Goal: Task Accomplishment & Management: Manage account settings

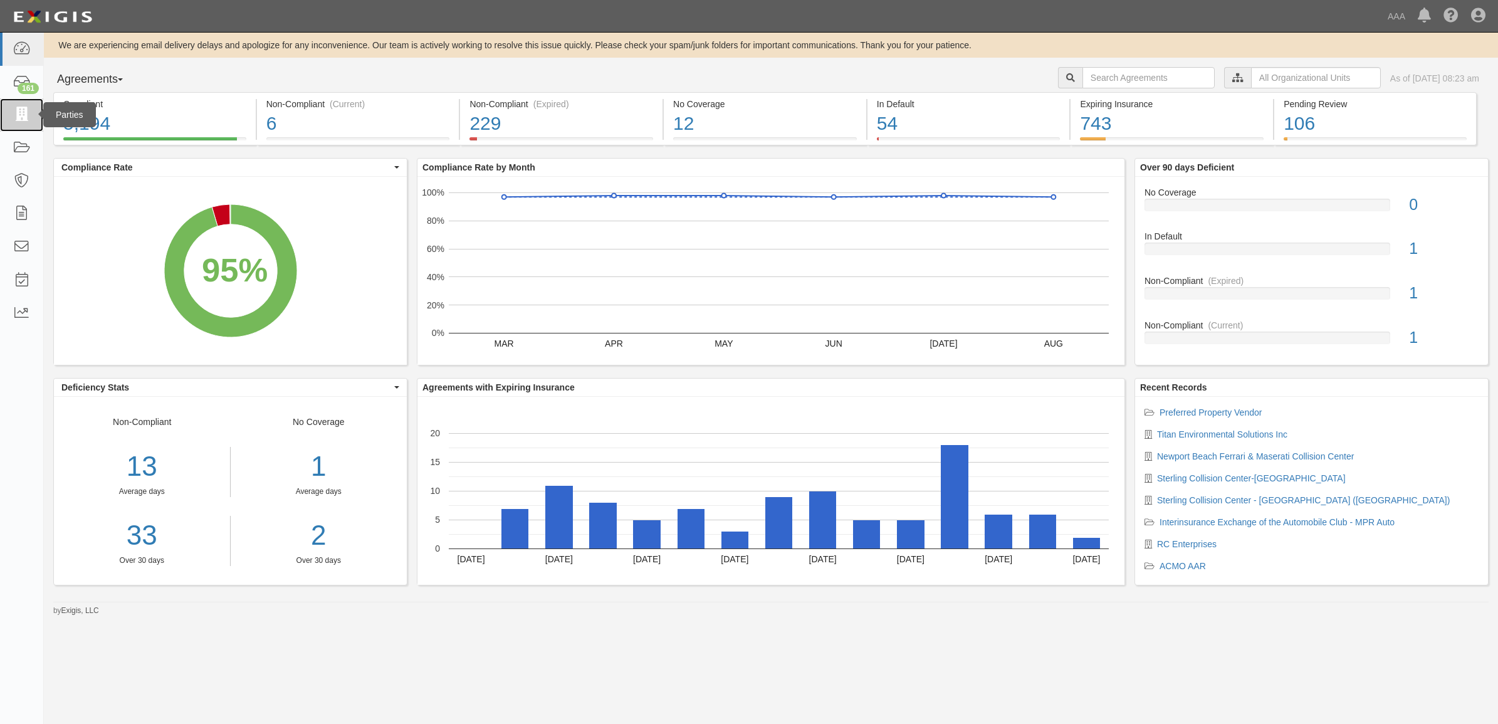
drag, startPoint x: 25, startPoint y: 113, endPoint x: 0, endPoint y: 120, distance: 26.0
click at [25, 113] on icon at bounding box center [22, 115] width 18 height 14
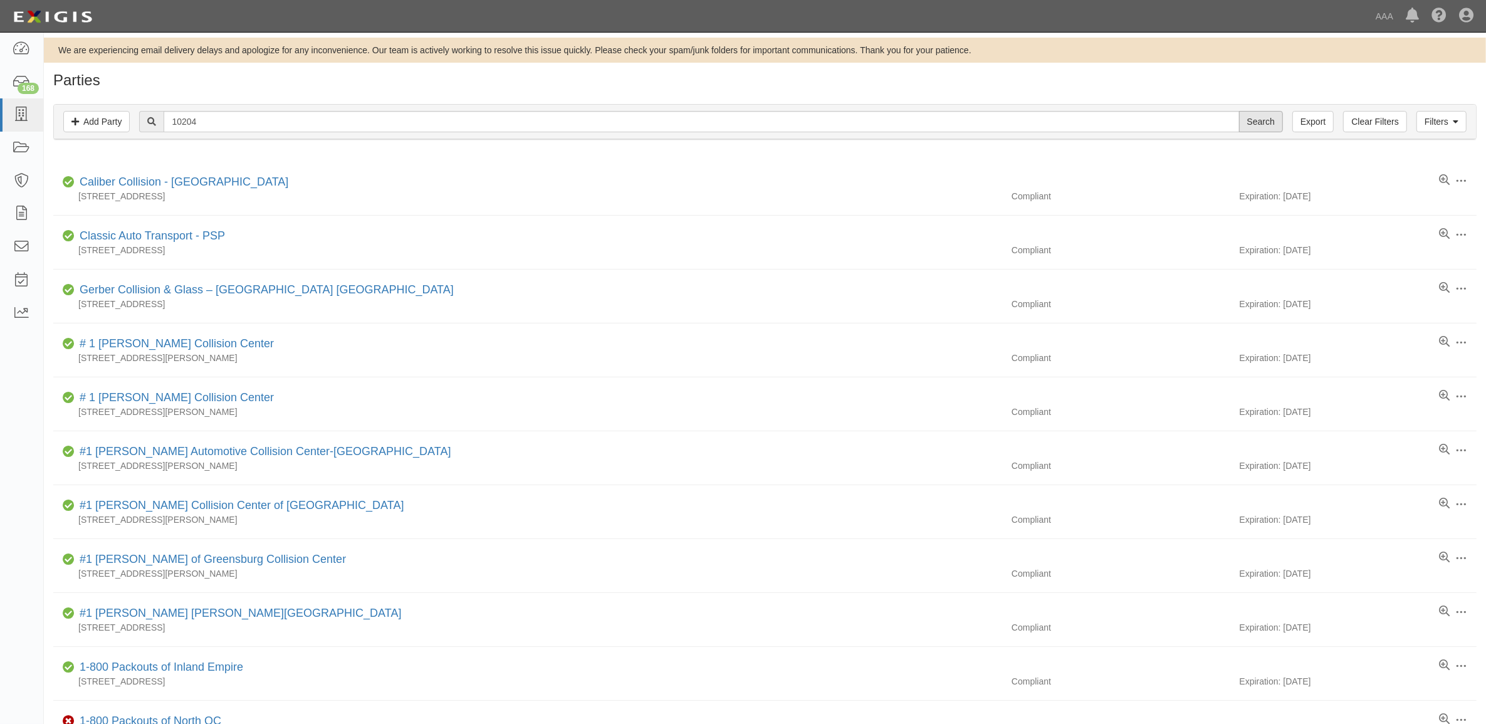
type input "10204"
click at [1255, 115] on input "Search" at bounding box center [1261, 121] width 44 height 21
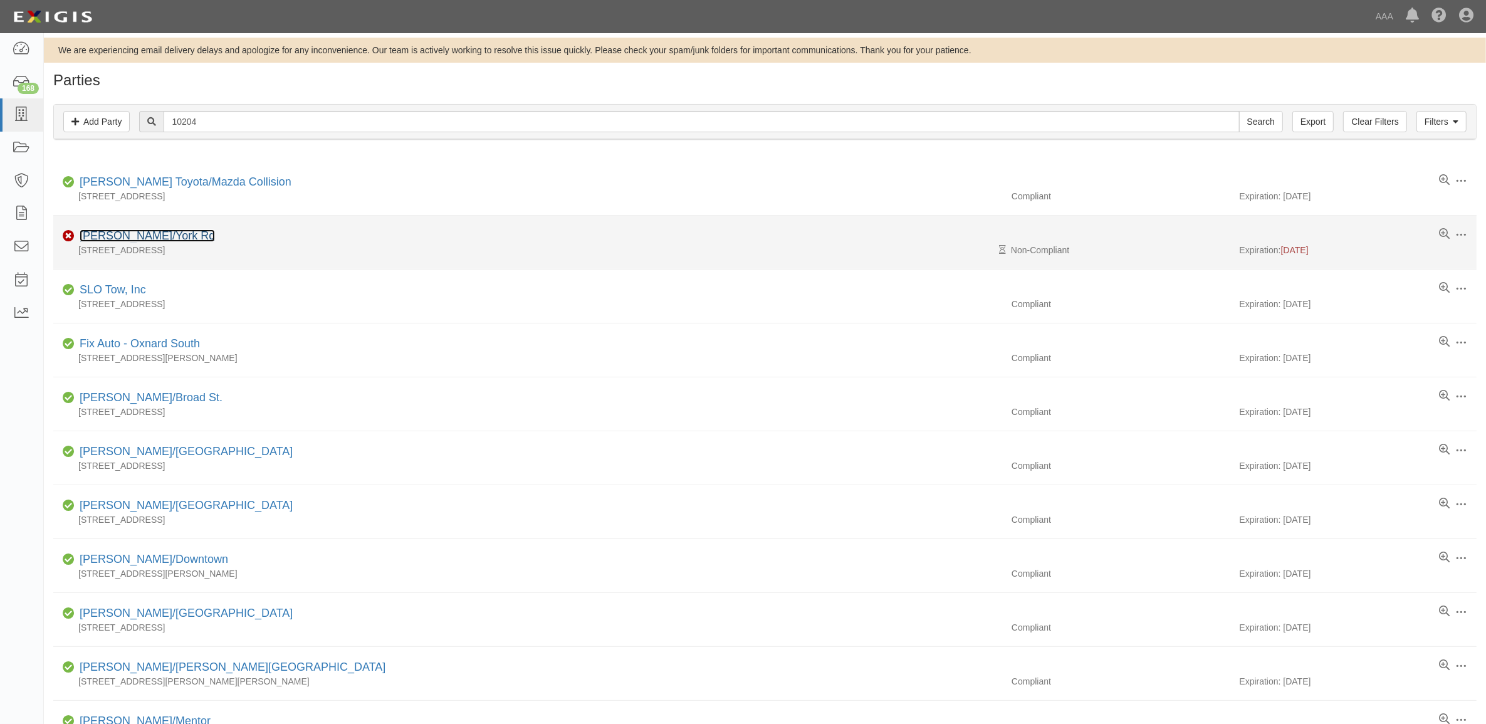
click at [141, 233] on link "Conrad's/York Rd" at bounding box center [147, 235] width 135 height 13
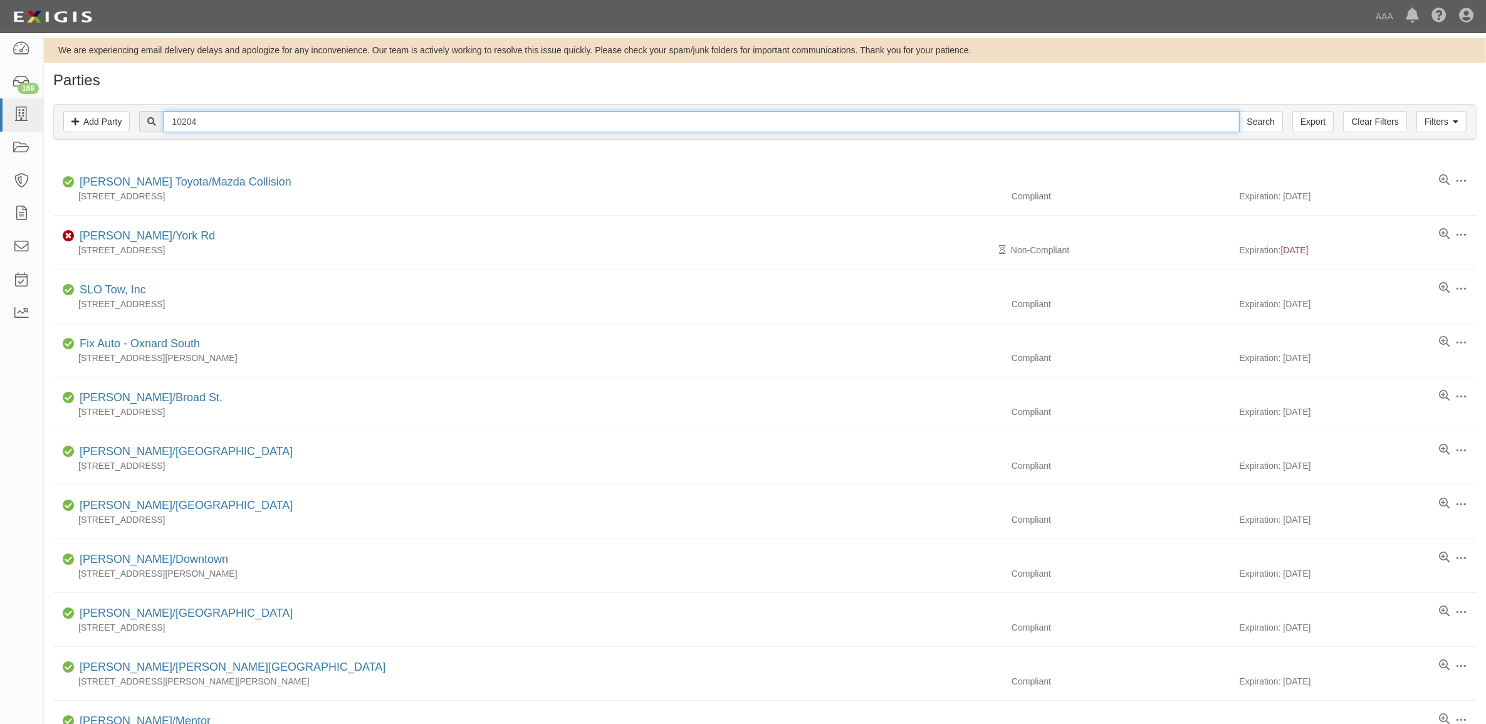
click at [276, 116] on input "10204" at bounding box center [701, 121] width 1075 height 21
paste input "5"
type input "10205"
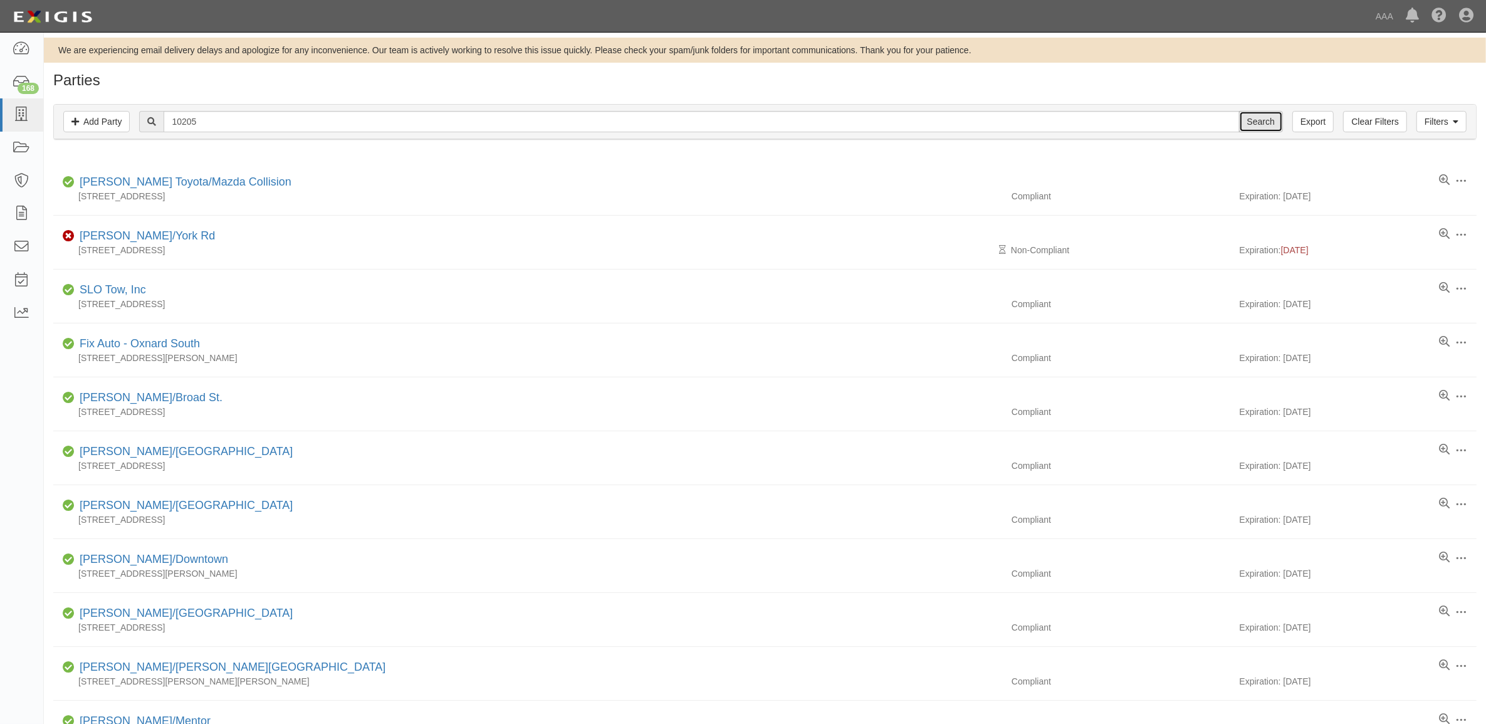
click at [1275, 121] on input "Search" at bounding box center [1261, 121] width 44 height 21
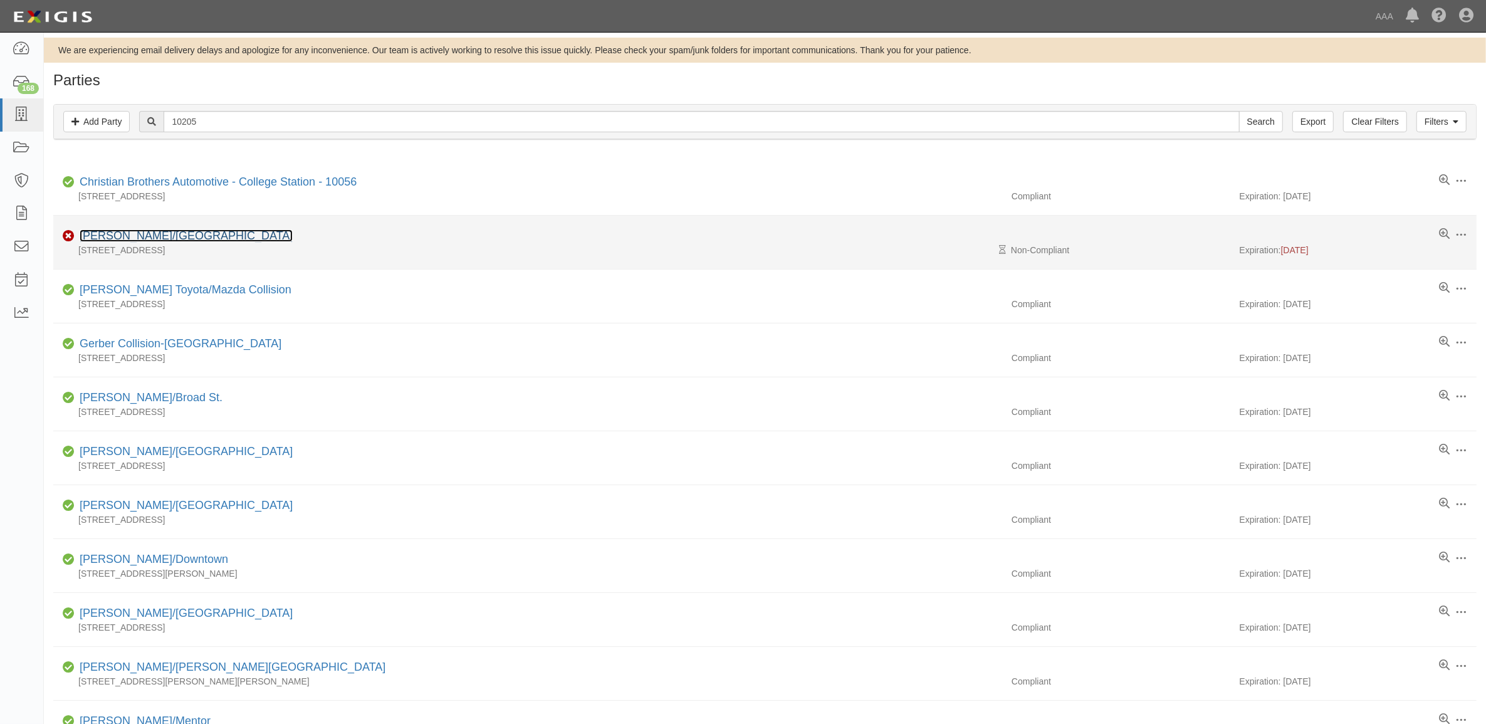
click at [144, 238] on link "[PERSON_NAME]/[GEOGRAPHIC_DATA]" at bounding box center [186, 235] width 213 height 13
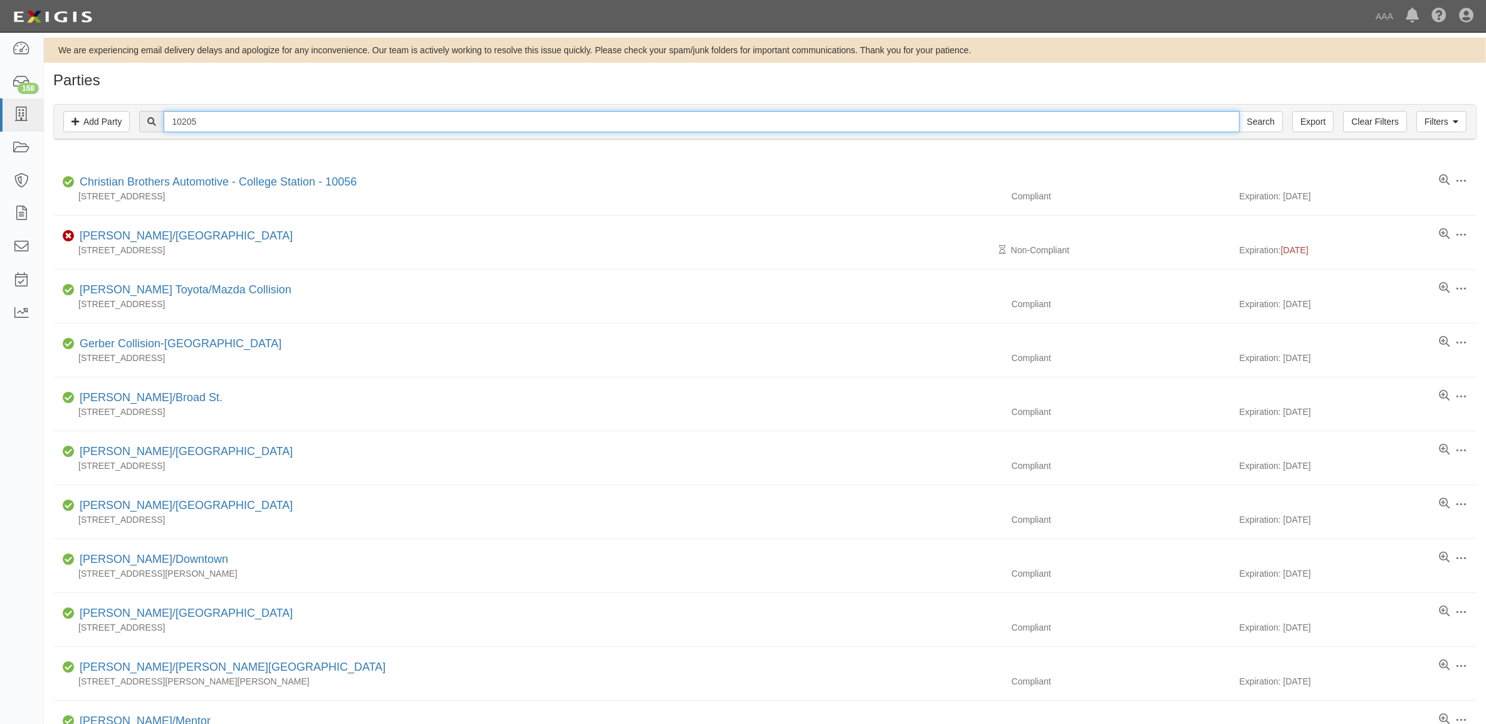
click at [293, 120] on input "10205" at bounding box center [701, 121] width 1075 height 21
paste input "20"
type input "10220"
click at [1239, 111] on input "Search" at bounding box center [1261, 121] width 44 height 21
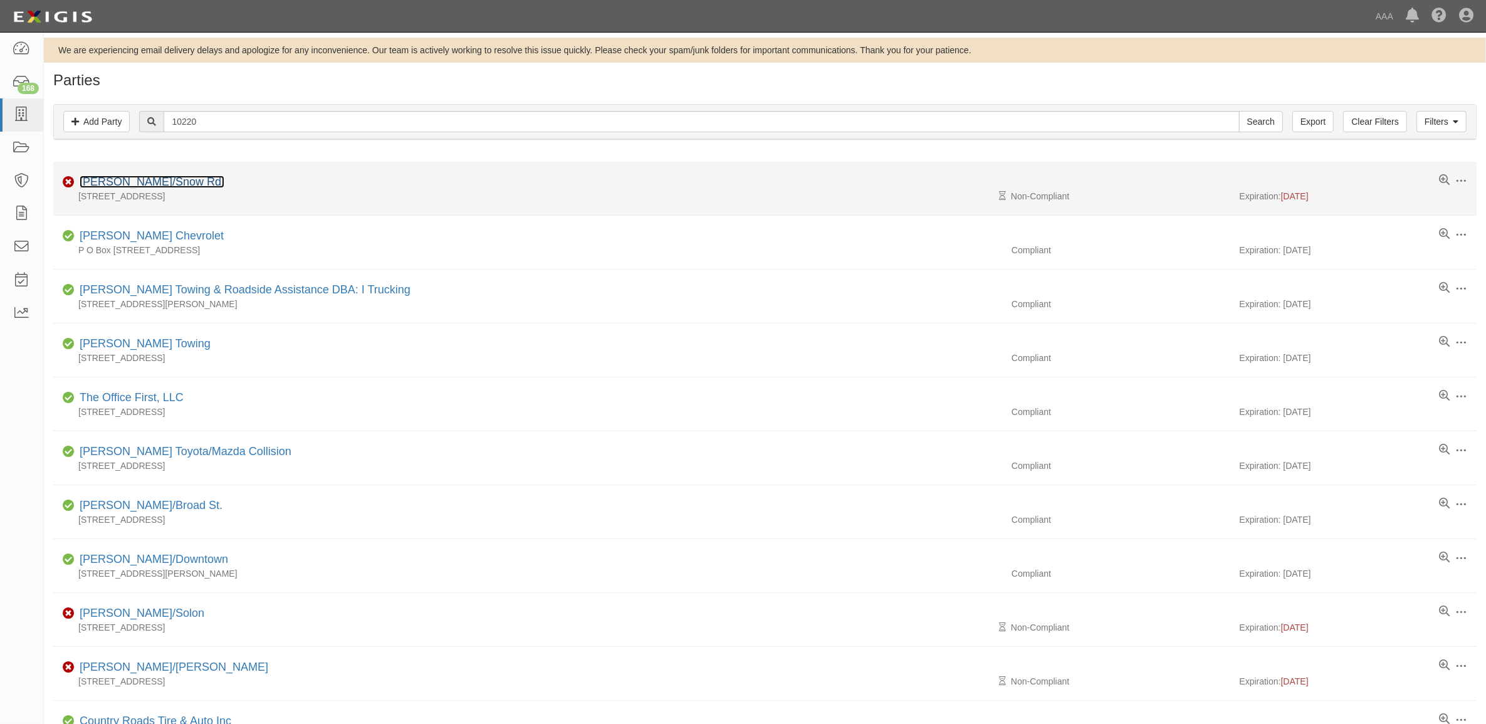
click at [146, 182] on link "Conrad's/Snow Rd." at bounding box center [152, 181] width 145 height 13
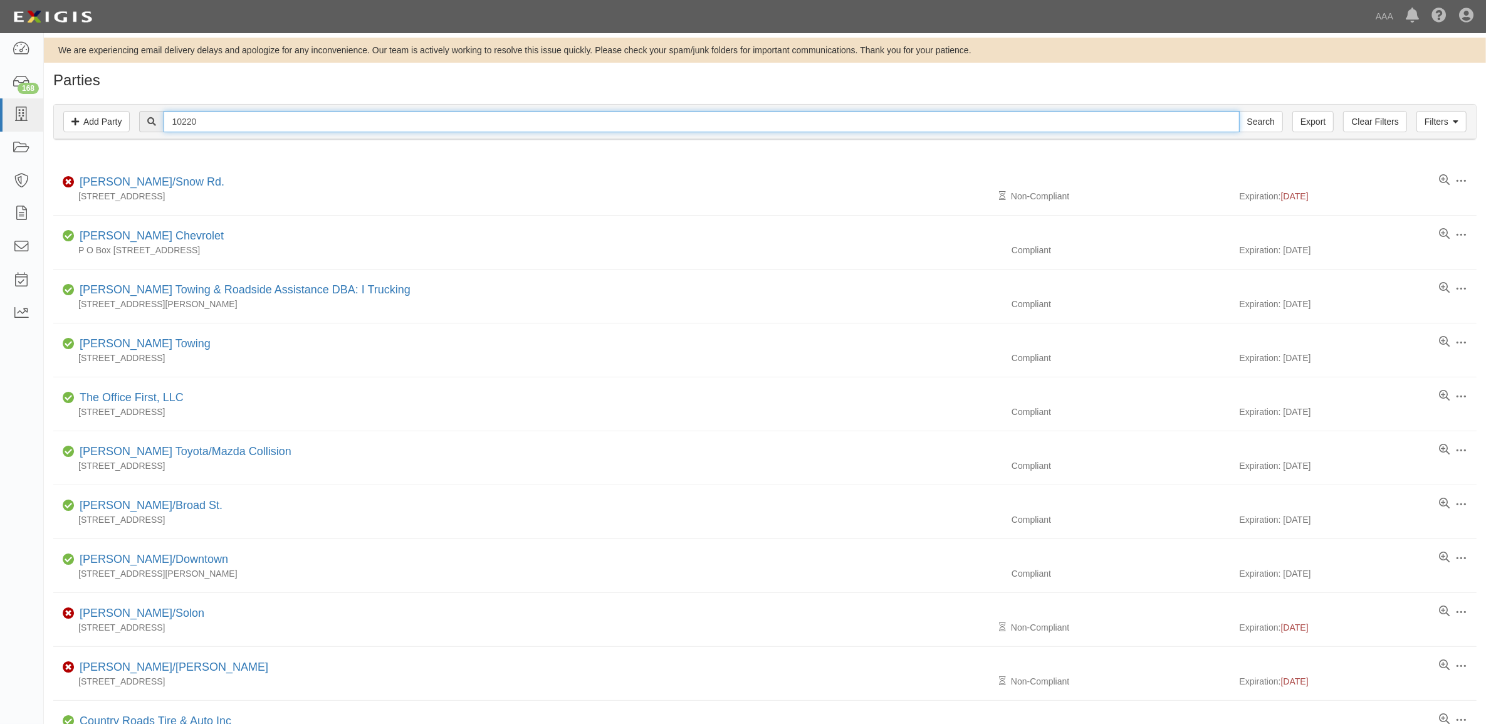
click at [301, 121] on input "10220" at bounding box center [701, 121] width 1075 height 21
paste input "1"
type input "10221"
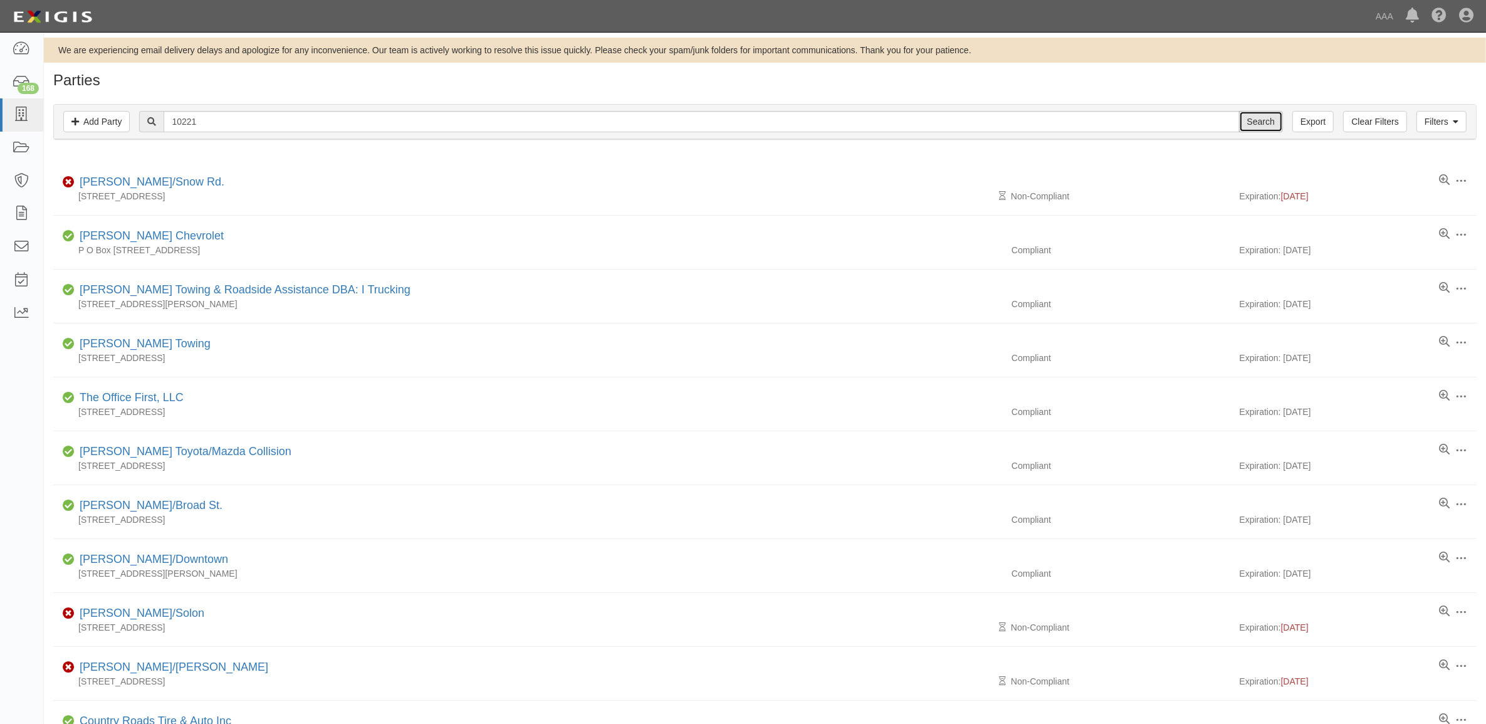
click at [1249, 124] on input "Search" at bounding box center [1261, 121] width 44 height 21
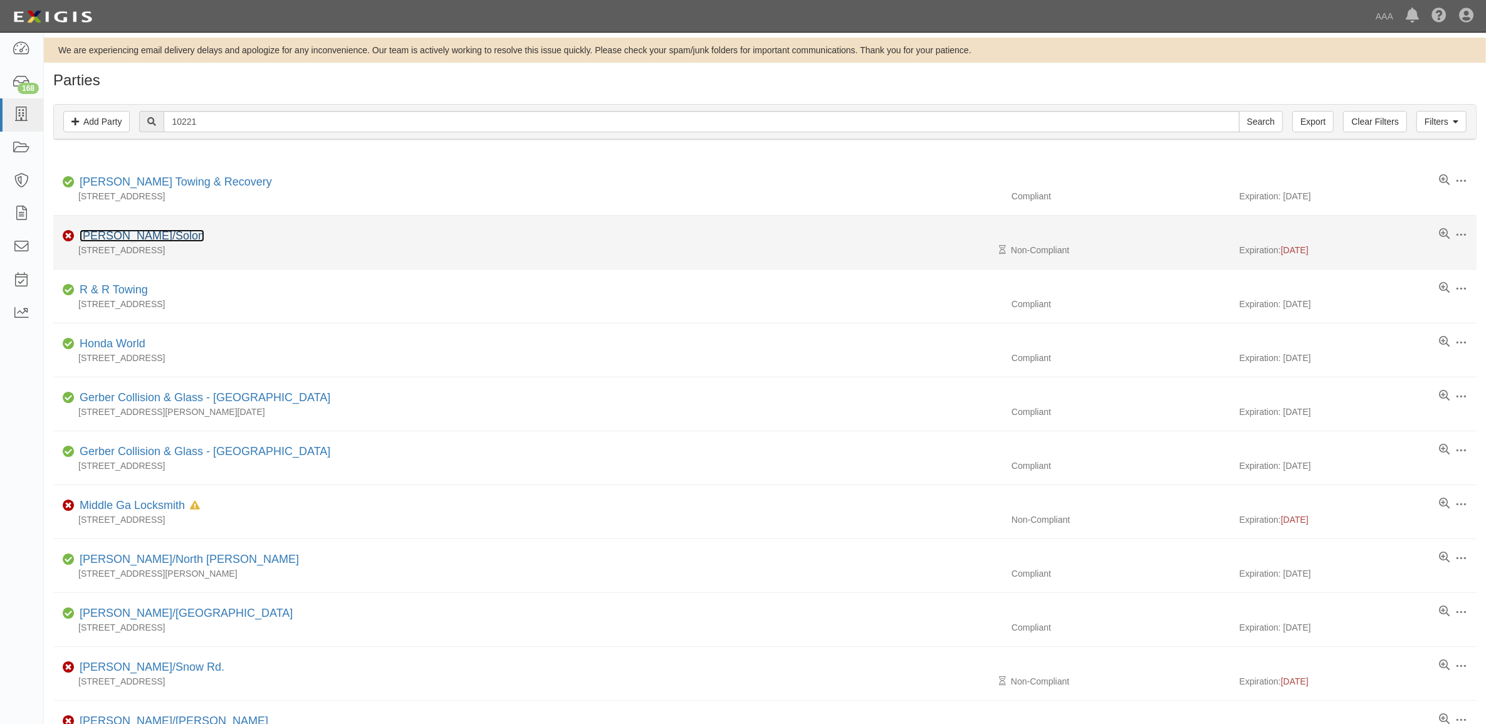
click at [133, 241] on link "[PERSON_NAME]/Solon" at bounding box center [142, 235] width 125 height 13
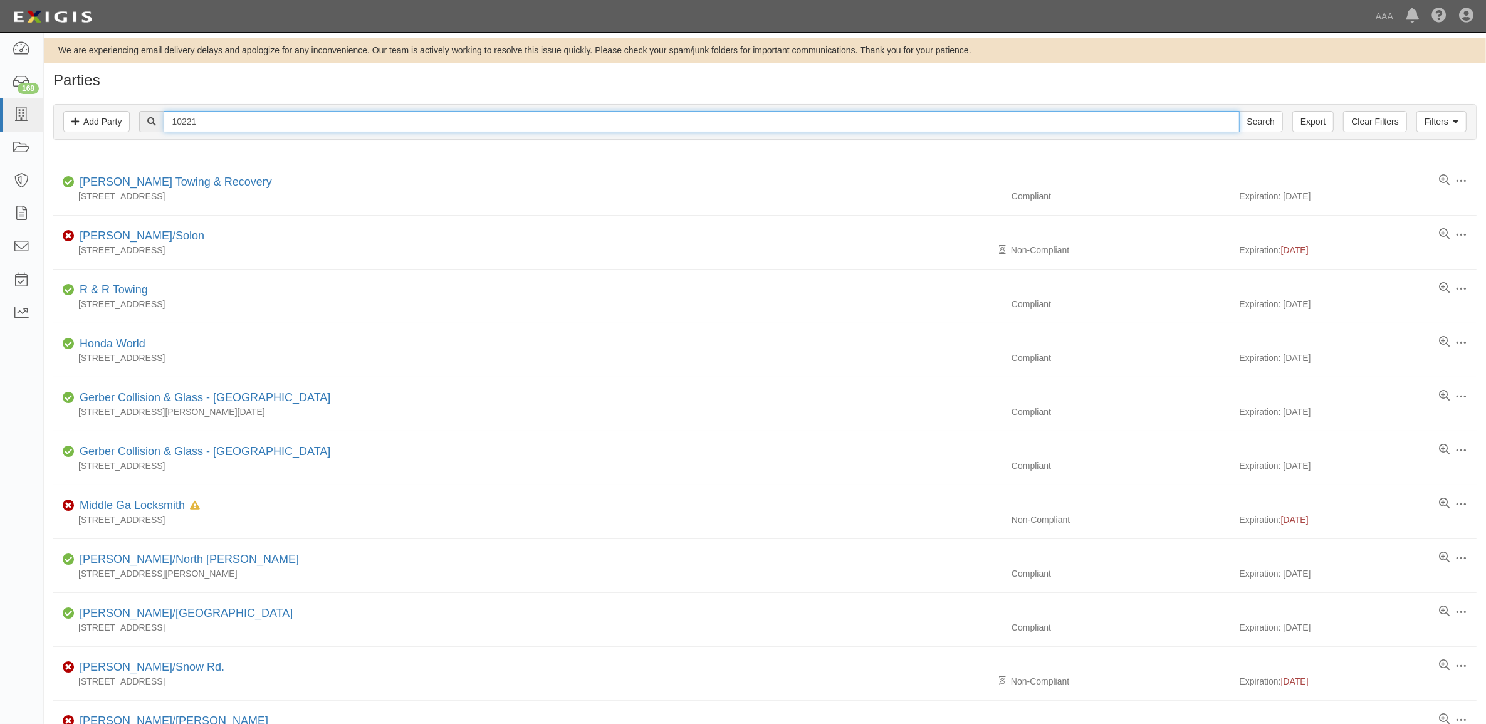
click at [227, 125] on input "10221" at bounding box center [701, 121] width 1075 height 21
paste input "2"
type input "10222"
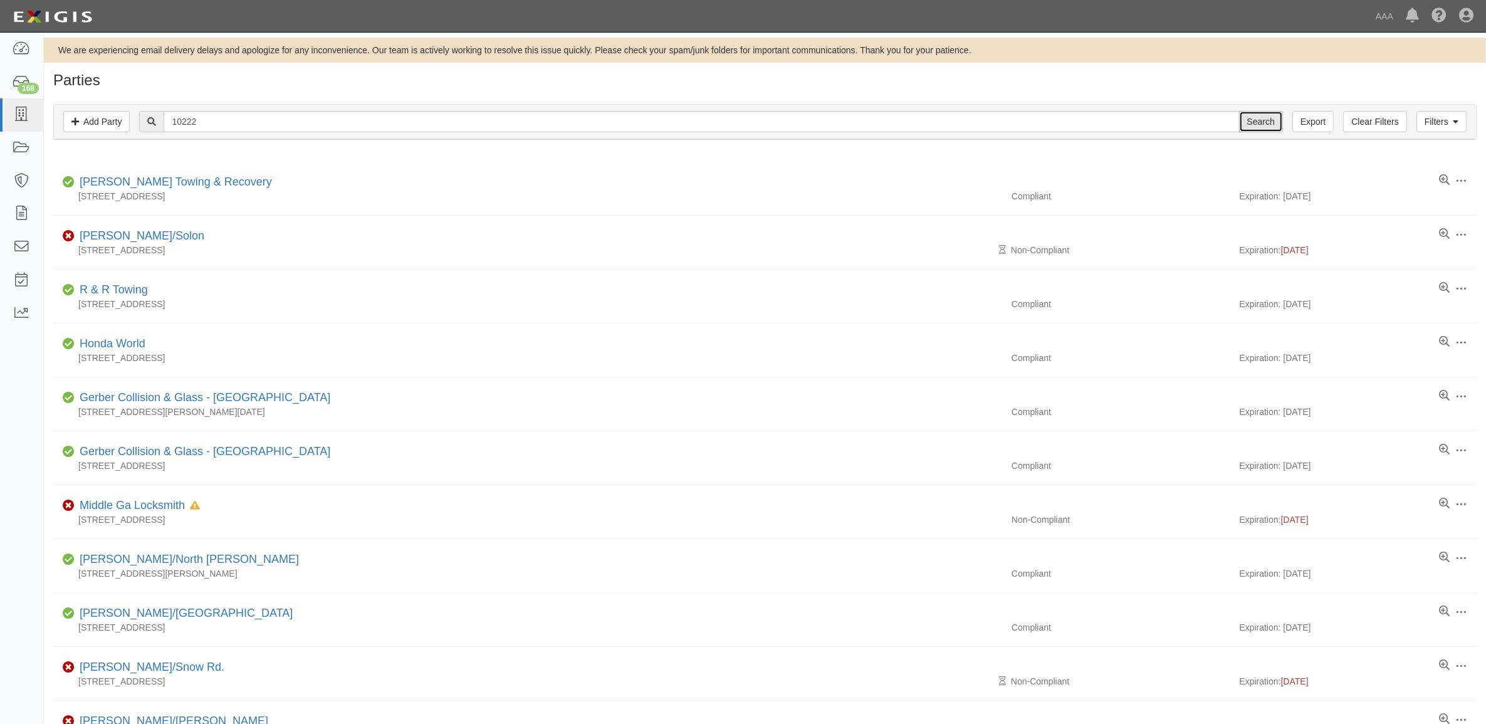
click at [1245, 124] on input "Search" at bounding box center [1261, 121] width 44 height 21
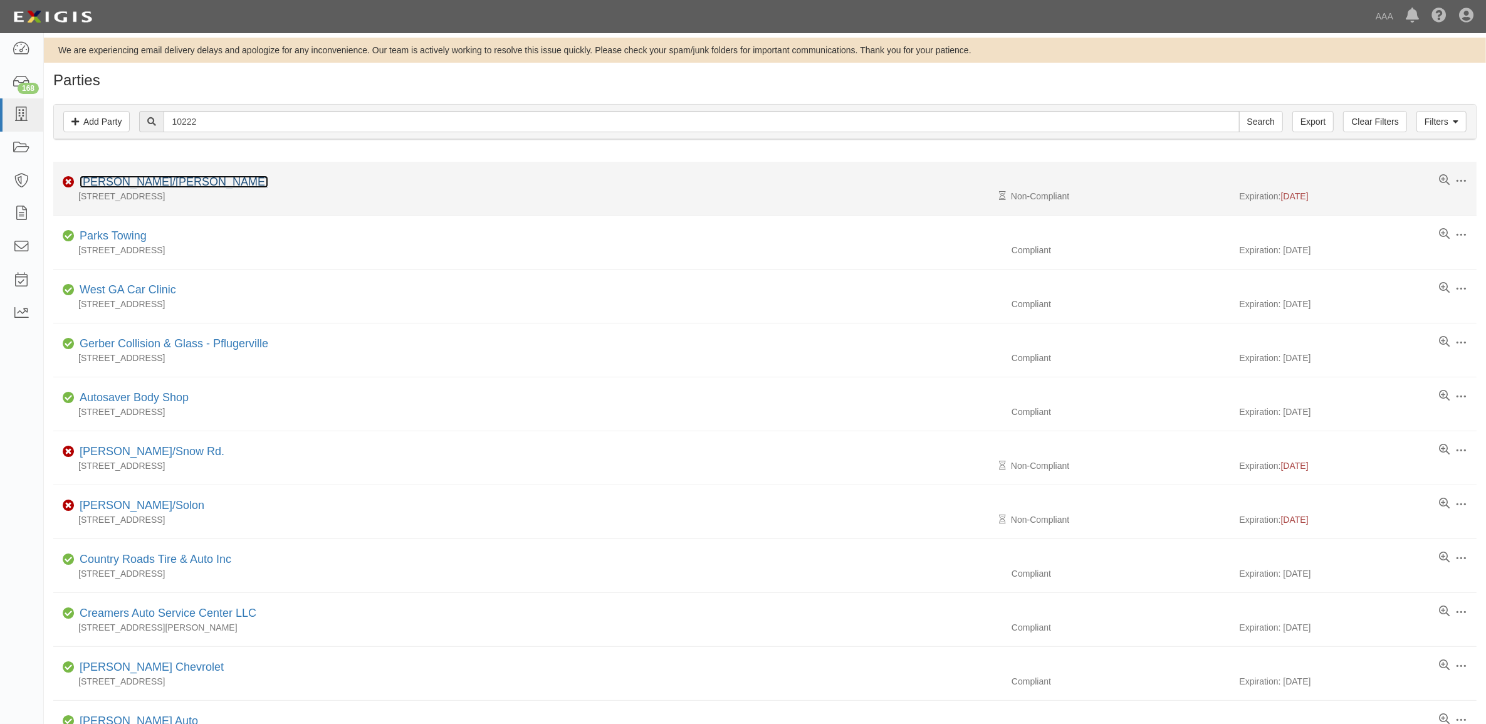
click at [152, 186] on link "Conrad's/Willoughby" at bounding box center [174, 181] width 189 height 13
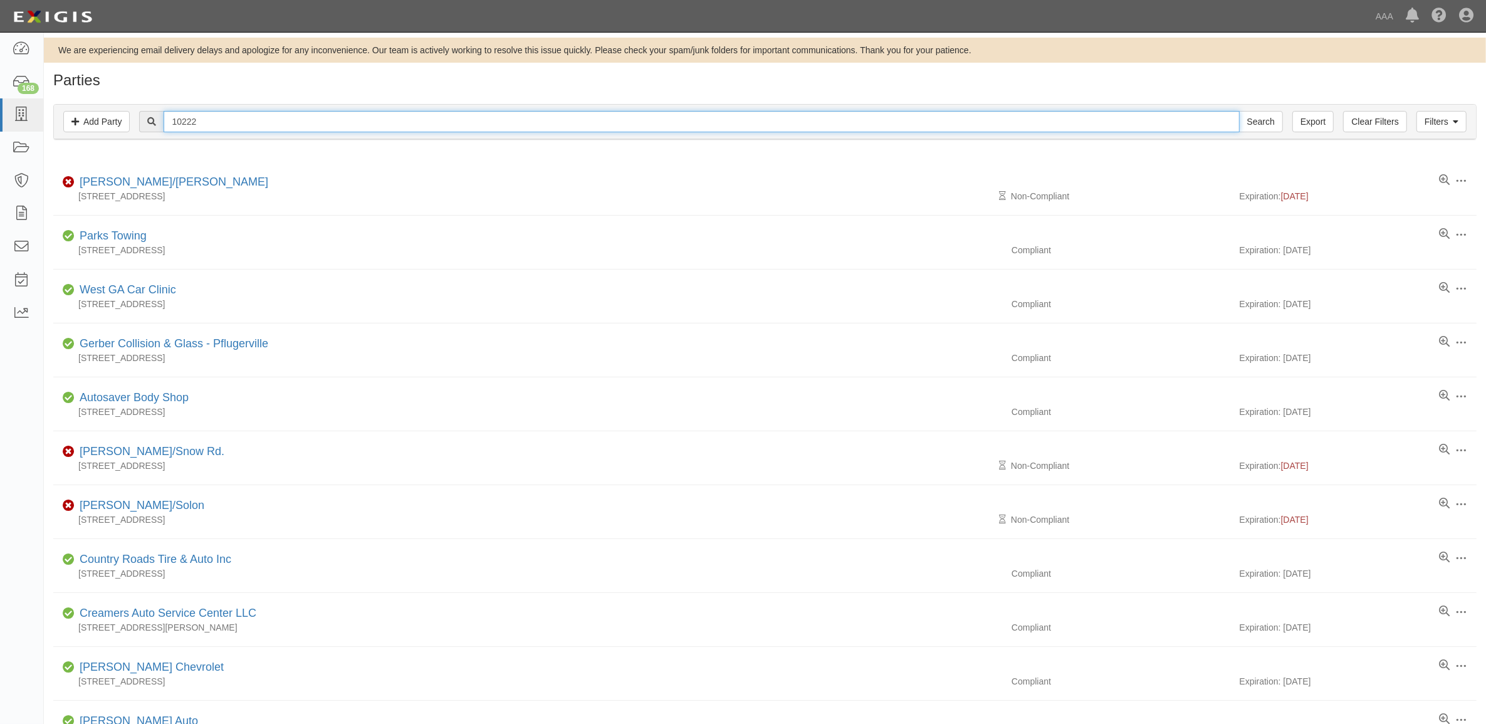
click at [246, 115] on input "10222" at bounding box center [701, 121] width 1075 height 21
paste input "305"
type input "10305"
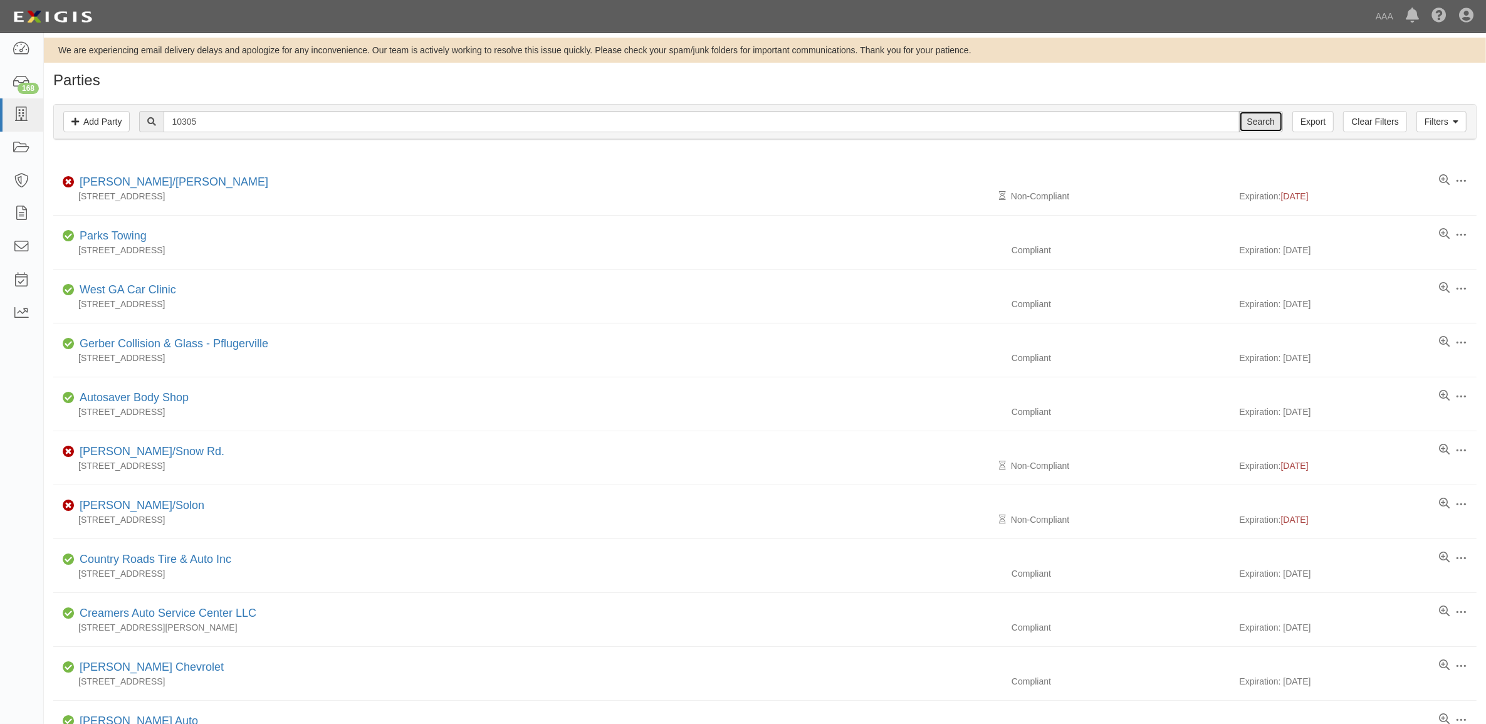
click at [1254, 120] on input "Search" at bounding box center [1261, 121] width 44 height 21
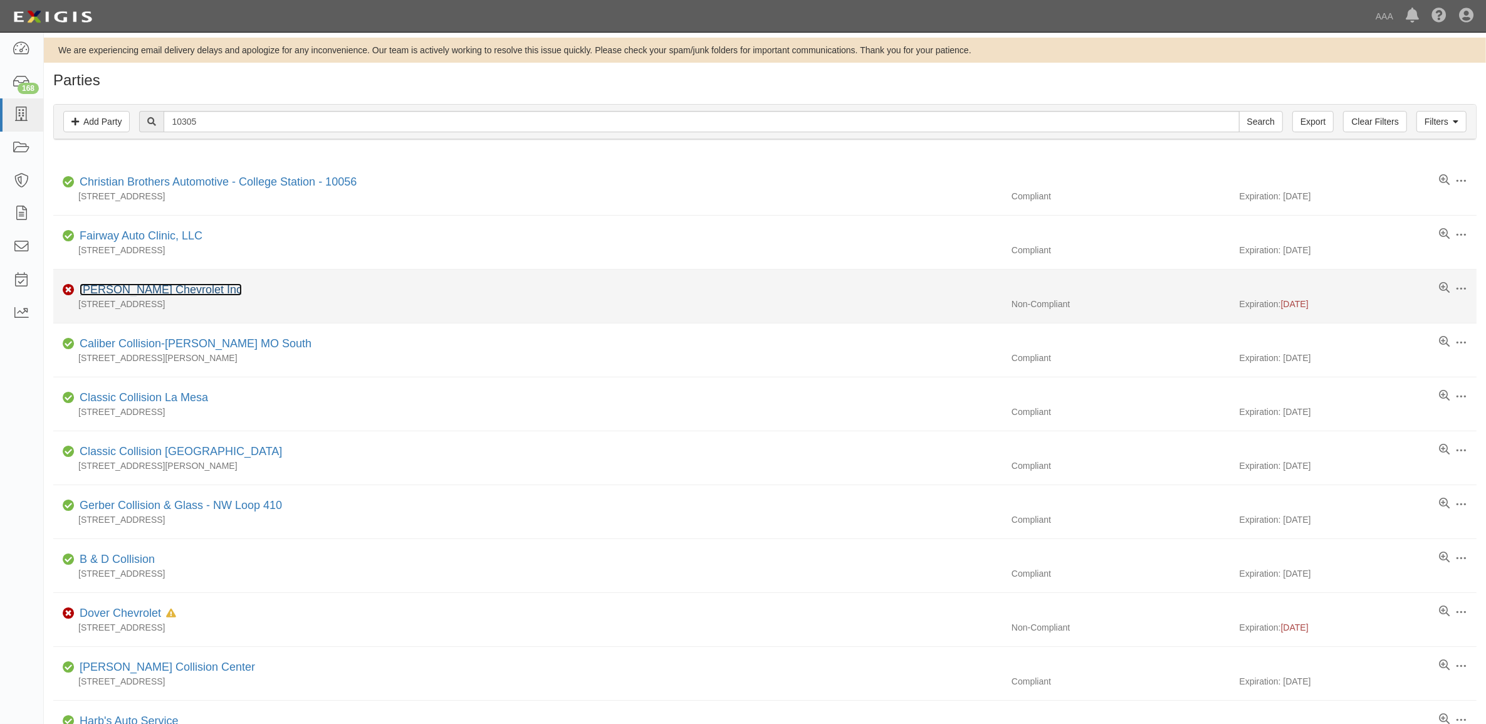
click at [152, 288] on link "[PERSON_NAME] Chevrolet Inc" at bounding box center [161, 289] width 162 height 13
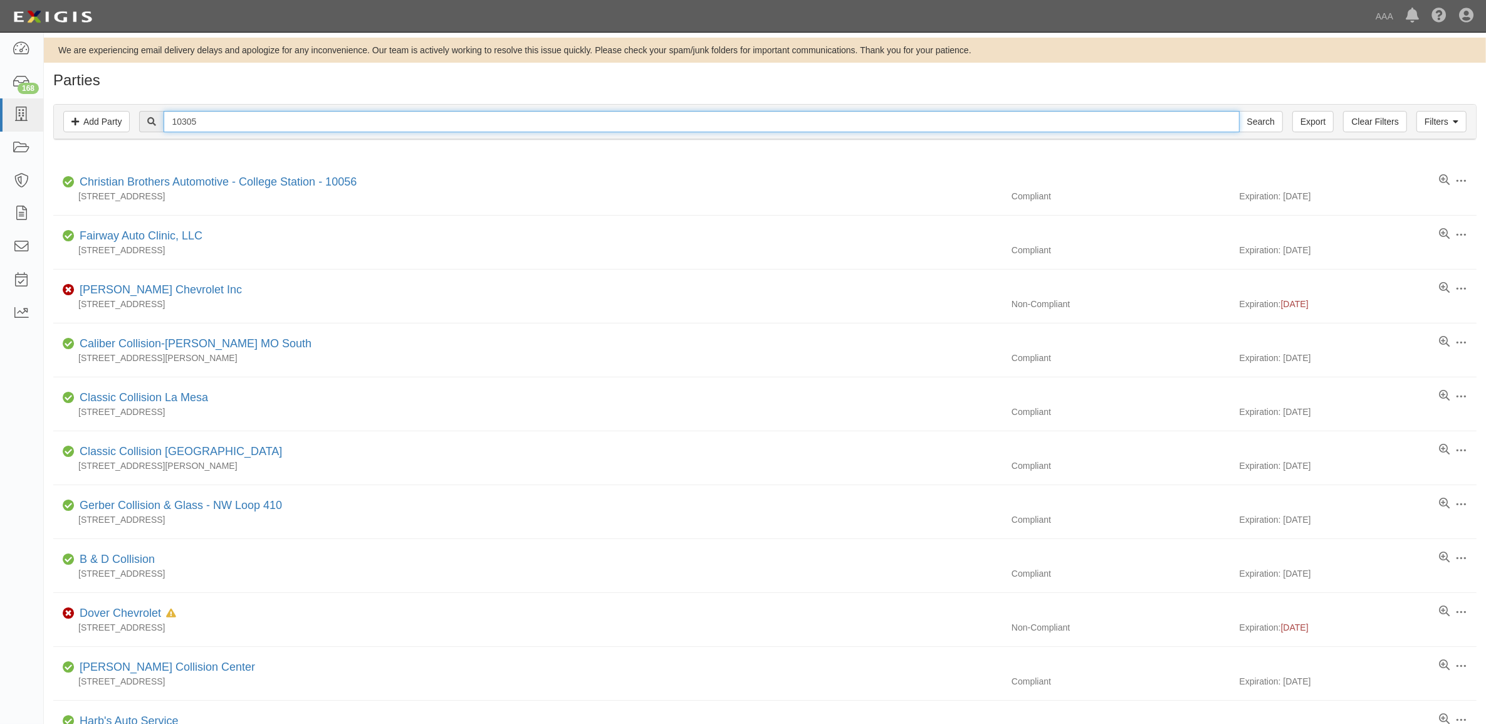
click at [218, 118] on input "10305" at bounding box center [701, 121] width 1075 height 21
drag, startPoint x: 218, startPoint y: 118, endPoint x: 567, endPoint y: 127, distance: 349.2
click at [218, 119] on input "10305" at bounding box center [701, 121] width 1075 height 21
paste input "9743"
type input "19743"
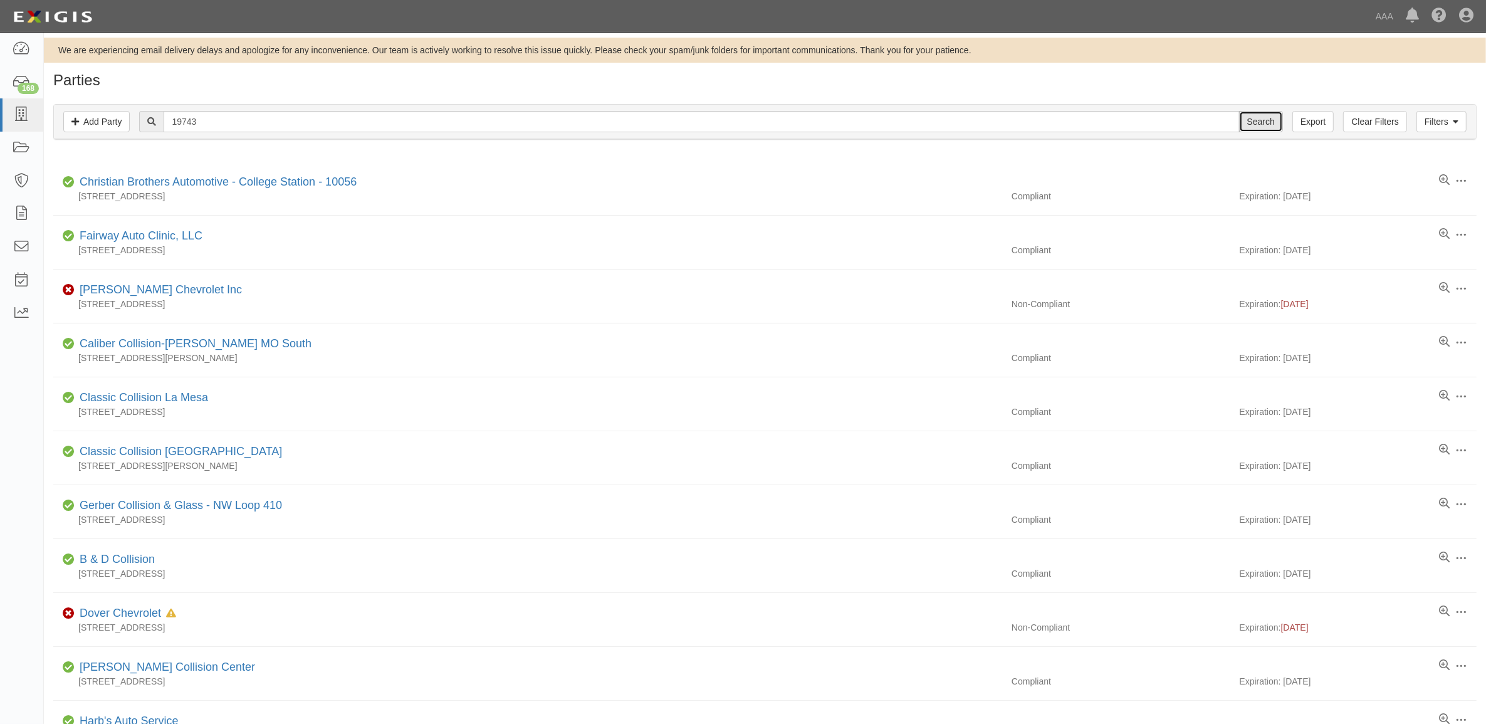
click at [1267, 127] on input "Search" at bounding box center [1261, 121] width 44 height 21
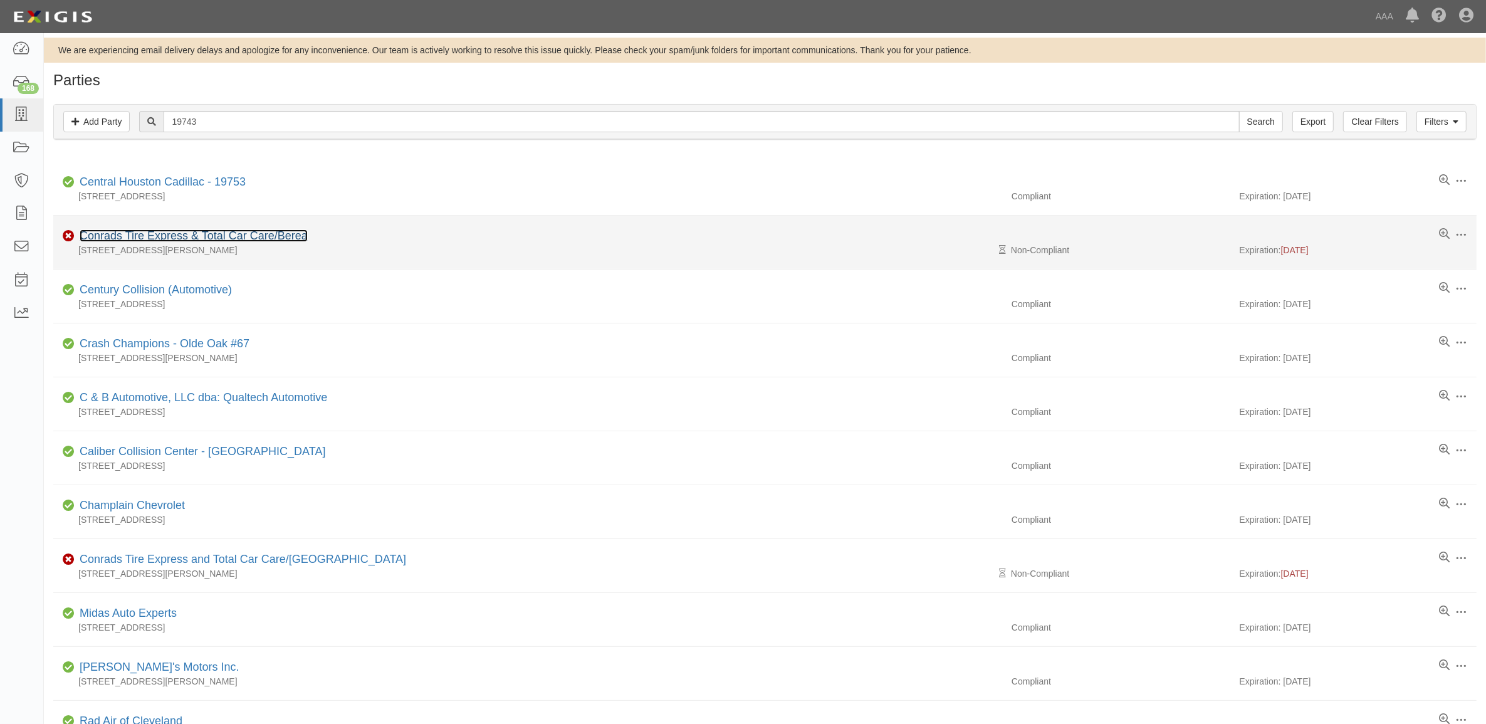
drag, startPoint x: 165, startPoint y: 237, endPoint x: 145, endPoint y: 239, distance: 20.2
click at [165, 237] on link "Conrads Tire Express & Total Car Care/Berea" at bounding box center [194, 235] width 228 height 13
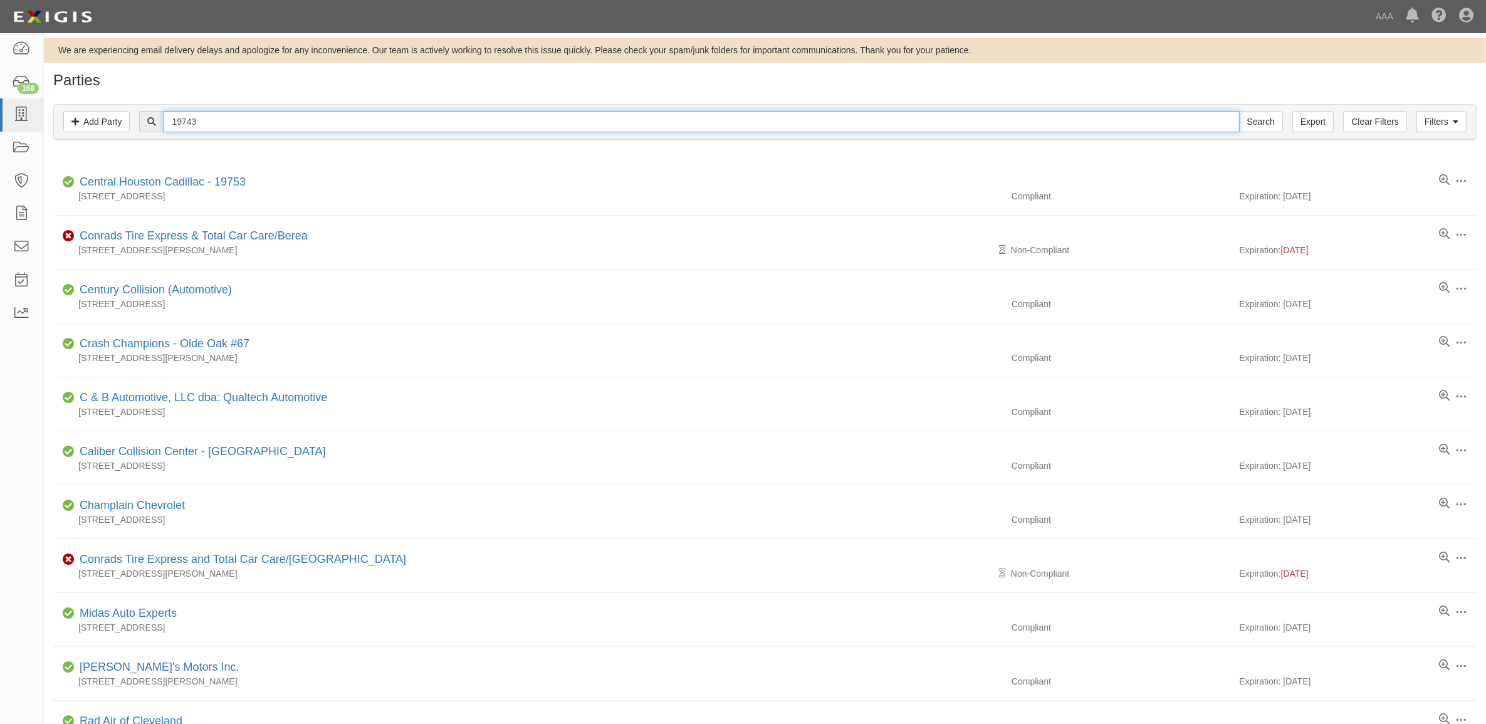
click at [235, 123] on input "19743" at bounding box center [701, 121] width 1075 height 21
paste input "4"
type input "19744"
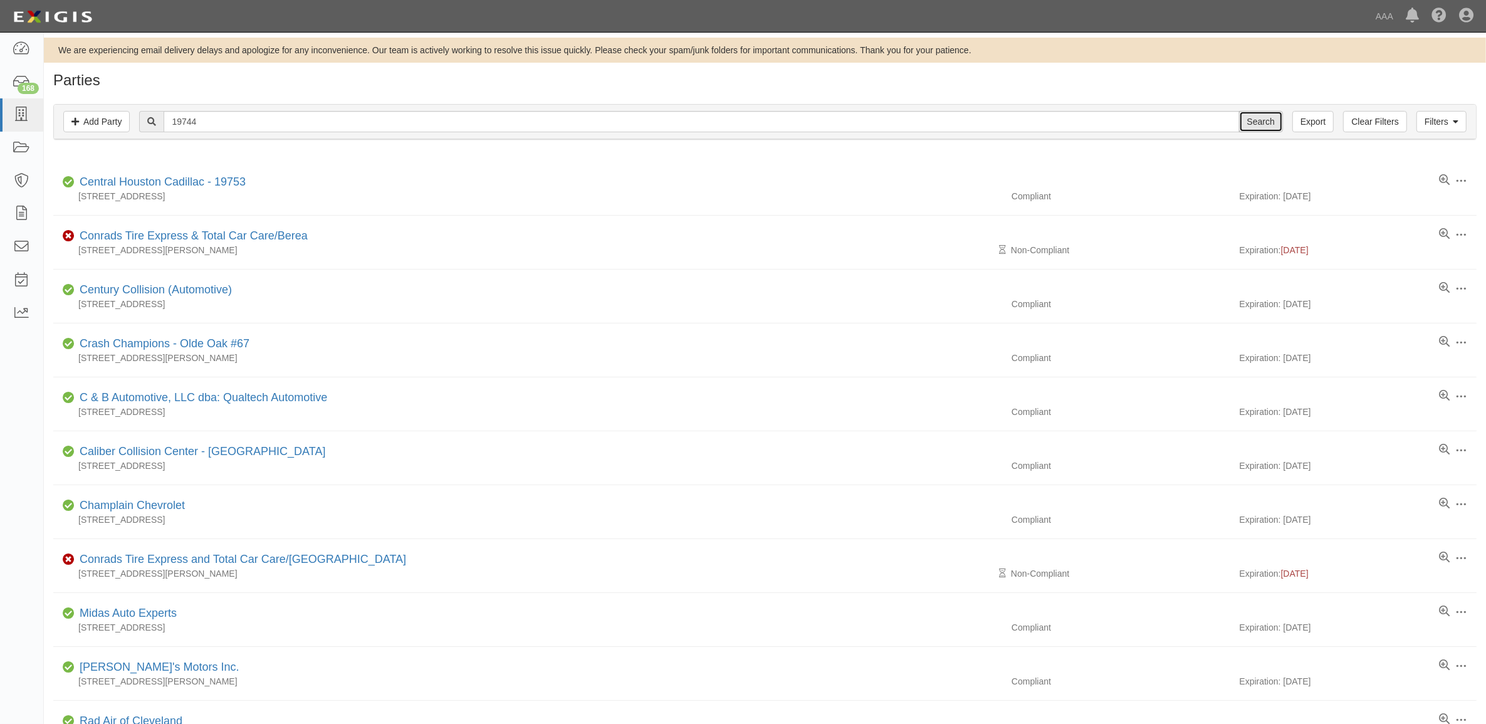
click at [1258, 120] on input "Search" at bounding box center [1261, 121] width 44 height 21
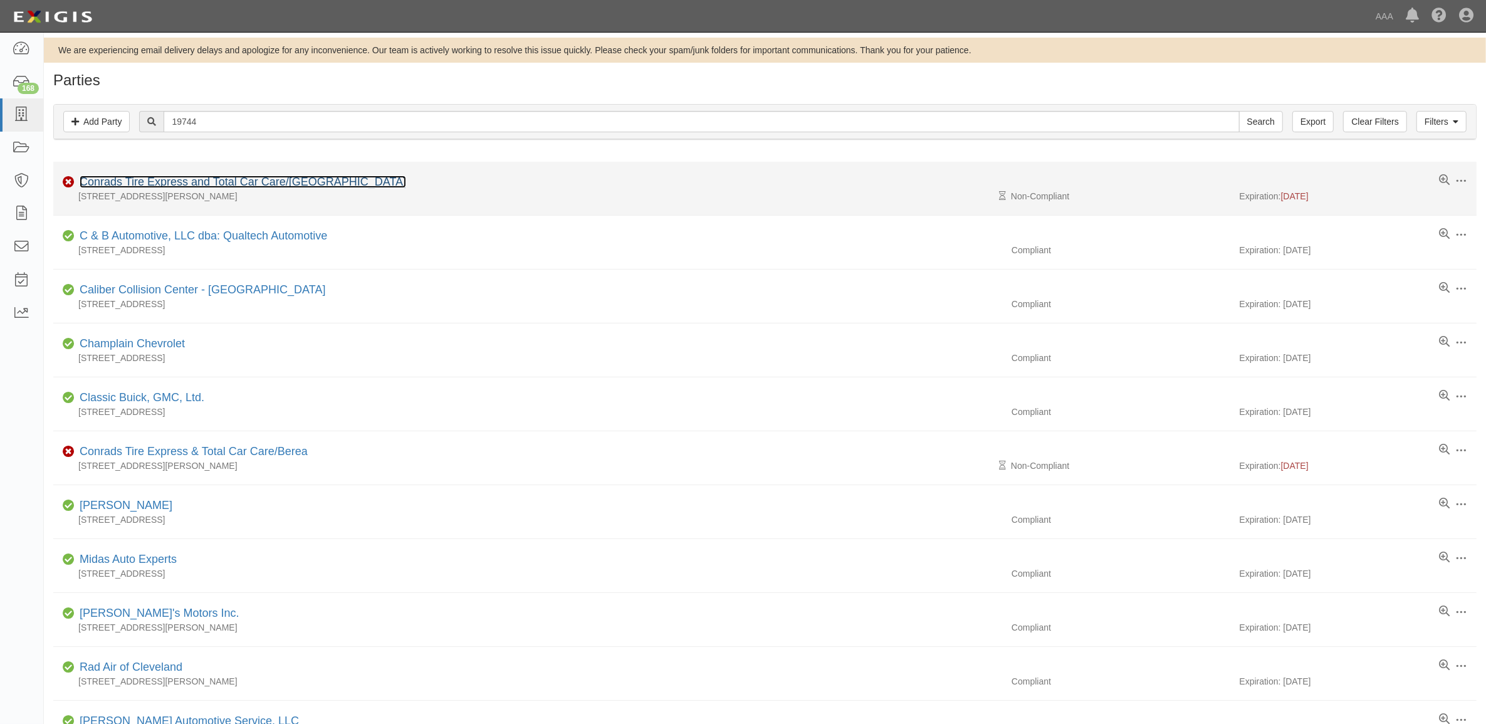
click at [180, 182] on link "Conrads Tire Express and Total Car Care/[GEOGRAPHIC_DATA]" at bounding box center [243, 181] width 327 height 13
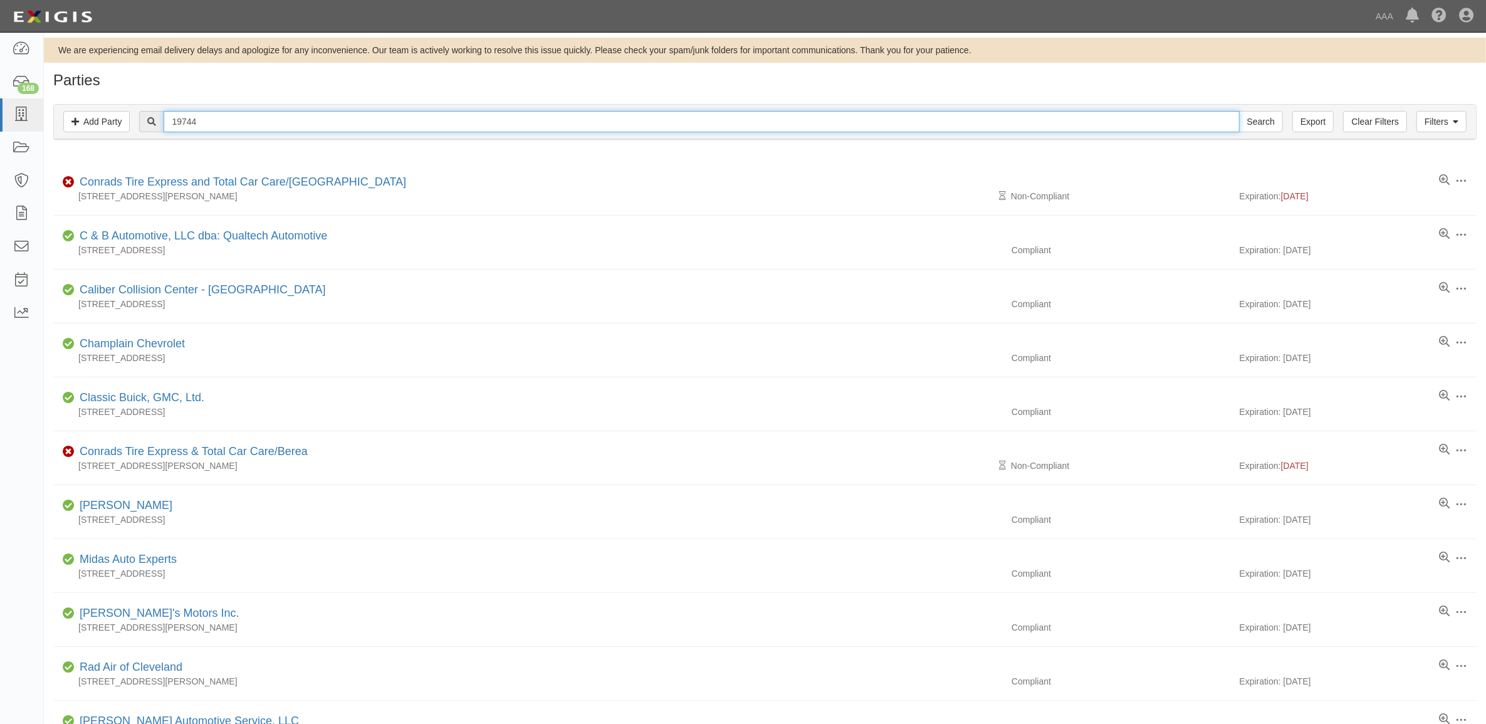
click at [278, 128] on input "19744" at bounding box center [701, 121] width 1075 height 21
paste input "20083"
type input "20083"
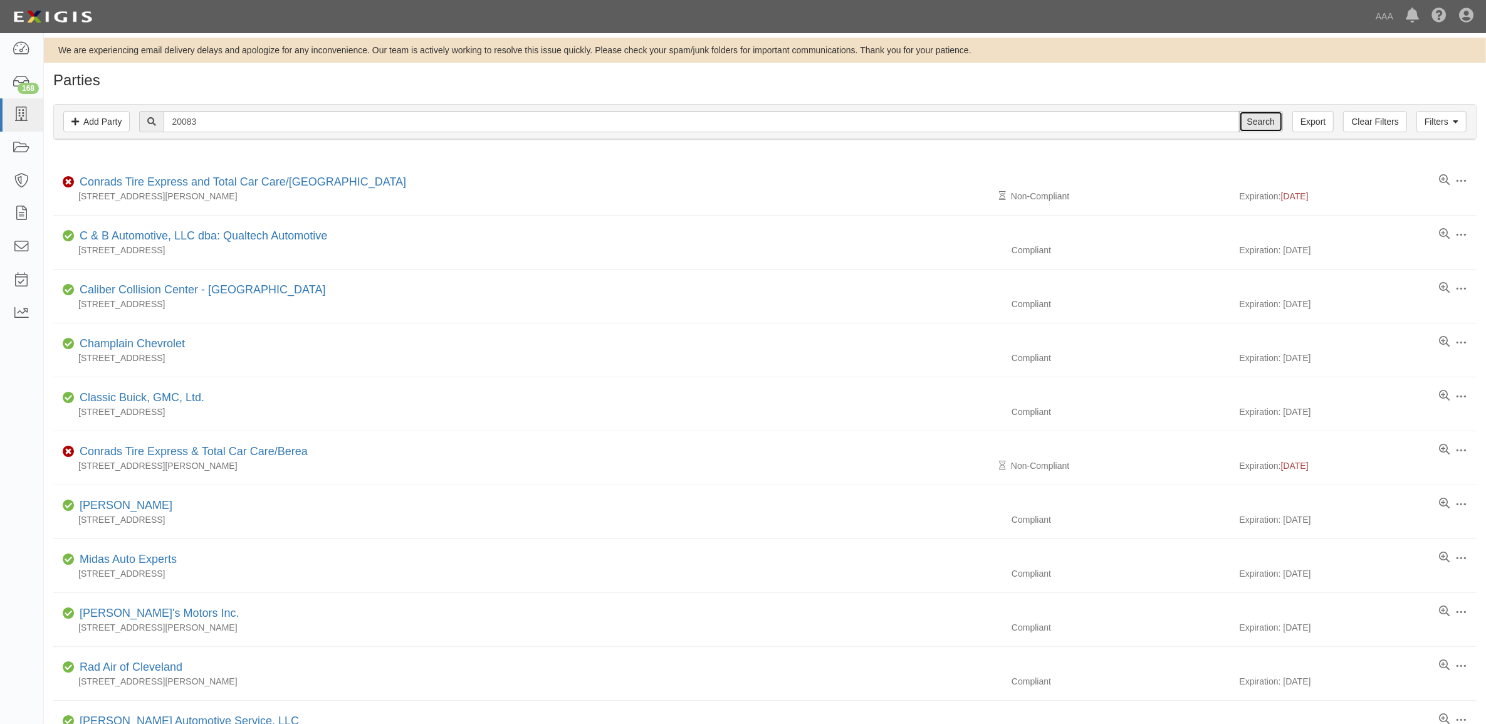
click at [1252, 127] on input "Search" at bounding box center [1261, 121] width 44 height 21
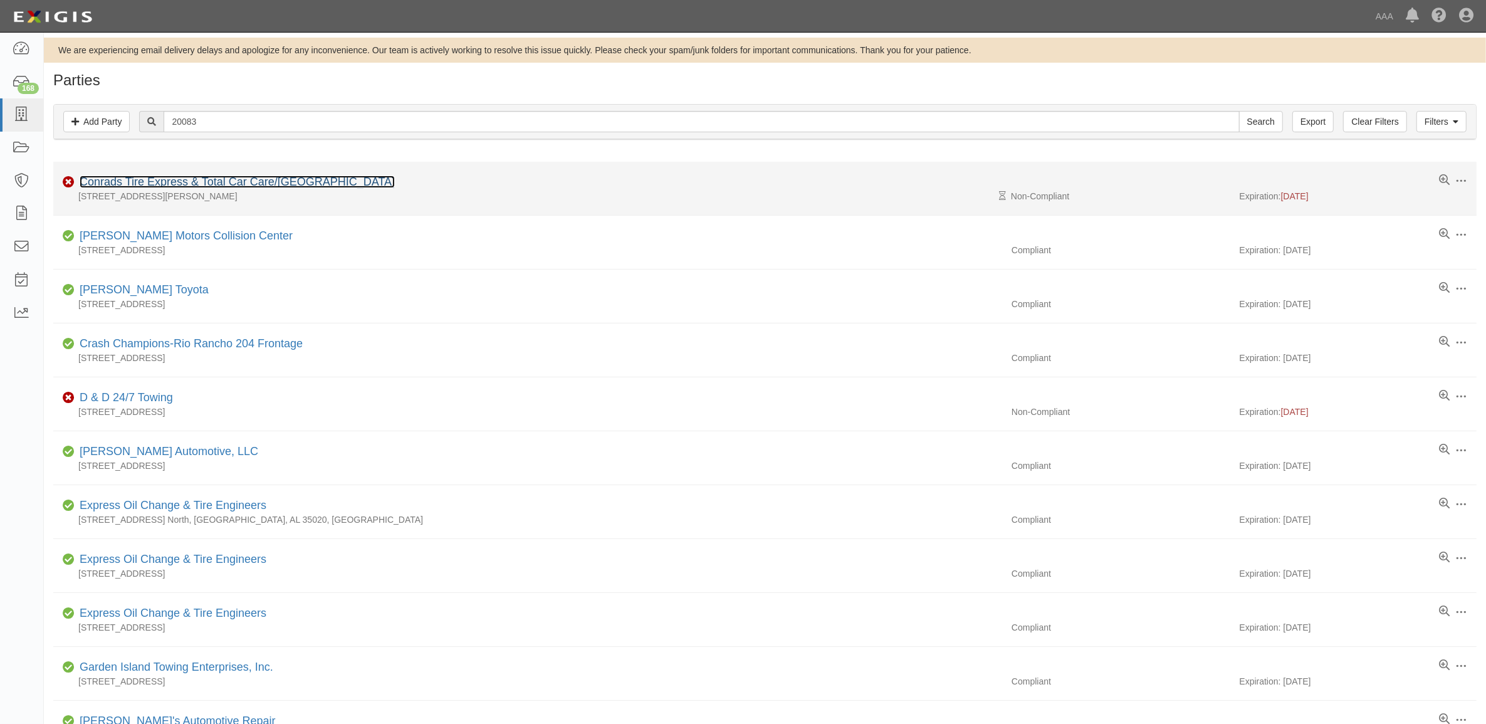
click at [214, 182] on link "Conrads Tire Express & Total Car Care/[GEOGRAPHIC_DATA]" at bounding box center [237, 181] width 315 height 13
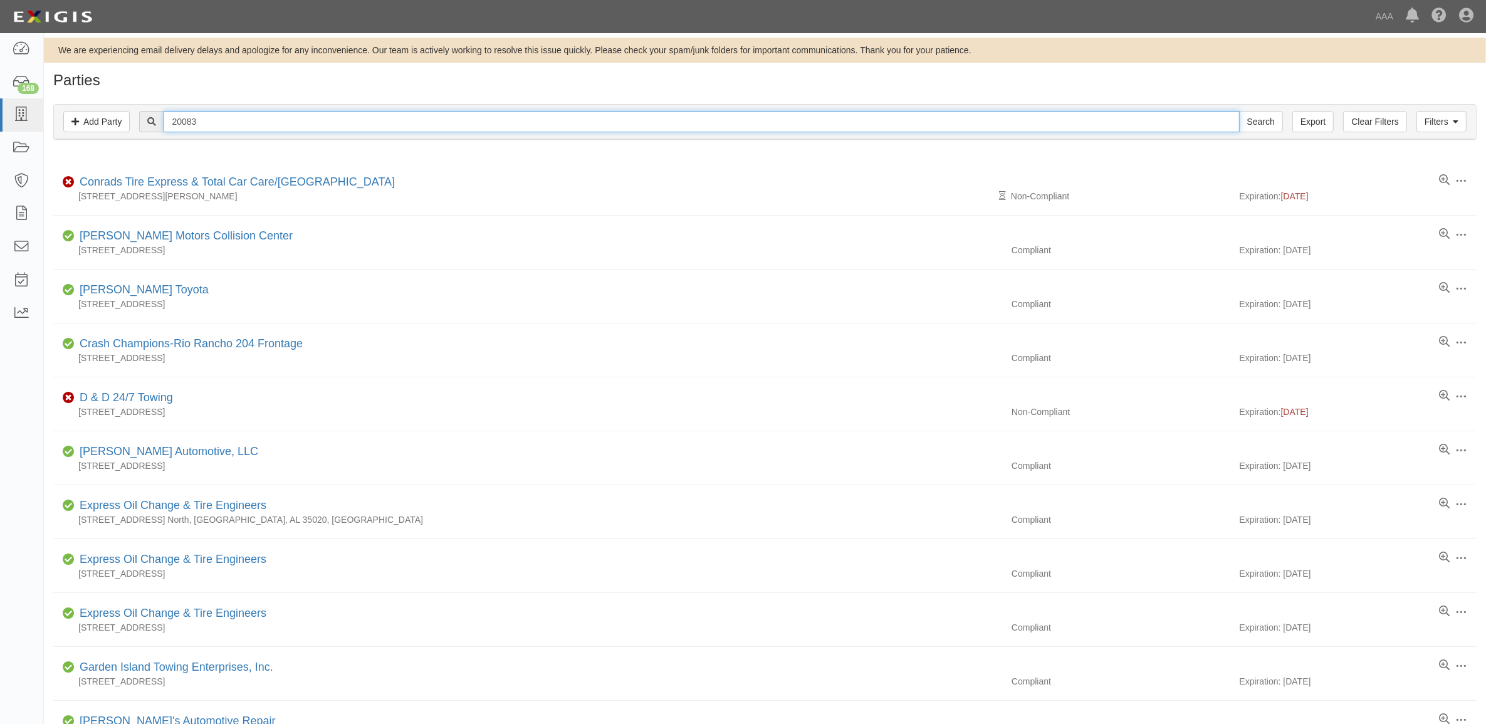
click at [226, 125] on input "20083" at bounding box center [701, 121] width 1075 height 21
paste input "181 & 2063"
type input "20181 & 20633"
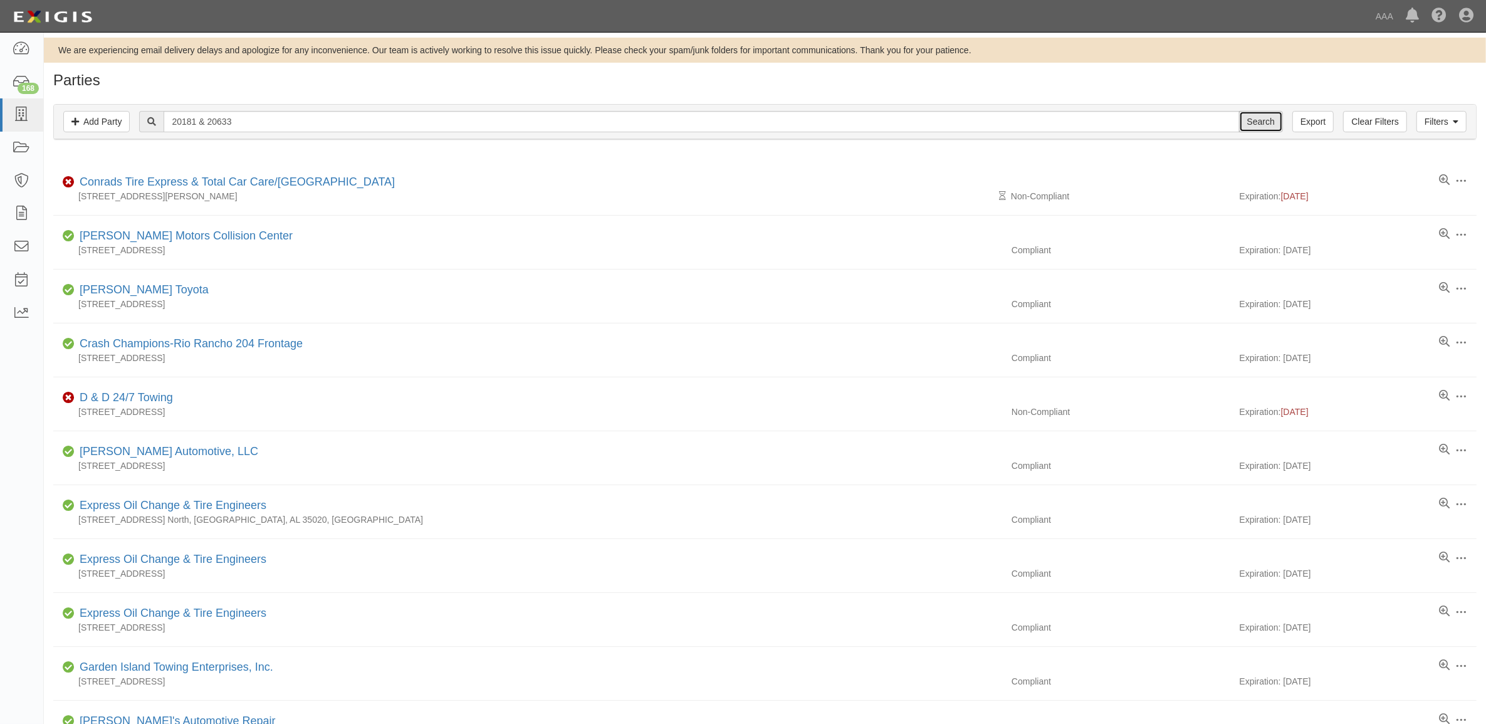
click at [1279, 120] on input "Search" at bounding box center [1261, 121] width 44 height 21
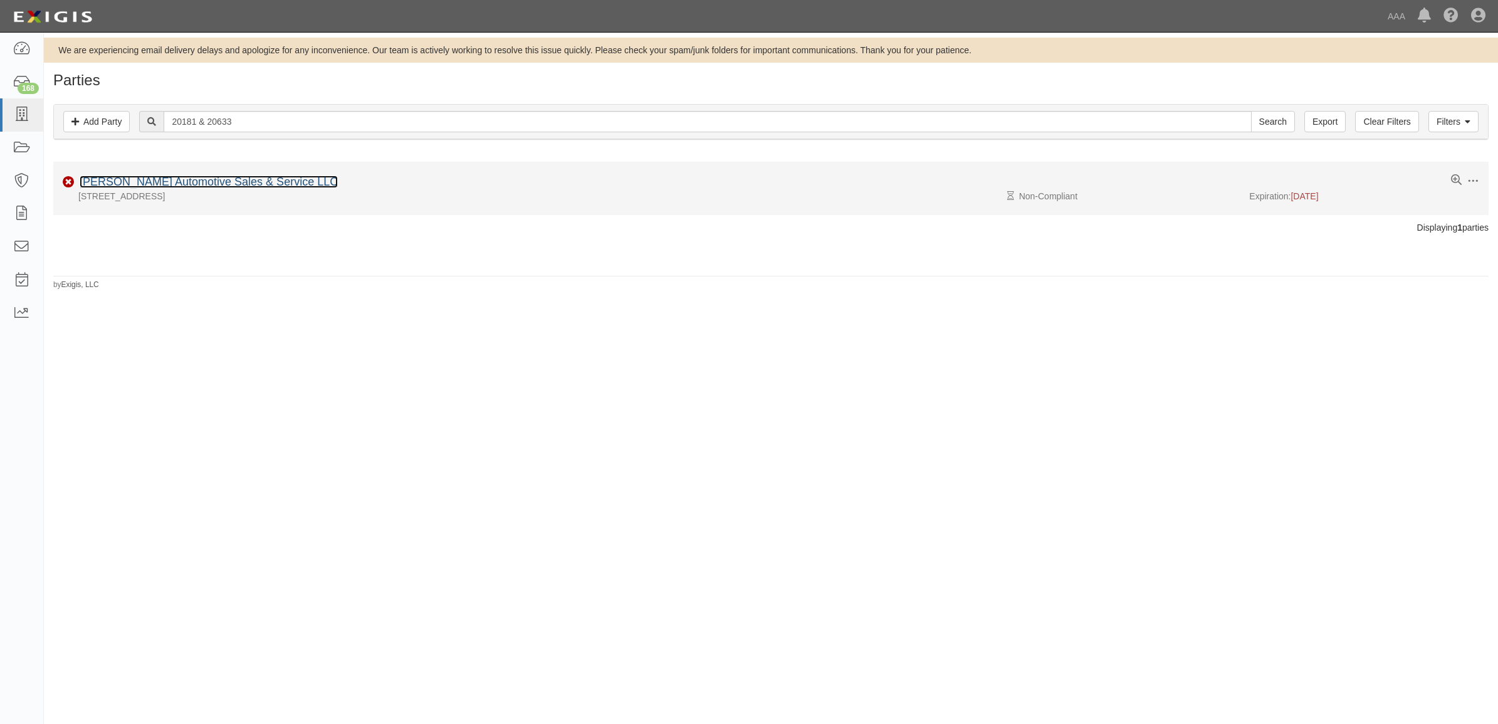
click at [219, 182] on link "[PERSON_NAME] Automotive Sales & Service LLC" at bounding box center [209, 181] width 258 height 13
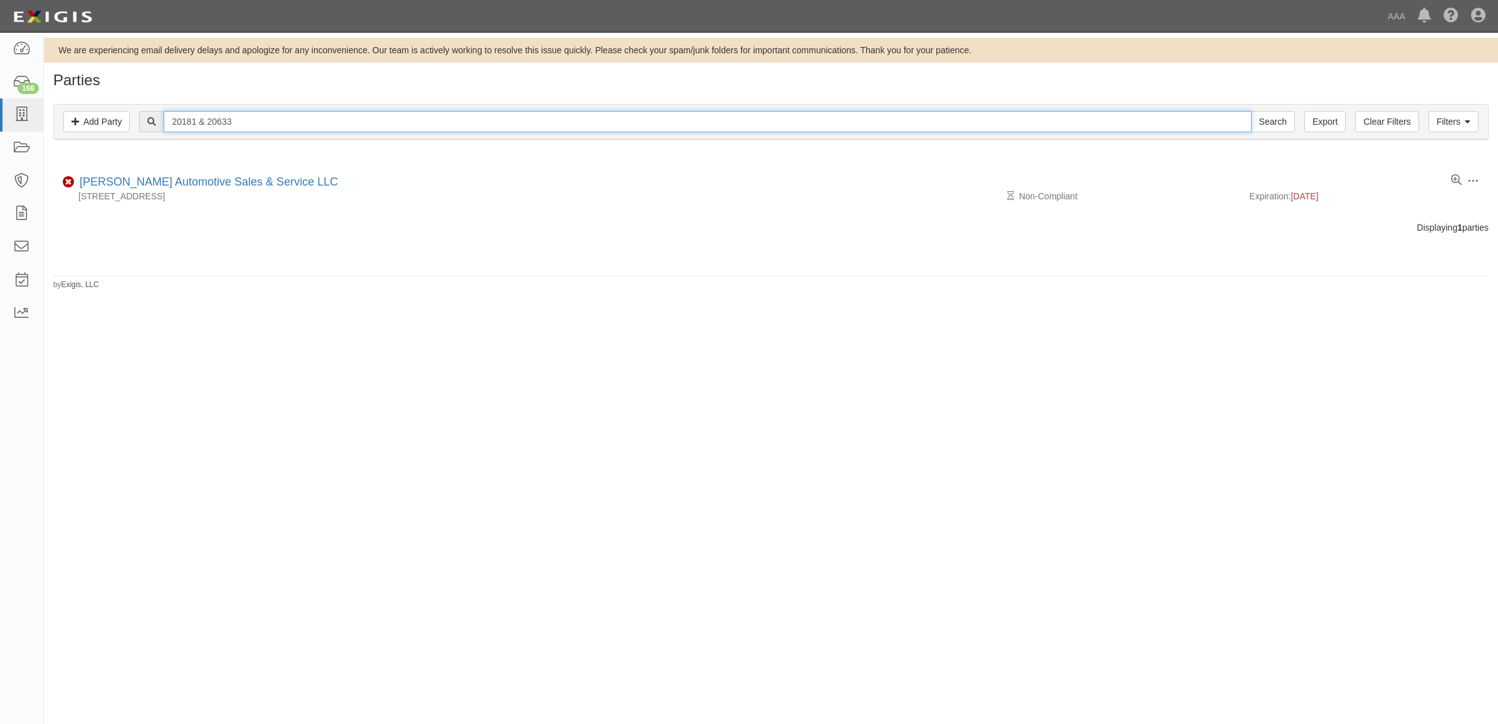
click at [226, 119] on input "20181 & 20633" at bounding box center [707, 121] width 1087 height 21
paste input "5089"
type input "25089"
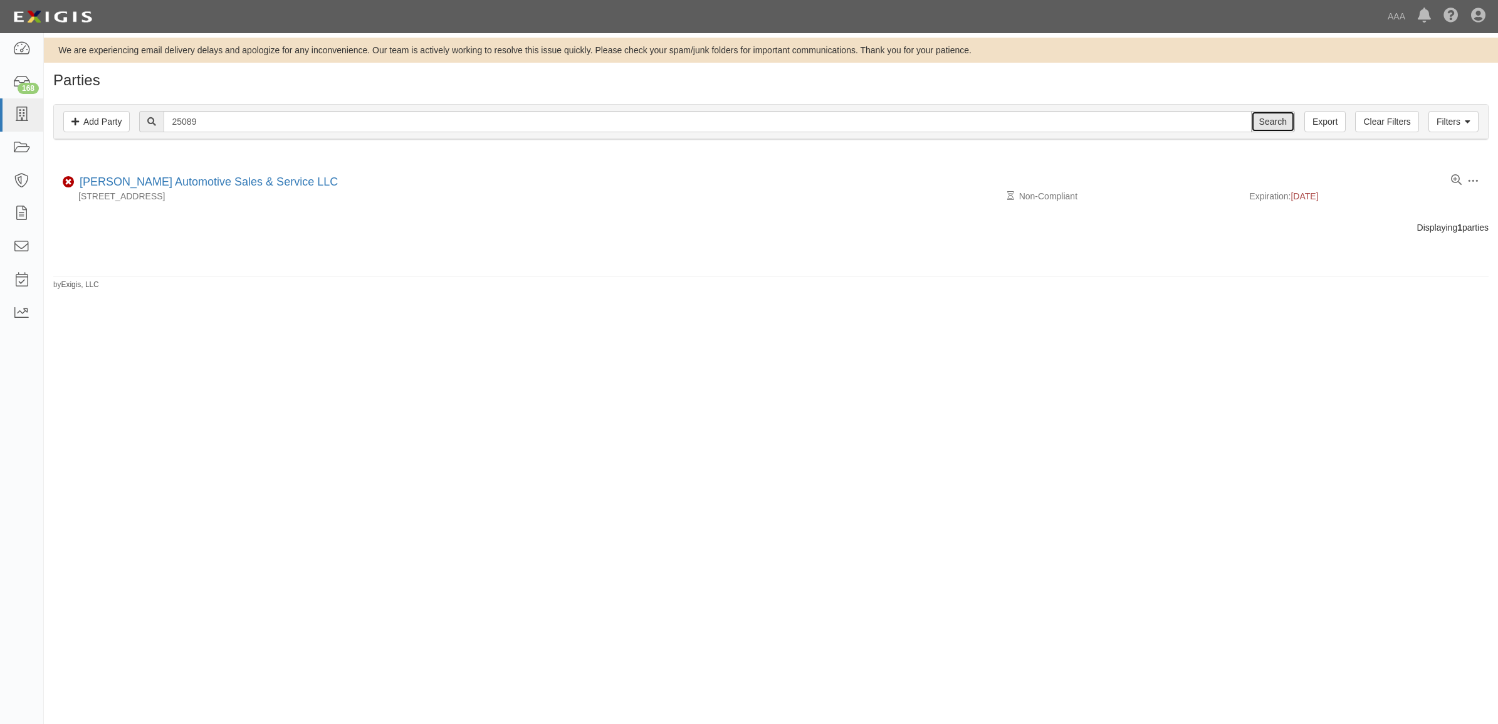
click at [1273, 127] on input "Search" at bounding box center [1273, 121] width 44 height 21
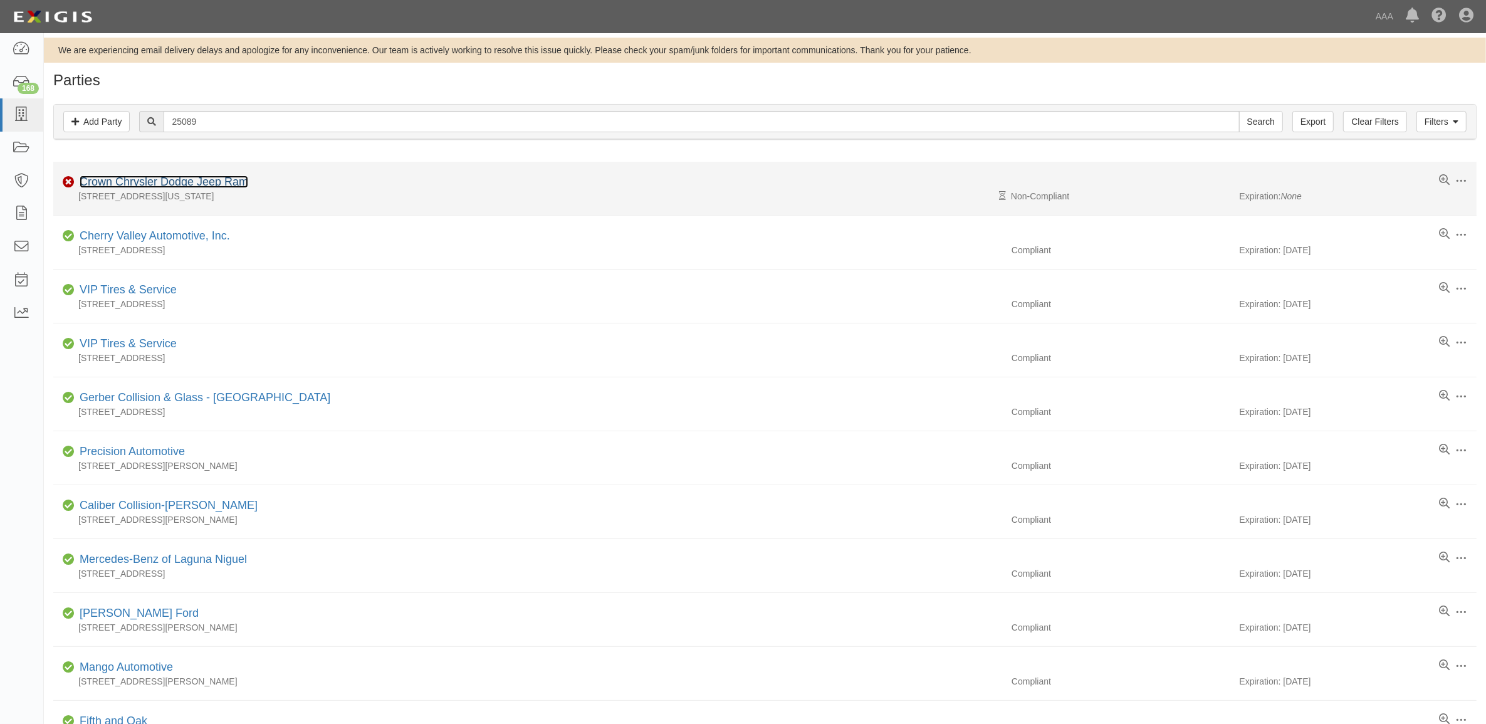
click at [177, 183] on link "Crown Chrysler Dodge Jeep Ram" at bounding box center [164, 181] width 169 height 13
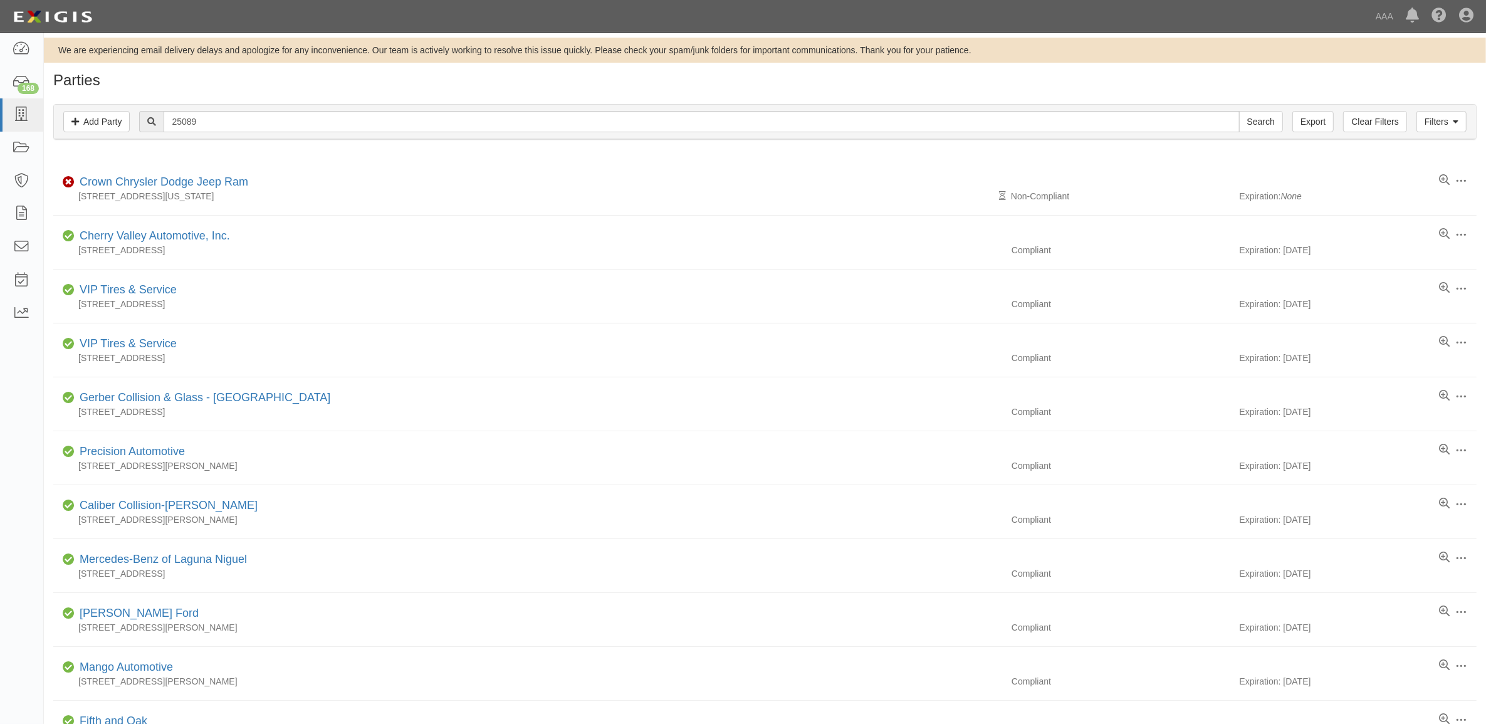
click at [258, 110] on div "Filters Add Party Clear Filters Export 25089 Search Filters" at bounding box center [765, 122] width 1422 height 34
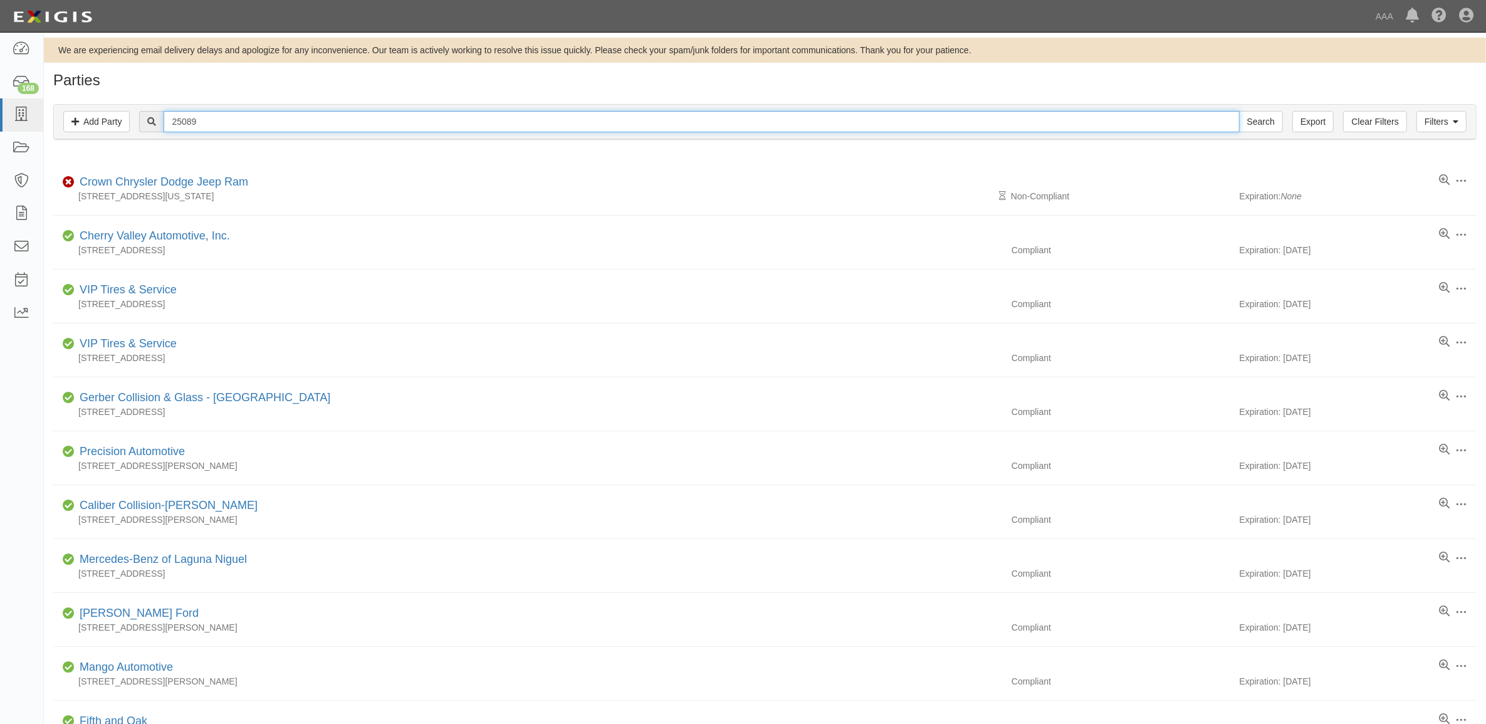
click at [262, 119] on input "25089" at bounding box center [701, 121] width 1075 height 21
paste input "130"
type input "25130"
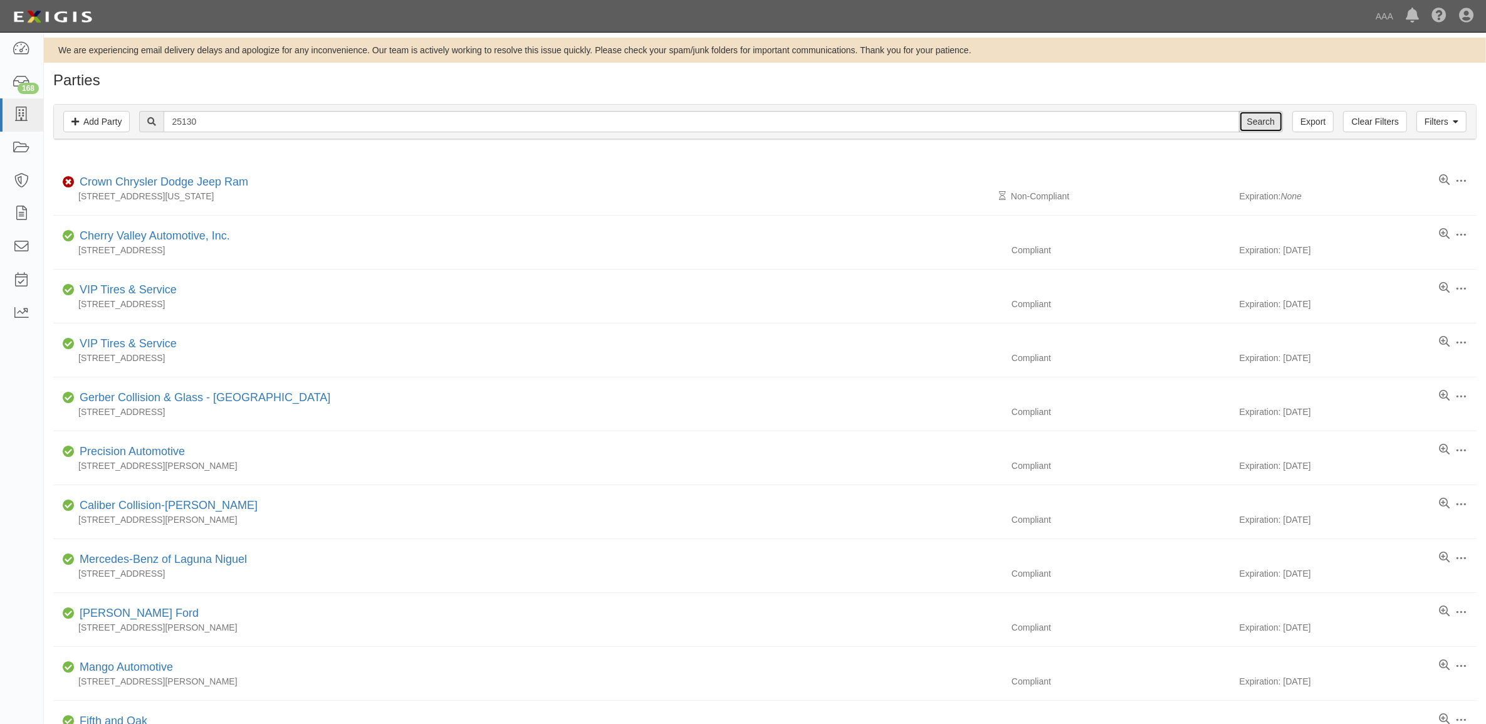
click at [1267, 120] on input "Search" at bounding box center [1261, 121] width 44 height 21
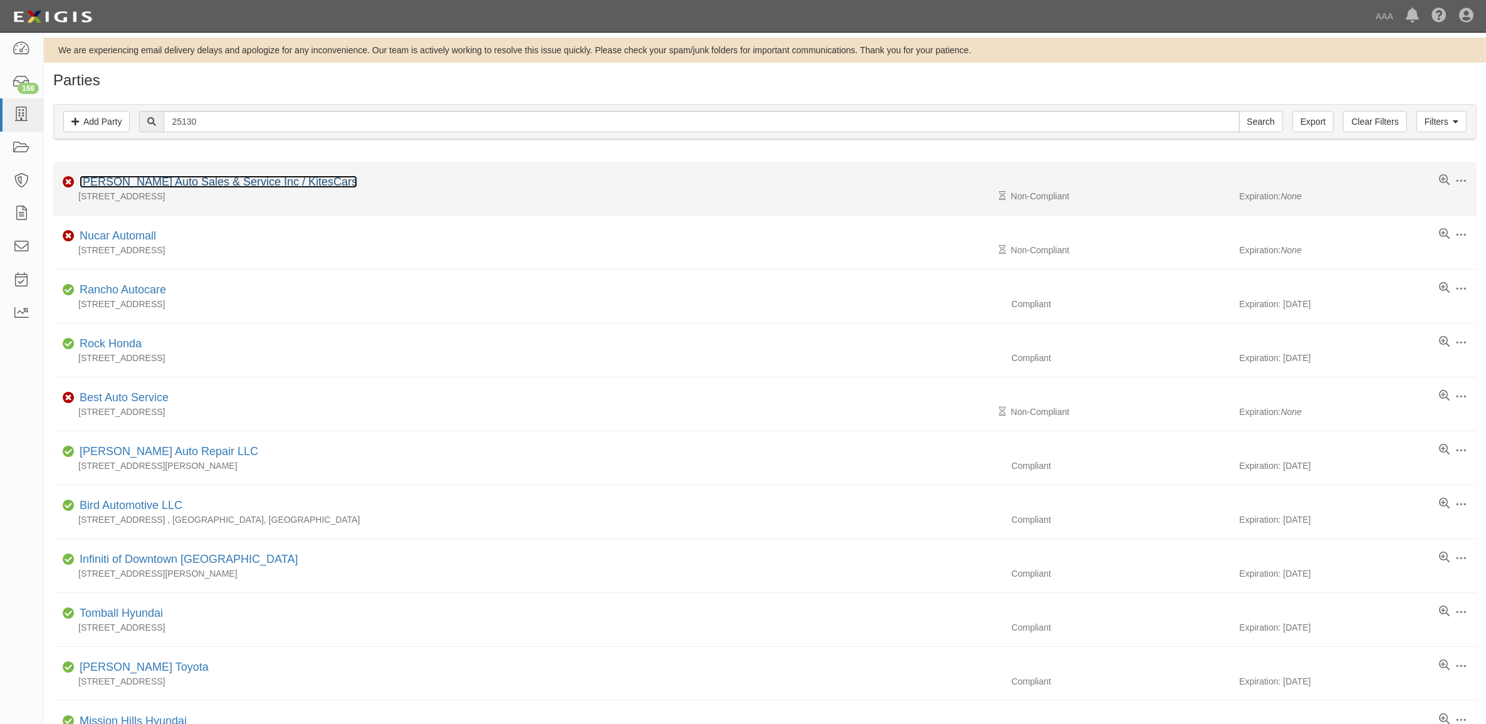
click at [154, 179] on link "Kightlinger Auto Sales & Service Inc / KitesCars" at bounding box center [219, 181] width 278 height 13
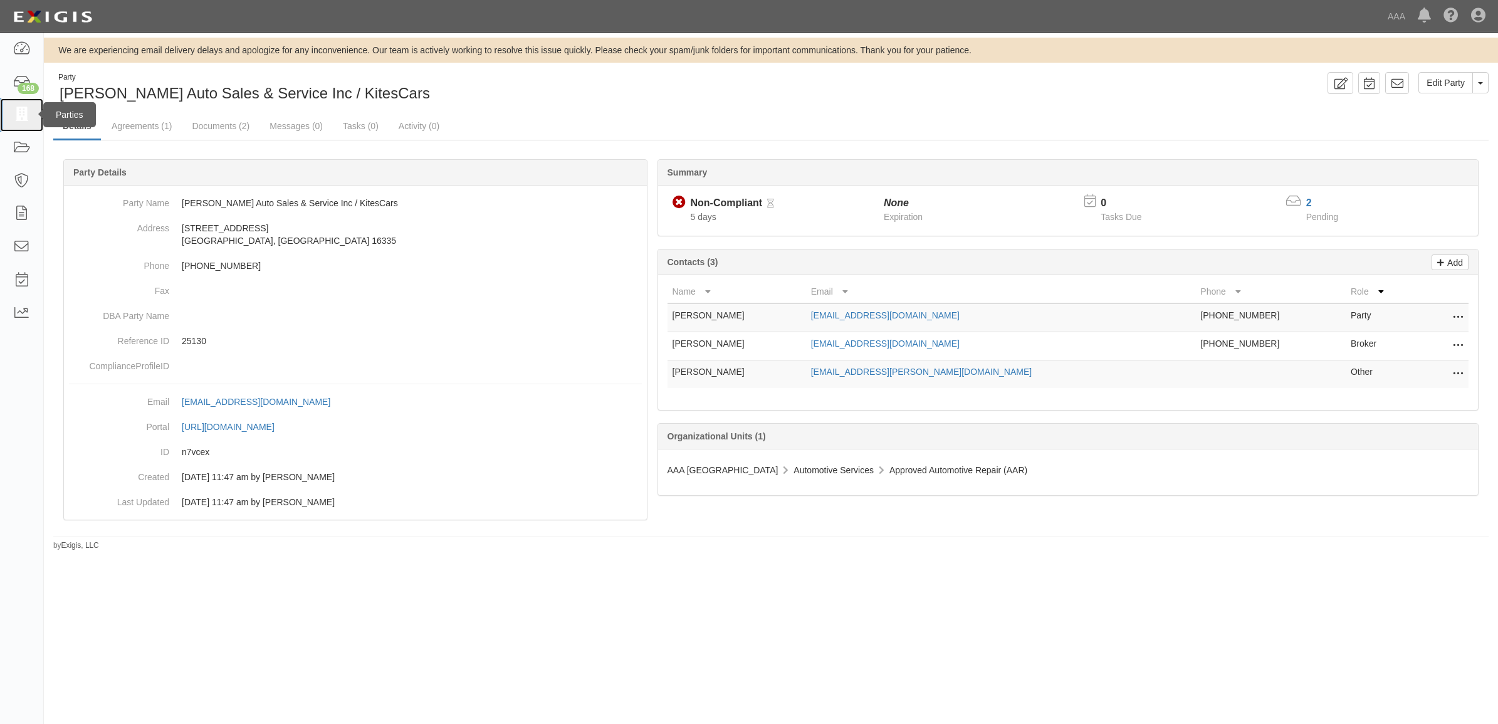
click at [11, 115] on link at bounding box center [21, 114] width 43 height 33
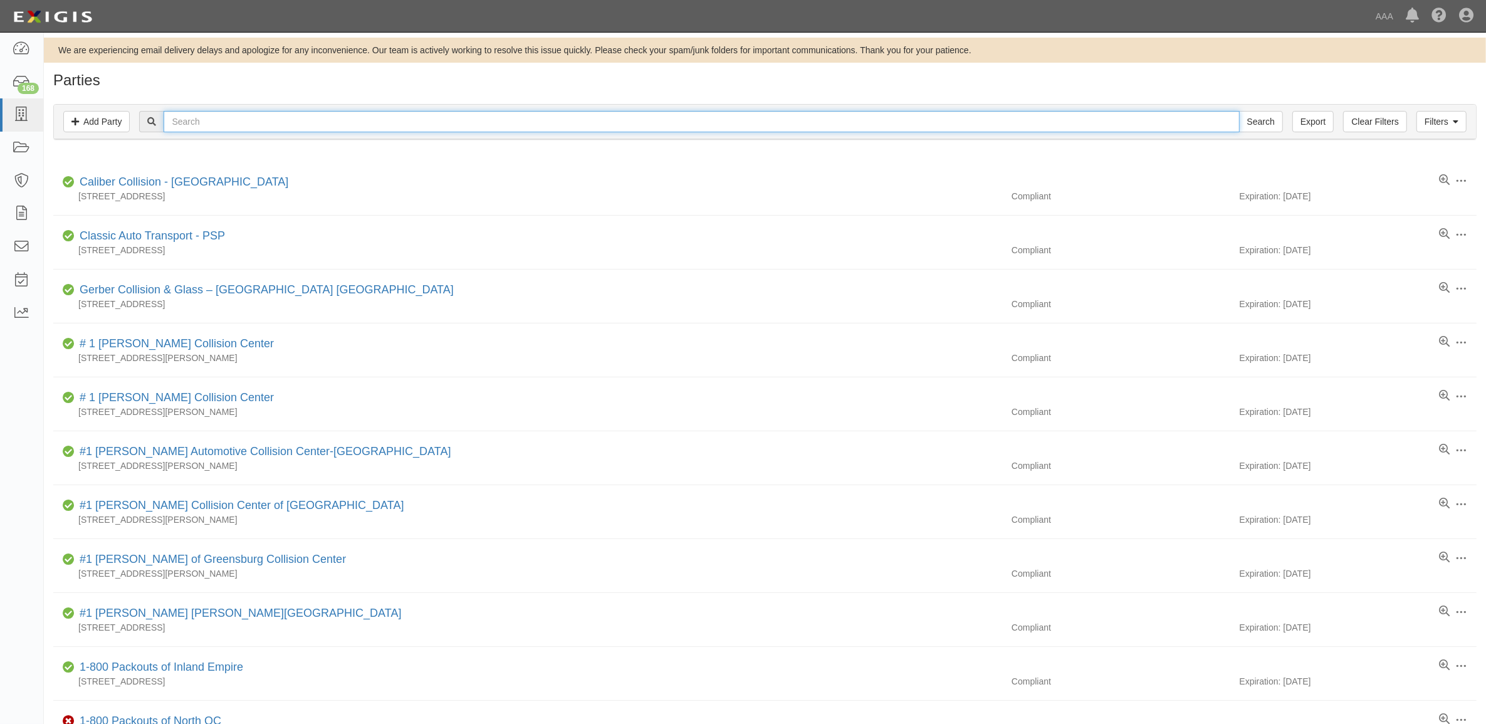
click at [202, 117] on input "text" at bounding box center [701, 121] width 1075 height 21
paste input "550067"
type input "550067"
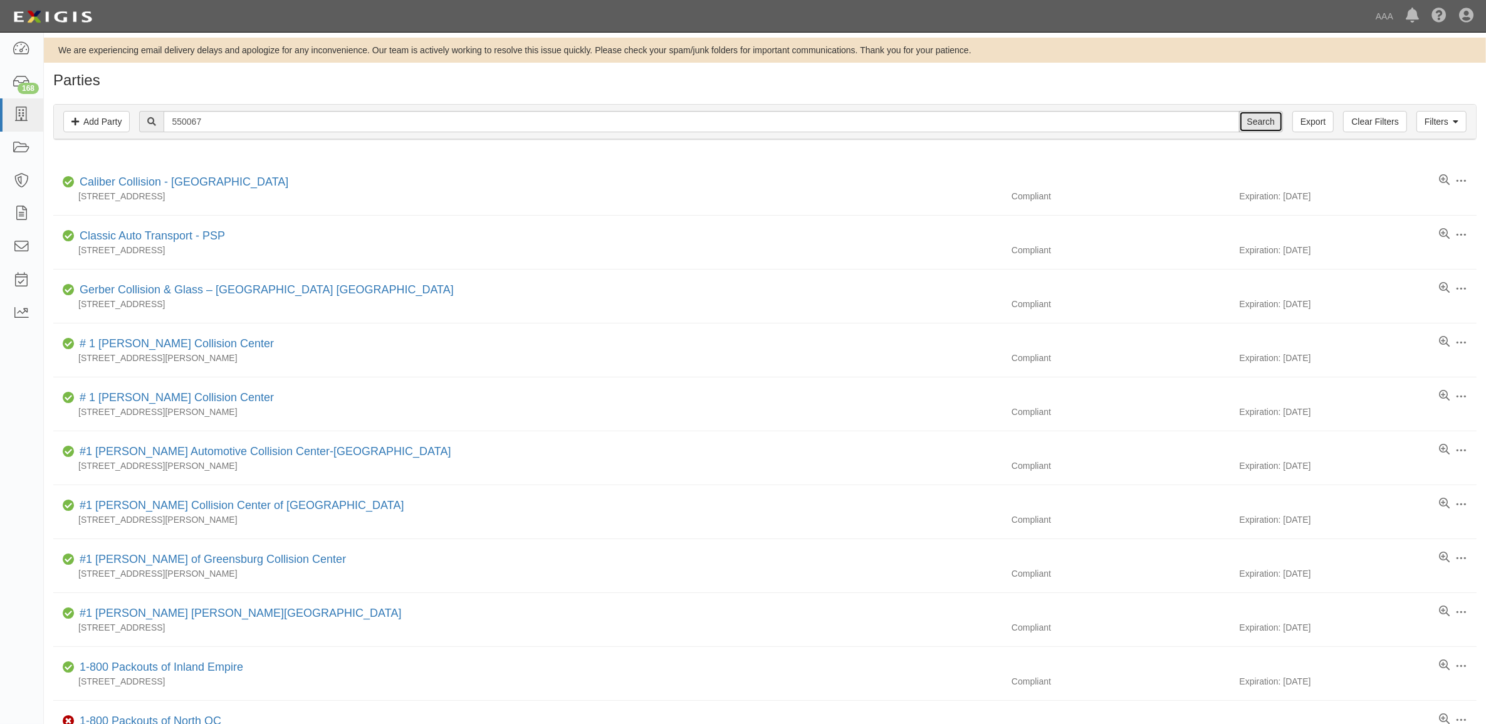
click at [1250, 127] on input "Search" at bounding box center [1261, 121] width 44 height 21
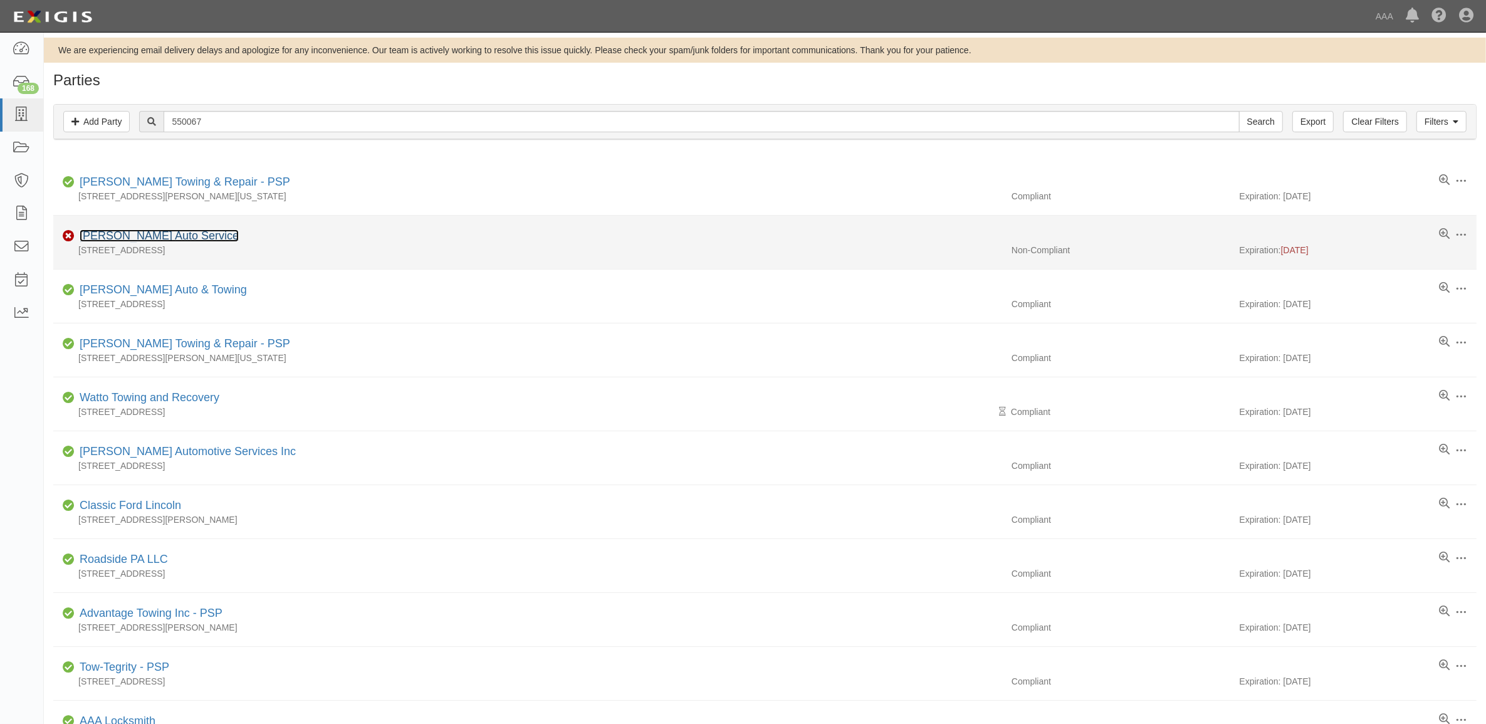
click at [128, 236] on link "Magill's Auto Service" at bounding box center [159, 235] width 159 height 13
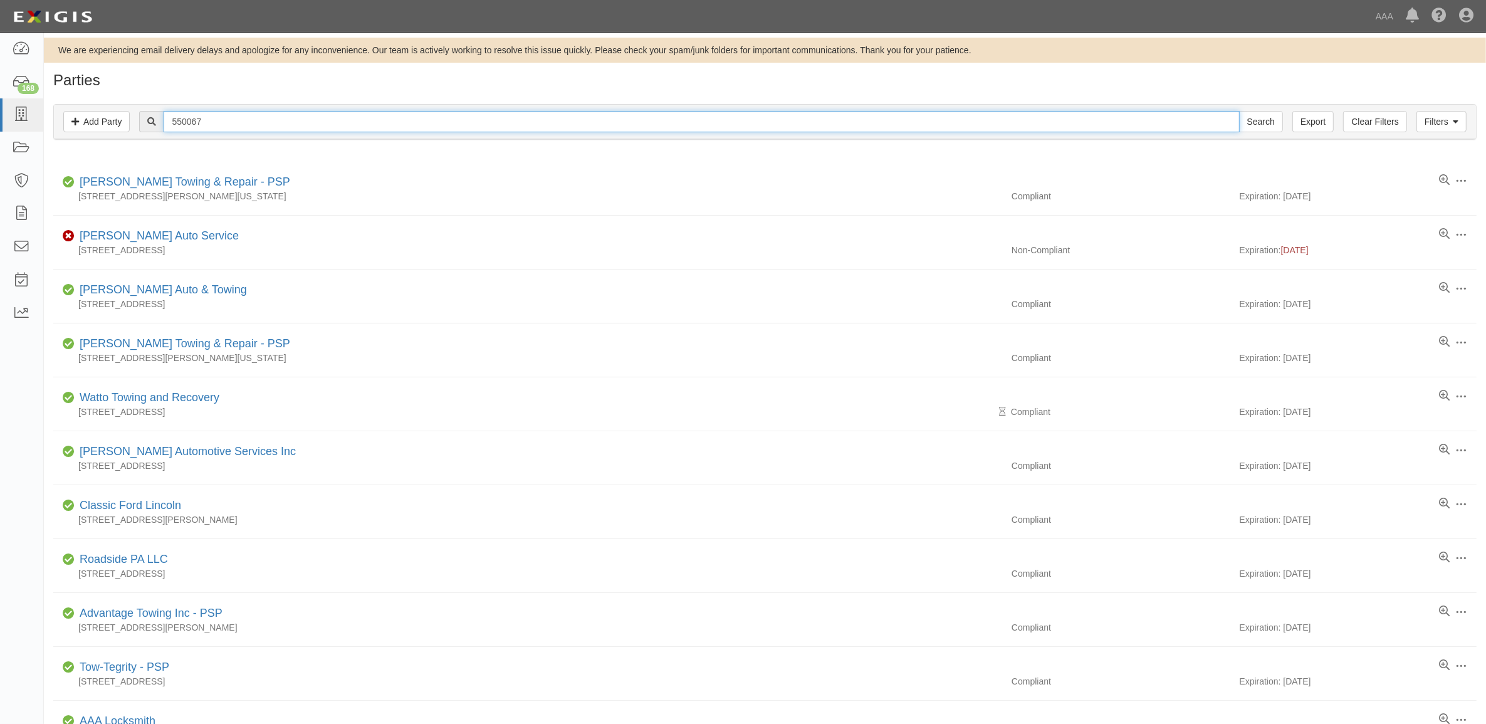
click at [211, 115] on input "550067" at bounding box center [701, 121] width 1075 height 21
paste input "409"
type input "550409"
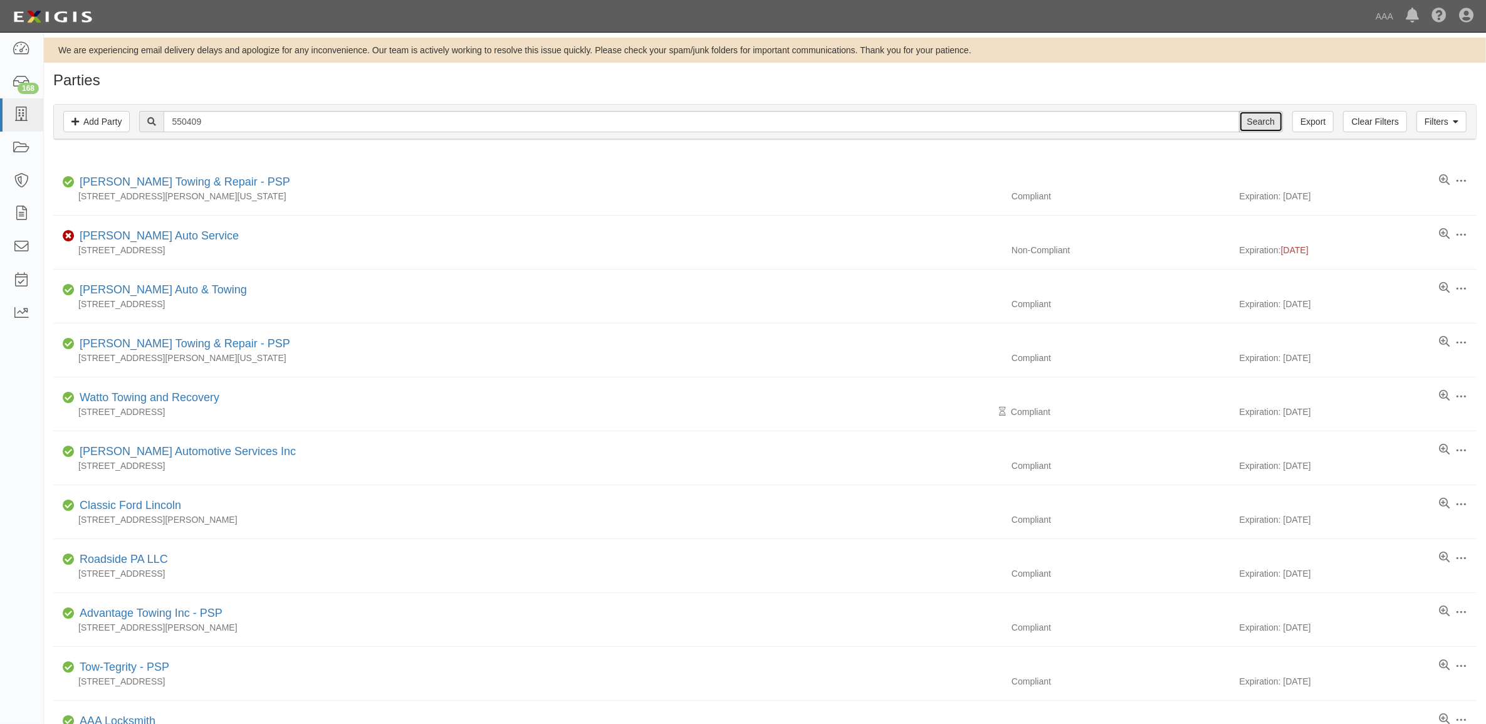
click at [1243, 123] on input "Search" at bounding box center [1261, 121] width 44 height 21
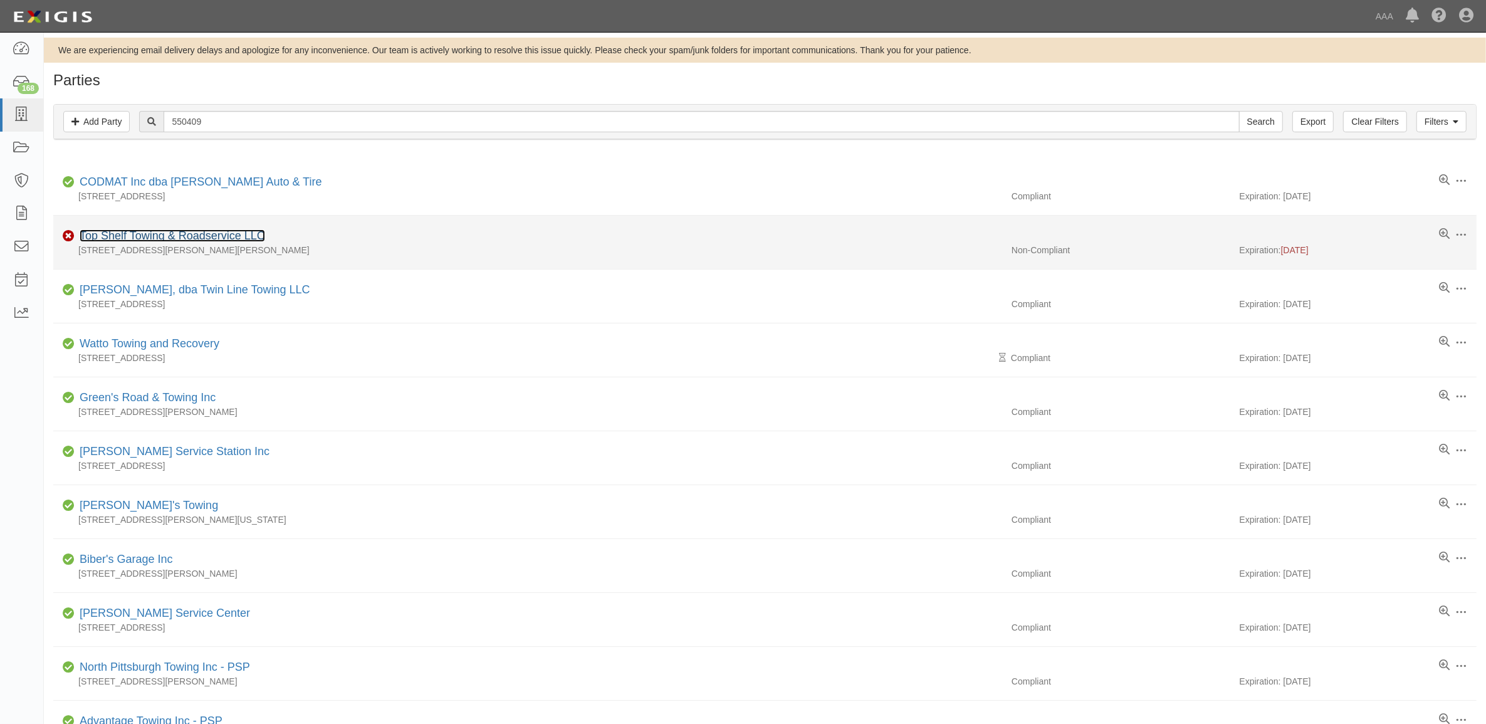
click at [187, 236] on link "Top Shelf Towing & Roadservice LLC" at bounding box center [173, 235] width 186 height 13
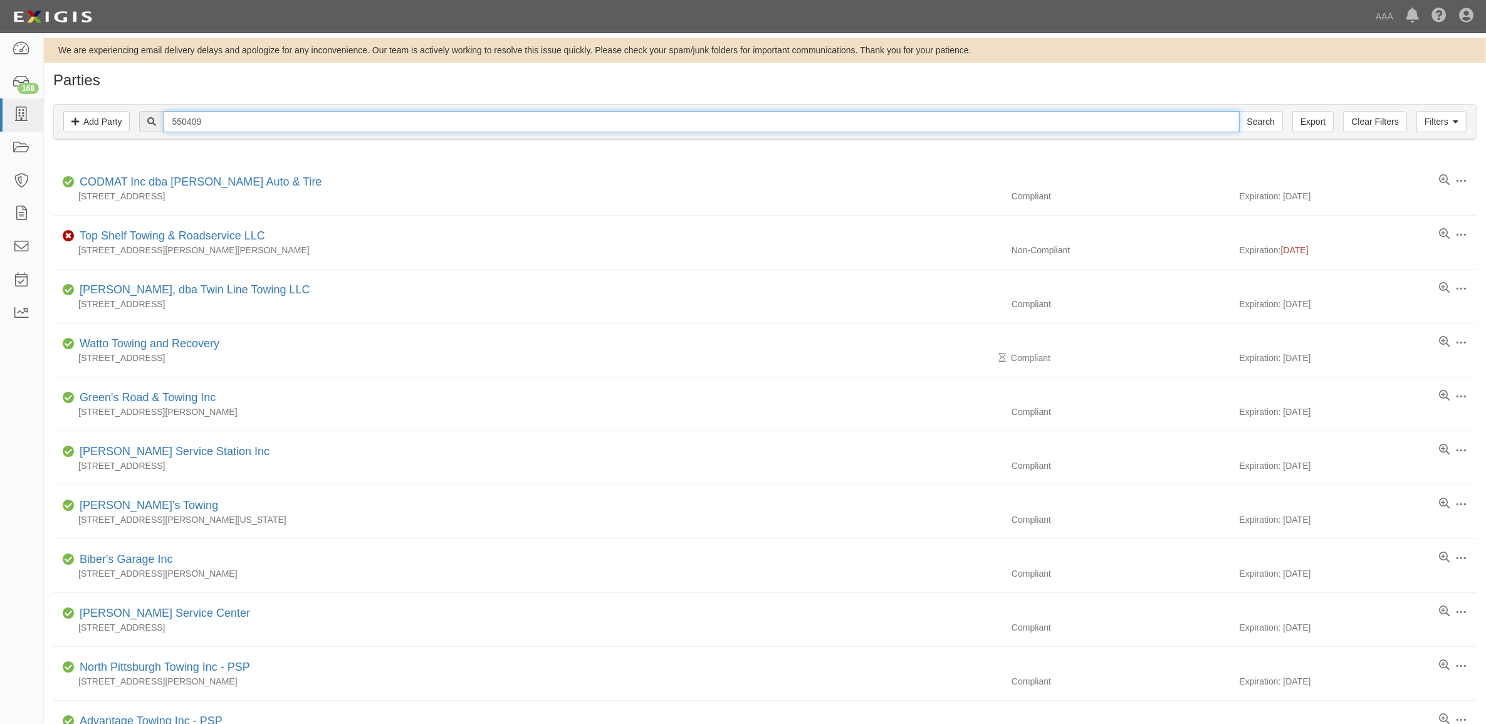
click at [333, 123] on input "550409" at bounding box center [701, 121] width 1075 height 21
paste input "4301"
type input "554301"
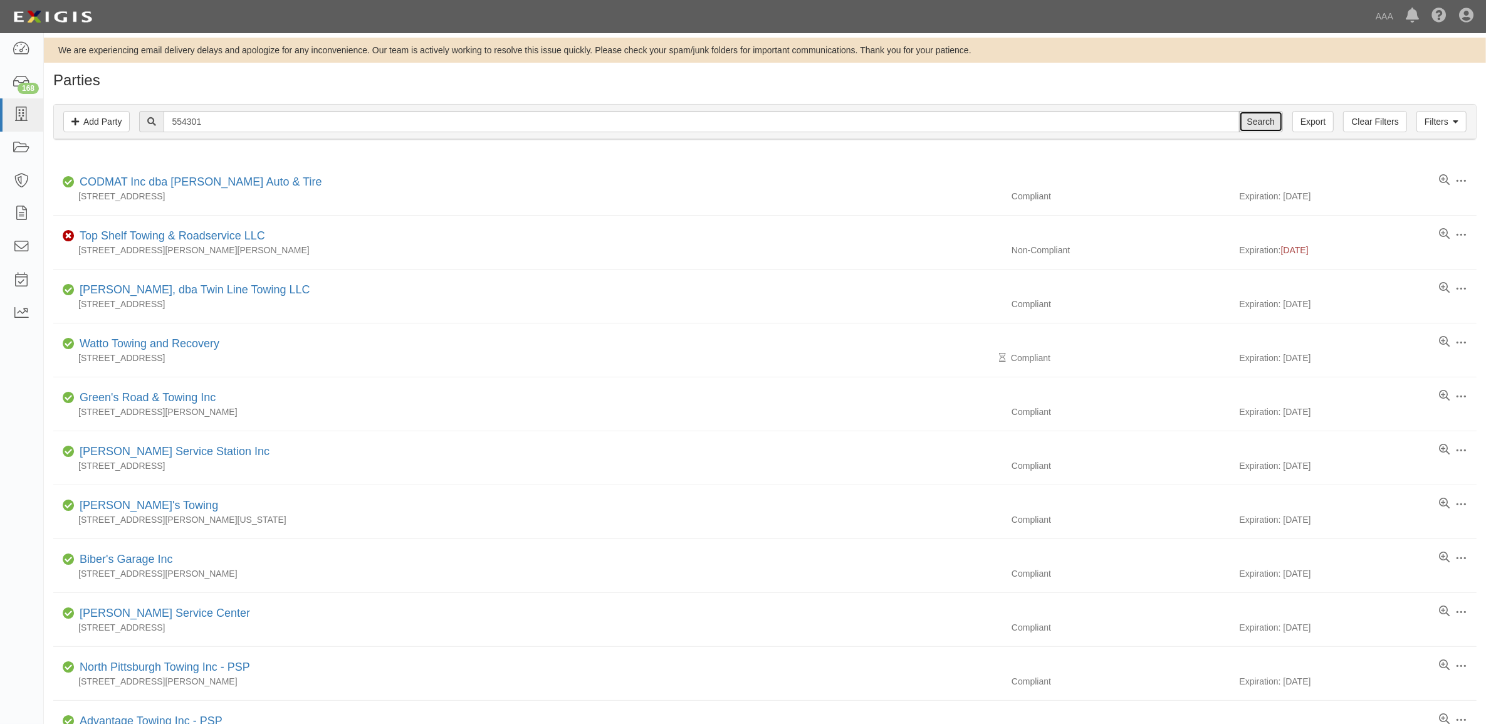
click at [1264, 120] on input "Search" at bounding box center [1261, 121] width 44 height 21
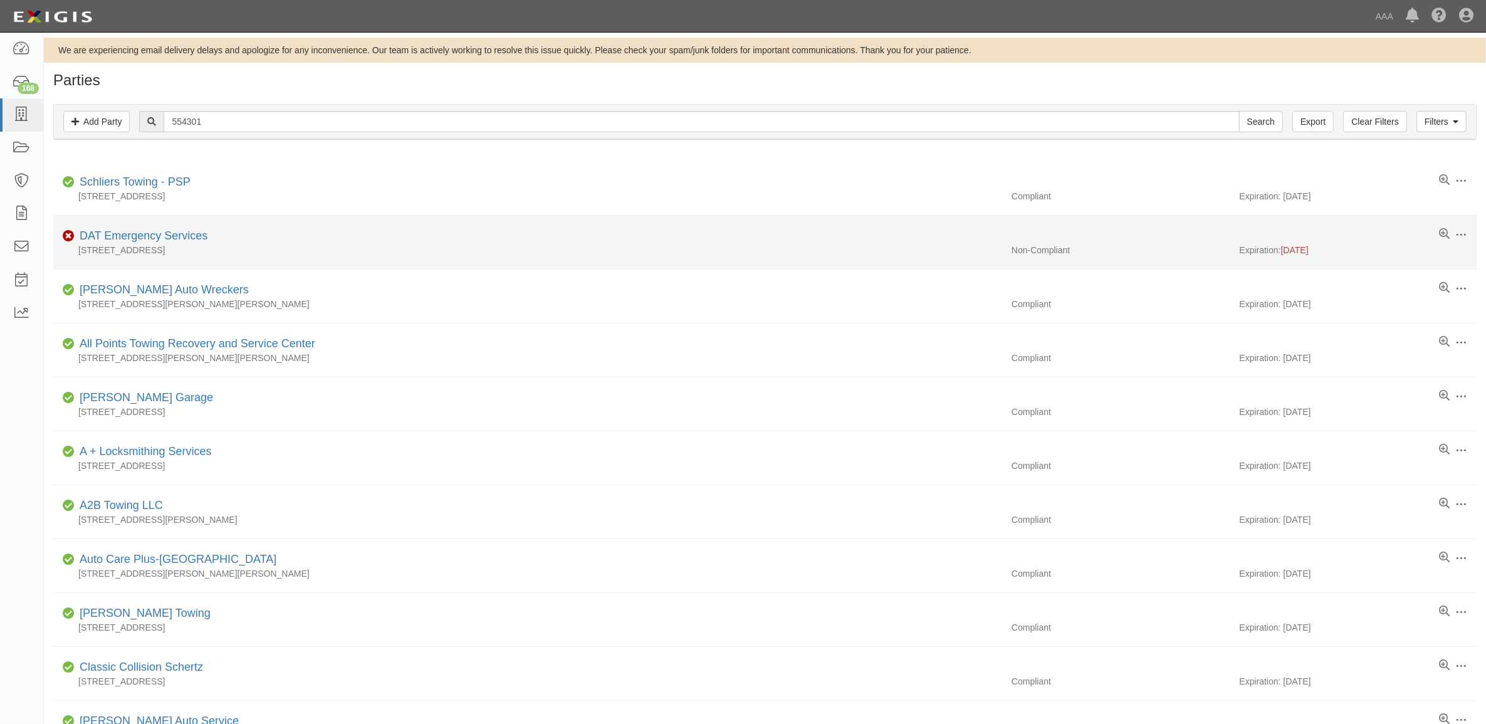
click at [142, 244] on div "[STREET_ADDRESS]" at bounding box center [527, 250] width 949 height 13
click at [140, 238] on link "DAT Emergency Services" at bounding box center [144, 235] width 128 height 13
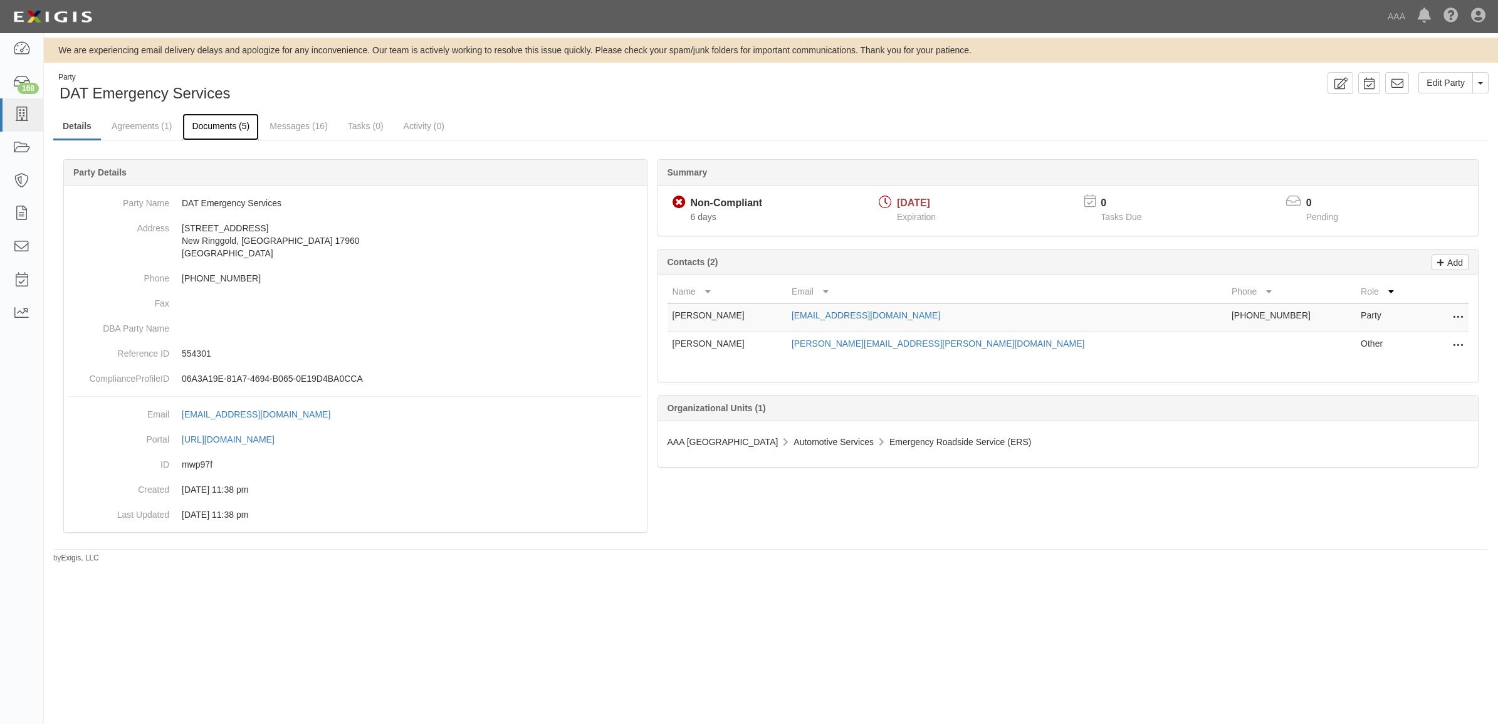
drag, startPoint x: 224, startPoint y: 121, endPoint x: 242, endPoint y: 135, distance: 22.3
click at [224, 122] on link "Documents (5)" at bounding box center [220, 126] width 76 height 27
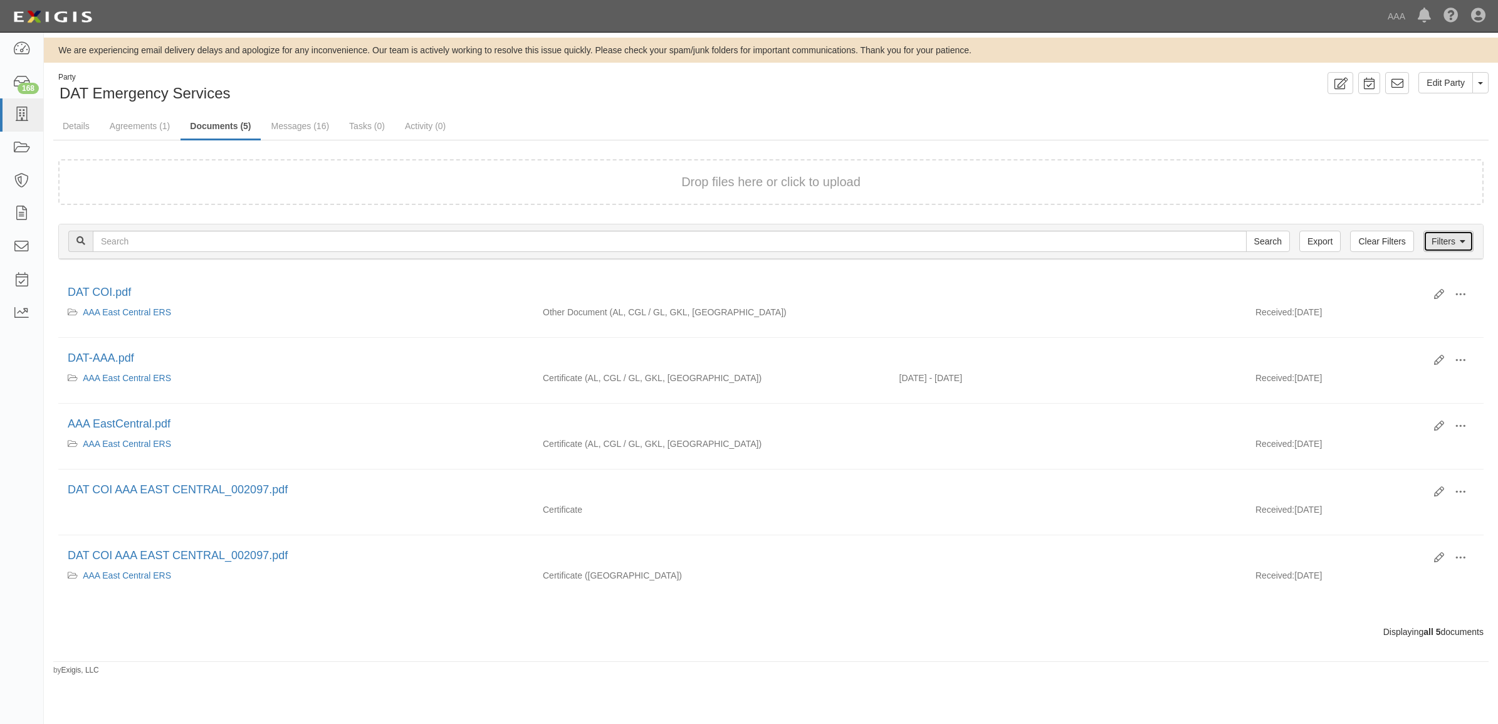
click at [1463, 238] on icon at bounding box center [1463, 242] width 6 height 9
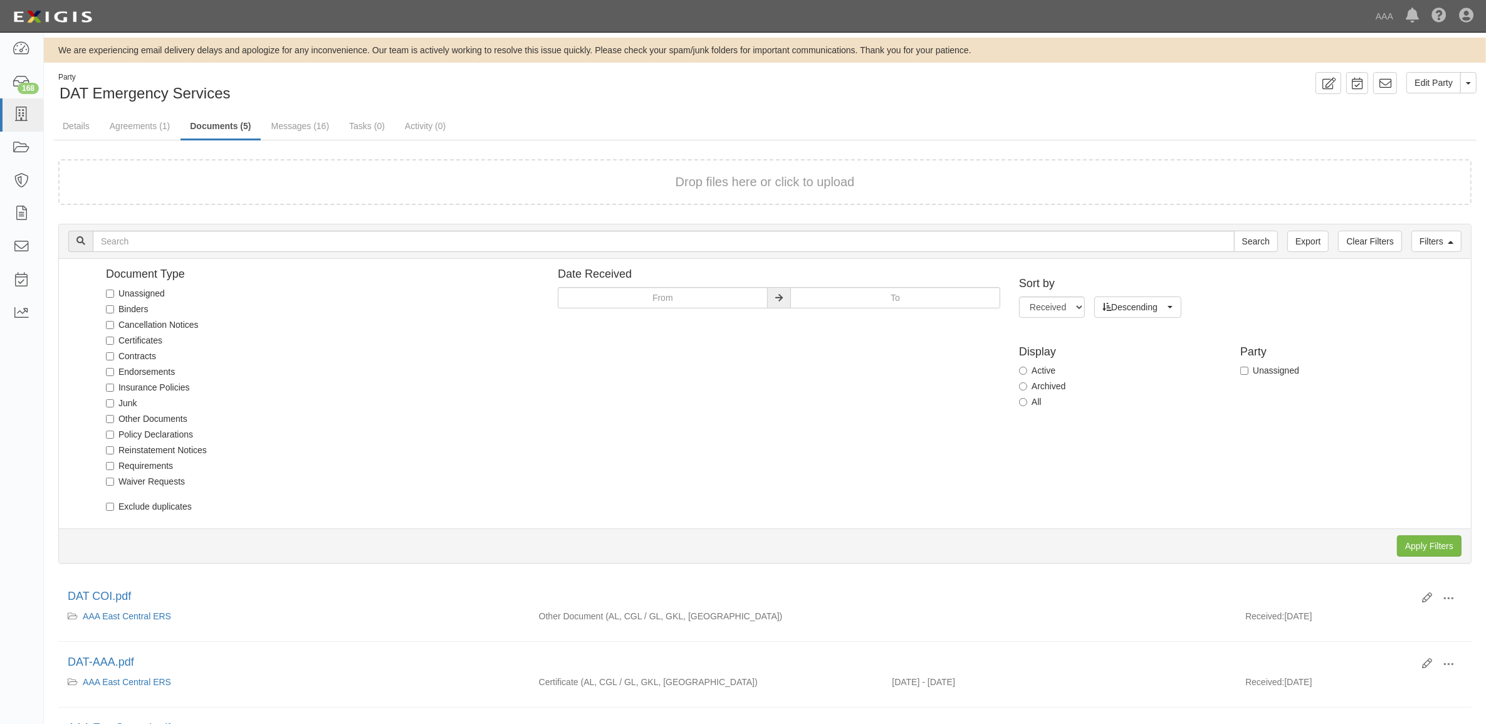
click at [1029, 403] on label "All" at bounding box center [1030, 401] width 23 height 13
click at [1027, 403] on input "All" at bounding box center [1023, 402] width 8 height 8
radio input "true"
click at [1449, 546] on input "Apply Filters" at bounding box center [1429, 545] width 65 height 21
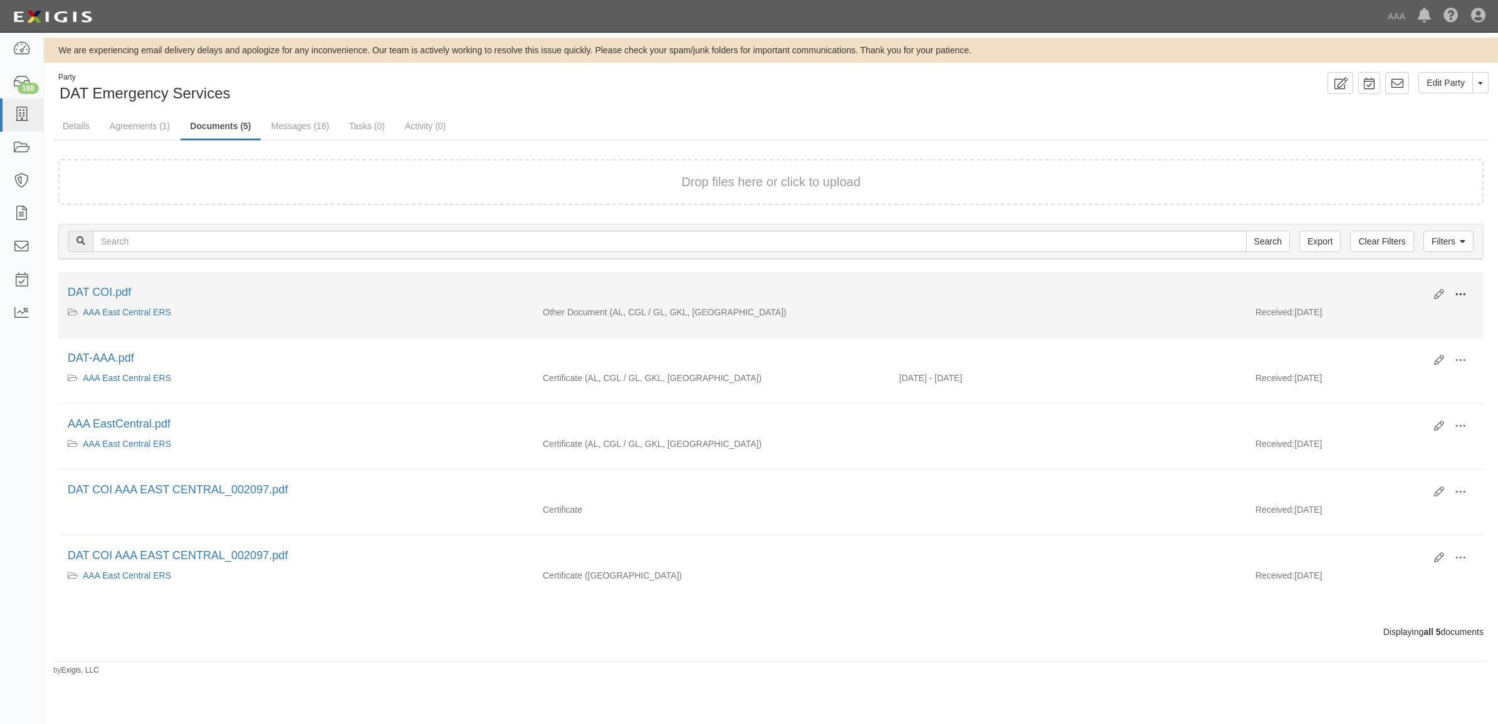
click at [1461, 290] on span at bounding box center [1460, 294] width 11 height 11
click at [1409, 308] on link "View" at bounding box center [1399, 312] width 99 height 23
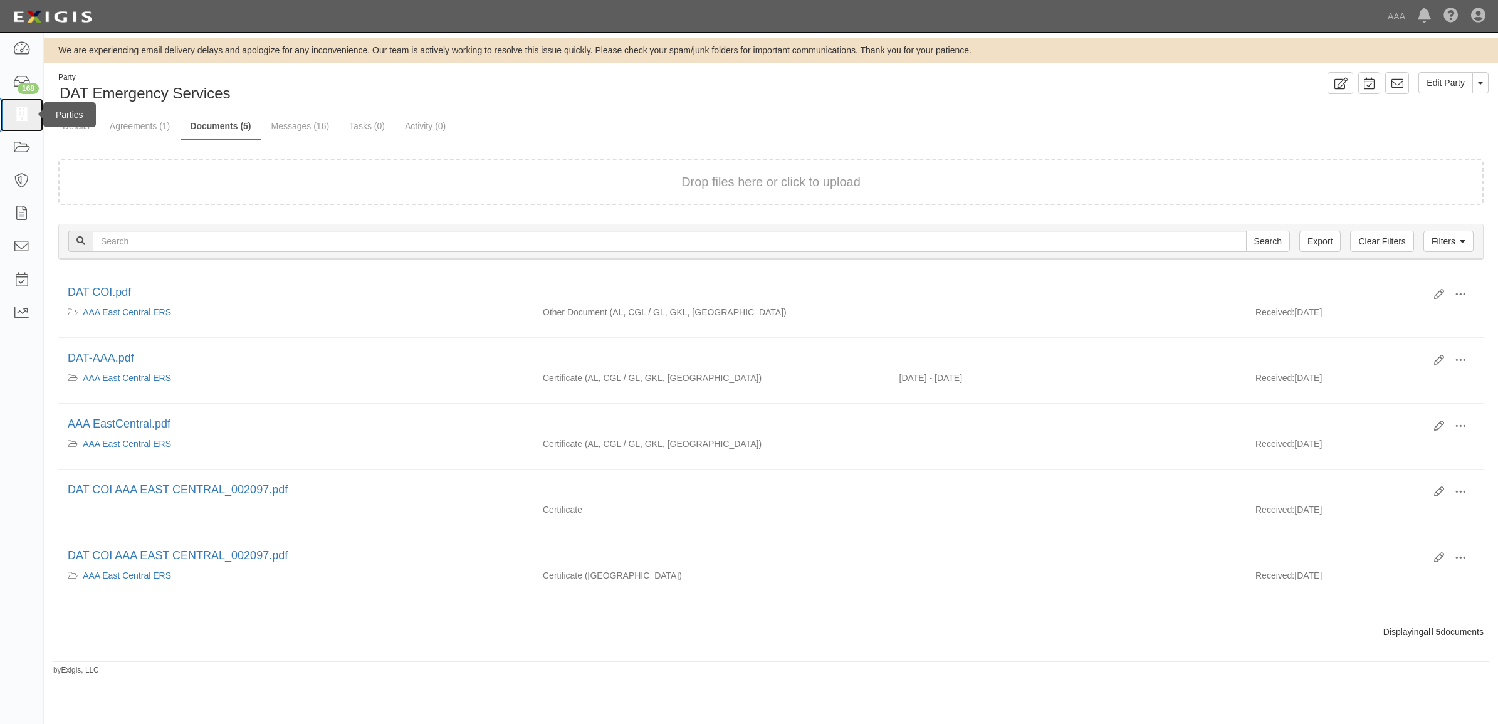
click at [17, 119] on icon at bounding box center [22, 115] width 18 height 14
click at [82, 127] on link "Details" at bounding box center [76, 126] width 46 height 27
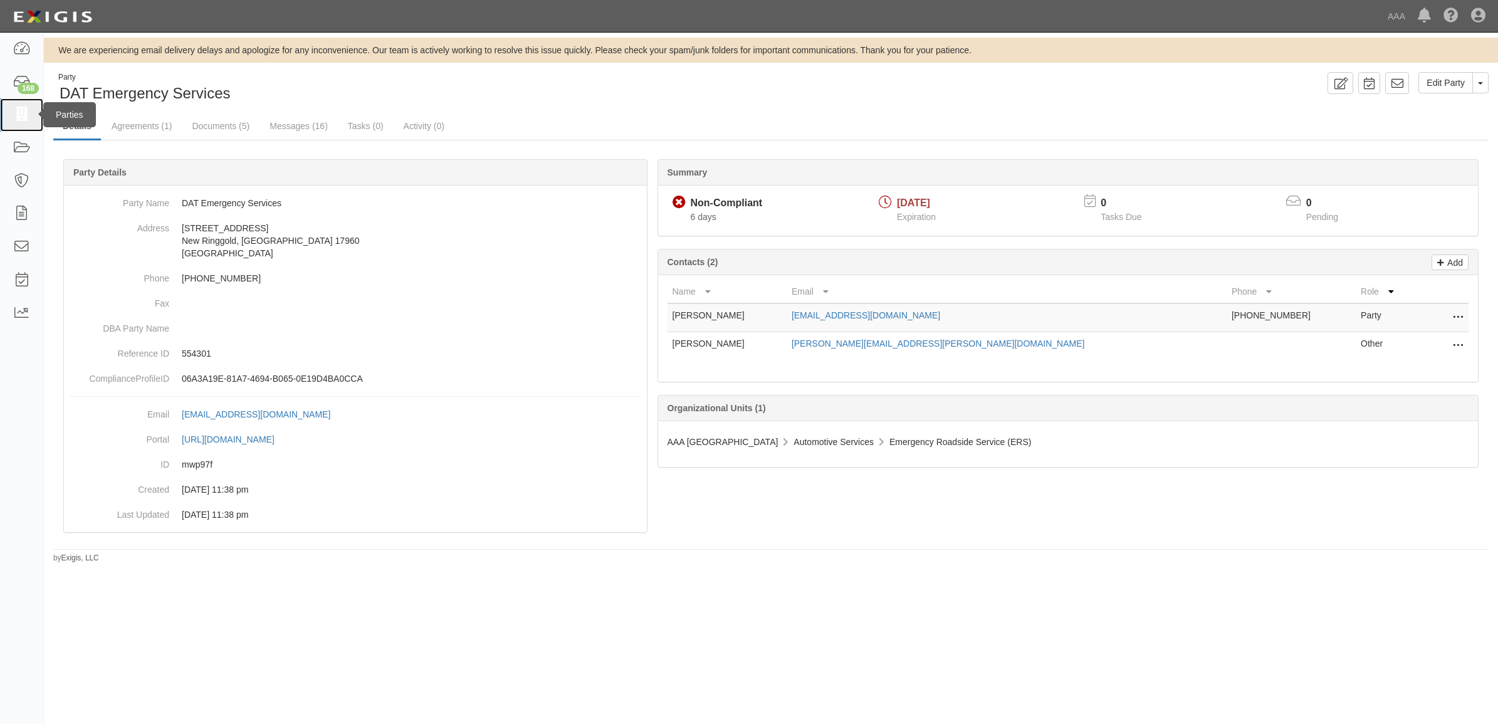
click at [16, 108] on icon at bounding box center [22, 115] width 18 height 14
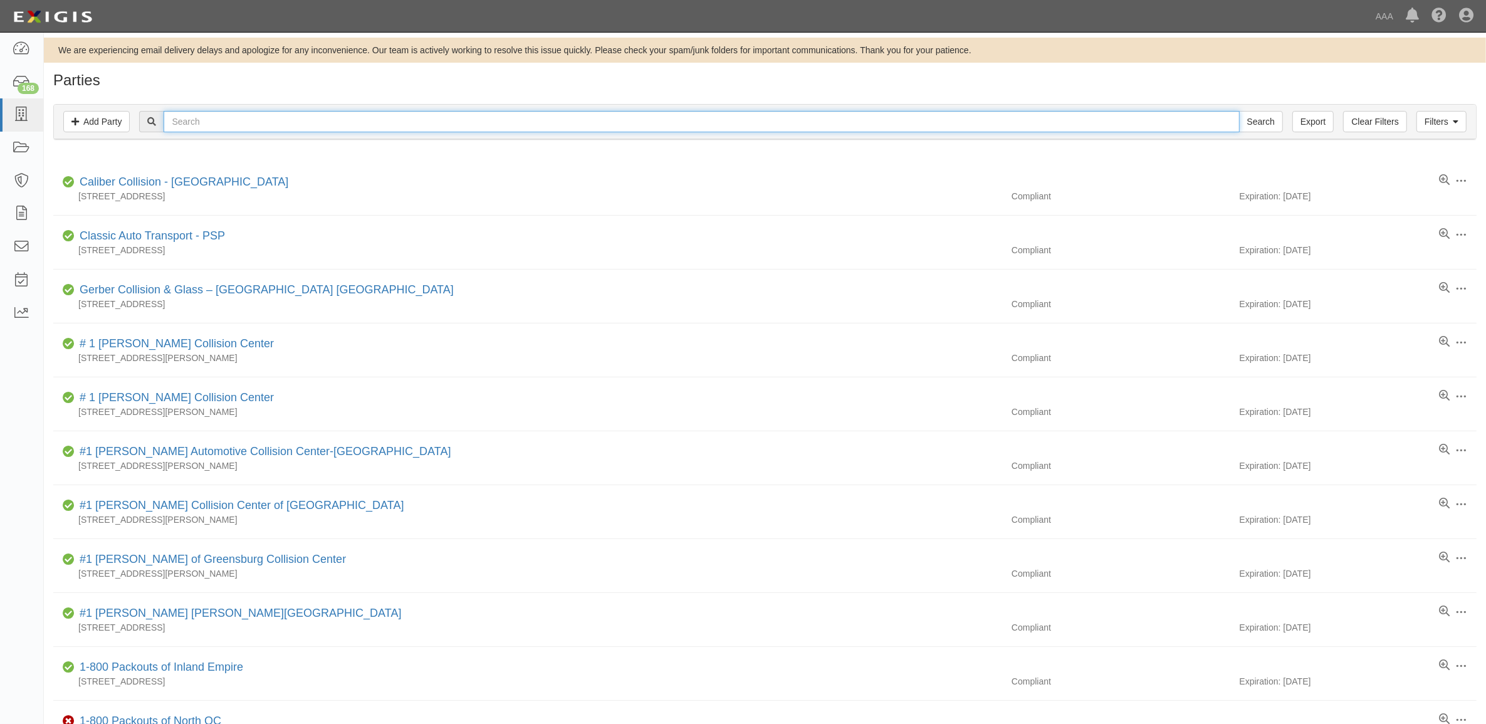
click at [271, 122] on input "text" at bounding box center [701, 121] width 1075 height 21
paste input "550015"
type input "550015"
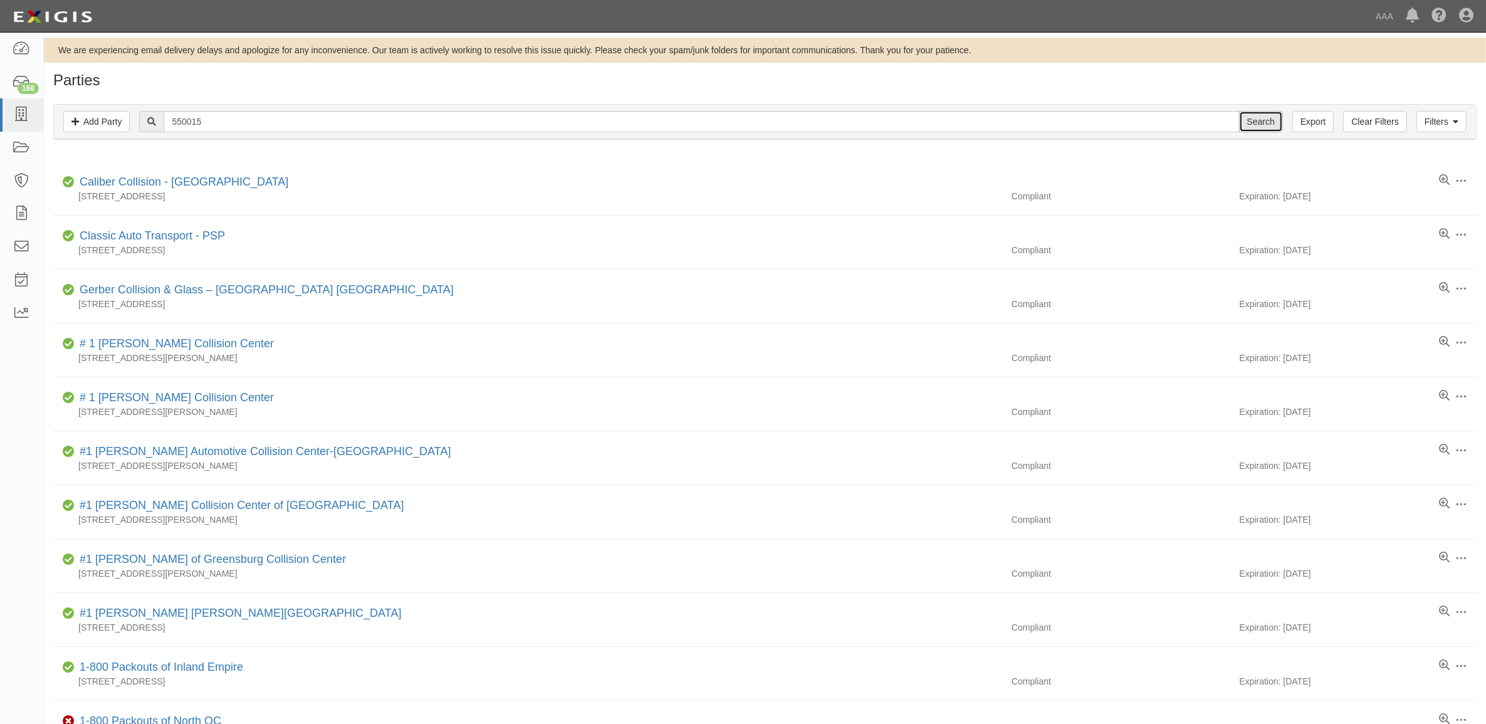
click at [1246, 118] on input "Search" at bounding box center [1261, 121] width 44 height 21
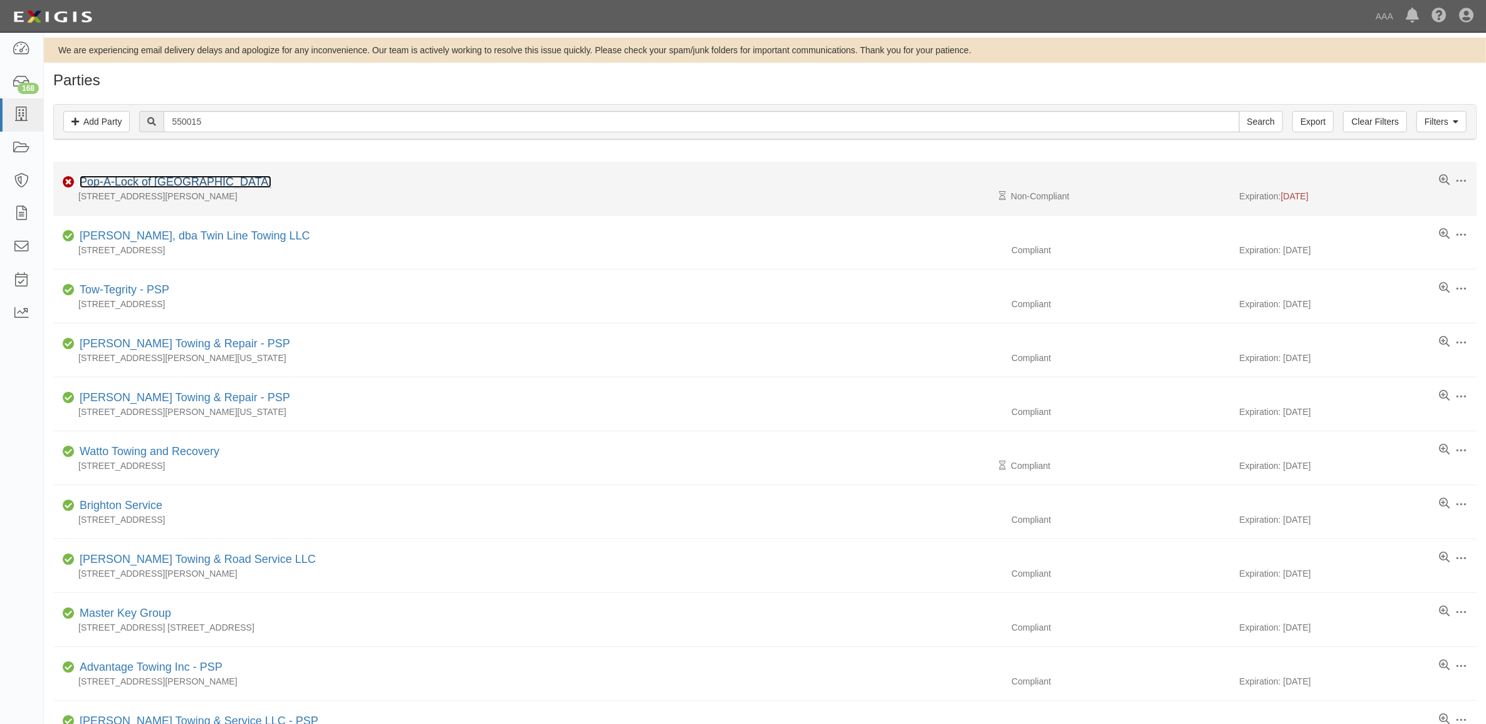
click at [151, 183] on link "Pop-A-Lock of Pittsburgh" at bounding box center [176, 181] width 192 height 13
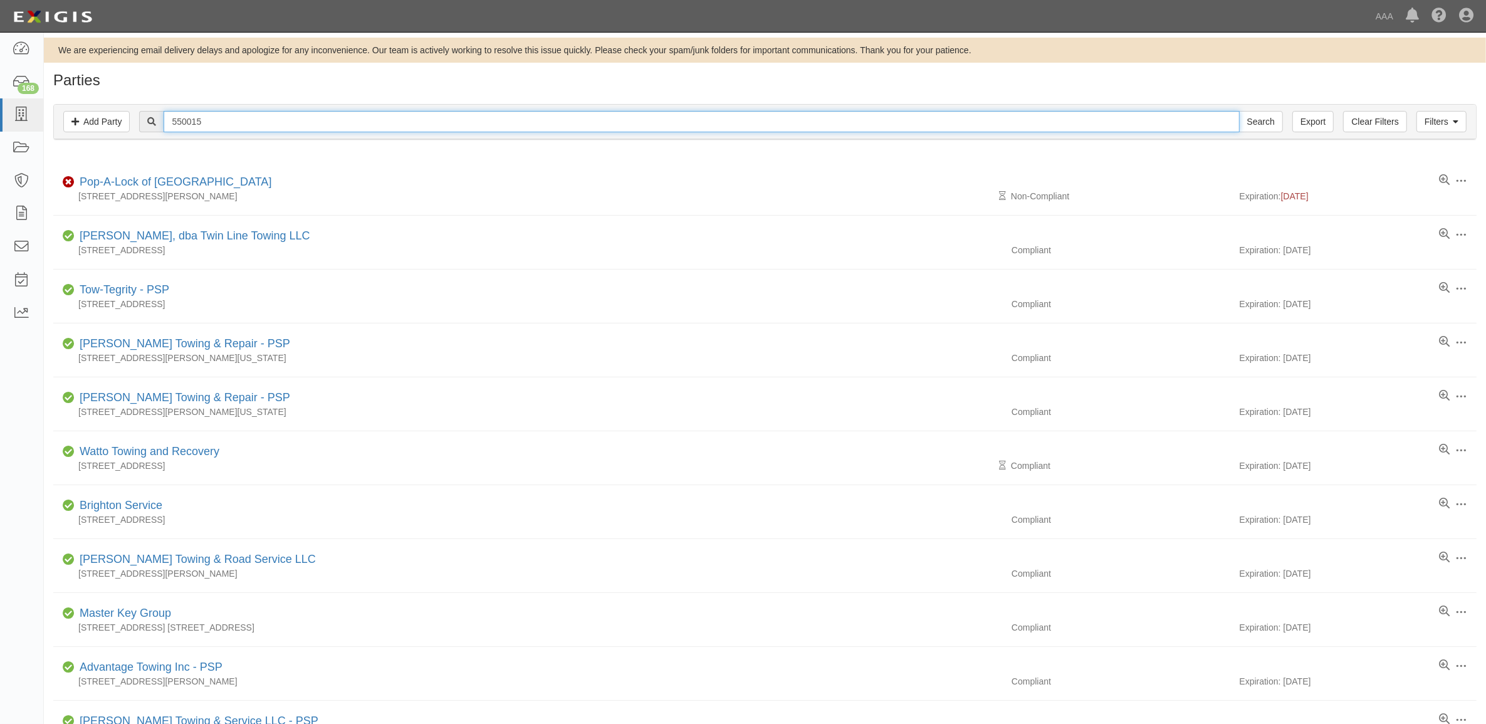
click at [248, 121] on input "550015" at bounding box center [701, 121] width 1075 height 21
paste input "1202"
type input "1202"
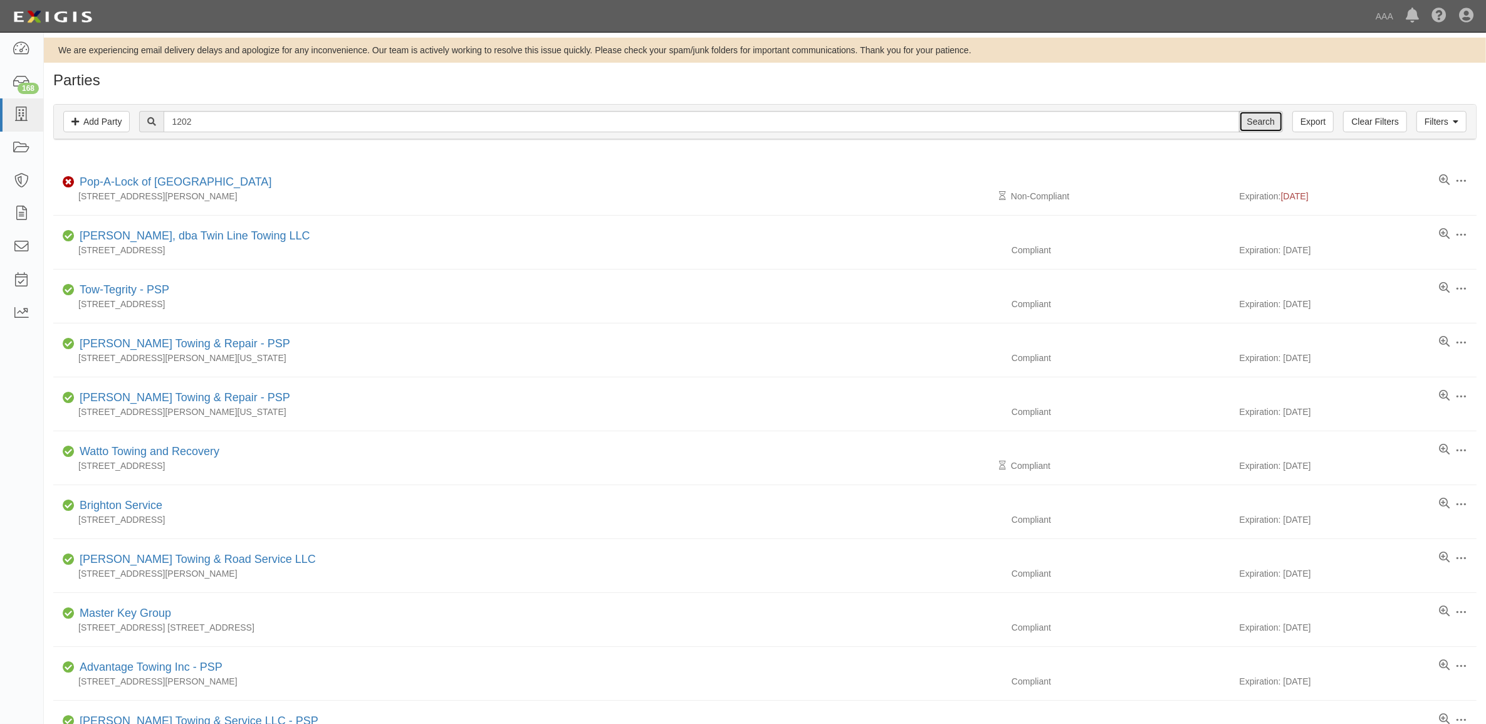
click at [1255, 117] on input "Search" at bounding box center [1261, 121] width 44 height 21
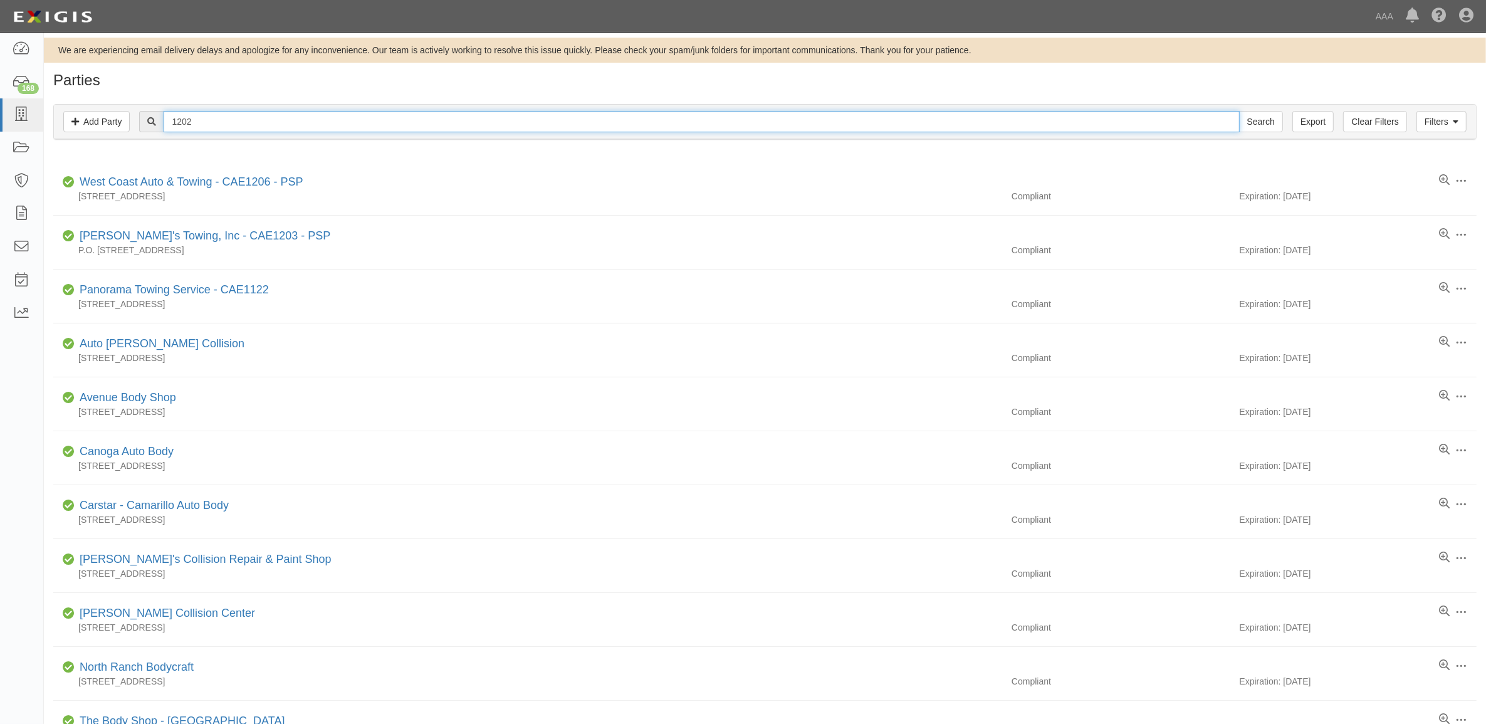
click at [305, 130] on input "1202" at bounding box center [701, 121] width 1075 height 21
paste input "[PERSON_NAME]'s Foreign & Domestic Auto Repair"
type input "[PERSON_NAME]'s Foreign & Domestic Auto Repair"
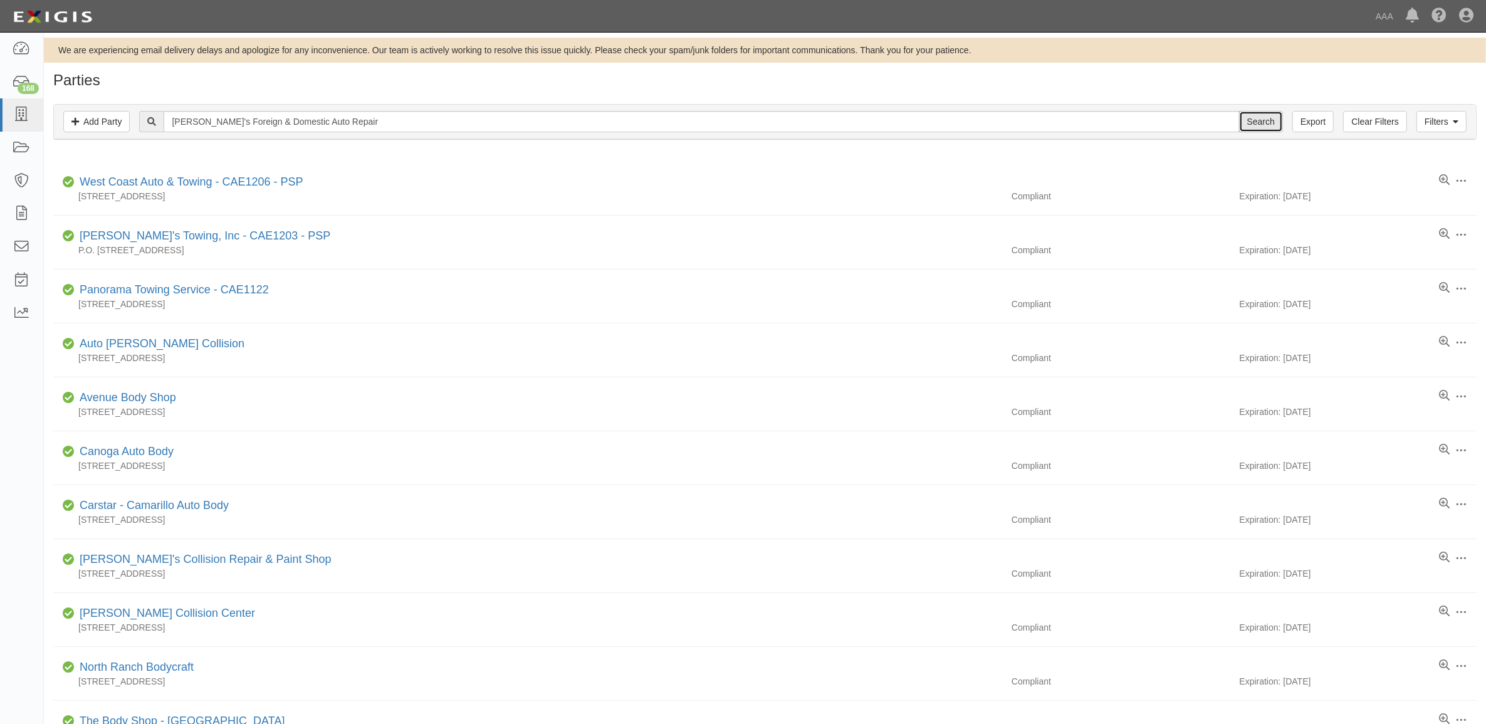
click at [1269, 123] on input "Search" at bounding box center [1261, 121] width 44 height 21
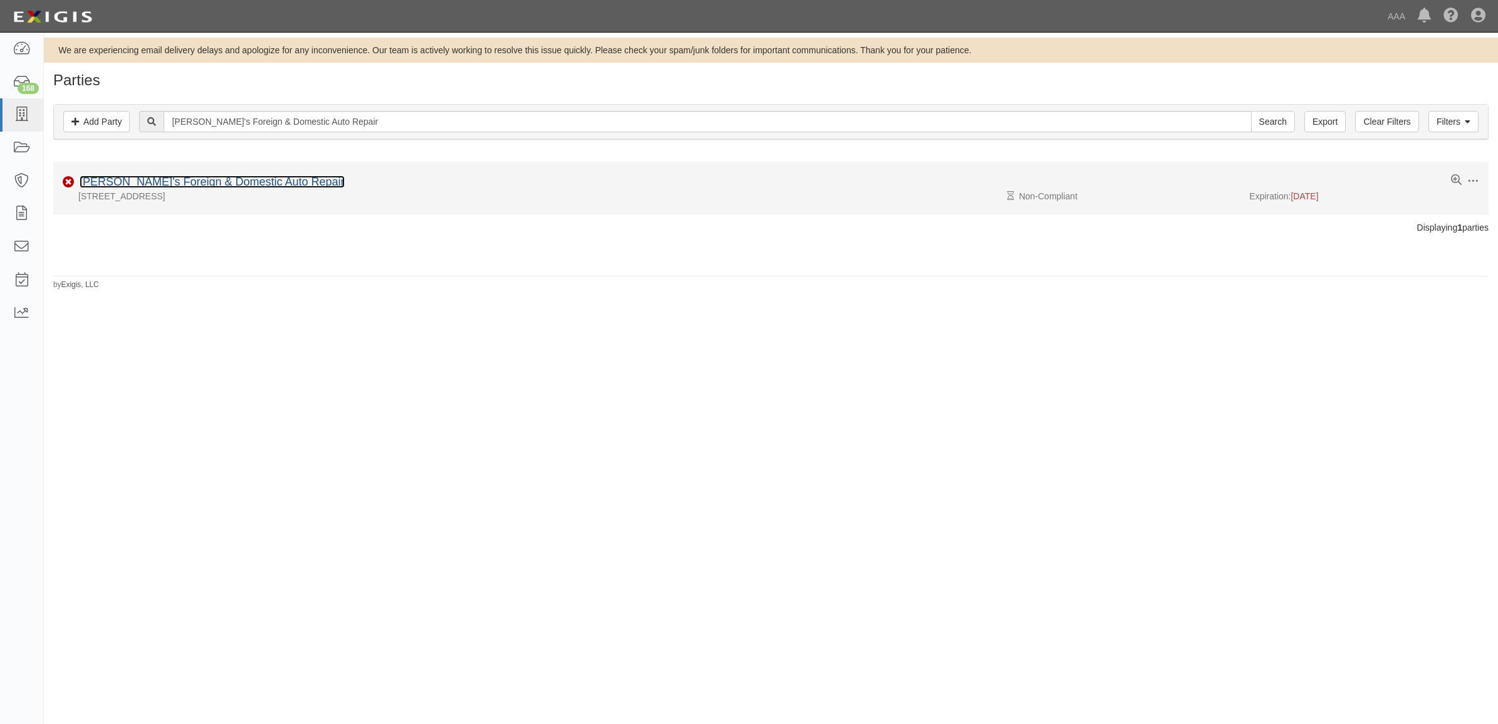
click at [174, 183] on link "[PERSON_NAME]'s Foreign & Domestic Auto Repair" at bounding box center [212, 181] width 265 height 13
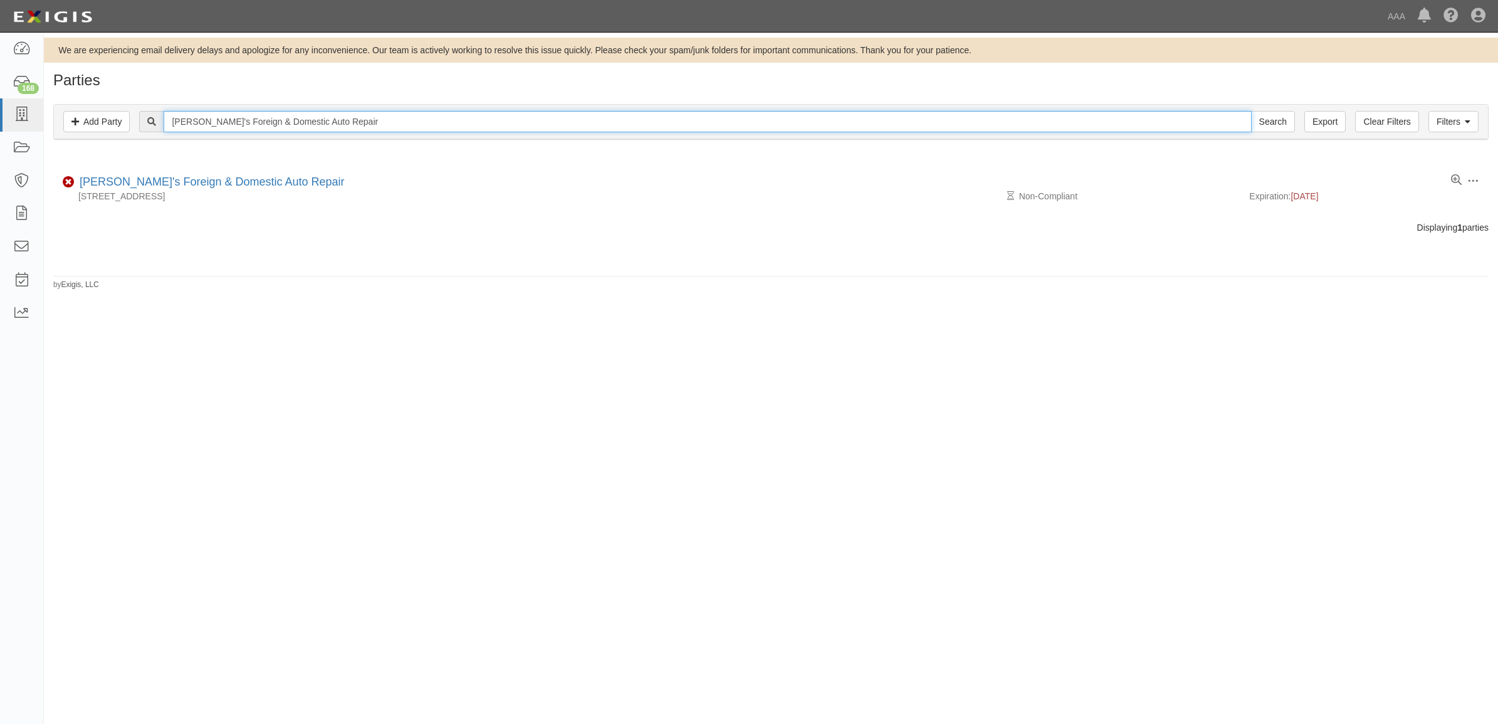
click at [308, 128] on input "[PERSON_NAME]'s Foreign & Domestic Auto Repair" at bounding box center [707, 121] width 1087 height 21
paste input "19814"
type input "19814"
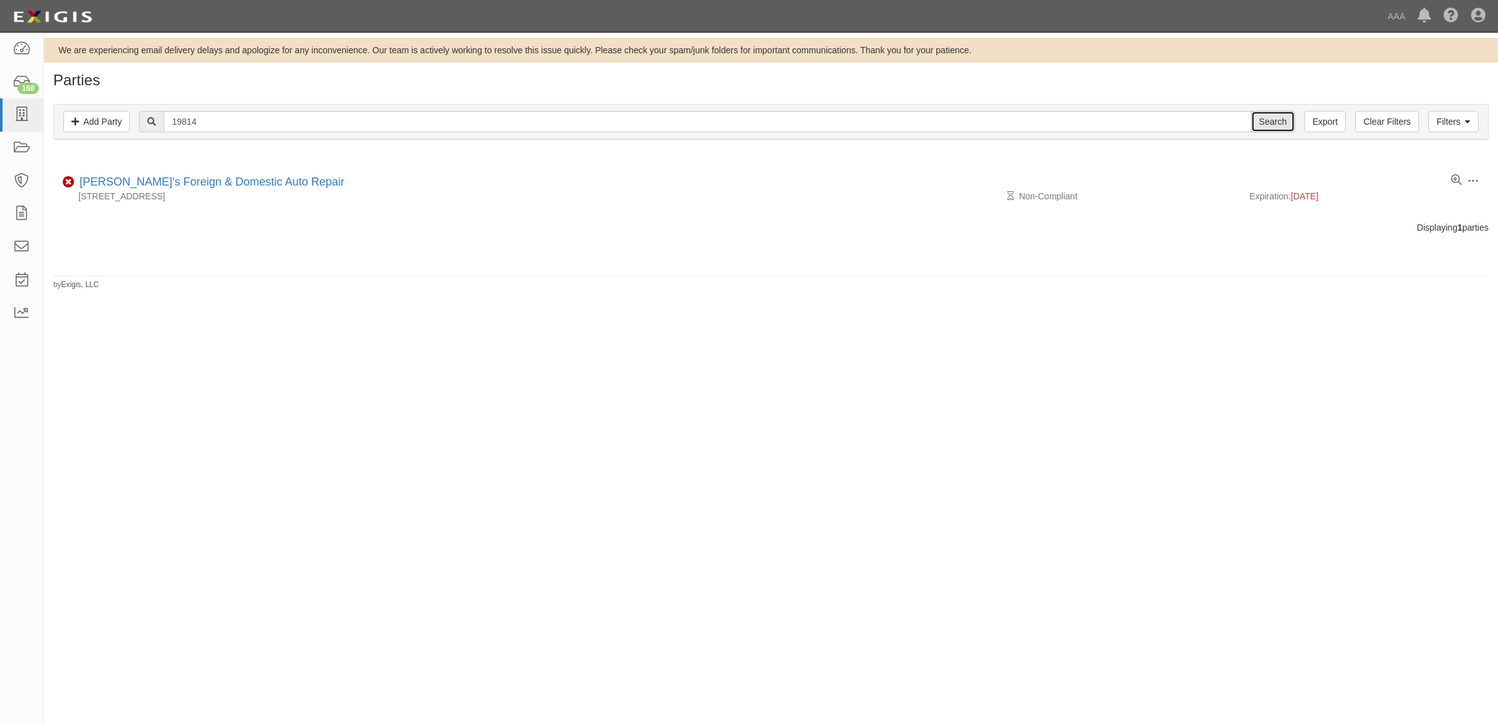
click at [1267, 123] on input "Search" at bounding box center [1273, 121] width 44 height 21
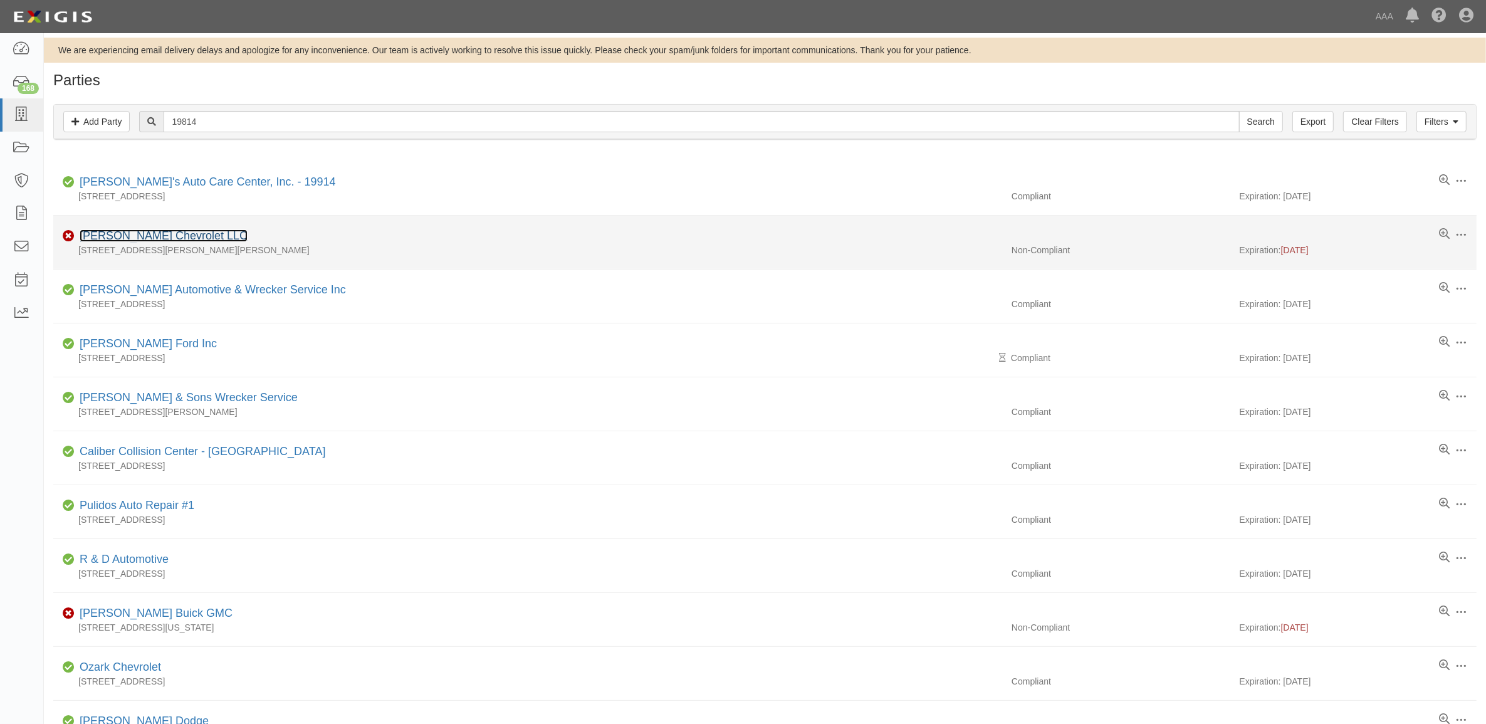
click at [117, 233] on link "[PERSON_NAME] Chevrolet LLC" at bounding box center [164, 235] width 168 height 13
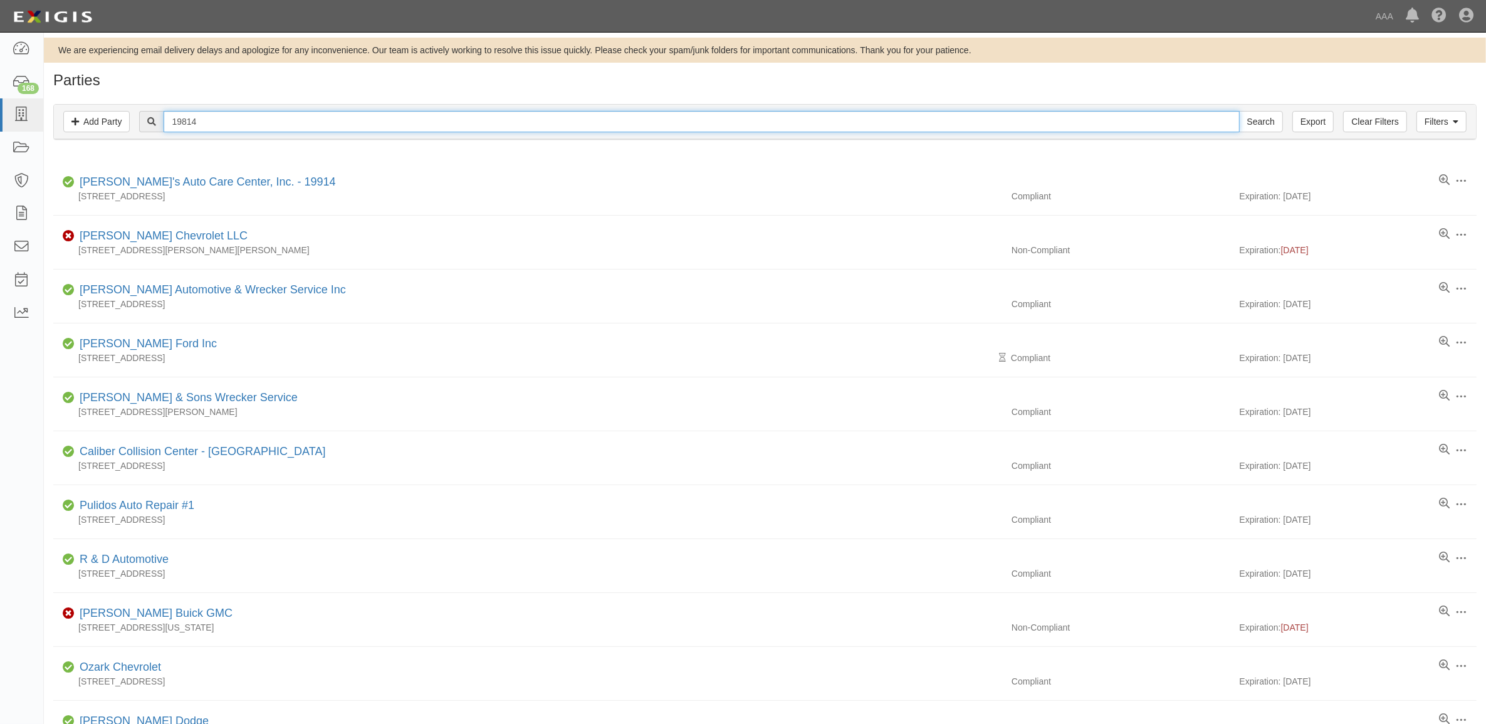
click at [304, 121] on input "19814" at bounding box center [701, 121] width 1075 height 21
paste input "5"
type input "19815"
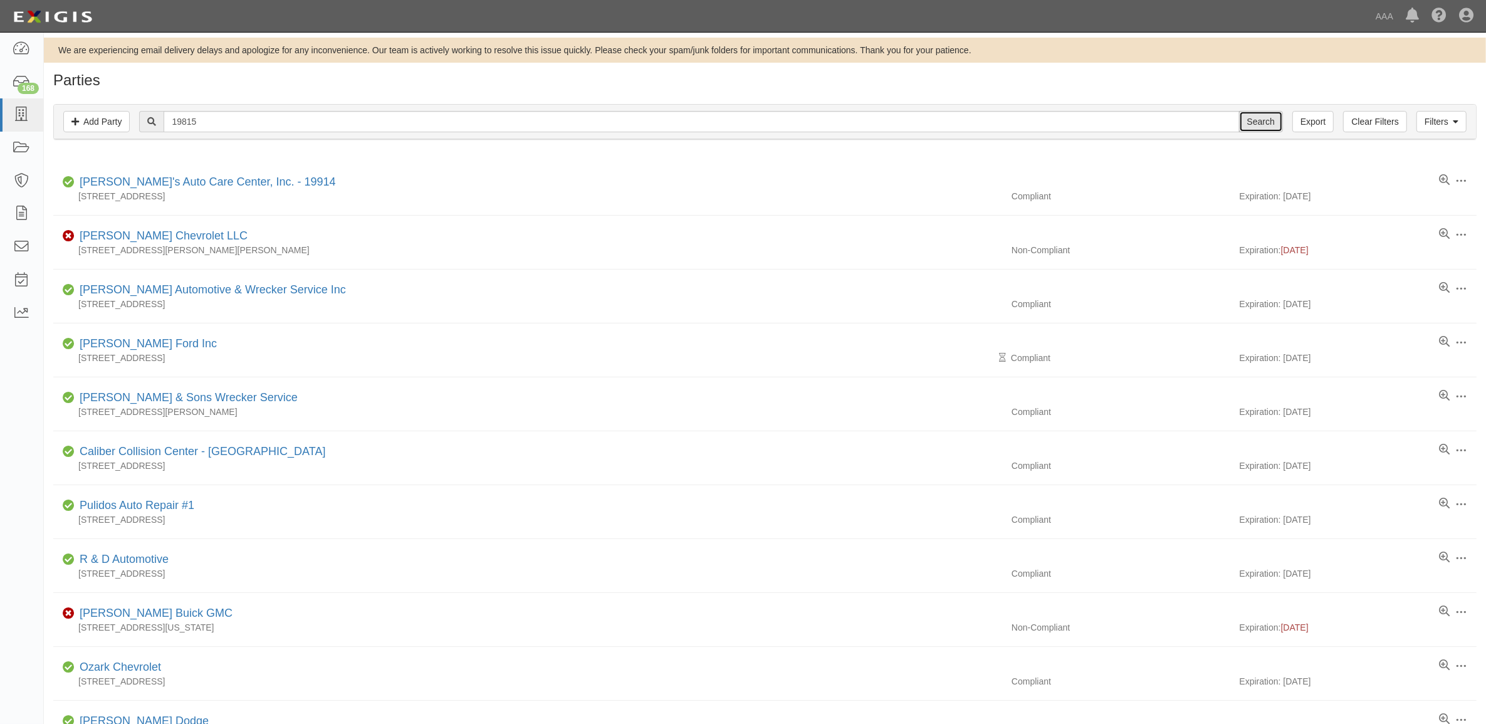
click at [1249, 122] on input "Search" at bounding box center [1261, 121] width 44 height 21
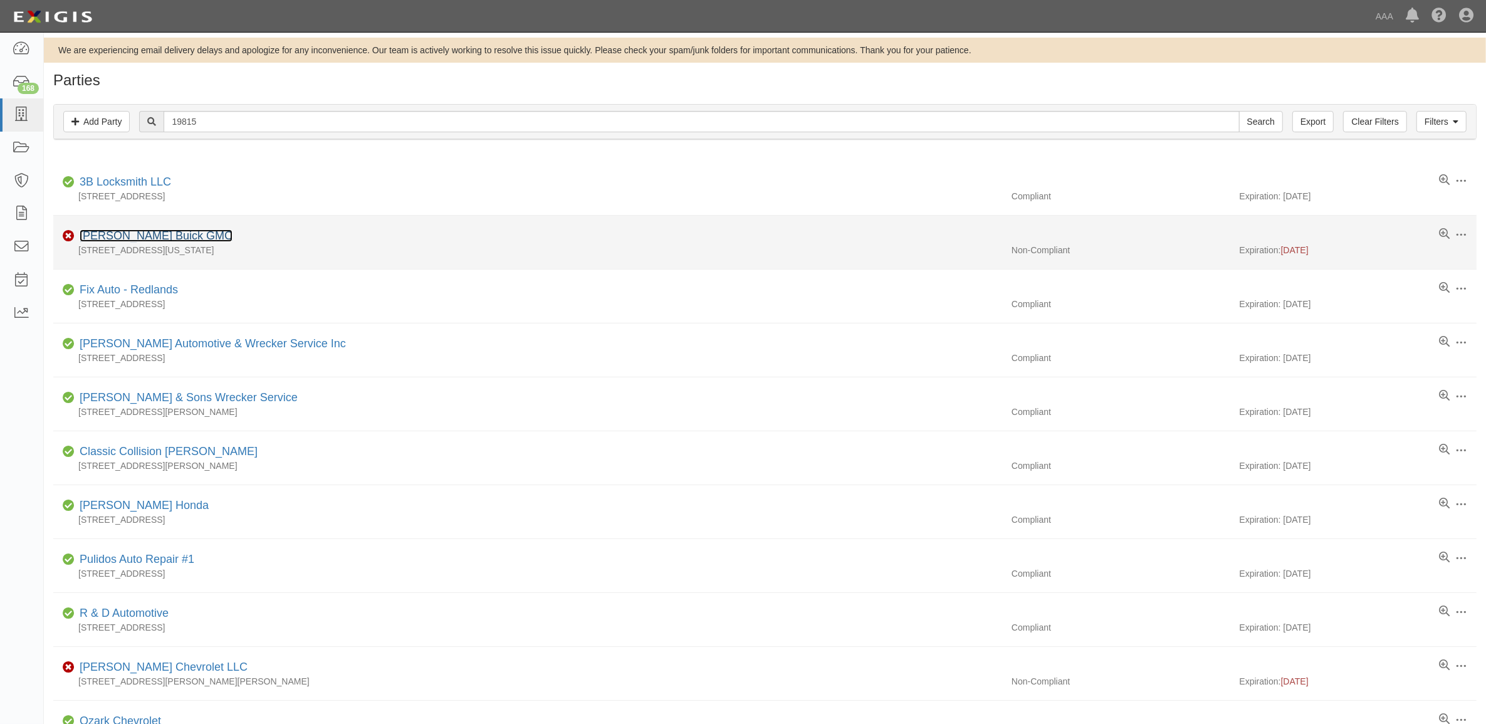
click at [107, 236] on link "Reed Buick GMC" at bounding box center [156, 235] width 153 height 13
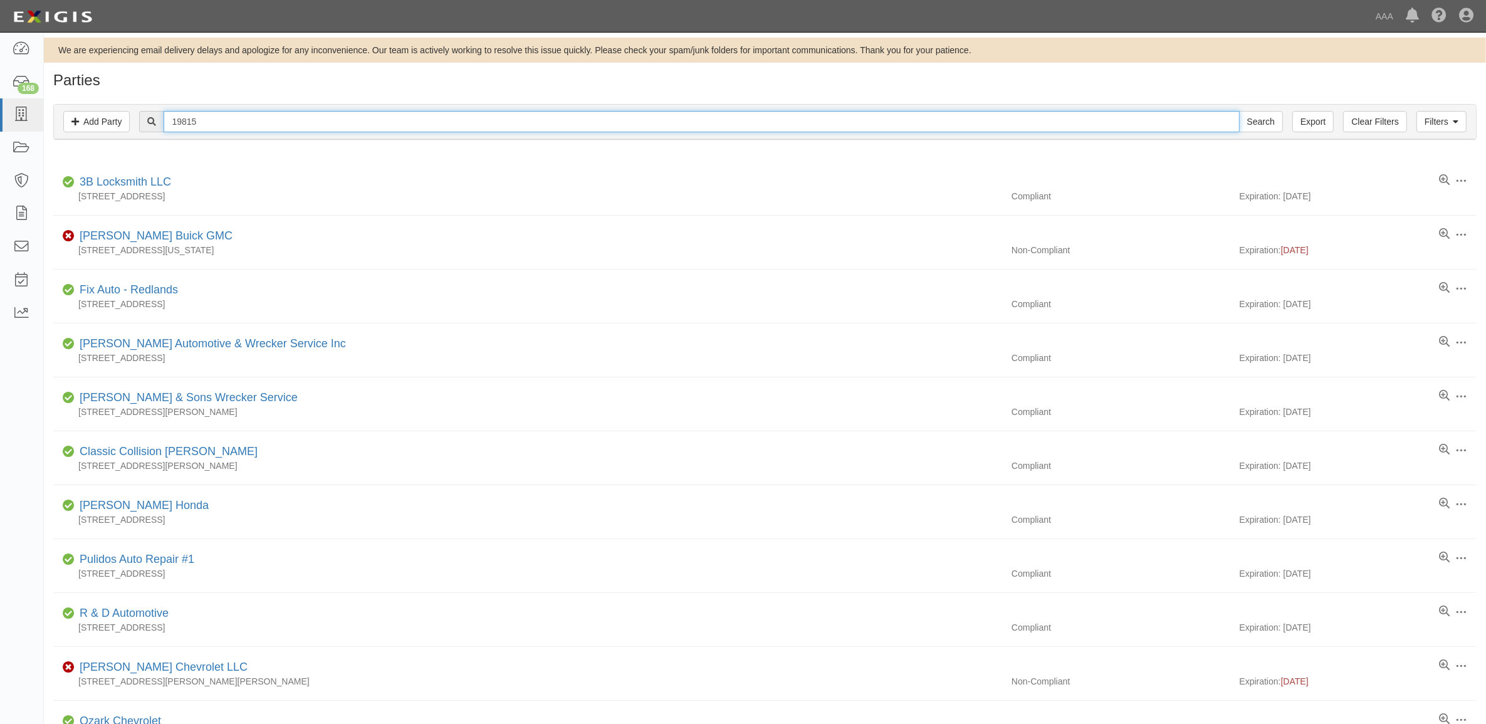
click at [218, 118] on input "19815" at bounding box center [701, 121] width 1075 height 21
paste input "61"
type input "19861"
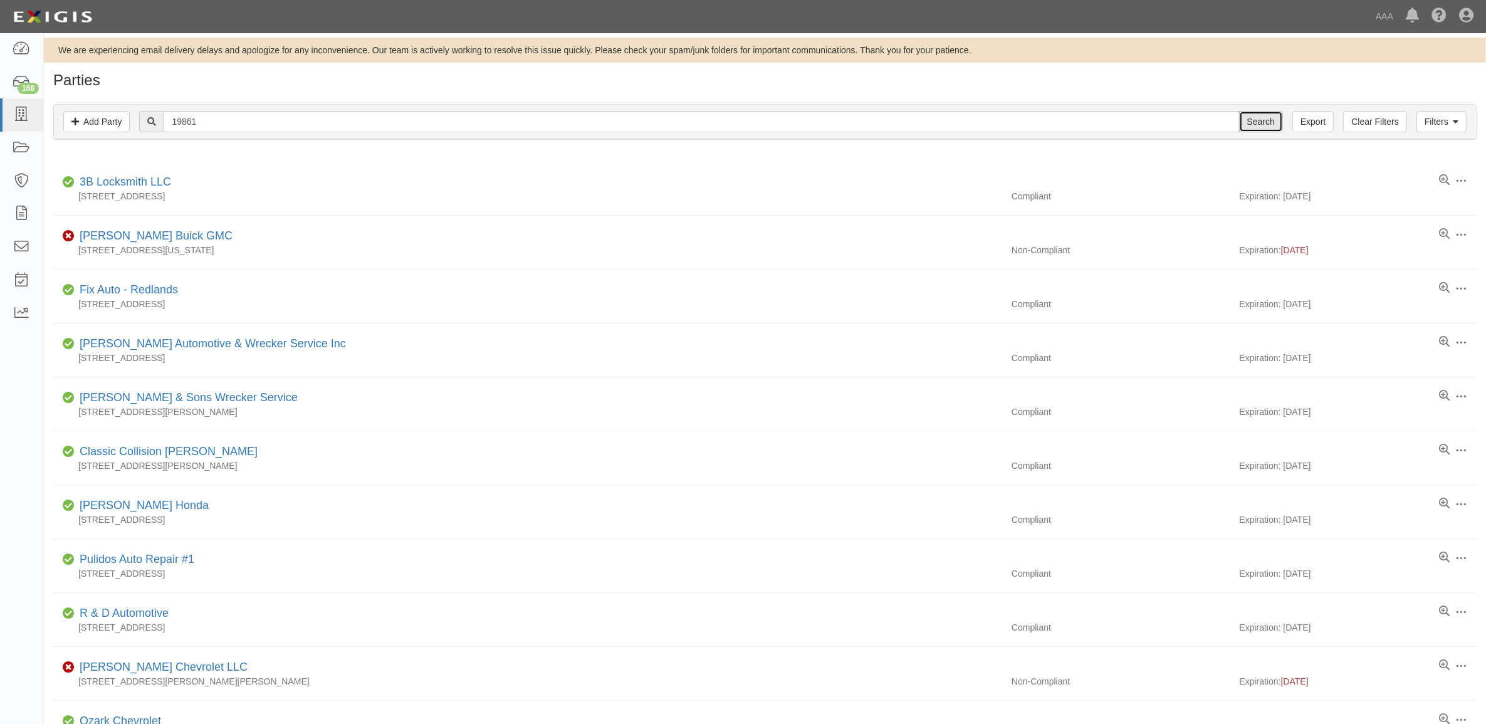
click at [1264, 130] on input "Search" at bounding box center [1261, 121] width 44 height 21
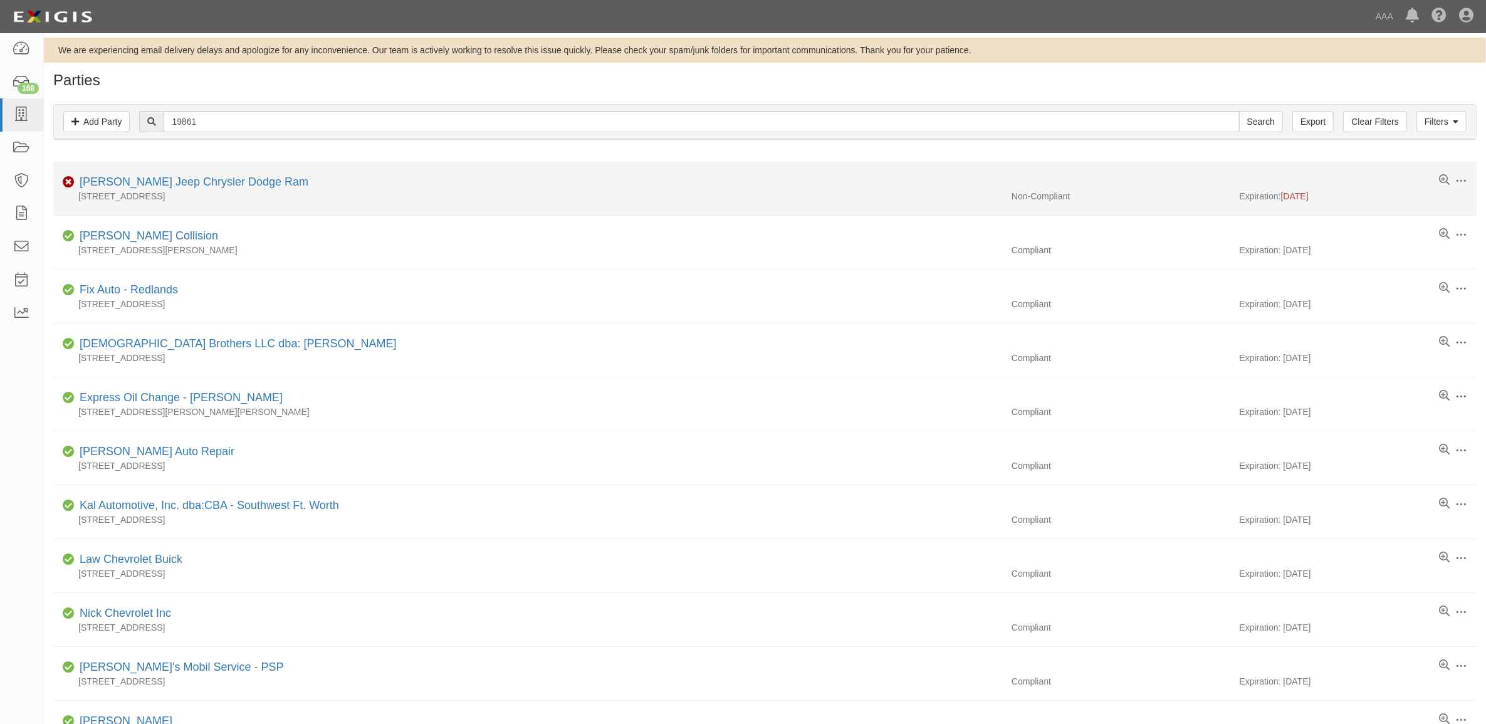
click at [176, 174] on div "[PERSON_NAME] Jeep Chrysler Dodge Ram" at bounding box center [192, 182] width 234 height 16
click at [179, 182] on link "[PERSON_NAME] Jeep Chrysler Dodge Ram" at bounding box center [194, 181] width 229 height 13
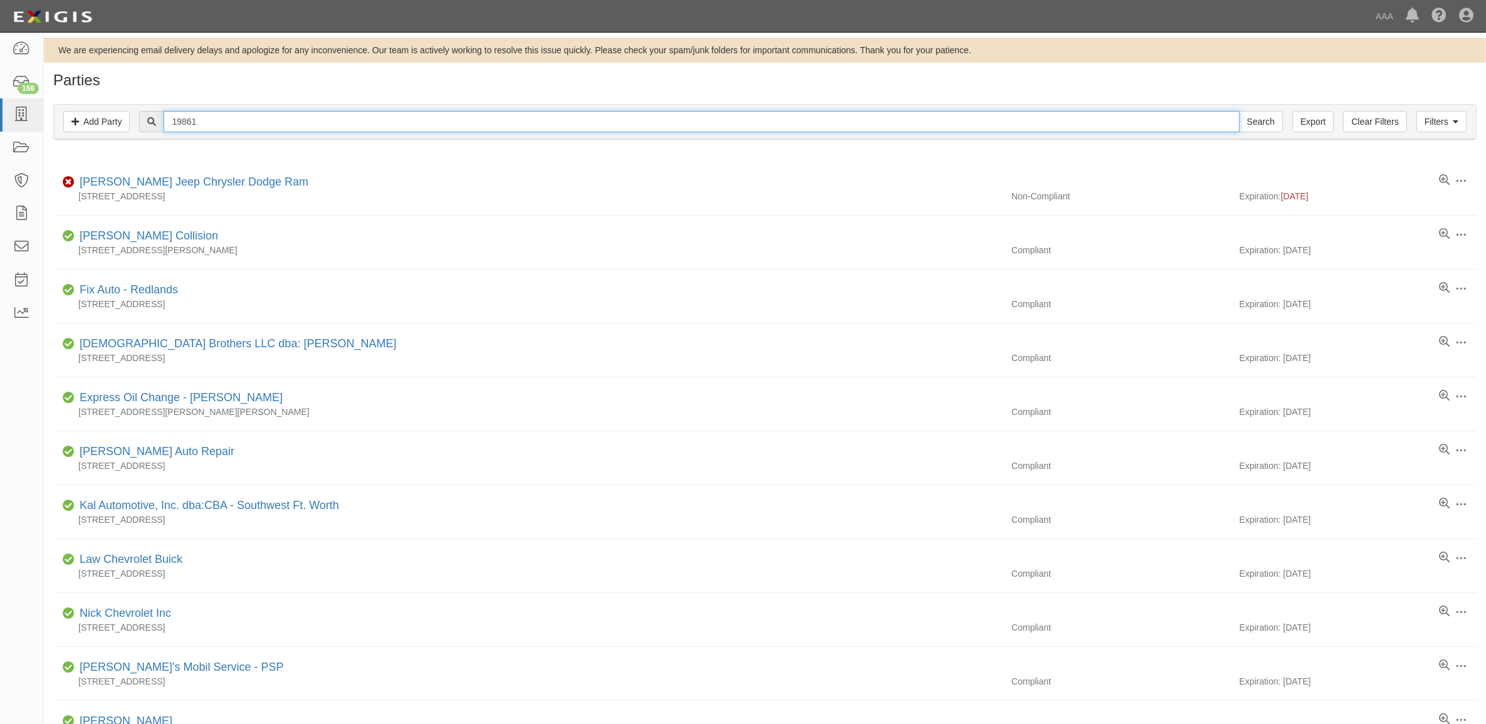
click at [226, 116] on input "19861" at bounding box center [701, 121] width 1075 height 21
click at [226, 117] on input "19861" at bounding box center [701, 121] width 1075 height 21
paste input "20356"
type input "20356"
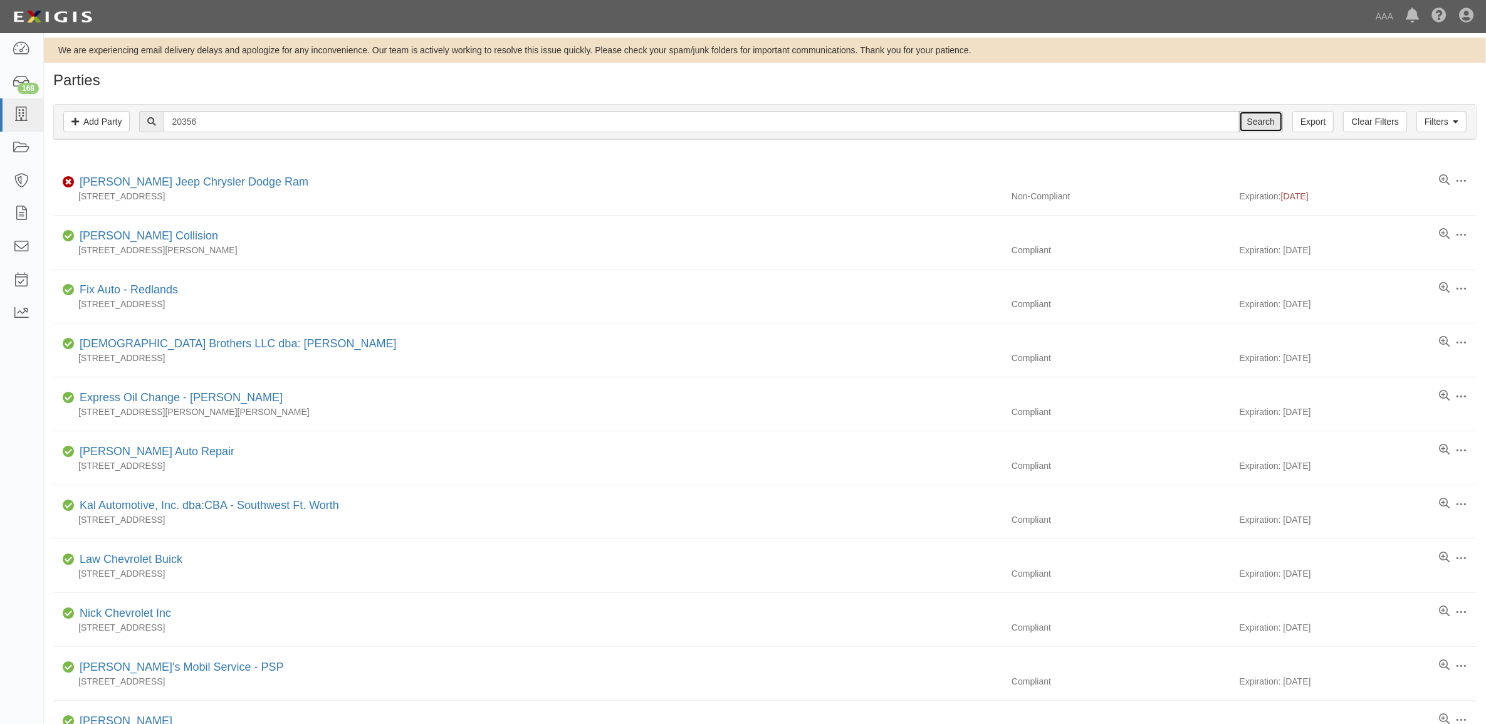
click at [1269, 123] on input "Search" at bounding box center [1261, 121] width 44 height 21
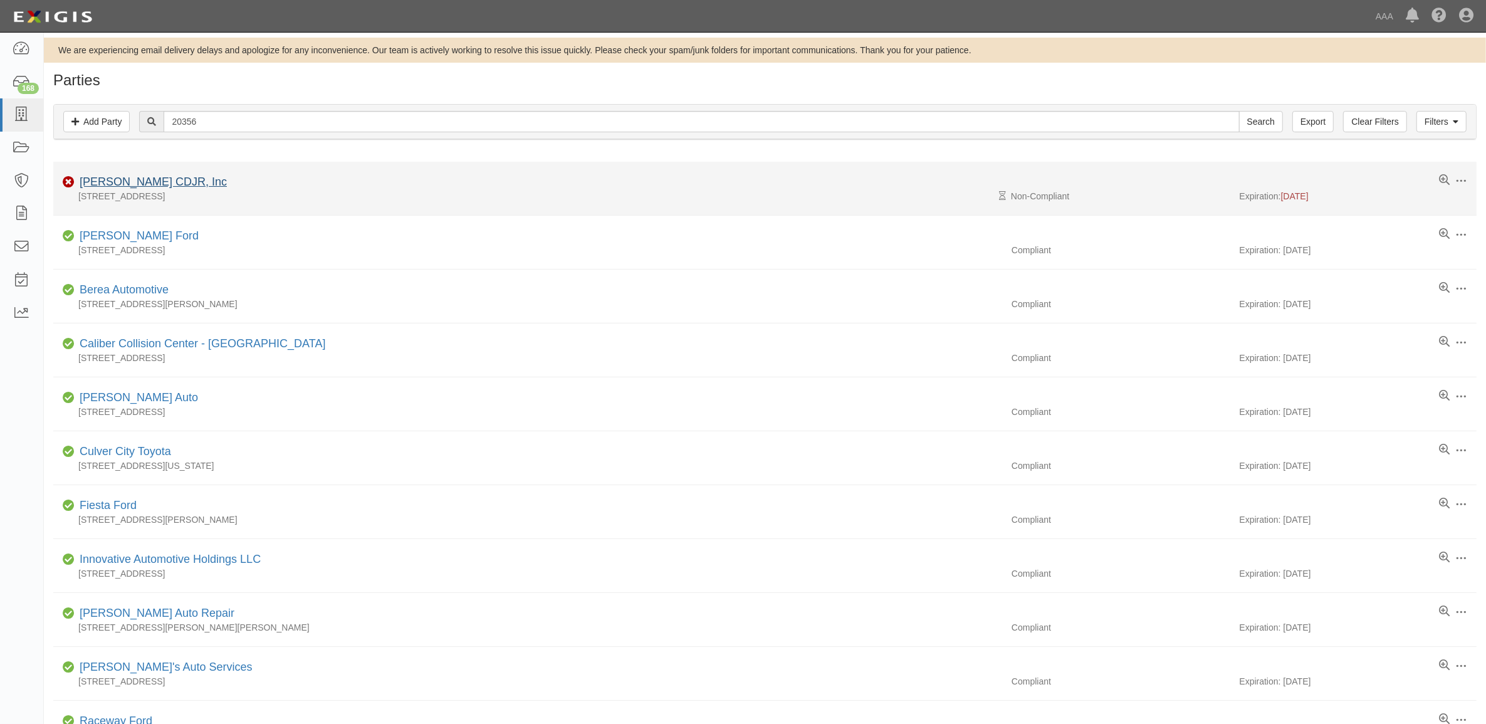
drag, startPoint x: 127, startPoint y: 176, endPoint x: 125, endPoint y: 186, distance: 9.6
click at [127, 177] on div "[PERSON_NAME] CDJR, Inc" at bounding box center [151, 182] width 152 height 16
click at [125, 185] on link "Carlock CDJR, Inc" at bounding box center [153, 181] width 147 height 13
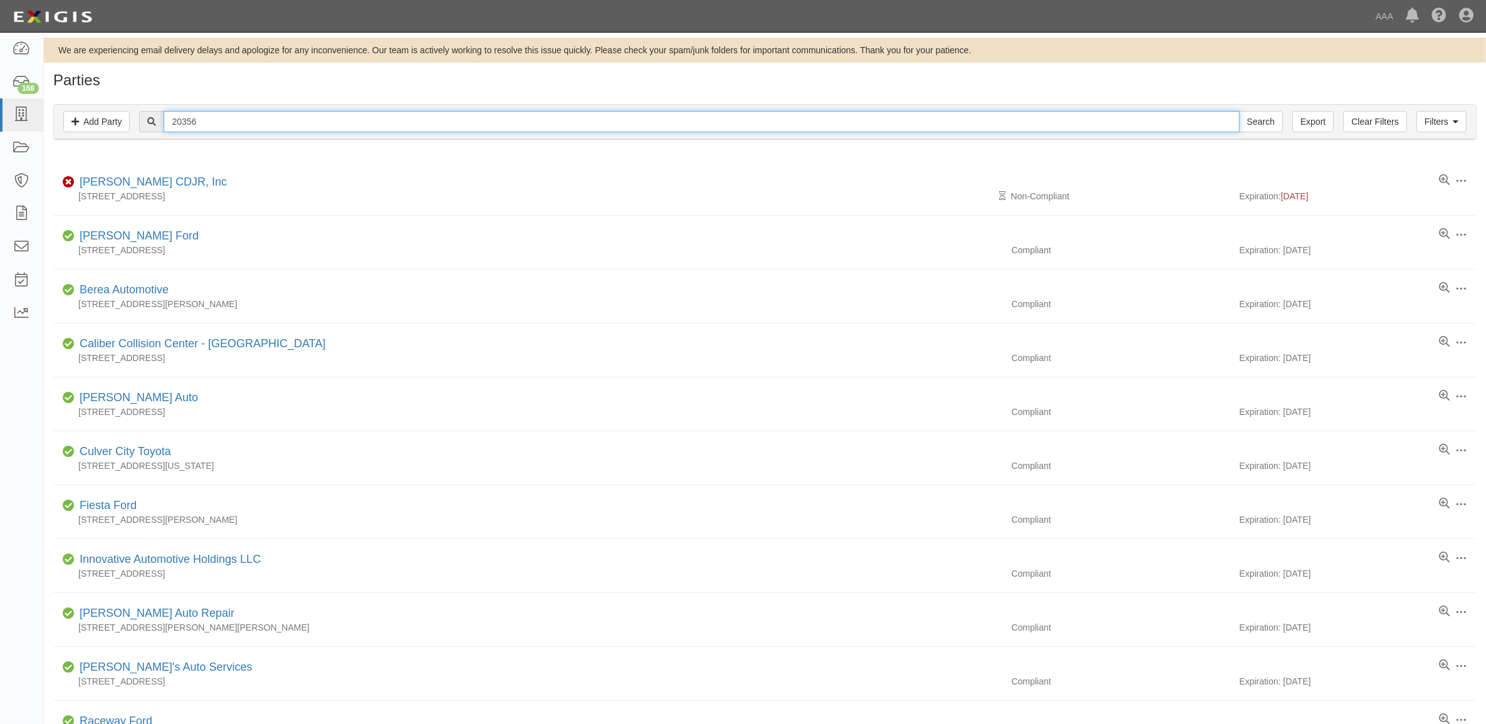
click at [265, 123] on input "20356" at bounding box center [701, 121] width 1075 height 21
paste input "19861"
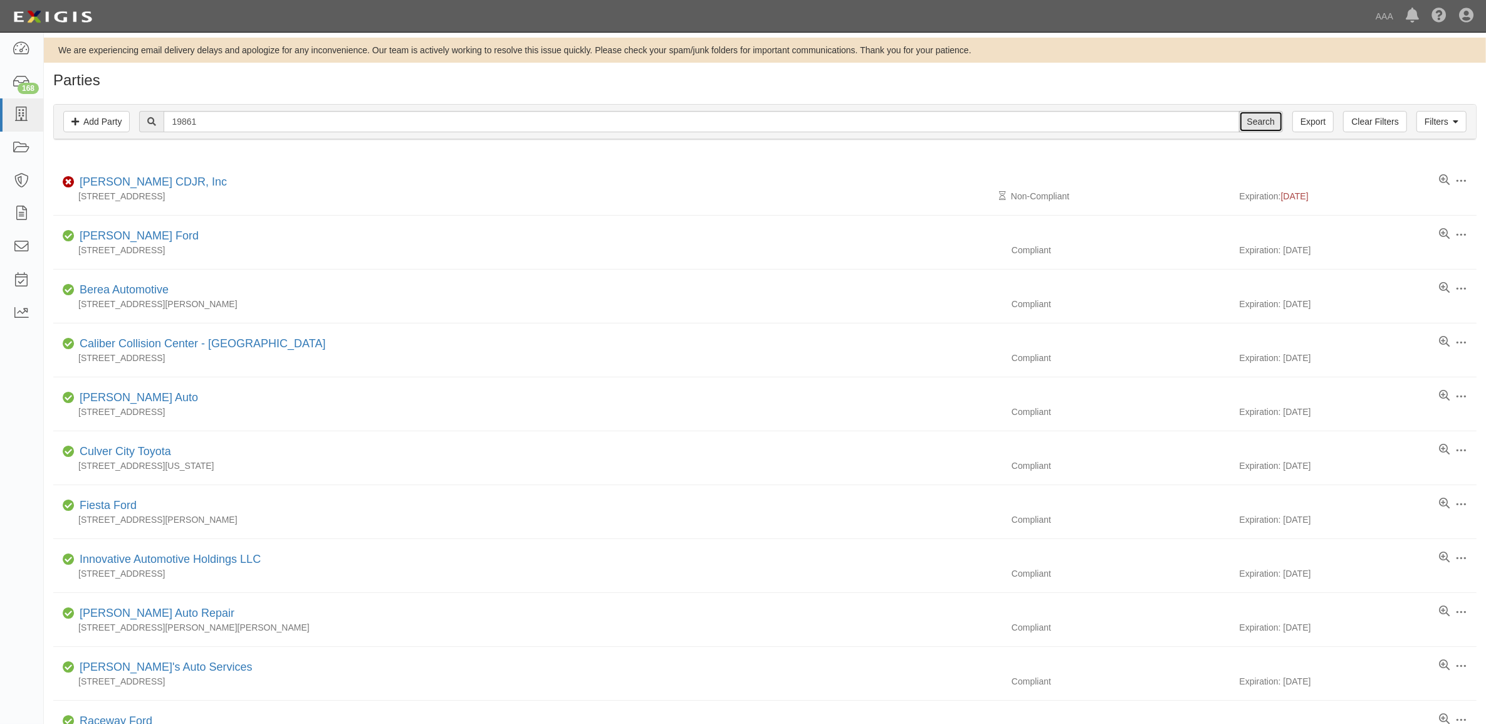
click at [1275, 119] on input "Search" at bounding box center [1261, 121] width 44 height 21
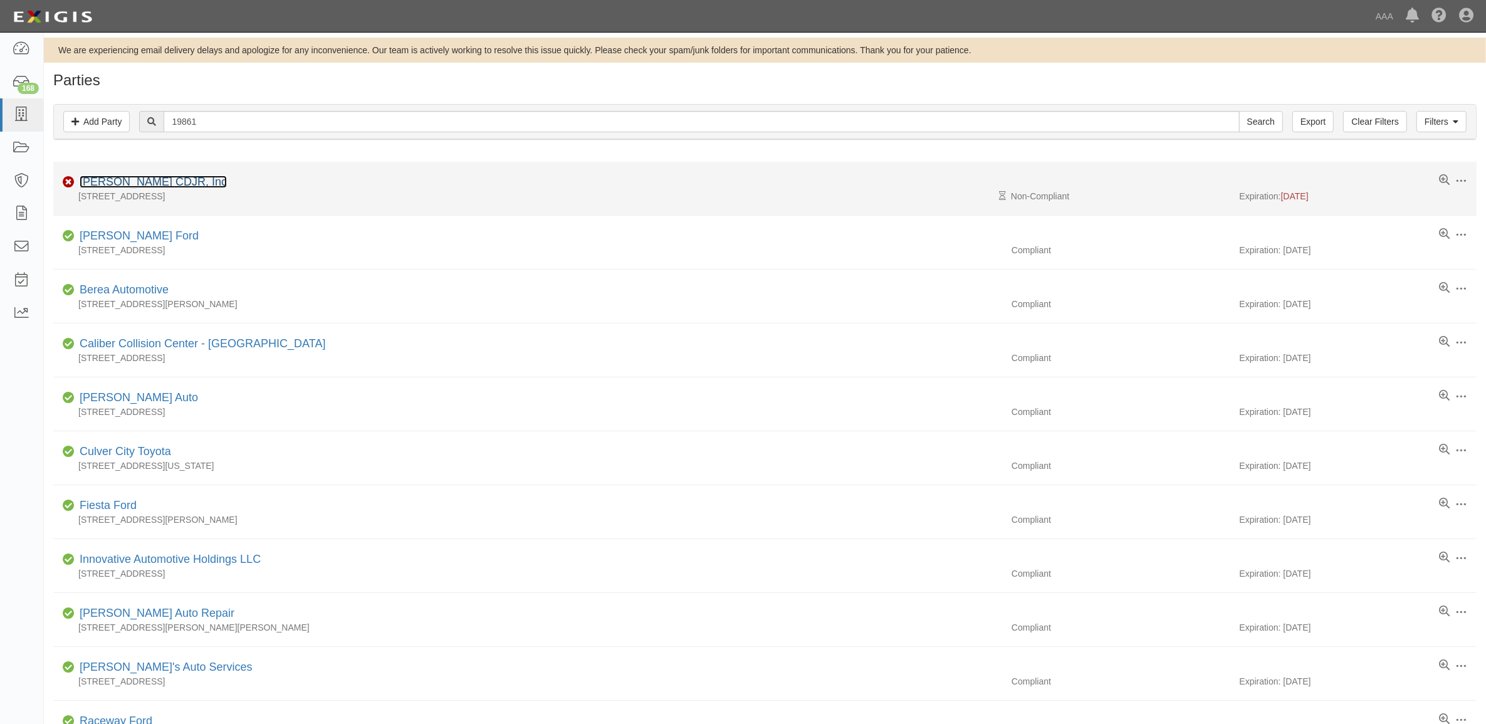
drag, startPoint x: 161, startPoint y: 179, endPoint x: 127, endPoint y: 199, distance: 40.2
click at [161, 179] on link "Carlock CDJR, Inc" at bounding box center [153, 181] width 147 height 13
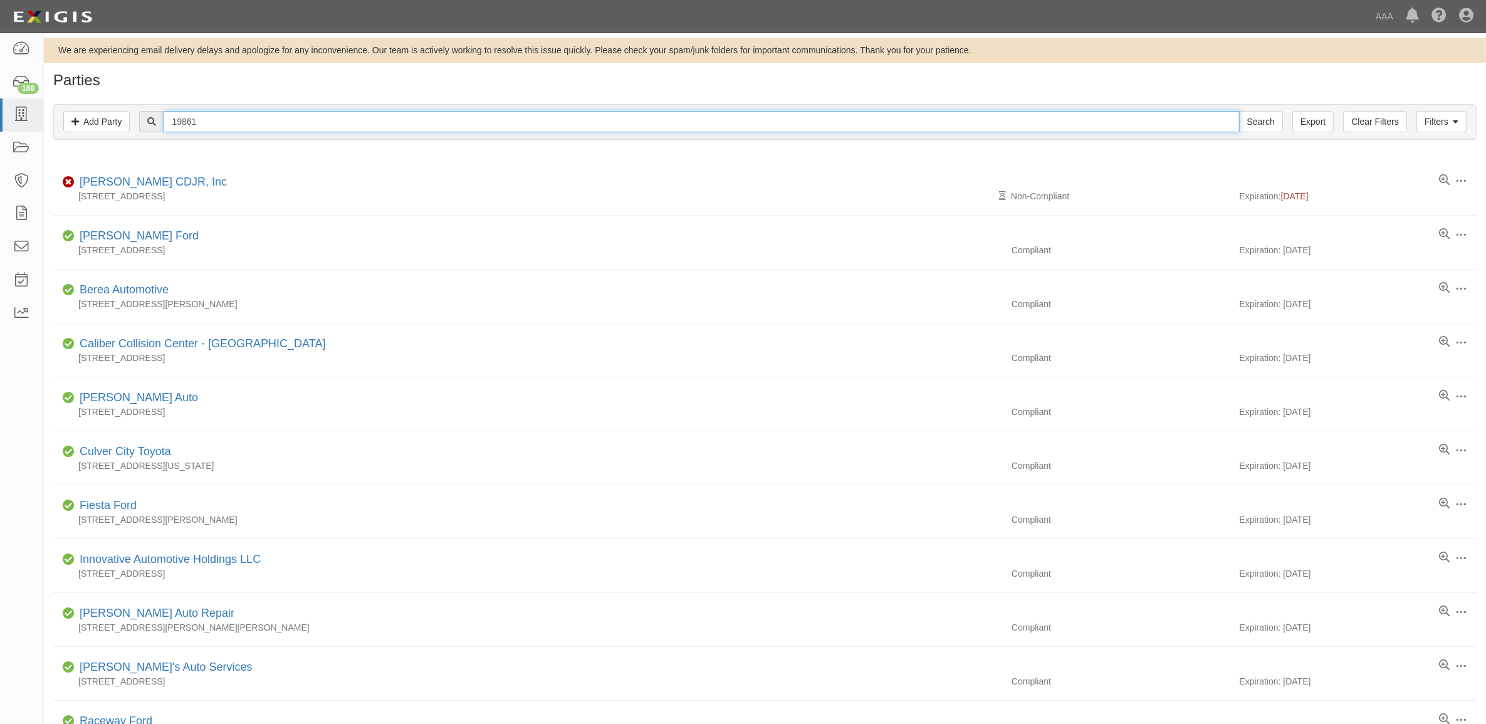
click at [232, 127] on input "19861" at bounding box center [701, 121] width 1075 height 21
paste input "20357"
type input "20357"
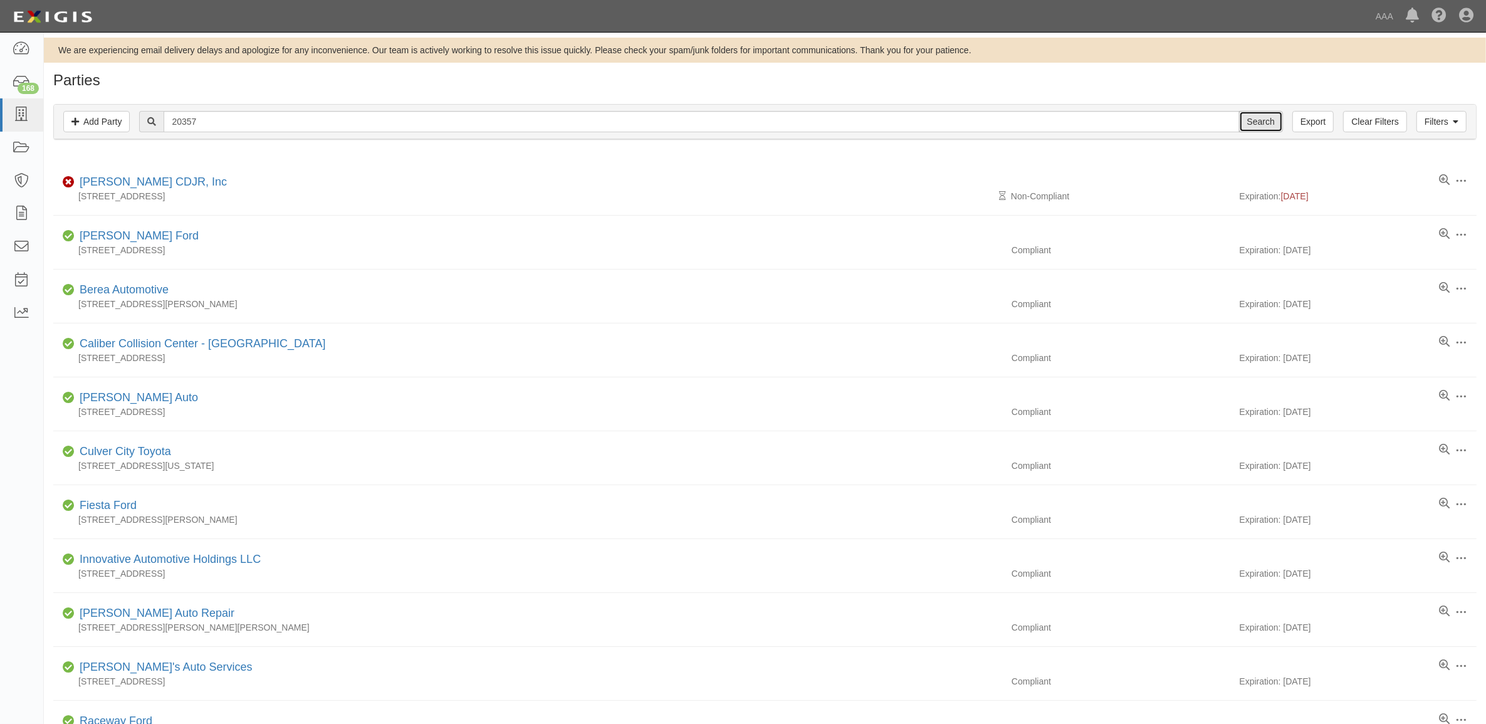
click at [1266, 121] on input "Search" at bounding box center [1261, 121] width 44 height 21
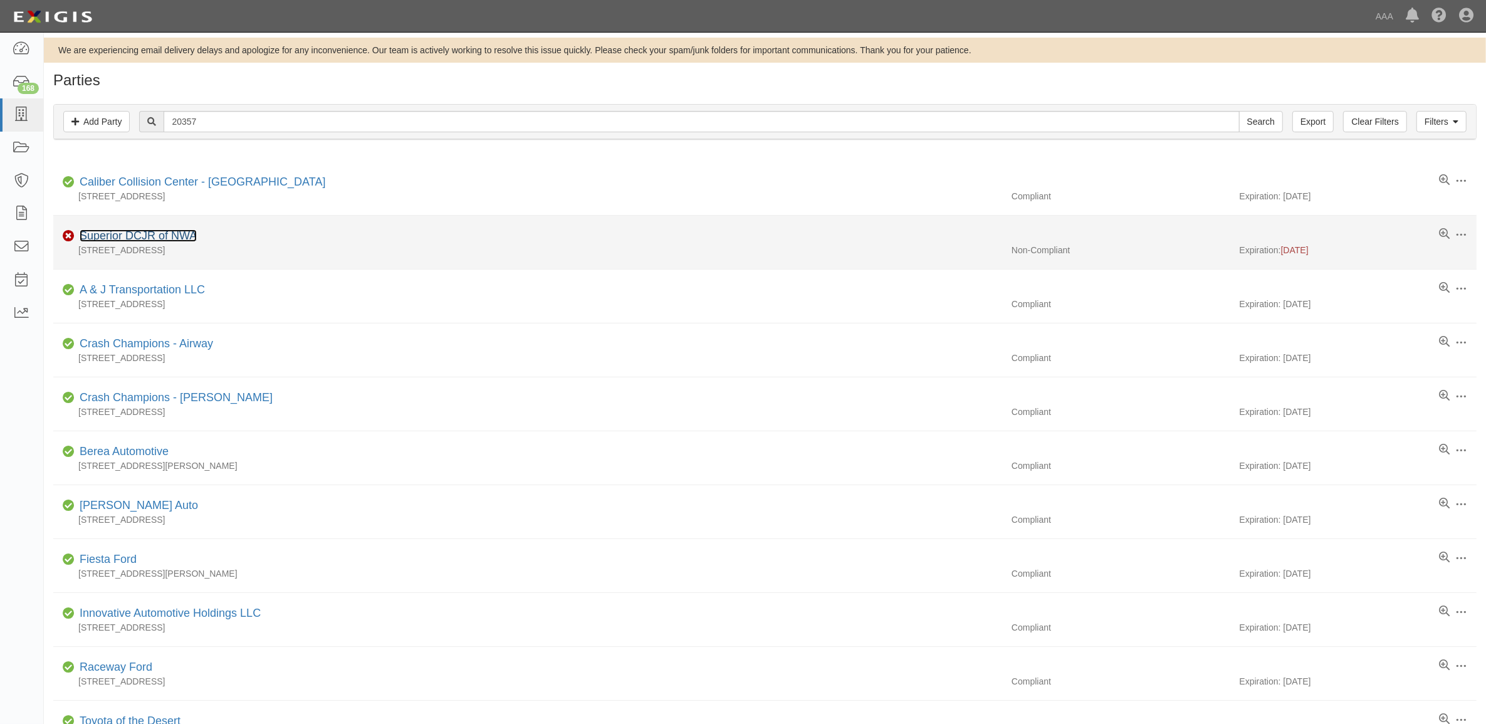
click at [160, 236] on link "Superior DCJR of NWA" at bounding box center [138, 235] width 117 height 13
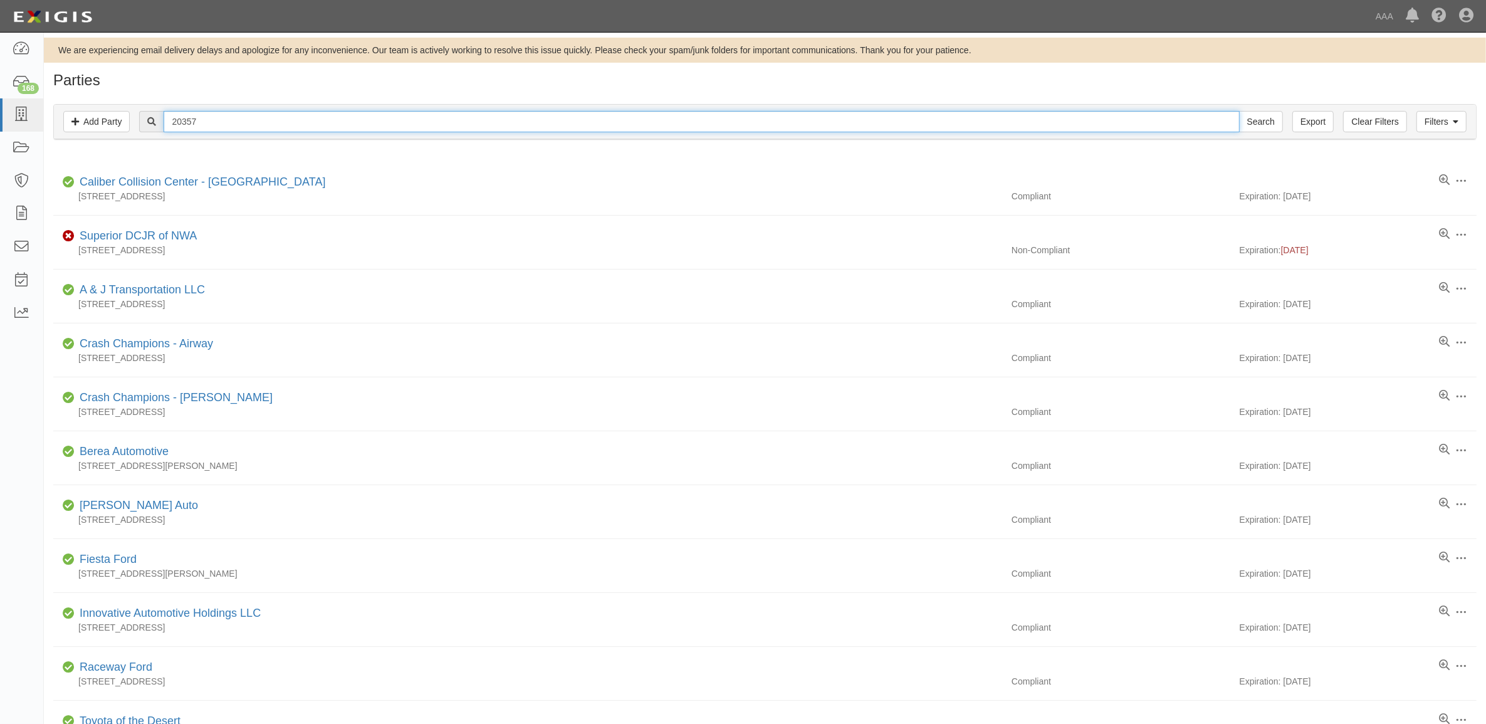
click at [309, 127] on input "20357" at bounding box center [701, 121] width 1075 height 21
paste input "834"
type input "20834"
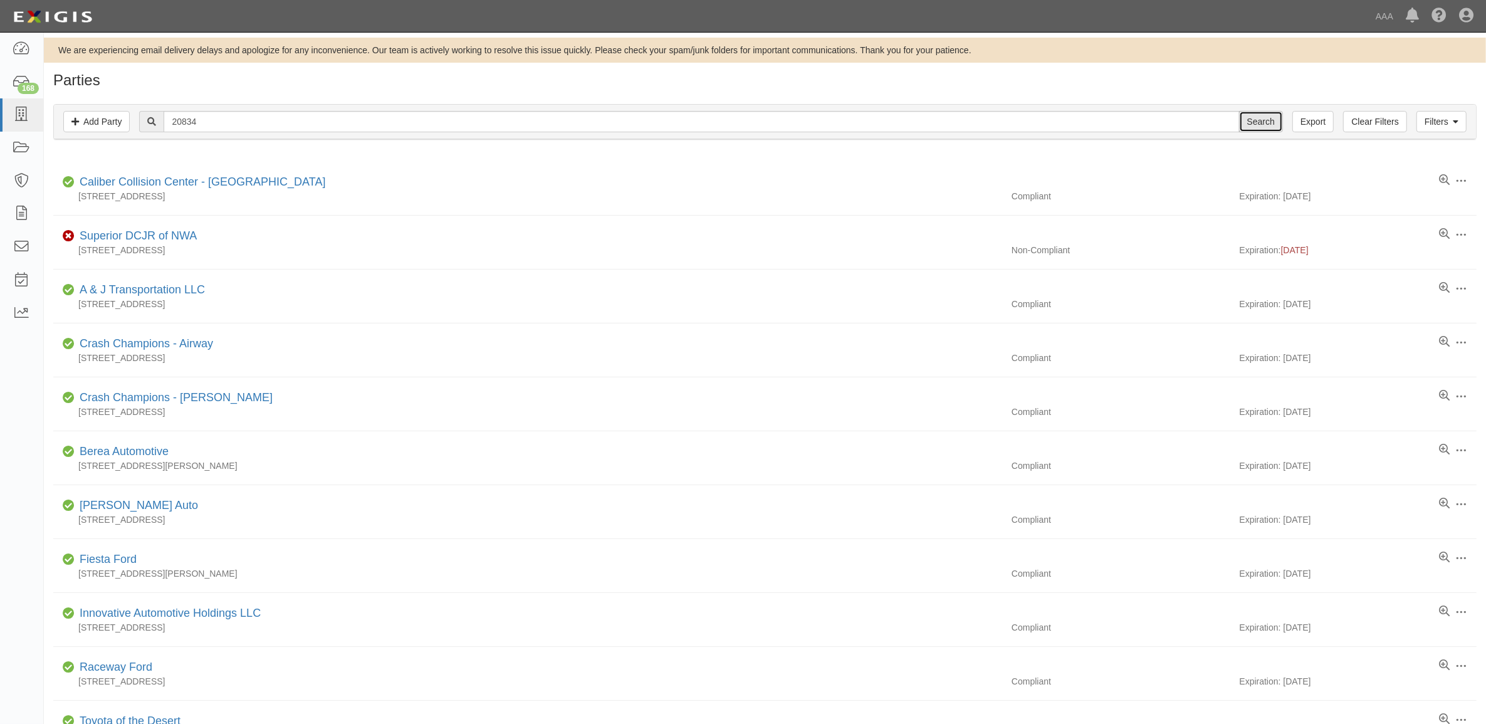
click at [1262, 128] on input "Search" at bounding box center [1261, 121] width 44 height 21
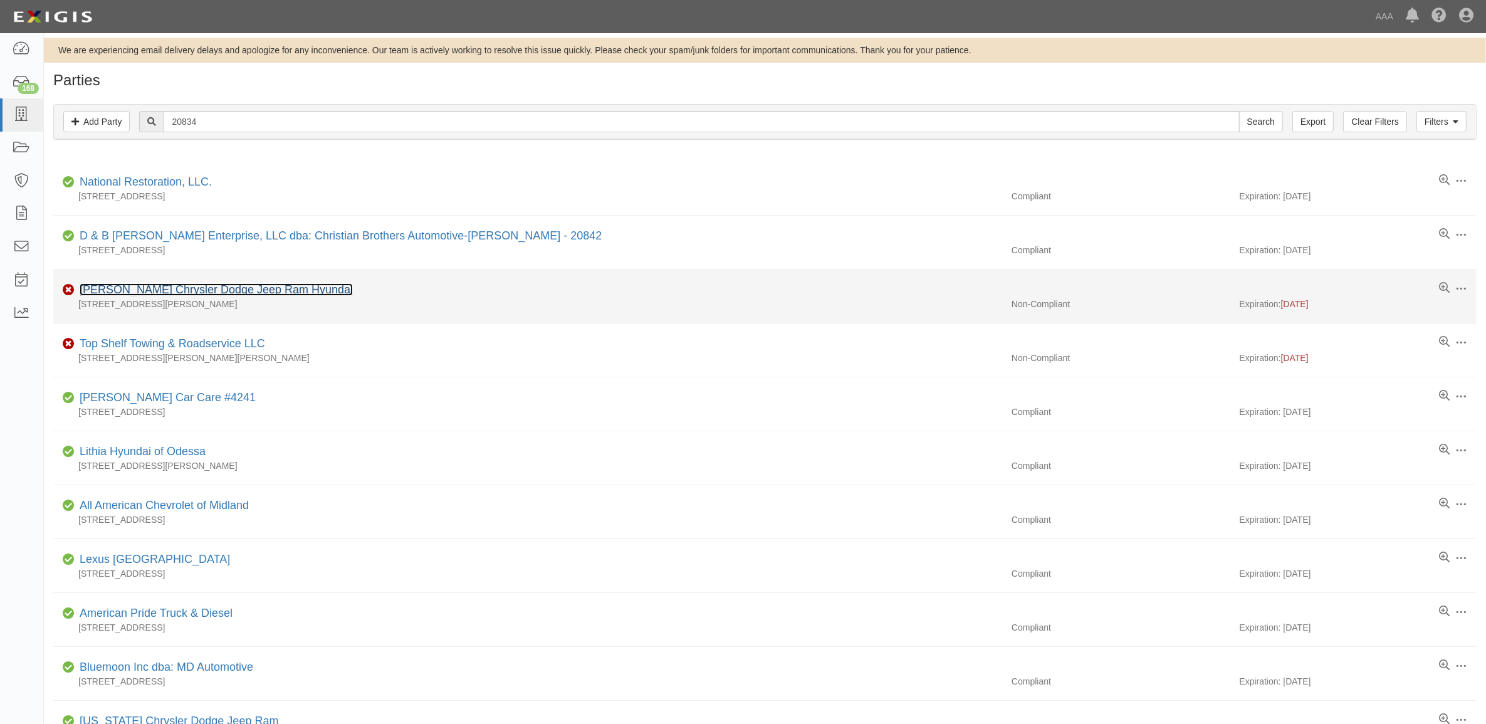
click at [132, 293] on link "[PERSON_NAME] Chrysler Dodge Jeep Ram Hyundai" at bounding box center [216, 289] width 273 height 13
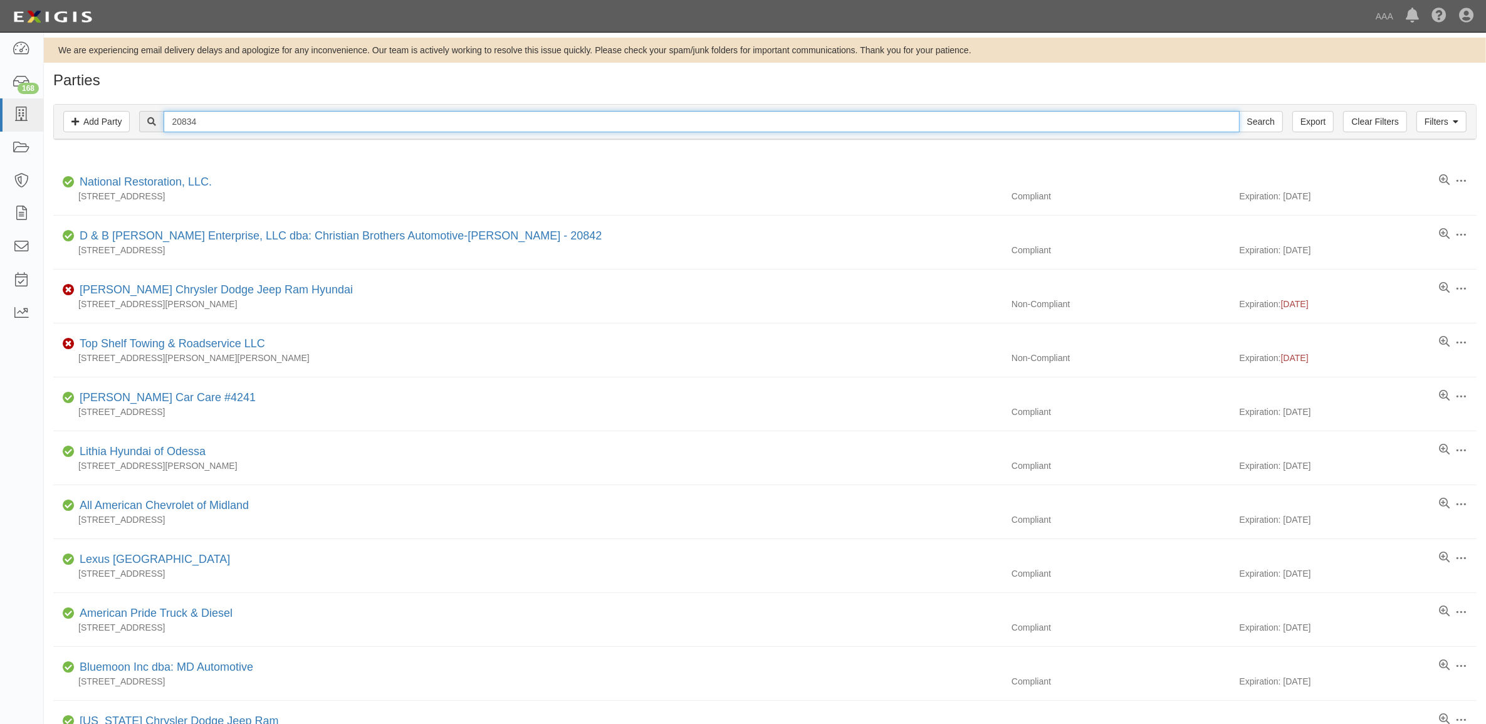
click at [249, 111] on input "20834" at bounding box center [701, 121] width 1075 height 21
paste input "1177"
type input "21177"
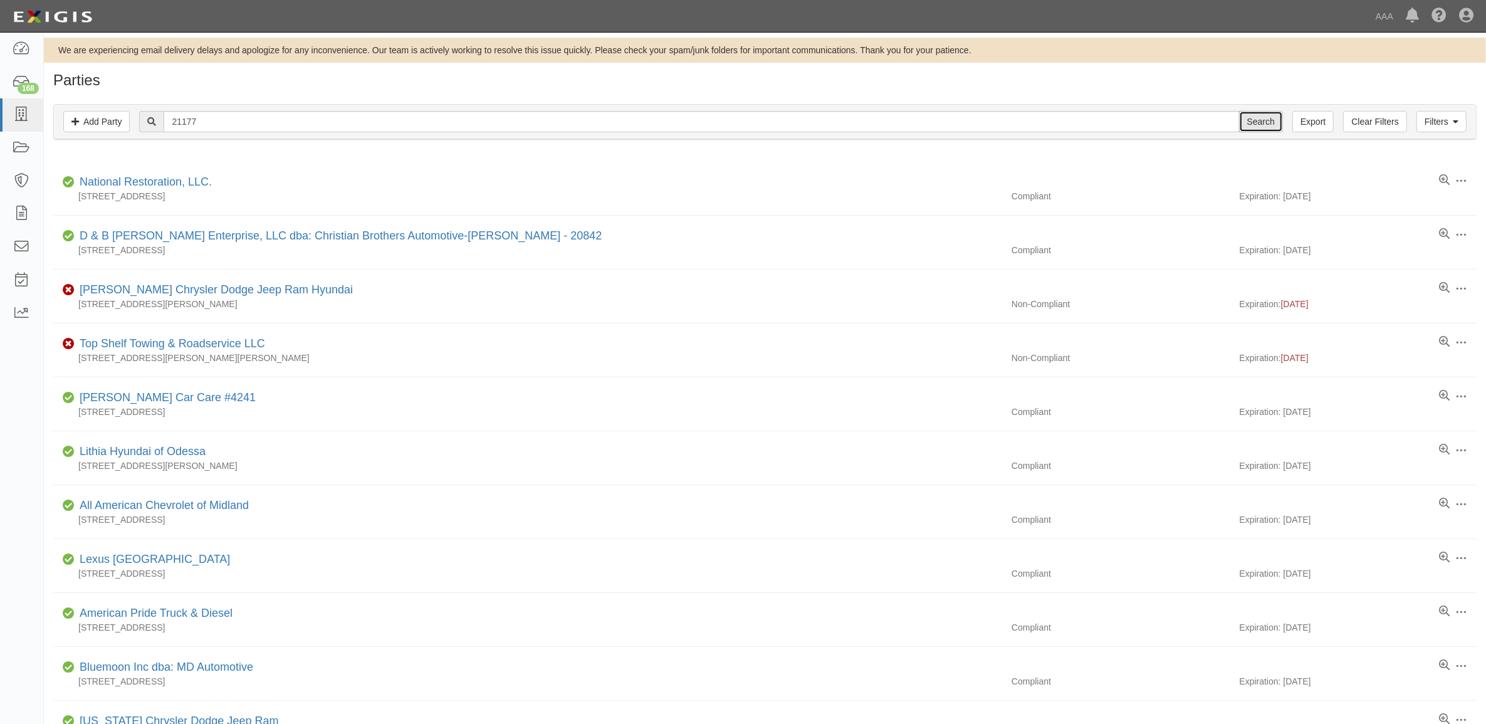
click at [1257, 123] on input "Search" at bounding box center [1261, 121] width 44 height 21
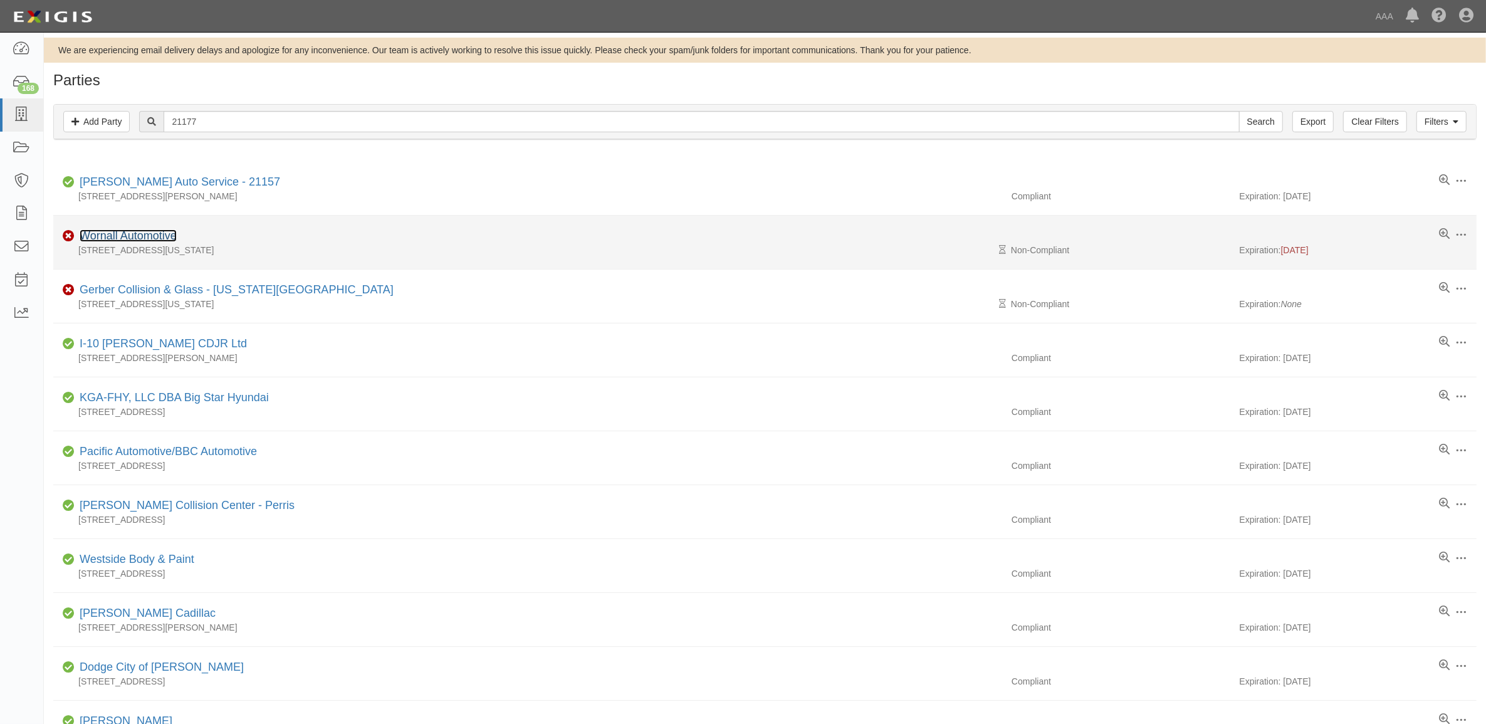
click at [130, 233] on link "Wornall Automotive" at bounding box center [128, 235] width 97 height 13
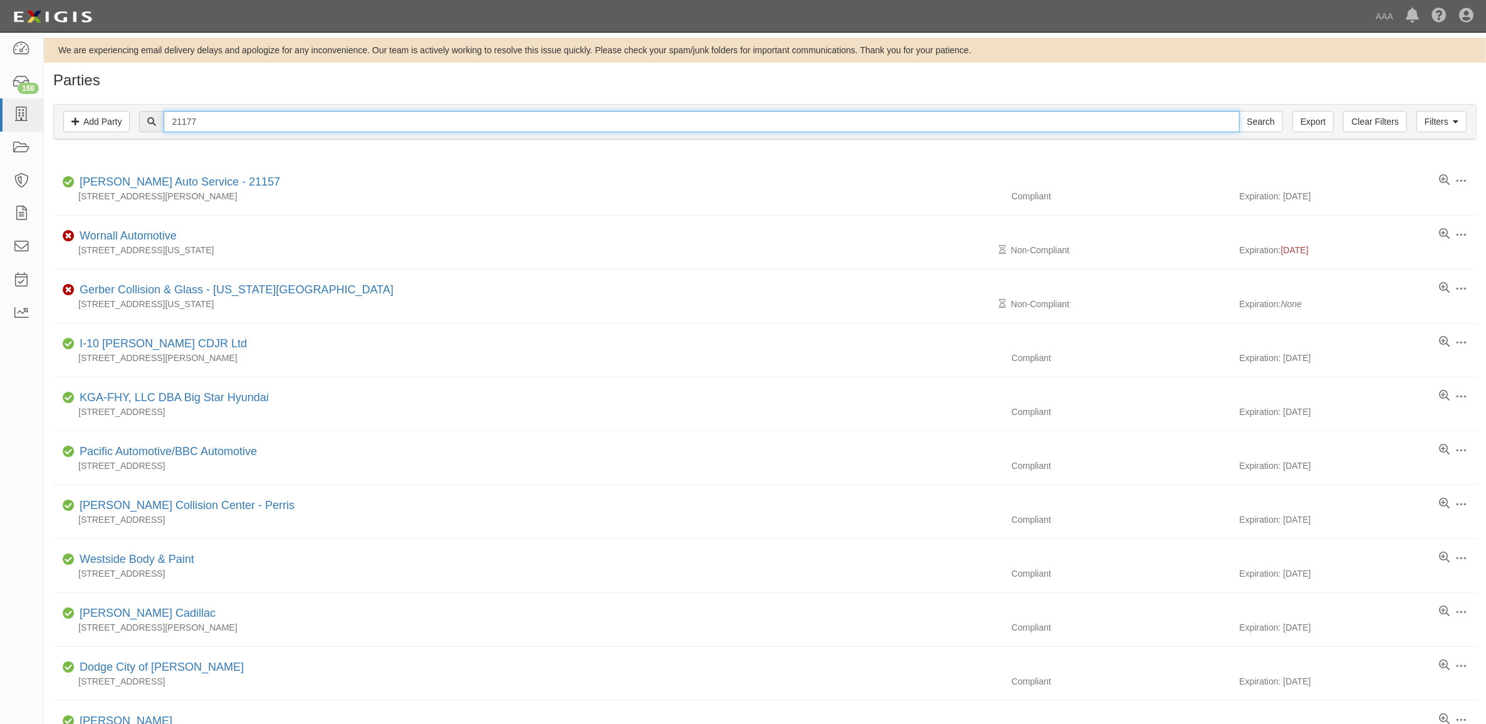
click at [227, 120] on input "21177" at bounding box center [701, 121] width 1075 height 21
paste input "241"
type input "22417"
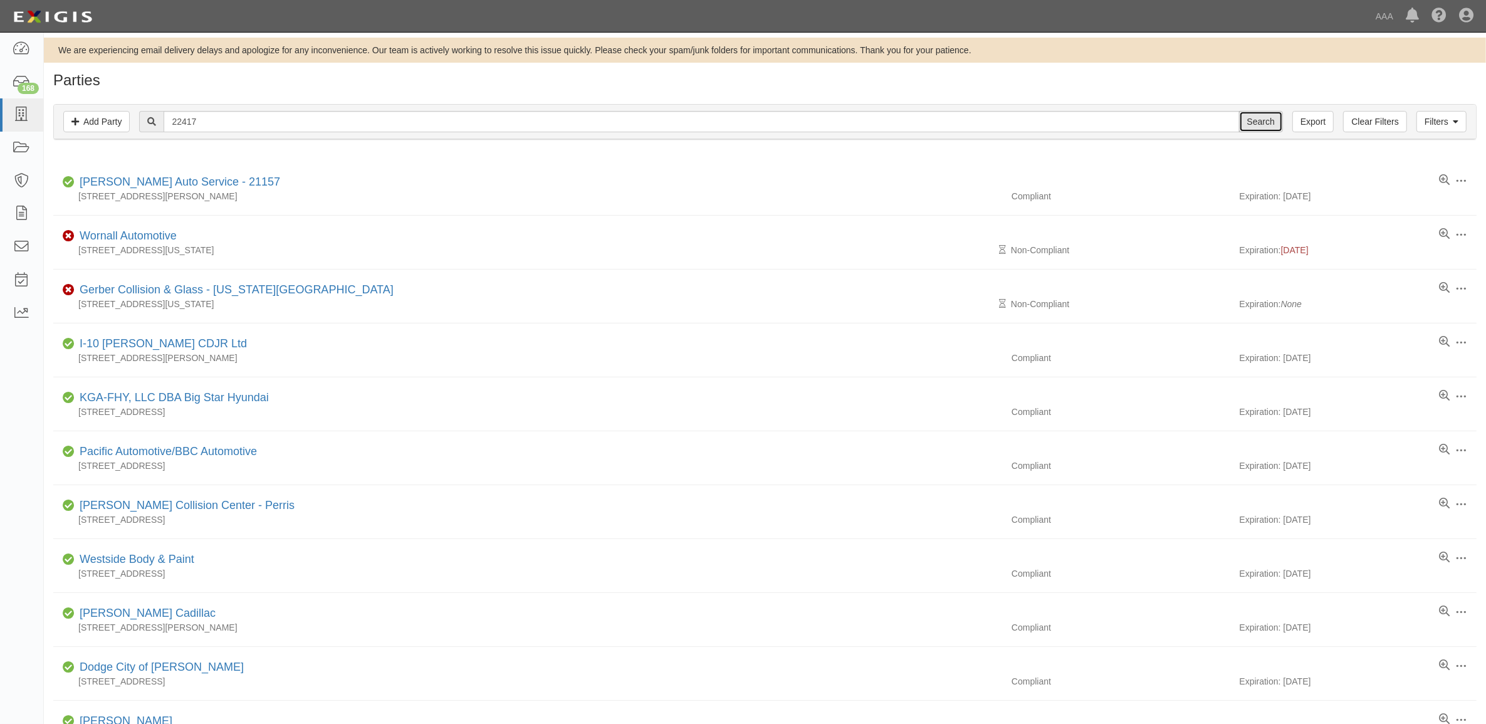
click at [1273, 122] on input "Search" at bounding box center [1261, 121] width 44 height 21
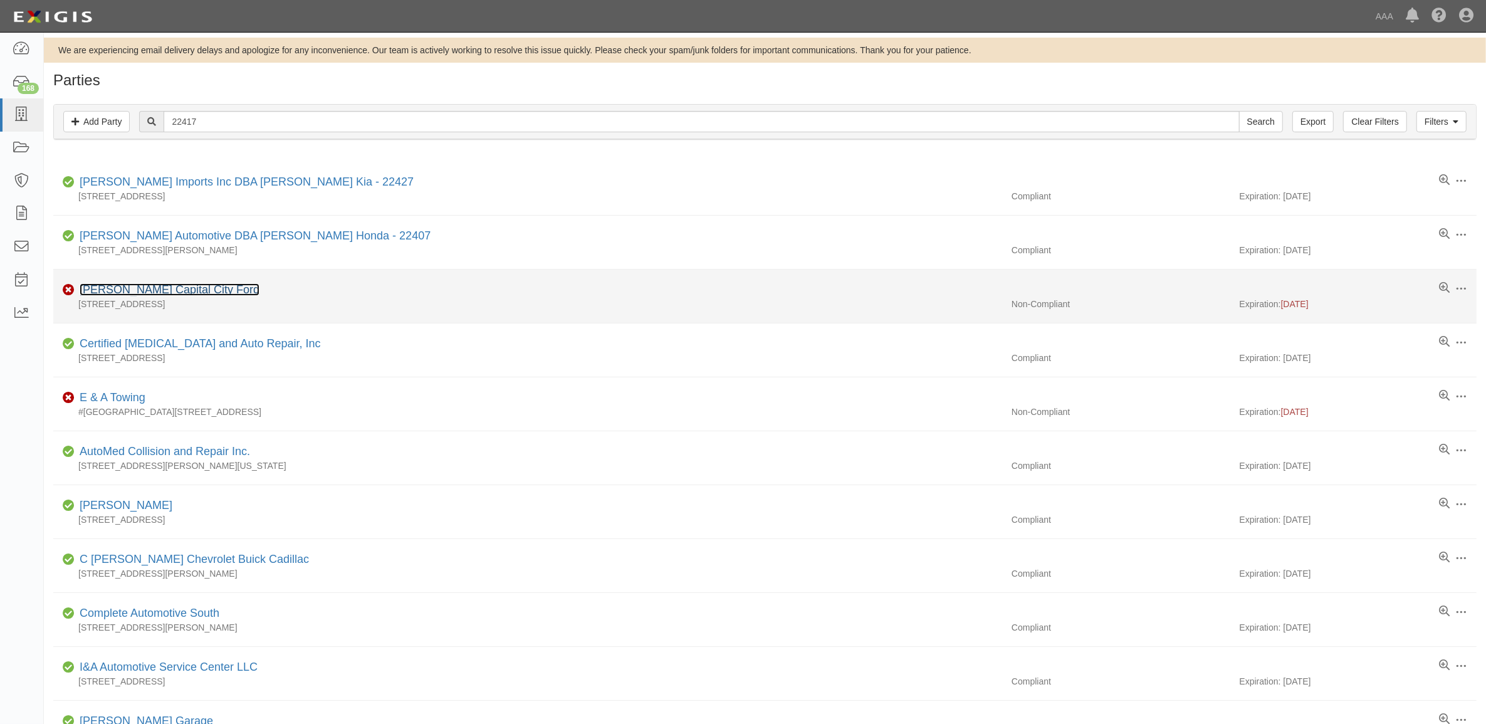
click at [166, 295] on link "Joe Machens Capital City Ford" at bounding box center [170, 289] width 180 height 13
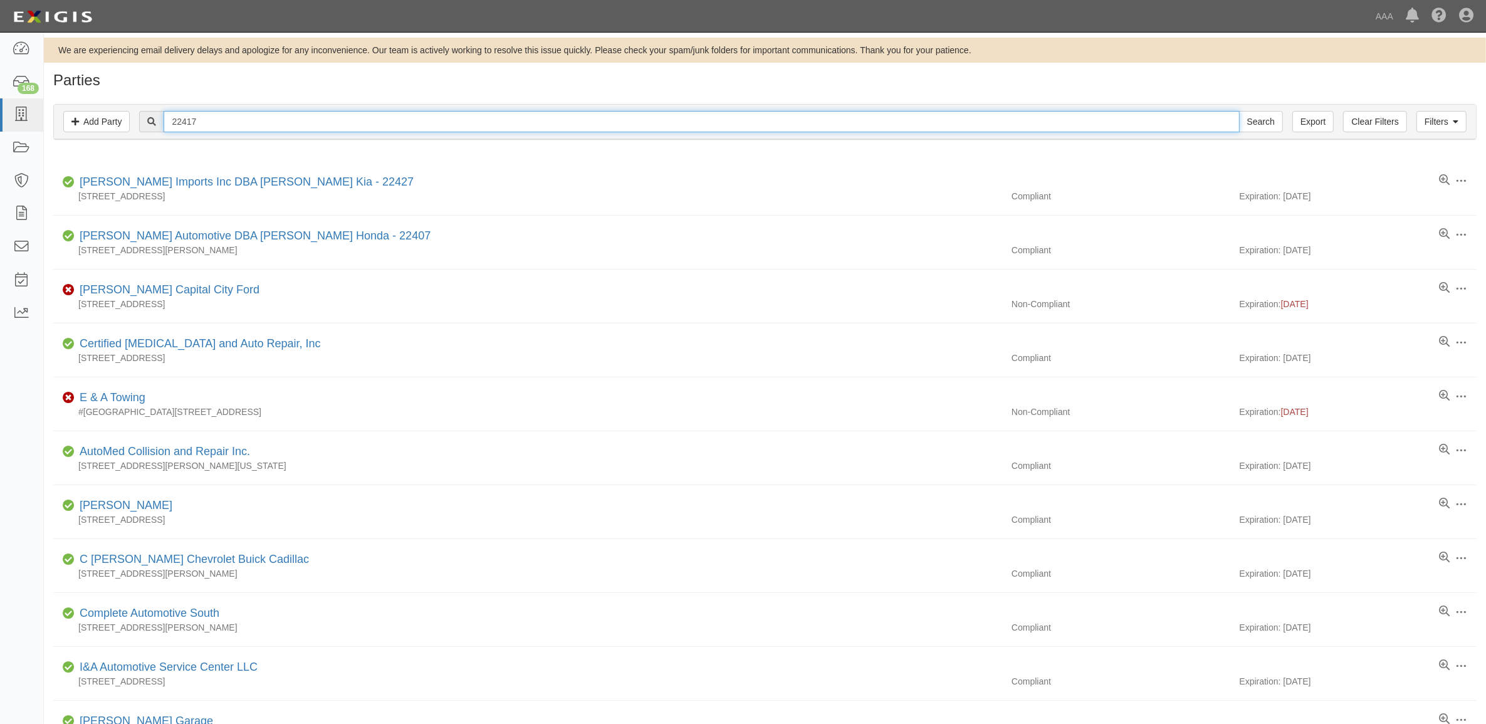
click at [218, 122] on input "22417" at bounding box center [701, 121] width 1075 height 21
paste input "345"
type input "23457"
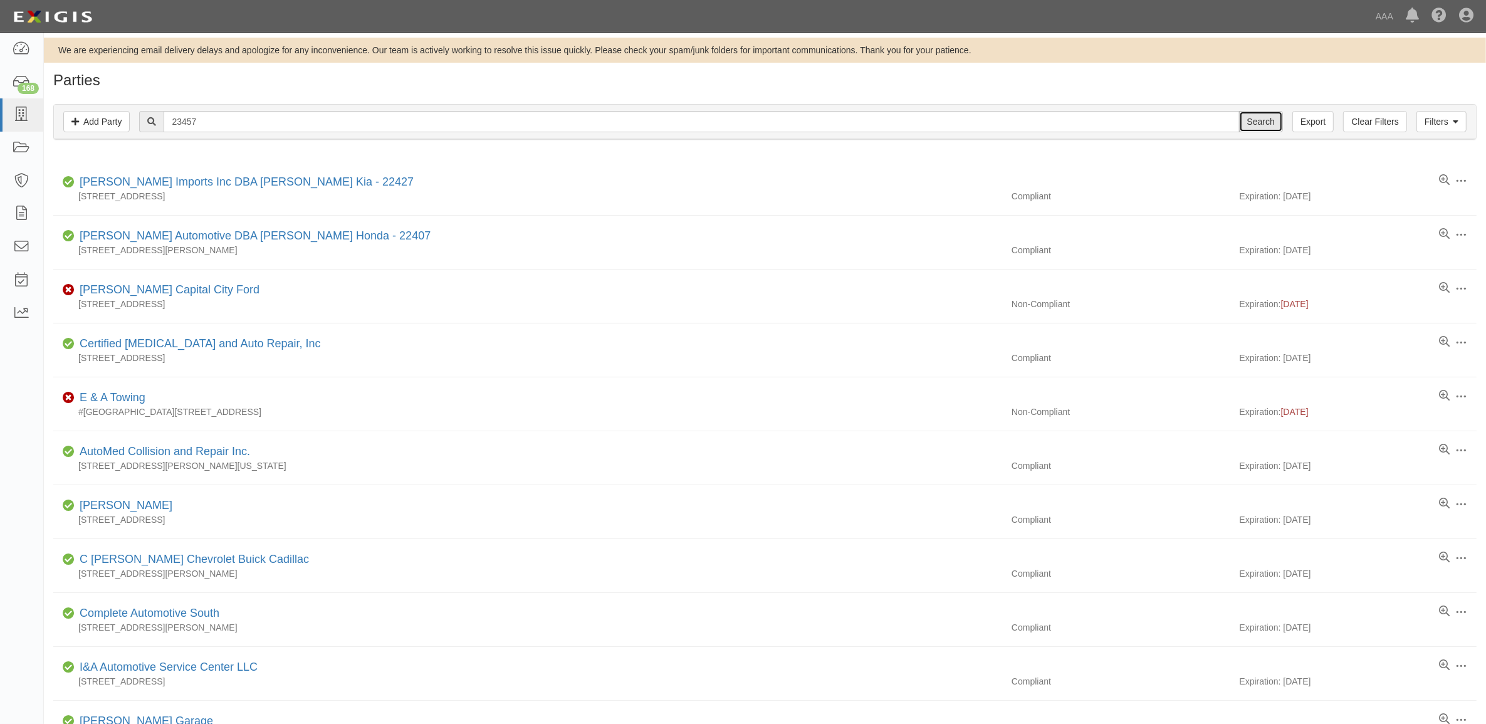
click at [1258, 123] on input "Search" at bounding box center [1261, 121] width 44 height 21
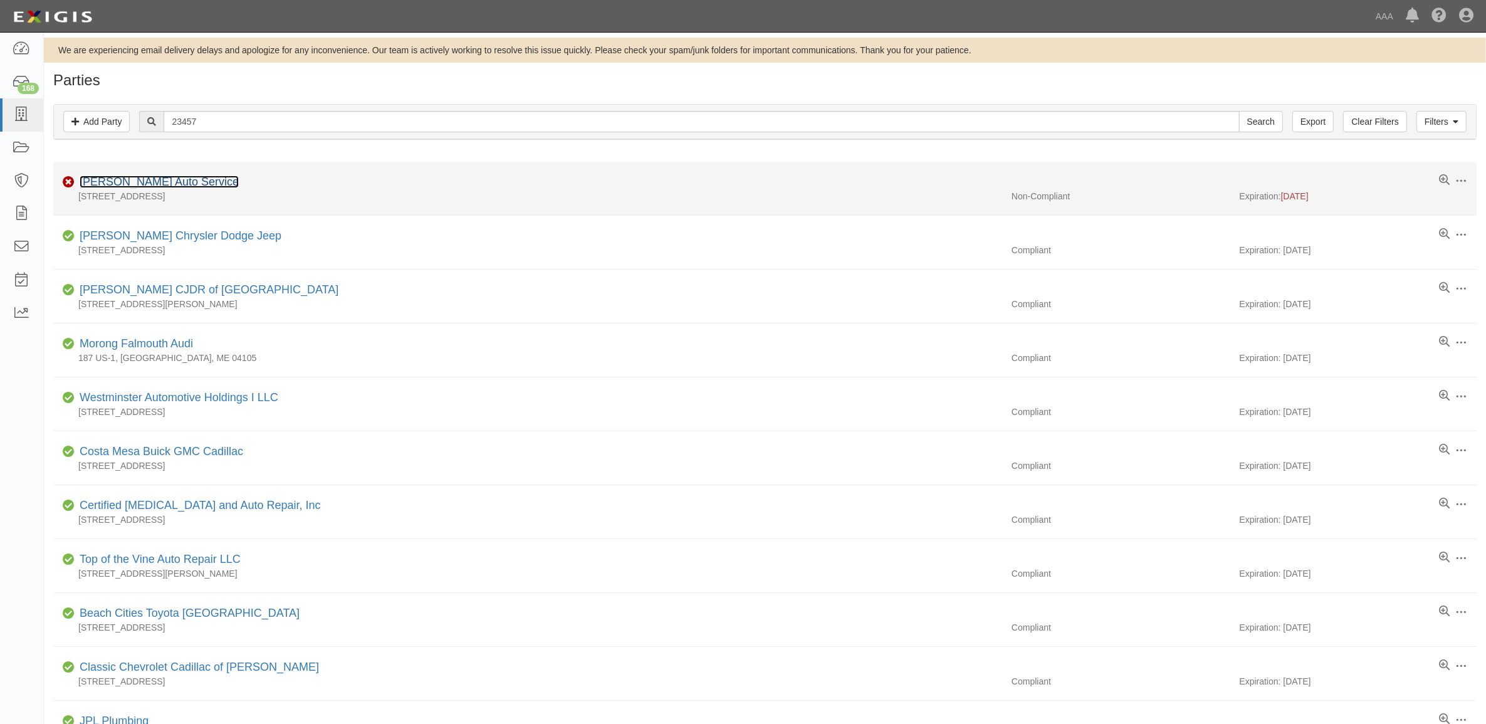
click at [133, 177] on link "[PERSON_NAME] Auto Service" at bounding box center [159, 181] width 159 height 13
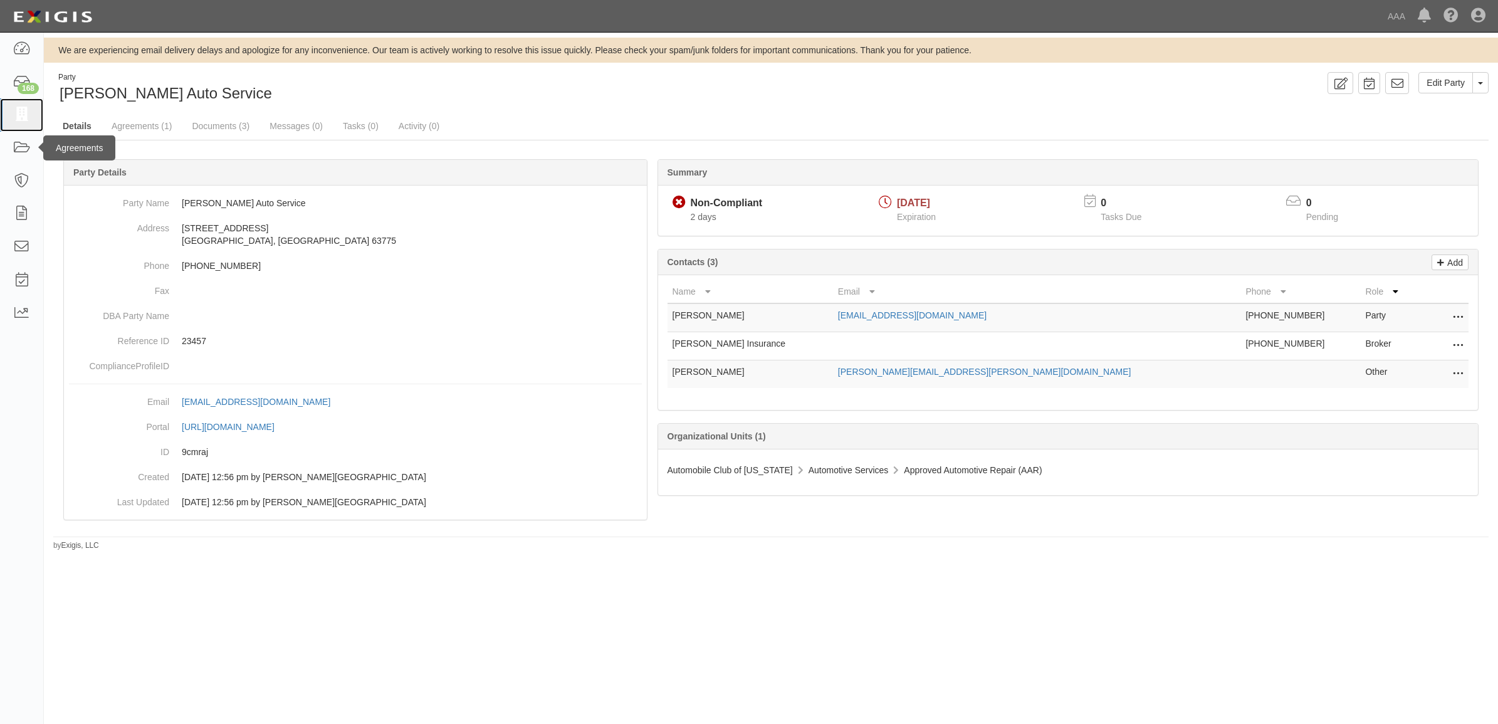
drag, startPoint x: 13, startPoint y: 124, endPoint x: 83, endPoint y: 146, distance: 73.5
click at [13, 124] on link at bounding box center [21, 114] width 43 height 33
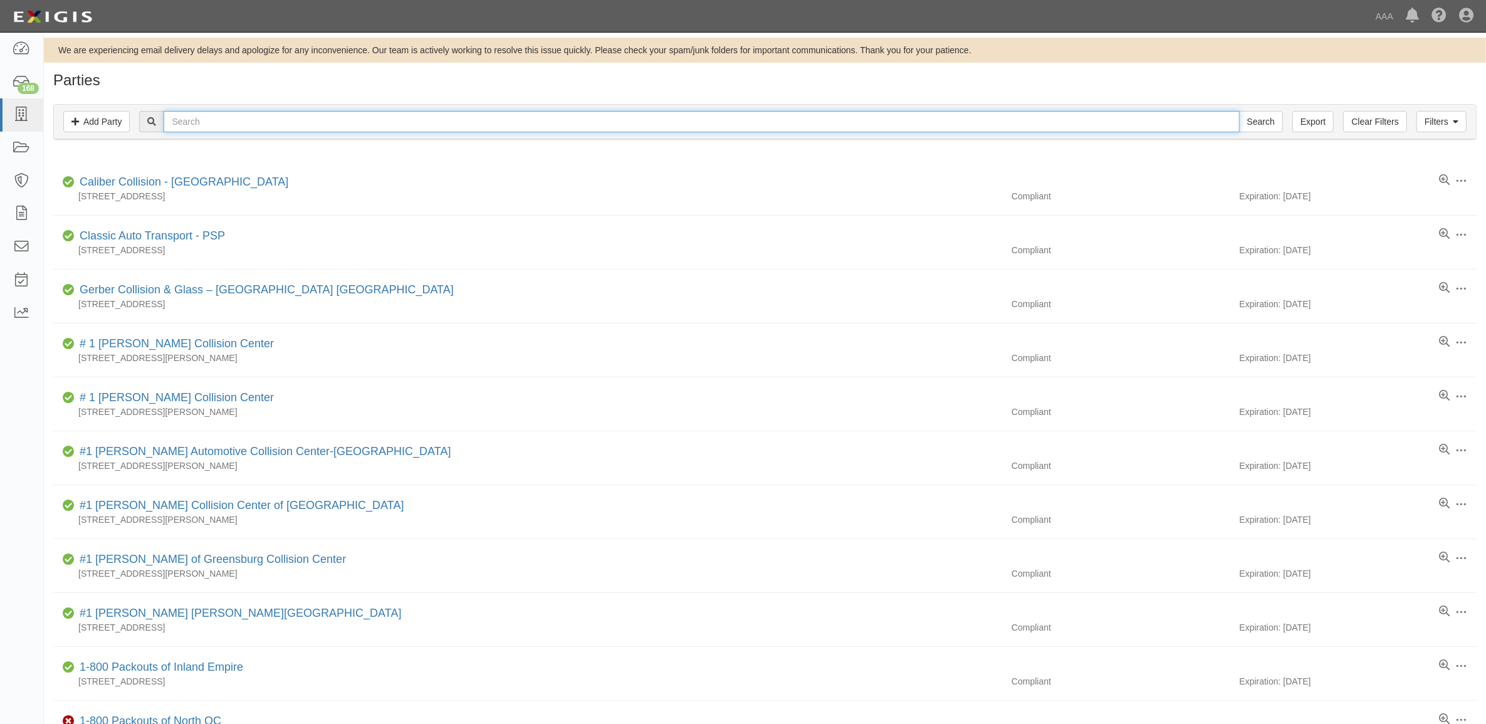
click at [263, 124] on input "text" at bounding box center [701, 121] width 1075 height 21
paste input "144143"
type input "144143"
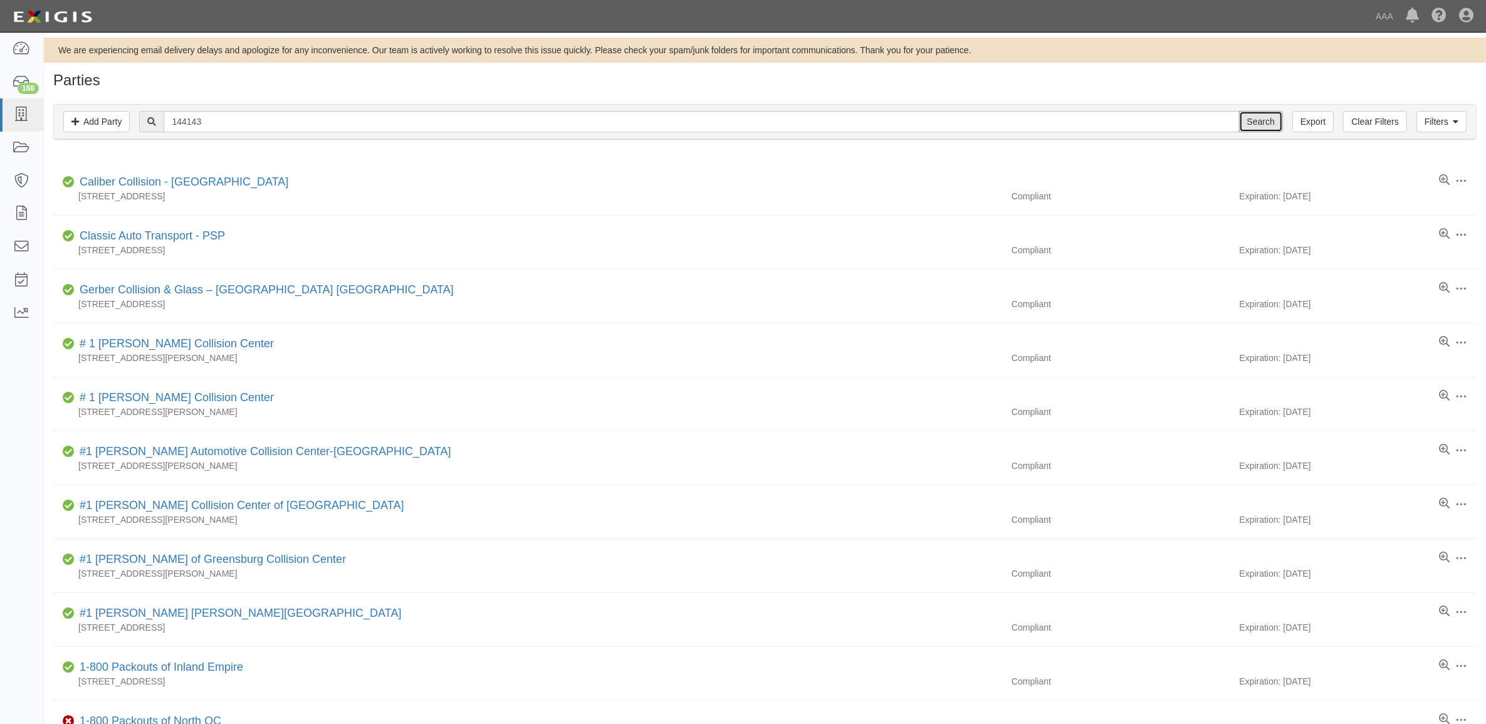
drag, startPoint x: 1260, startPoint y: 122, endPoint x: 1188, endPoint y: 124, distance: 71.5
click at [1260, 121] on input "Search" at bounding box center [1261, 121] width 44 height 21
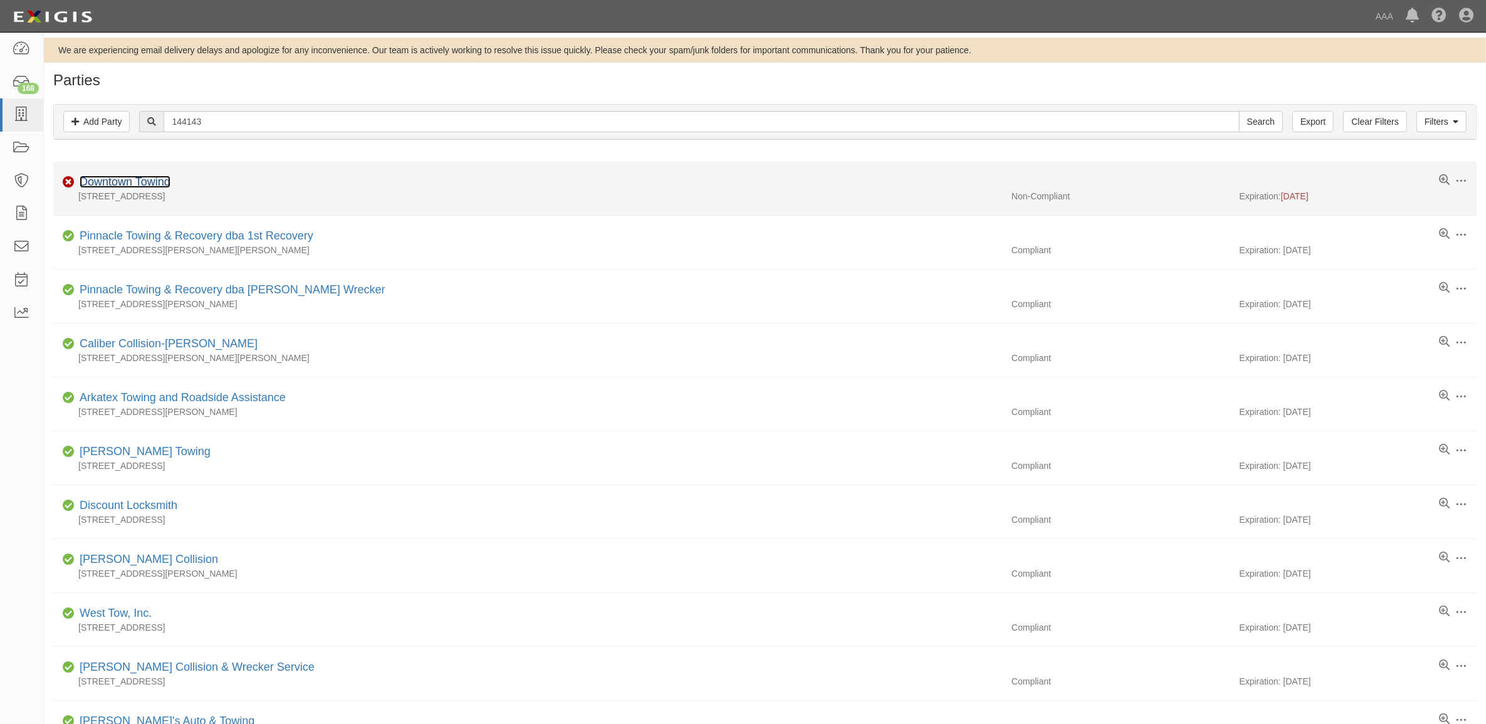
click at [149, 184] on link "Downtown Towing" at bounding box center [125, 181] width 91 height 13
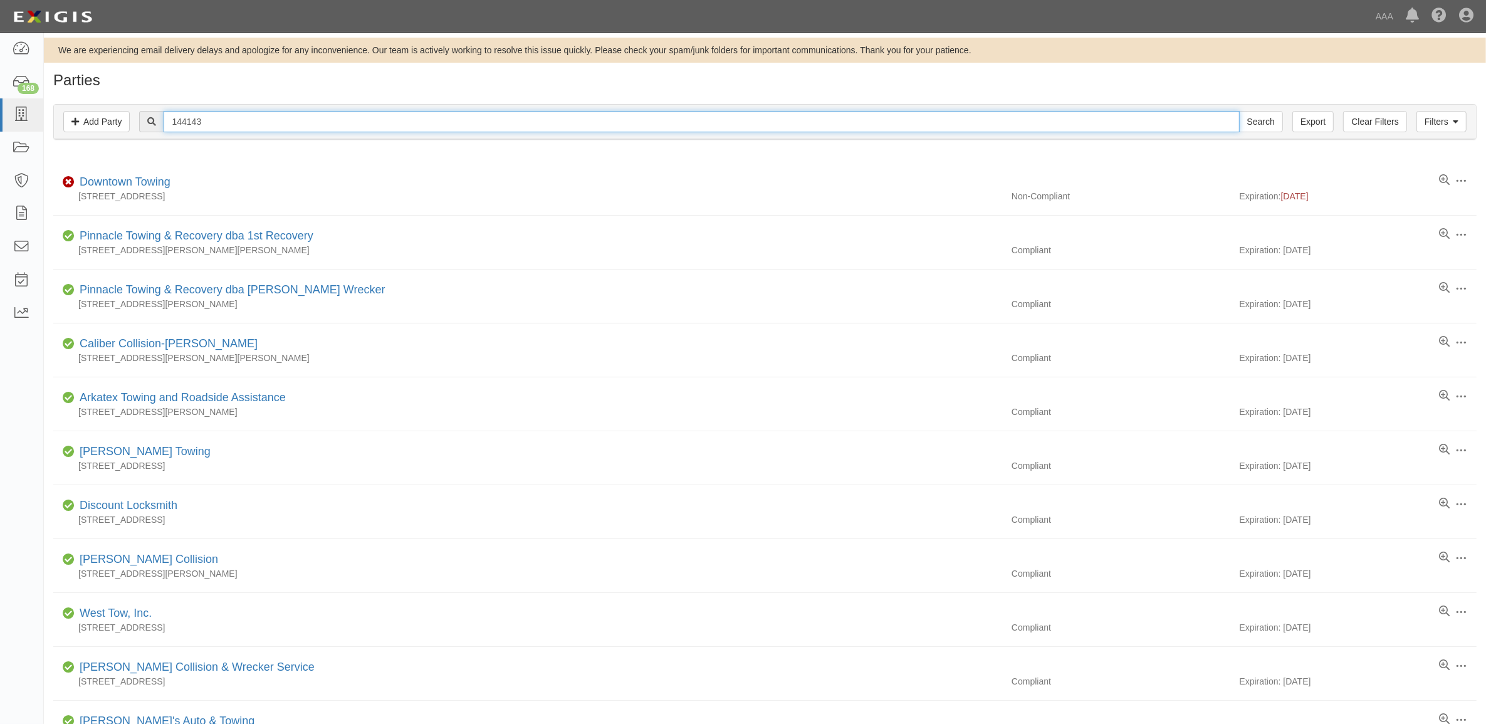
click at [224, 127] on input "144143" at bounding box center [701, 121] width 1075 height 21
paste input "367744"
type input "367744"
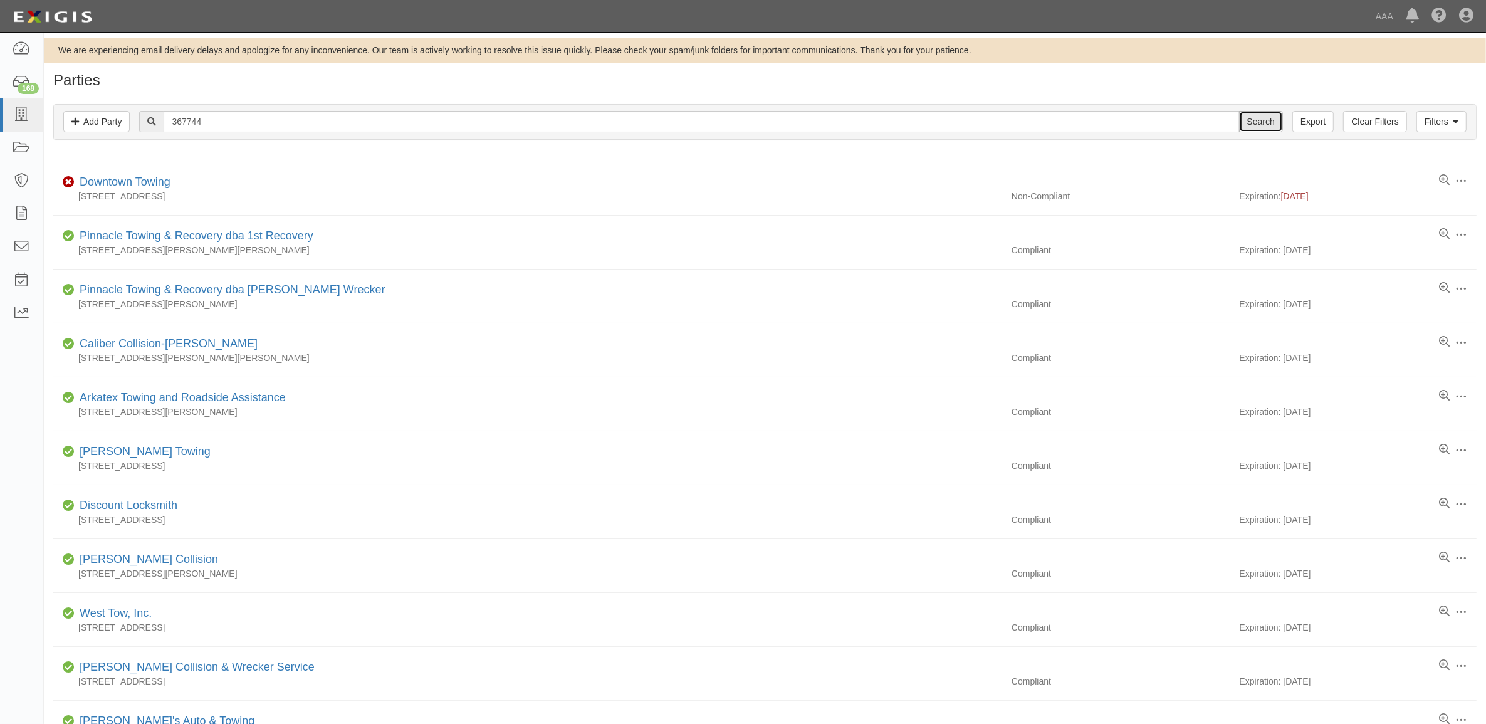
click at [1263, 121] on input "Search" at bounding box center [1261, 121] width 44 height 21
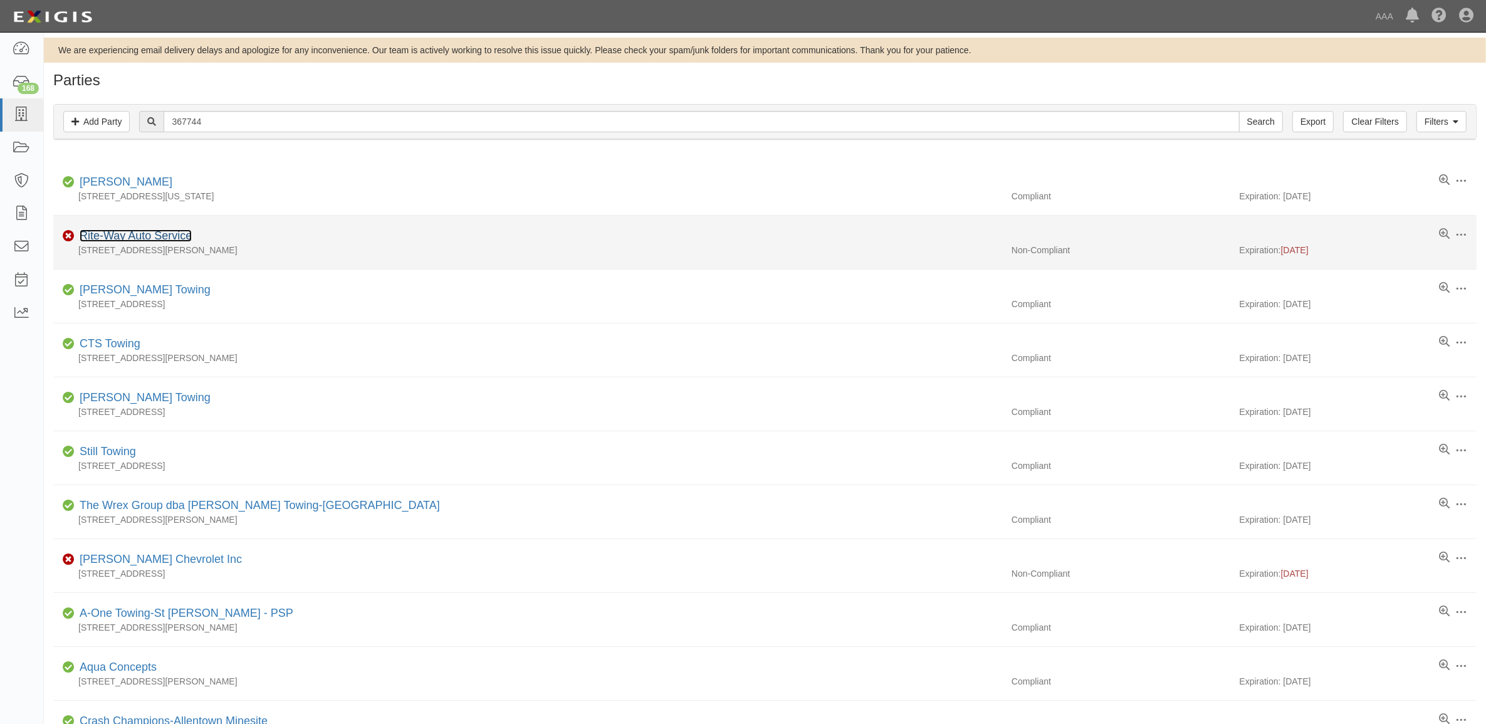
click at [121, 233] on link "Rite-Way Auto Service" at bounding box center [136, 235] width 112 height 13
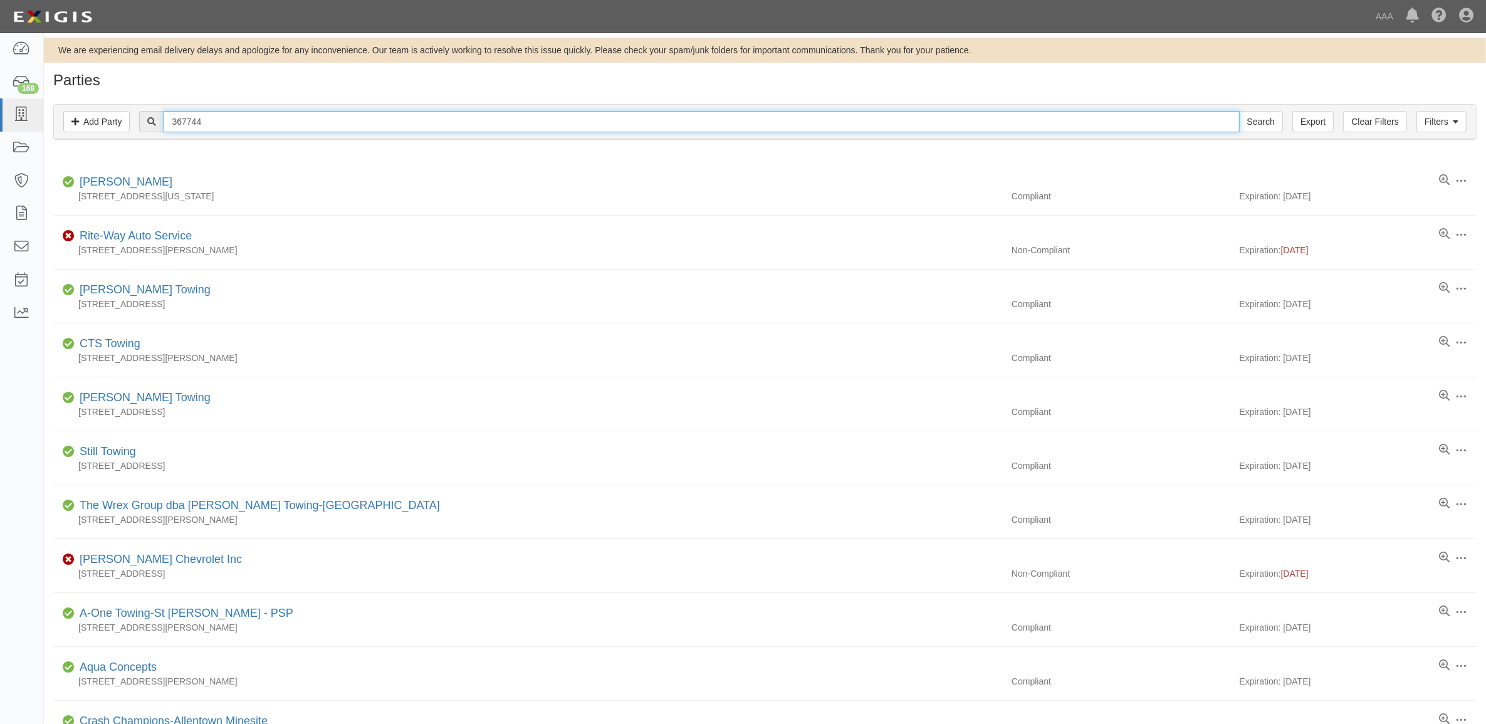
click at [195, 120] on input "367744" at bounding box center [701, 121] width 1075 height 21
paste input "144213"
type input "144213"
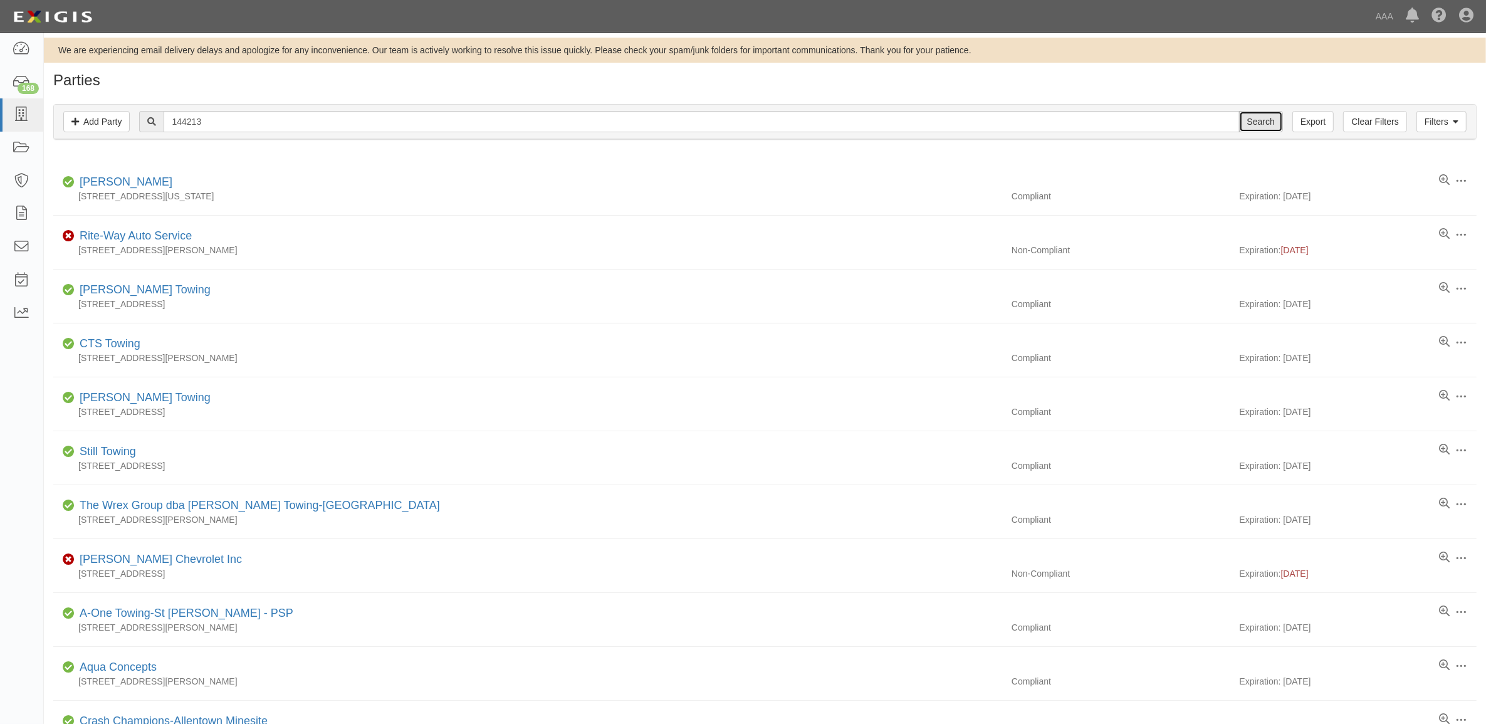
click at [1265, 123] on input "Search" at bounding box center [1261, 121] width 44 height 21
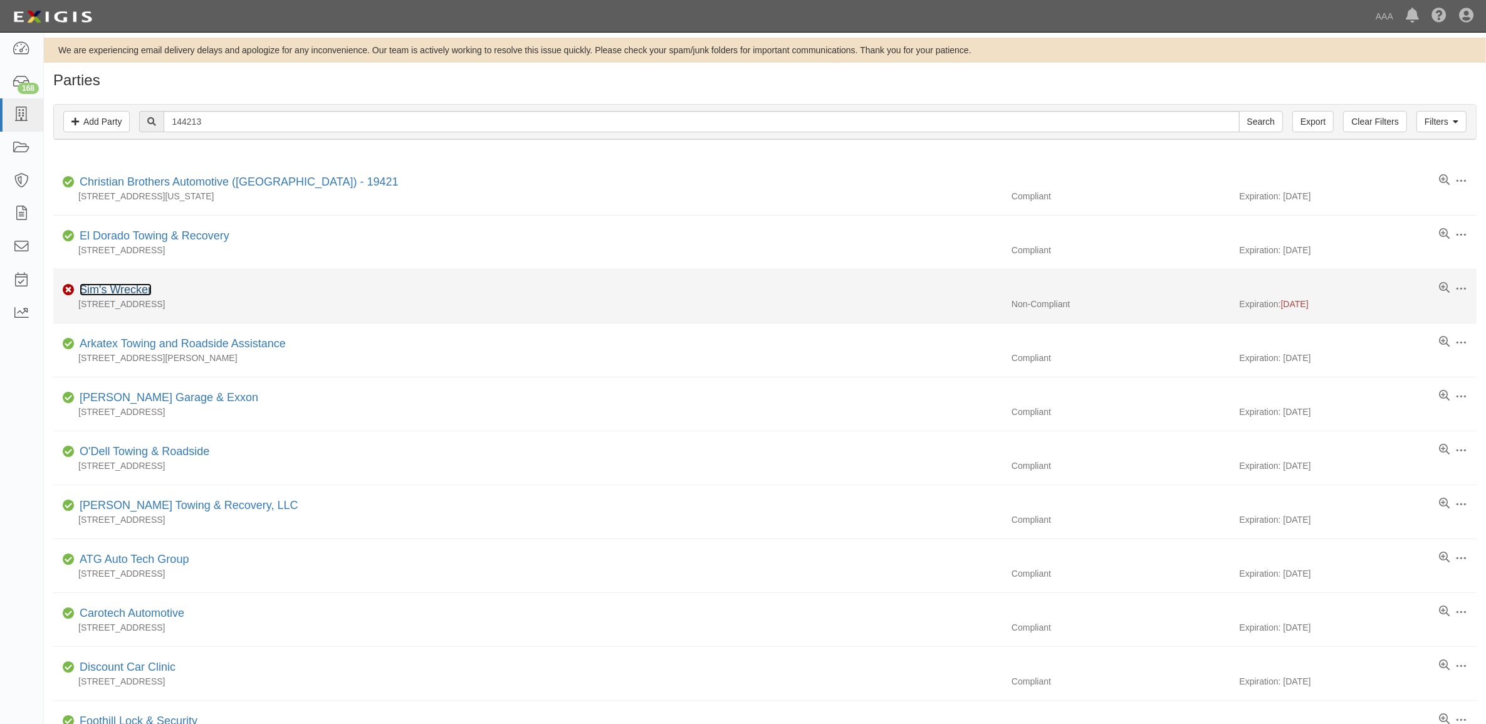
click at [95, 292] on link "Sim's Wrecker" at bounding box center [116, 289] width 72 height 13
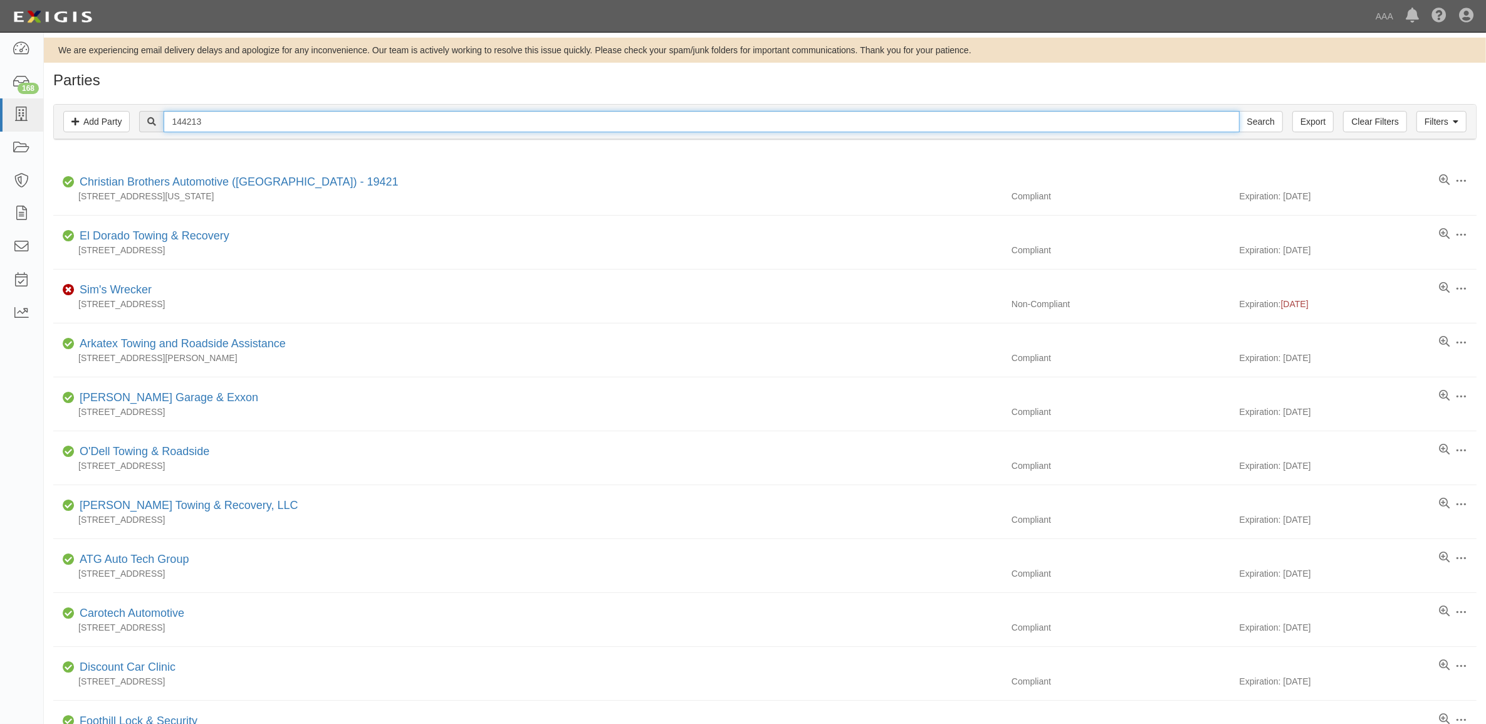
click at [194, 119] on input "144213" at bounding box center [701, 121] width 1075 height 21
paste input "353997"
type input "353997"
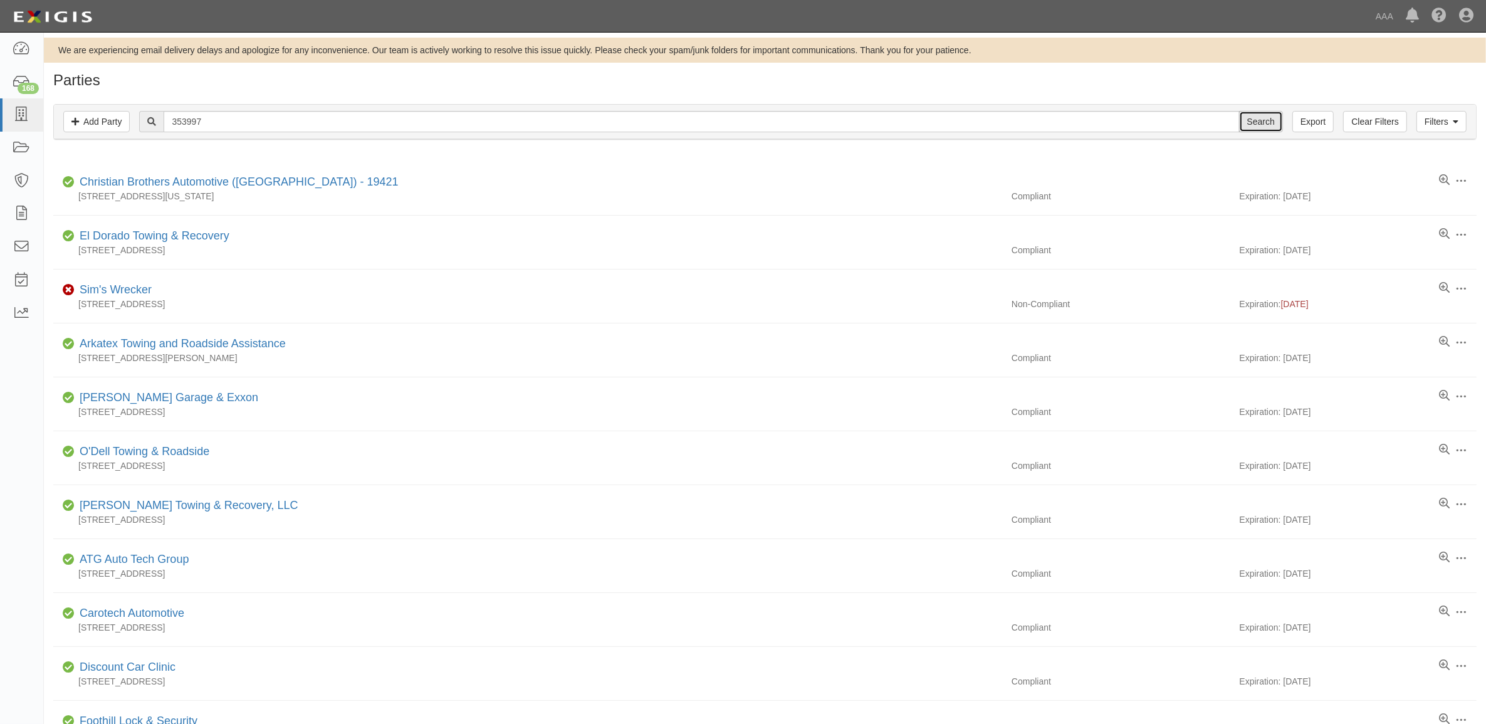
click at [1263, 118] on input "Search" at bounding box center [1261, 121] width 44 height 21
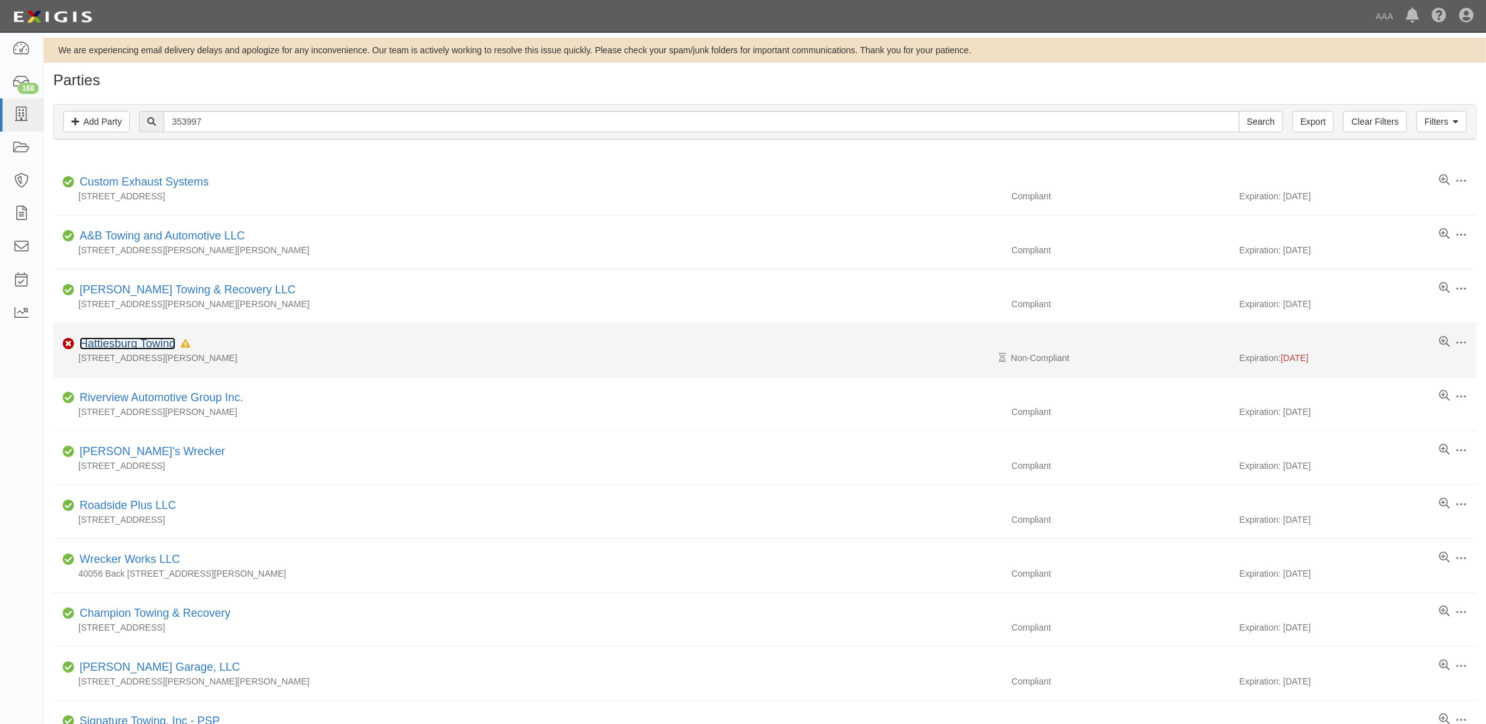
click at [133, 348] on link "Hattiesburg Towing" at bounding box center [128, 343] width 96 height 13
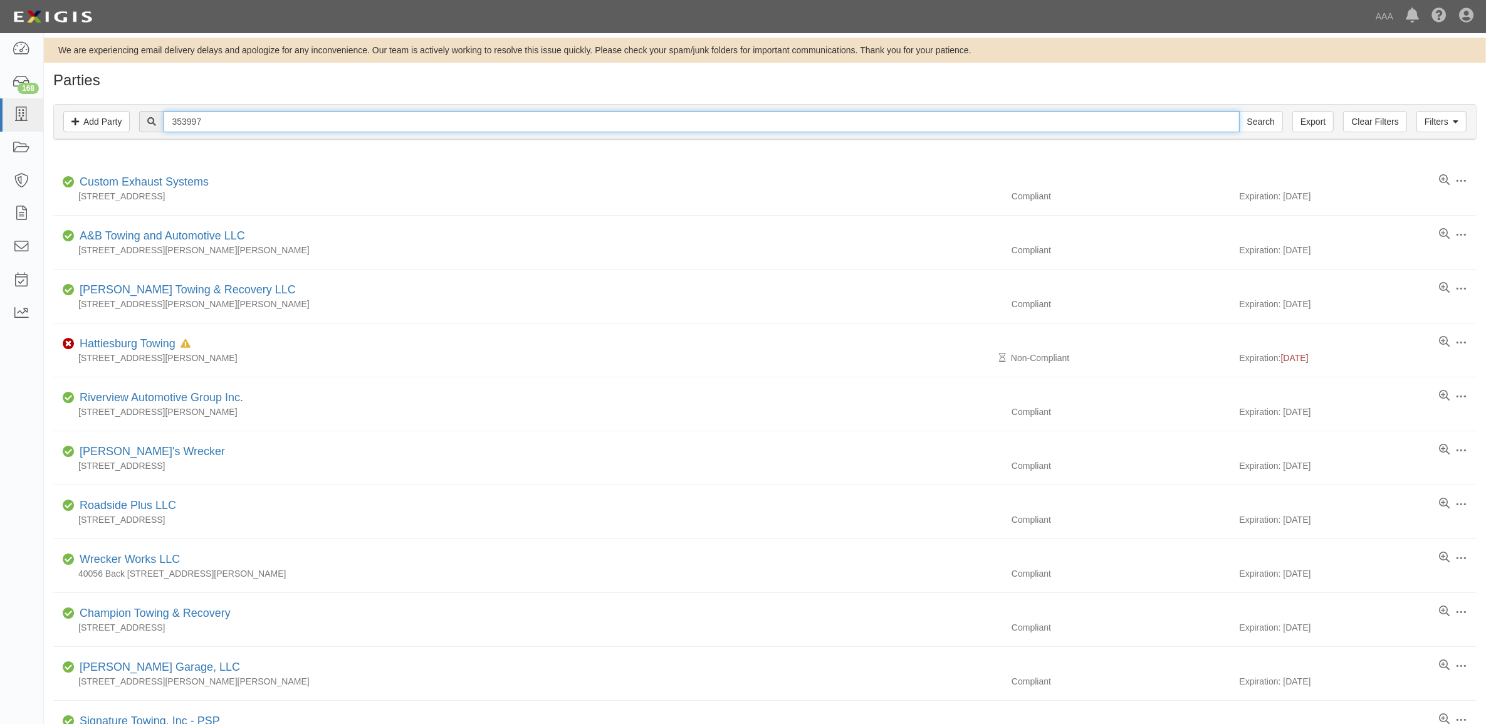
click at [227, 123] on input "353997" at bounding box center [701, 121] width 1075 height 21
paste input "6503"
type input "365037"
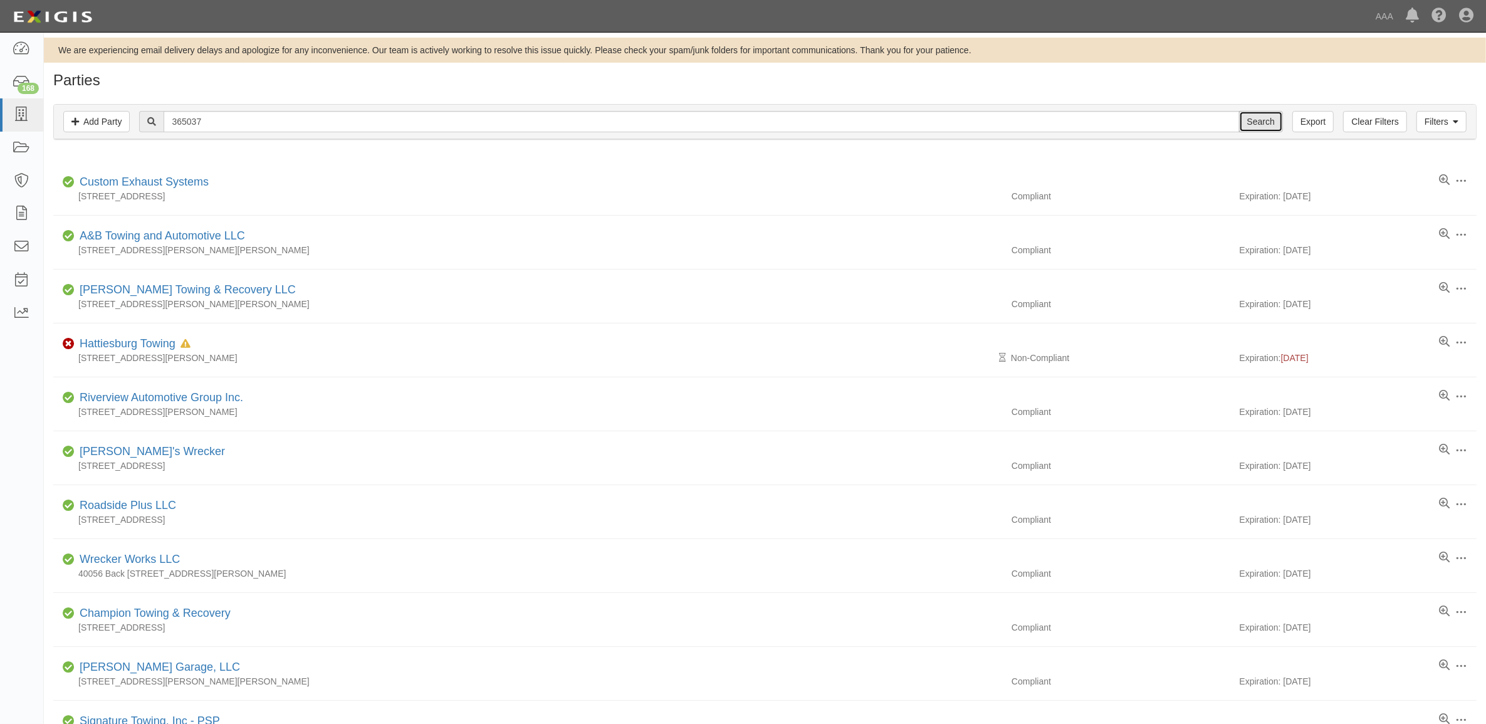
click at [1247, 117] on input "Search" at bounding box center [1261, 121] width 44 height 21
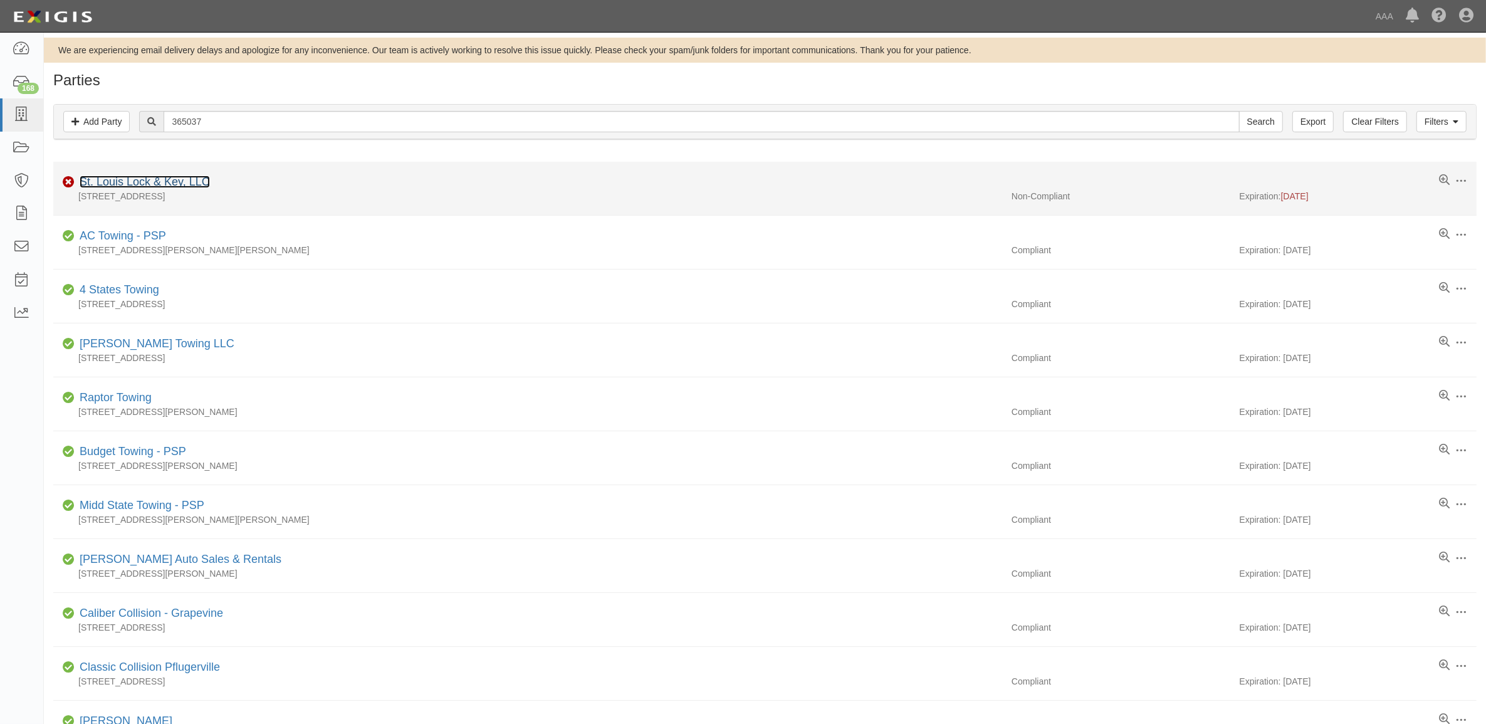
click at [145, 183] on link "St. Louis Lock & Key, LLC" at bounding box center [145, 181] width 130 height 13
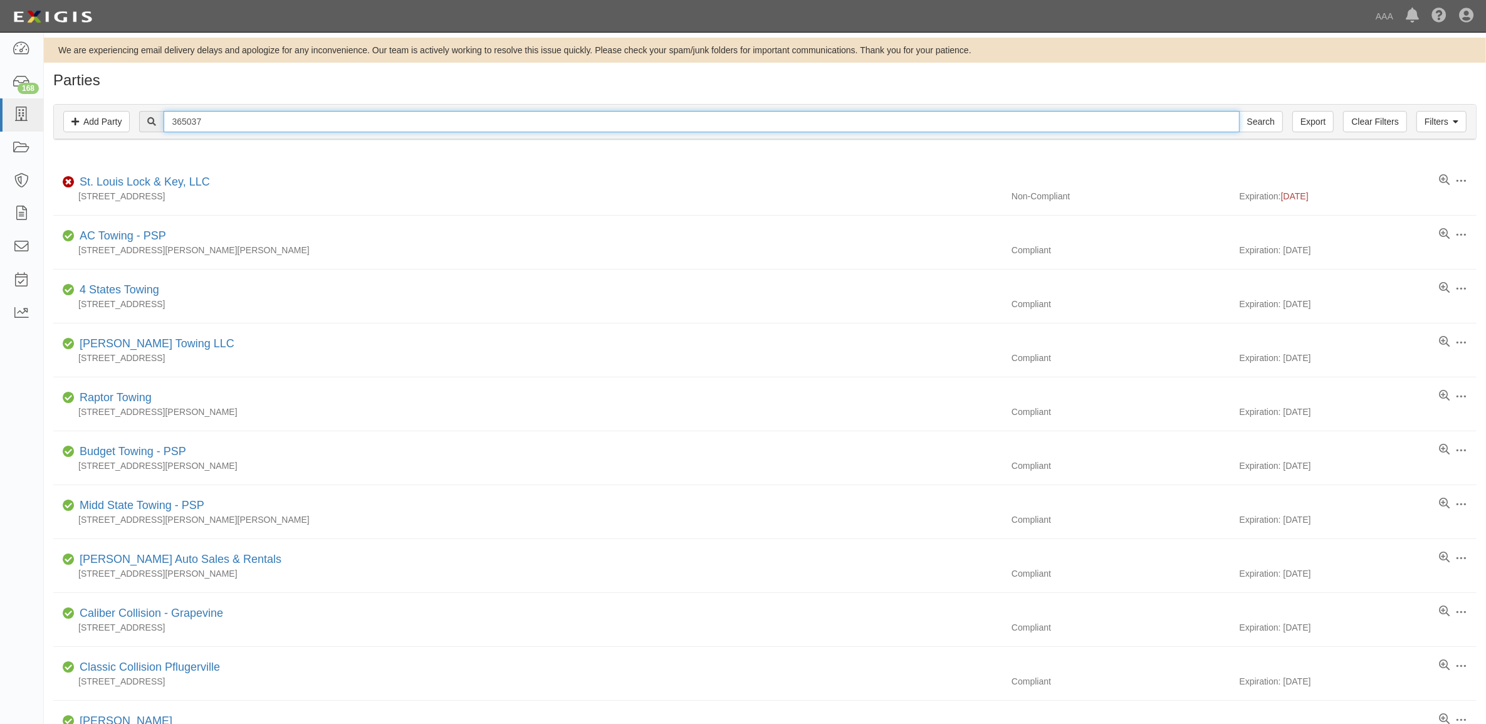
click at [229, 124] on input "365037" at bounding box center [701, 121] width 1075 height 21
paste input "7916"
type input "367916"
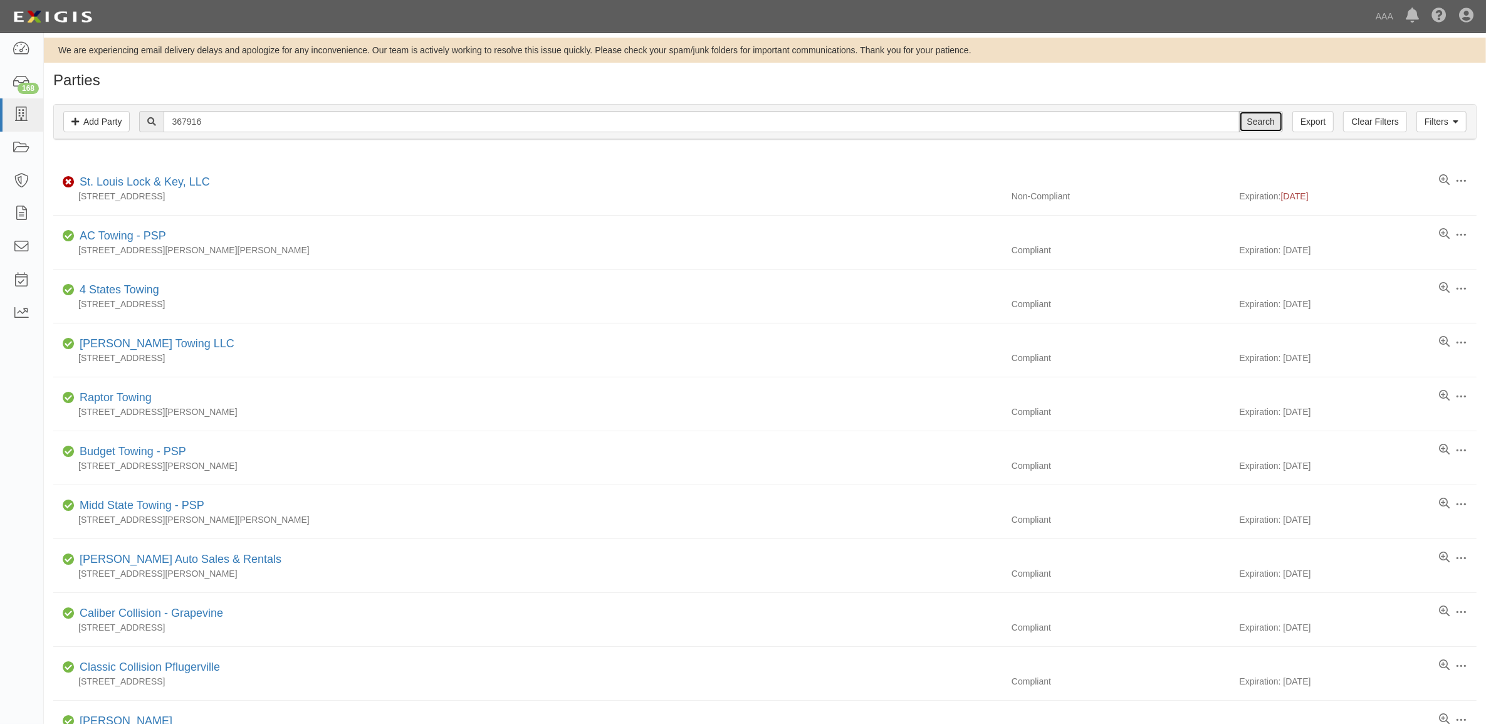
click at [1253, 123] on input "Search" at bounding box center [1261, 121] width 44 height 21
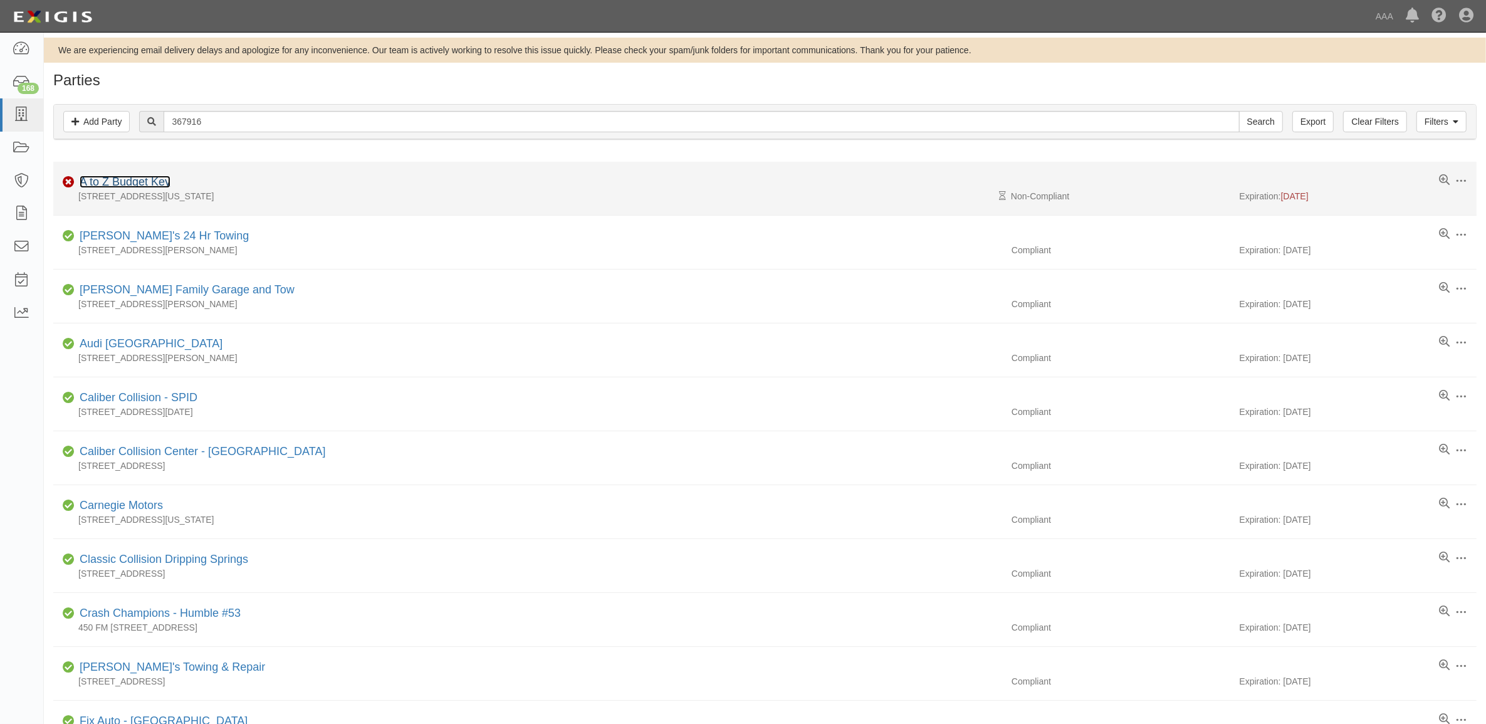
click at [116, 183] on link "A to Z Budget Key" at bounding box center [125, 181] width 91 height 13
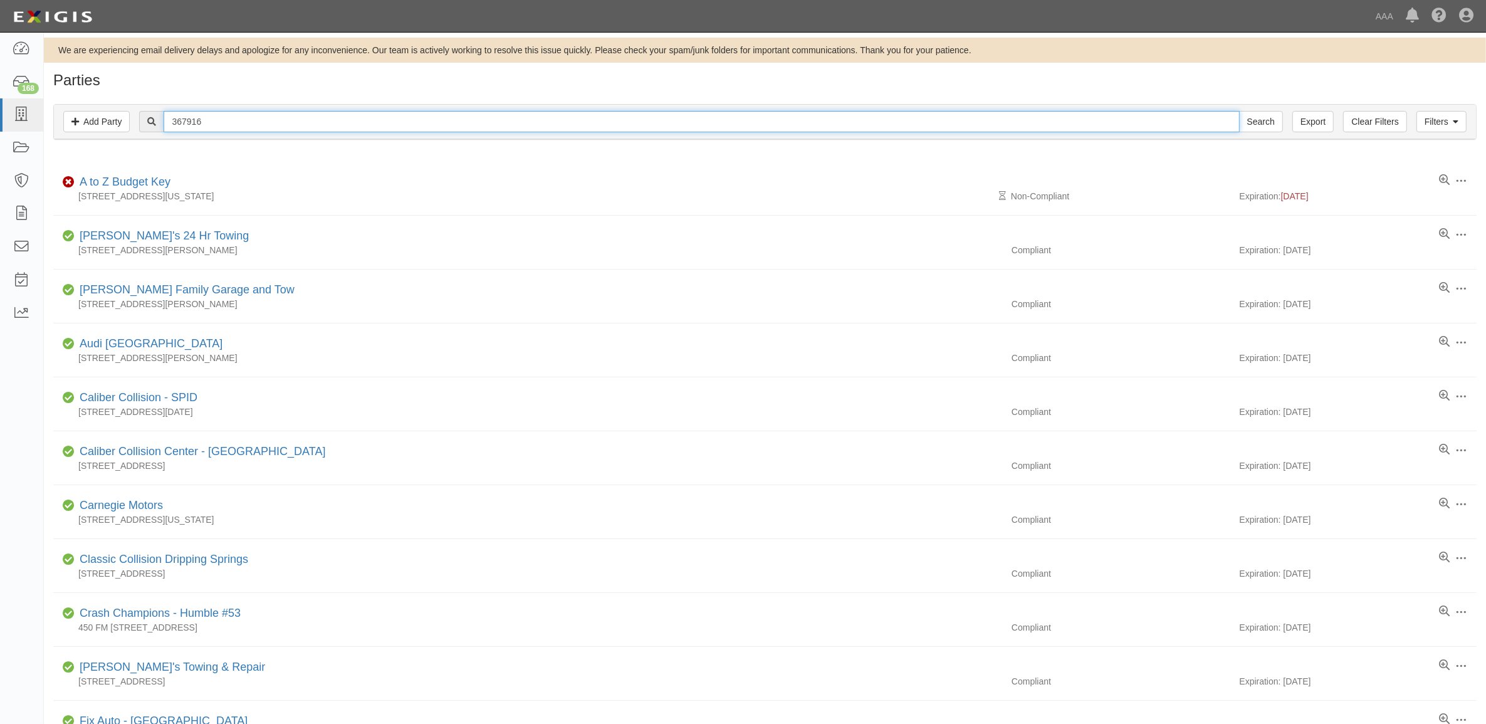
click at [236, 132] on input "367916" at bounding box center [701, 121] width 1075 height 21
paste input "CC154634"
type input "CC154634"
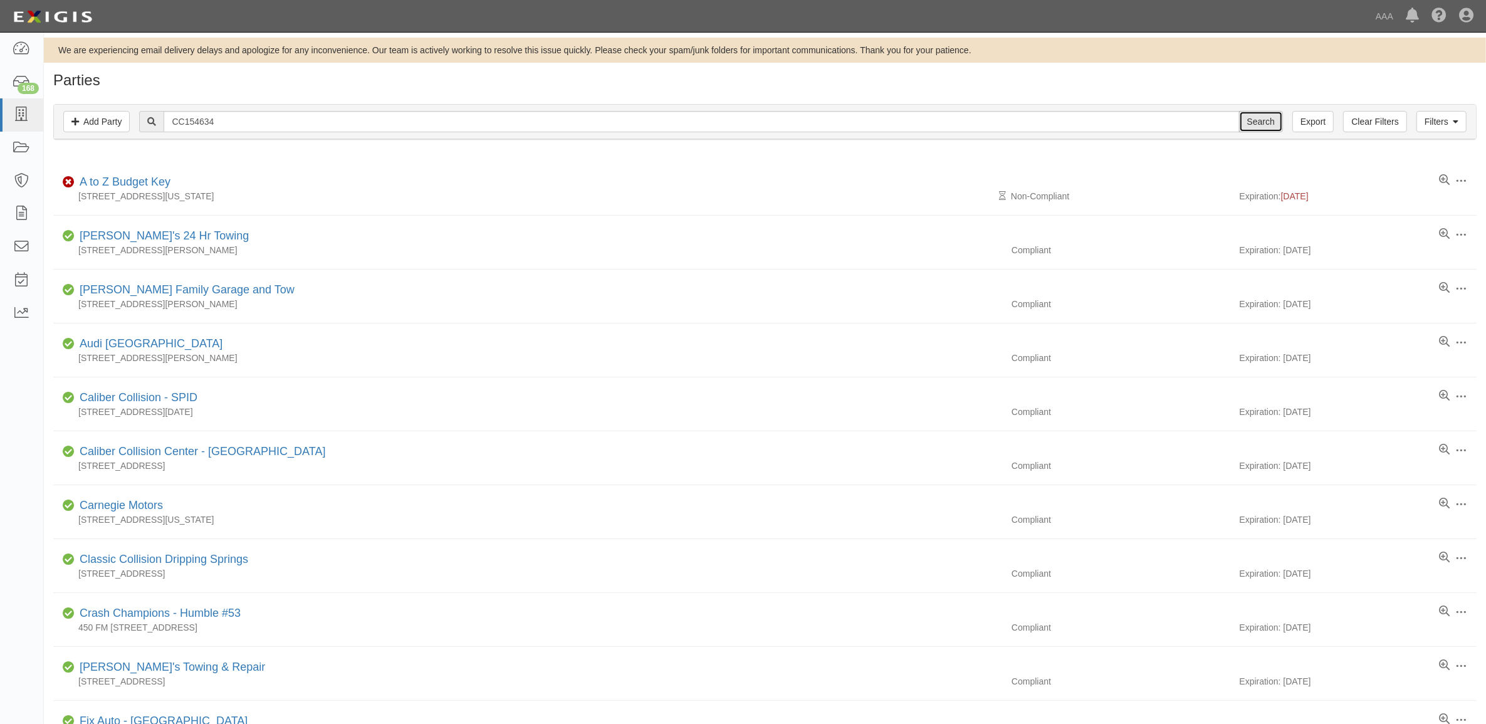
click at [1248, 122] on input "Search" at bounding box center [1261, 121] width 44 height 21
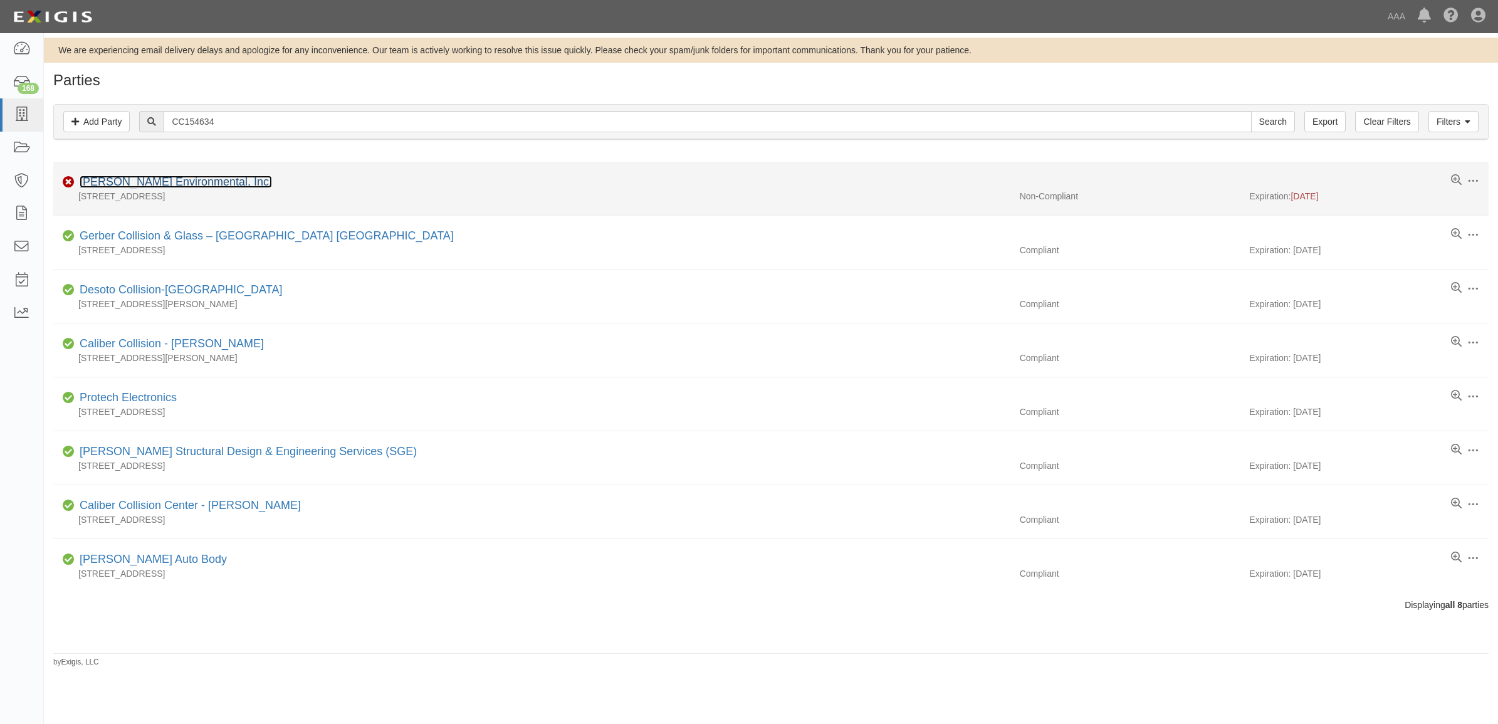
click at [168, 180] on link "[PERSON_NAME] Environmental, Inc." at bounding box center [176, 181] width 192 height 13
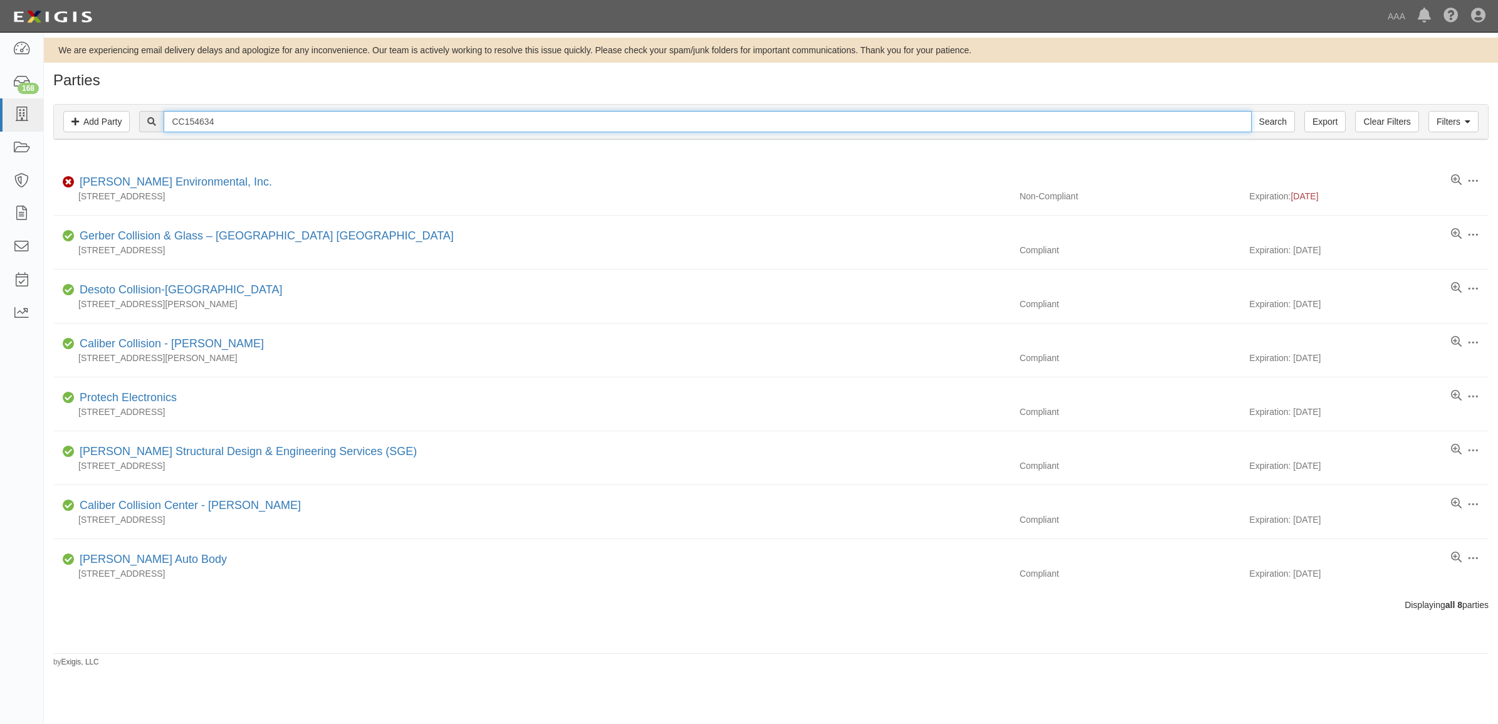
click at [254, 129] on input "CC154634" at bounding box center [707, 121] width 1087 height 21
paste input "257746"
type input "CC257746"
click at [1285, 122] on input "Search" at bounding box center [1273, 121] width 44 height 21
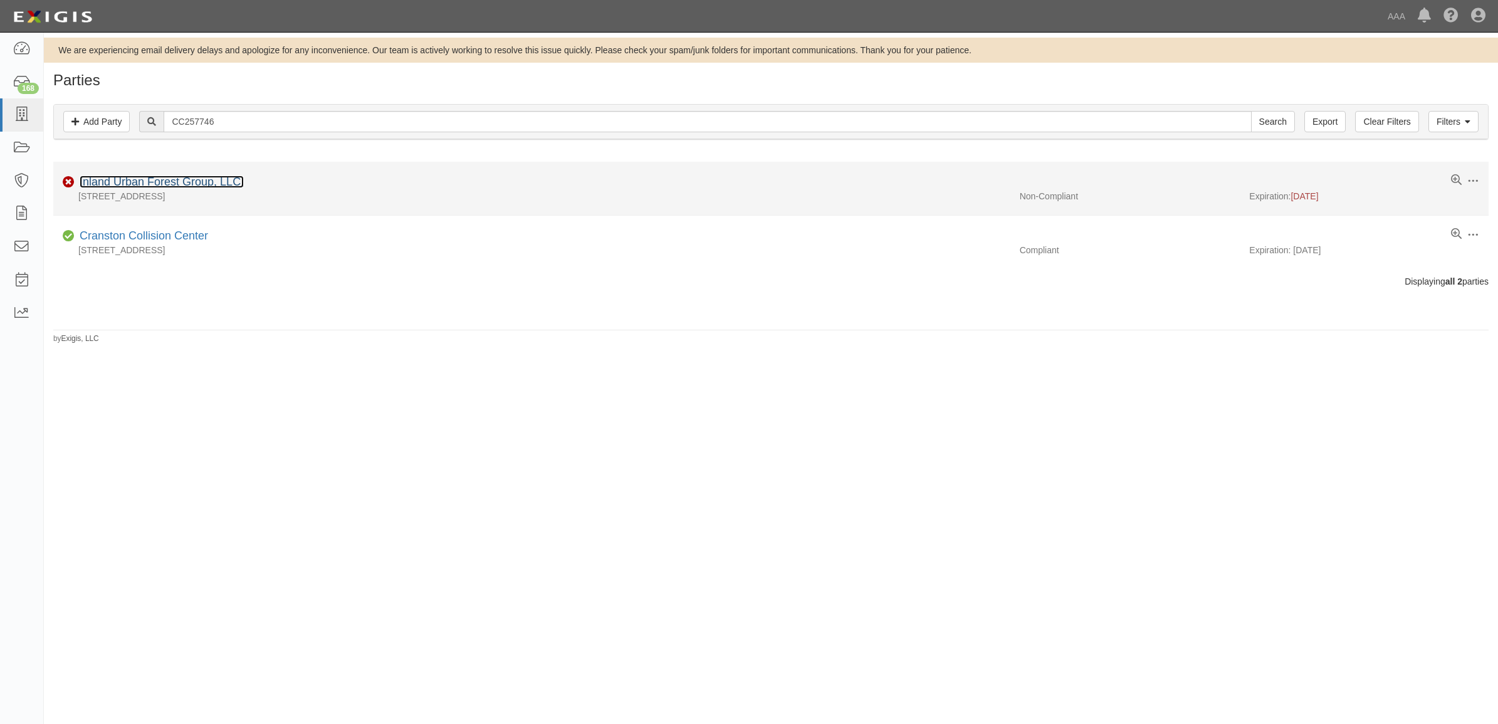
click at [169, 180] on link "Inland Urban Forest Group, LLC." at bounding box center [162, 181] width 164 height 13
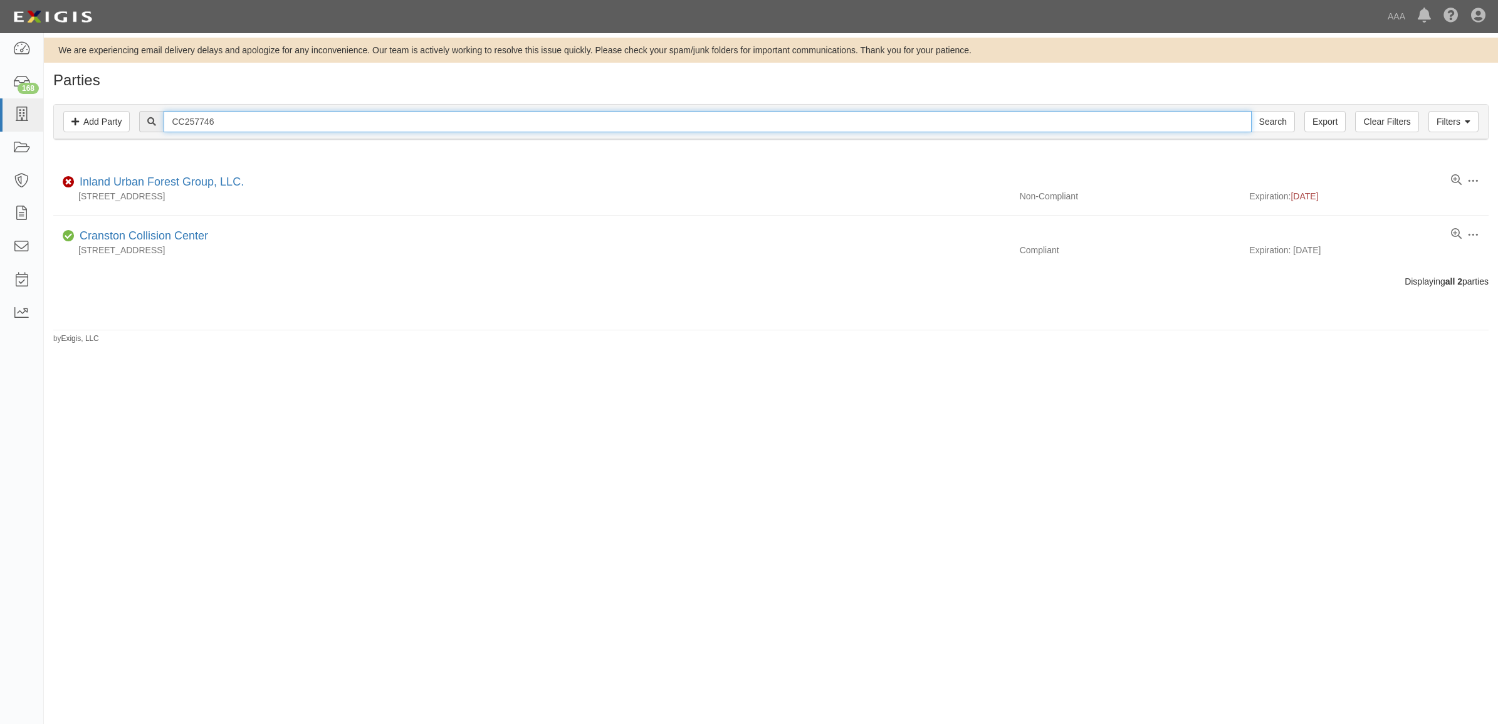
click at [314, 128] on input "CC257746" at bounding box center [707, 121] width 1087 height 21
paste input "93240"
type input "CC293240"
click at [1267, 121] on input "Search" at bounding box center [1273, 121] width 44 height 21
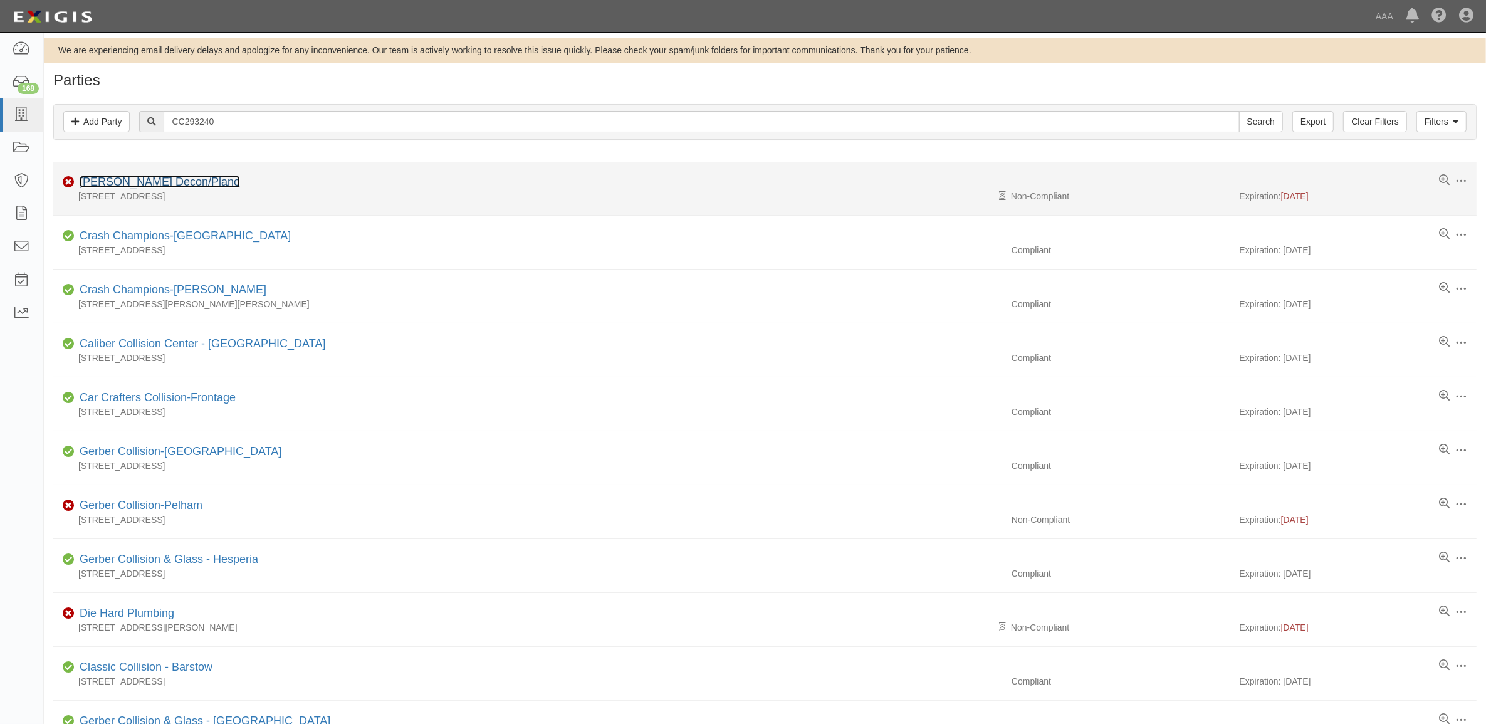
click at [167, 185] on link "[PERSON_NAME] Decon/Plano" at bounding box center [160, 181] width 160 height 13
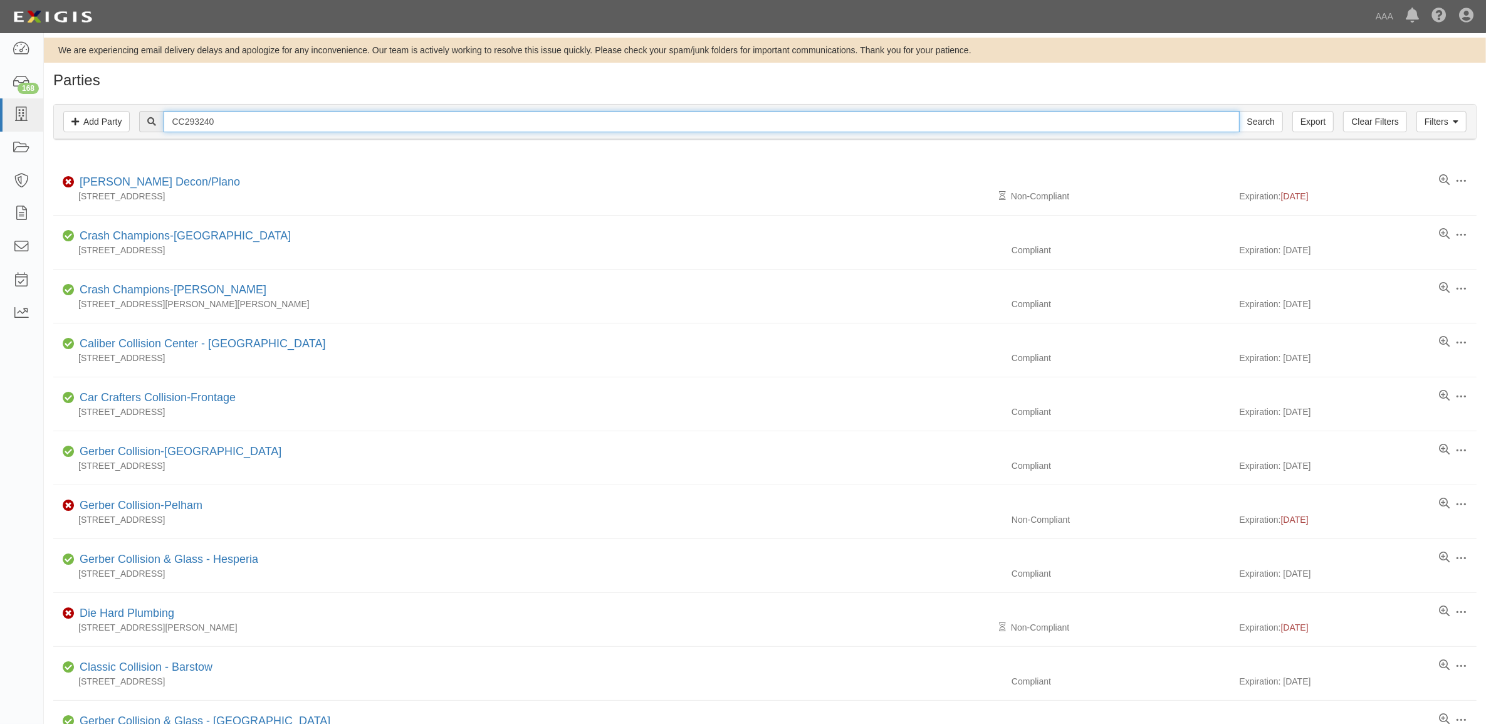
click at [261, 113] on input "CC293240" at bounding box center [701, 121] width 1075 height 21
paste input "70"
type input "CC293700"
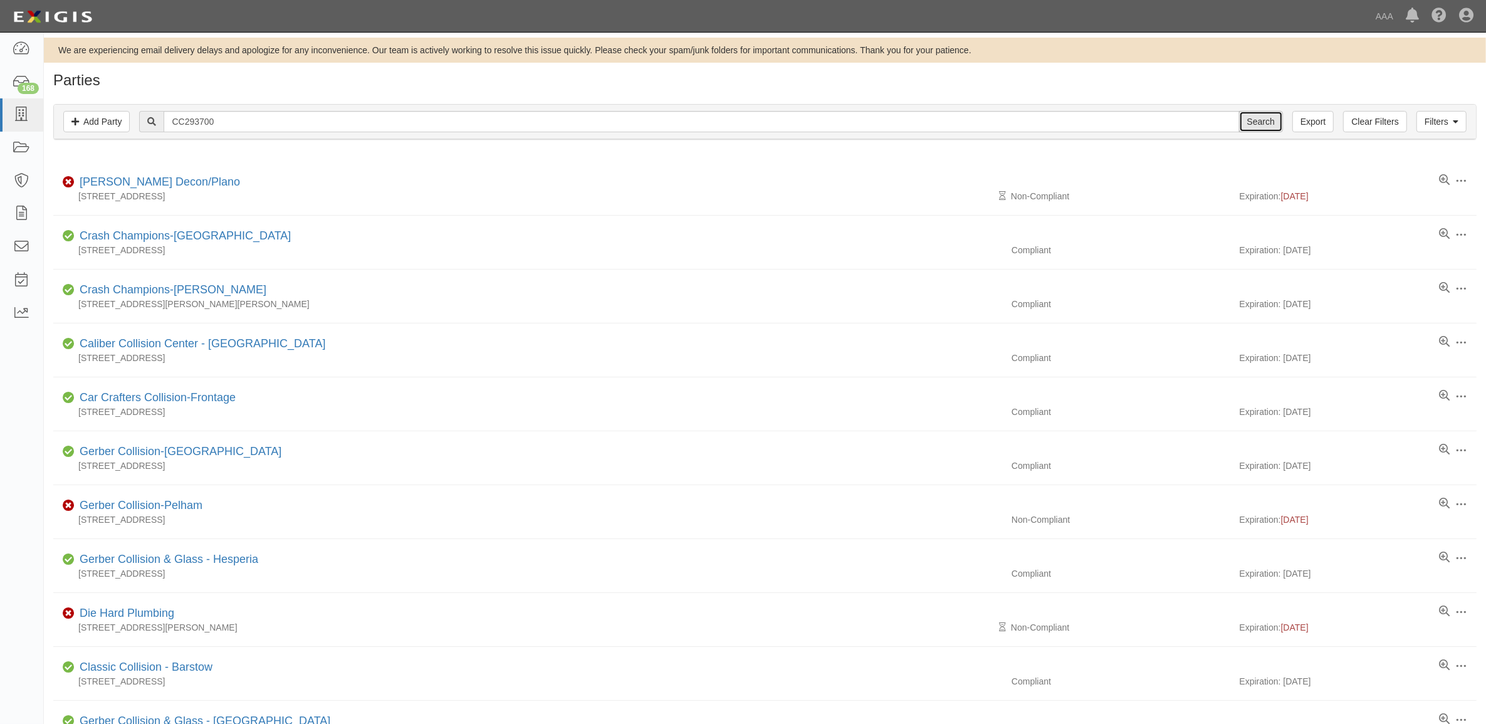
click at [1249, 112] on input "Search" at bounding box center [1261, 121] width 44 height 21
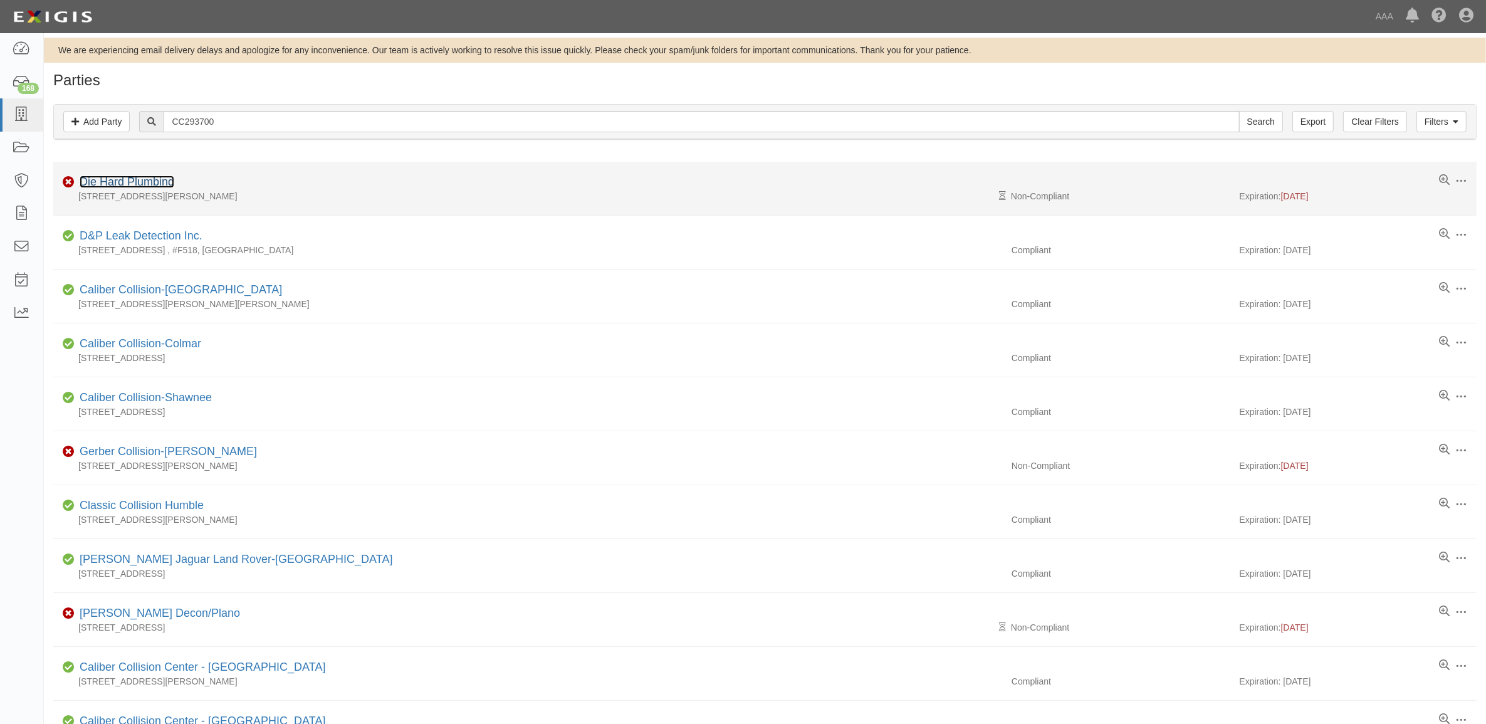
click at [147, 183] on link "Die Hard Plumbing" at bounding box center [127, 181] width 95 height 13
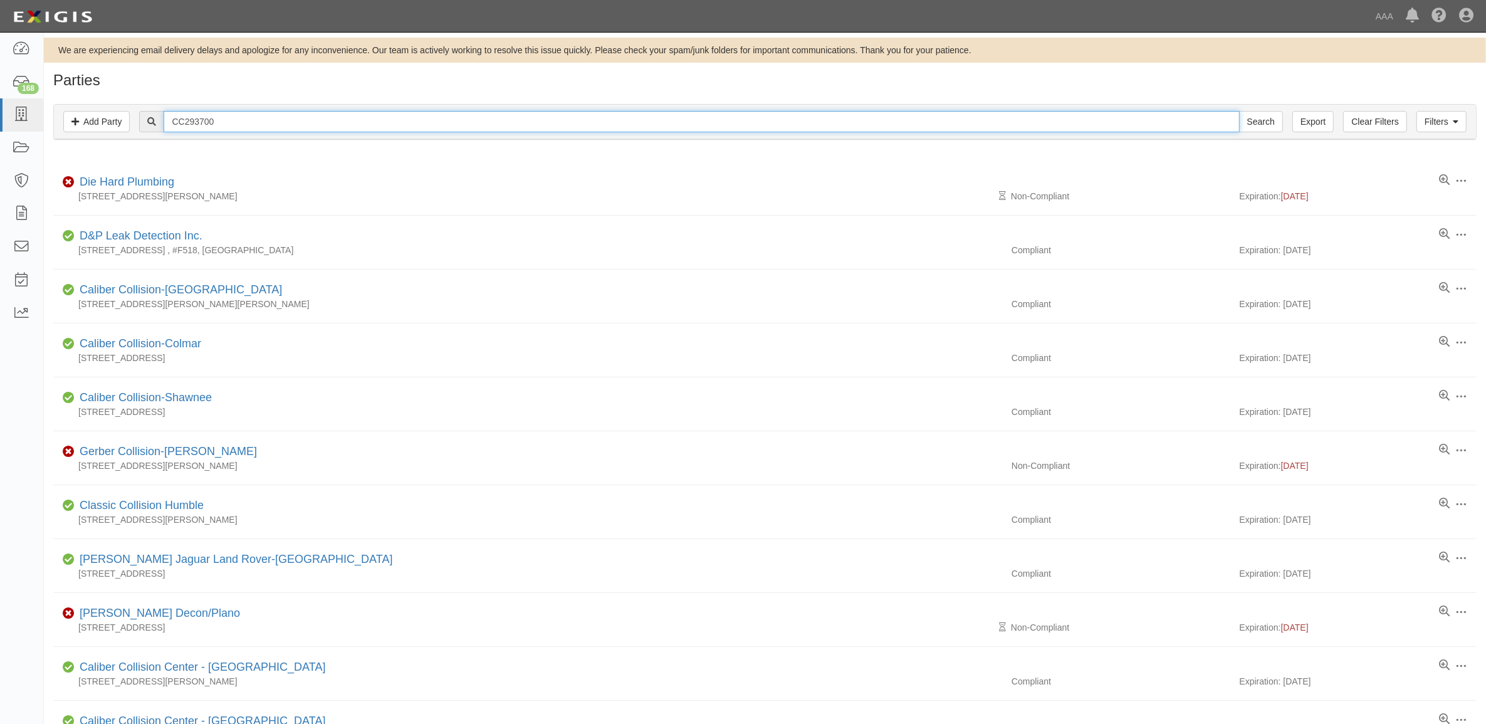
click at [305, 118] on input "CC293700" at bounding box center [701, 121] width 1075 height 21
paste input "442"
type input "CC294420"
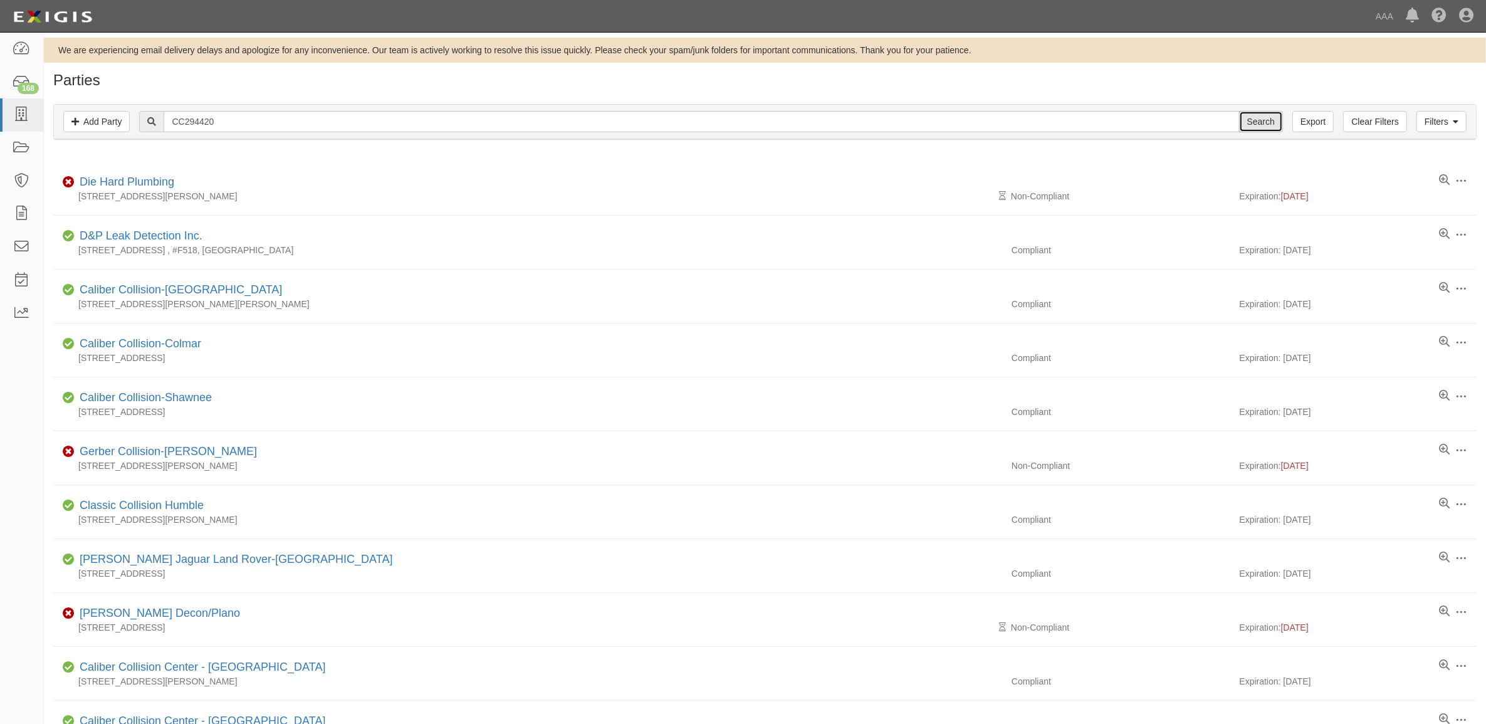
click at [1253, 126] on input "Search" at bounding box center [1261, 121] width 44 height 21
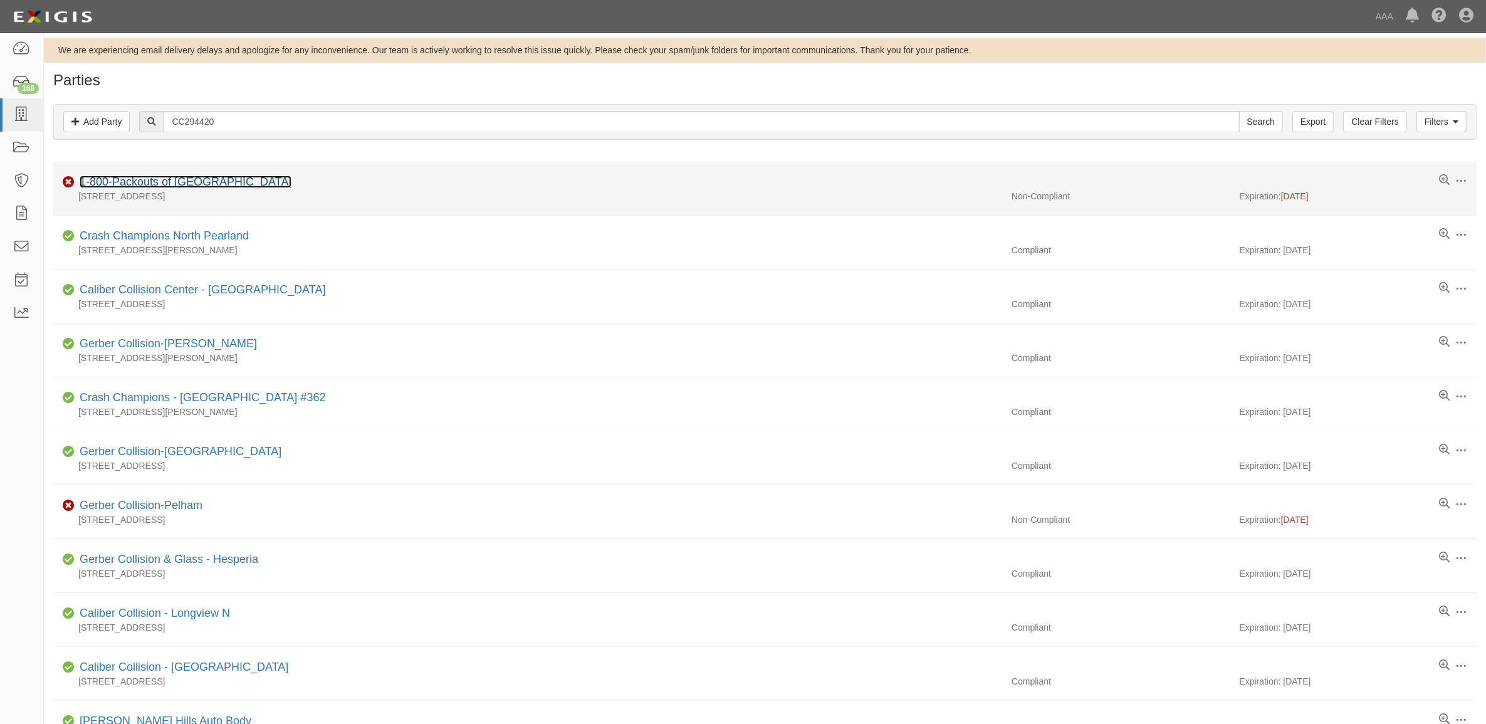
click at [144, 182] on link "1-800-Packouts of [GEOGRAPHIC_DATA]" at bounding box center [186, 181] width 212 height 13
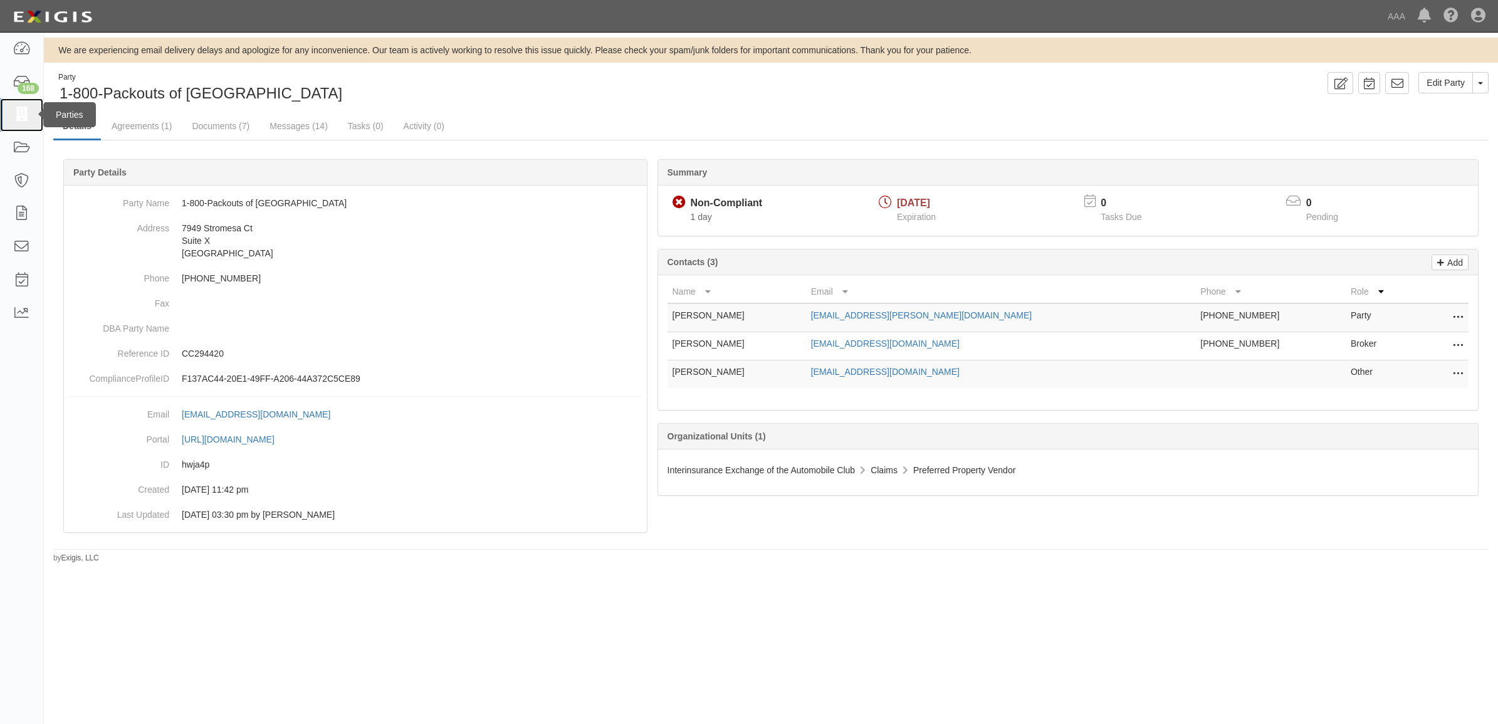
drag, startPoint x: 20, startPoint y: 117, endPoint x: 350, endPoint y: 354, distance: 406.3
click at [20, 117] on icon at bounding box center [22, 115] width 18 height 14
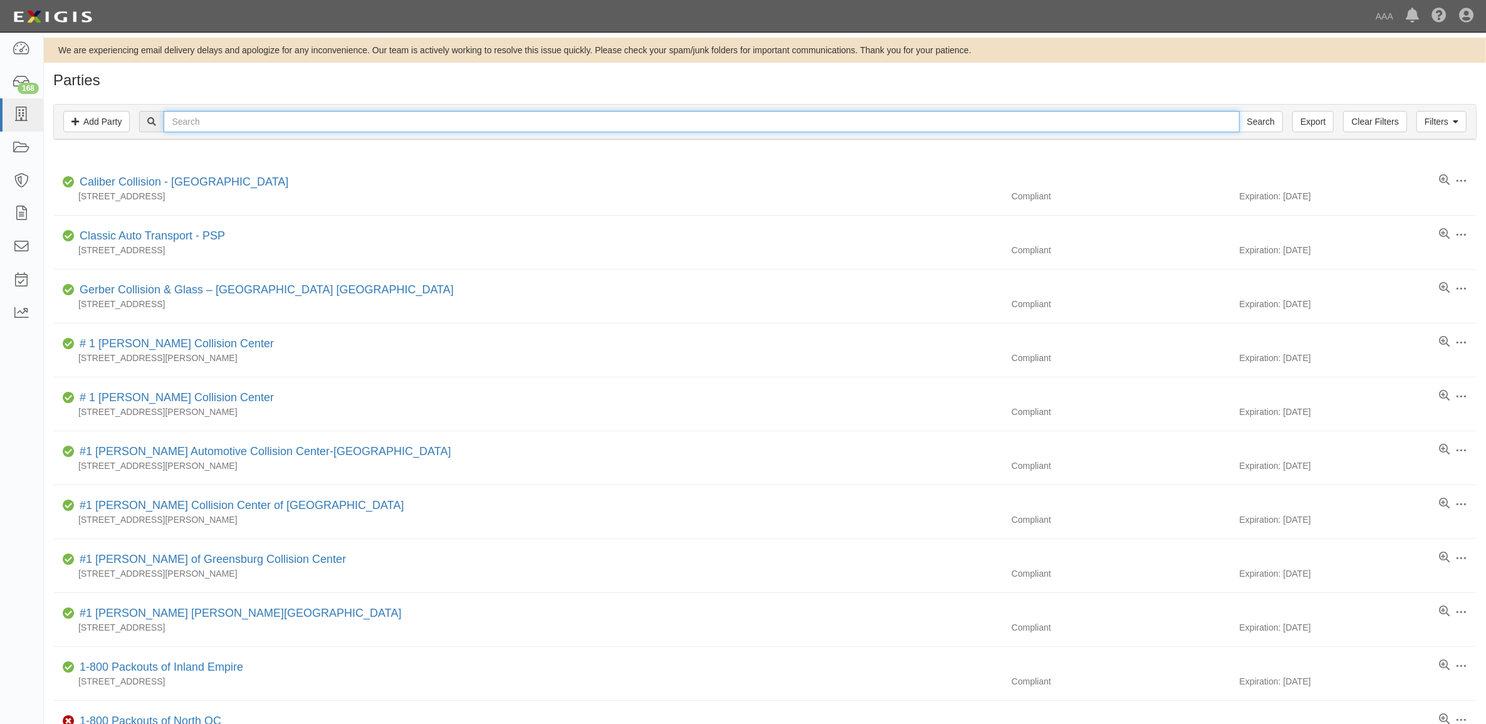
click at [266, 122] on input "text" at bounding box center [701, 121] width 1075 height 21
type input "554521"
click at [1239, 111] on input "Search" at bounding box center [1261, 121] width 44 height 21
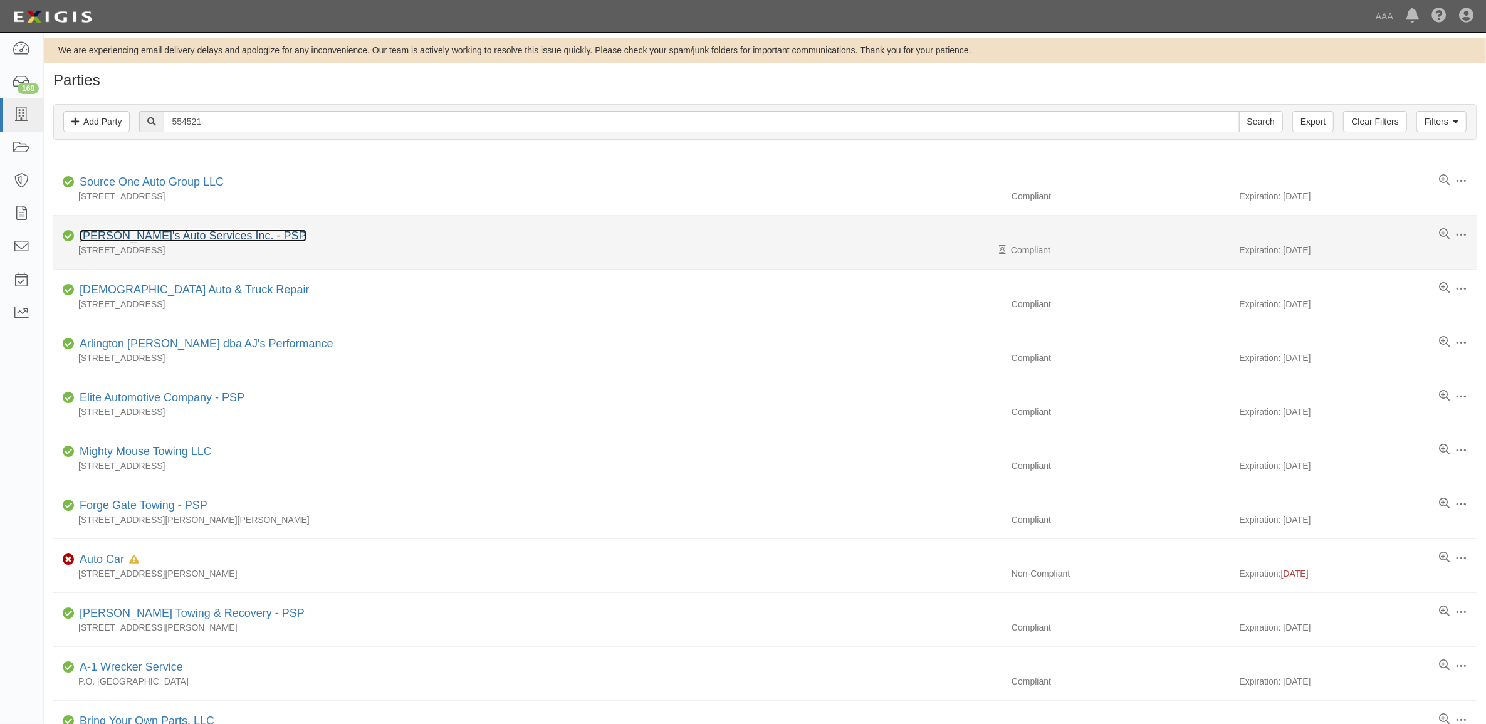
click at [159, 236] on link "[PERSON_NAME]'s Auto Services Inc. - PSP" at bounding box center [193, 235] width 227 height 13
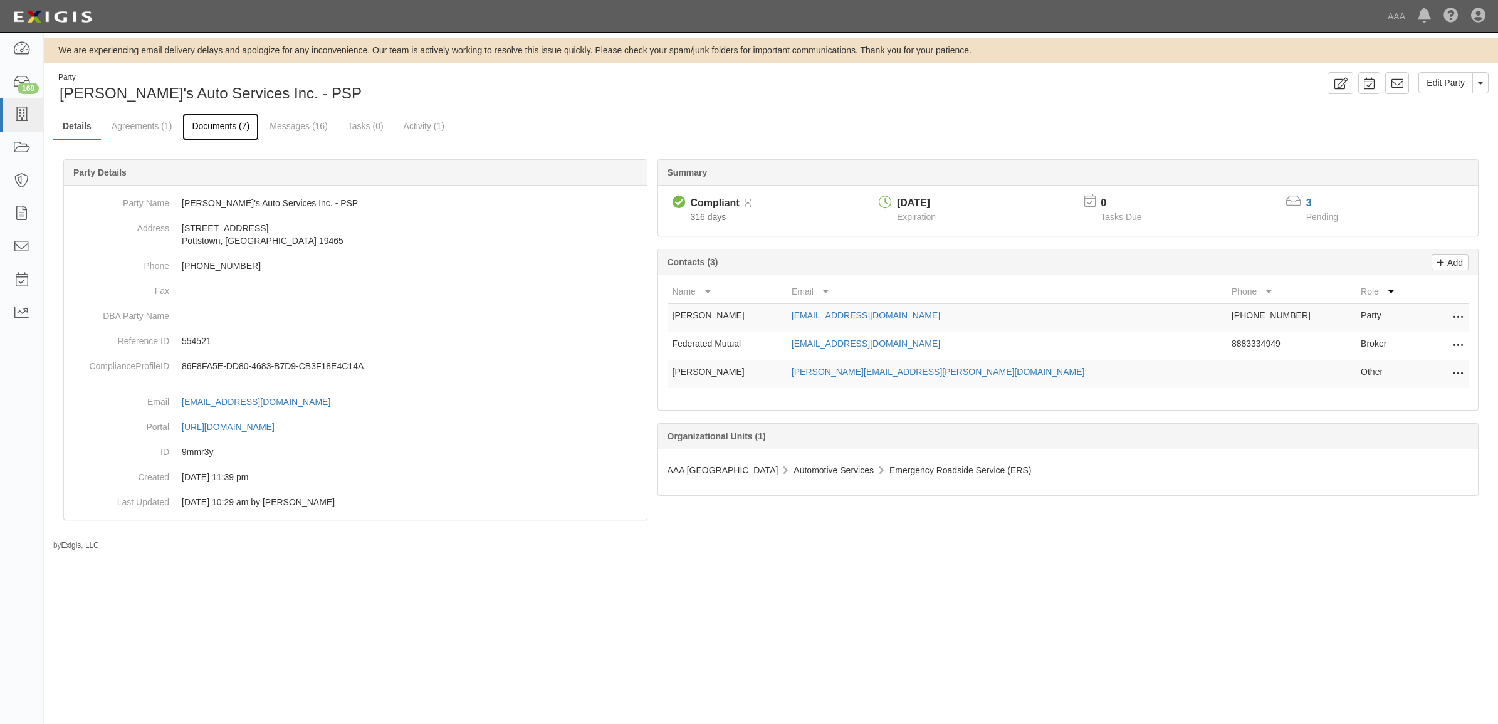
click at [199, 126] on link "Documents (7)" at bounding box center [220, 126] width 76 height 27
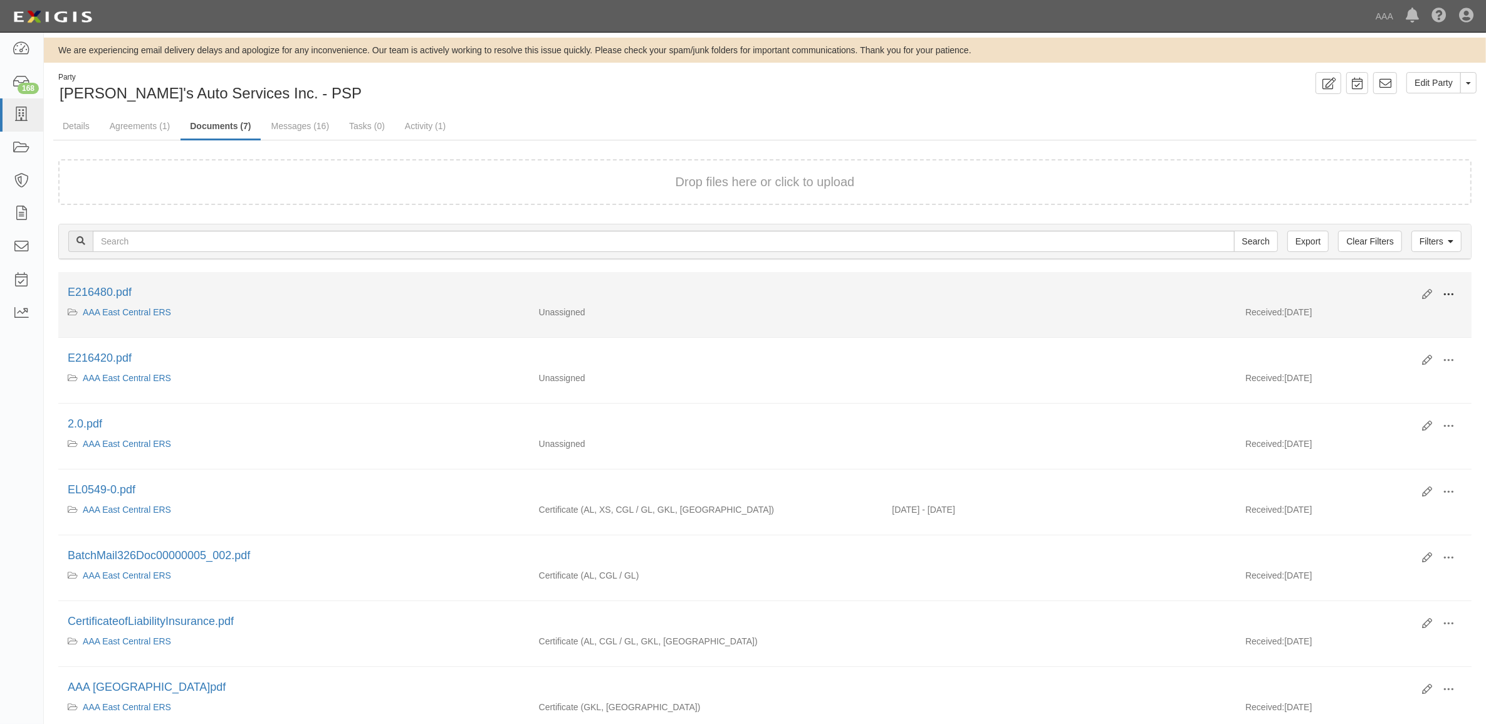
click at [1454, 292] on span at bounding box center [1448, 294] width 11 height 11
click at [1418, 311] on link "View" at bounding box center [1387, 312] width 99 height 23
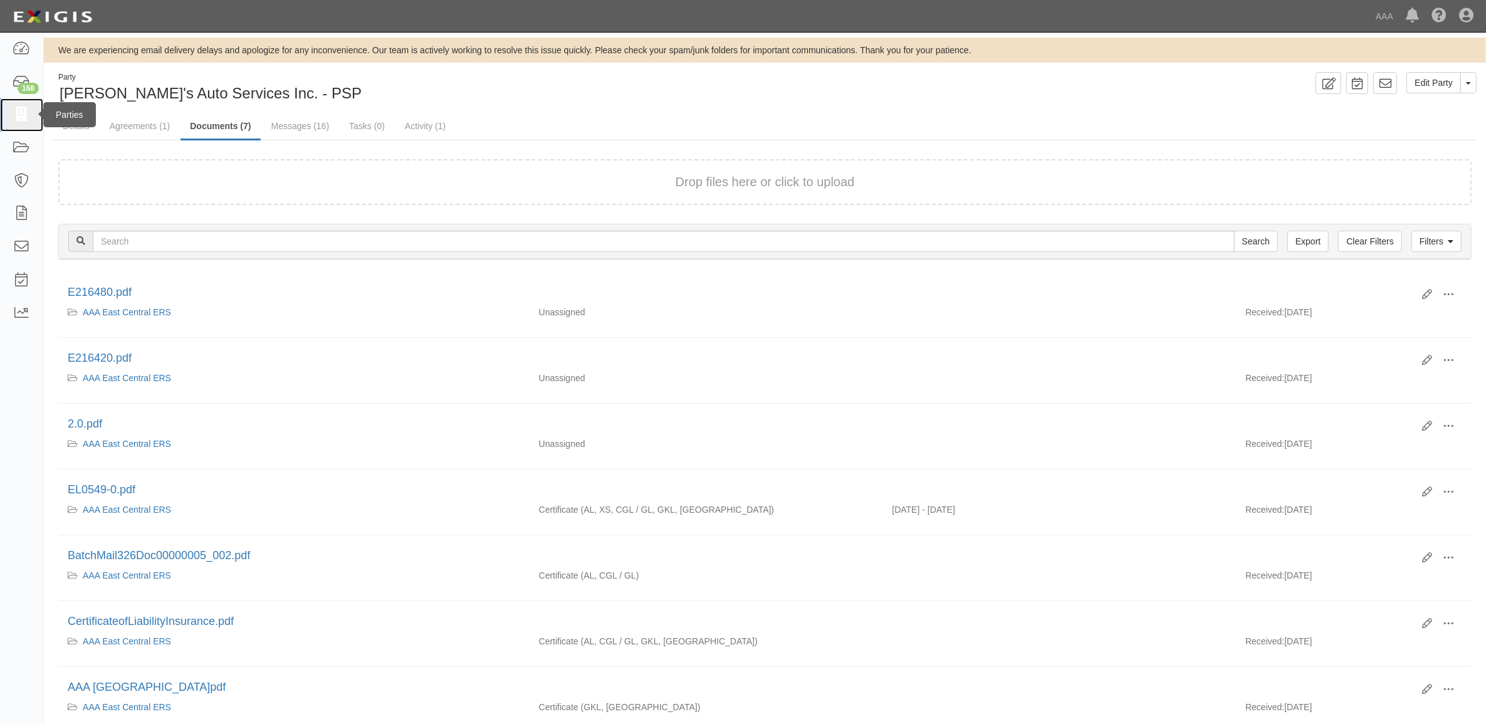
click at [35, 112] on link at bounding box center [21, 114] width 43 height 33
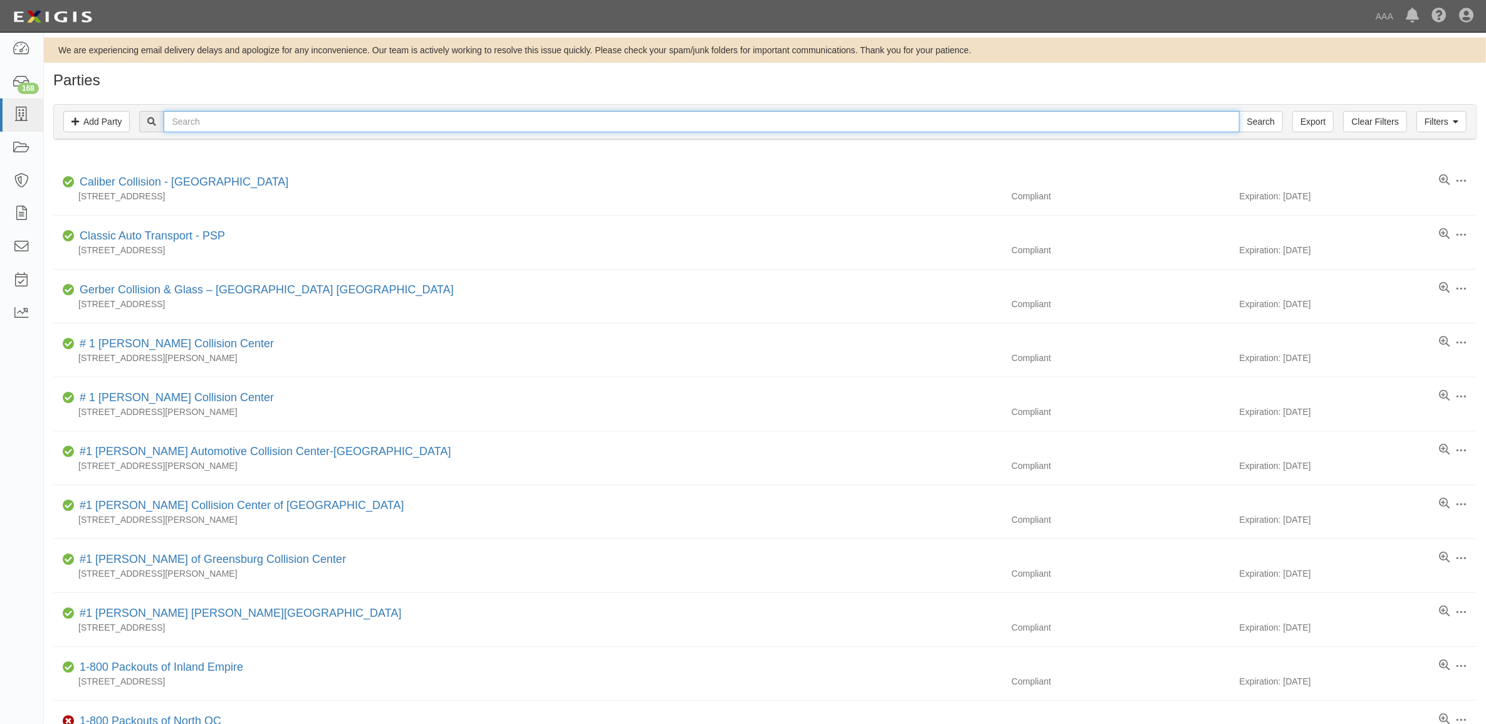
click at [217, 121] on input "text" at bounding box center [701, 121] width 1075 height 21
type input "144419"
click at [1239, 111] on input "Search" at bounding box center [1261, 121] width 44 height 21
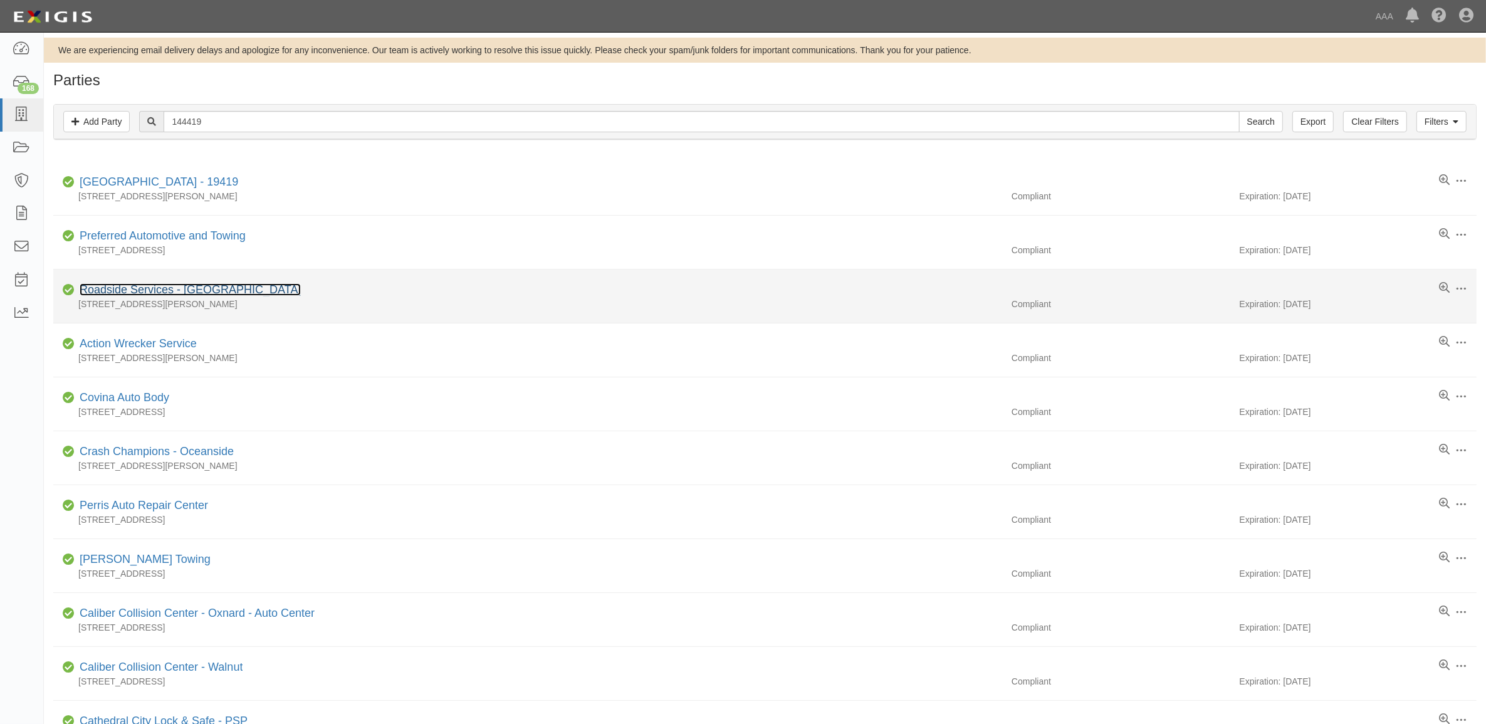
click at [168, 291] on link "Roadside Services - [GEOGRAPHIC_DATA]" at bounding box center [190, 289] width 221 height 13
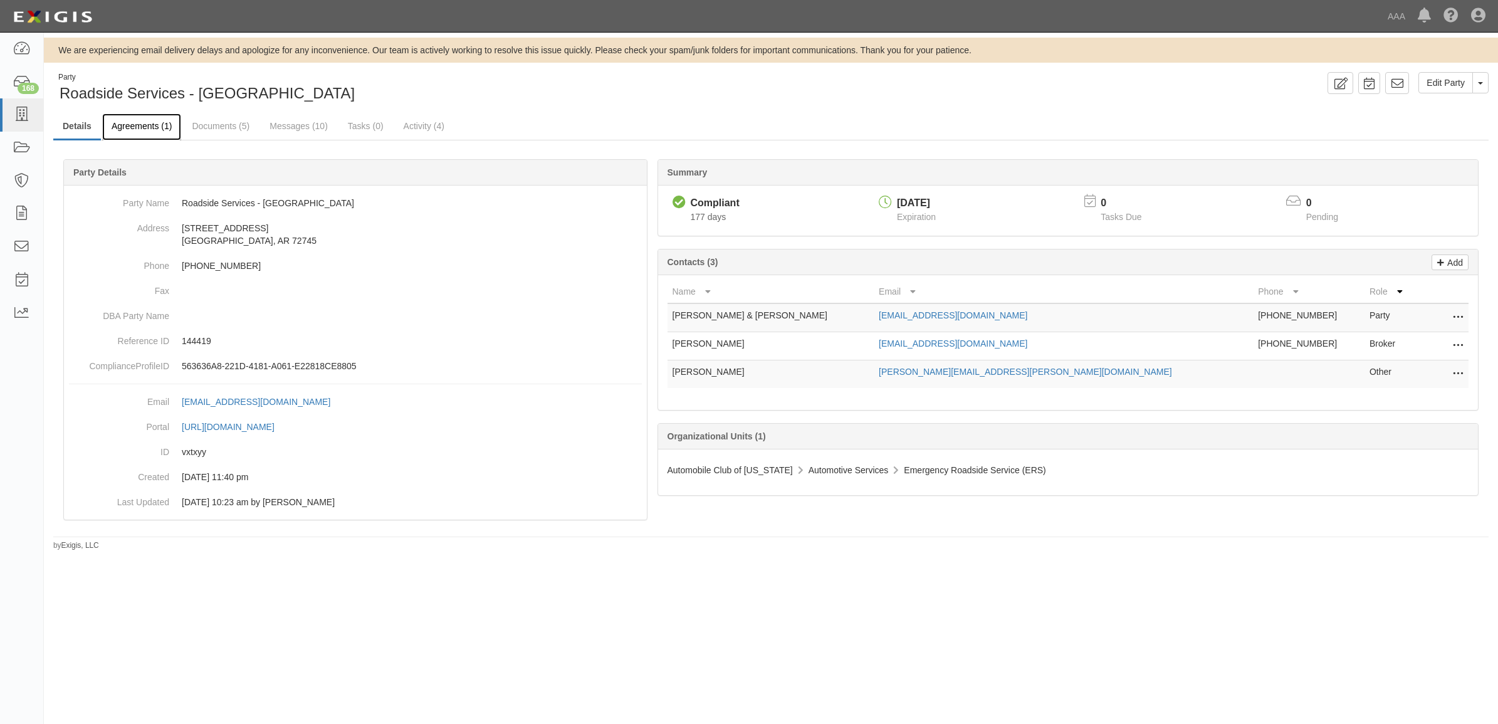
click at [164, 126] on link "Agreements (1)" at bounding box center [141, 126] width 79 height 27
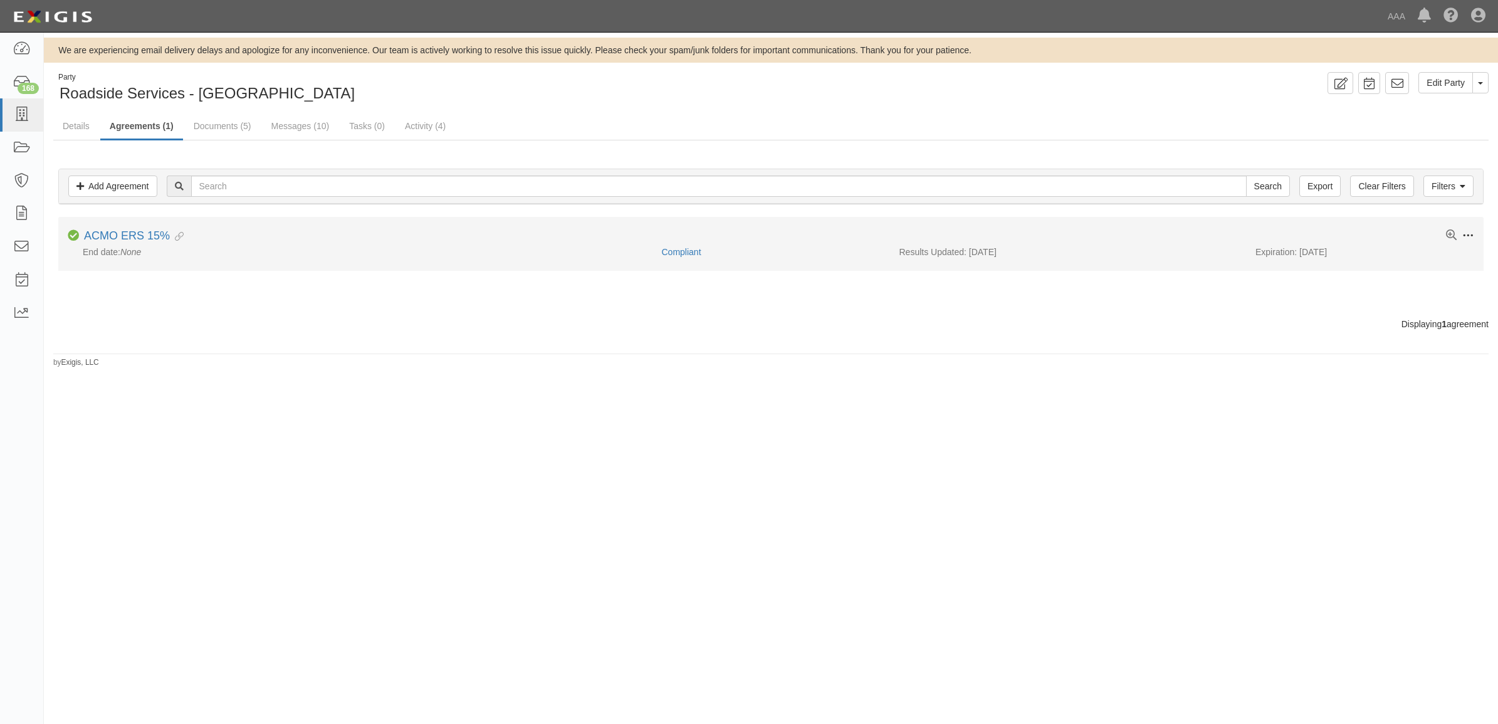
click at [1468, 239] on span at bounding box center [1467, 235] width 11 height 11
click at [1417, 234] on link "Edit" at bounding box center [1409, 234] width 99 height 23
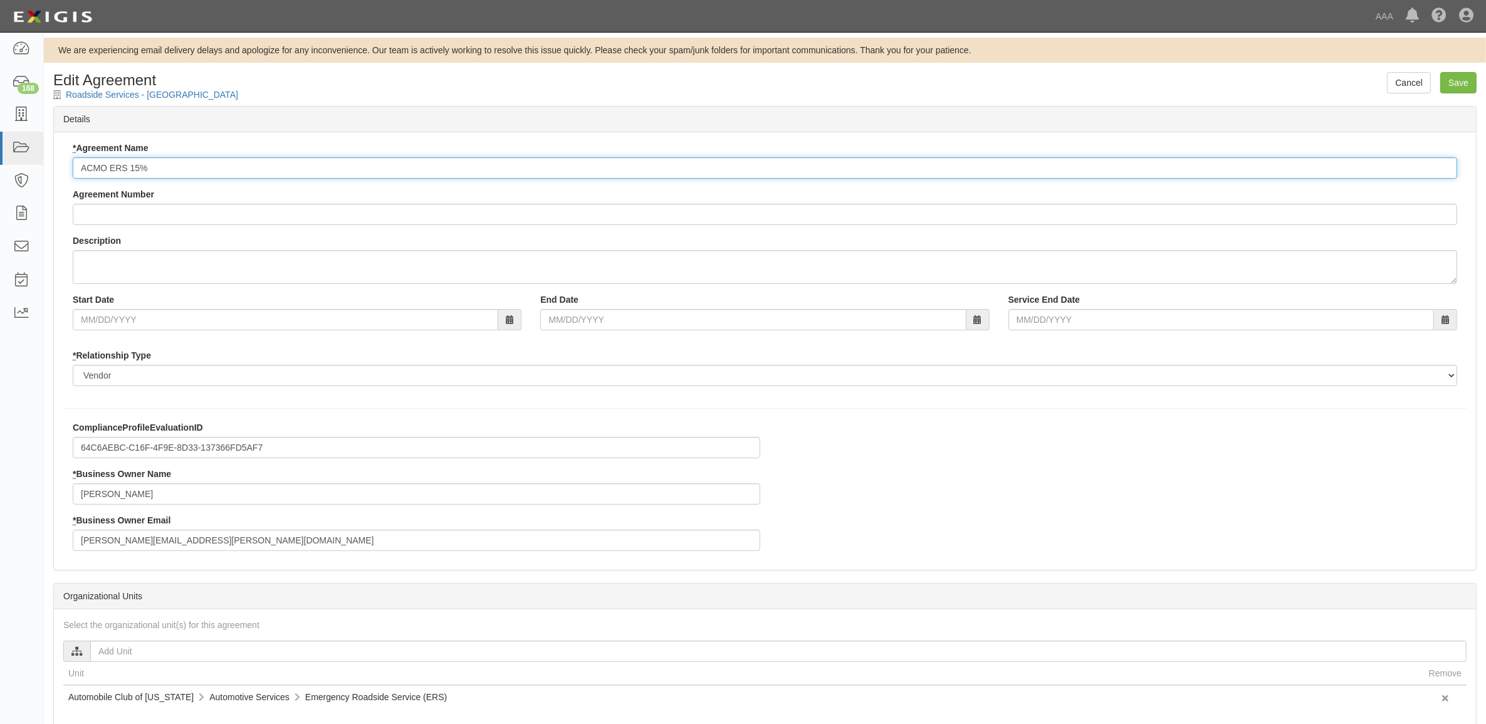
drag, startPoint x: 155, startPoint y: 161, endPoint x: 346, endPoint y: 395, distance: 302.0
click at [0, 154] on html "Toggle navigation Dashboard 168 Inbox Parties Agreements Coverages Documents Me…" at bounding box center [743, 443] width 1486 height 886
paste input "text"
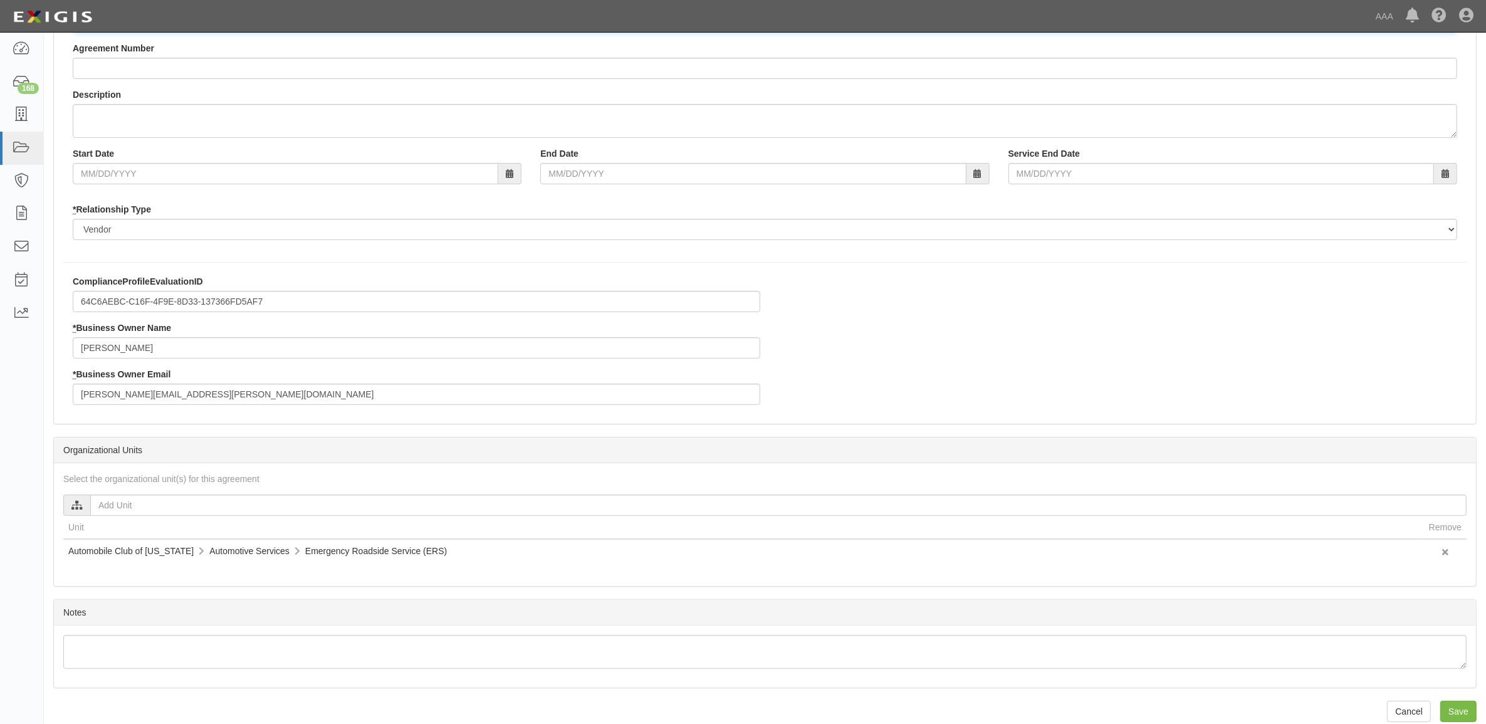
scroll to position [164, 0]
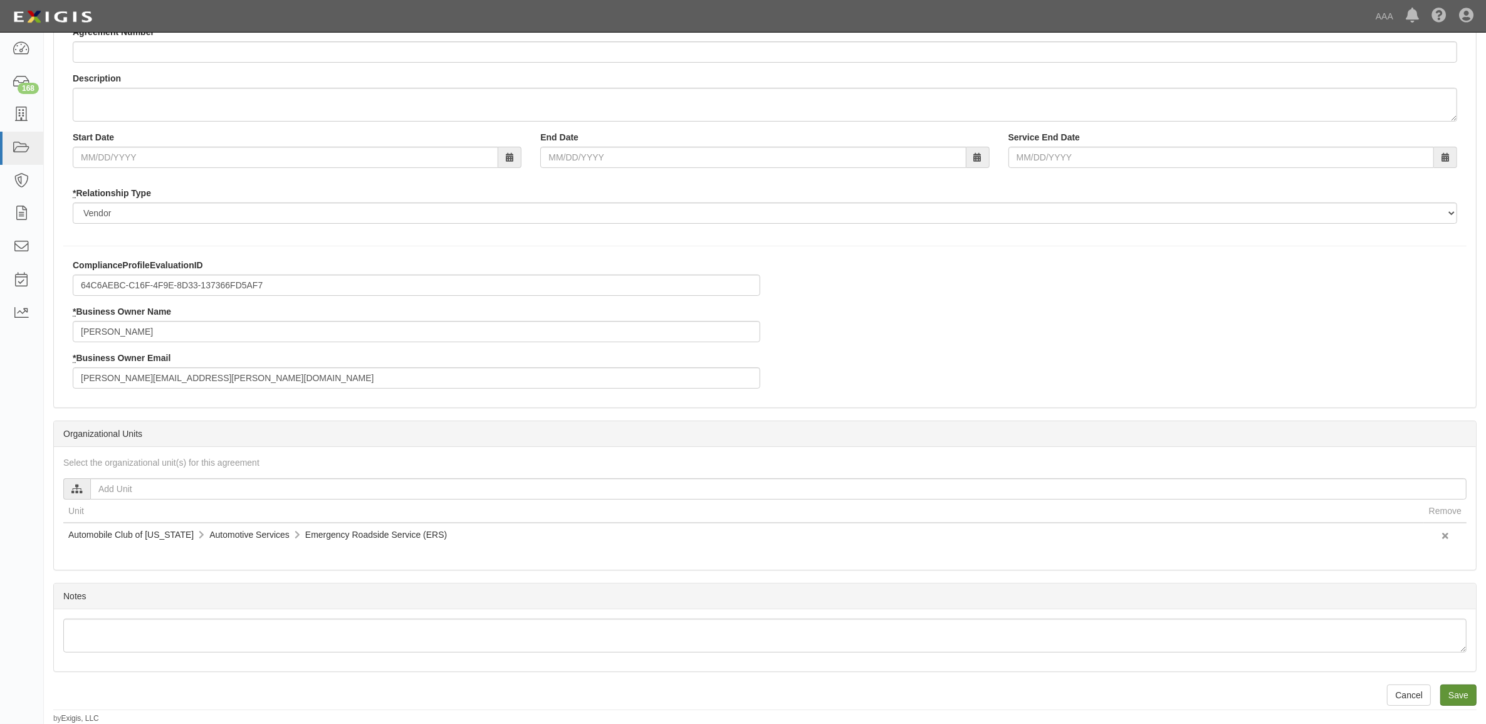
type input "ACMO ERS"
click at [1458, 688] on input "Save" at bounding box center [1458, 694] width 36 height 21
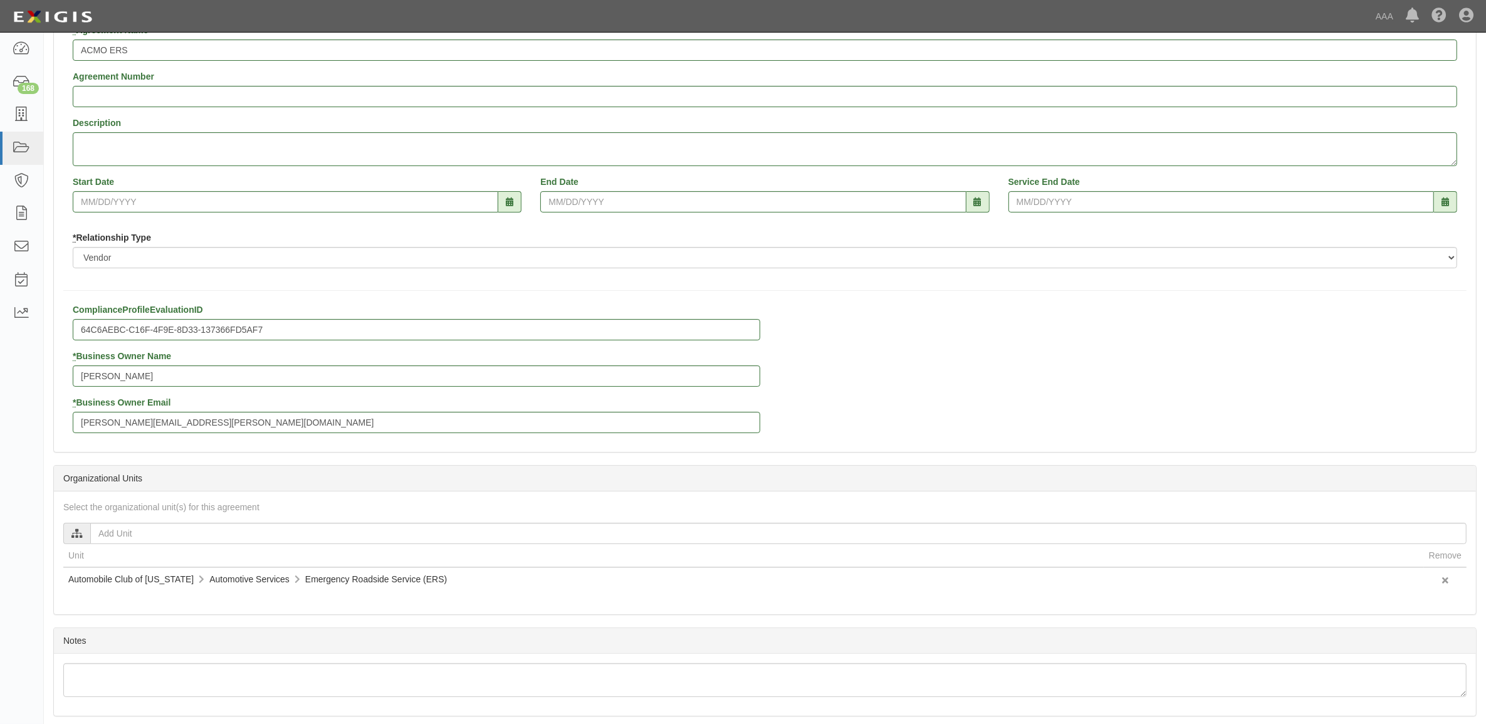
scroll to position [10, 0]
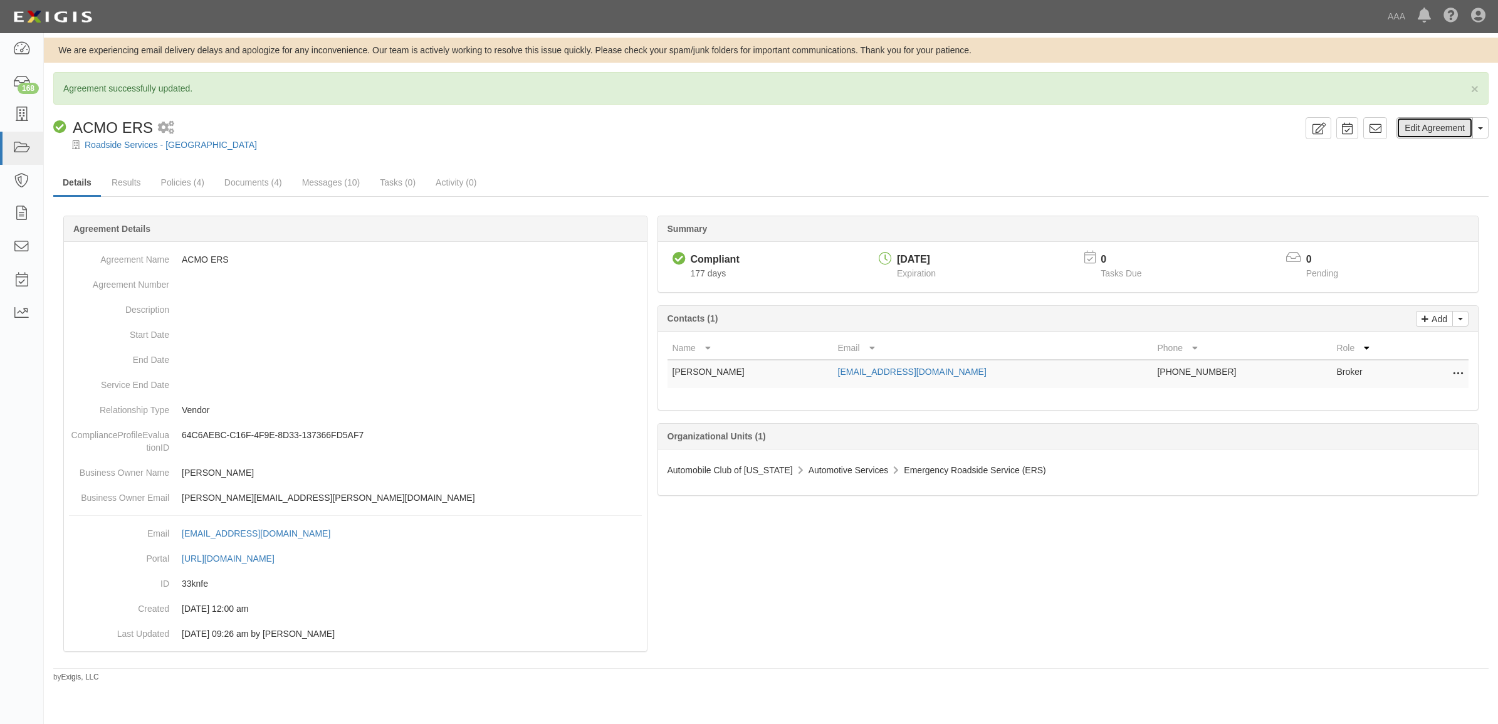
click at [1426, 127] on link "Edit Agreement" at bounding box center [1434, 127] width 76 height 21
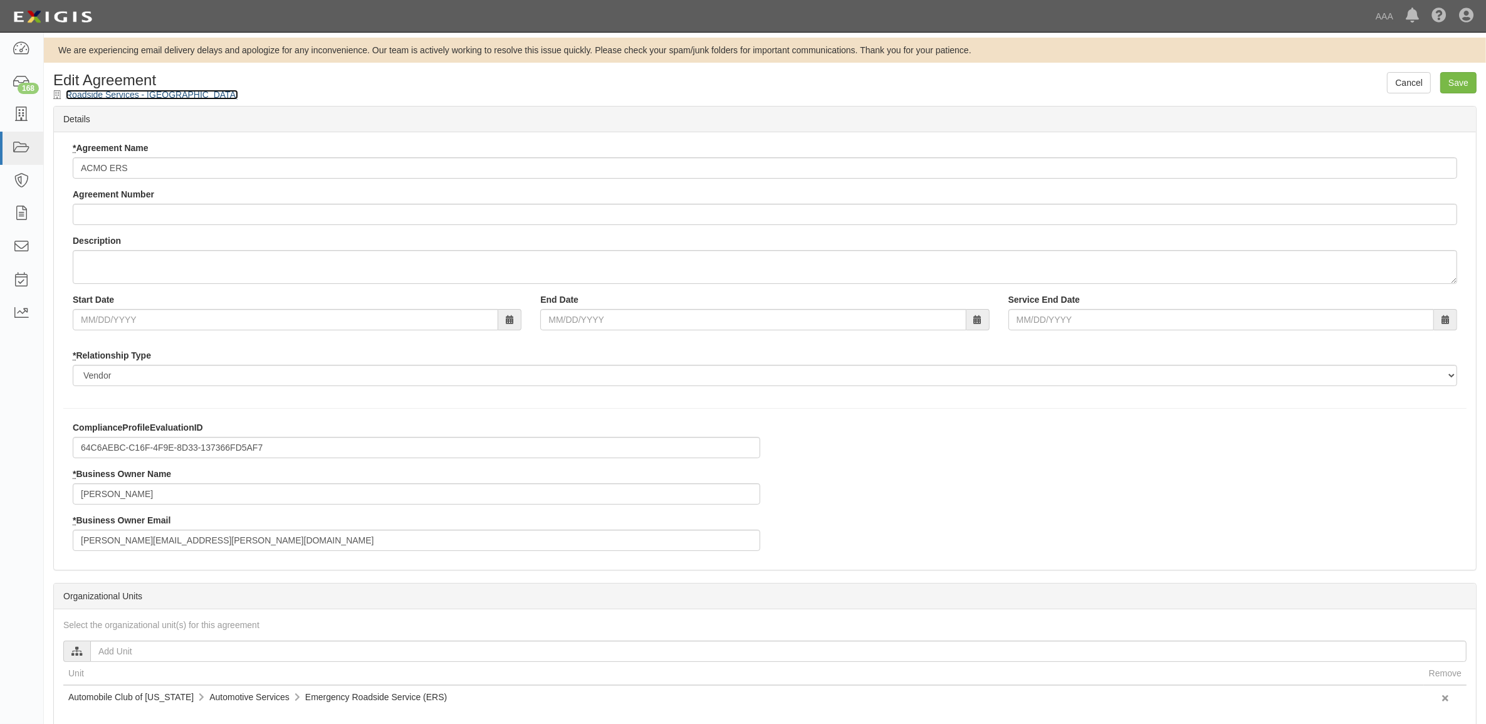
click at [132, 92] on link "Roadside Services - [GEOGRAPHIC_DATA]" at bounding box center [152, 95] width 172 height 10
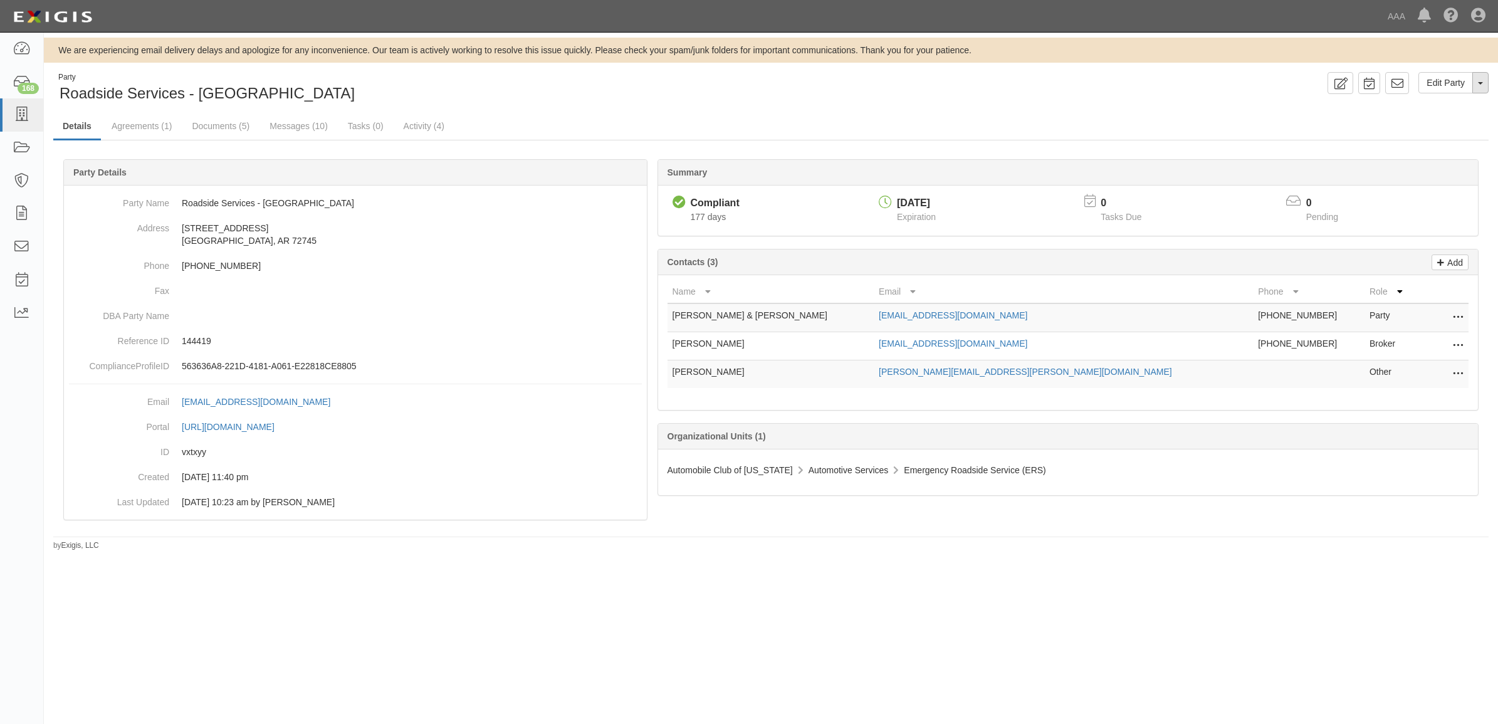
click at [1481, 82] on span "button" at bounding box center [1480, 83] width 5 height 3
click at [150, 127] on link "Agreements (1)" at bounding box center [141, 126] width 79 height 27
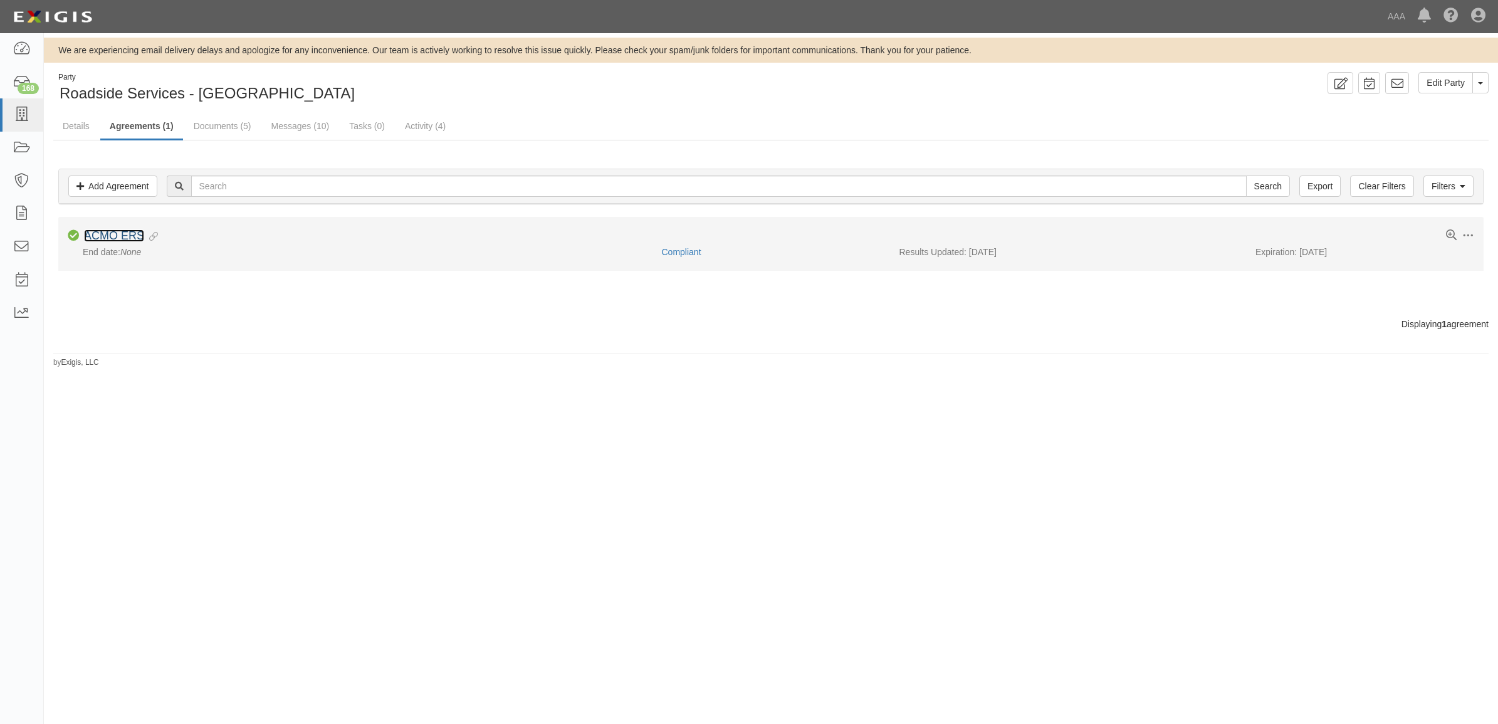
click at [120, 236] on link "ACMO ERS" at bounding box center [114, 235] width 60 height 13
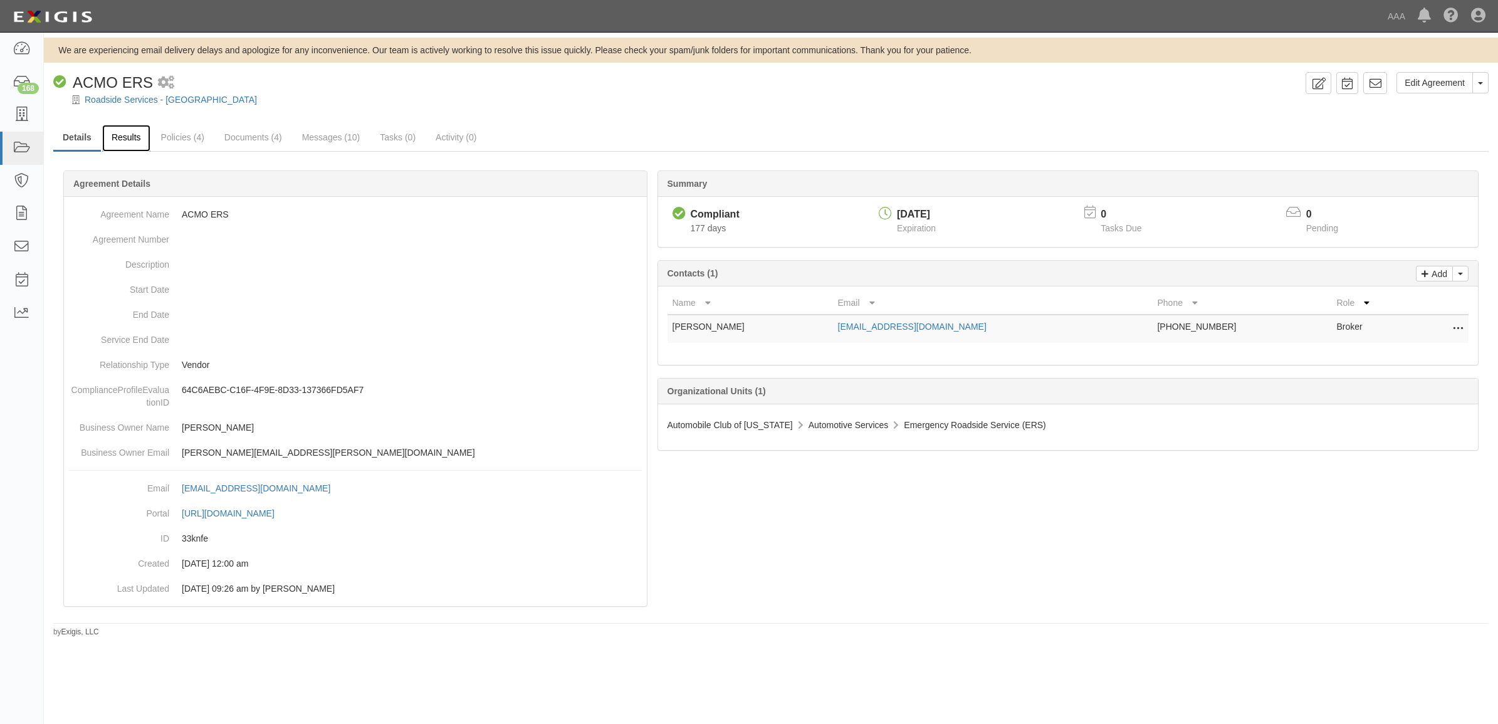
click at [119, 139] on link "Results" at bounding box center [126, 138] width 48 height 27
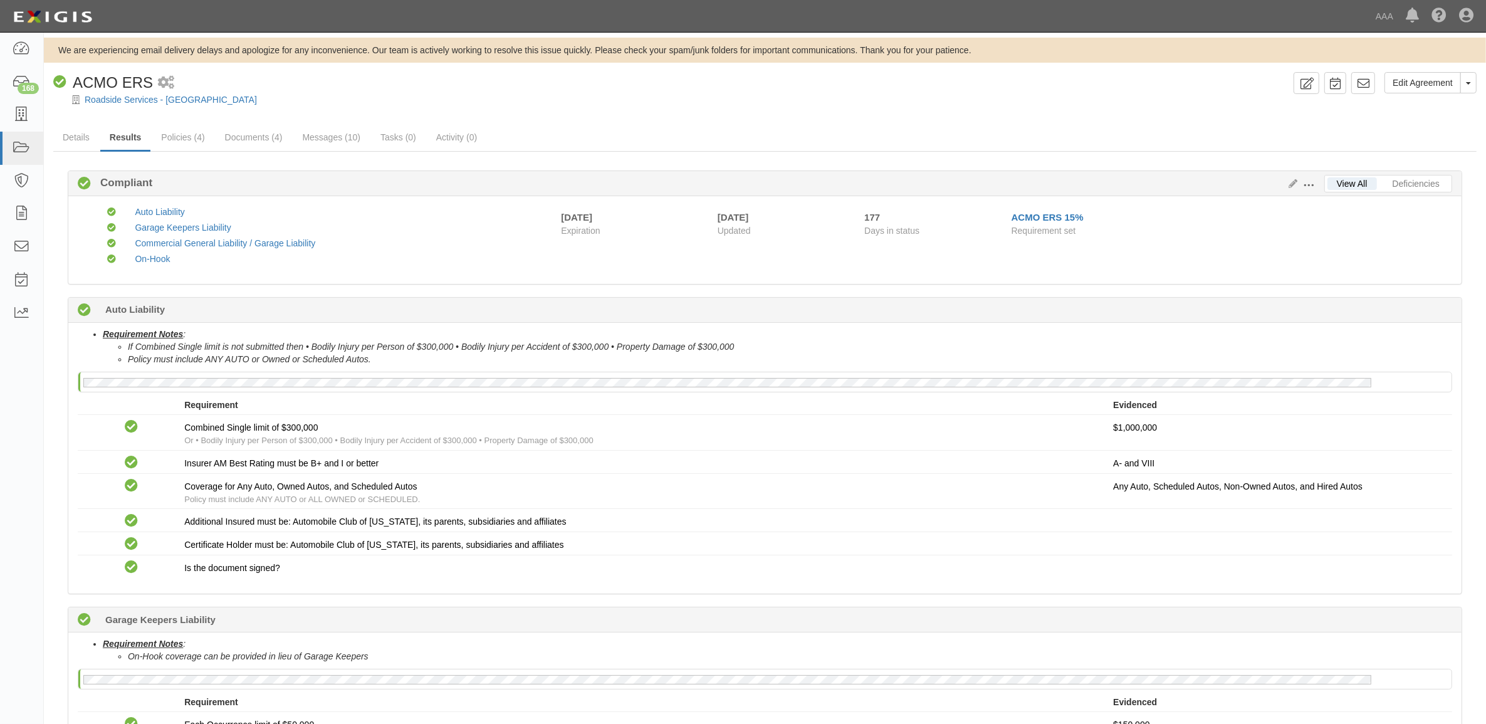
click at [1297, 184] on button at bounding box center [1310, 184] width 27 height 14
click at [1335, 182] on link "Edit Requirements" at bounding box center [1366, 182] width 99 height 23
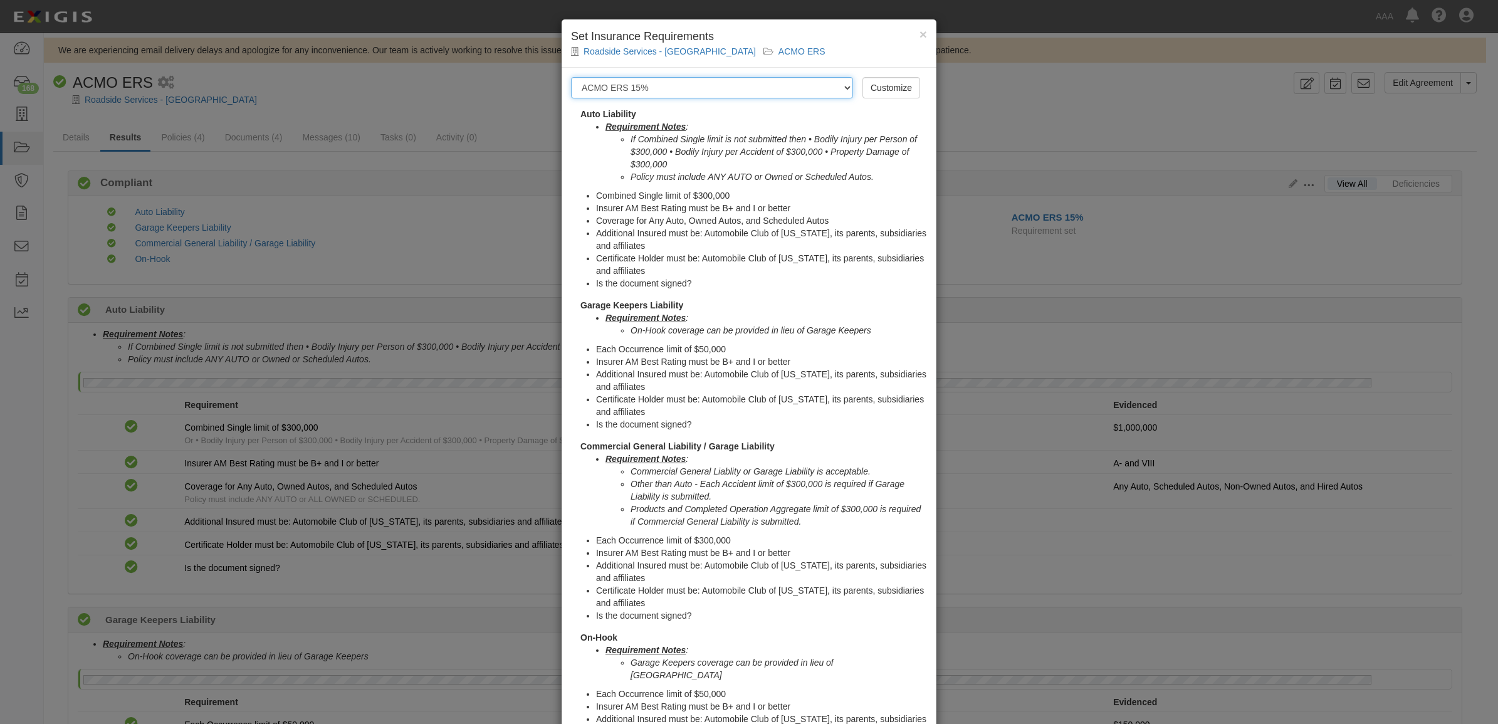
click at [746, 92] on select "-- Select requirement set -- AAA East Central AAR AAA East Central ERS AAA East…" at bounding box center [712, 87] width 282 height 21
select select "16903"
click at [571, 77] on select "-- Select requirement set -- AAA East Central AAR AAA East Central ERS AAA East…" at bounding box center [712, 87] width 282 height 21
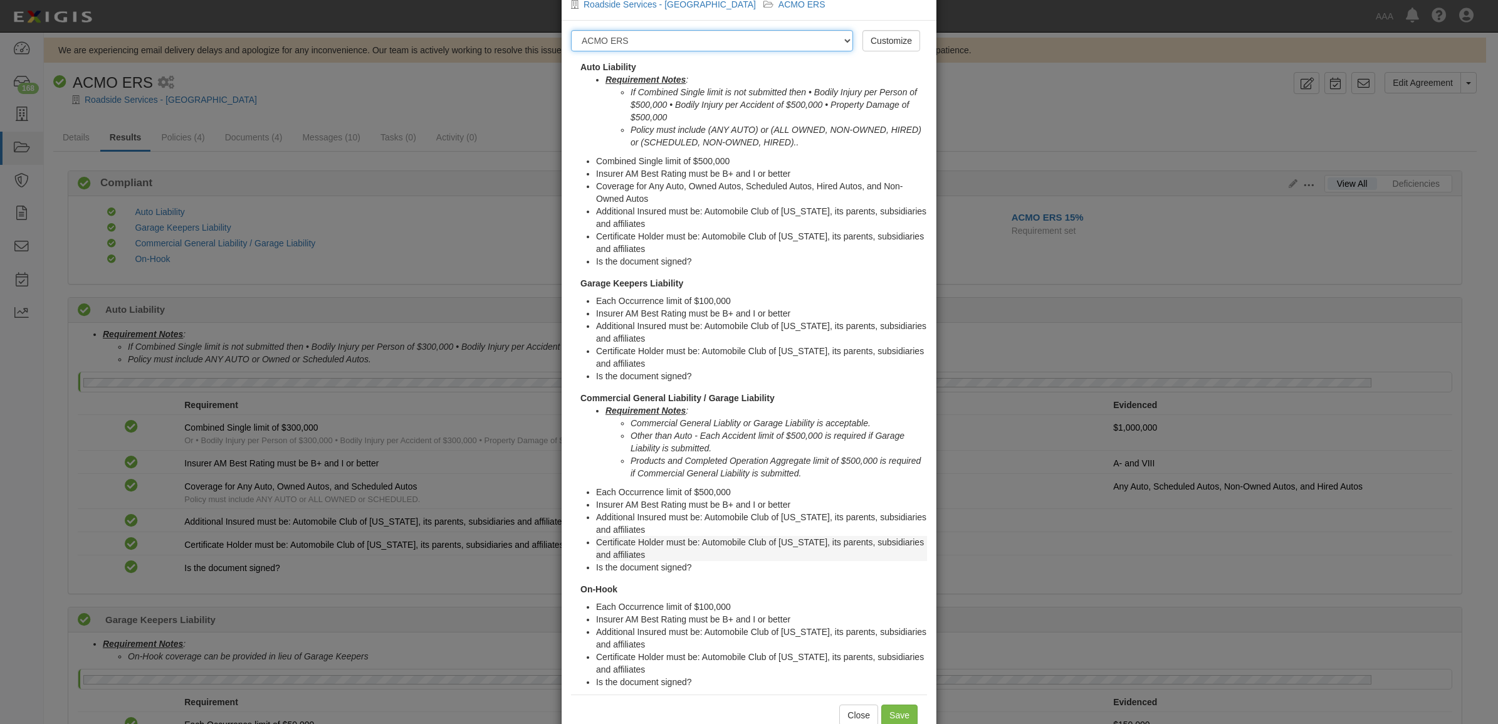
scroll to position [88, 0]
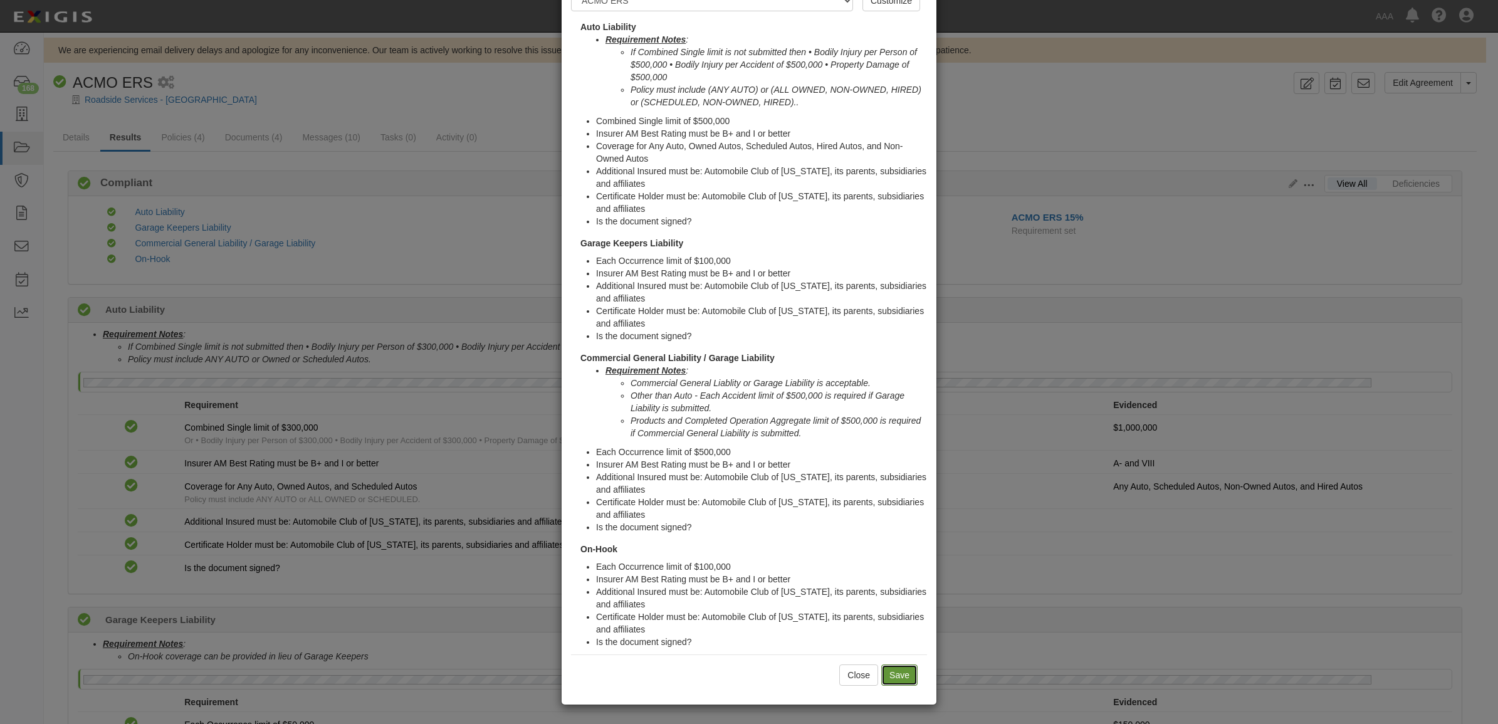
click at [887, 679] on input "Save" at bounding box center [899, 674] width 36 height 21
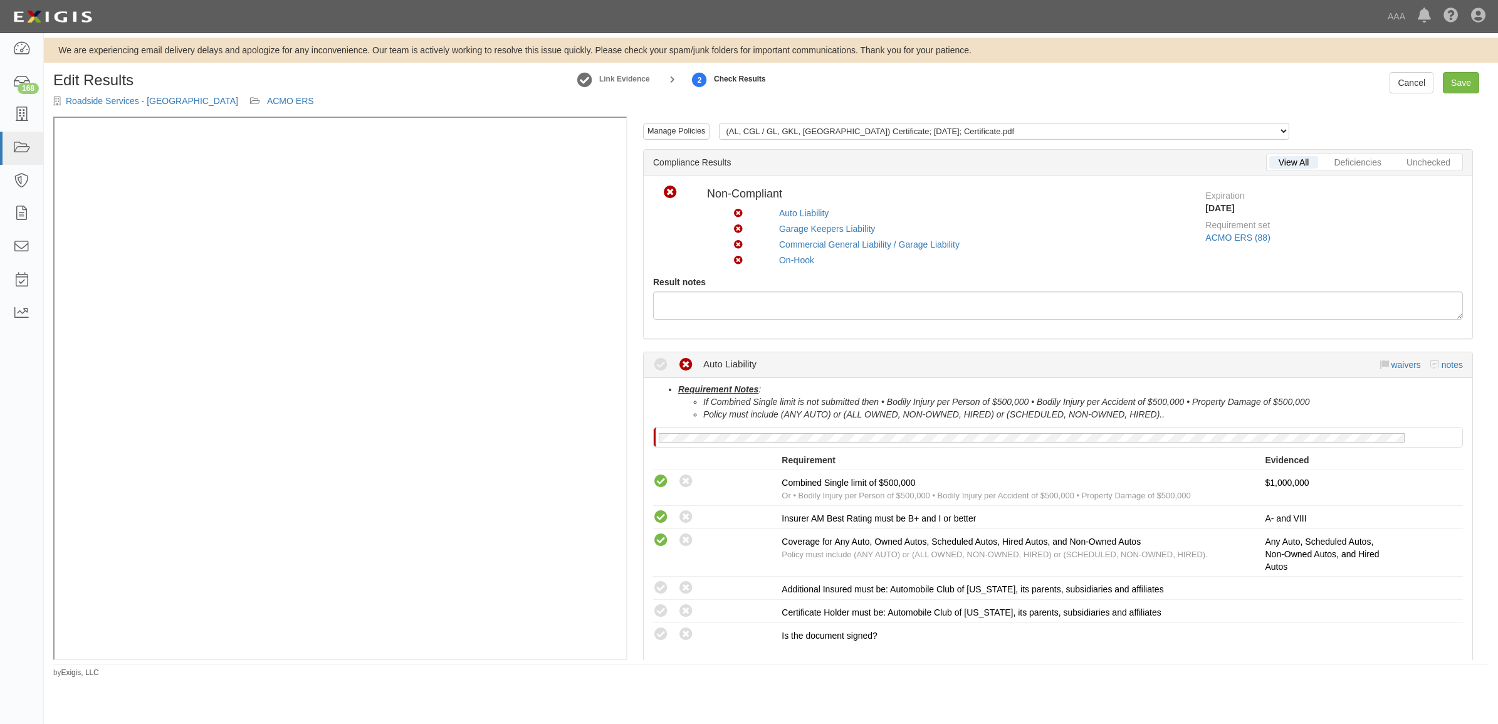
click at [120, 95] on div "Roadside Services - Lowell ACMO ERS" at bounding box center [183, 101] width 261 height 13
click at [1452, 76] on link "Save" at bounding box center [1461, 82] width 36 height 21
radio input "true"
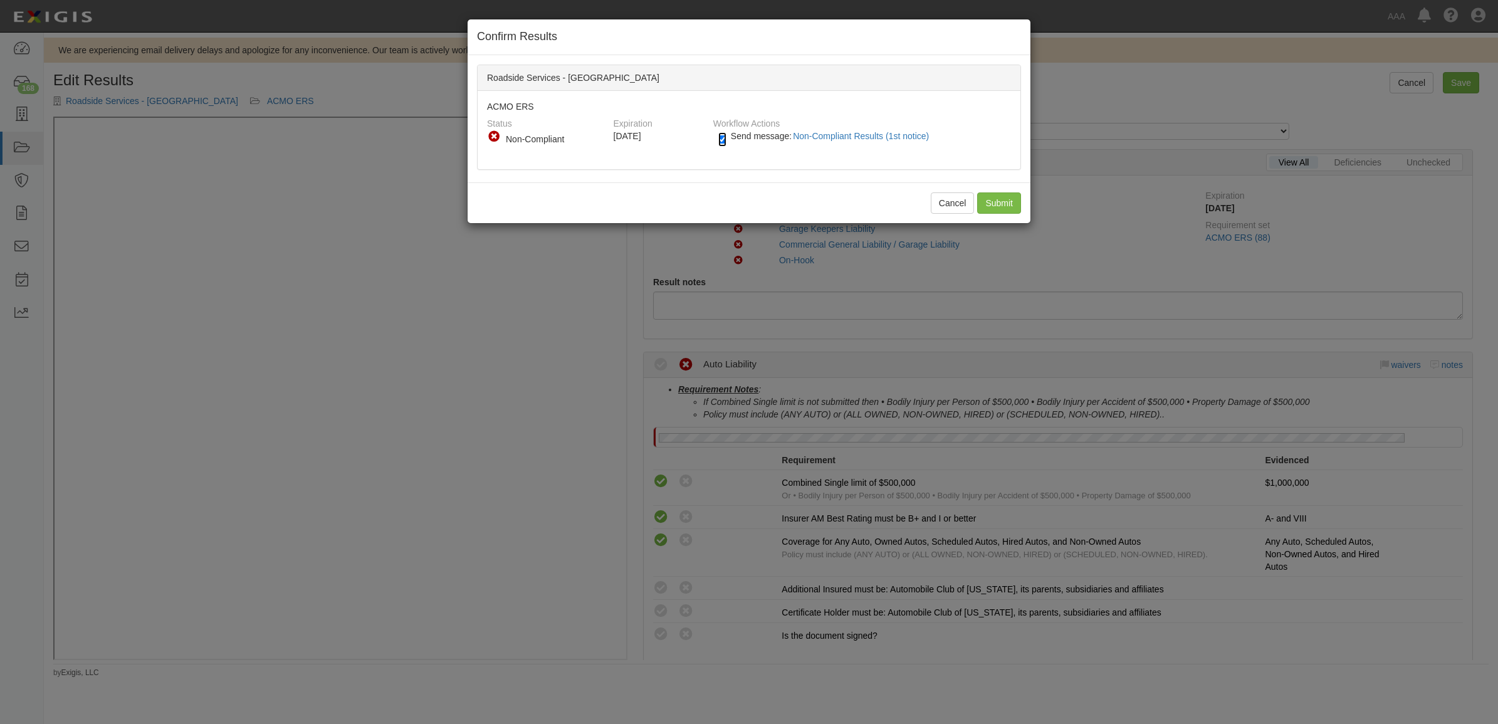
click at [726, 135] on input "Send message: Non-Compliant Results (1st notice)" at bounding box center [722, 139] width 8 height 14
checkbox input "false"
click at [998, 204] on input "Submit" at bounding box center [999, 202] width 44 height 21
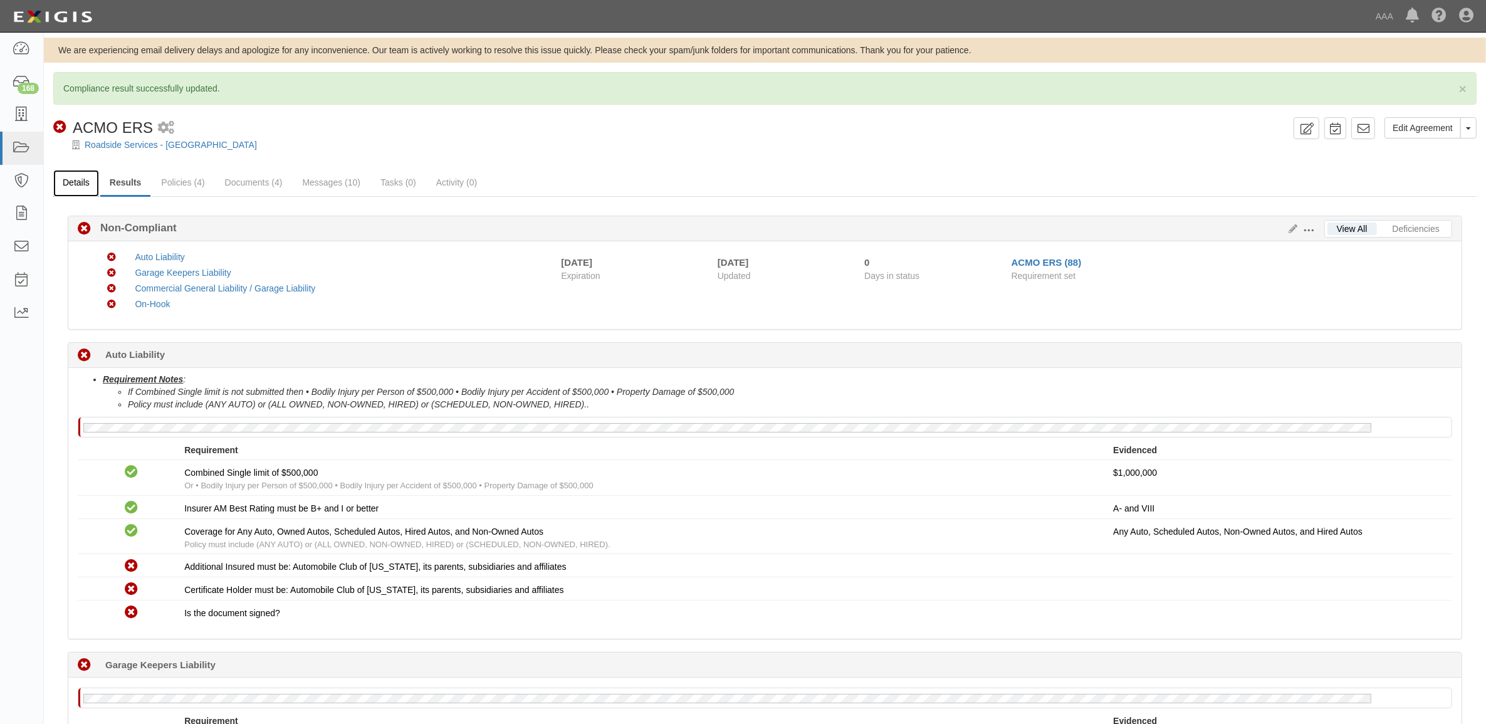
click at [74, 182] on link "Details" at bounding box center [76, 183] width 46 height 27
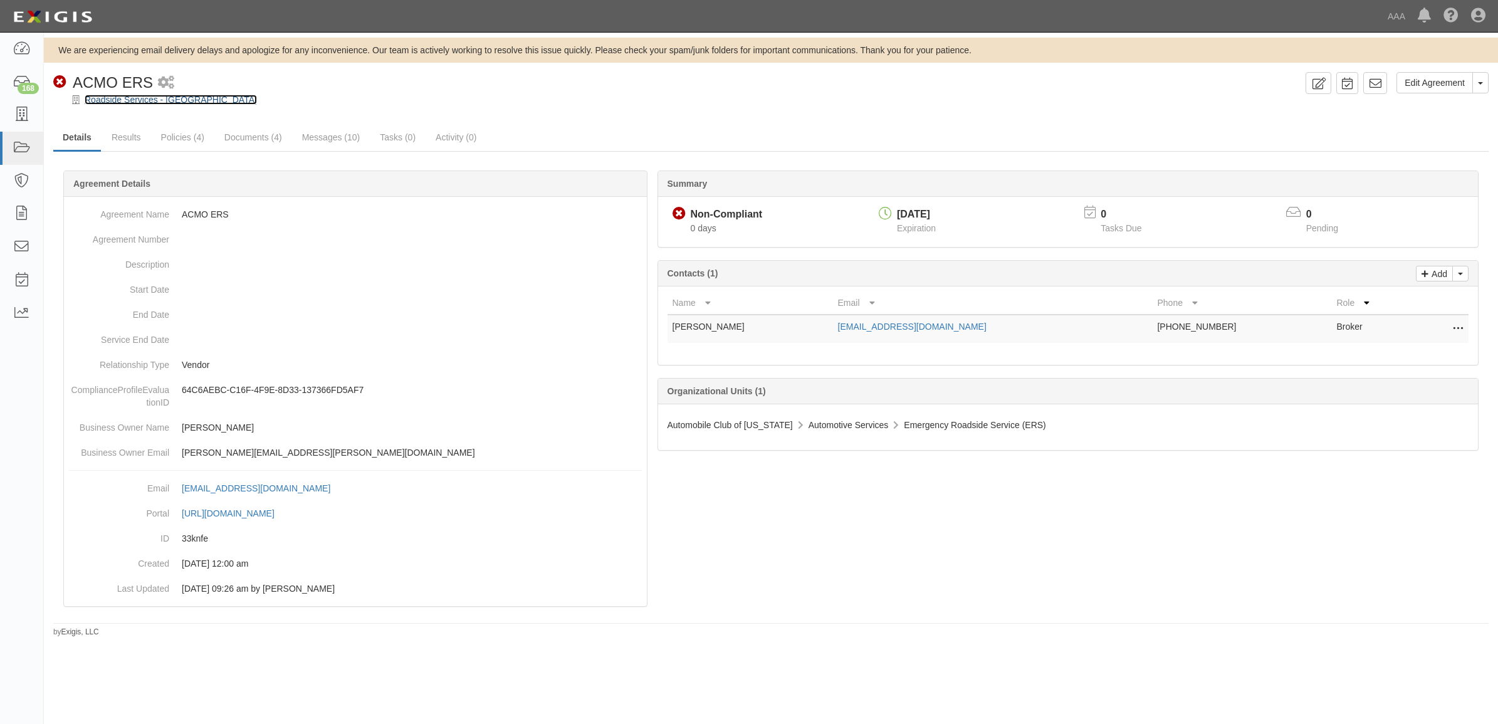
click at [130, 95] on link "Roadside Services - [GEOGRAPHIC_DATA]" at bounding box center [171, 100] width 172 height 10
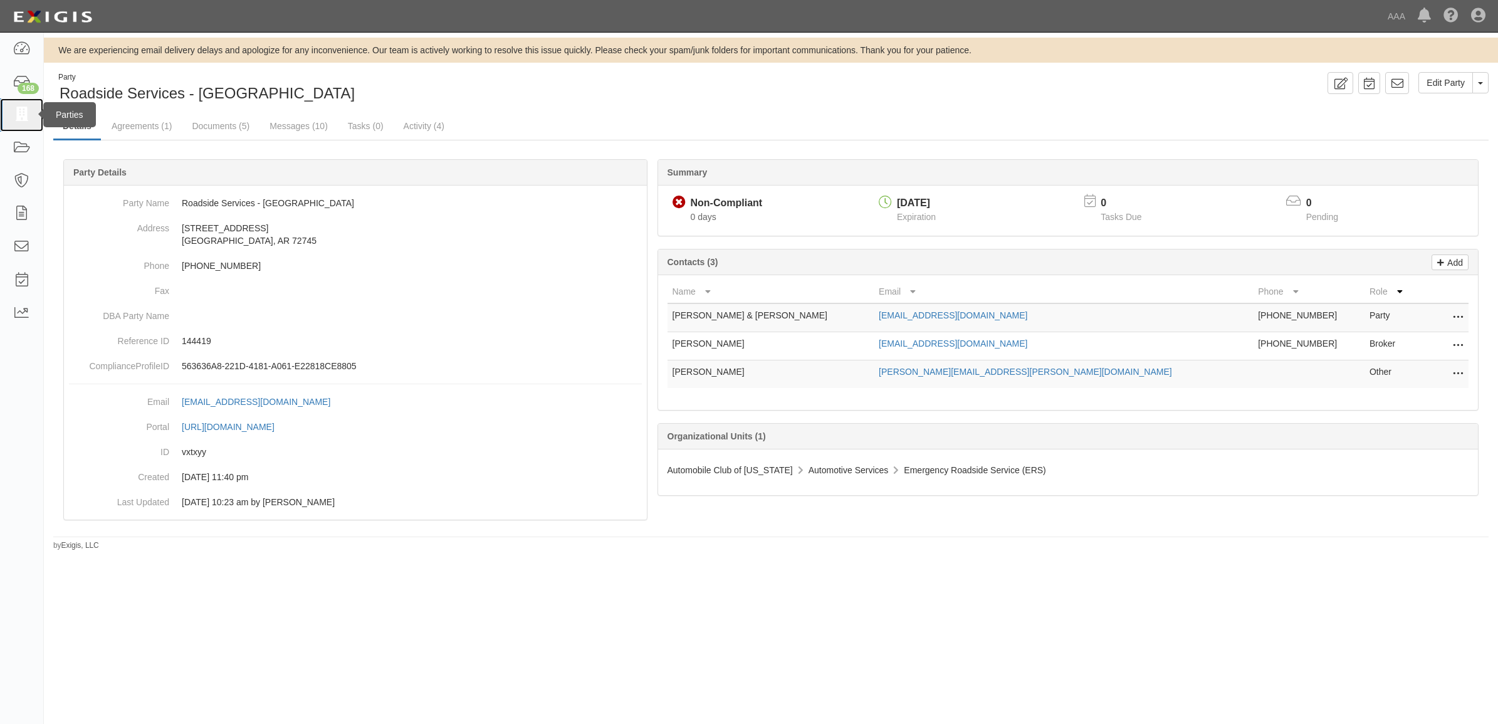
drag, startPoint x: 23, startPoint y: 117, endPoint x: 32, endPoint y: 120, distance: 9.5
click at [23, 117] on icon at bounding box center [22, 115] width 18 height 14
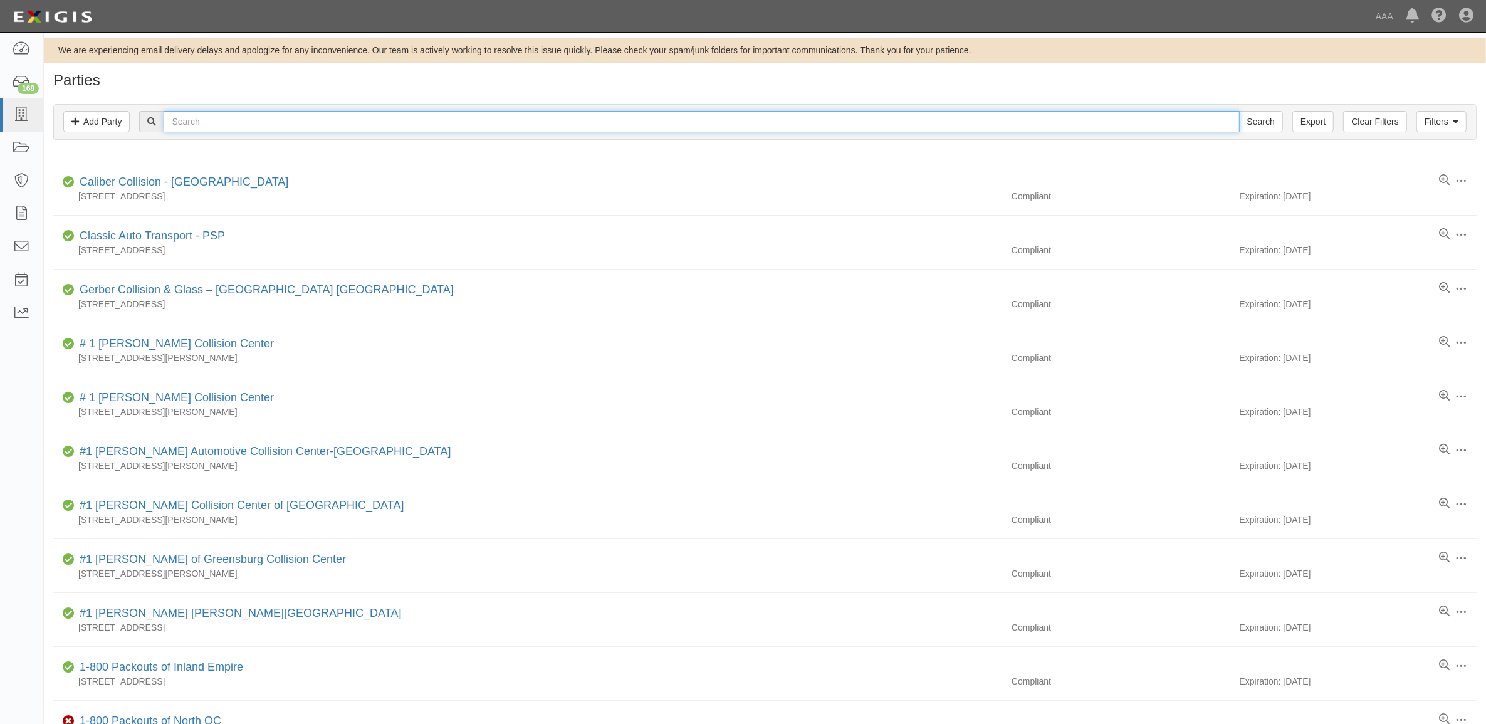
click at [276, 123] on input "text" at bounding box center [701, 121] width 1075 height 21
type input "Beeline"
click at [1239, 111] on input "Search" at bounding box center [1261, 121] width 44 height 21
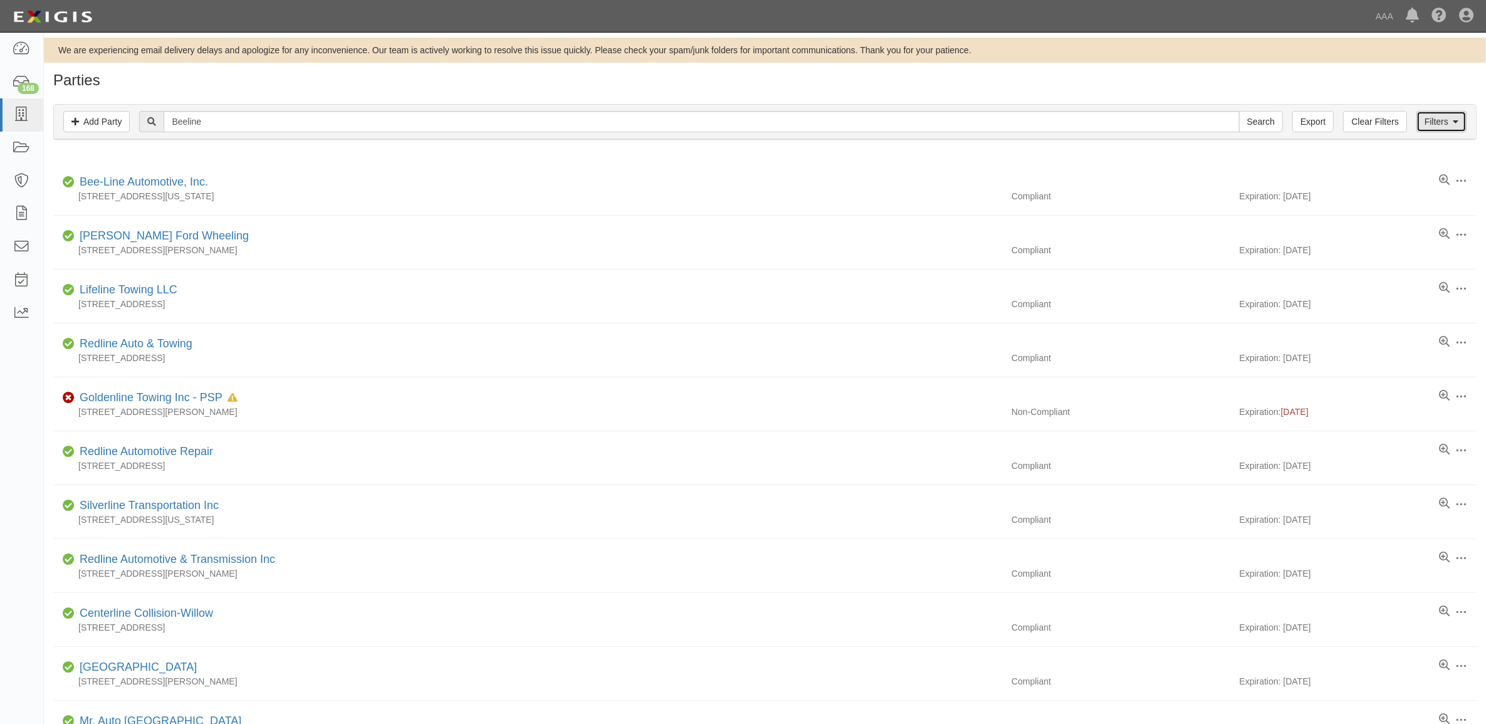
click at [1443, 117] on link "Filters" at bounding box center [1441, 121] width 50 height 21
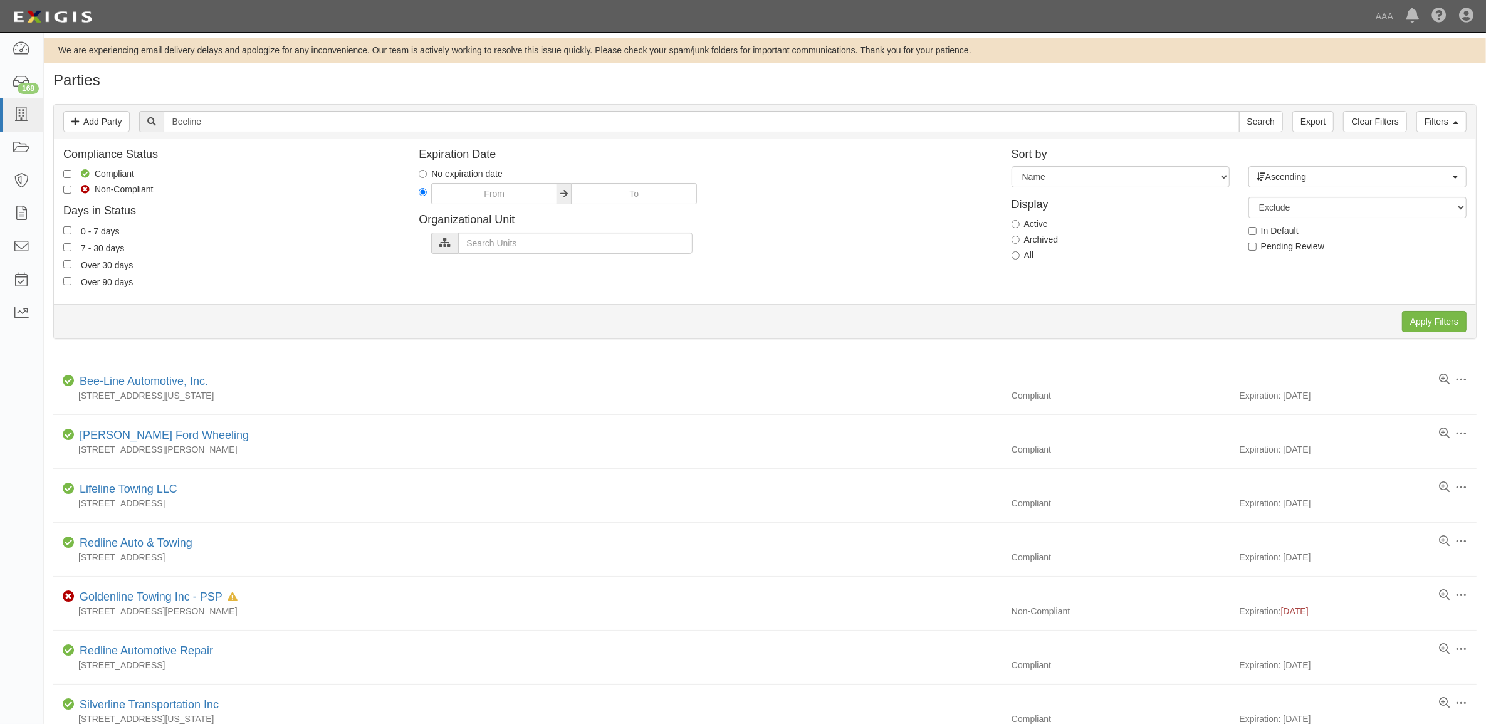
drag, startPoint x: 1022, startPoint y: 248, endPoint x: 1027, endPoint y: 255, distance: 8.2
click at [1022, 249] on div "Display Active Archived All" at bounding box center [1120, 227] width 237 height 80
click at [1027, 255] on label "All" at bounding box center [1023, 255] width 23 height 13
click at [1020, 255] on input "All" at bounding box center [1016, 255] width 8 height 8
radio input "true"
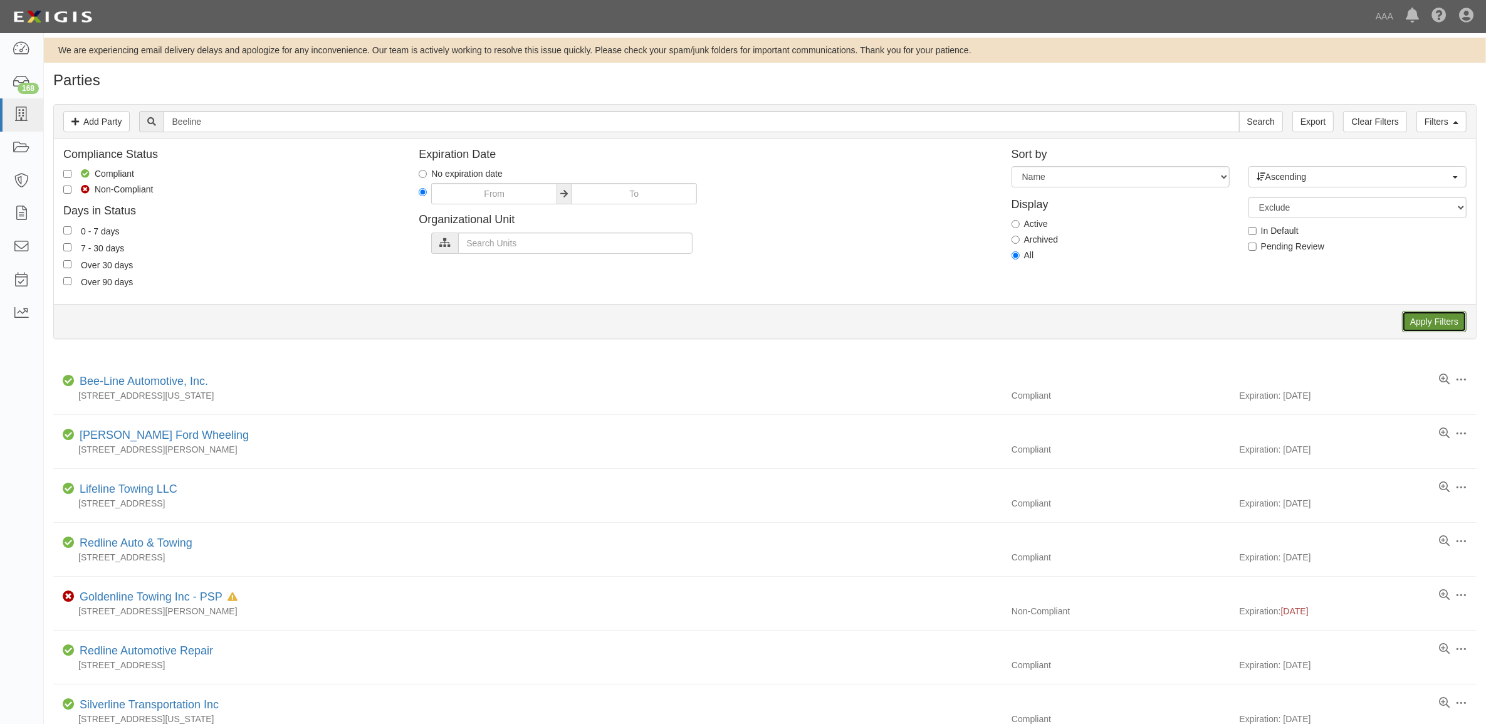
click at [1458, 311] on input "Apply Filters" at bounding box center [1434, 321] width 65 height 21
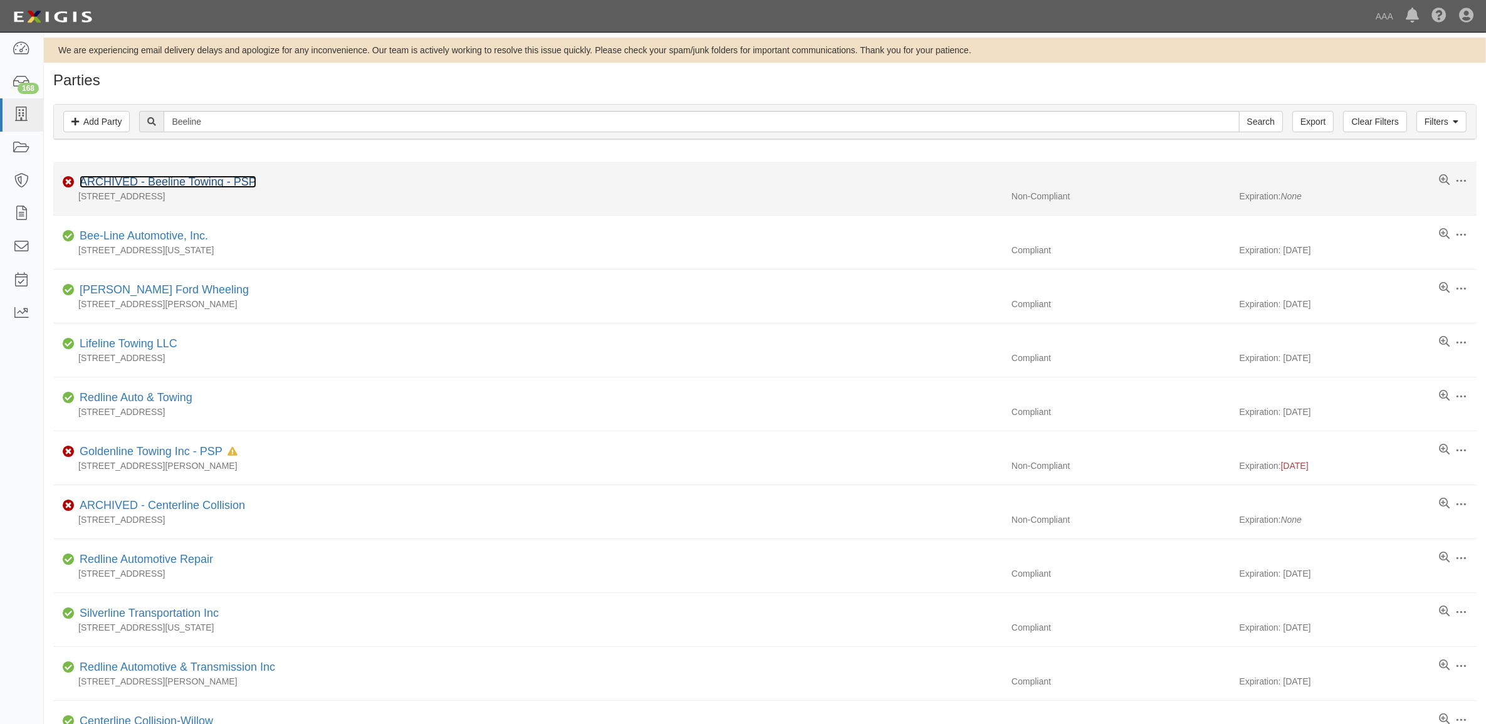
click at [214, 180] on link "ARCHIVED - Beeline Towing - PSP" at bounding box center [168, 181] width 177 height 13
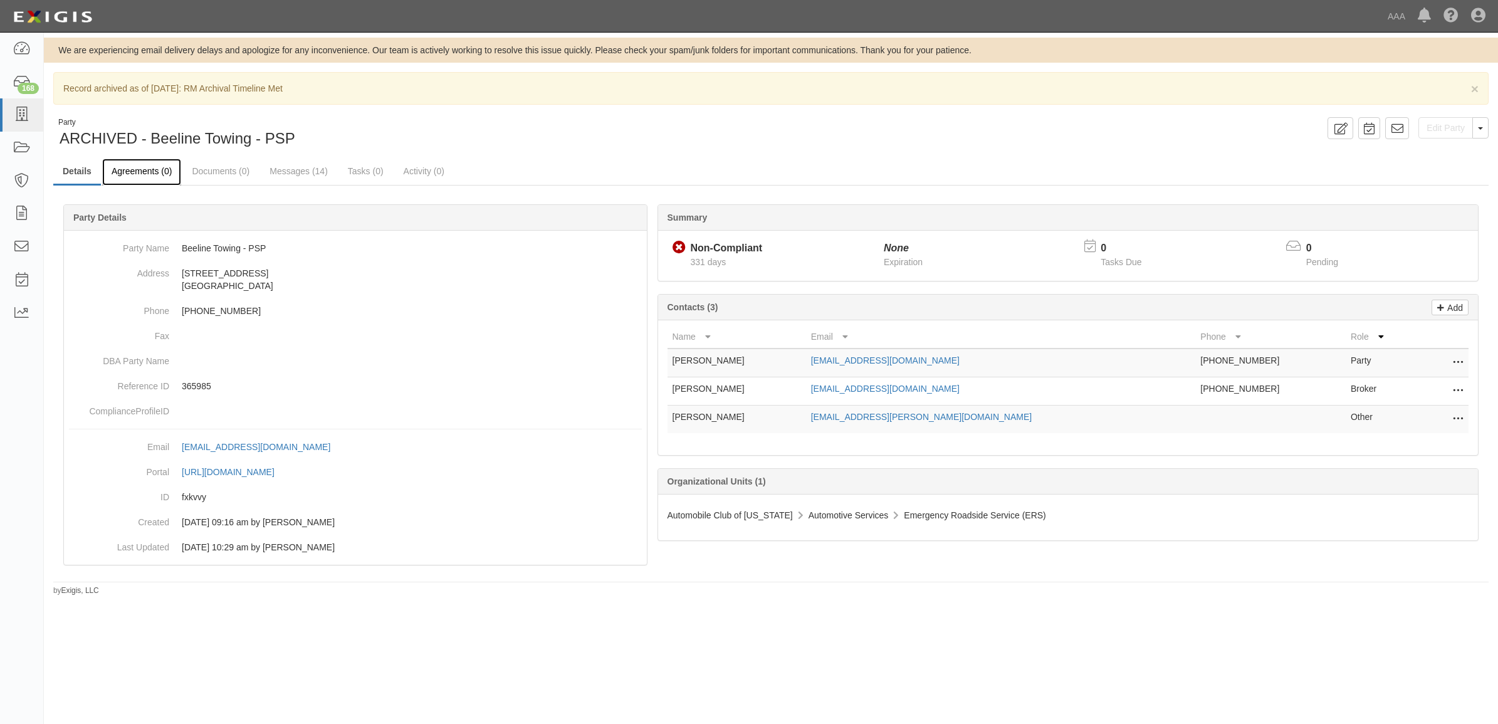
click at [140, 177] on link "Agreements (0)" at bounding box center [141, 172] width 79 height 27
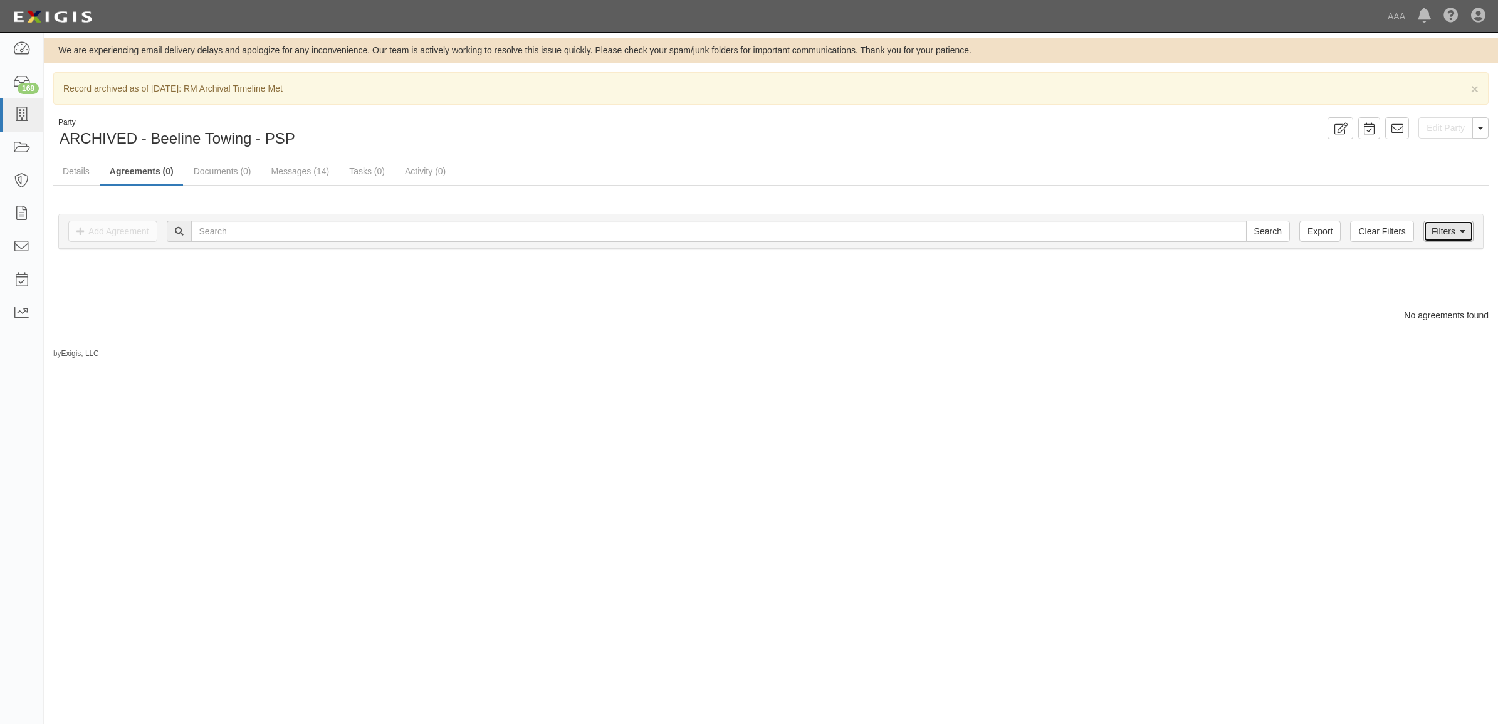
click at [1451, 227] on link "Filters" at bounding box center [1448, 231] width 50 height 21
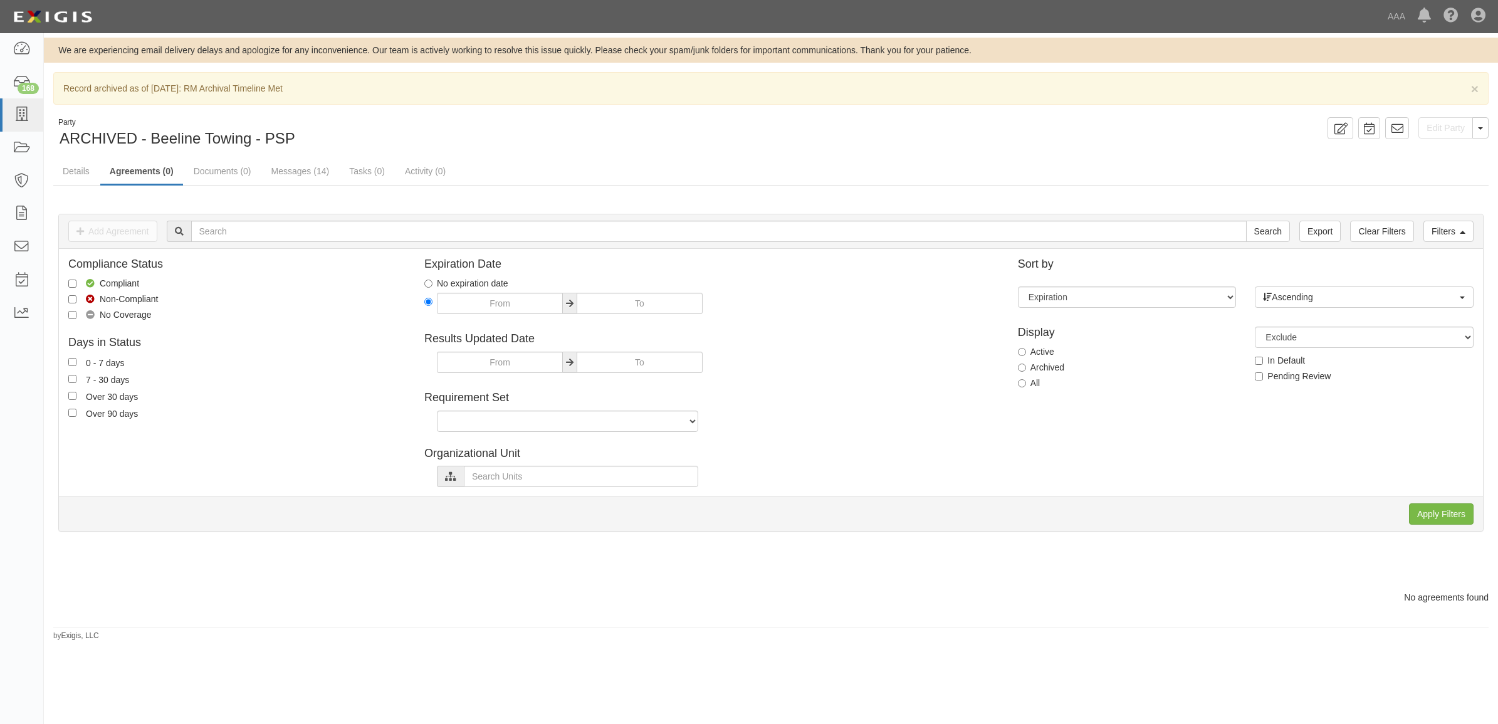
drag, startPoint x: 1032, startPoint y: 382, endPoint x: 1065, endPoint y: 405, distance: 41.0
click at [1031, 382] on label "All" at bounding box center [1029, 383] width 23 height 13
click at [1026, 382] on input "All" at bounding box center [1022, 383] width 8 height 8
radio input "true"
click at [1454, 516] on input "Apply Filters" at bounding box center [1441, 513] width 65 height 21
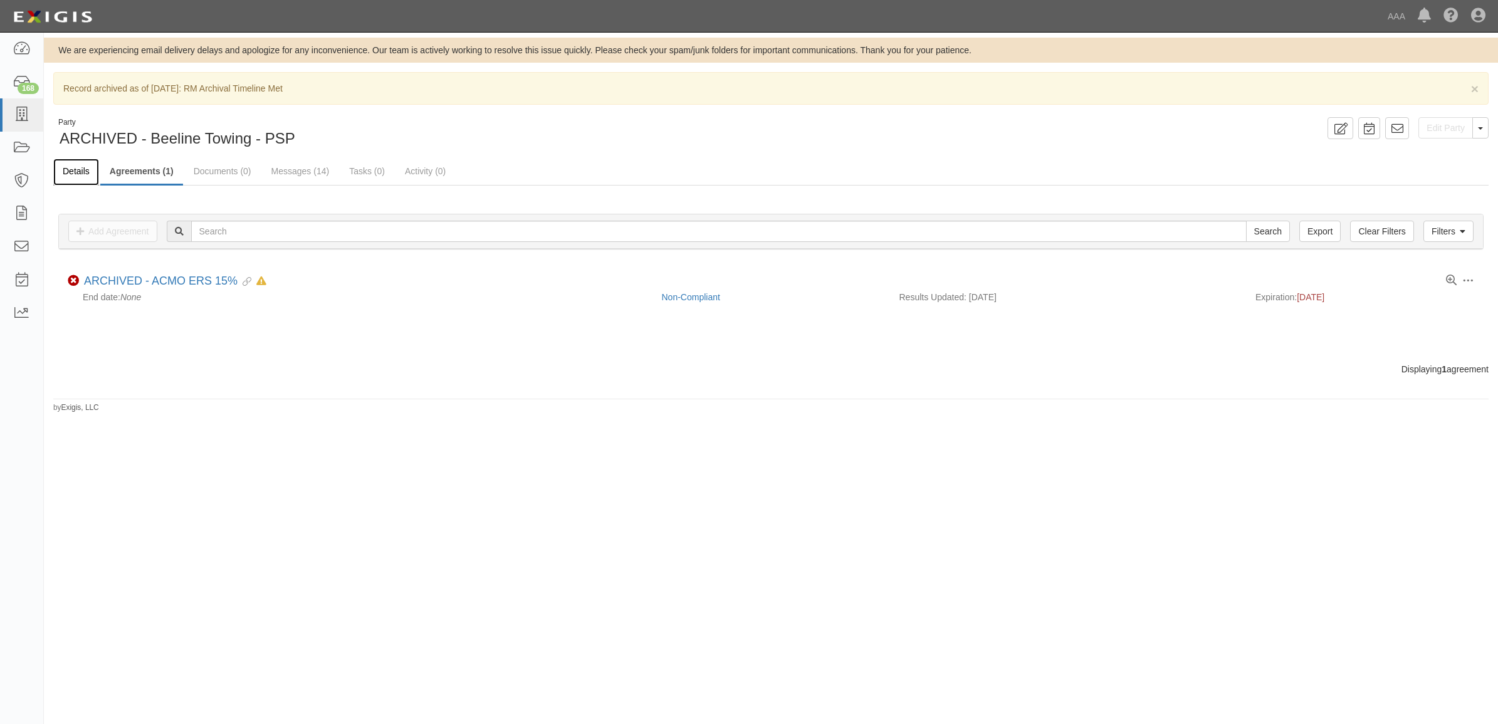
click at [80, 177] on link "Details" at bounding box center [76, 172] width 46 height 27
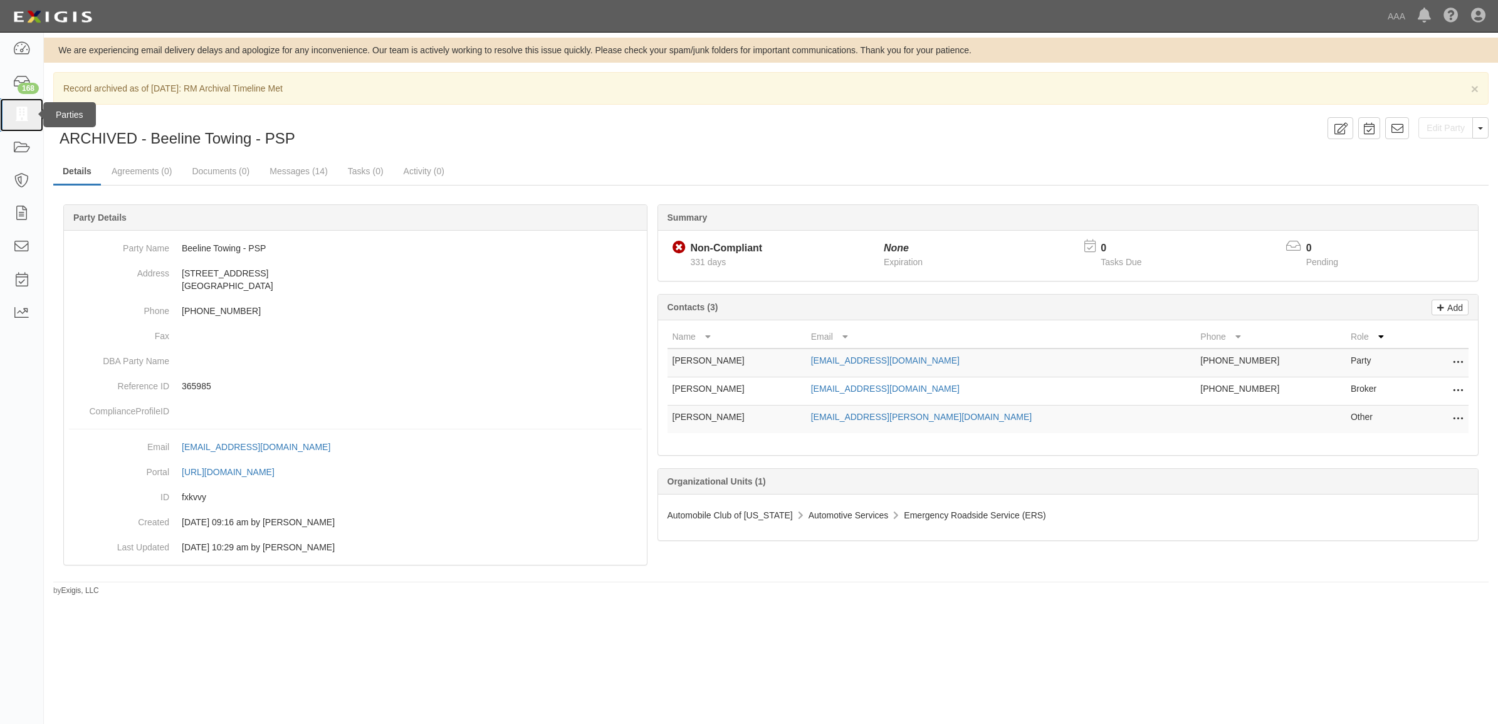
click at [28, 116] on icon at bounding box center [22, 115] width 18 height 14
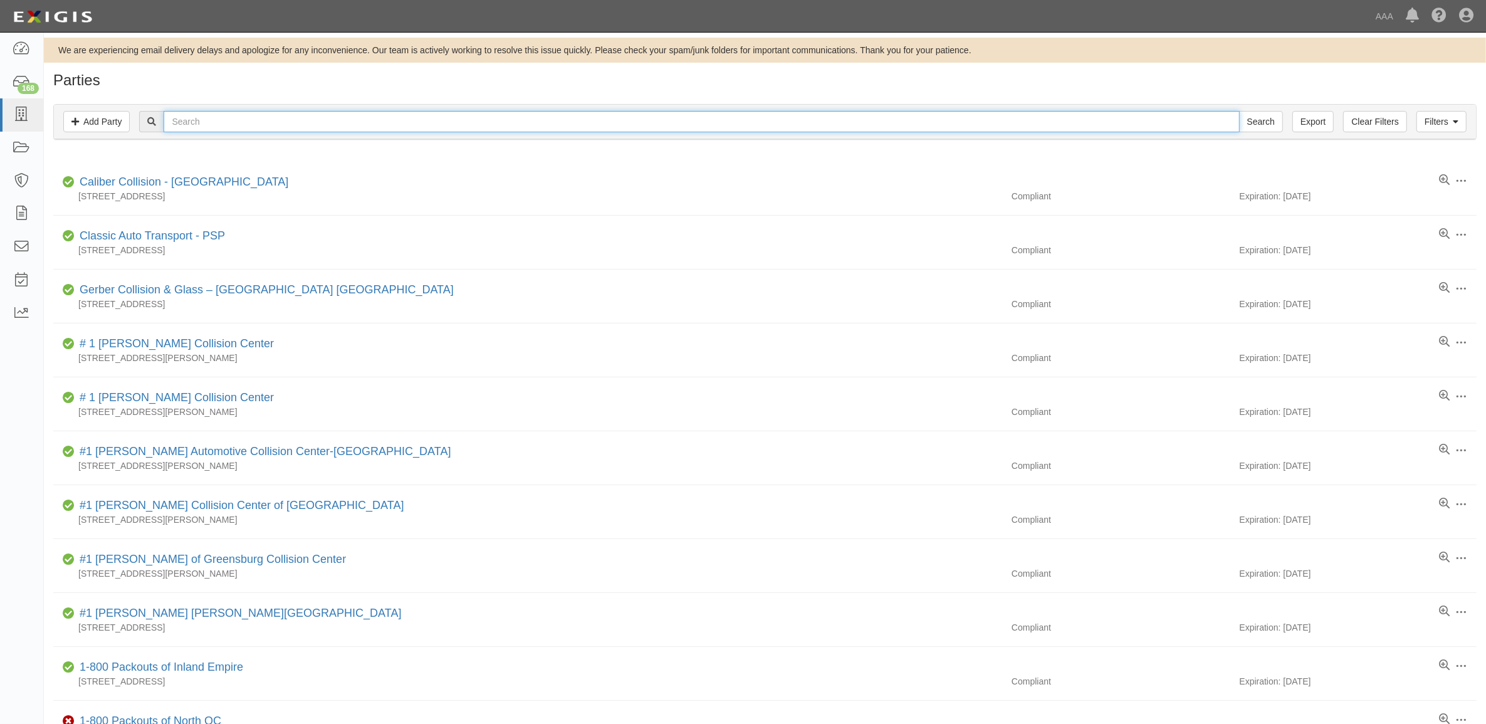
click at [295, 127] on input "text" at bounding box center [701, 121] width 1075 height 21
type input "144419"
click at [1239, 111] on input "Search" at bounding box center [1261, 121] width 44 height 21
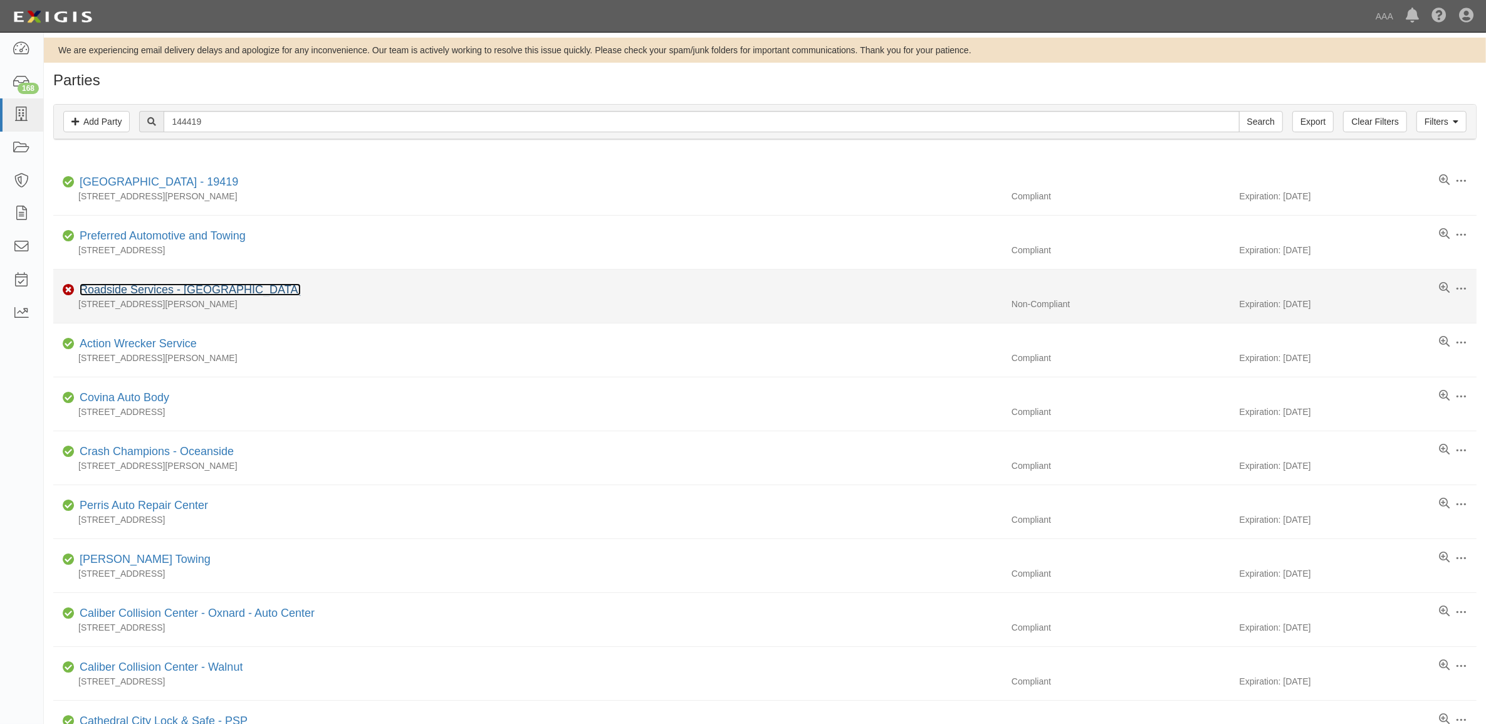
click at [143, 293] on link "Roadside Services - [GEOGRAPHIC_DATA]" at bounding box center [190, 289] width 221 height 13
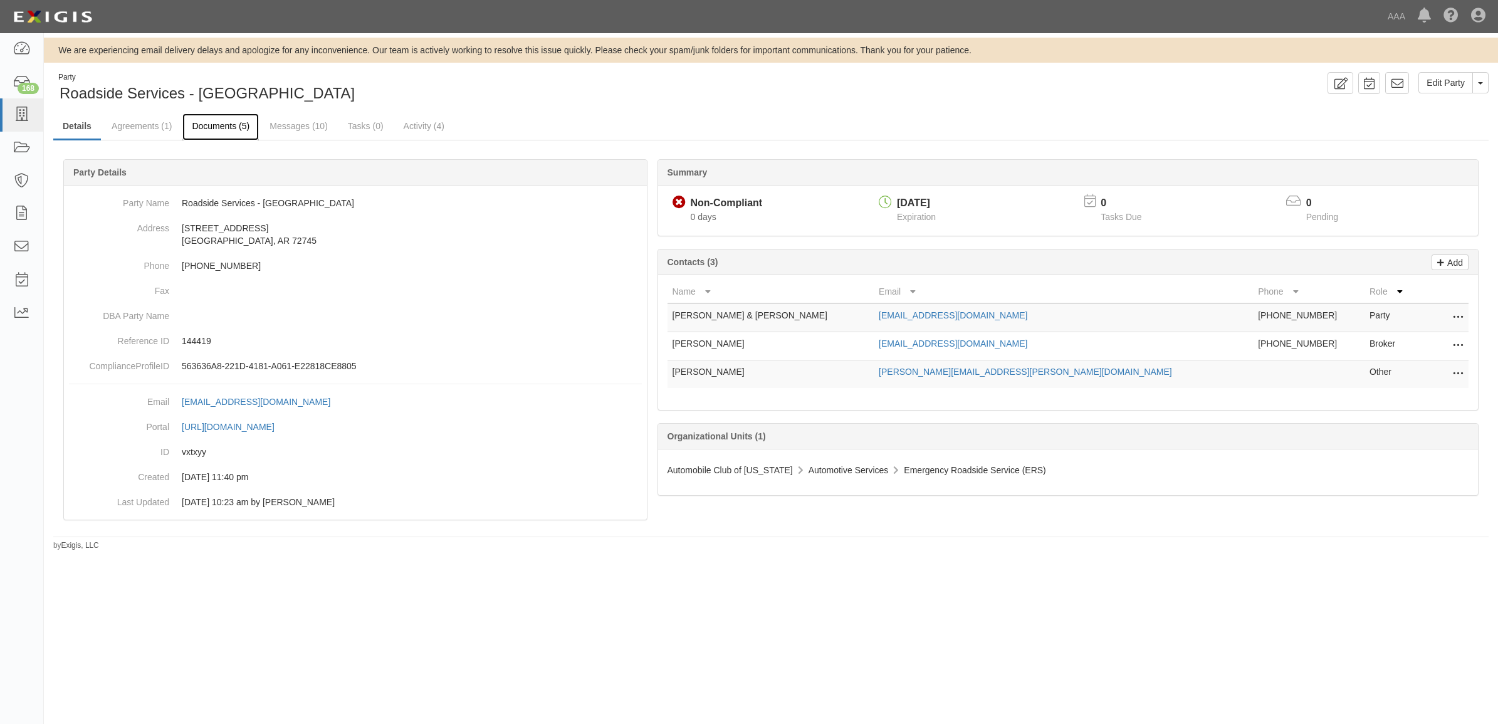
click at [219, 125] on link "Documents (5)" at bounding box center [220, 126] width 76 height 27
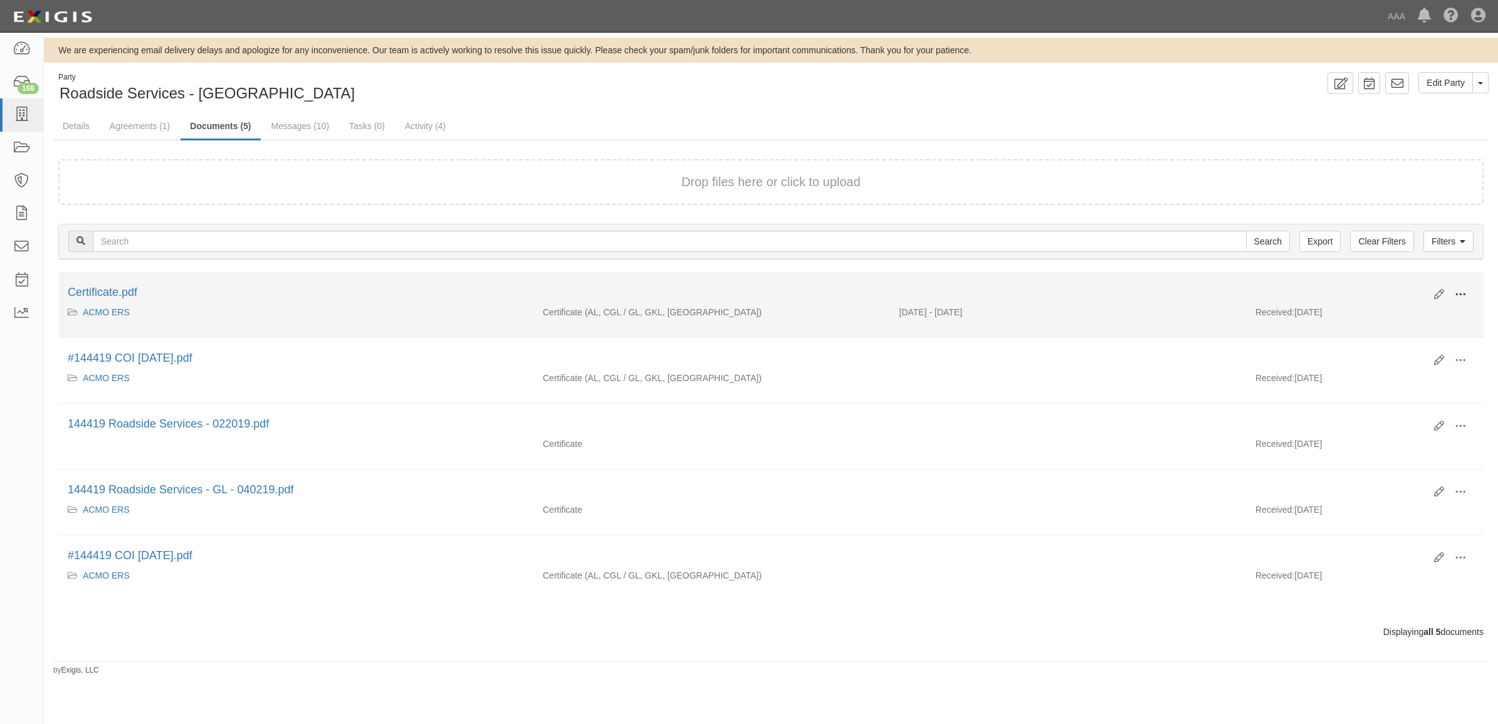
click at [1462, 292] on span at bounding box center [1460, 294] width 11 height 11
click at [1412, 311] on link "View" at bounding box center [1399, 312] width 99 height 23
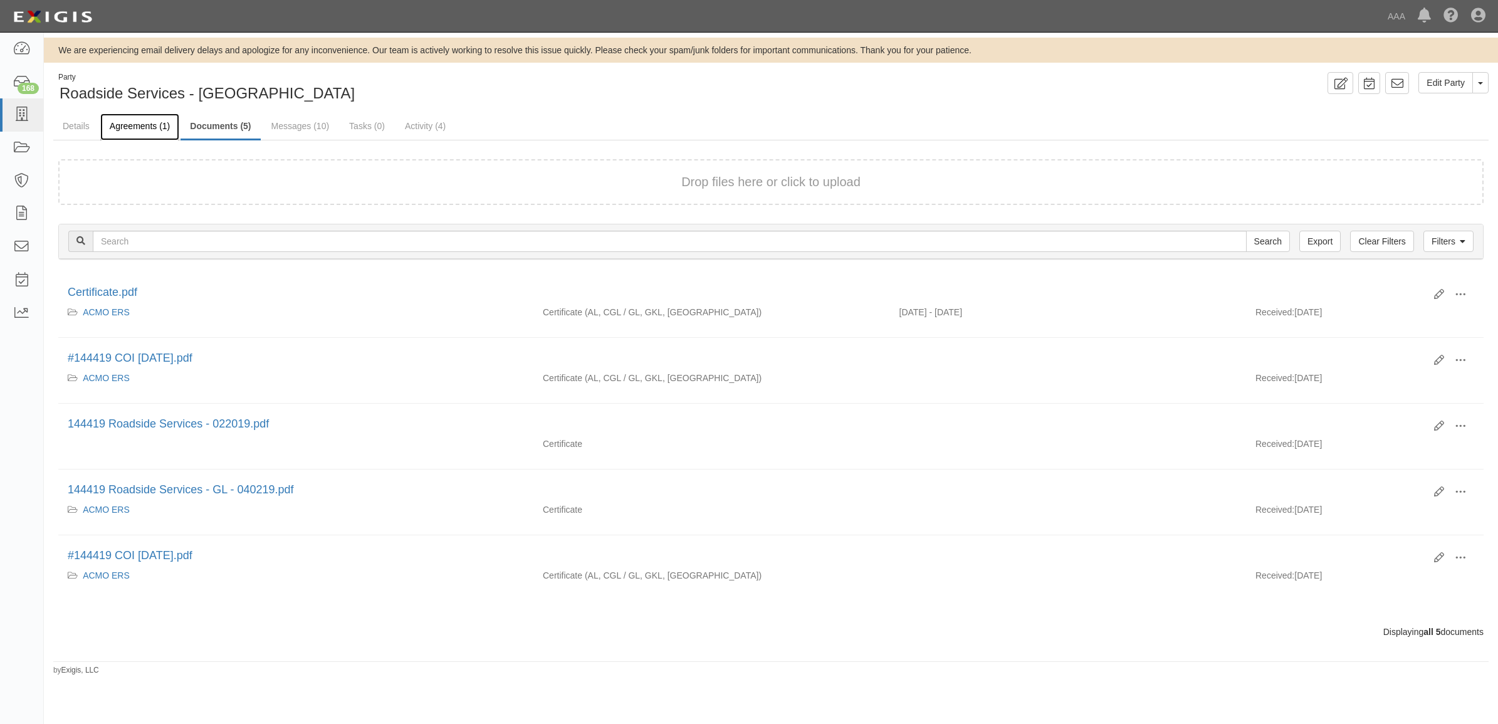
click at [152, 129] on link "Agreements (1)" at bounding box center [139, 126] width 79 height 27
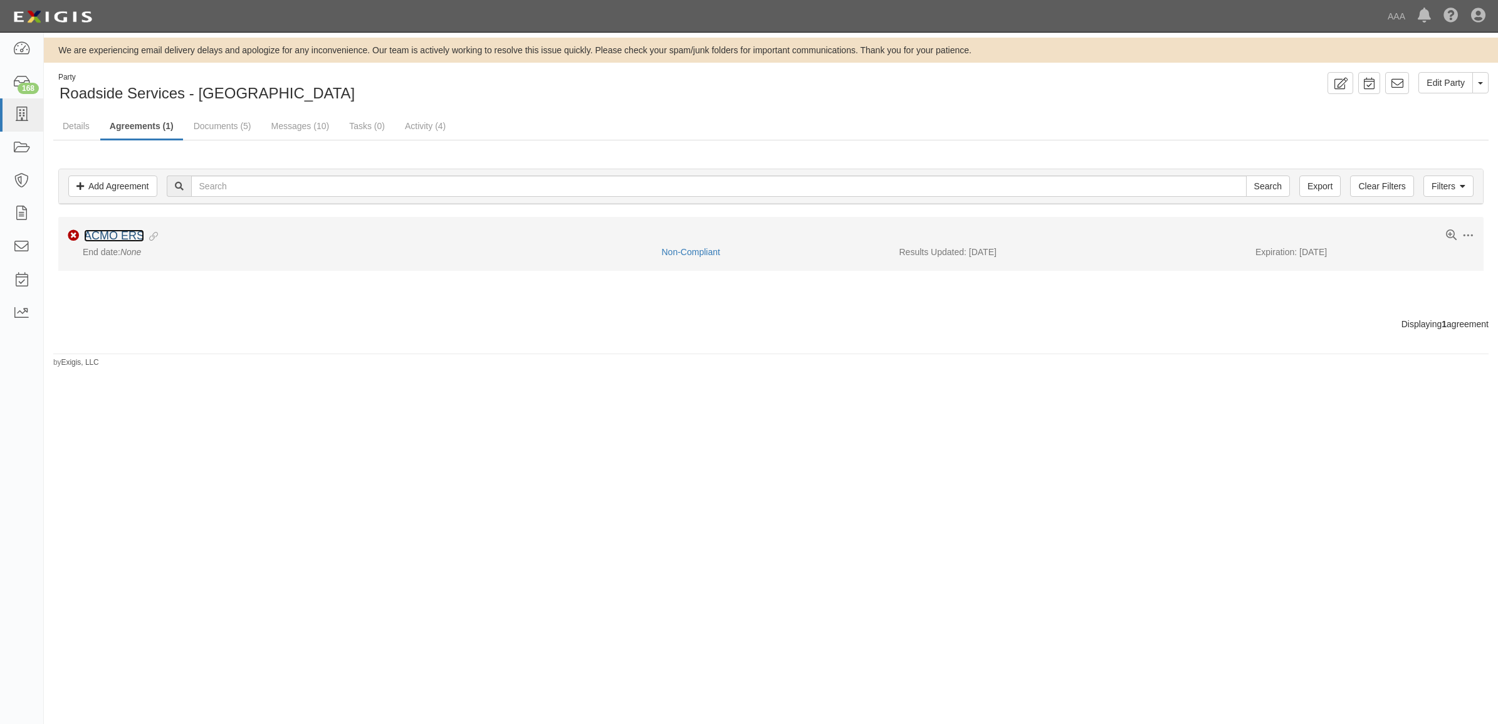
click at [121, 236] on link "ACMO ERS" at bounding box center [114, 235] width 60 height 13
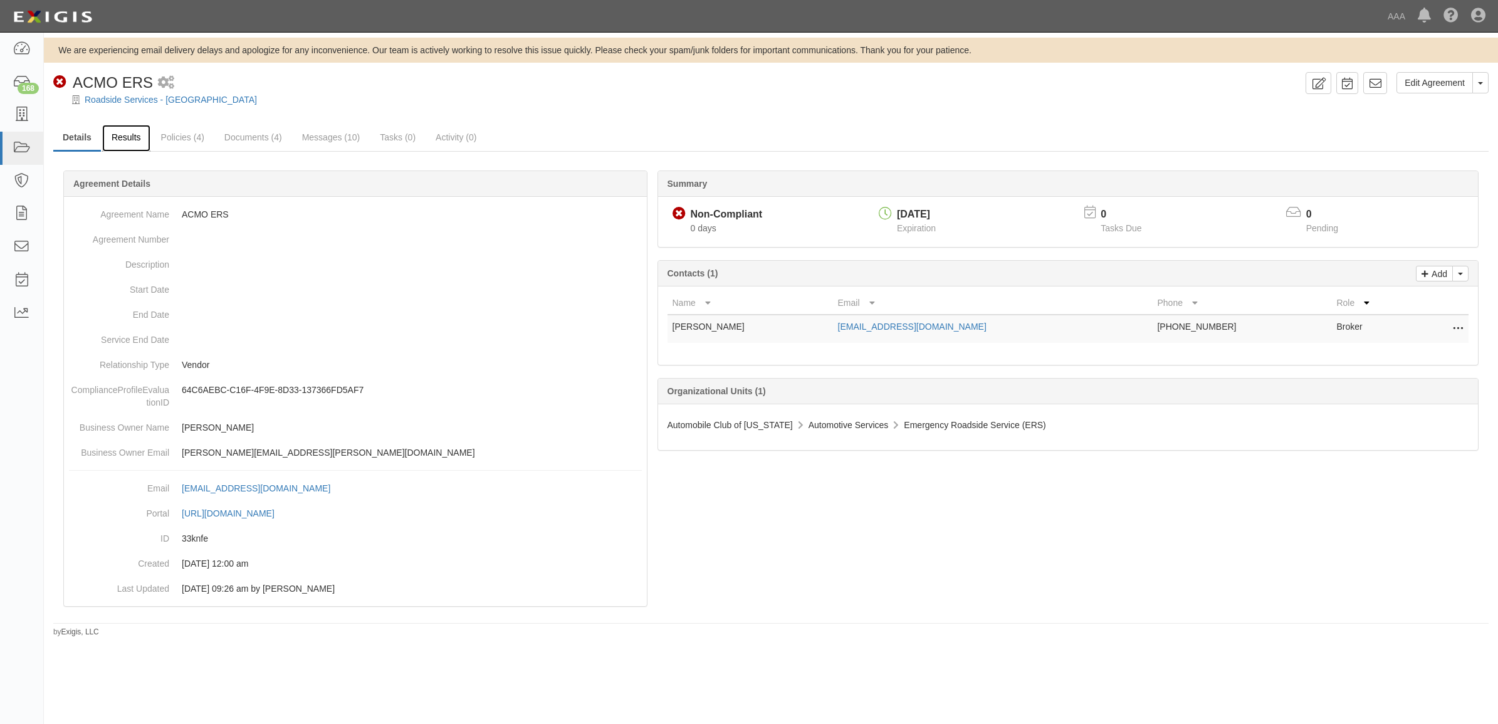
click at [130, 141] on link "Results" at bounding box center [126, 138] width 48 height 27
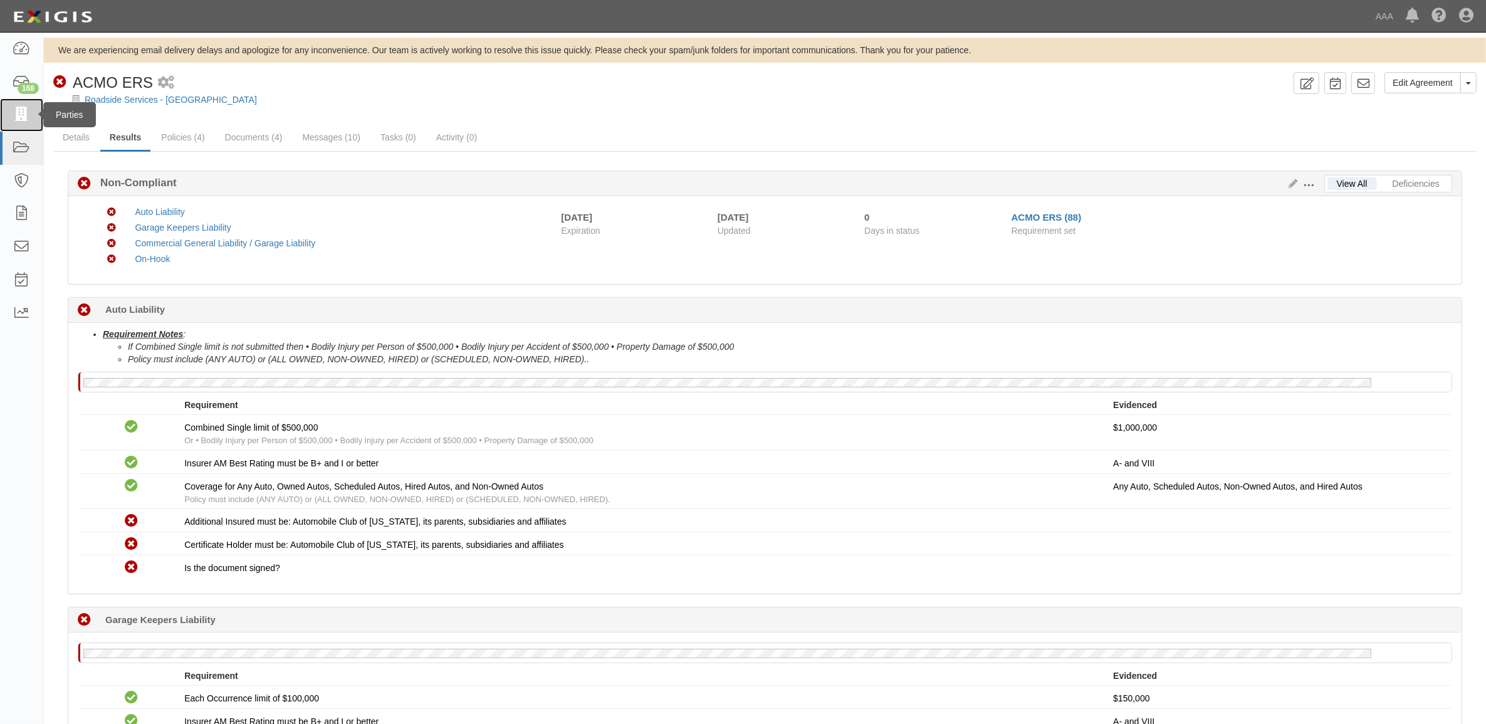
click at [25, 118] on icon at bounding box center [22, 115] width 18 height 14
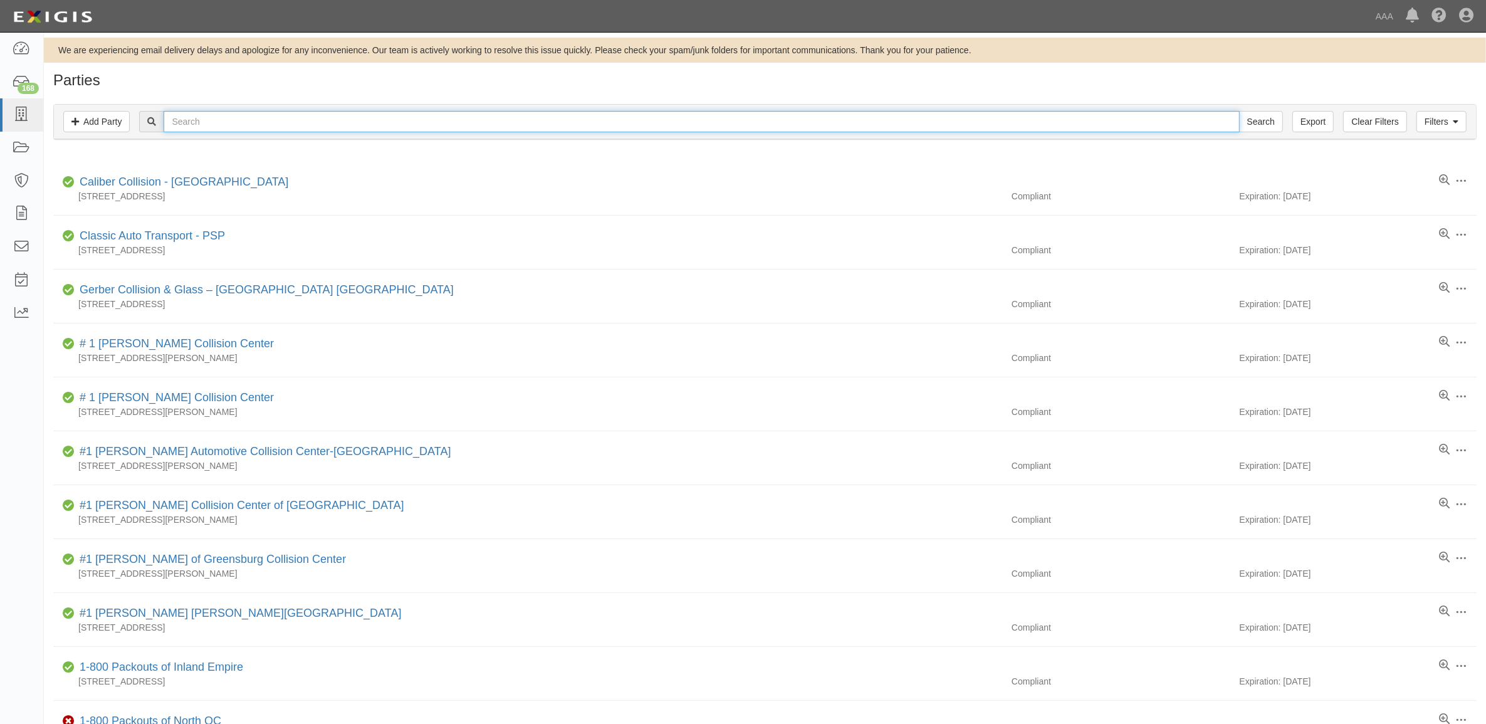
click at [217, 120] on input "text" at bounding box center [701, 121] width 1075 height 21
type input "144419"
click at [1239, 111] on input "Search" at bounding box center [1261, 121] width 44 height 21
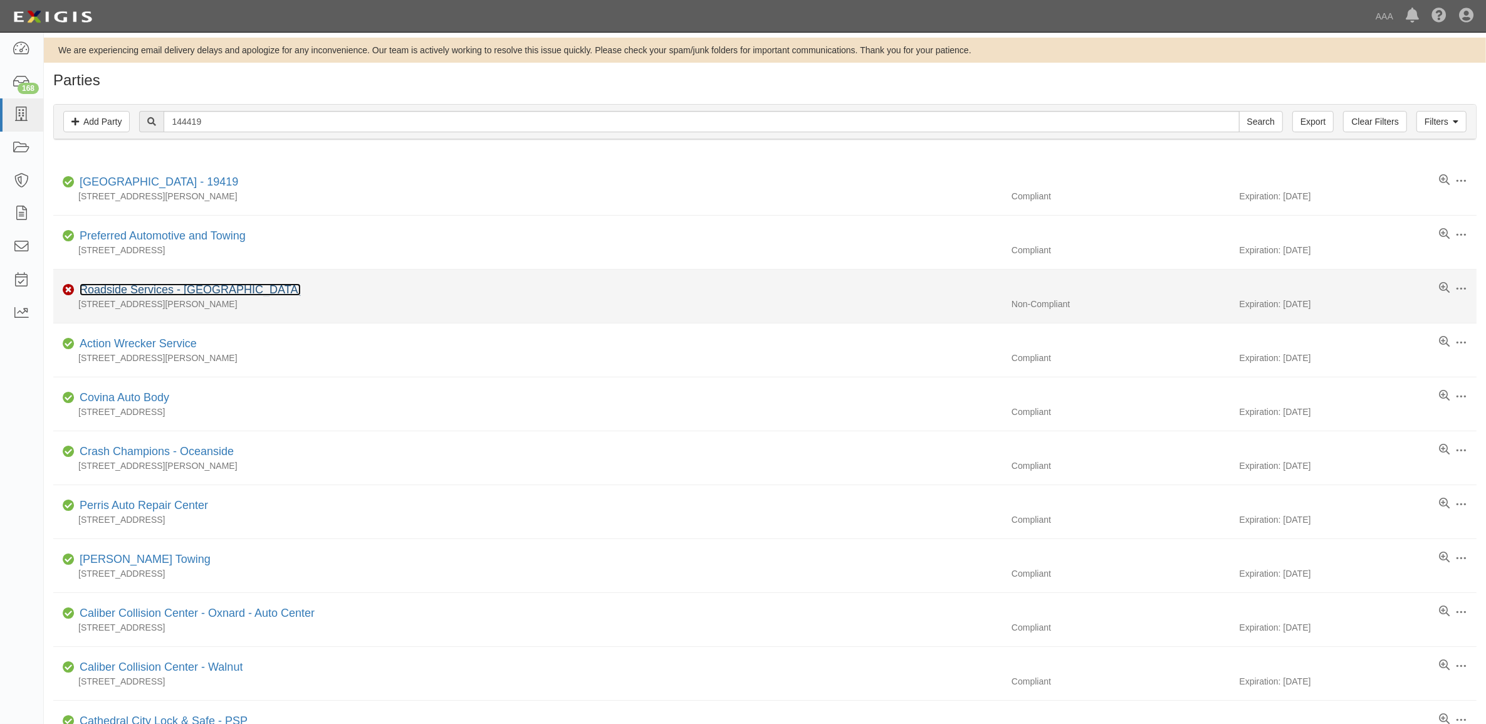
click at [162, 290] on link "Roadside Services - [GEOGRAPHIC_DATA]" at bounding box center [190, 289] width 221 height 13
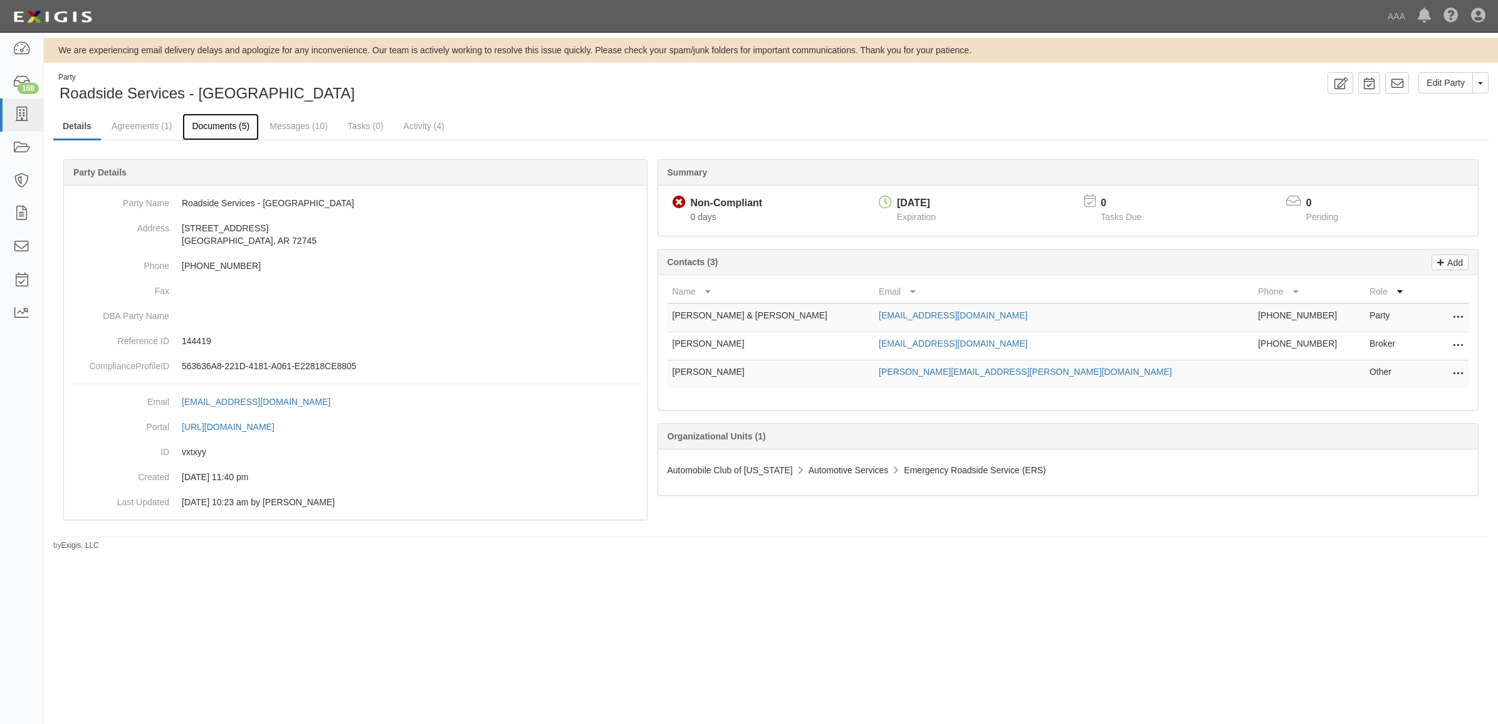
click at [216, 125] on link "Documents (5)" at bounding box center [220, 126] width 76 height 27
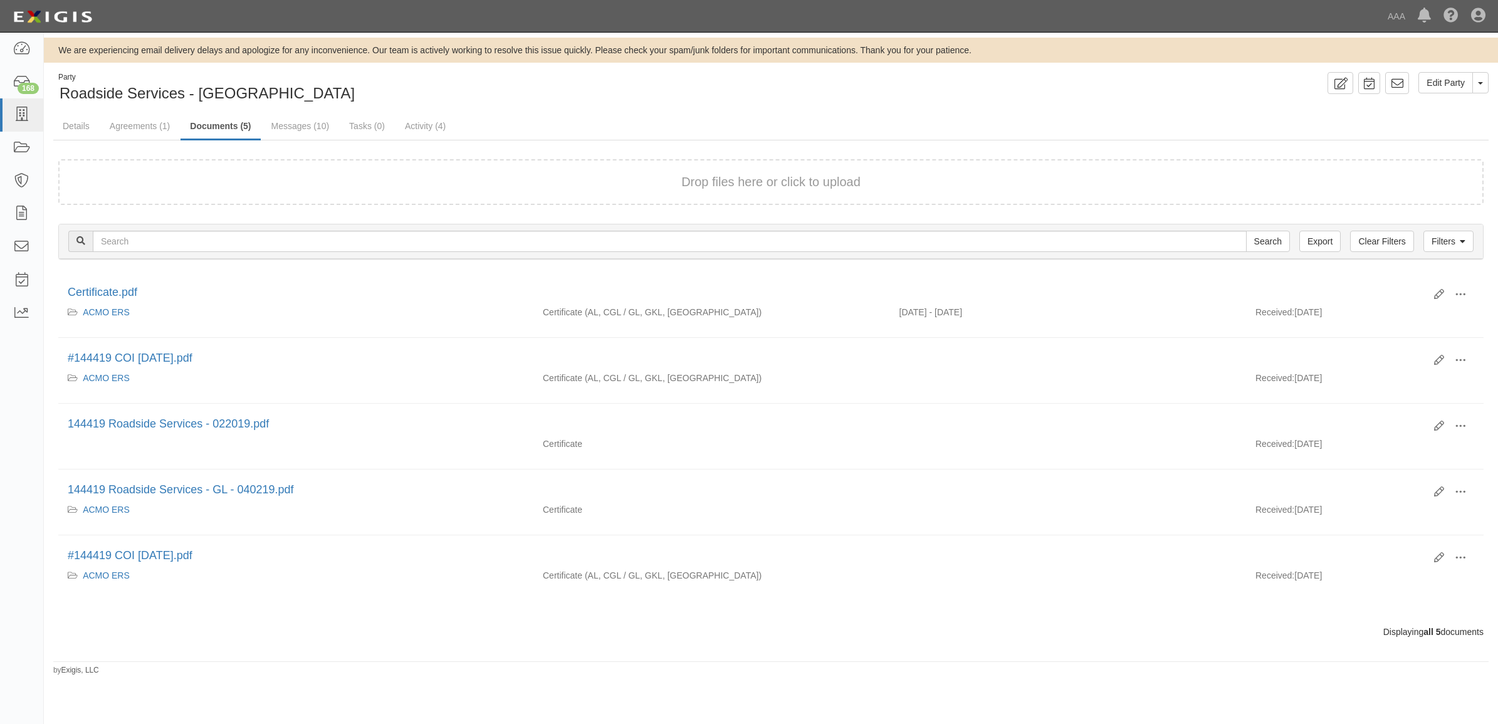
click at [541, 192] on form "Drop files here or click to upload" at bounding box center [770, 182] width 1425 height 46
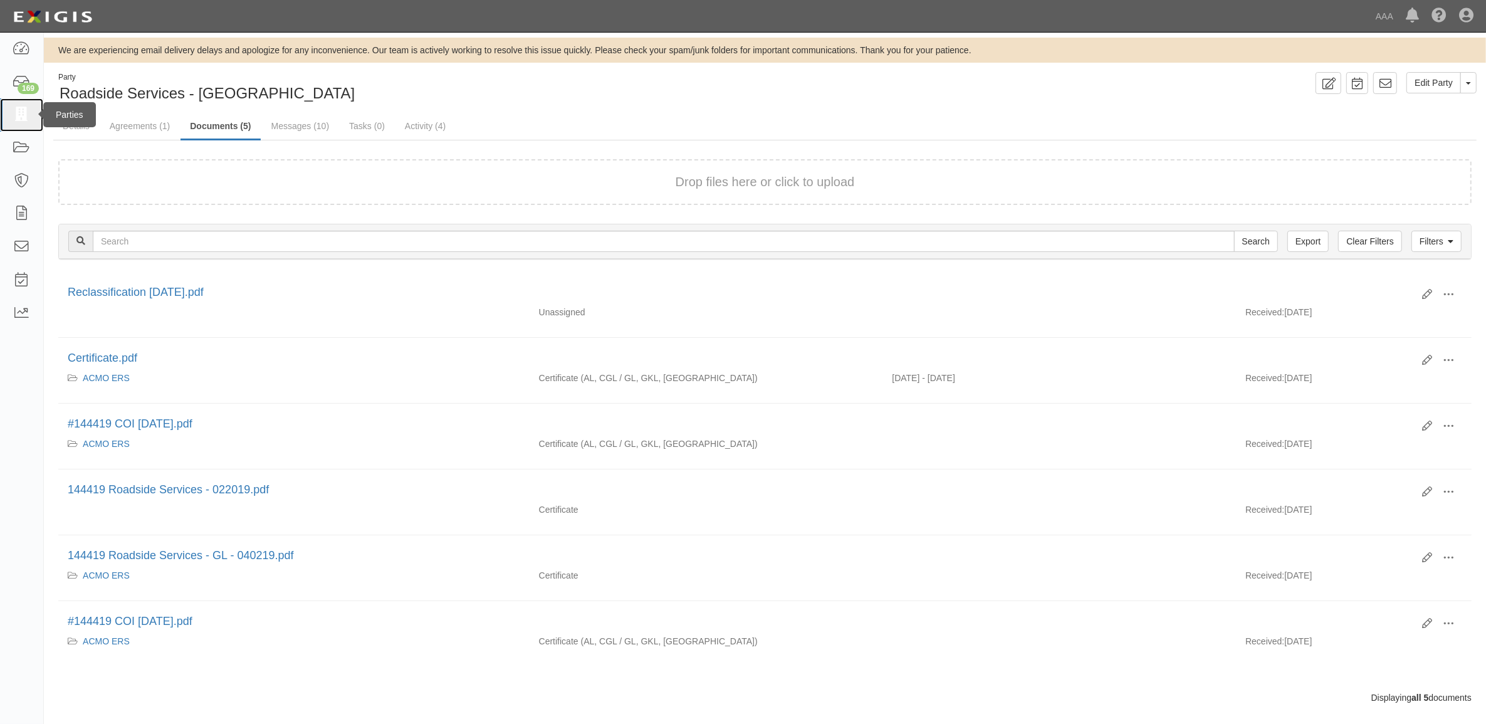
click at [23, 108] on icon at bounding box center [22, 115] width 18 height 14
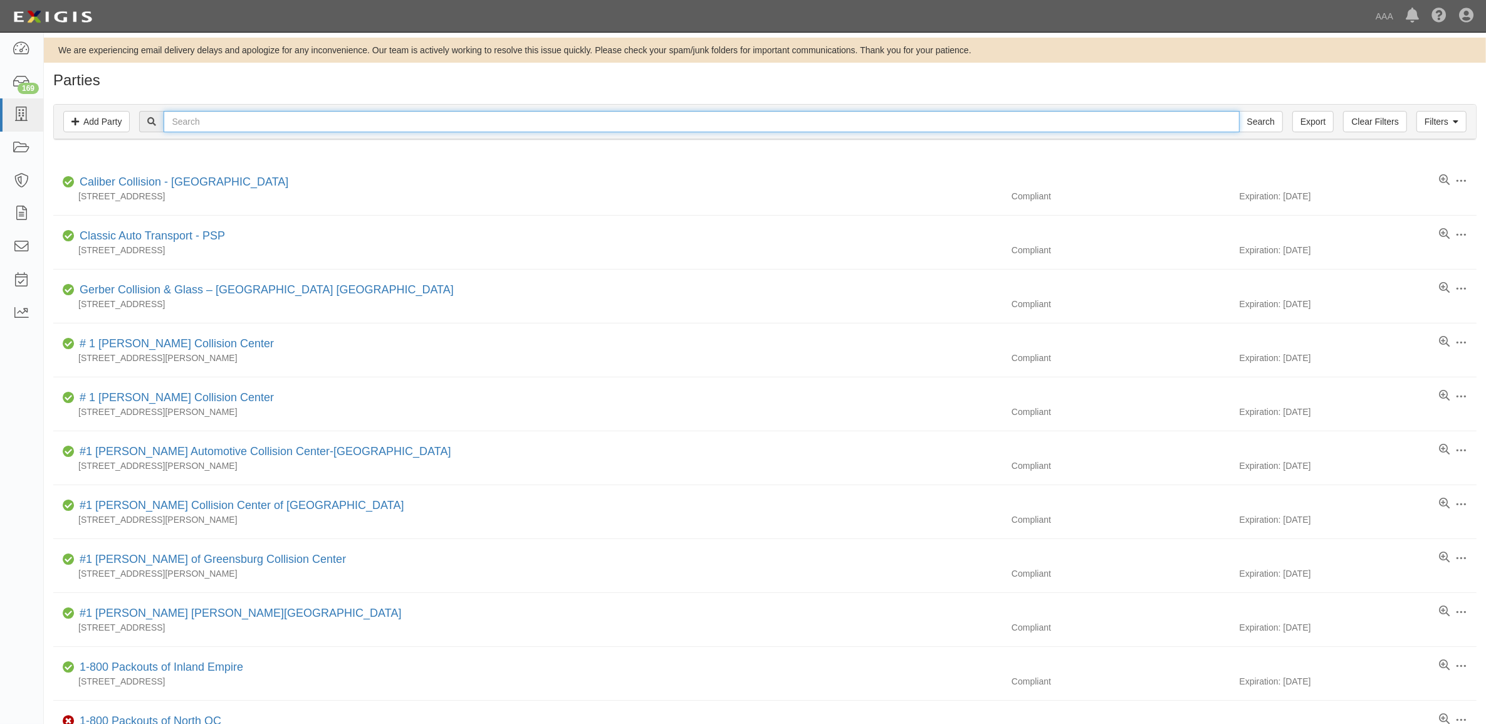
click at [271, 129] on input "text" at bounding box center [701, 121] width 1075 height 21
type input "282814"
click at [1239, 111] on input "Search" at bounding box center [1261, 121] width 44 height 21
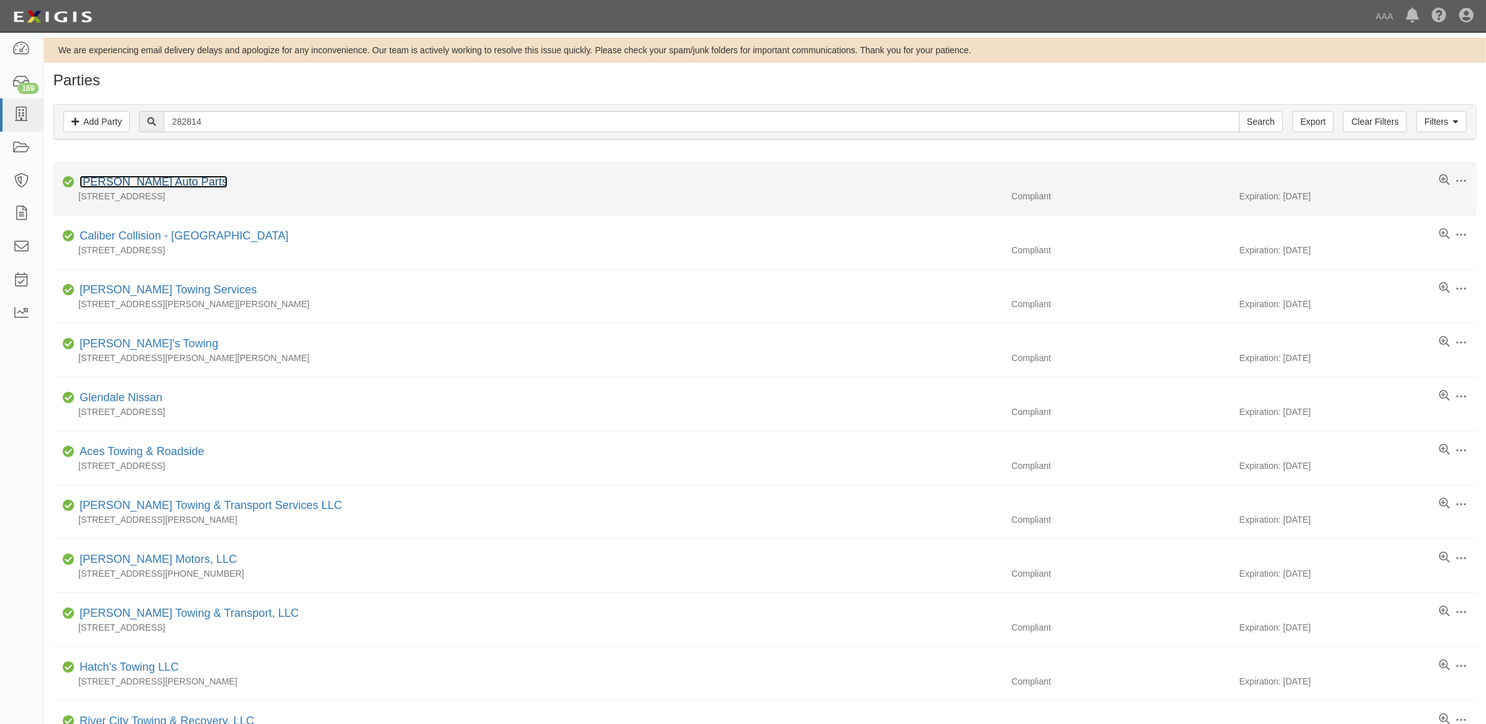
click at [151, 180] on link "[PERSON_NAME] Auto Parts" at bounding box center [154, 181] width 148 height 13
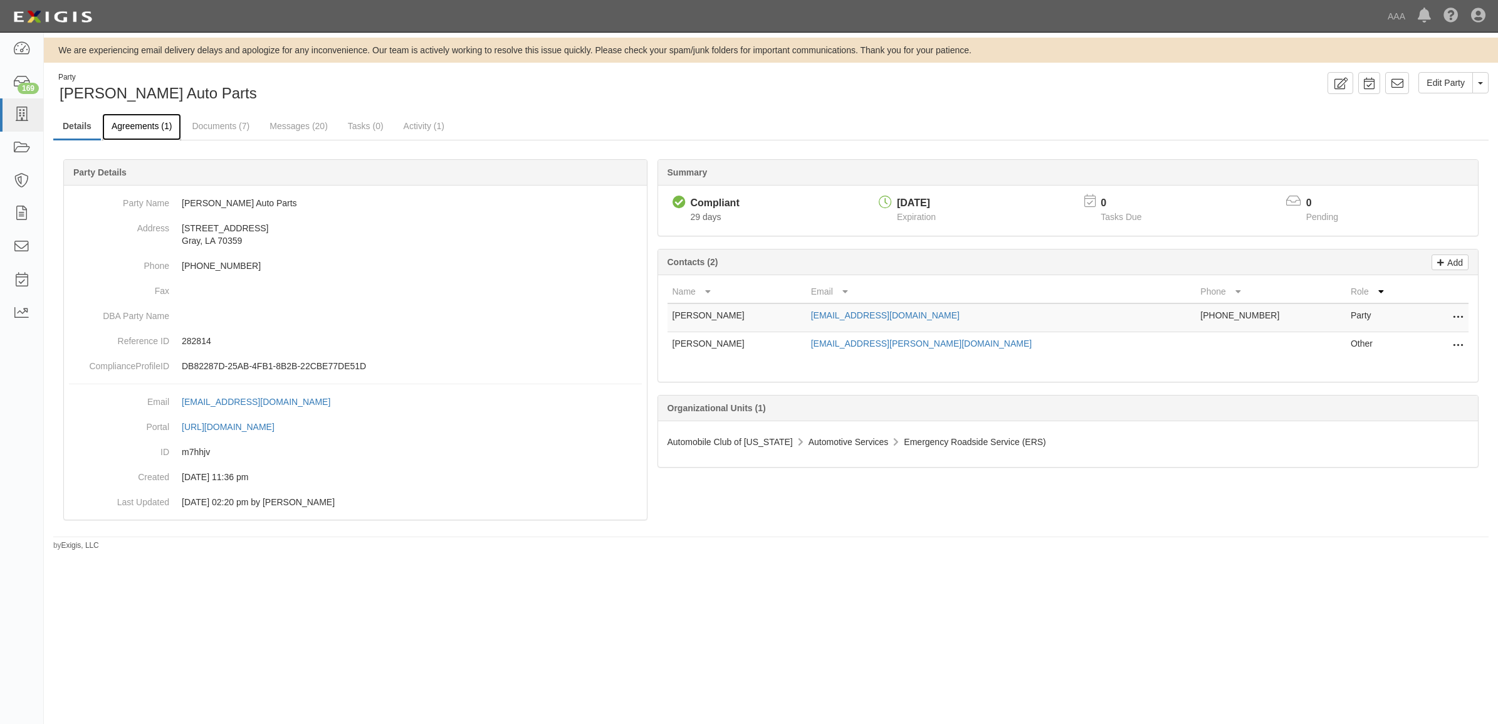
click at [149, 127] on link "Agreements (1)" at bounding box center [141, 126] width 79 height 27
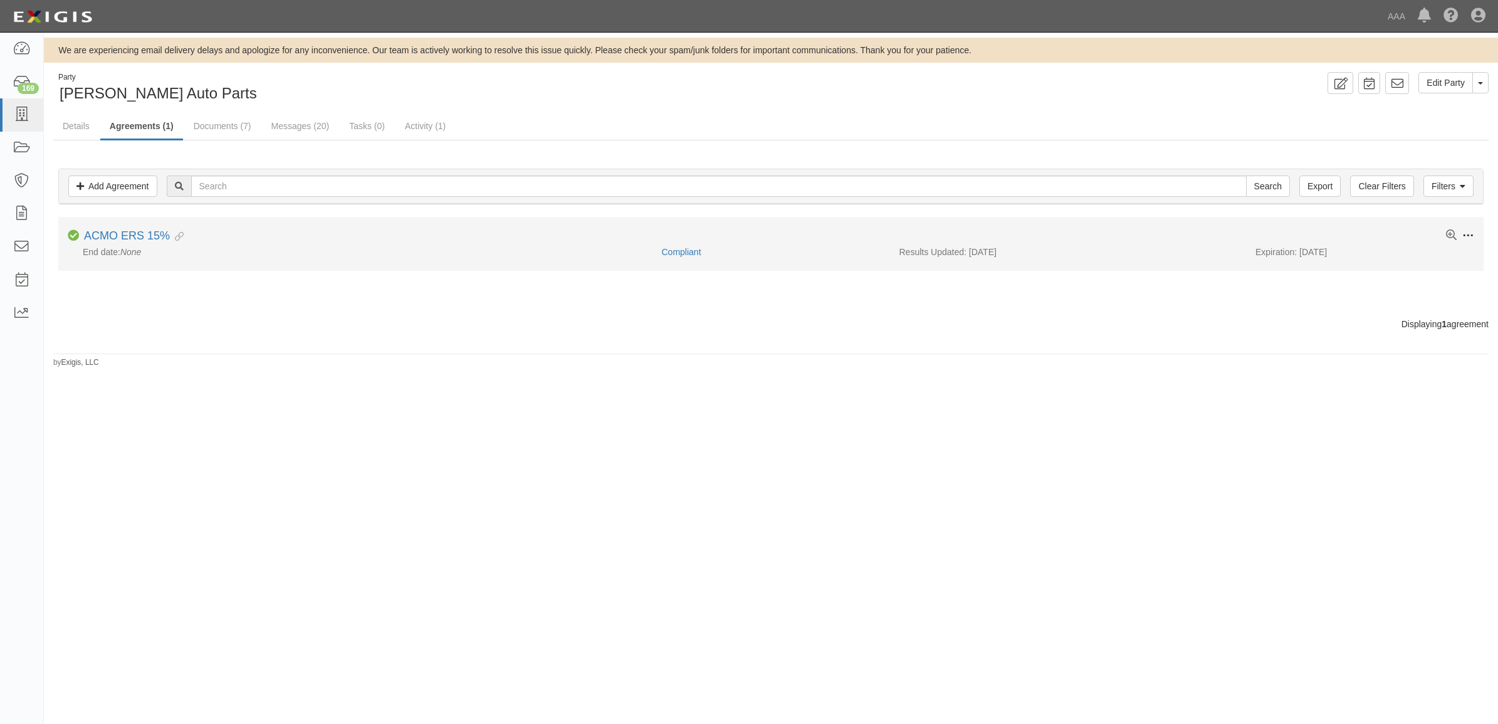
click at [1470, 234] on span at bounding box center [1467, 235] width 11 height 11
click at [1420, 238] on link "Edit" at bounding box center [1409, 234] width 99 height 23
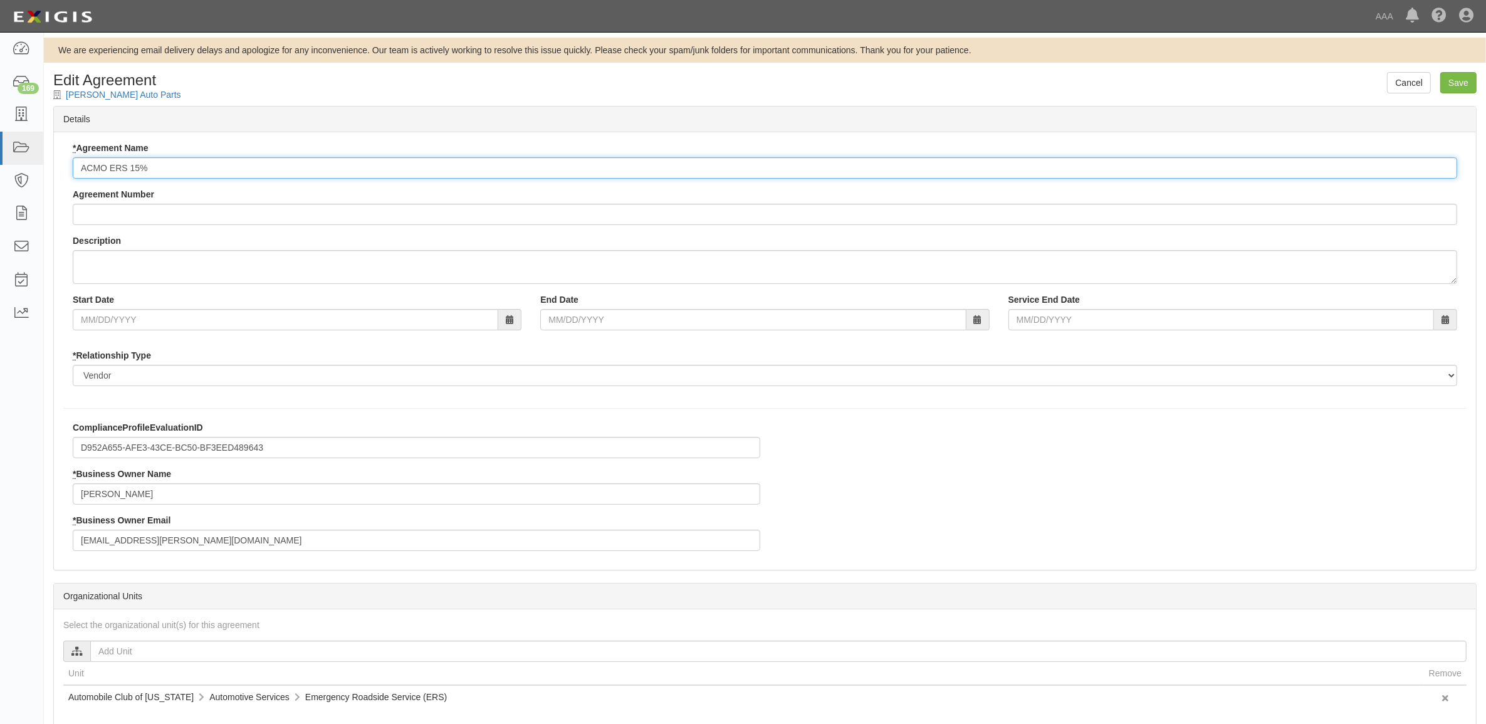
drag, startPoint x: 128, startPoint y: 167, endPoint x: 417, endPoint y: 170, distance: 288.3
click at [417, 170] on input "ACMO ERS 15%" at bounding box center [765, 167] width 1384 height 21
type input "ACMO ERS"
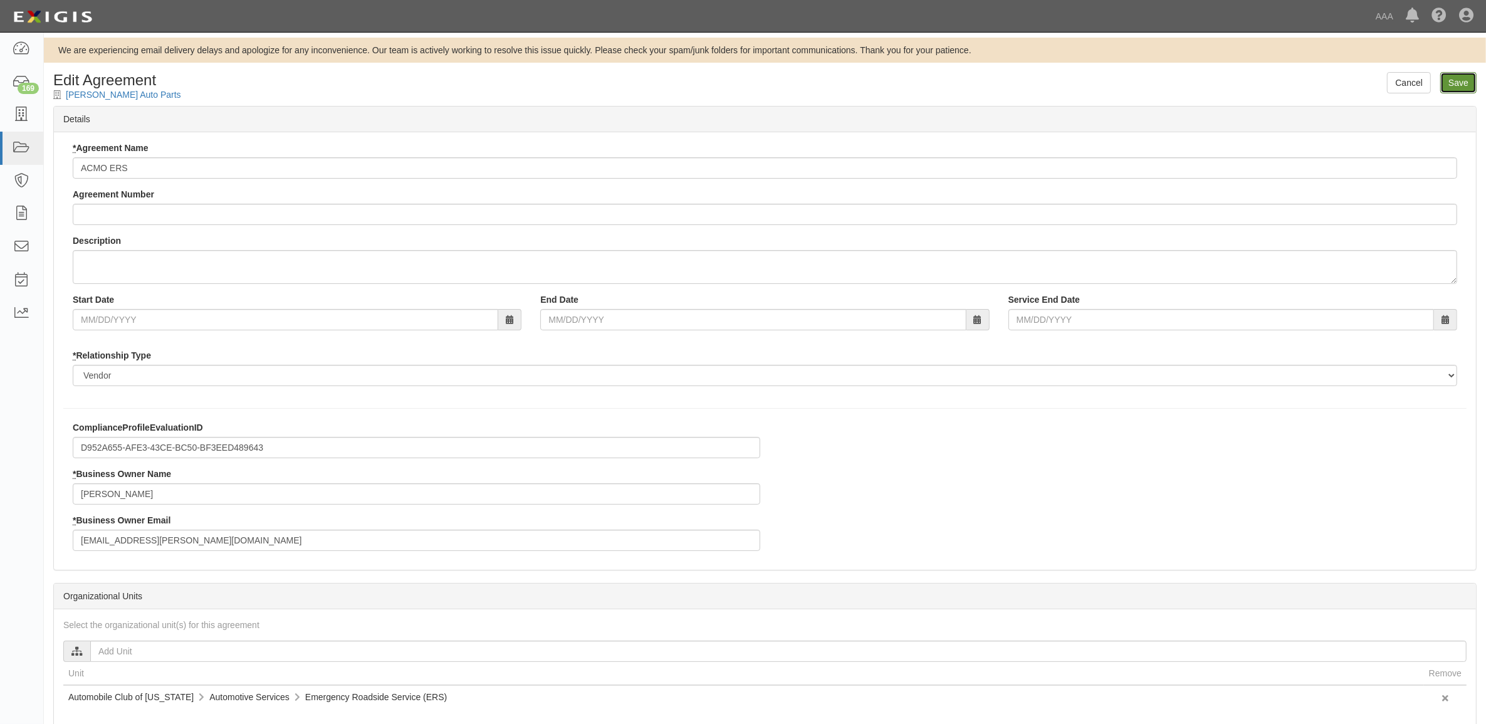
click at [1463, 80] on input "Save" at bounding box center [1458, 82] width 36 height 21
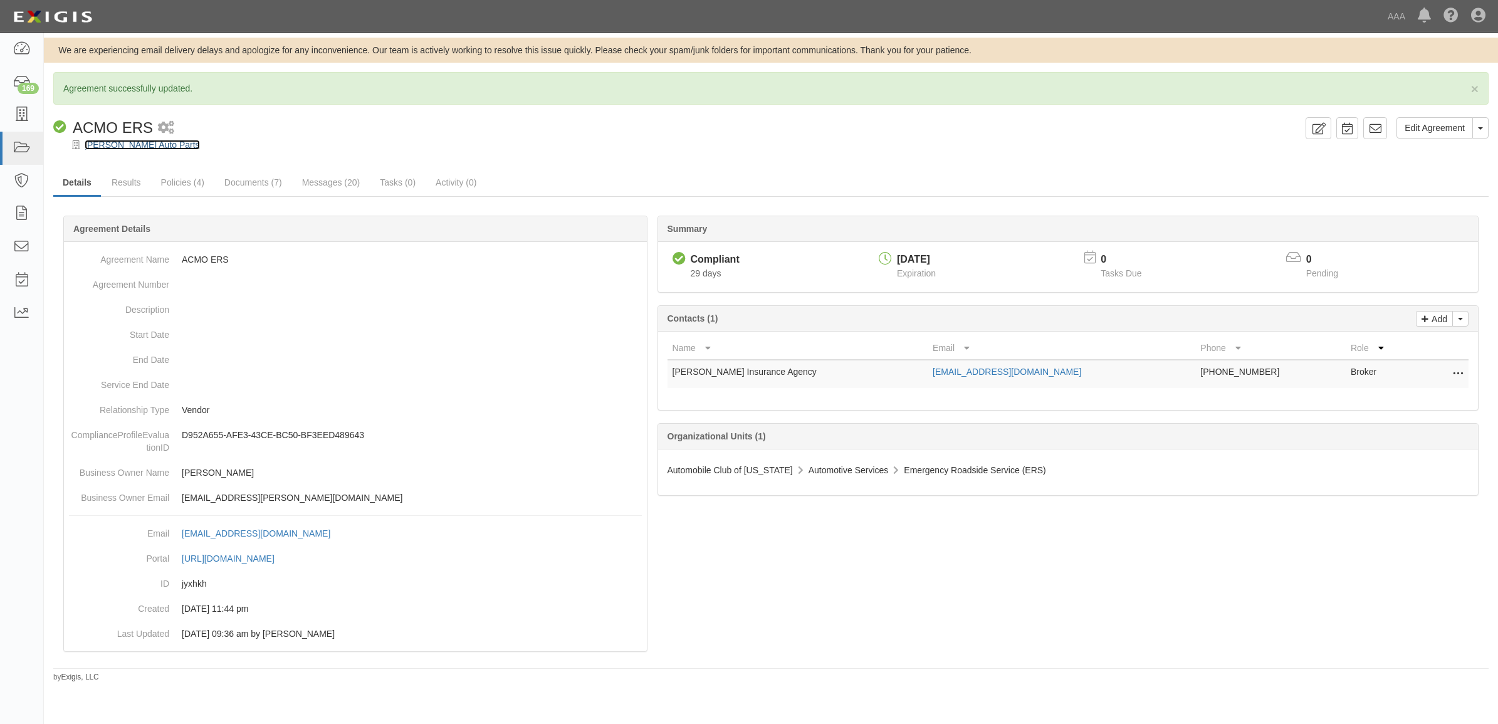
click at [142, 147] on link "[PERSON_NAME] Auto Parts" at bounding box center [142, 145] width 115 height 10
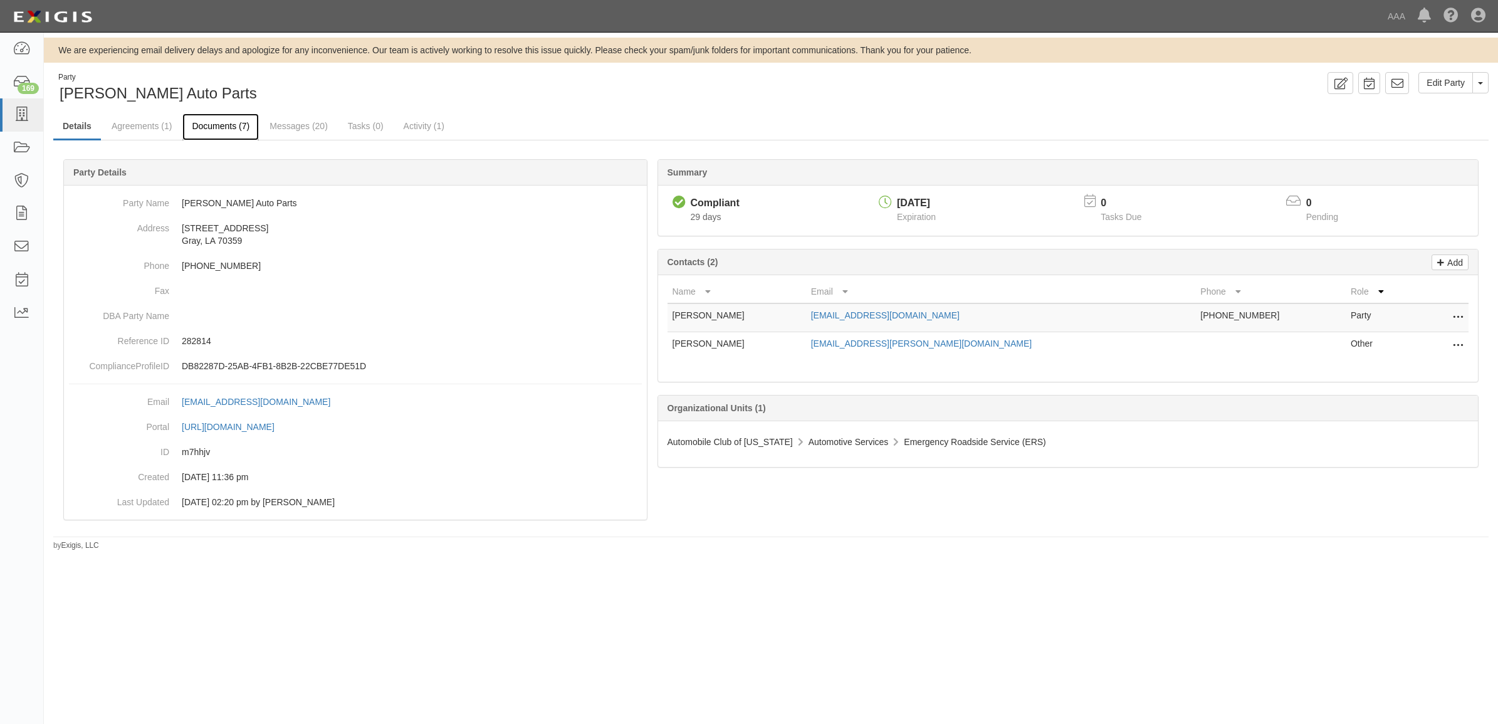
click at [205, 129] on link "Documents (7)" at bounding box center [220, 126] width 76 height 27
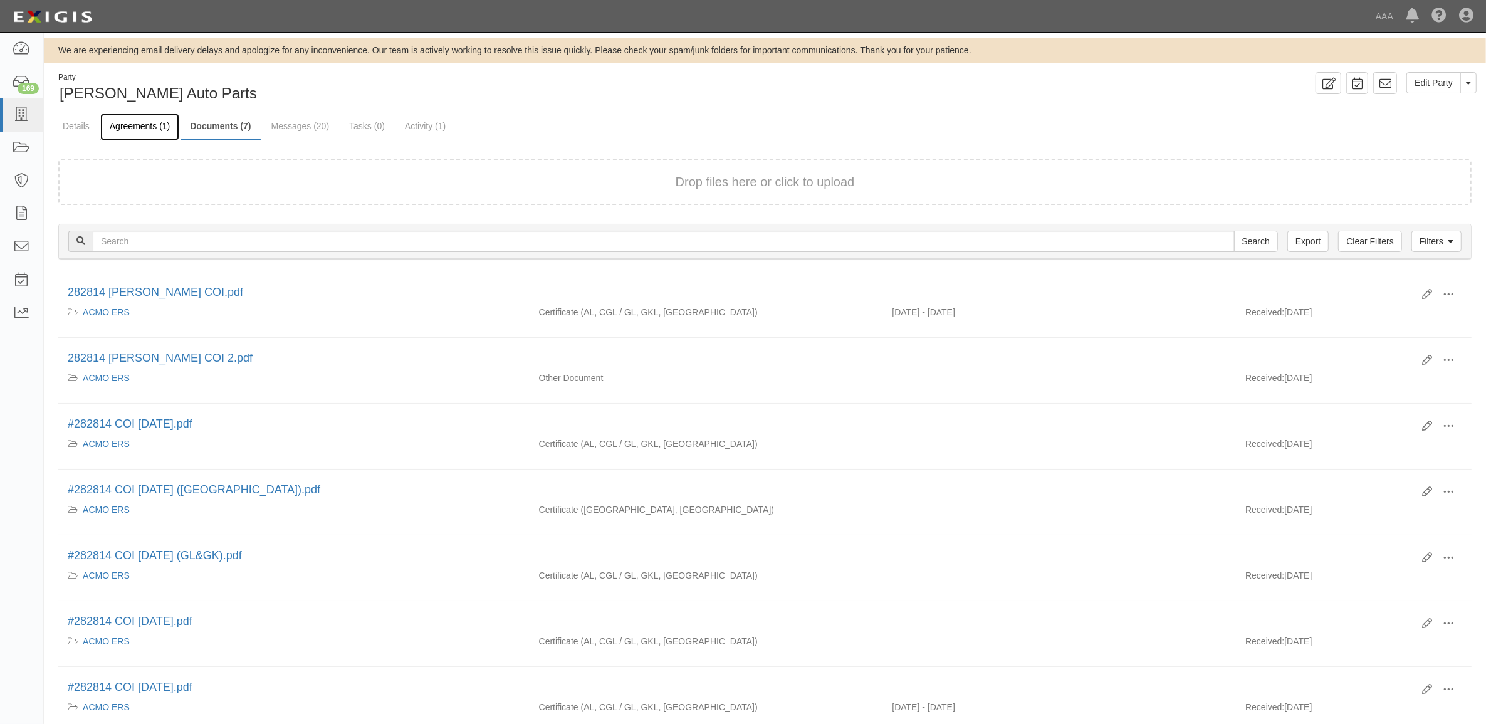
drag, startPoint x: 0, startPoint y: 0, endPoint x: 135, endPoint y: 127, distance: 185.8
click at [135, 127] on link "Agreements (1)" at bounding box center [139, 126] width 79 height 27
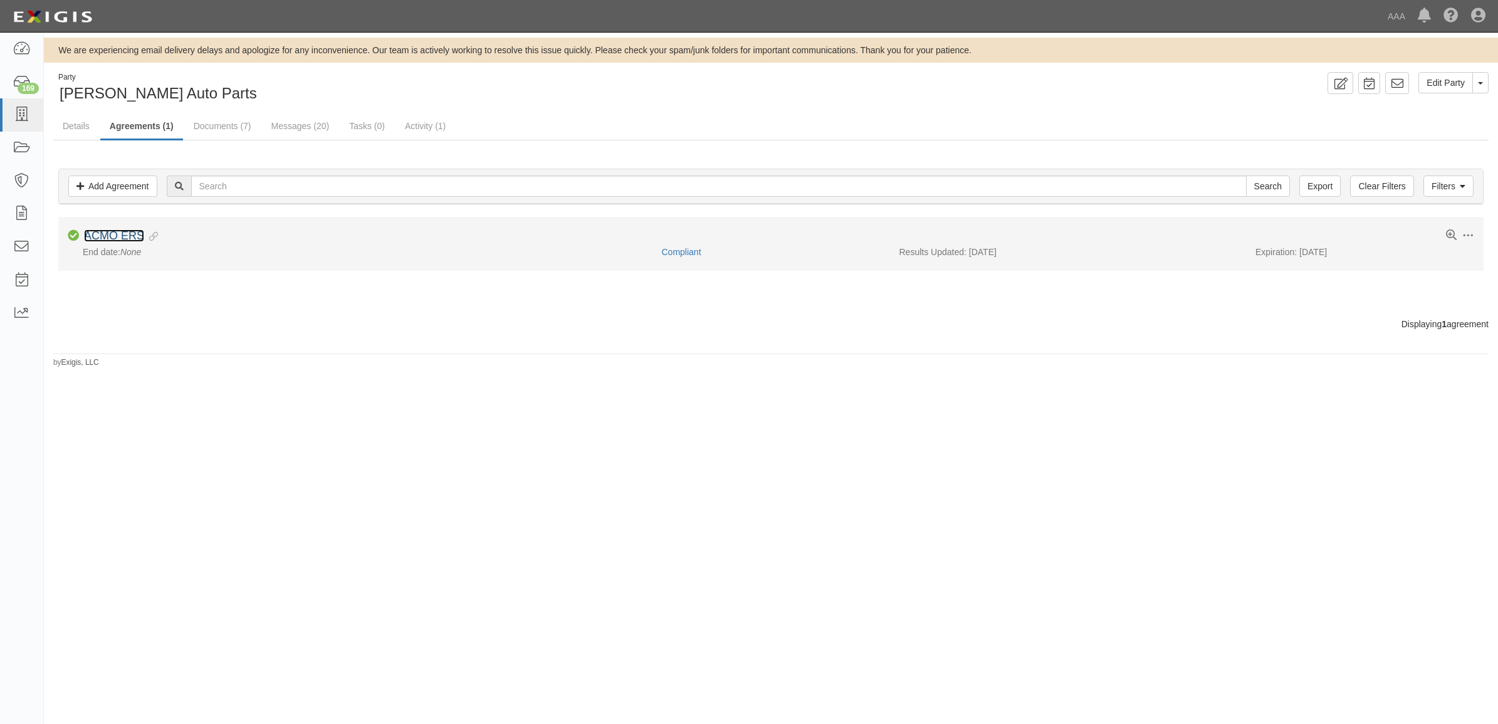
click at [132, 235] on link "ACMO ERS" at bounding box center [114, 235] width 60 height 13
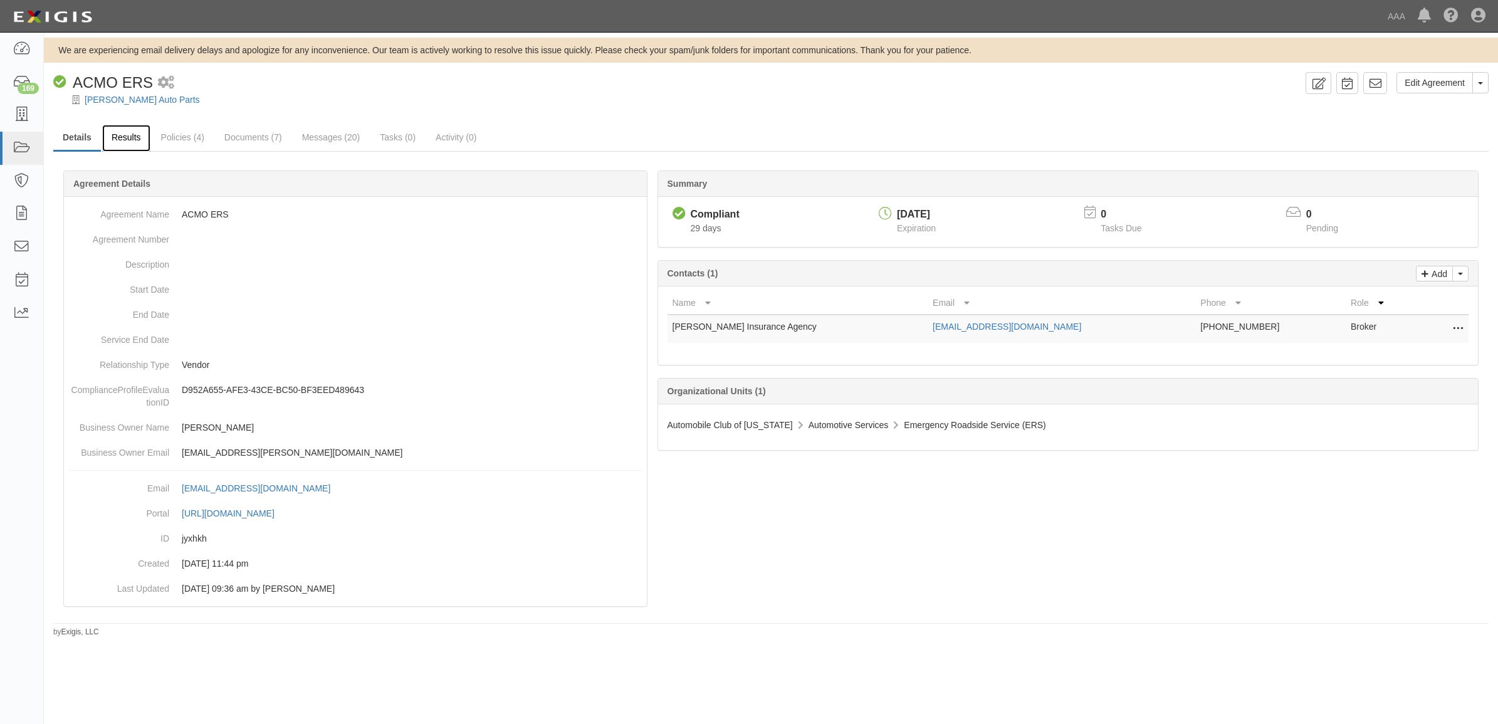
click at [129, 141] on link "Results" at bounding box center [126, 138] width 48 height 27
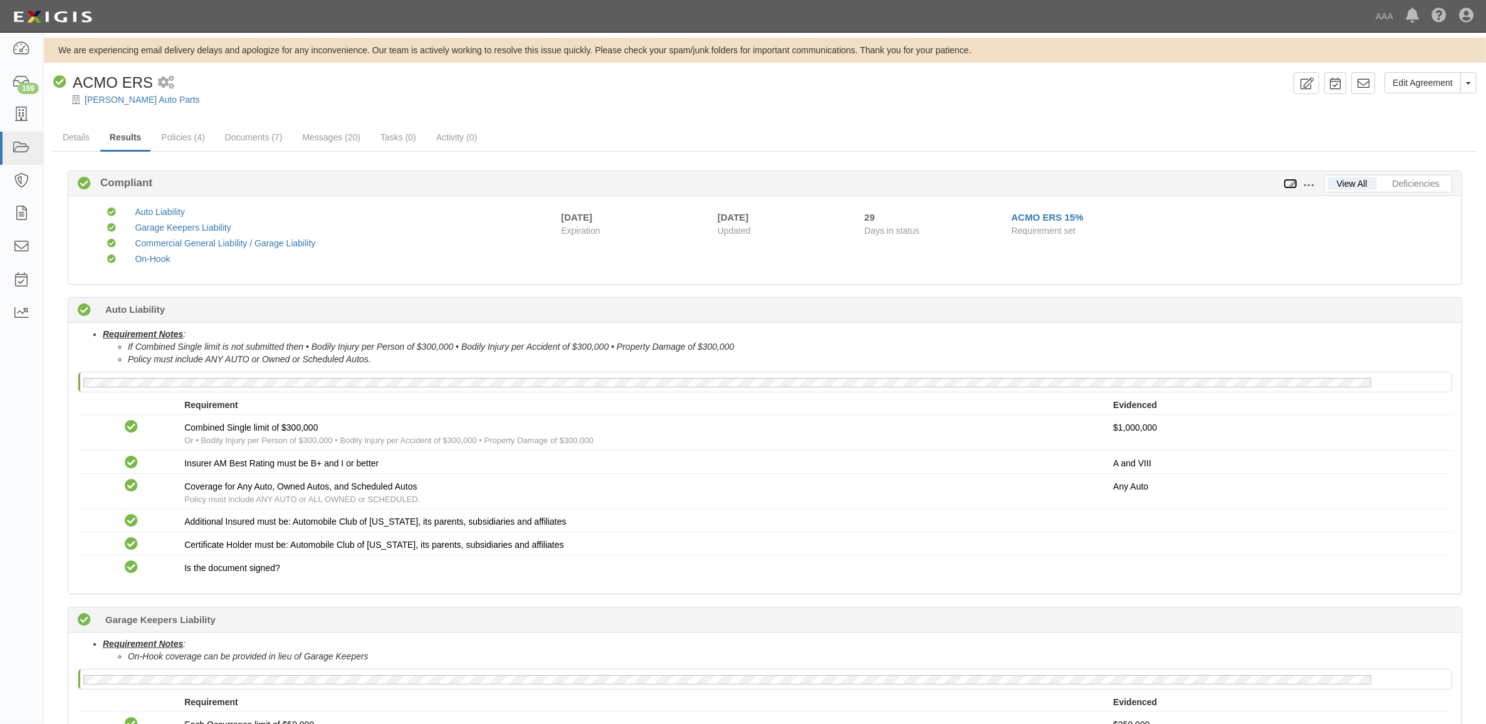
click at [1293, 183] on icon at bounding box center [1291, 184] width 14 height 9
click at [1309, 186] on span at bounding box center [1308, 185] width 11 height 11
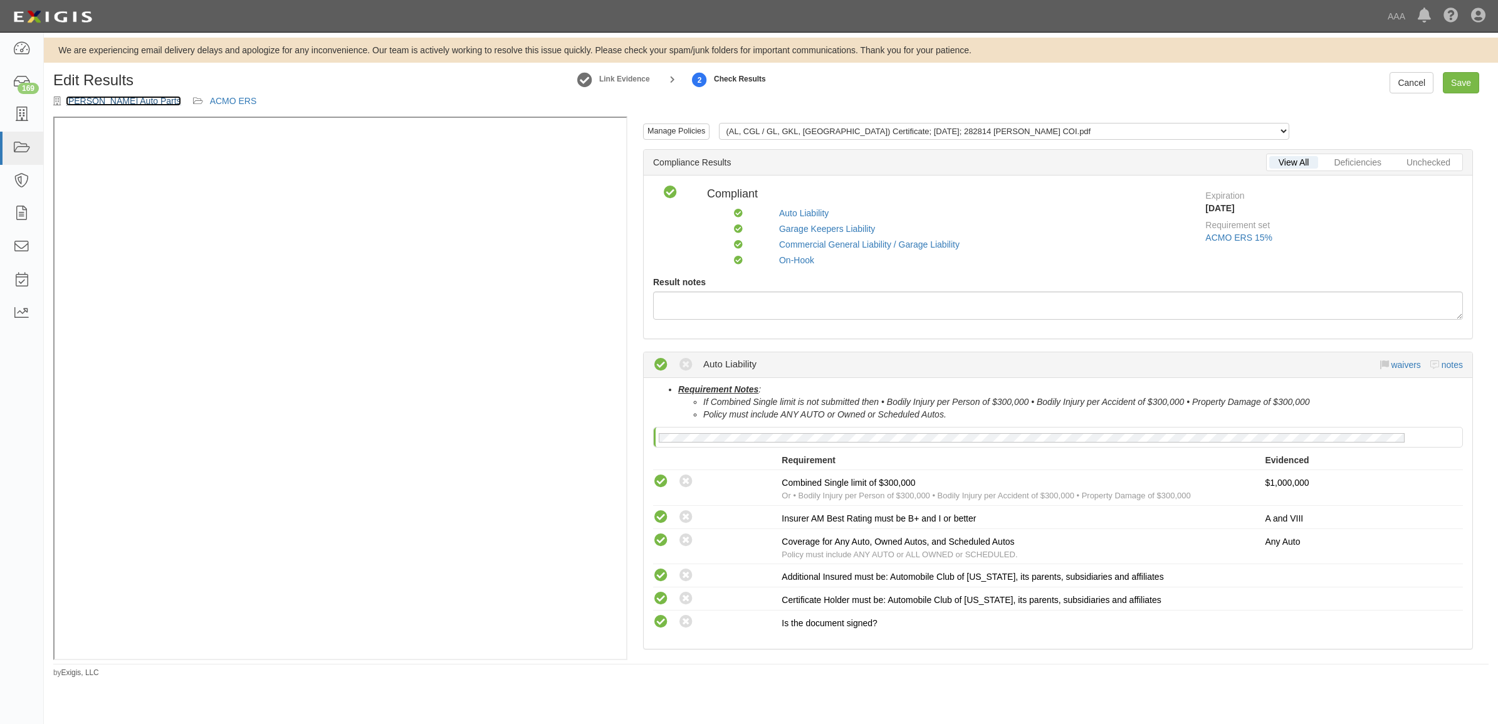
click at [127, 98] on link "[PERSON_NAME] Auto Parts" at bounding box center [123, 101] width 115 height 10
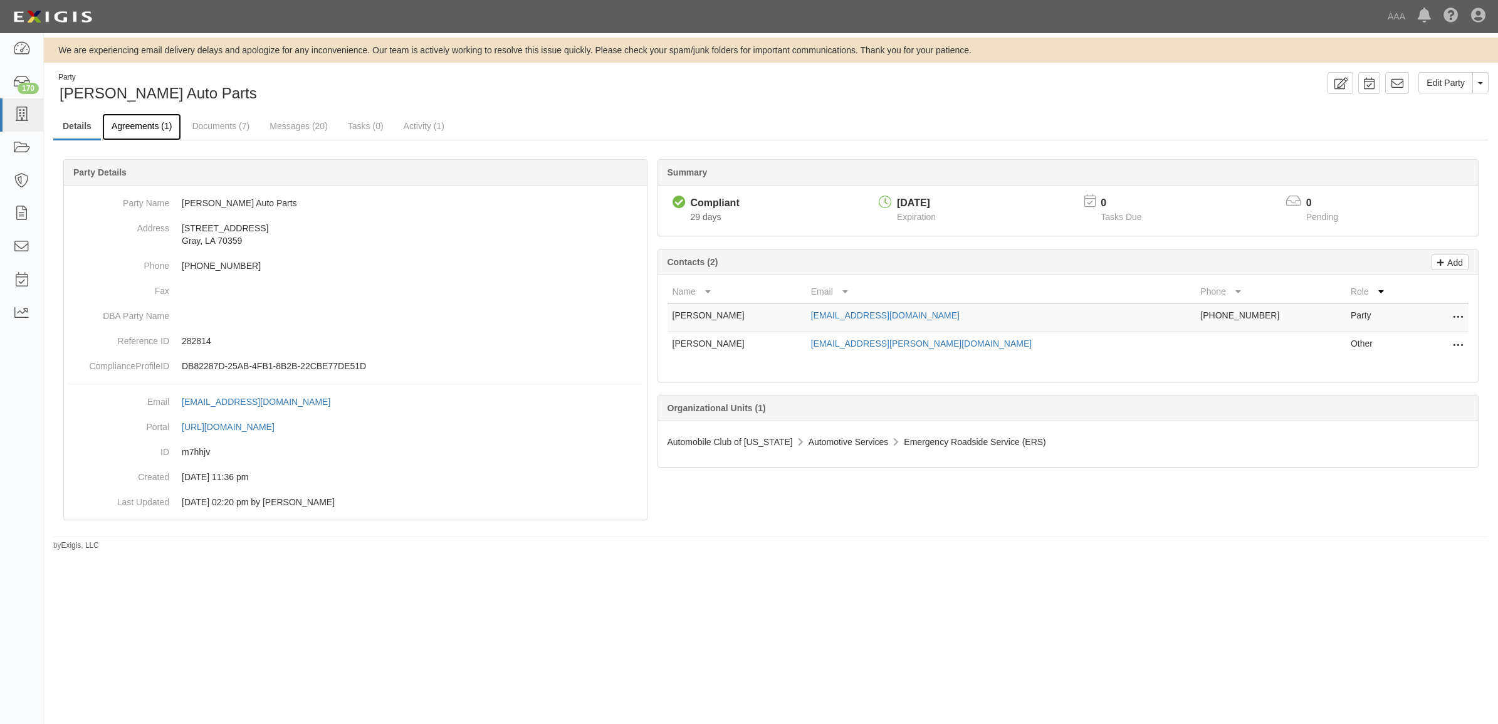
click at [151, 132] on link "Agreements (1)" at bounding box center [141, 126] width 79 height 27
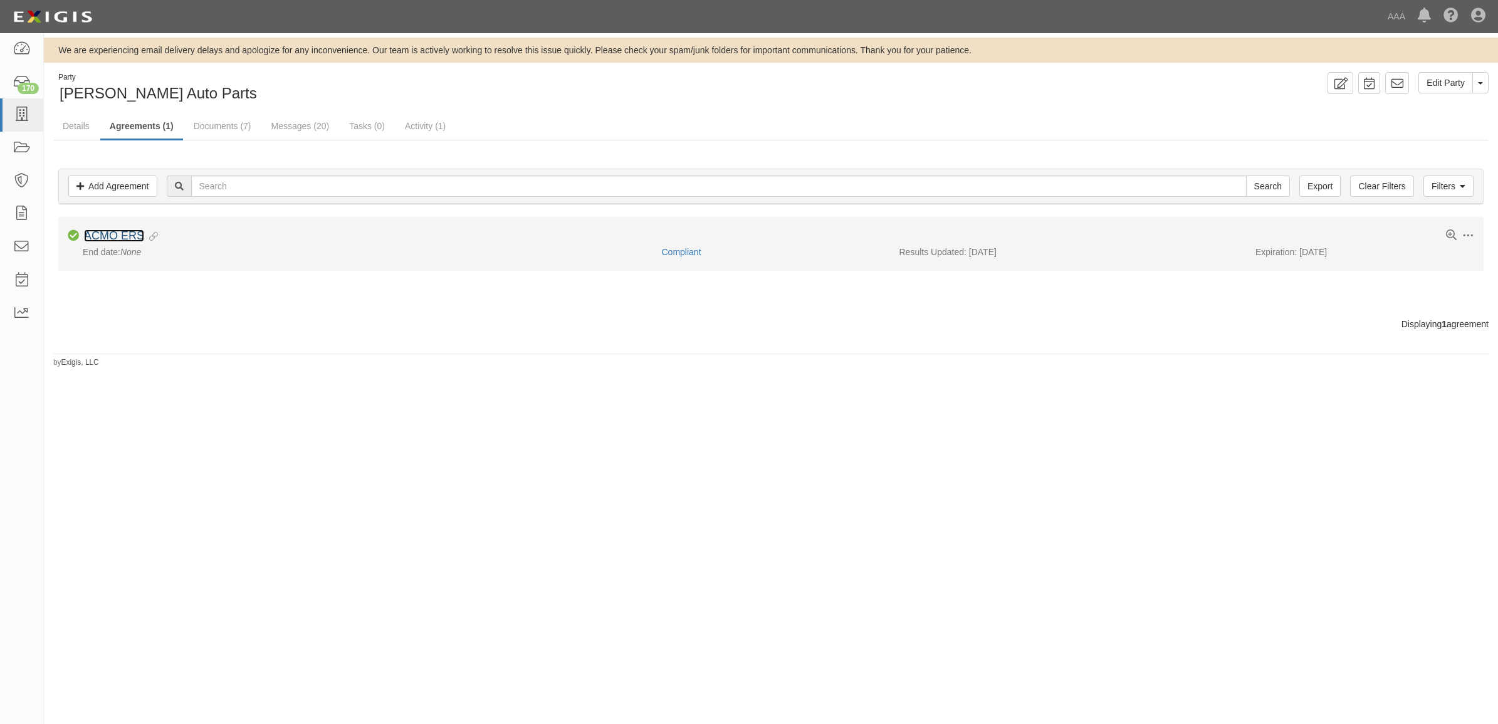
click at [127, 235] on link "ACMO ERS" at bounding box center [114, 235] width 60 height 13
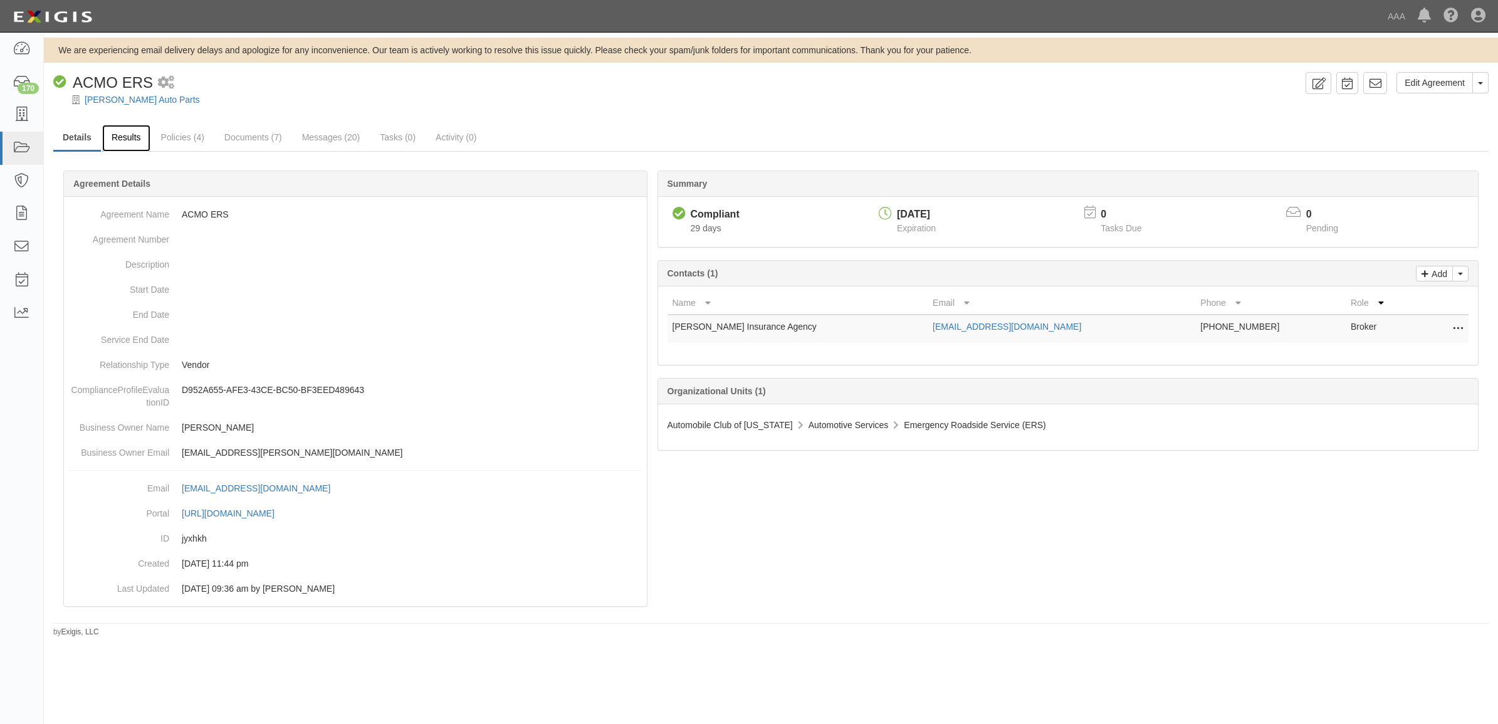
click at [130, 139] on link "Results" at bounding box center [126, 138] width 48 height 27
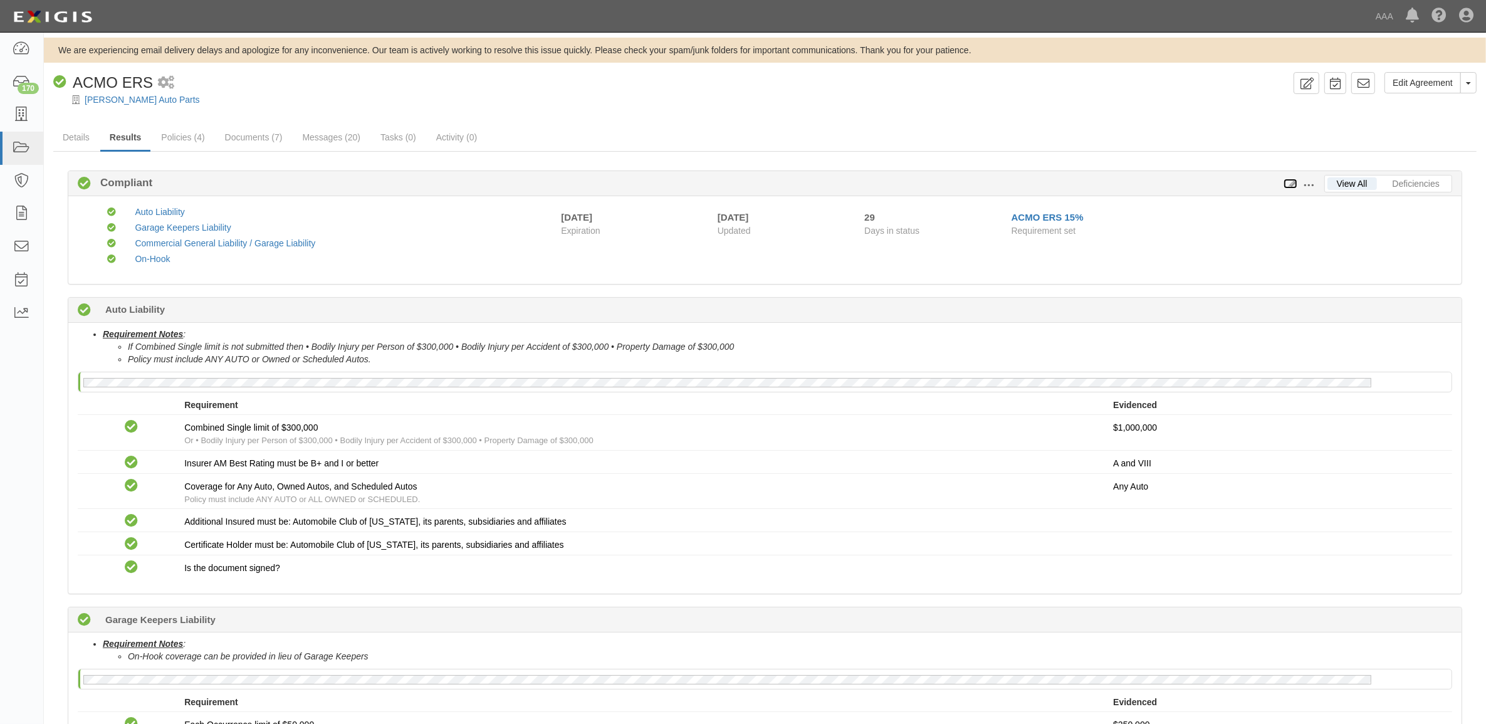
click at [1292, 182] on icon at bounding box center [1291, 184] width 14 height 9
click at [1070, 217] on link "ACMO ERS 15%" at bounding box center [1048, 217] width 72 height 11
click at [1473, 80] on button "Toggle Agreement Dropdown" at bounding box center [1468, 82] width 16 height 21
click at [1307, 182] on span at bounding box center [1308, 185] width 11 height 11
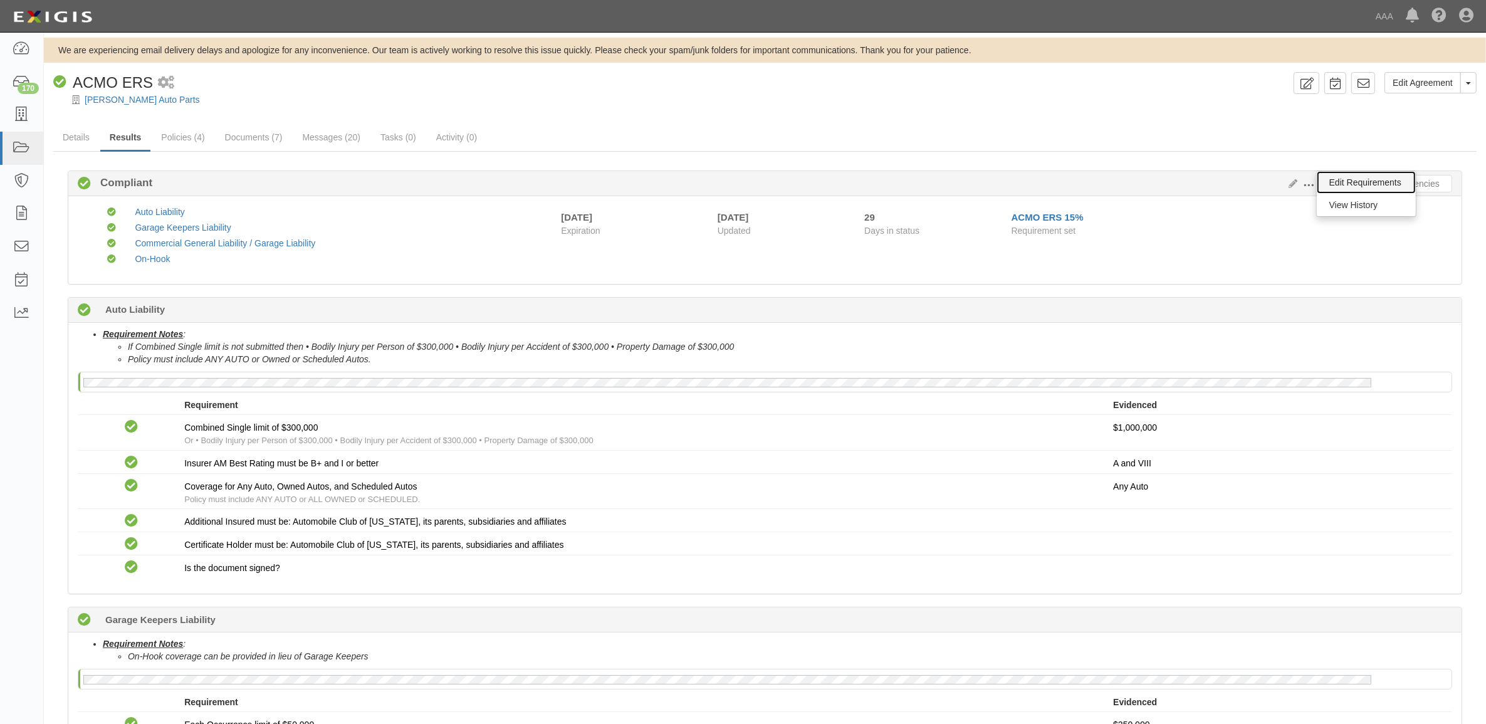
click at [1337, 177] on link "Edit Requirements" at bounding box center [1366, 182] width 99 height 23
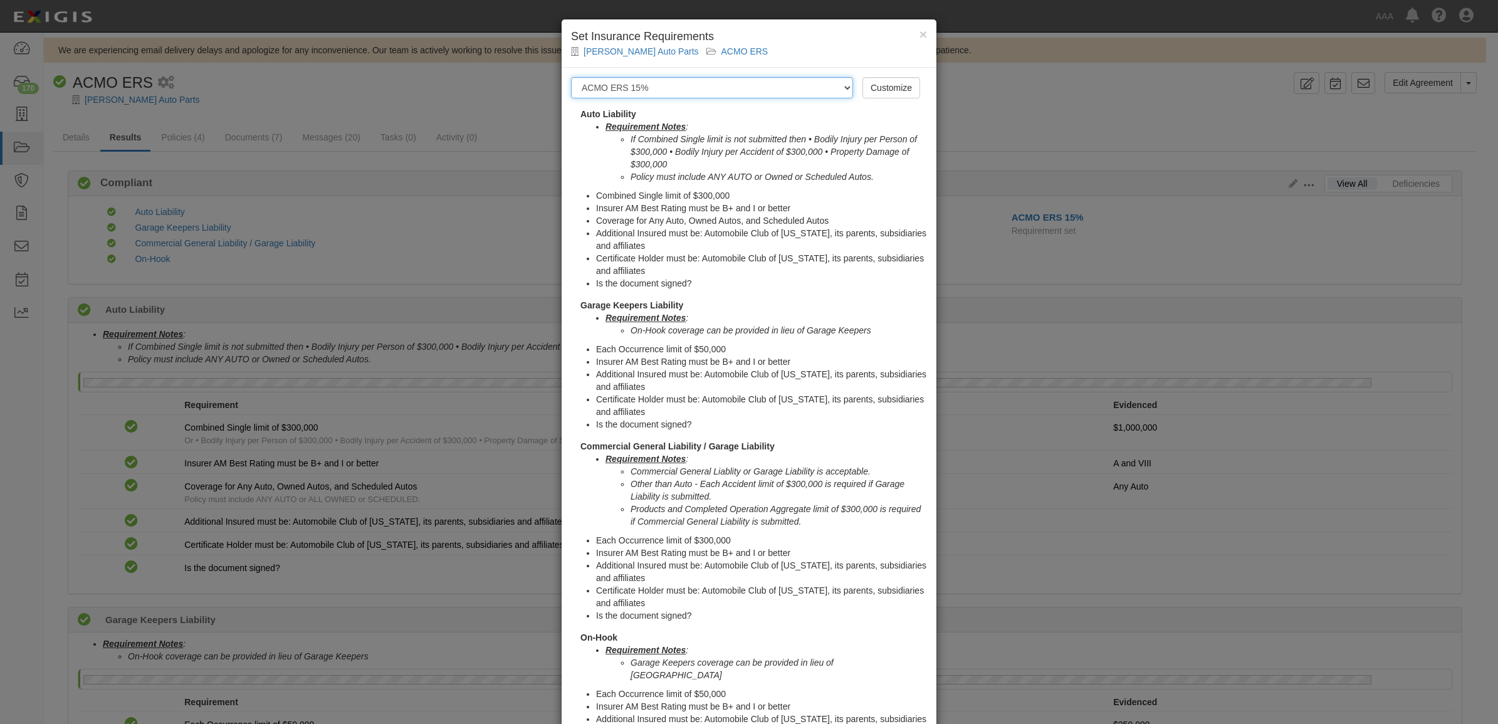
click at [763, 85] on select "-- Select requirement set -- AAA East Central AAR AAA East Central ERS AAA East…" at bounding box center [712, 87] width 282 height 21
select select "16903"
click at [571, 77] on select "-- Select requirement set -- AAA East Central AAR AAA East Central ERS AAA East…" at bounding box center [712, 87] width 282 height 21
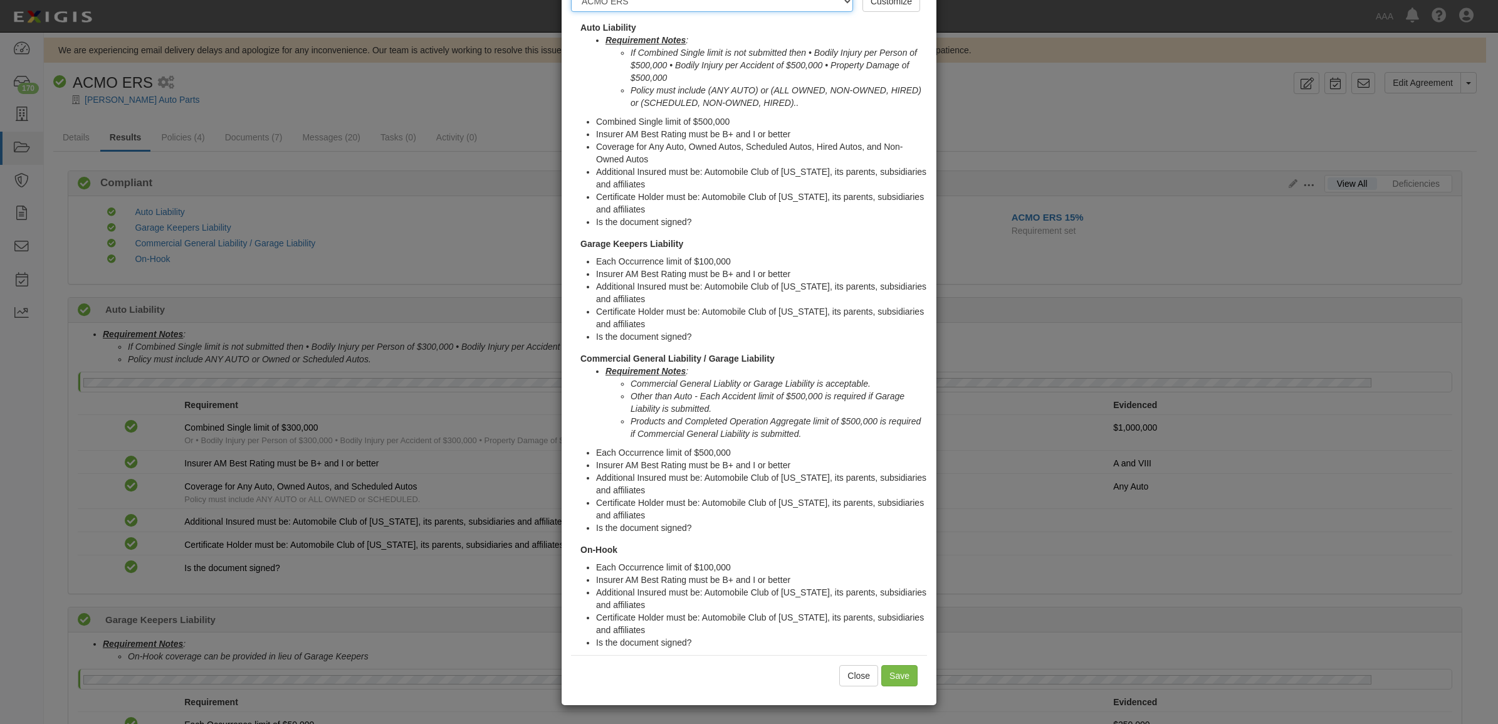
scroll to position [88, 0]
click at [895, 683] on input "Save" at bounding box center [899, 674] width 36 height 21
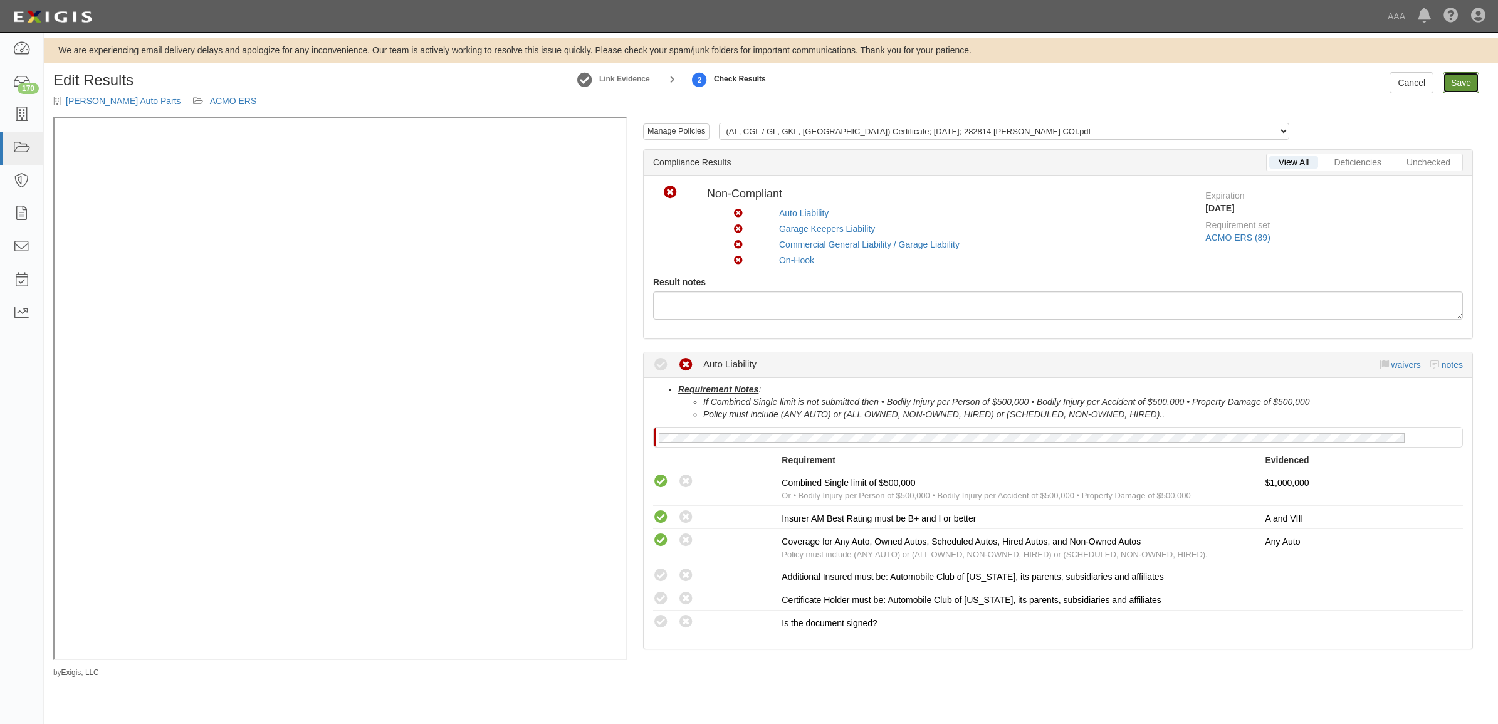
click at [1455, 83] on link "Save" at bounding box center [1461, 82] width 36 height 21
radio input "true"
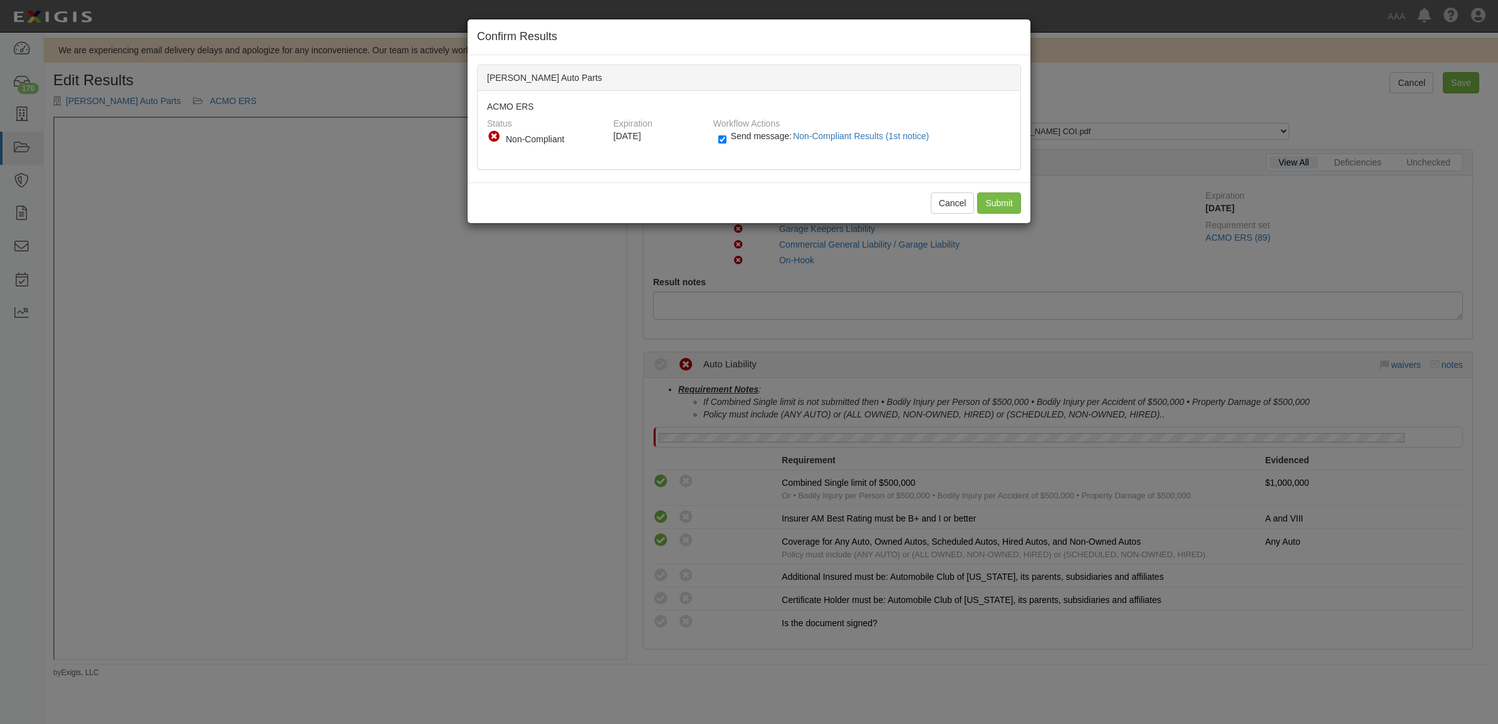
click at [727, 138] on label "Send message: Non-Compliant Results (1st notice)" at bounding box center [826, 142] width 216 height 16
click at [726, 138] on input "Send message: Non-Compliant Results (1st notice)" at bounding box center [722, 139] width 8 height 14
checkbox input "false"
click at [1001, 197] on input "Submit" at bounding box center [999, 202] width 44 height 21
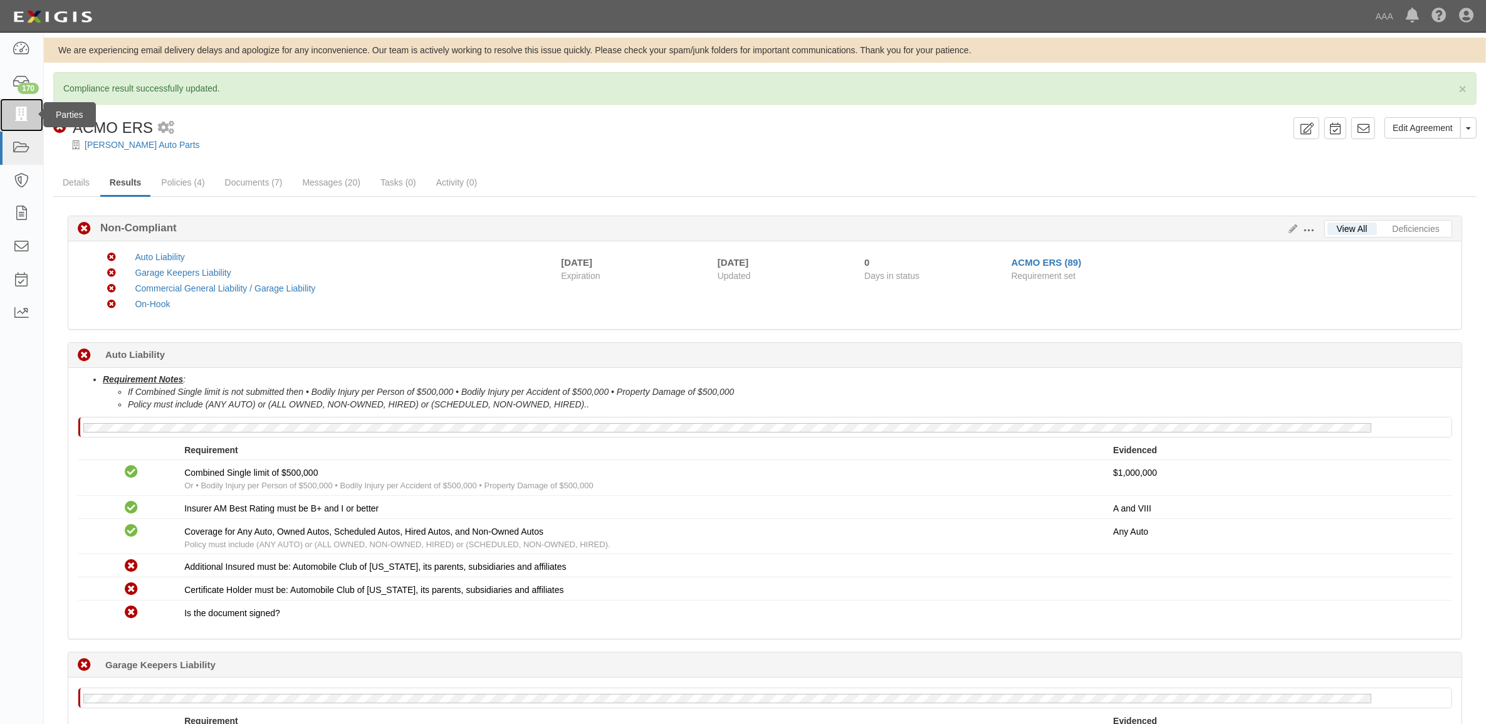
click at [21, 126] on link at bounding box center [21, 114] width 43 height 33
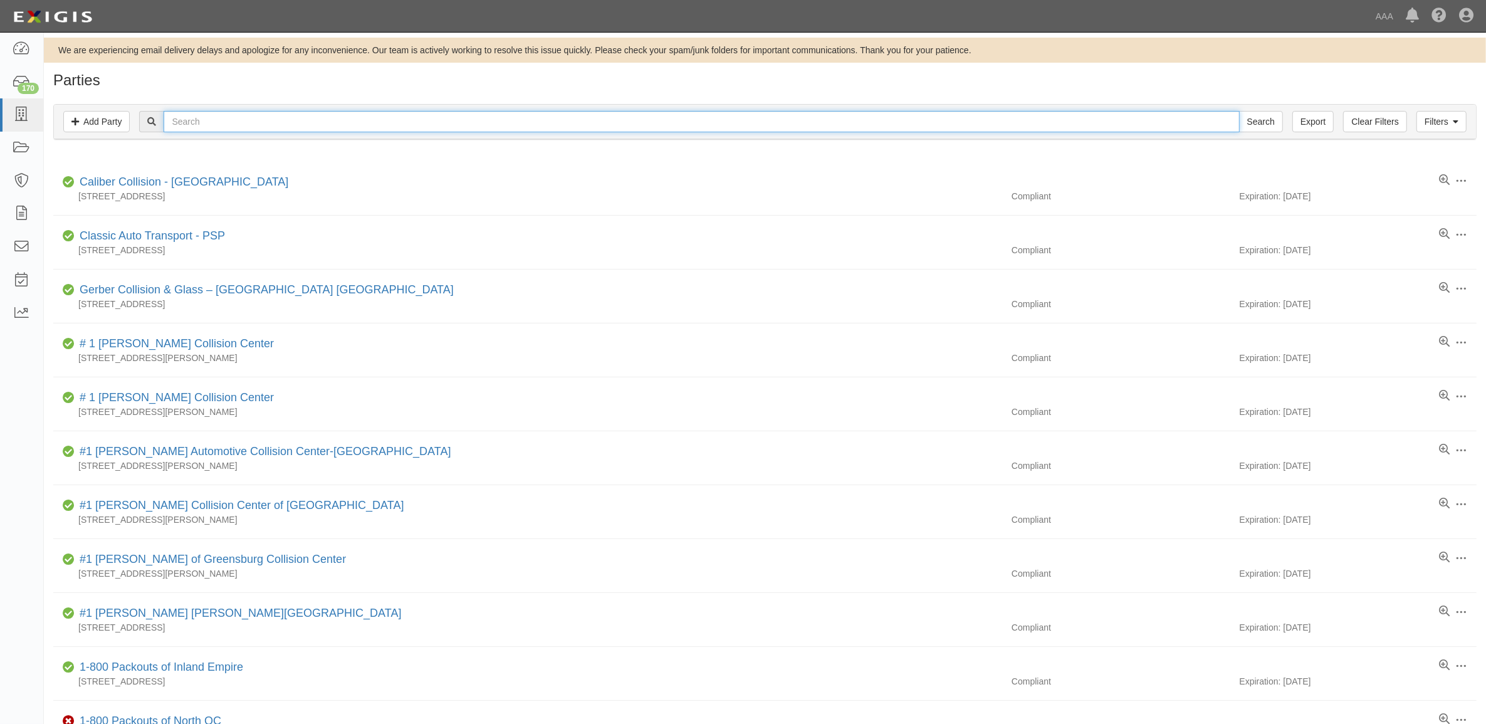
click at [361, 117] on input "text" at bounding box center [701, 121] width 1075 height 21
type input "365834"
click at [1239, 111] on input "Search" at bounding box center [1261, 121] width 44 height 21
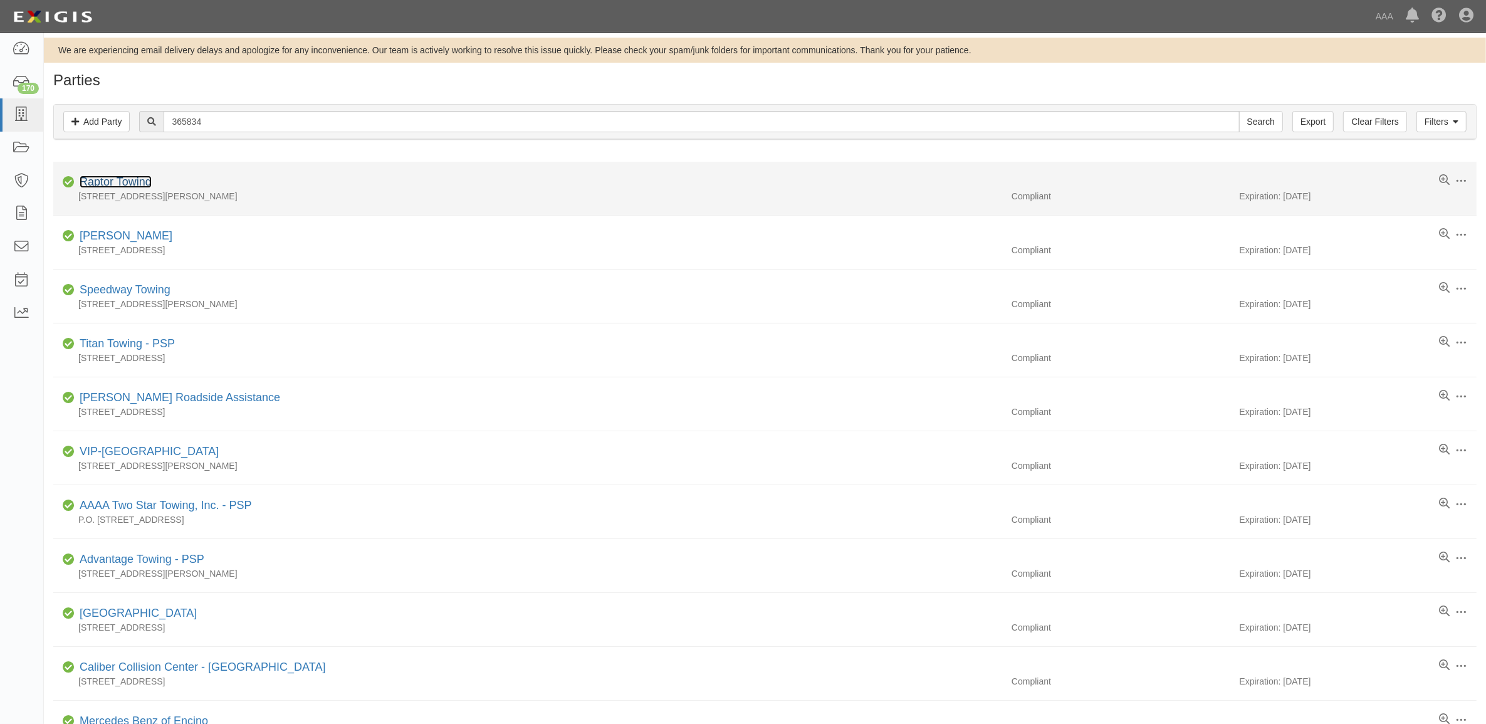
click at [135, 180] on link "Raptor Towing" at bounding box center [116, 181] width 72 height 13
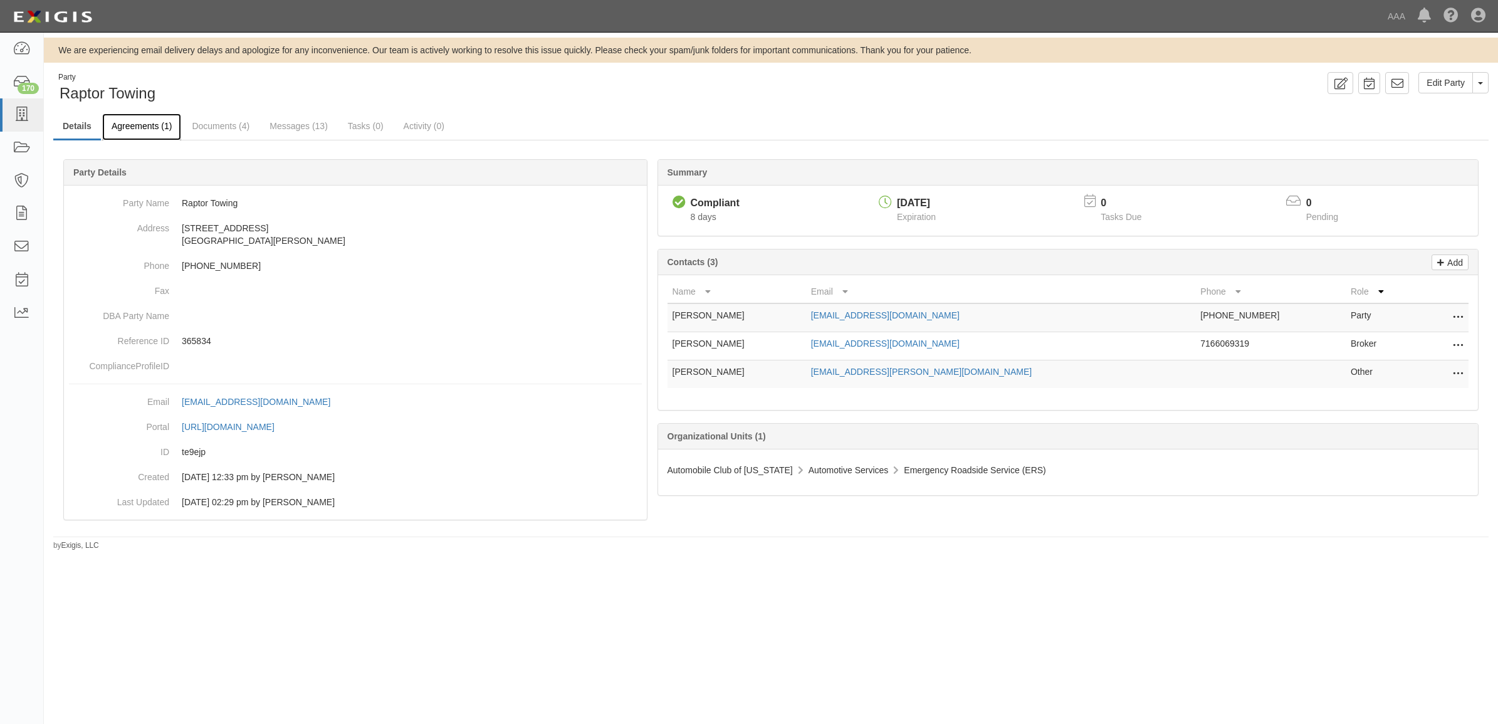
click at [141, 127] on link "Agreements (1)" at bounding box center [141, 126] width 79 height 27
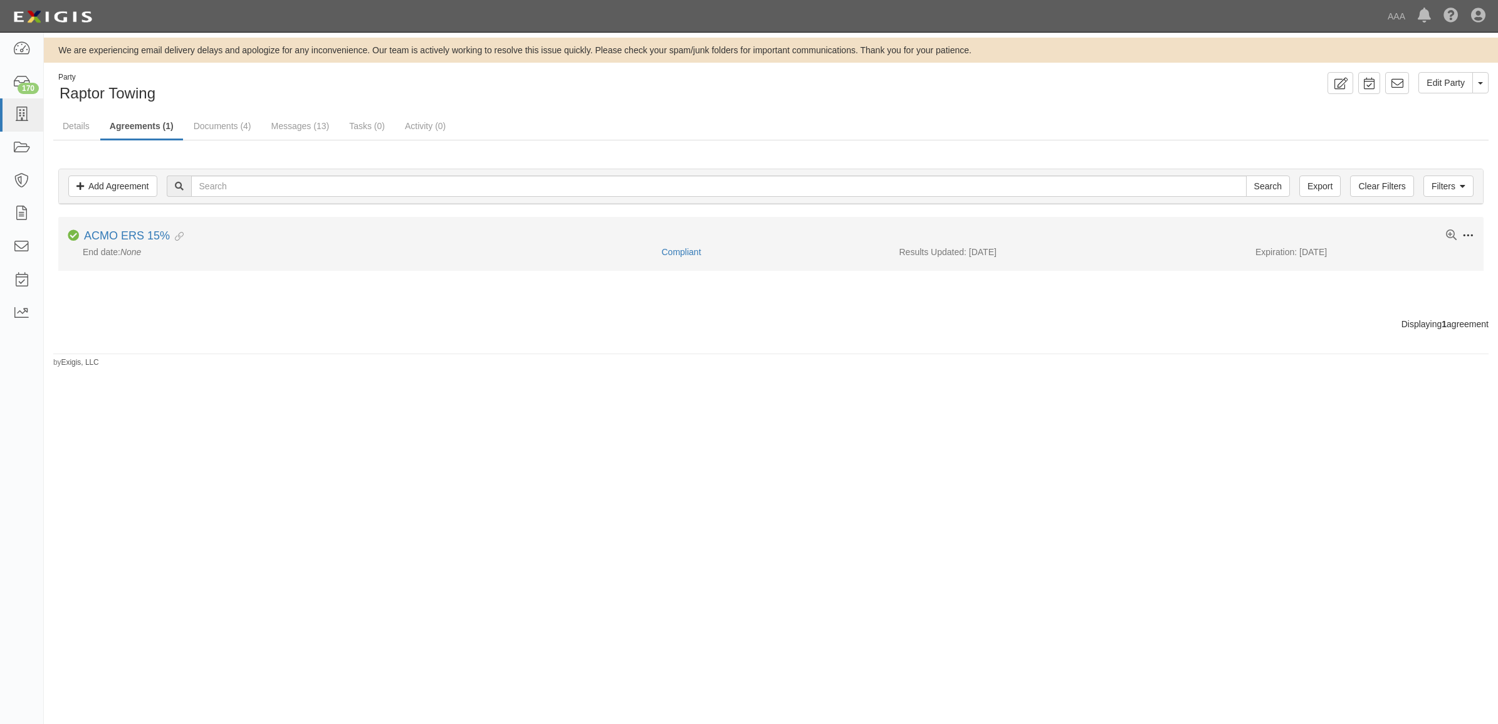
click at [1470, 235] on span at bounding box center [1467, 235] width 11 height 11
click at [1415, 238] on link "Edit" at bounding box center [1409, 234] width 99 height 23
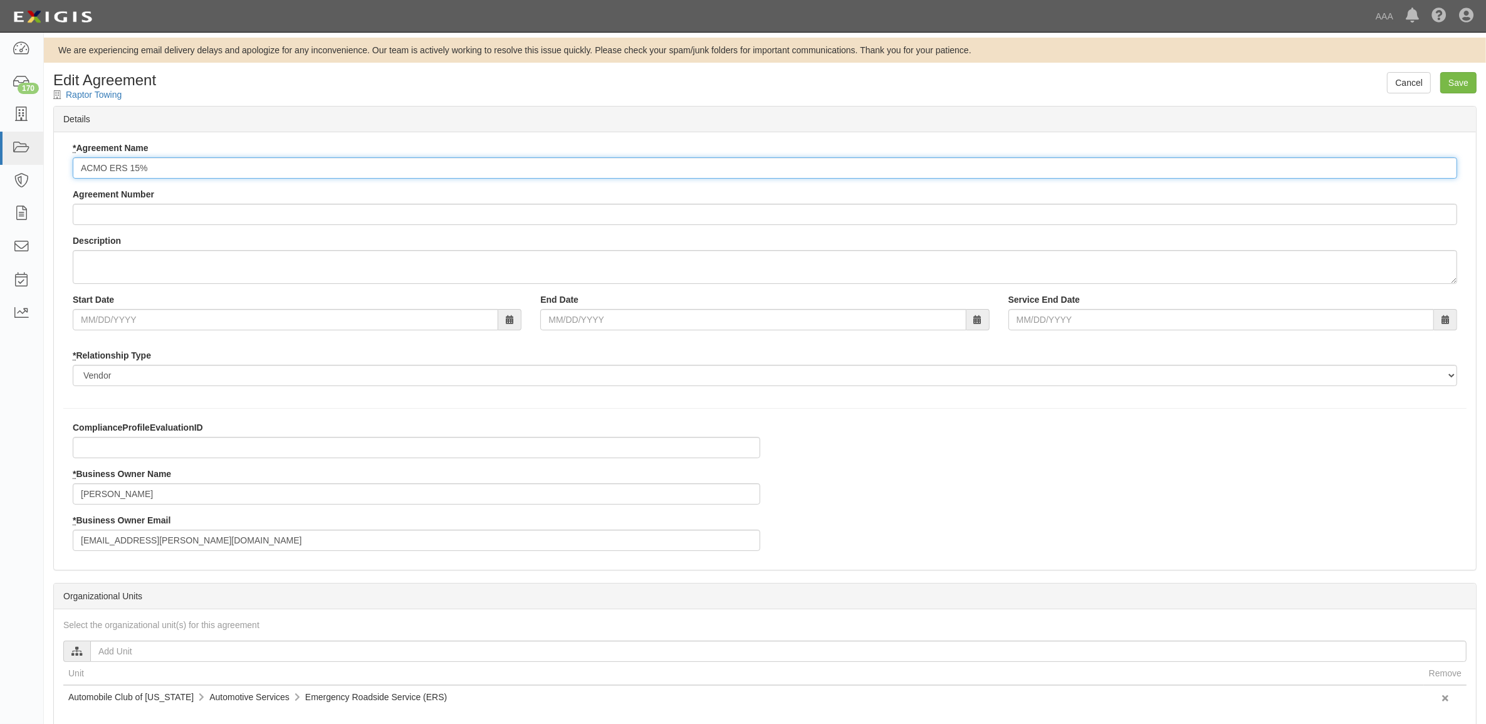
drag, startPoint x: 132, startPoint y: 170, endPoint x: 412, endPoint y: 165, distance: 280.2
click at [405, 165] on input "ACMO ERS 15%" at bounding box center [765, 167] width 1384 height 21
type input "ACMO ERS"
click at [1453, 86] on input "Save" at bounding box center [1458, 82] width 36 height 21
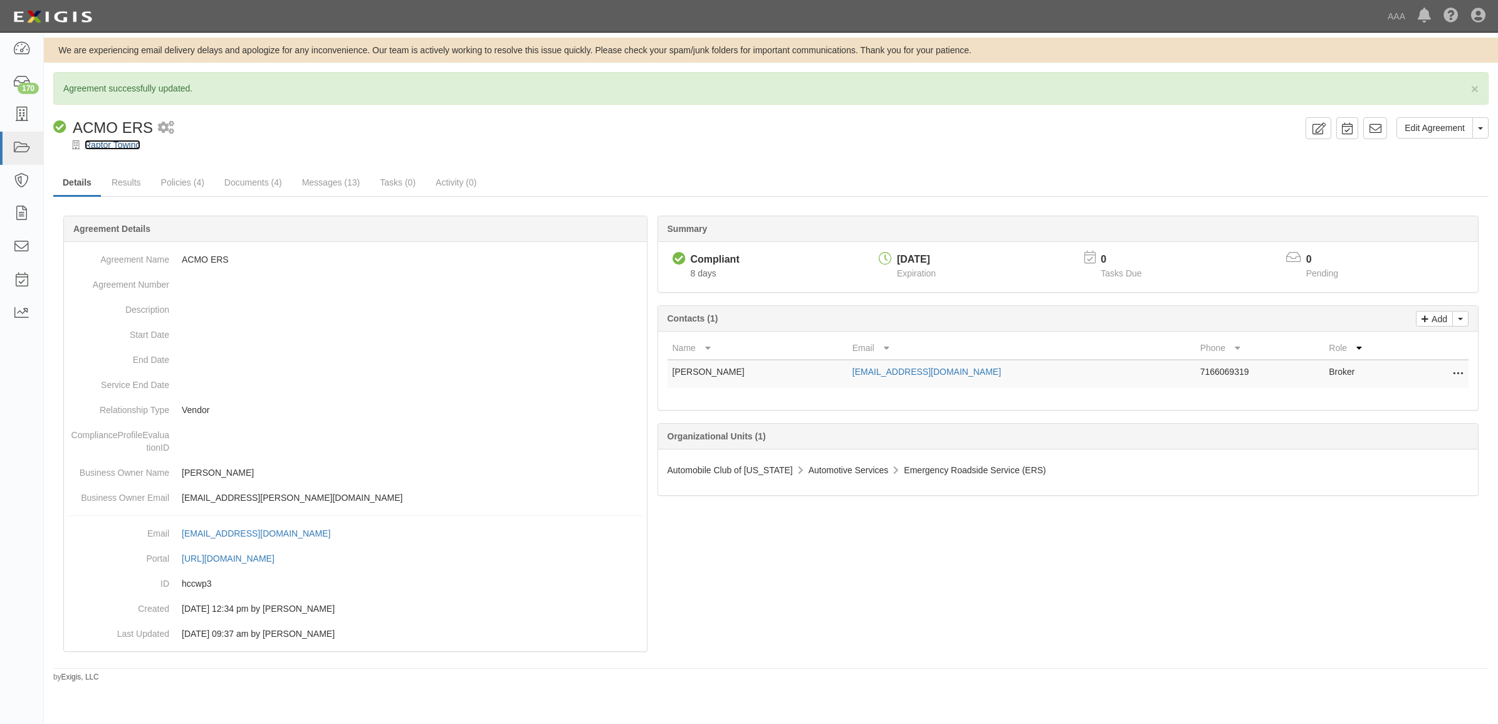
click at [120, 145] on link "Raptor Towing" at bounding box center [113, 145] width 56 height 10
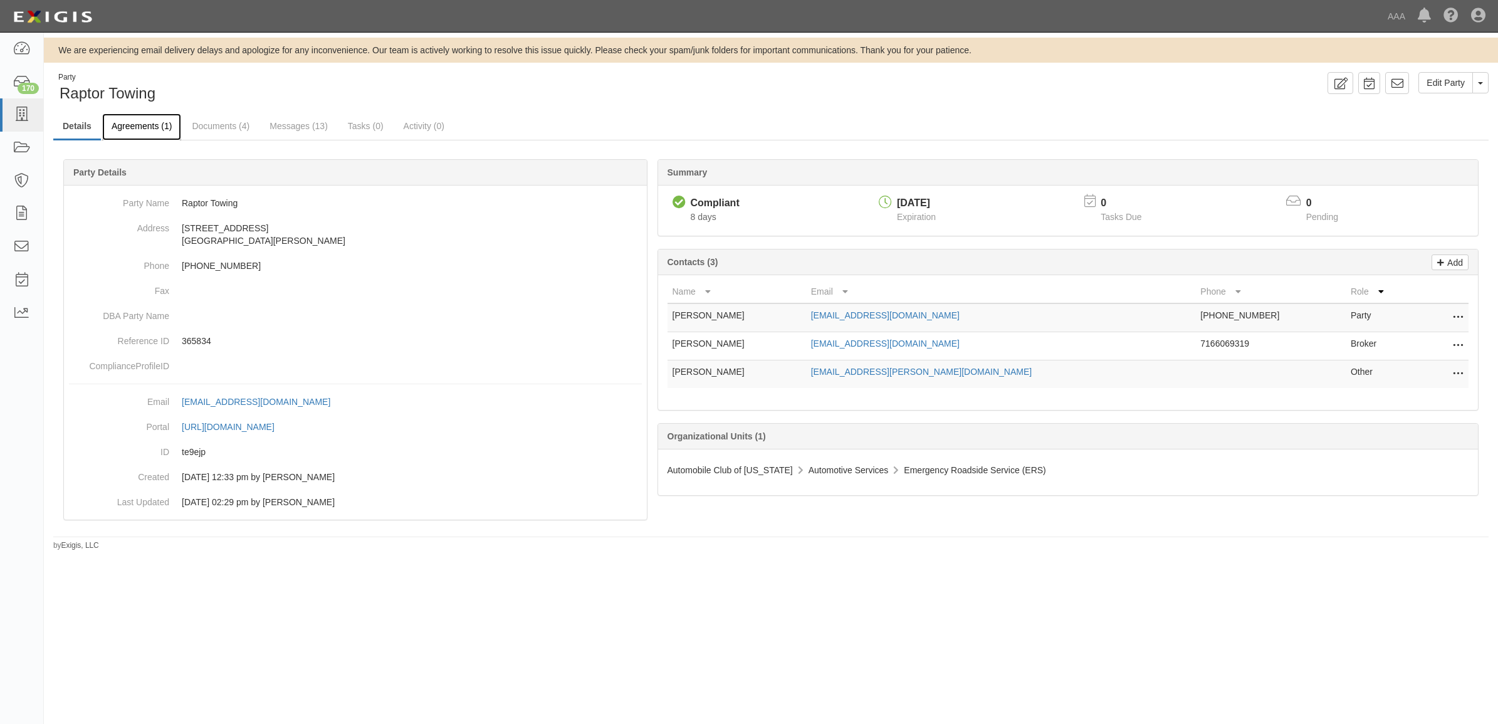
click at [145, 127] on link "Agreements (1)" at bounding box center [141, 126] width 79 height 27
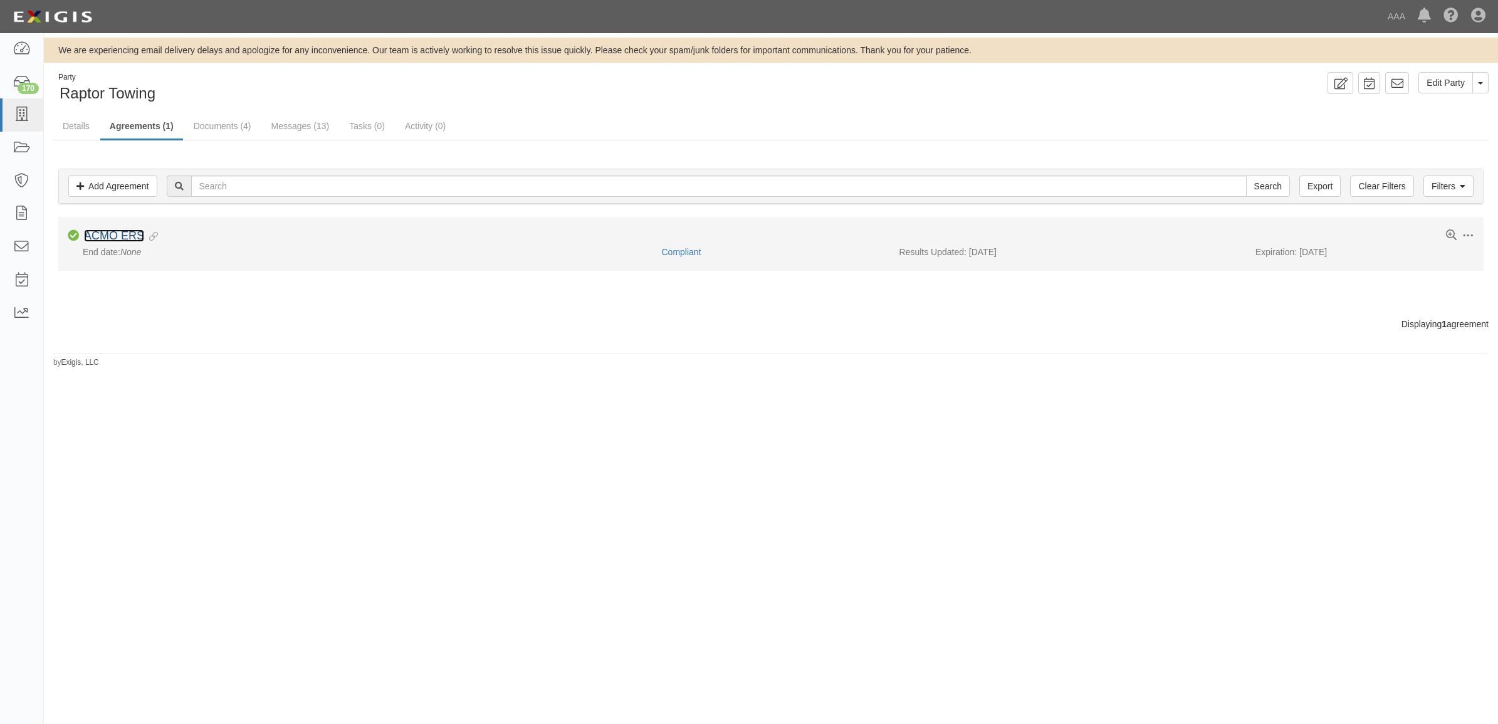
click at [110, 231] on link "ACMO ERS" at bounding box center [114, 235] width 60 height 13
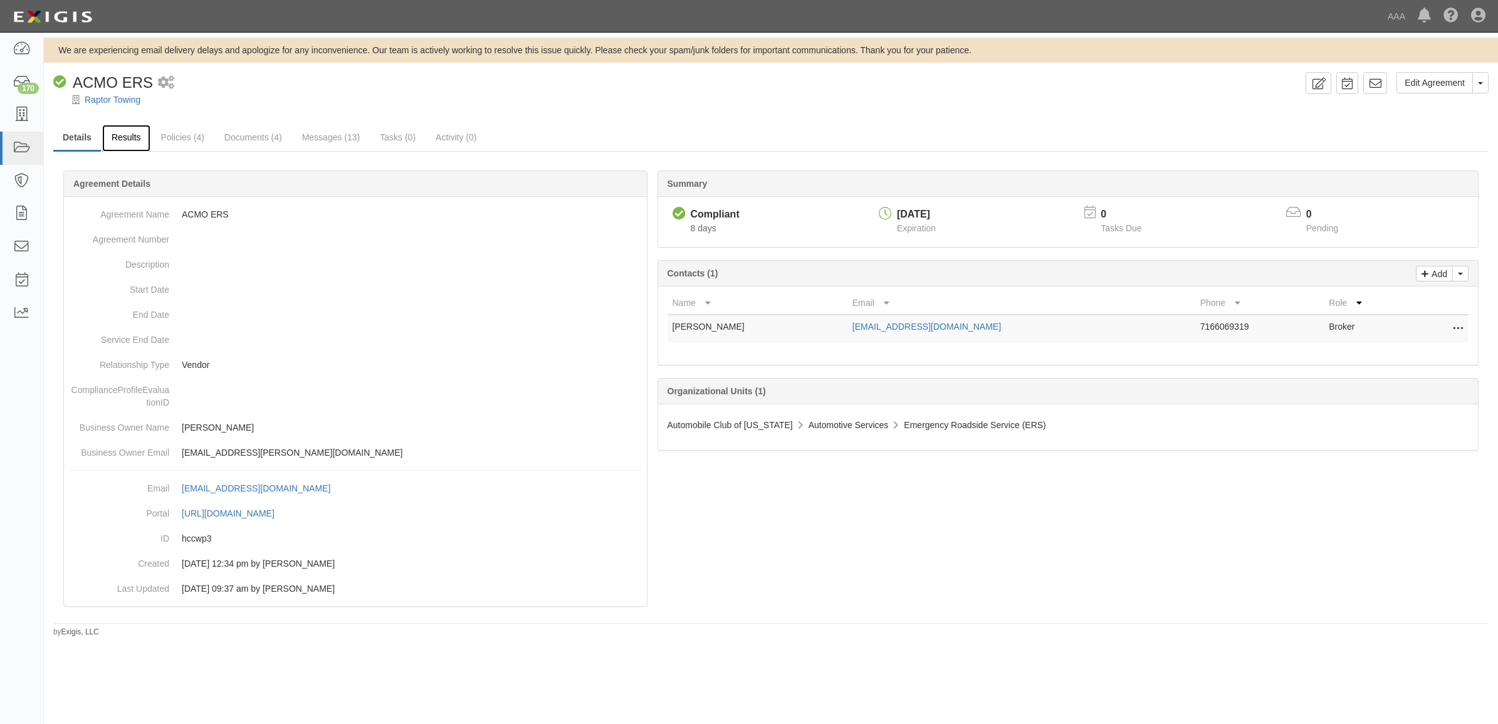
click at [123, 135] on link "Results" at bounding box center [126, 138] width 48 height 27
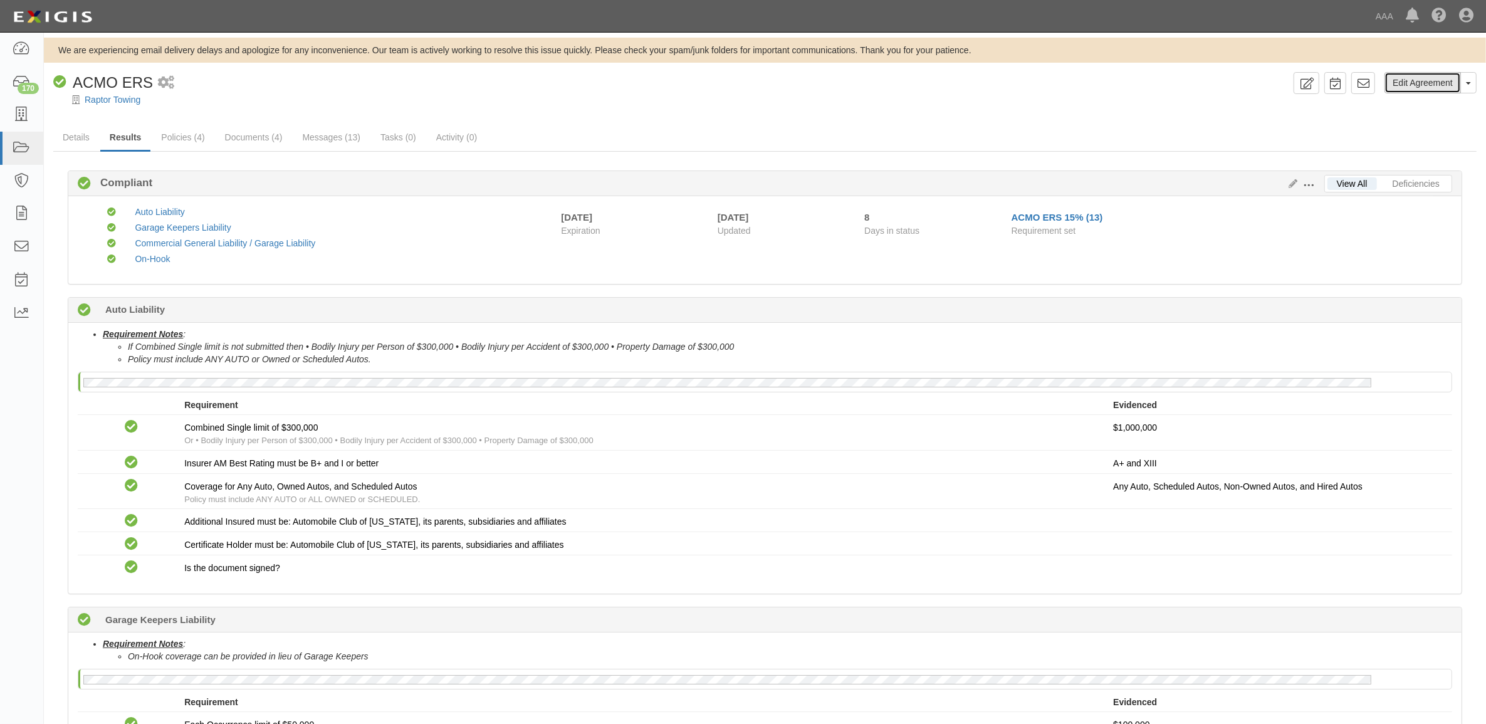
click at [1415, 88] on link "Edit Agreement" at bounding box center [1422, 82] width 76 height 21
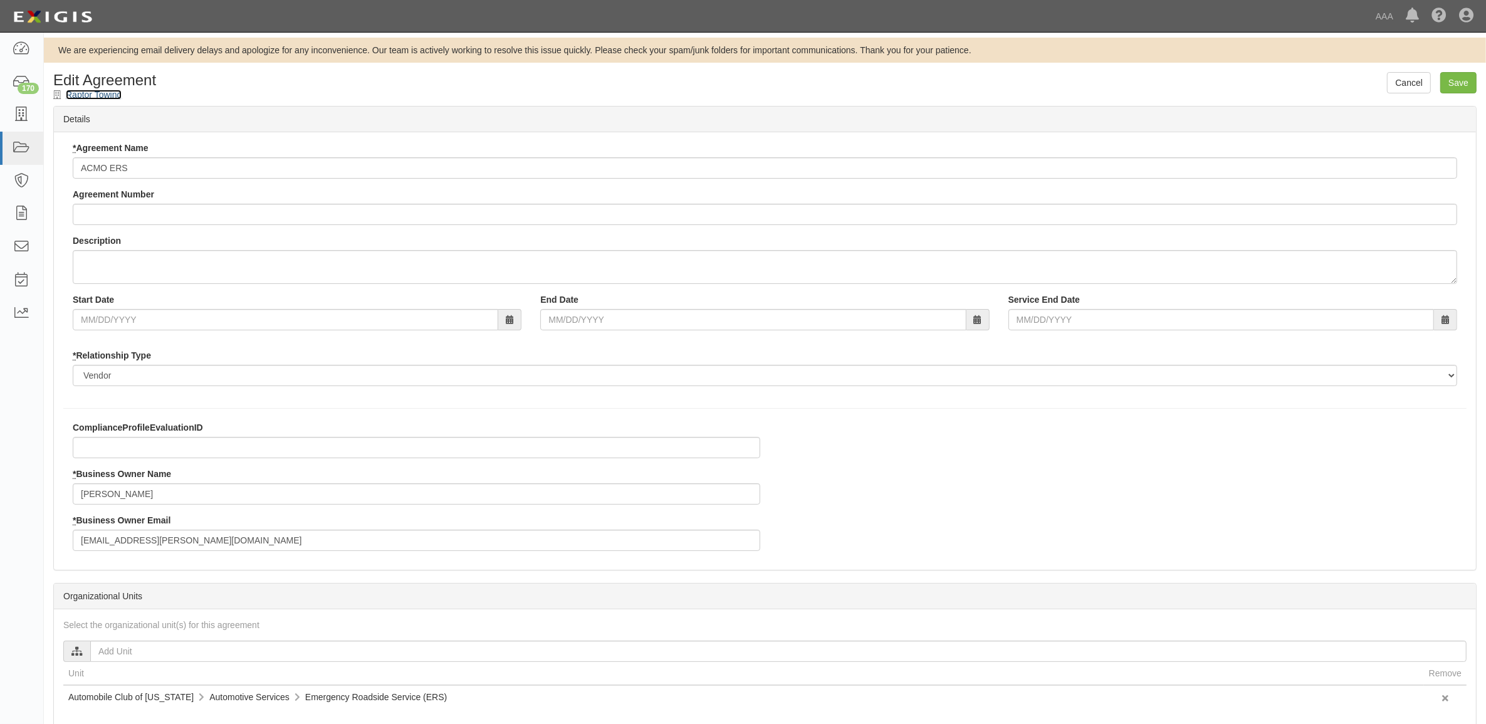
click at [102, 94] on link "Raptor Towing" at bounding box center [94, 95] width 56 height 10
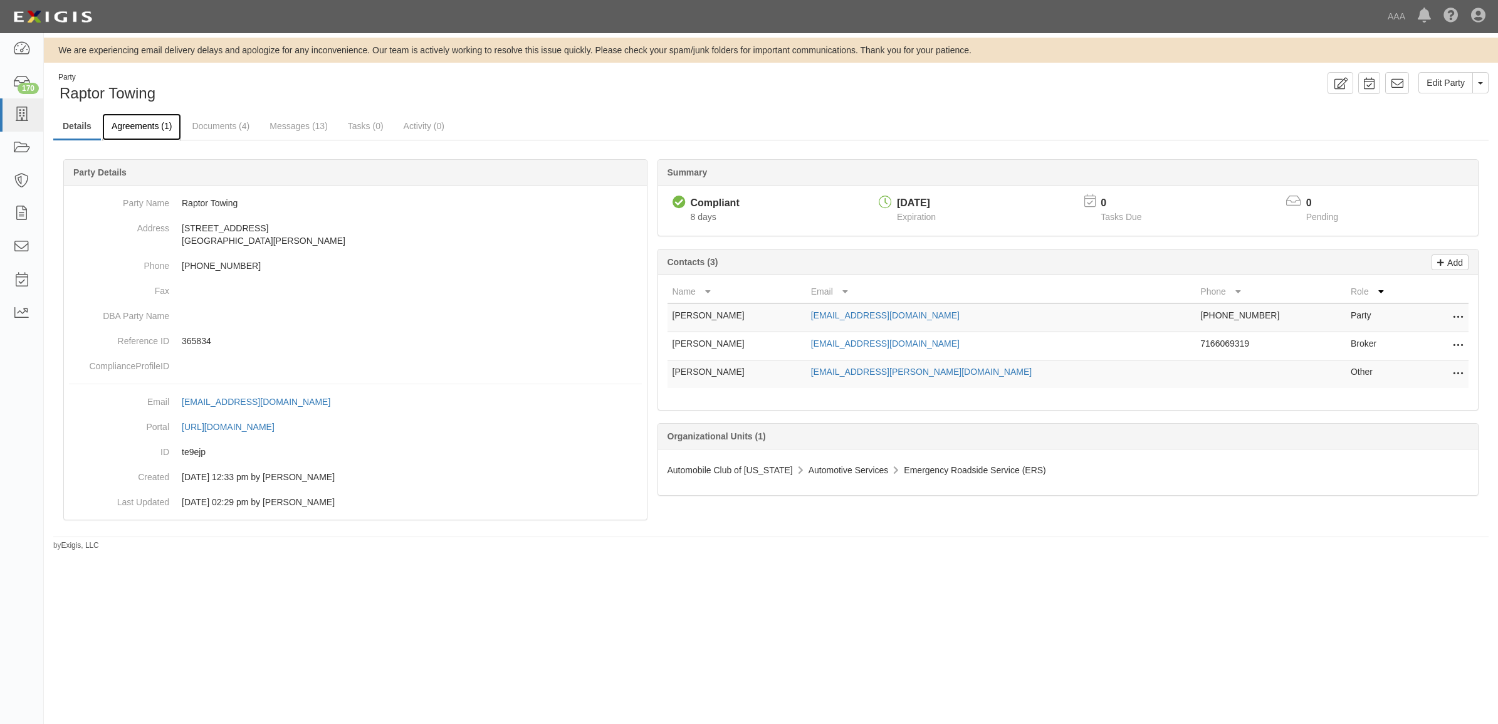
click at [138, 125] on link "Agreements (1)" at bounding box center [141, 126] width 79 height 27
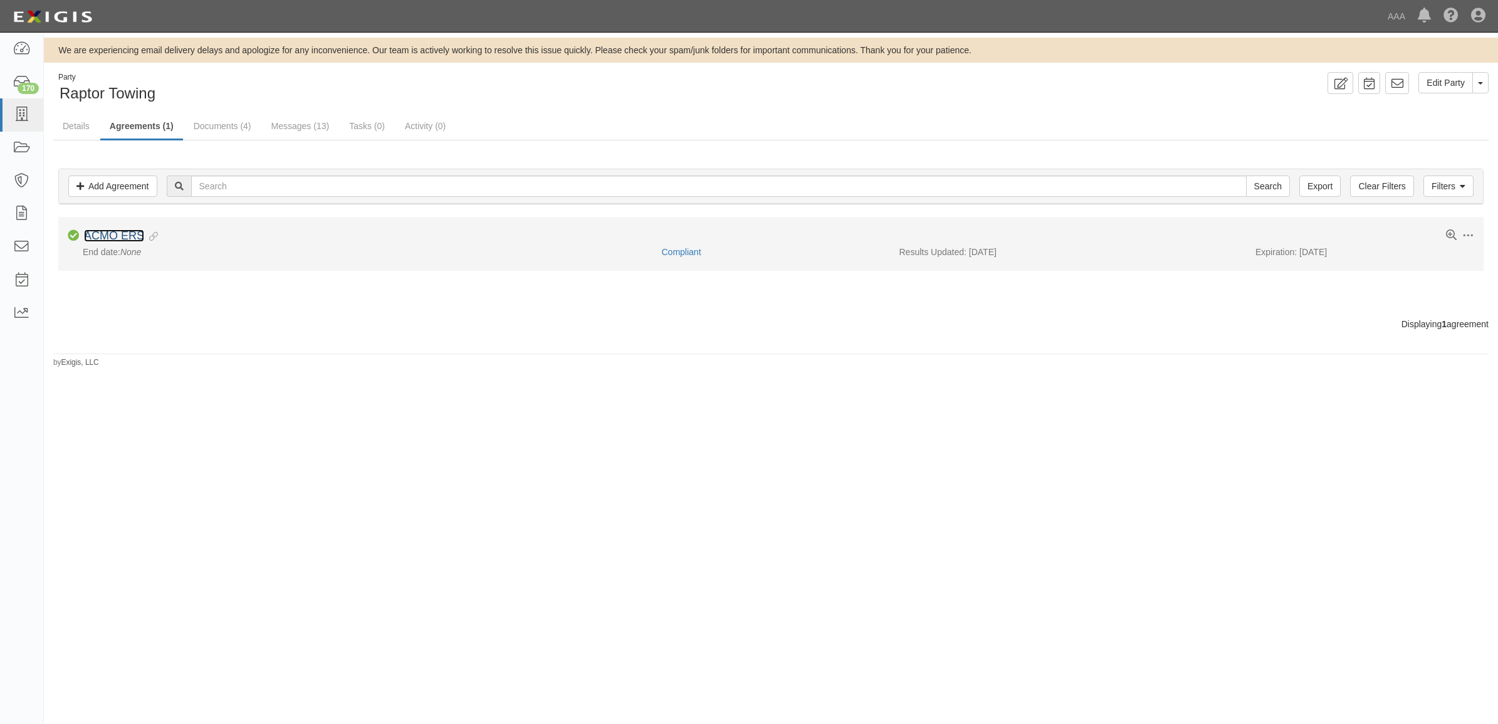
click at [95, 238] on link "ACMO ERS" at bounding box center [114, 235] width 60 height 13
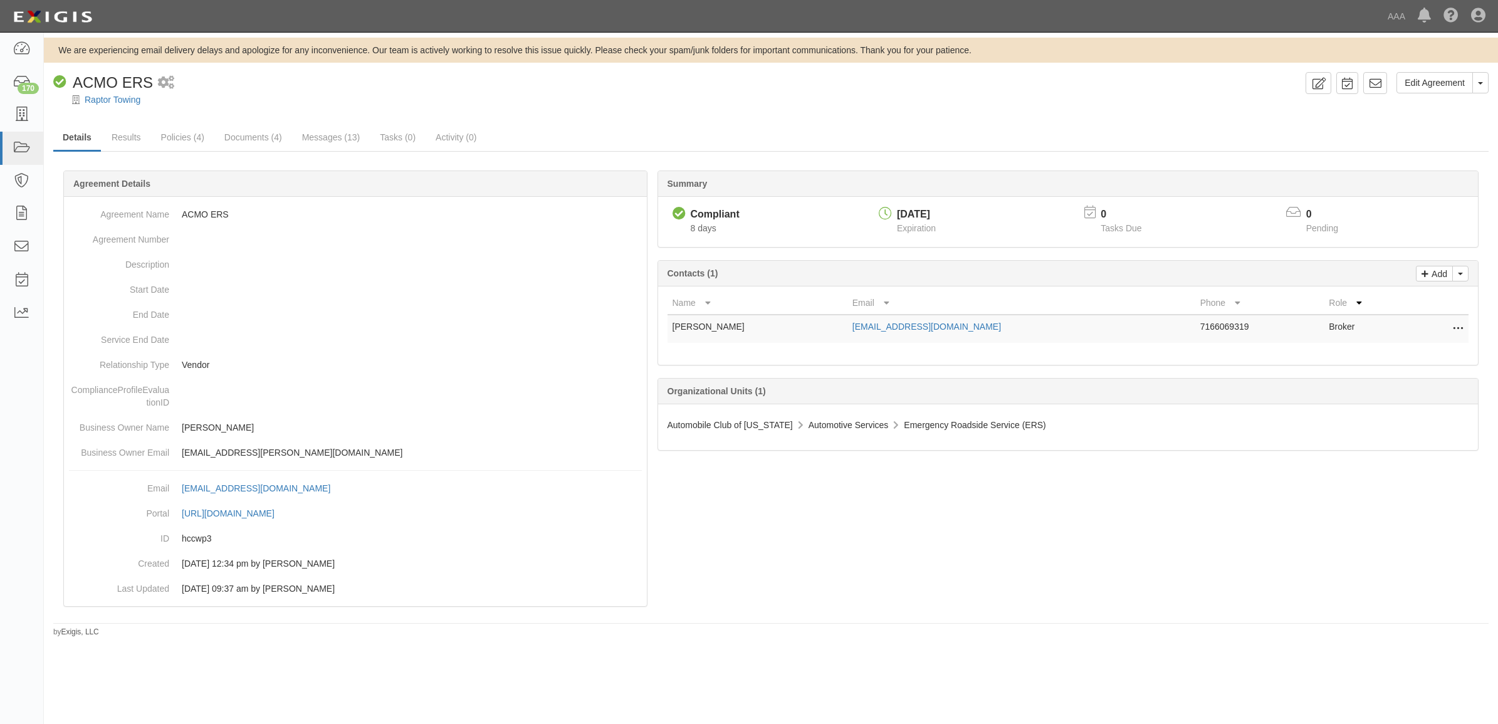
click at [122, 152] on div "Summary Compliant Compliant 8 days [DATE] Expiration 0 Tasks Due 0 Pending Add …" at bounding box center [770, 171] width 1435 height 38
click at [126, 143] on link "Results" at bounding box center [126, 138] width 48 height 27
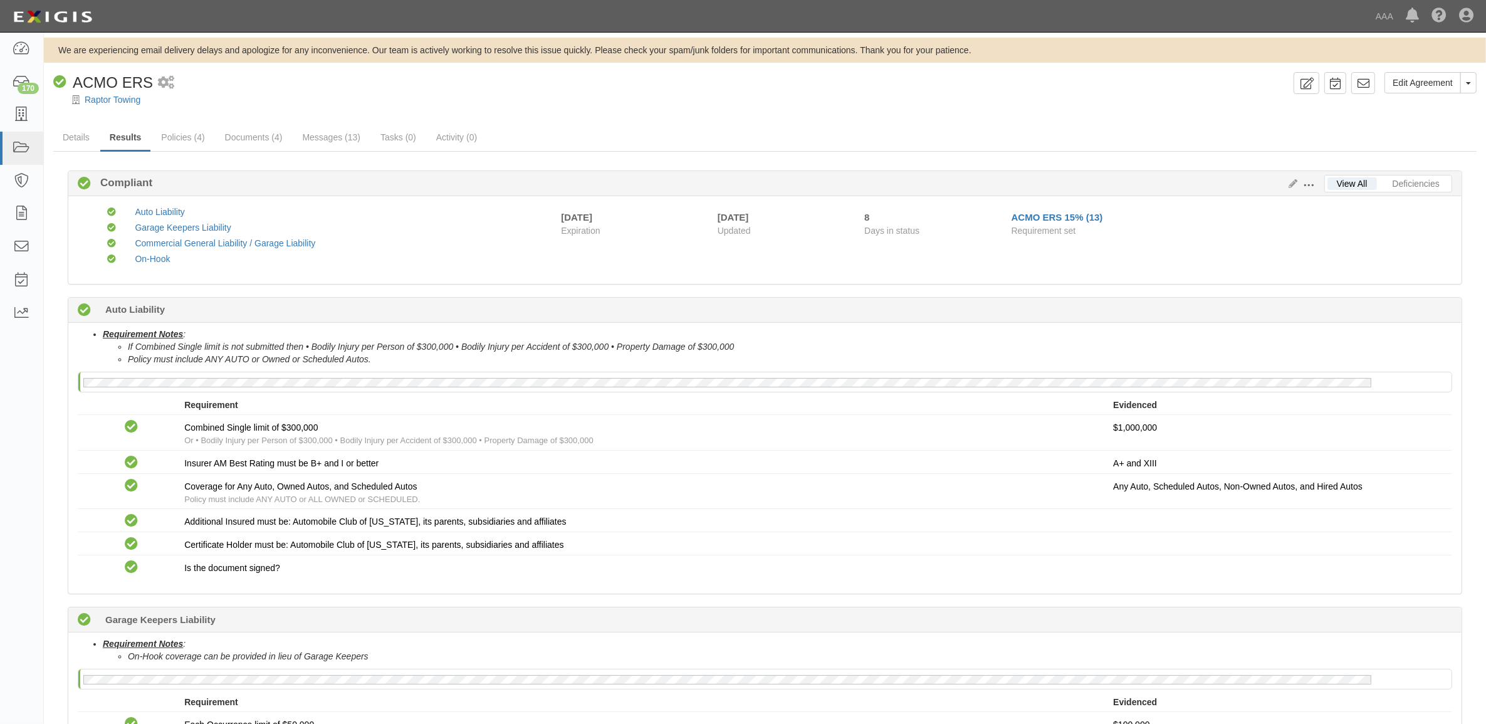
click at [1305, 185] on span at bounding box center [1308, 185] width 11 height 11
click at [1336, 182] on link "Edit Requirements" at bounding box center [1366, 182] width 99 height 23
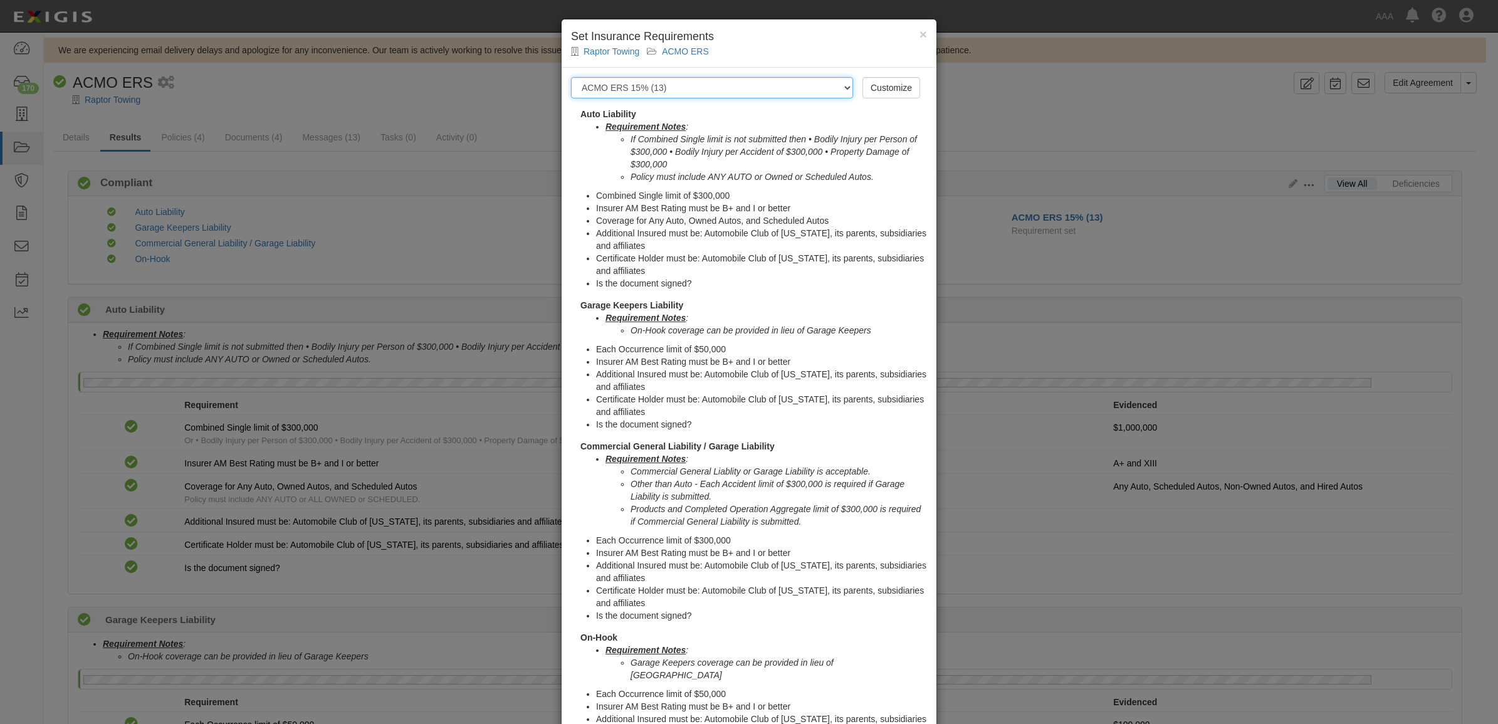
click at [688, 86] on select "-- Select requirement set -- AAA East Central AAR AAA East Central ERS AAA East…" at bounding box center [712, 87] width 282 height 21
select select "16903"
click at [571, 77] on select "-- Select requirement set -- AAA East Central AAR AAA East Central ERS AAA East…" at bounding box center [712, 87] width 282 height 21
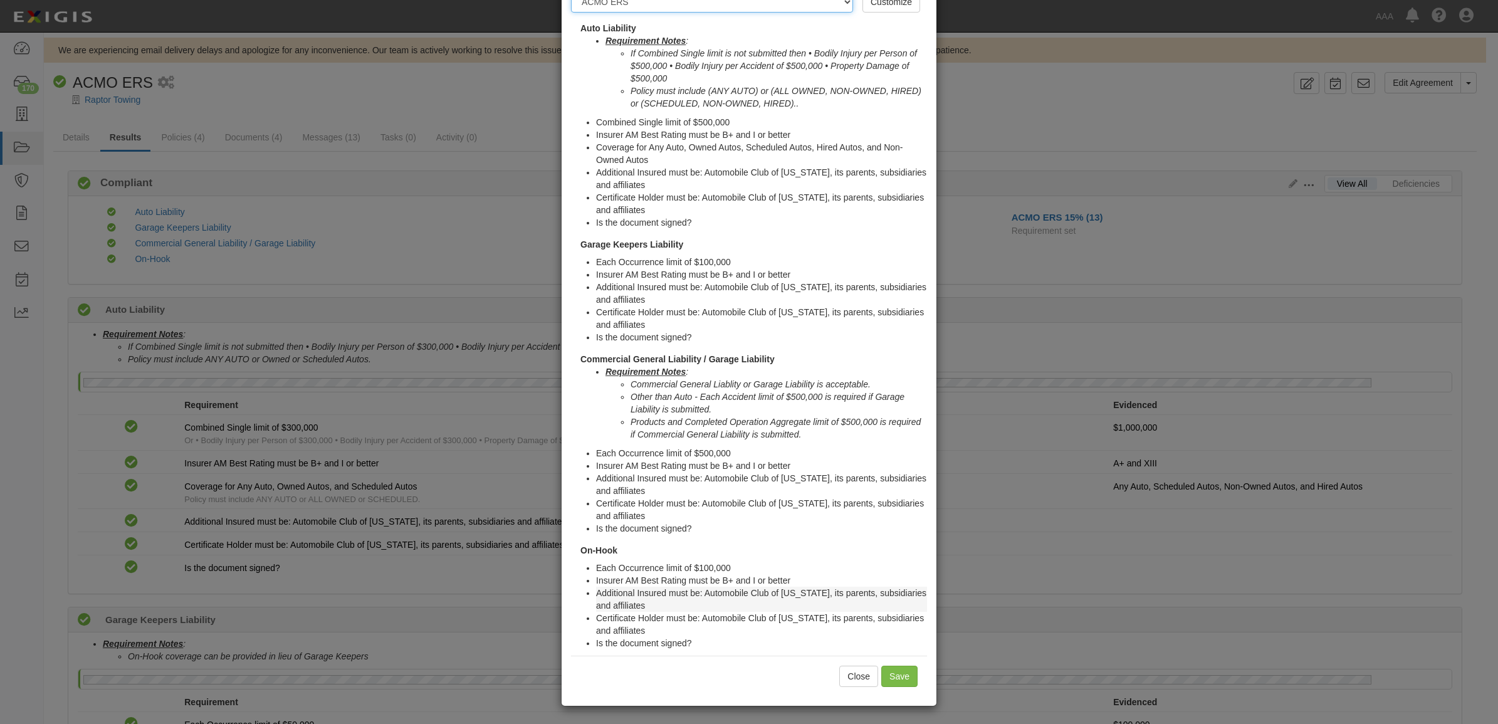
scroll to position [88, 0]
click at [886, 676] on input "Save" at bounding box center [899, 674] width 36 height 21
click at [898, 674] on input "Save" at bounding box center [899, 674] width 36 height 21
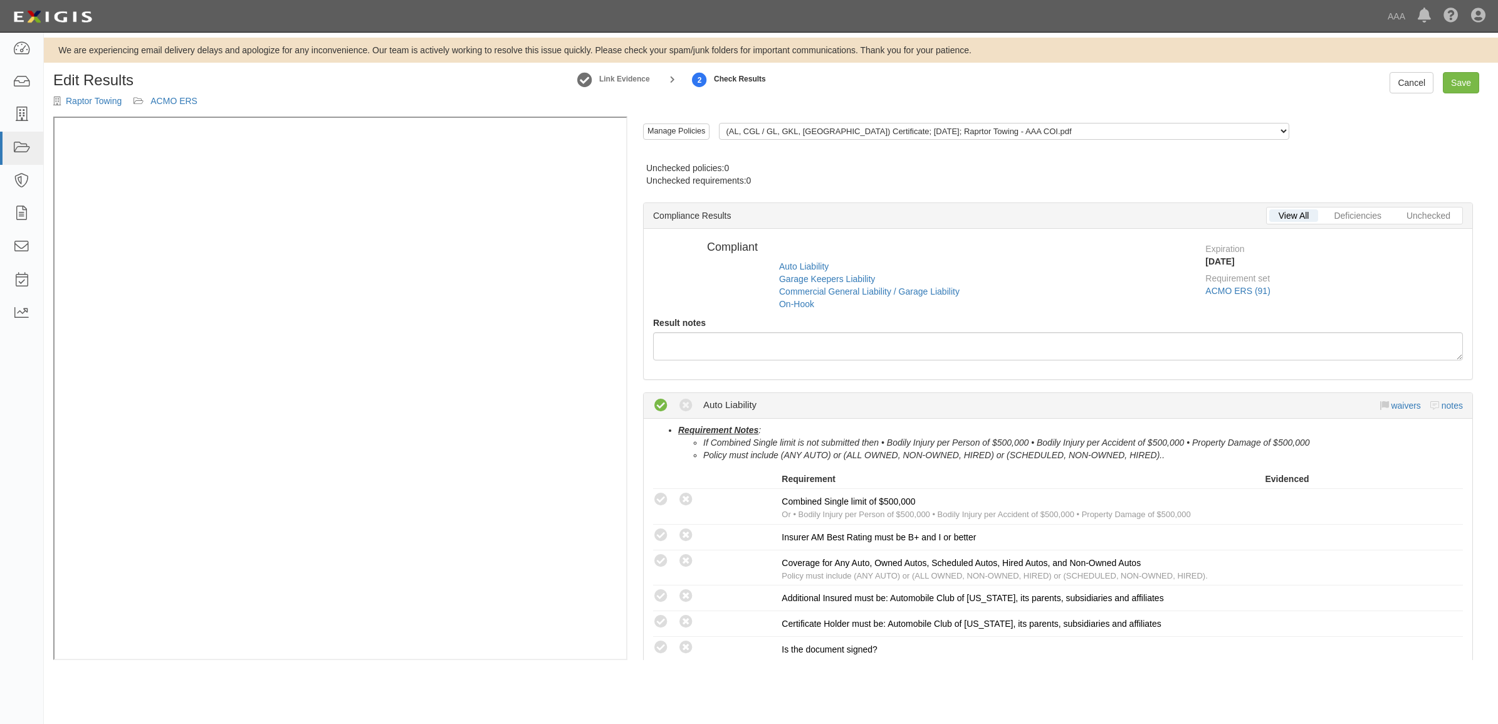
radio input "true"
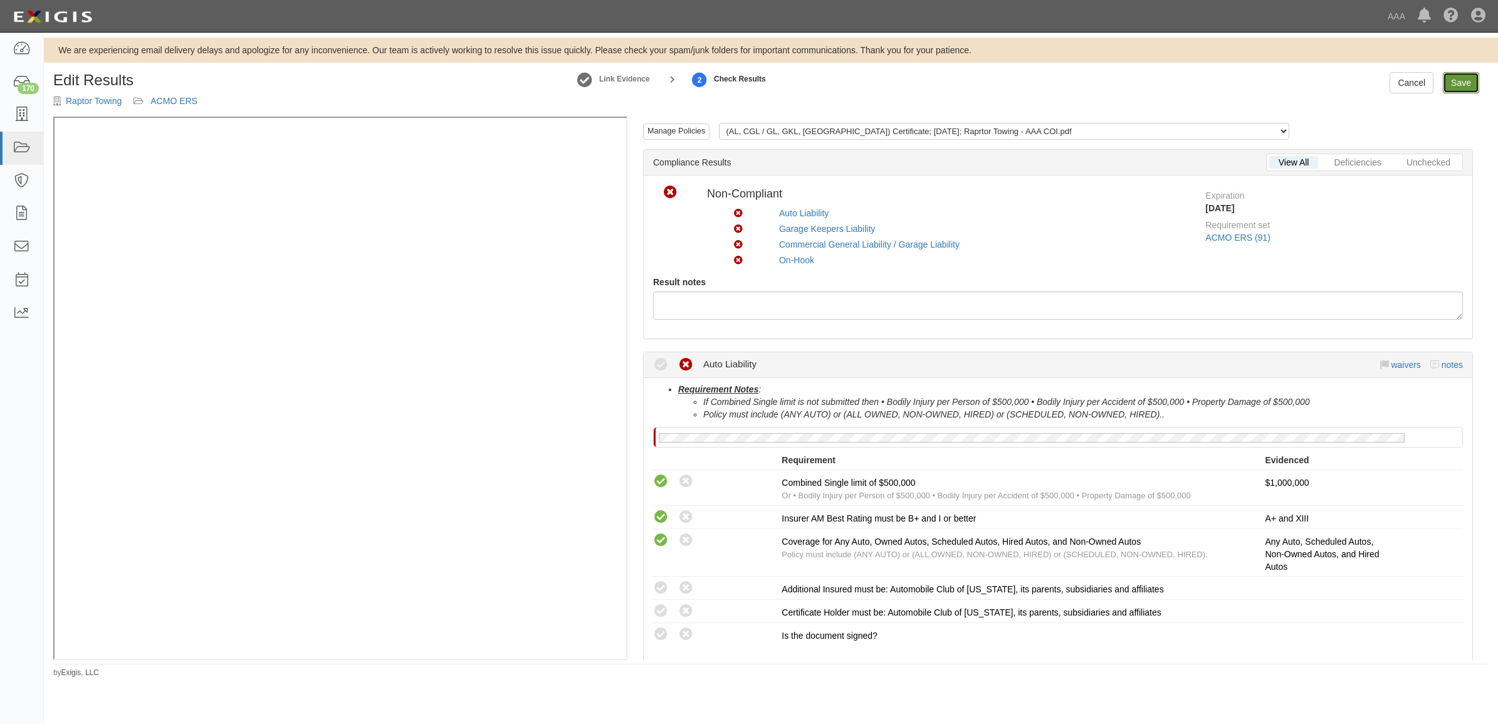
click at [1454, 85] on link "Save" at bounding box center [1461, 82] width 36 height 21
radio input "true"
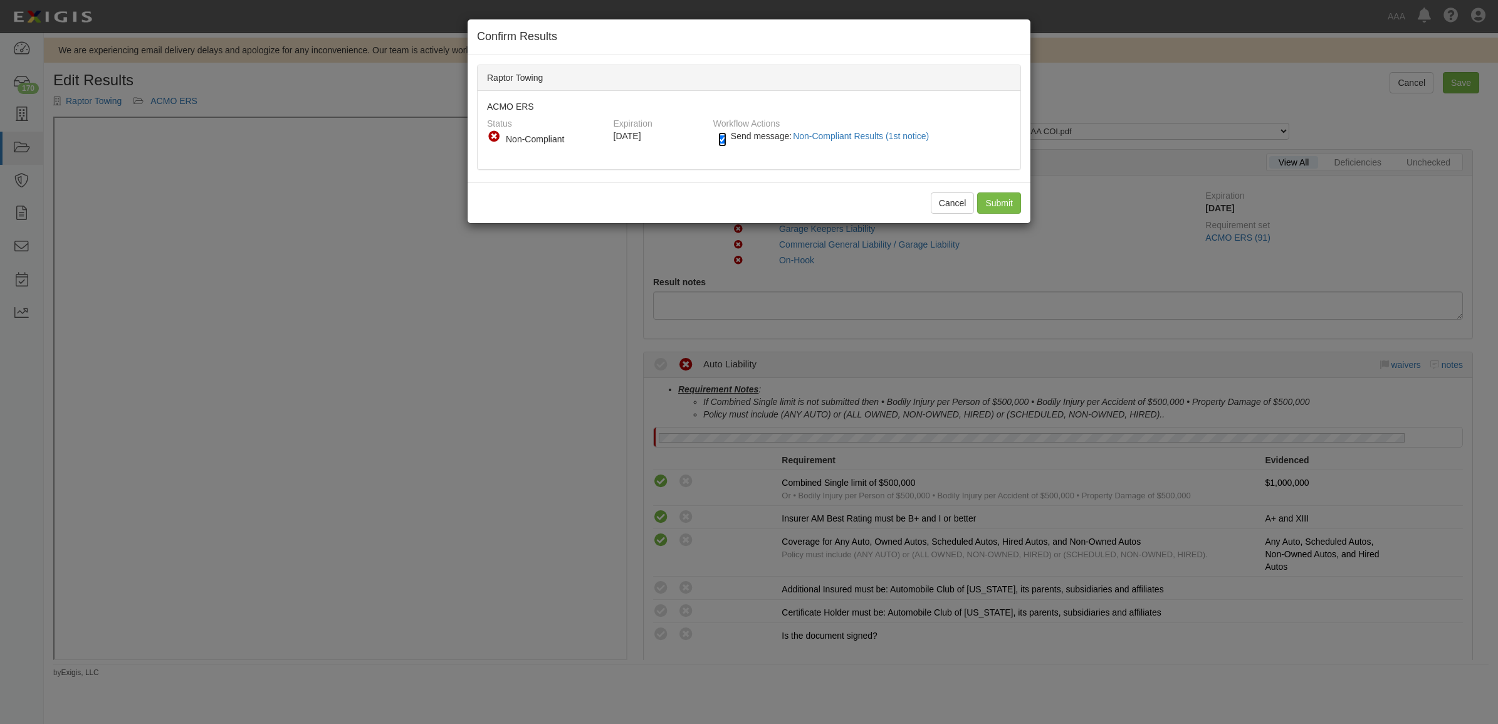
click at [726, 139] on input "Send message: Non-Compliant Results (1st notice)" at bounding box center [722, 139] width 8 height 14
checkbox input "false"
click at [991, 198] on input "Submit" at bounding box center [999, 202] width 44 height 21
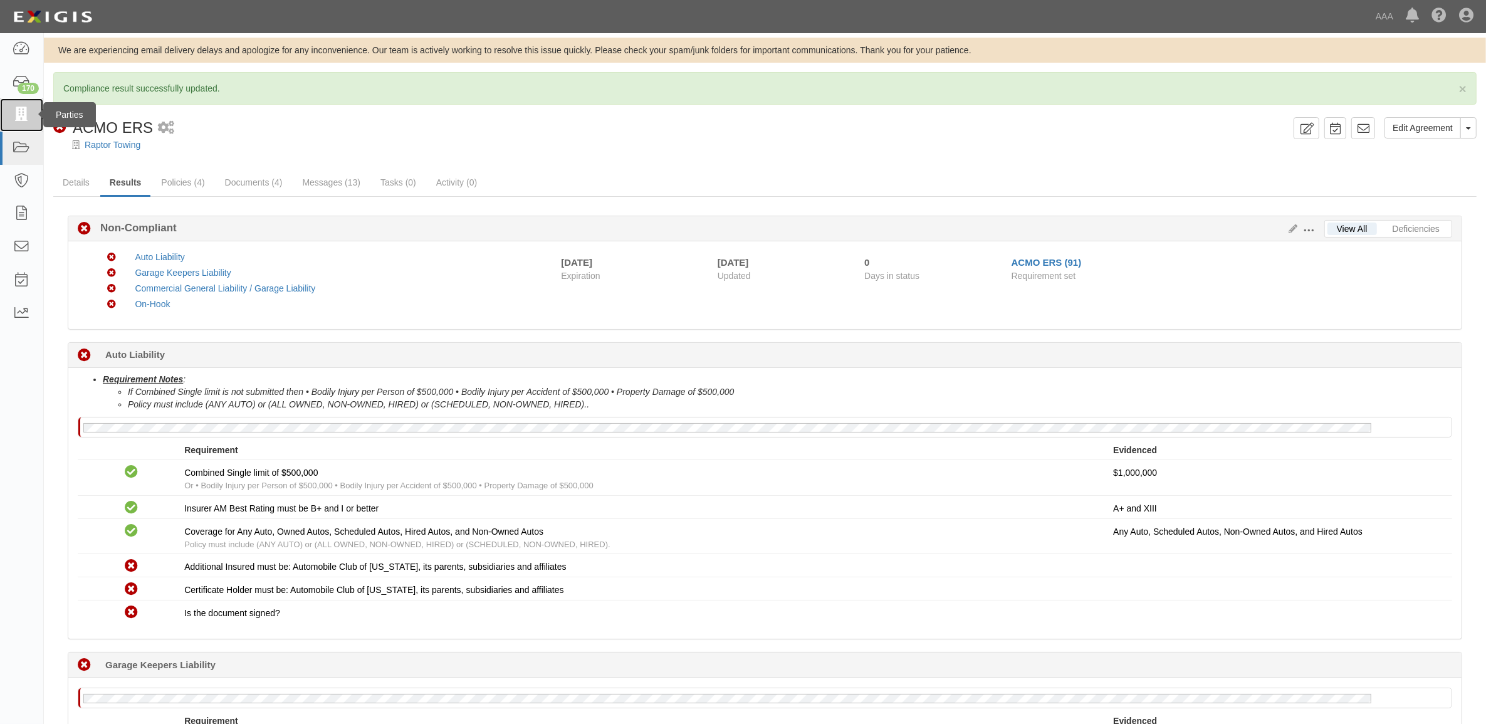
click at [21, 119] on icon at bounding box center [22, 115] width 18 height 14
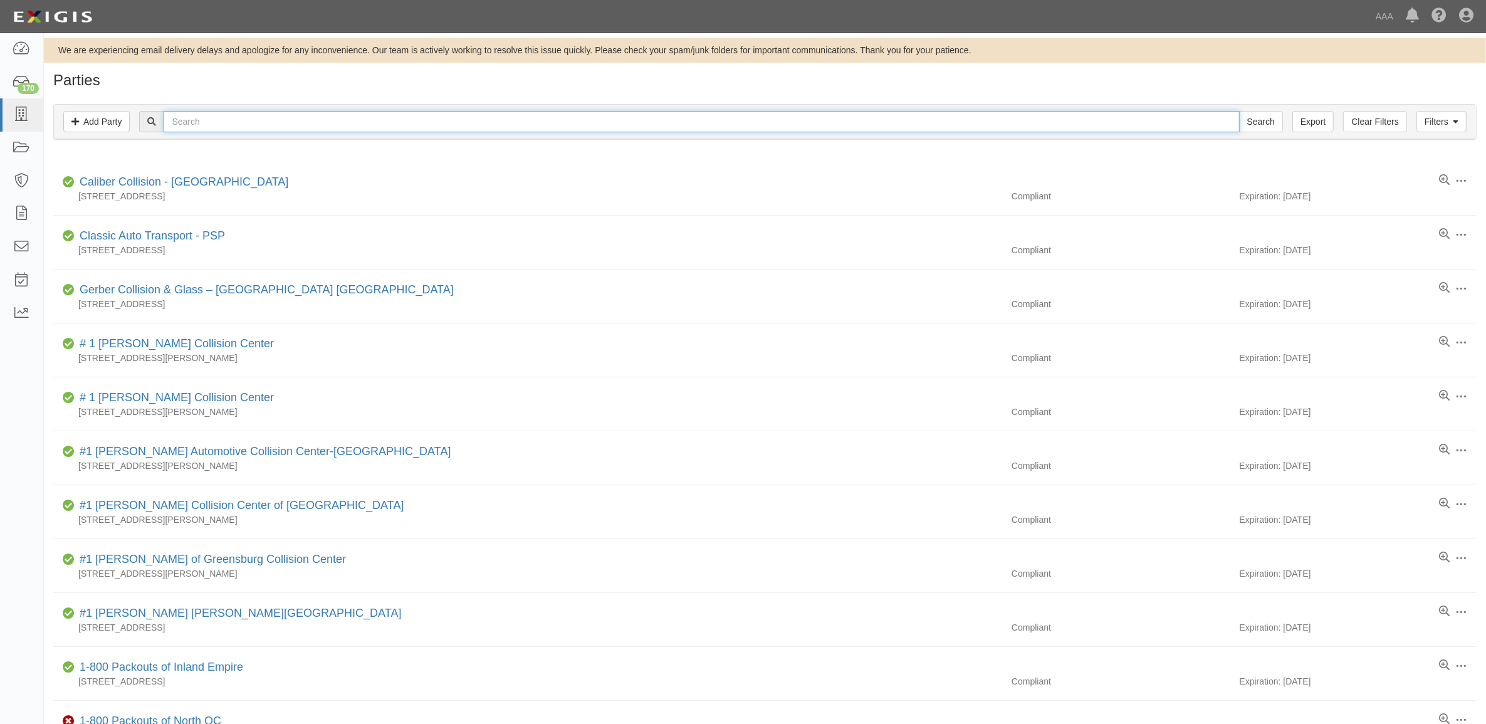
click at [269, 118] on input "text" at bounding box center [701, 121] width 1075 height 21
type input "367710"
click at [1239, 111] on input "Search" at bounding box center [1261, 121] width 44 height 21
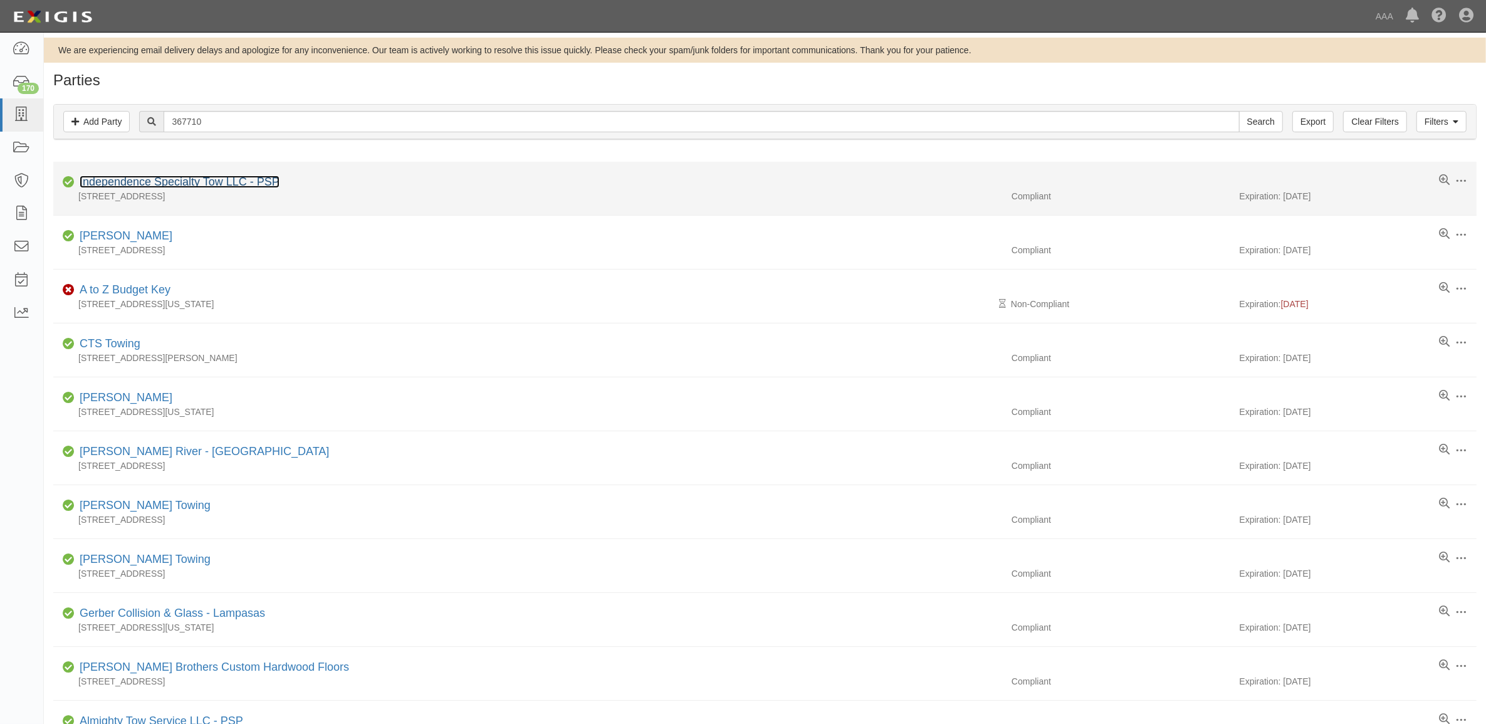
click at [201, 186] on link "Independence Specialty Tow LLC - PSP" at bounding box center [180, 181] width 200 height 13
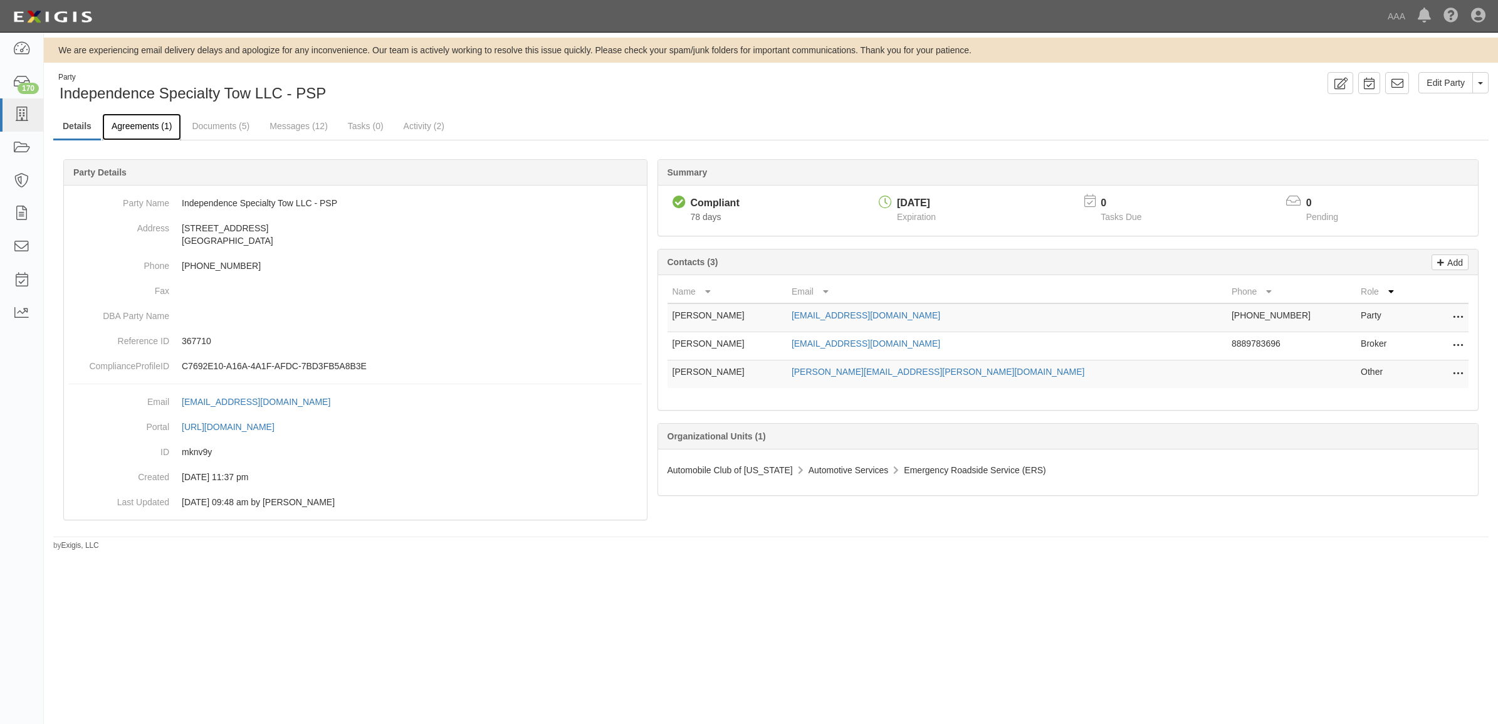
click at [135, 129] on link "Agreements (1)" at bounding box center [141, 126] width 79 height 27
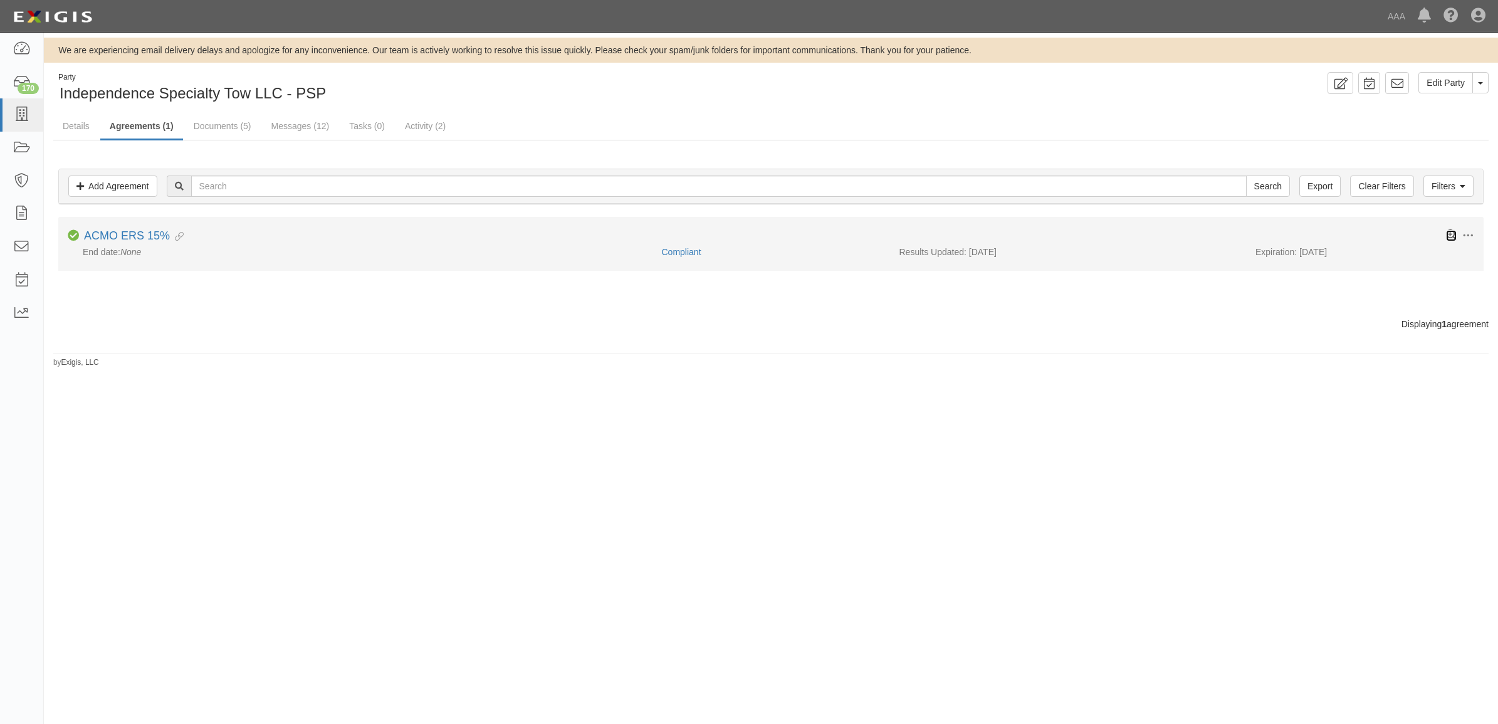
click at [1446, 232] on icon at bounding box center [1451, 235] width 11 height 11
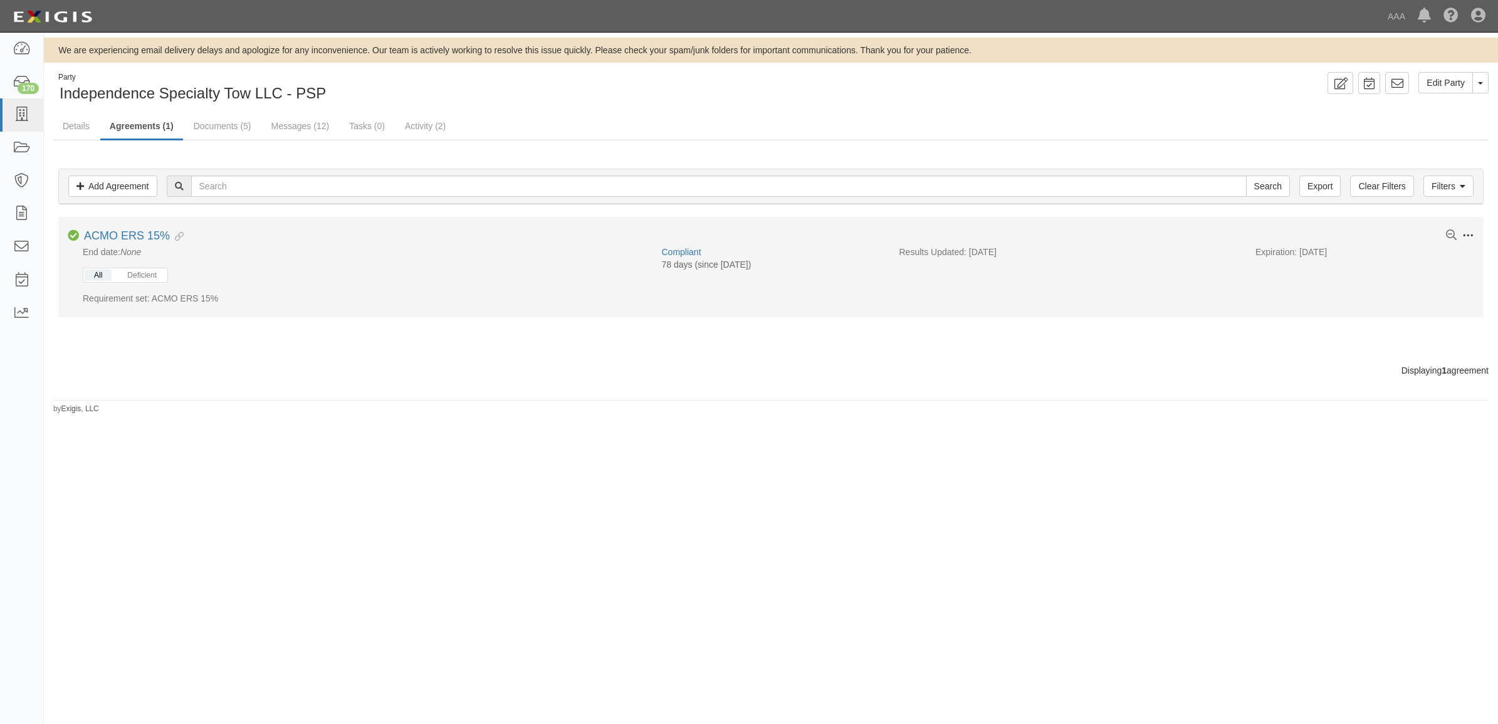
click at [1464, 233] on span at bounding box center [1467, 235] width 11 height 11
click at [1386, 238] on link "Edit" at bounding box center [1409, 234] width 99 height 23
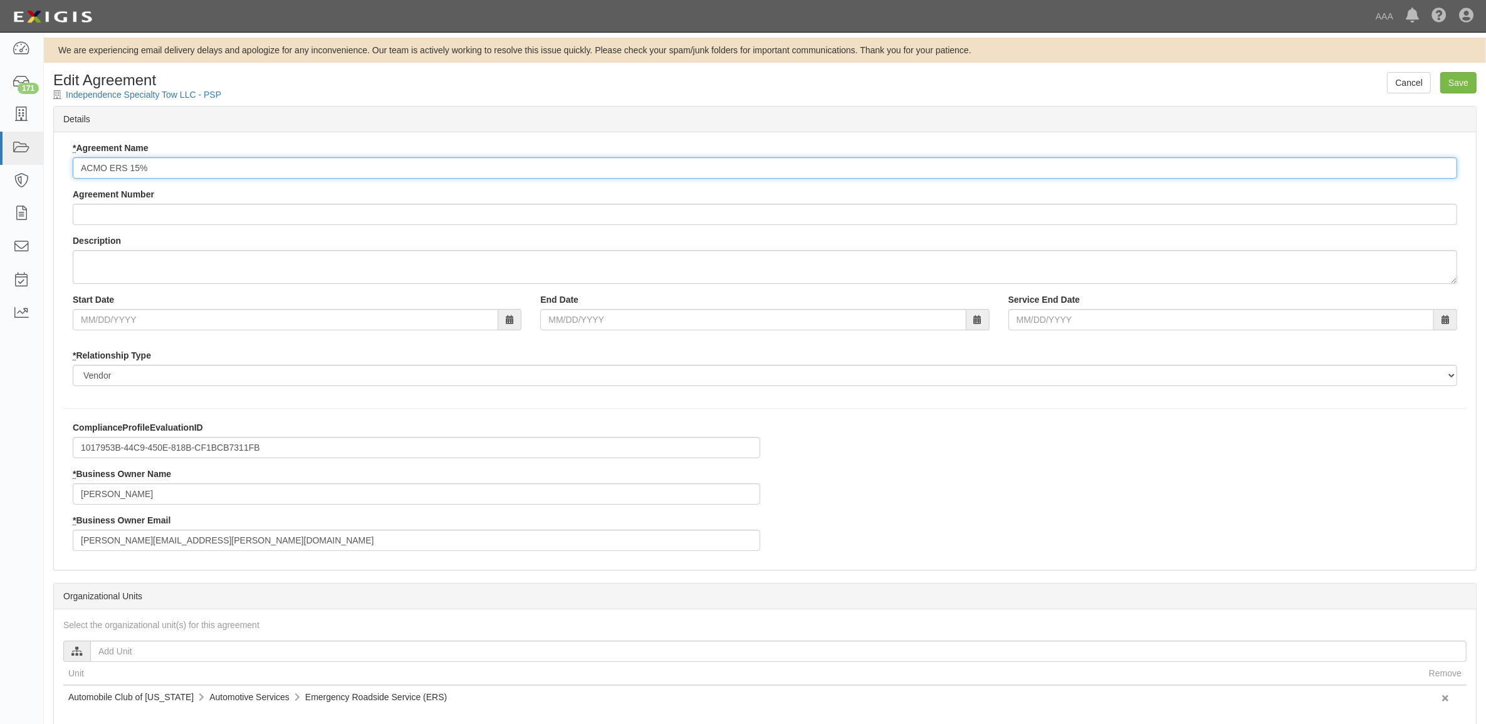
drag, startPoint x: 129, startPoint y: 171, endPoint x: 468, endPoint y: 165, distance: 339.1
click at [466, 167] on input "ACMO ERS 15%" at bounding box center [765, 167] width 1384 height 21
type input "ACMO ERS"
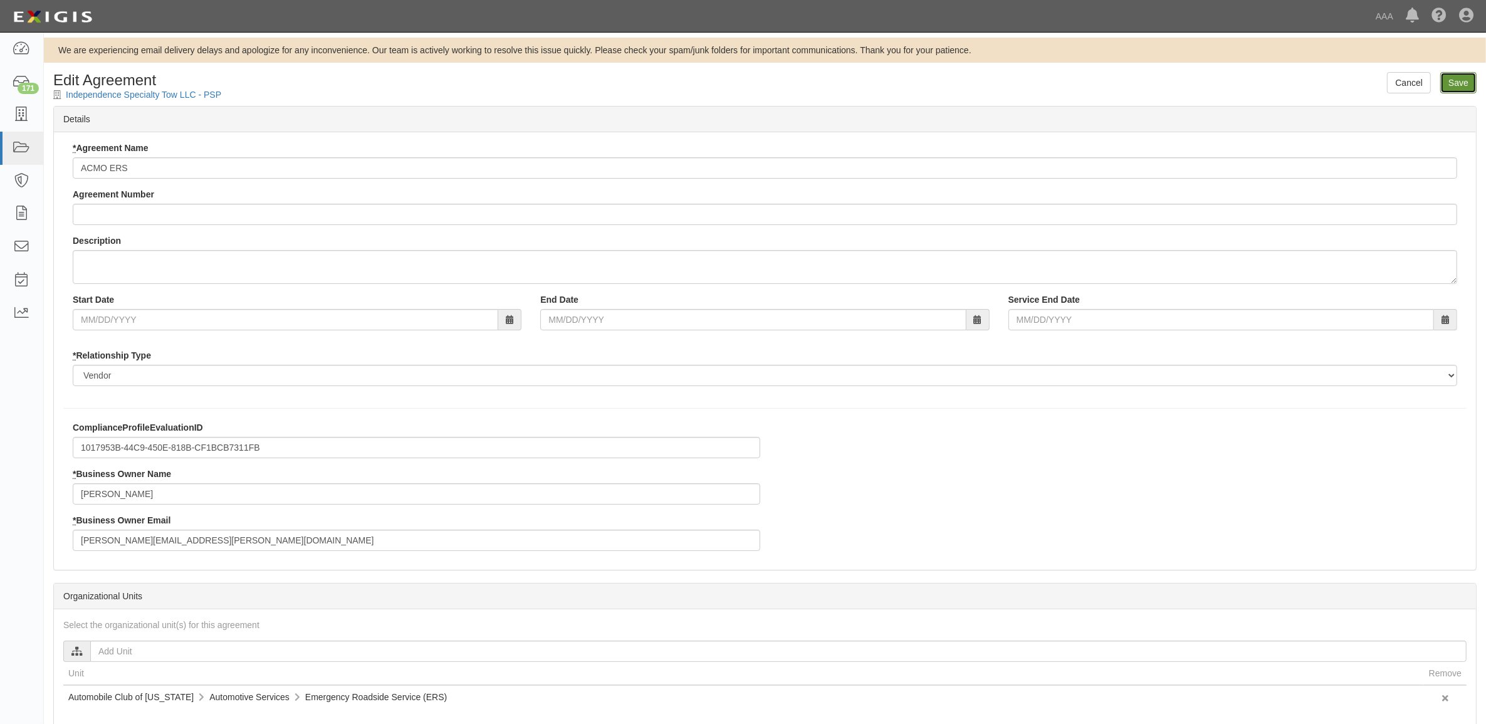
click at [1463, 88] on input "Save" at bounding box center [1458, 82] width 36 height 21
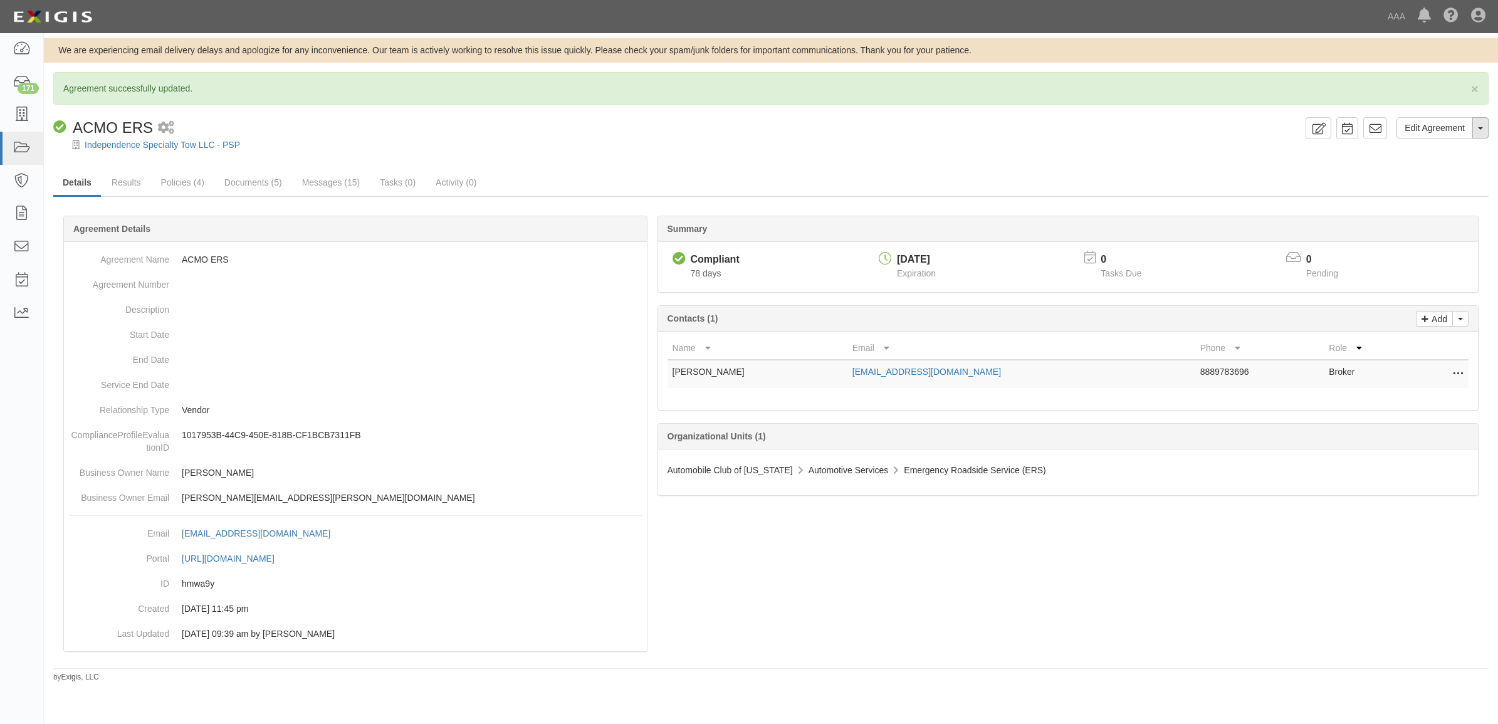
click at [1477, 128] on button "Toggle Agreement Dropdown" at bounding box center [1480, 127] width 16 height 21
click at [127, 182] on link "Results" at bounding box center [126, 183] width 48 height 27
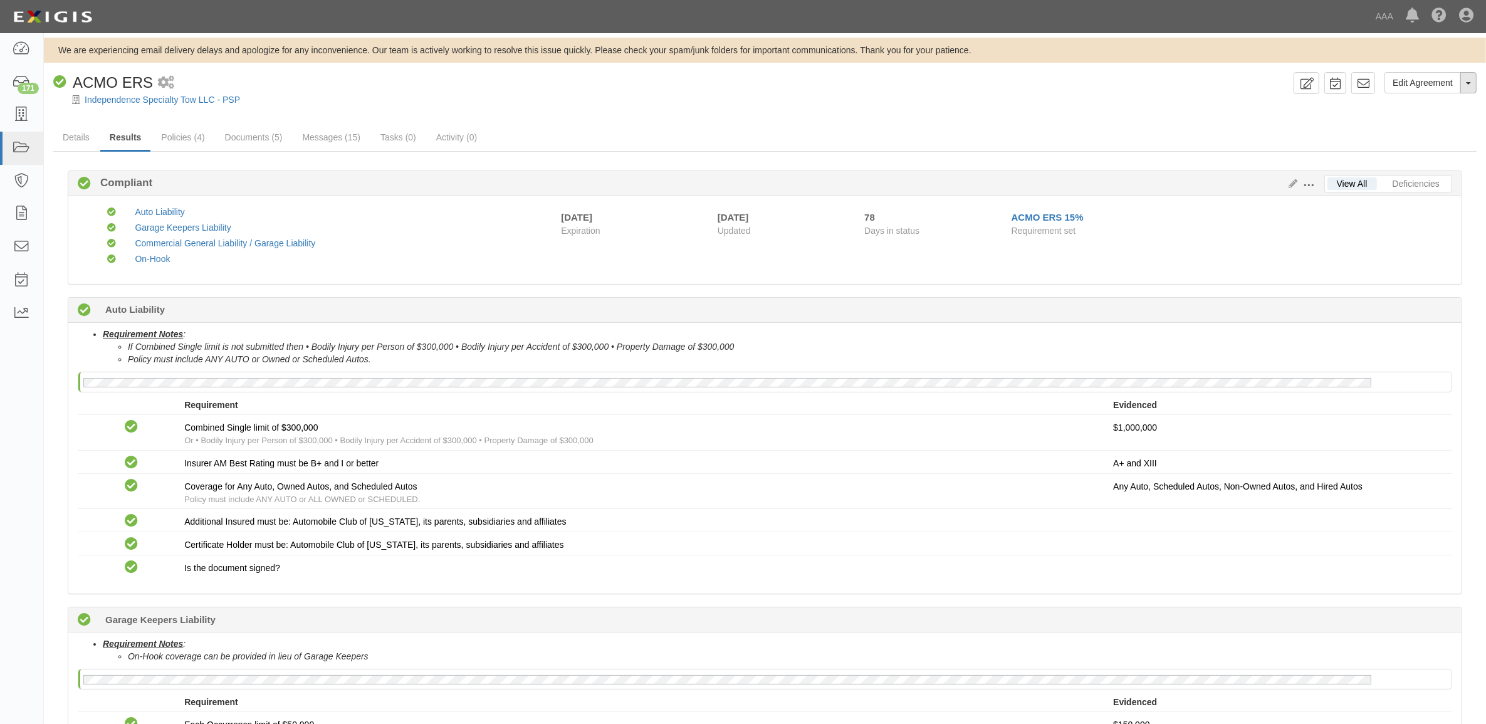
click at [1465, 85] on button "Toggle Agreement Dropdown" at bounding box center [1468, 82] width 16 height 21
click at [1312, 182] on span at bounding box center [1308, 185] width 11 height 11
click at [1364, 179] on link "Edit Requirements" at bounding box center [1366, 182] width 99 height 23
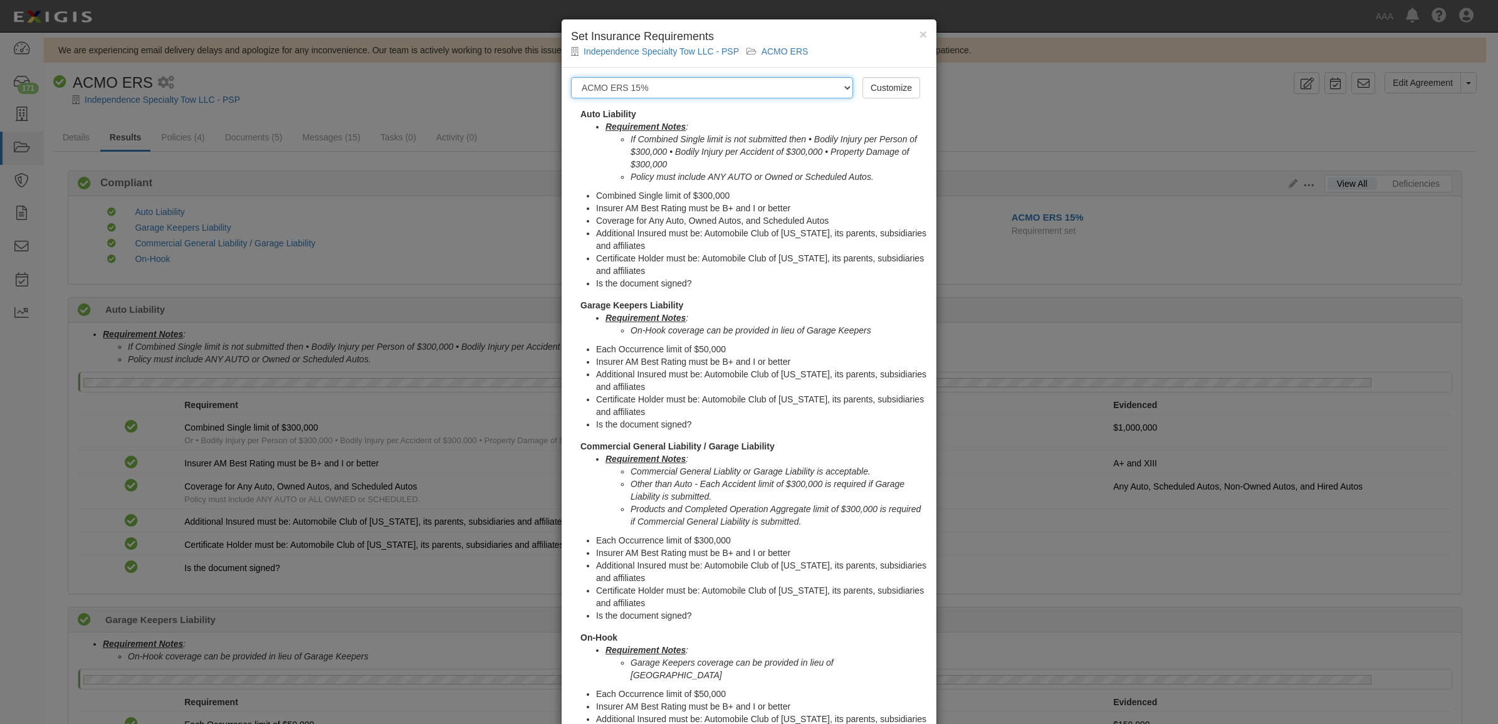
click at [662, 85] on select "-- Select requirement set -- AAA East Central AAR AAA East Central ERS AAA East…" at bounding box center [712, 87] width 282 height 21
select select "16903"
click at [571, 77] on select "-- Select requirement set -- AAA East Central AAR AAA East Central ERS AAA East…" at bounding box center [712, 87] width 282 height 21
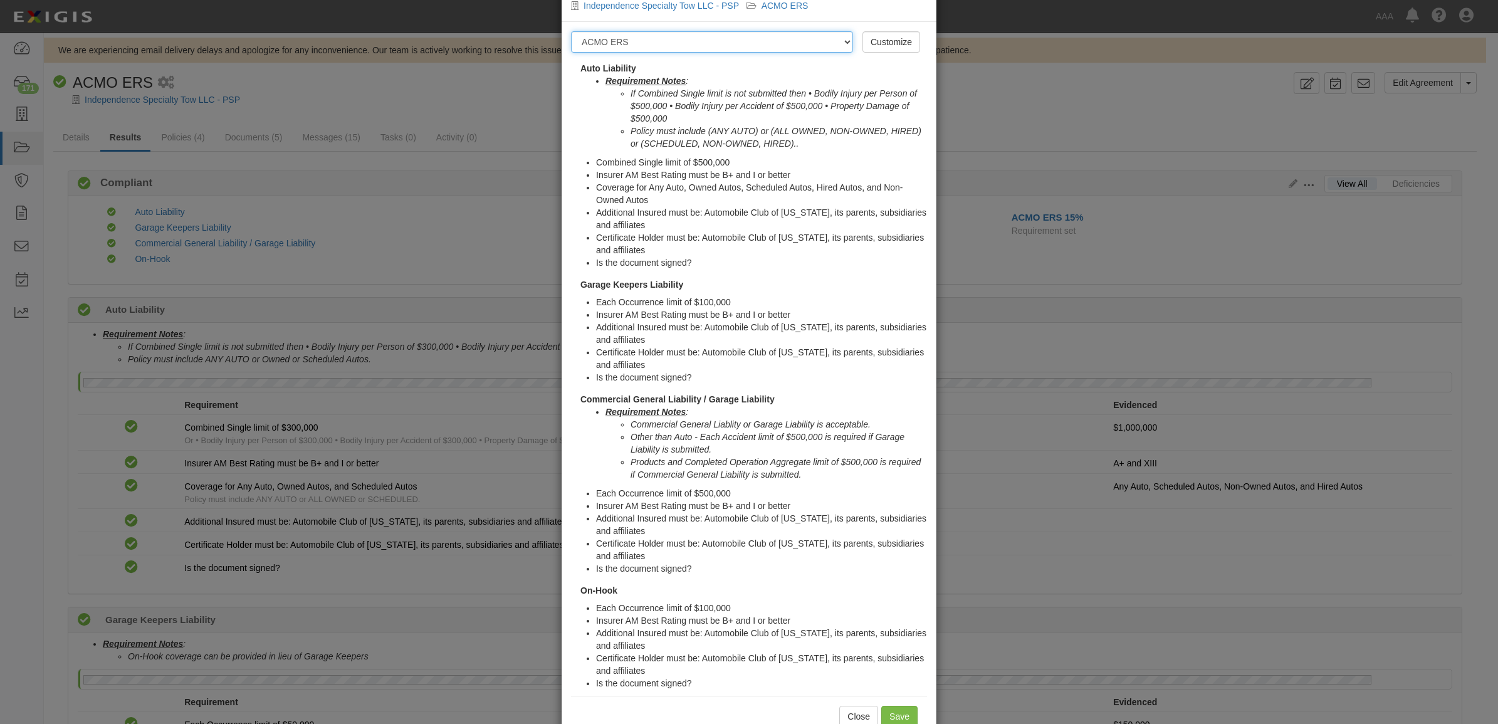
scroll to position [88, 0]
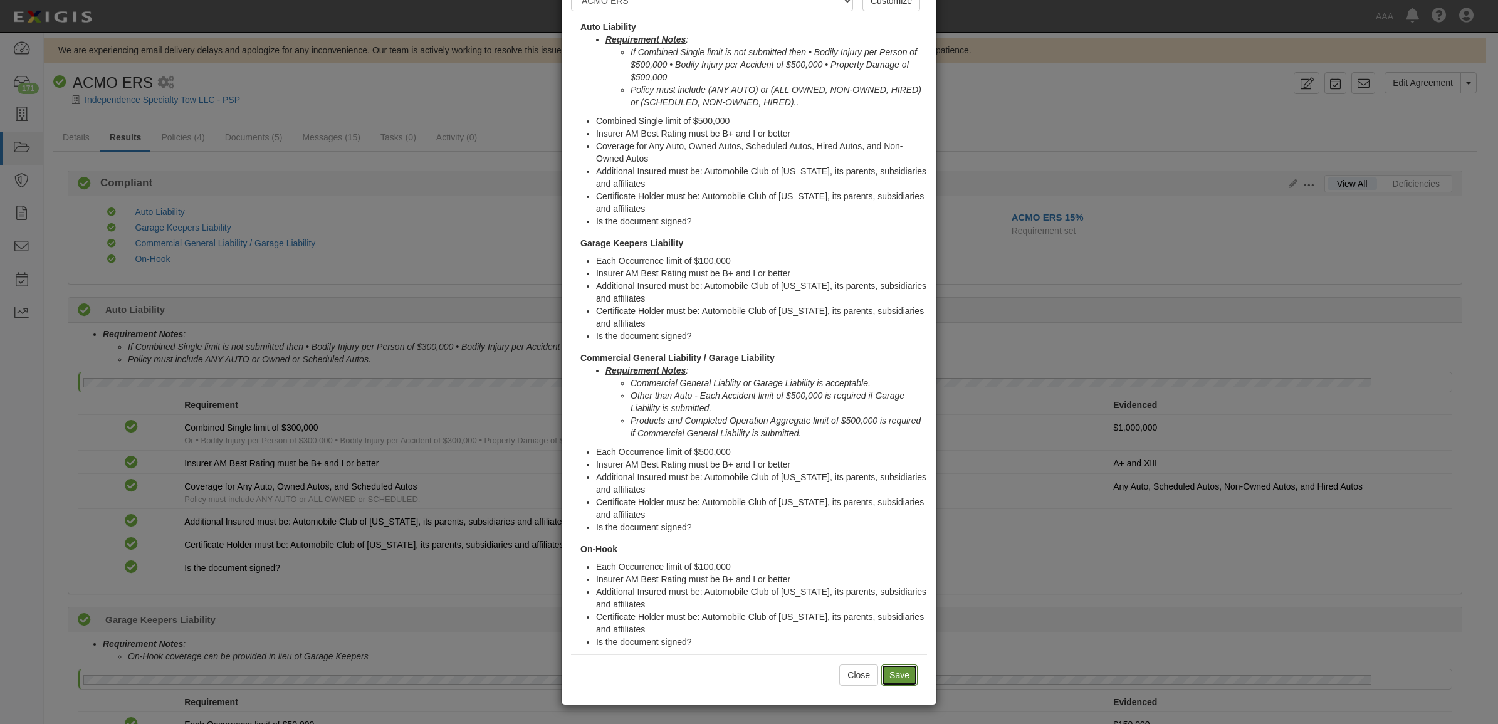
click at [889, 676] on input "Save" at bounding box center [899, 674] width 36 height 21
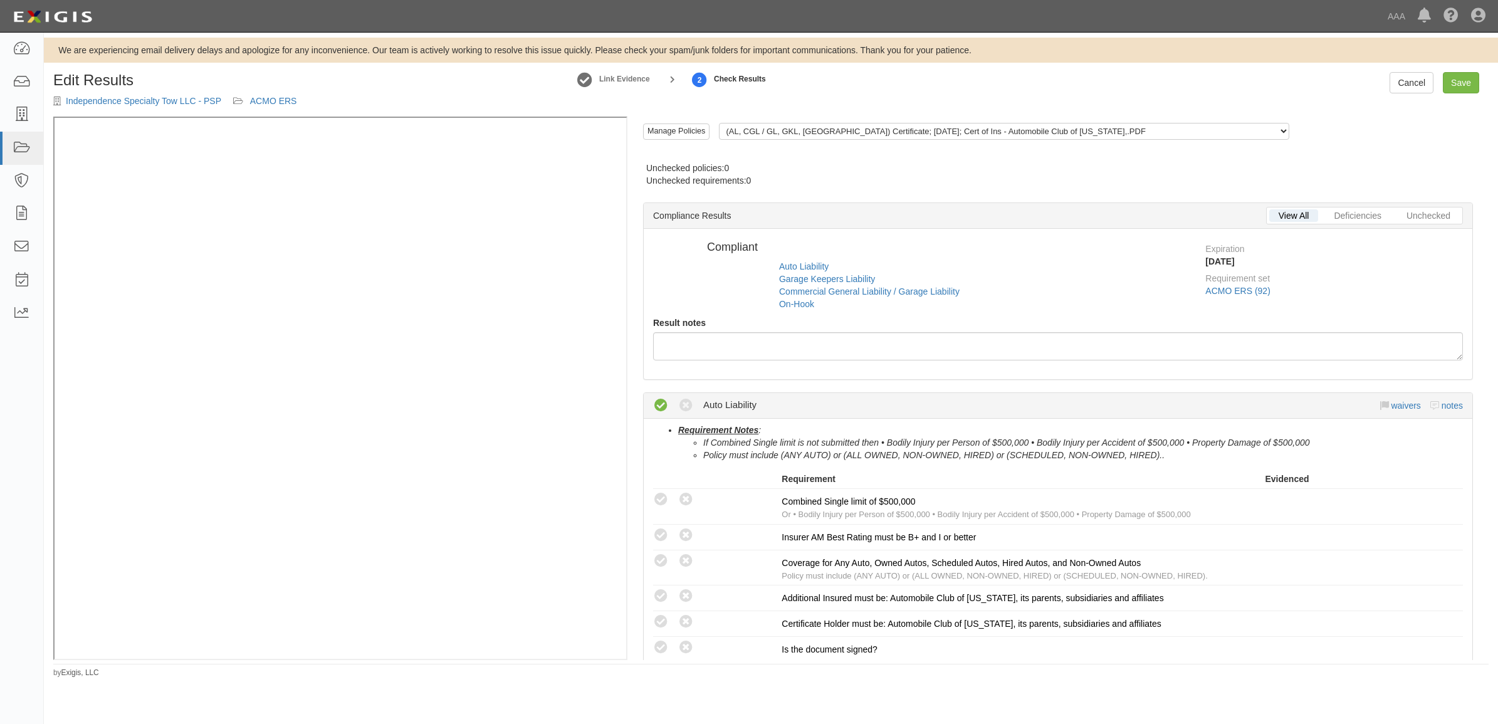
radio input "true"
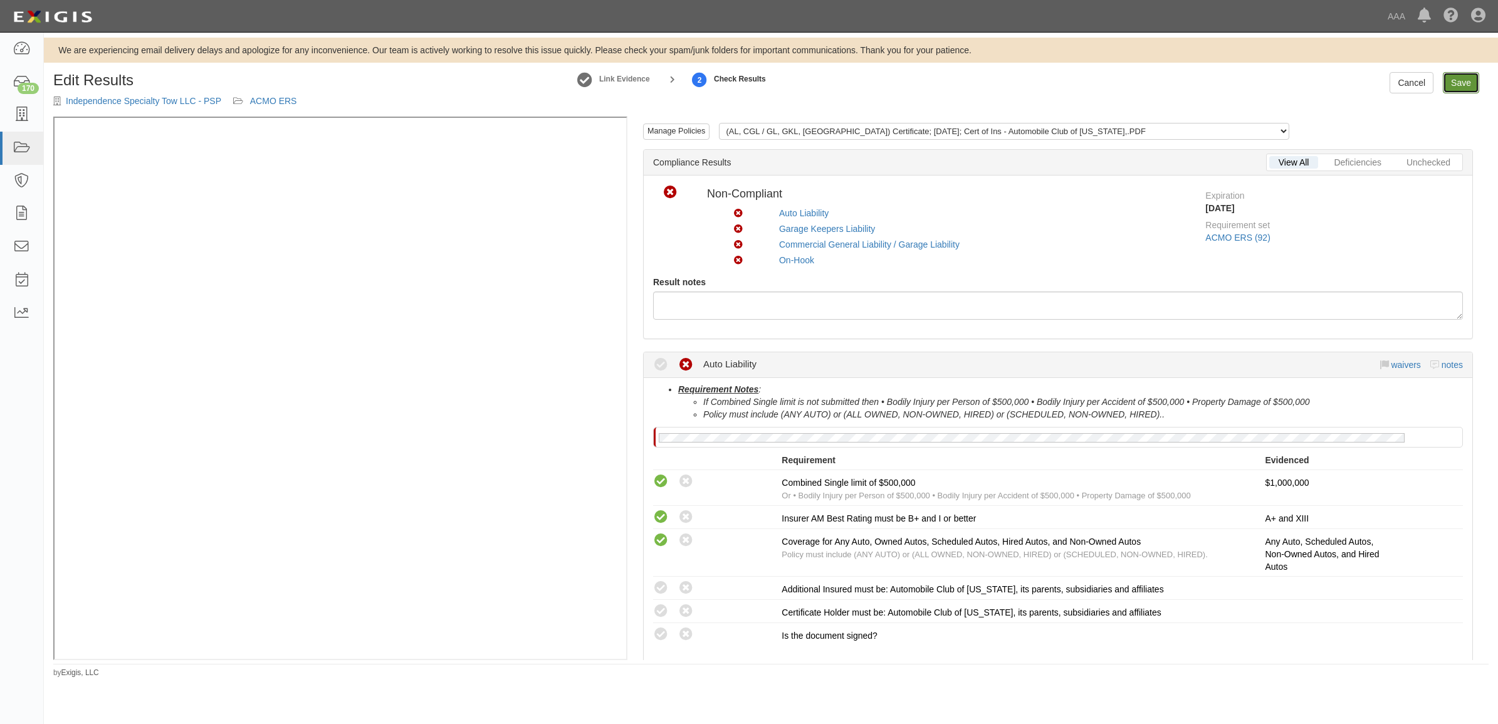
click at [1463, 86] on link "Save" at bounding box center [1461, 82] width 36 height 21
radio input "true"
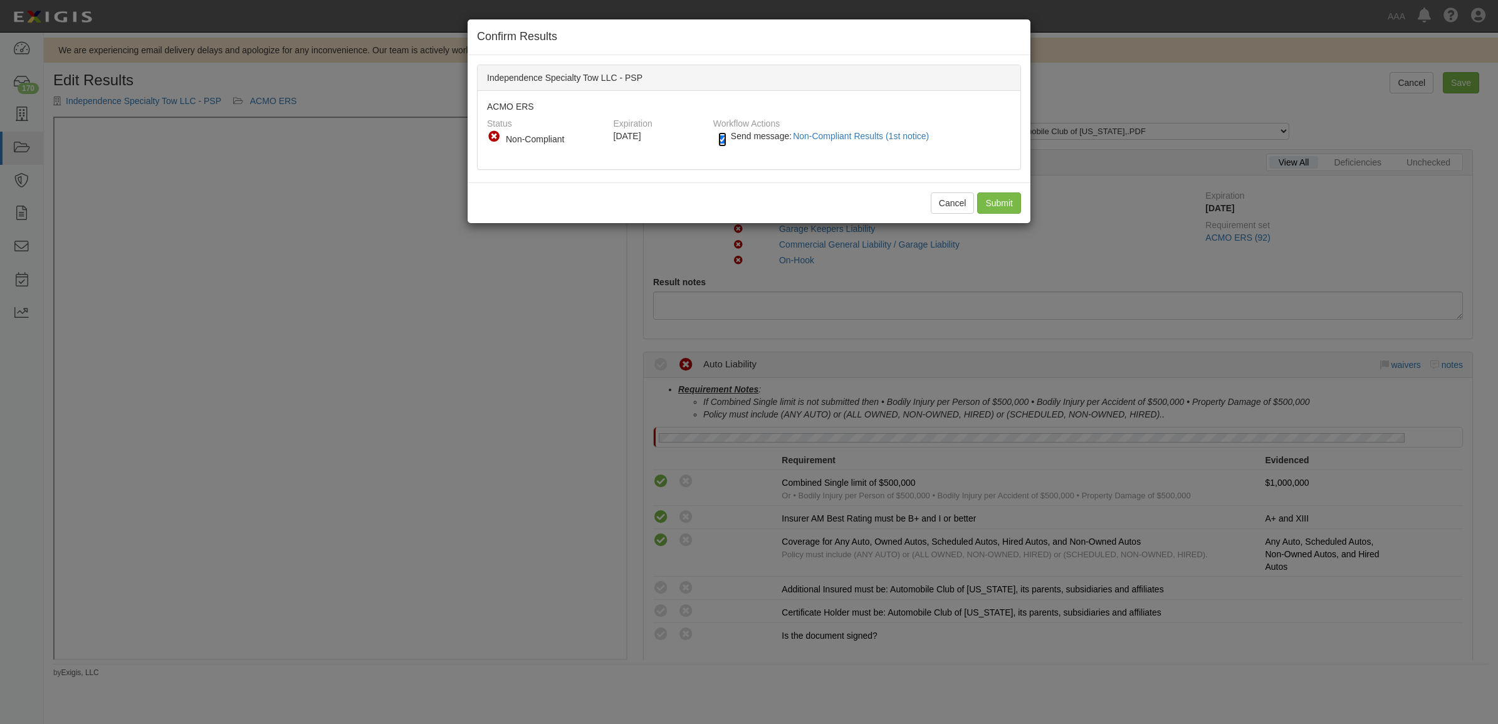
click at [726, 135] on input "Send message: Non-Compliant Results (1st notice)" at bounding box center [722, 139] width 8 height 14
checkbox input "false"
click at [986, 196] on input "Submit" at bounding box center [999, 202] width 44 height 21
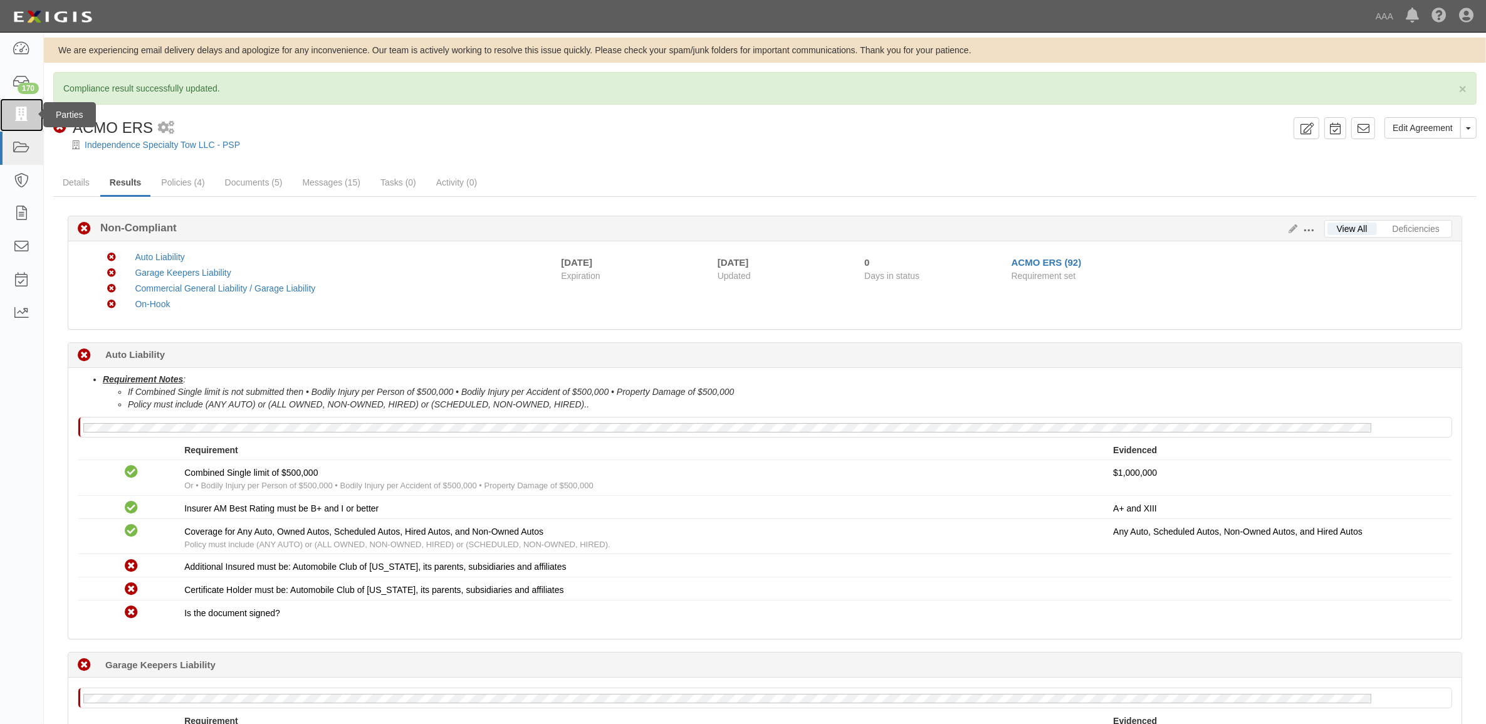
click at [29, 125] on link at bounding box center [21, 114] width 43 height 33
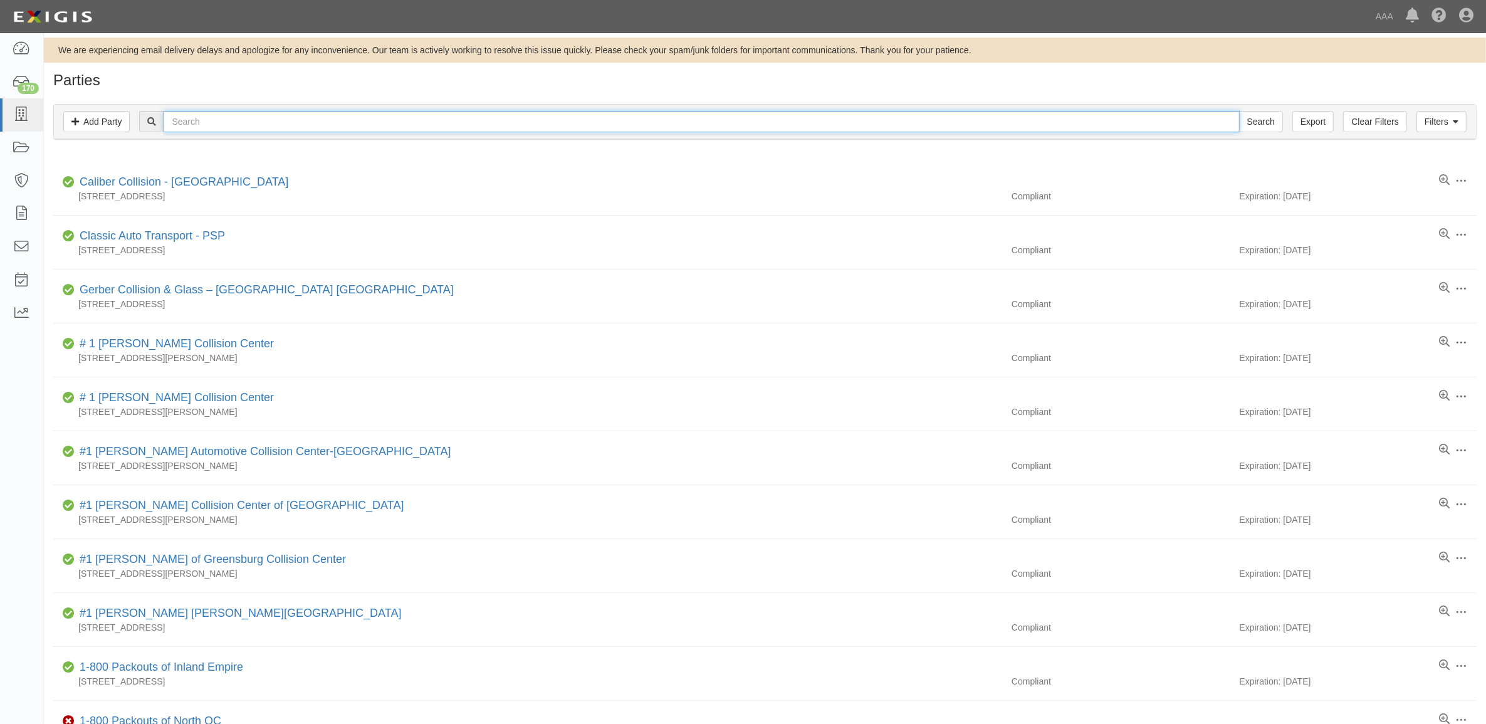
click at [251, 118] on input "text" at bounding box center [701, 121] width 1075 height 21
type input "282814"
click at [1239, 111] on input "Search" at bounding box center [1261, 121] width 44 height 21
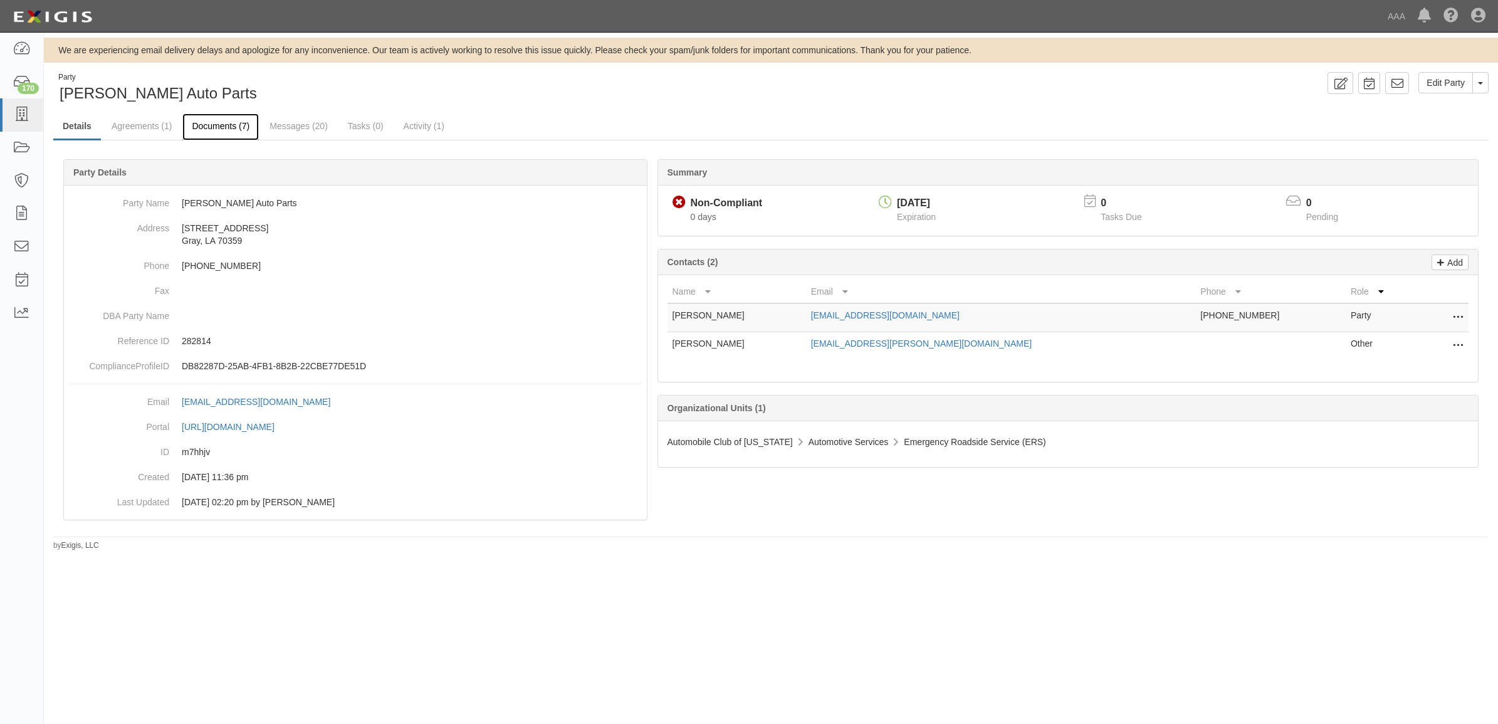
click at [219, 130] on link "Documents (7)" at bounding box center [220, 126] width 76 height 27
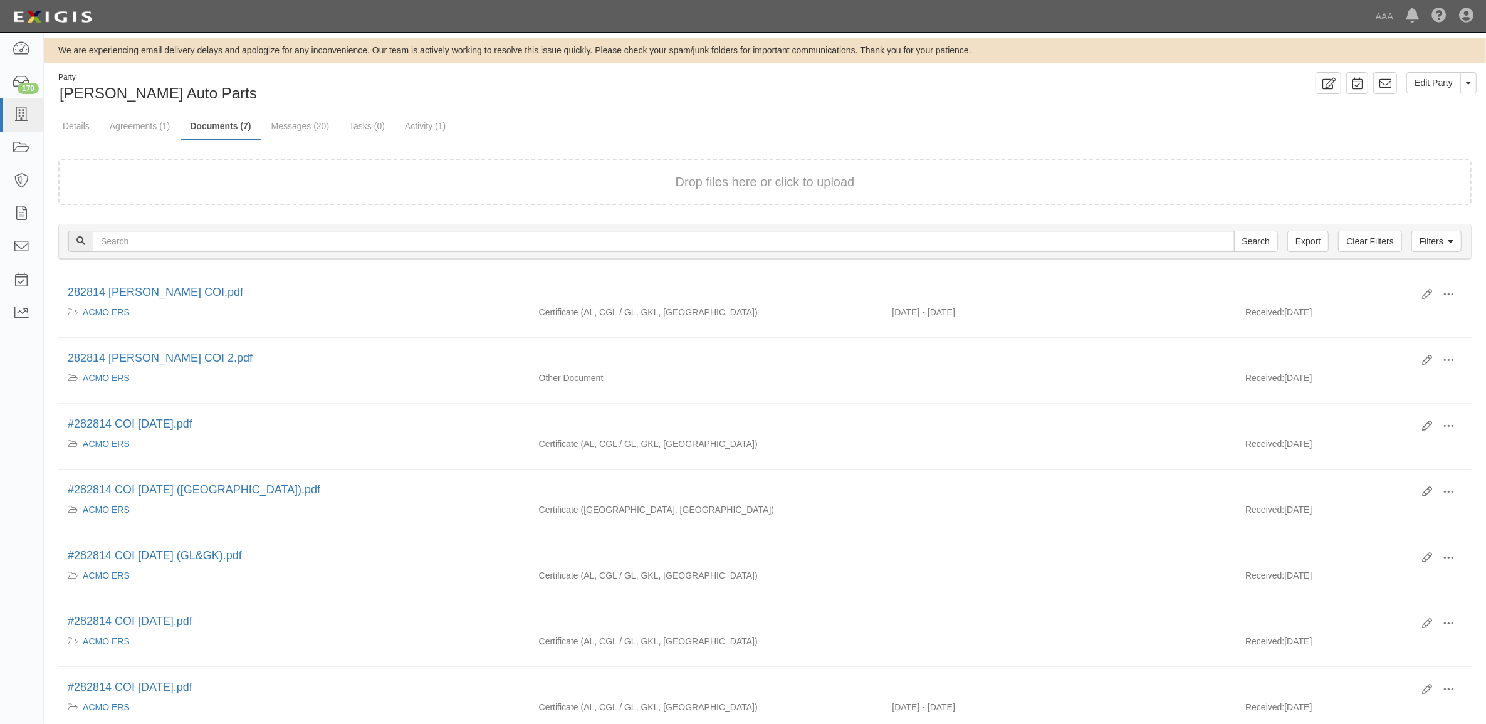
click at [326, 184] on div "Drop files here or click to upload" at bounding box center [765, 182] width 1386 height 18
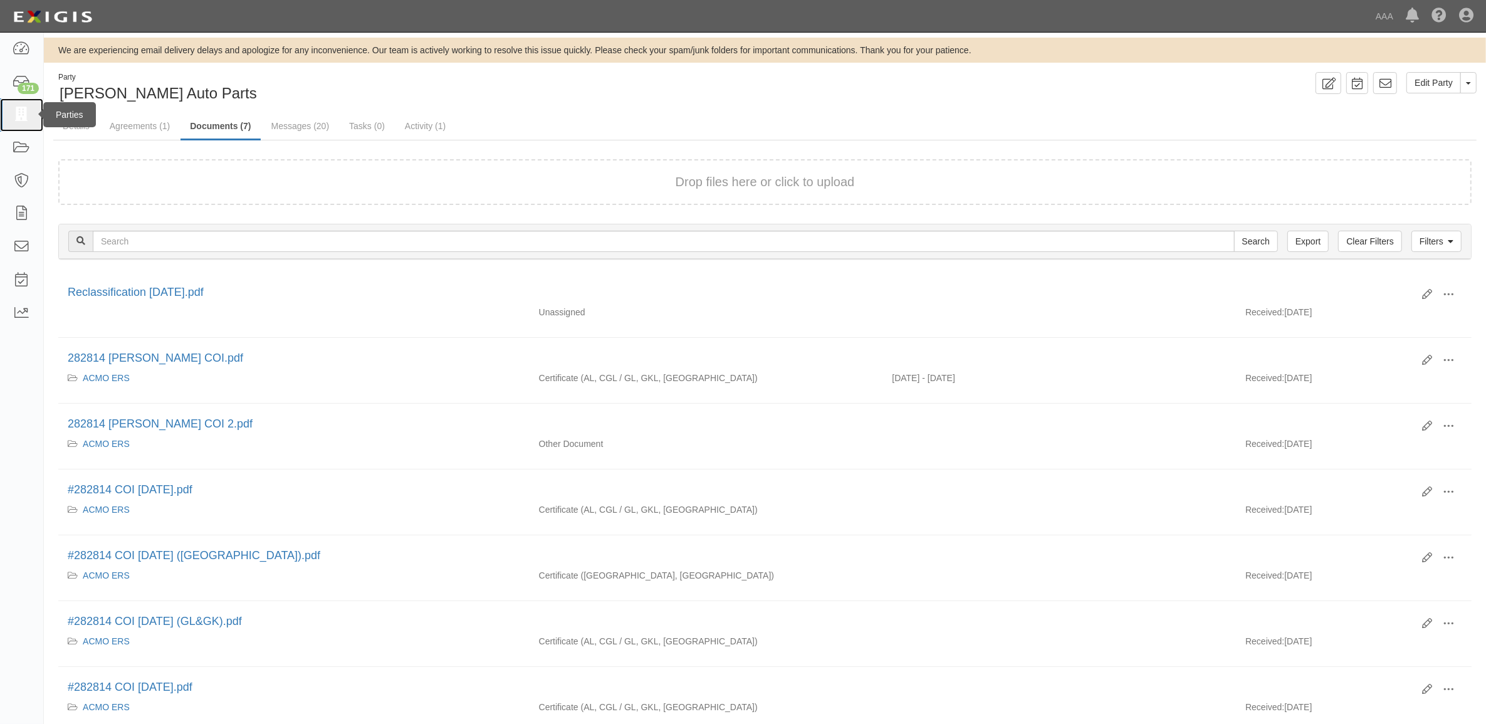
click at [28, 117] on icon at bounding box center [22, 115] width 18 height 14
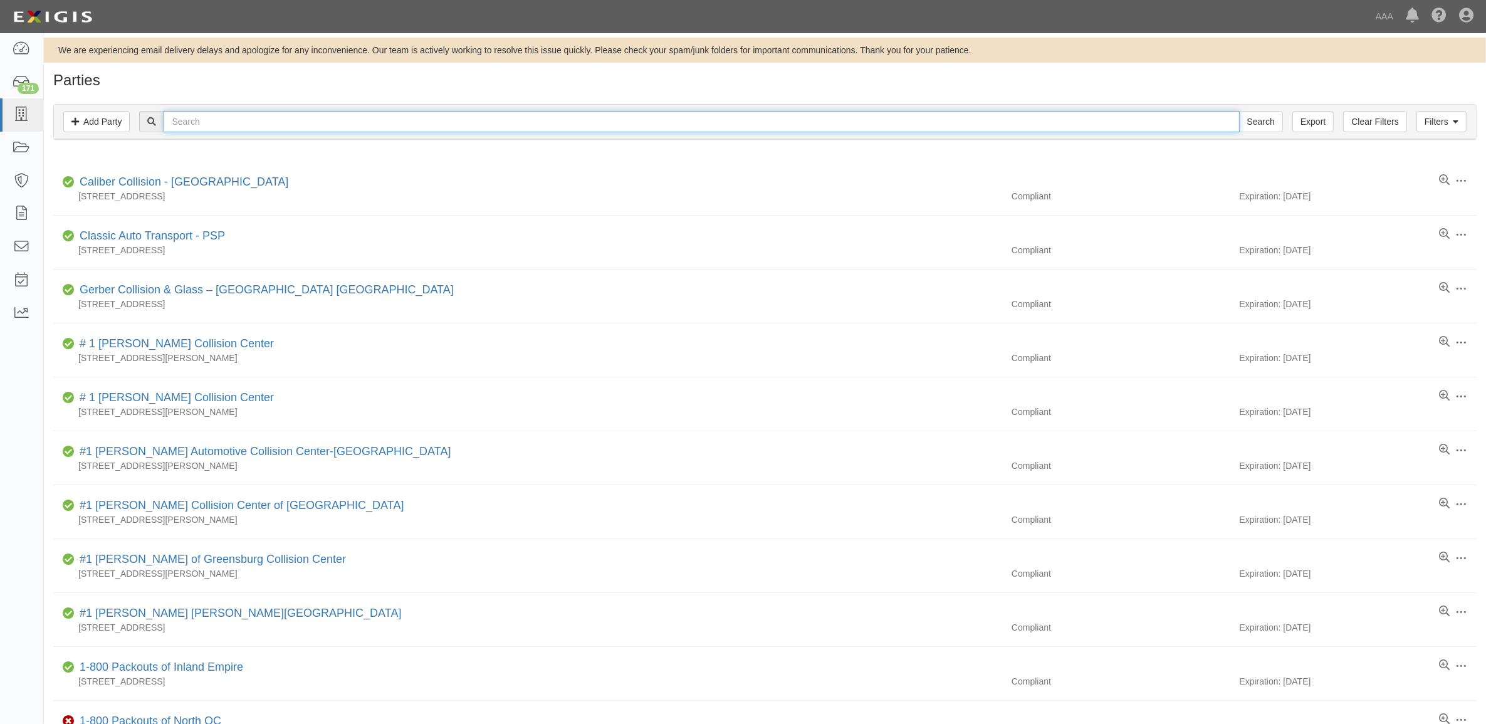
click at [347, 124] on input "text" at bounding box center [701, 121] width 1075 height 21
type input "365834"
click at [1239, 111] on input "Search" at bounding box center [1261, 121] width 44 height 21
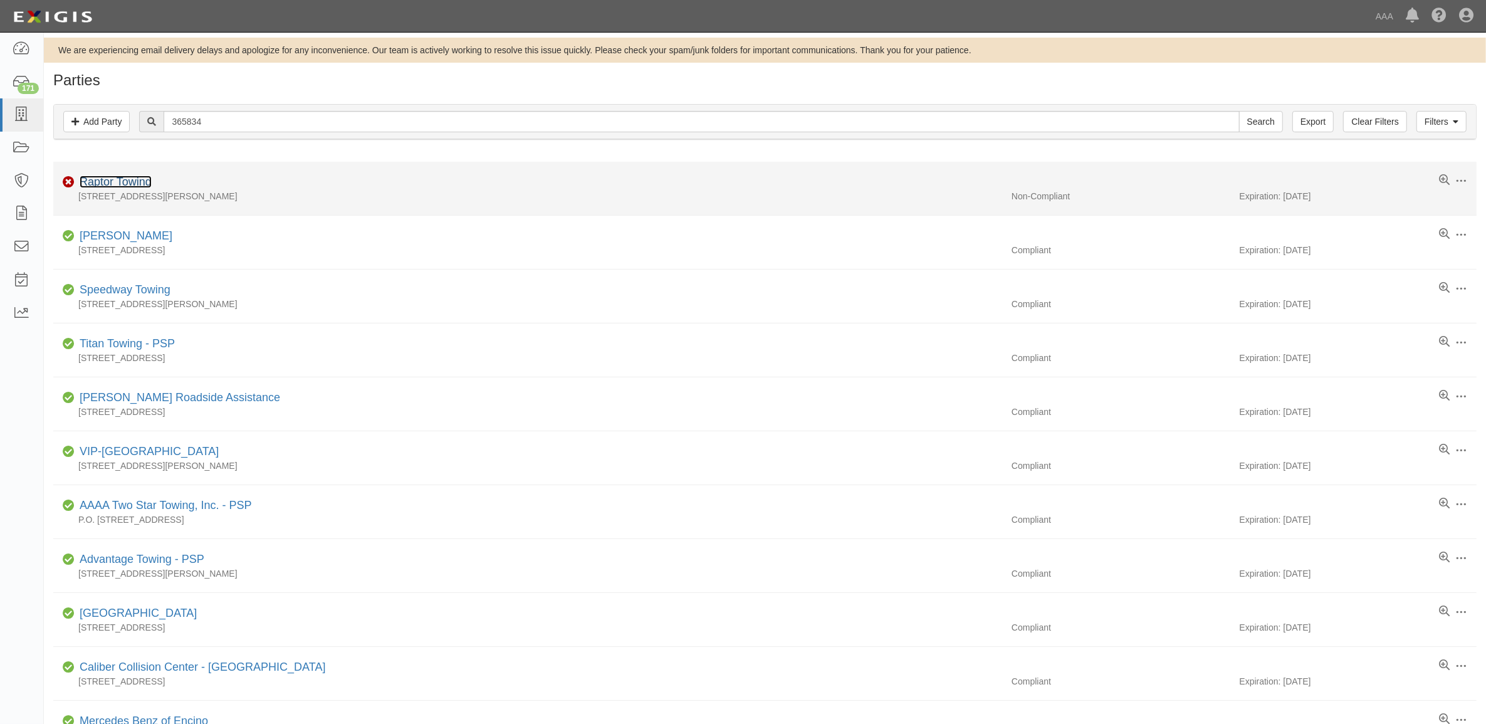
click at [112, 182] on link "Raptor Towing" at bounding box center [116, 181] width 72 height 13
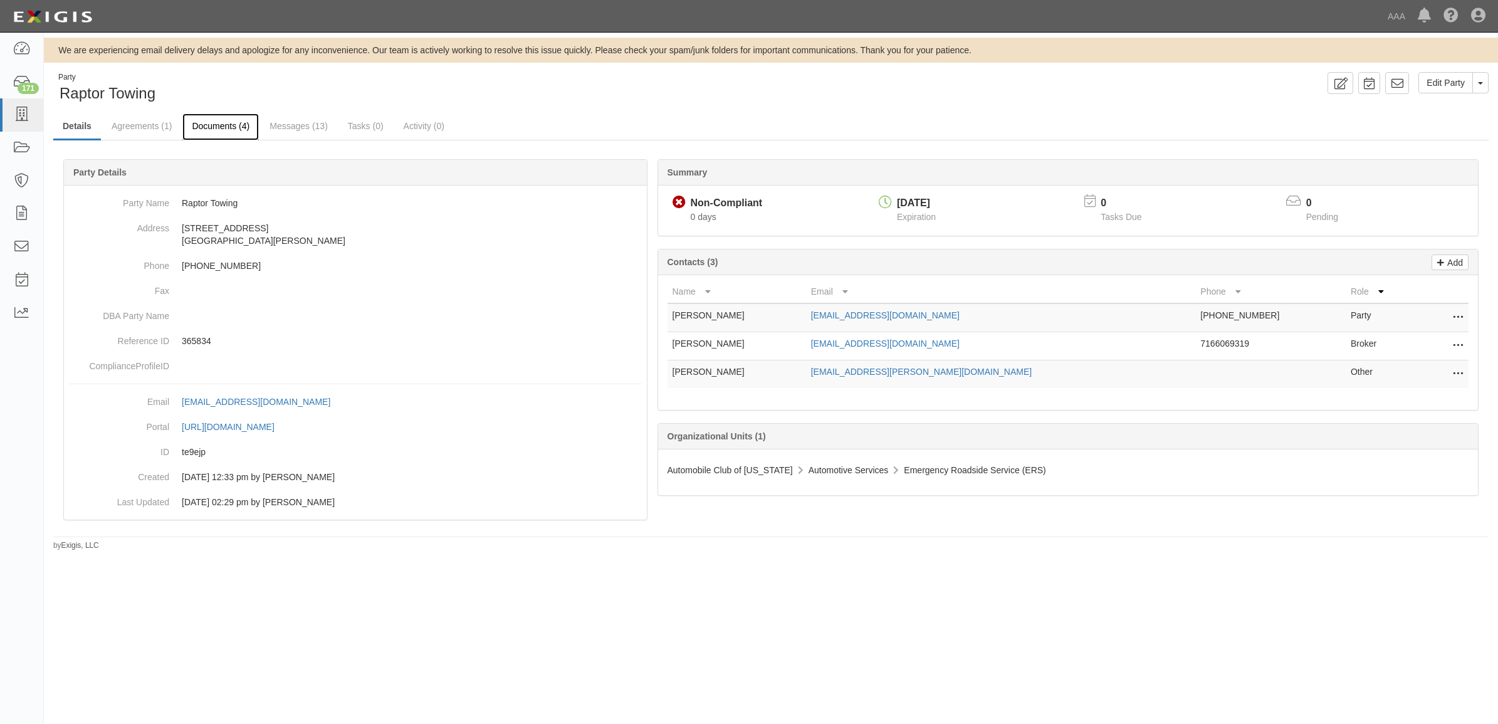
click at [199, 129] on link "Documents (4)" at bounding box center [220, 126] width 76 height 27
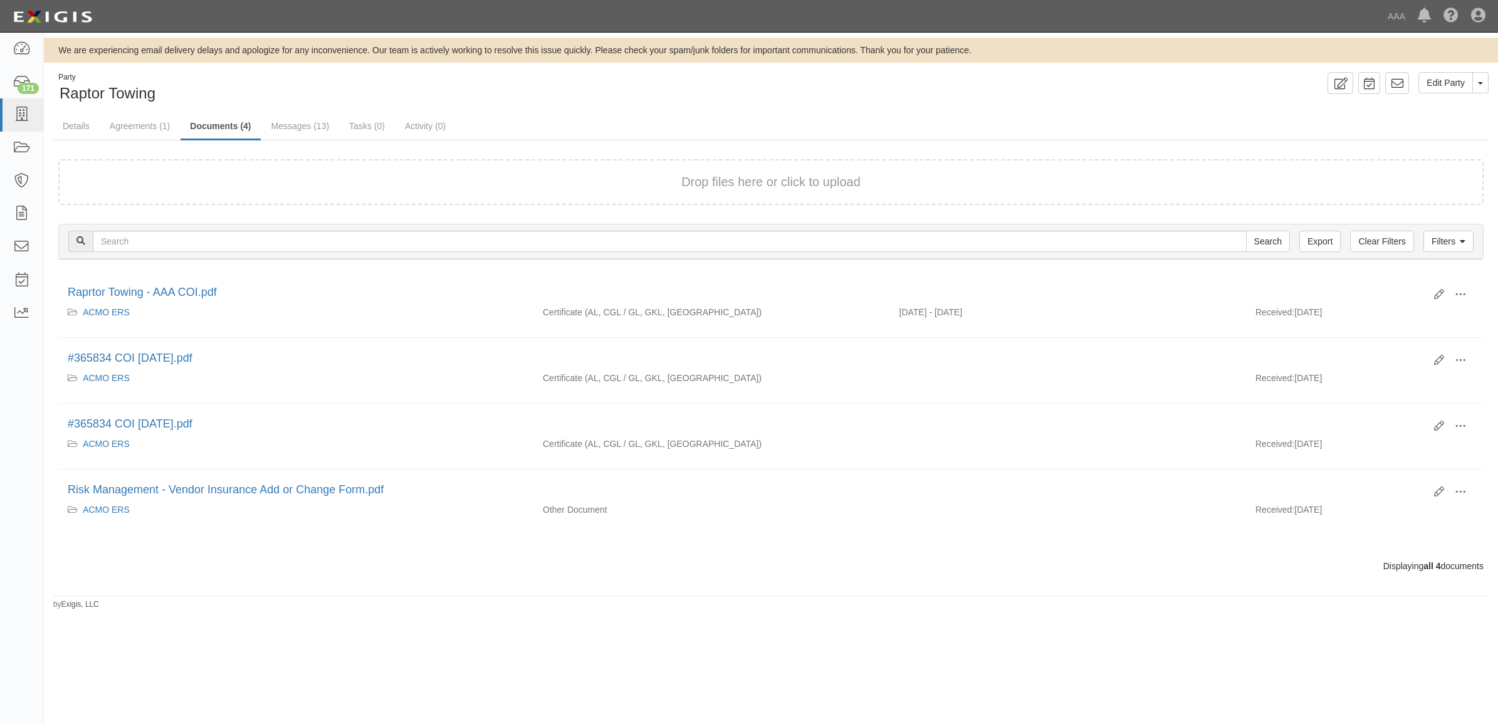
click at [331, 182] on div "Drop files here or click to upload" at bounding box center [771, 182] width 1398 height 18
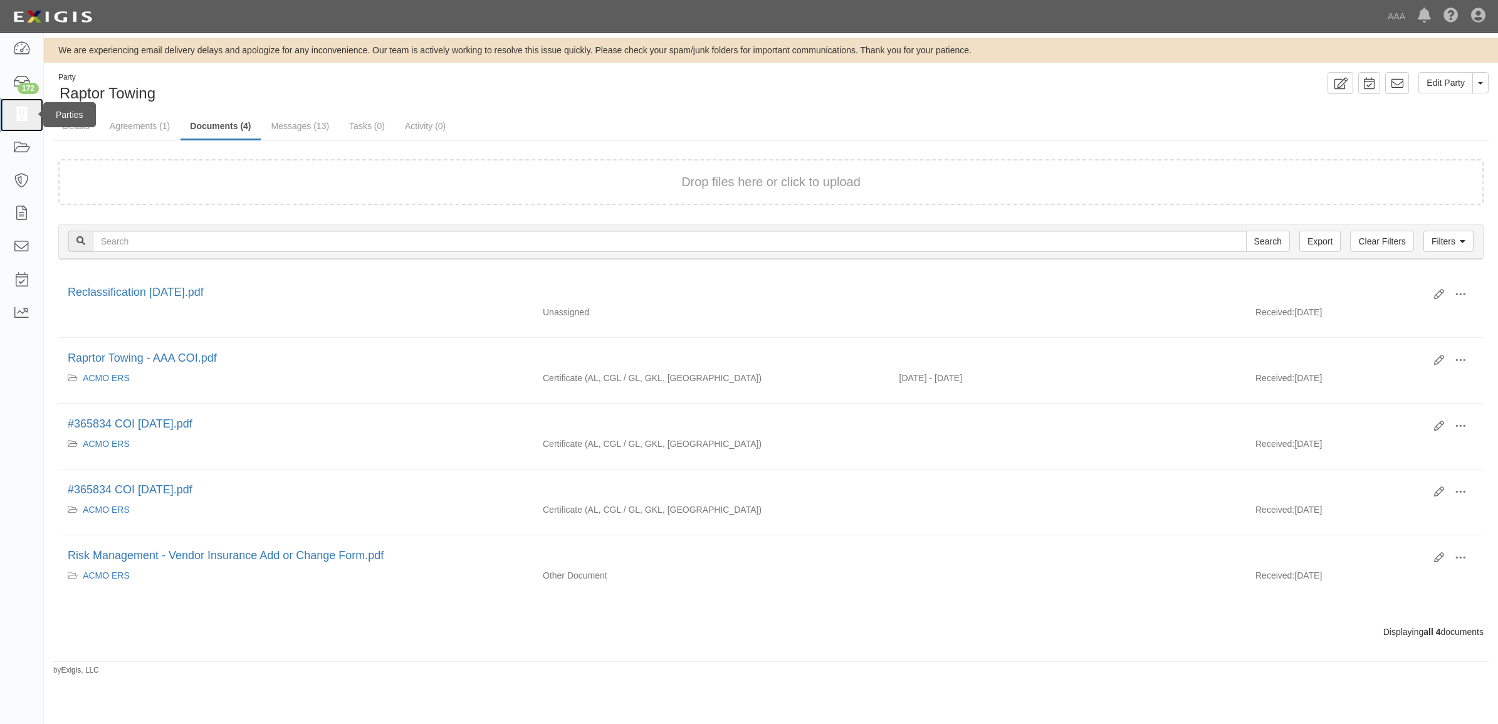
click at [11, 113] on link at bounding box center [21, 114] width 43 height 33
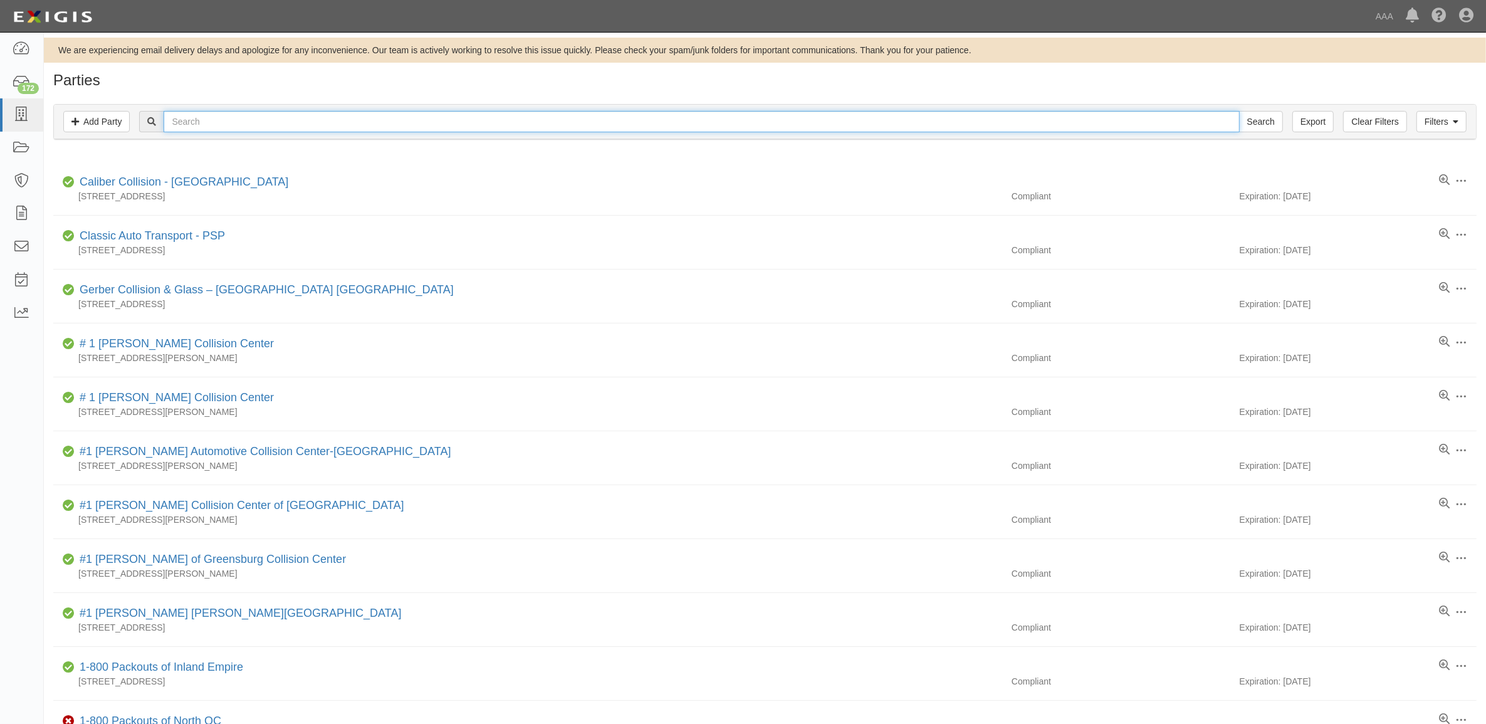
click at [261, 115] on input "text" at bounding box center [701, 121] width 1075 height 21
type input "367710"
click at [1239, 111] on input "Search" at bounding box center [1261, 121] width 44 height 21
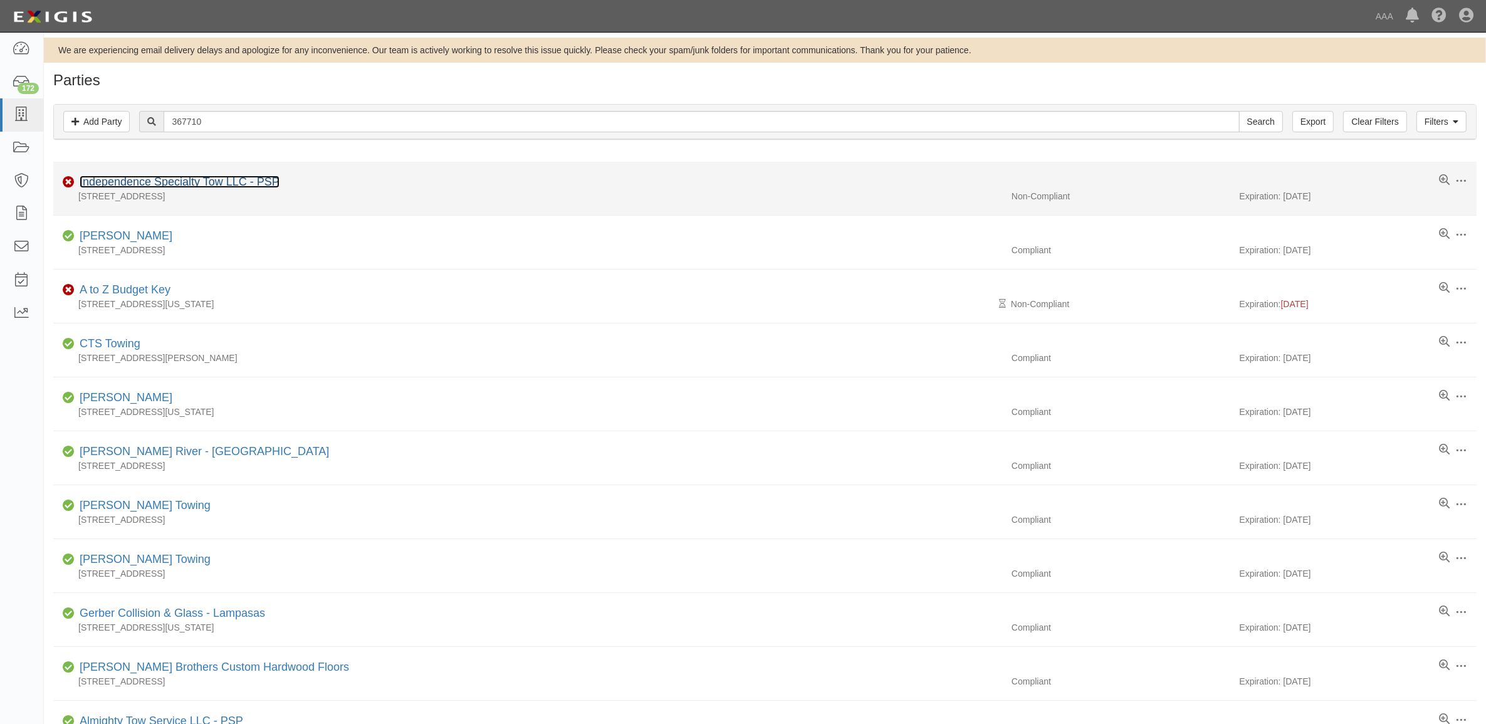
click at [149, 186] on link "Independence Specialty Tow LLC - PSP" at bounding box center [180, 181] width 200 height 13
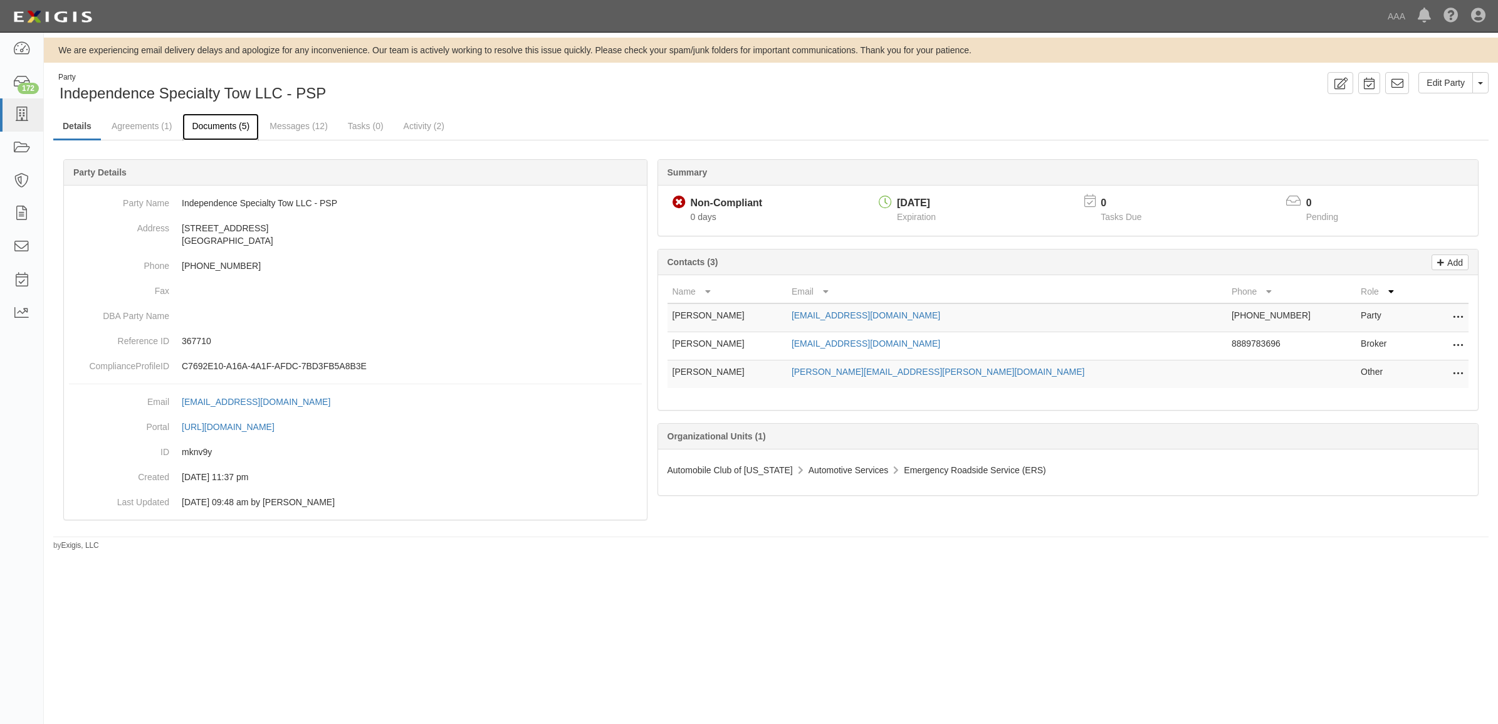
click at [212, 130] on link "Documents (5)" at bounding box center [220, 126] width 76 height 27
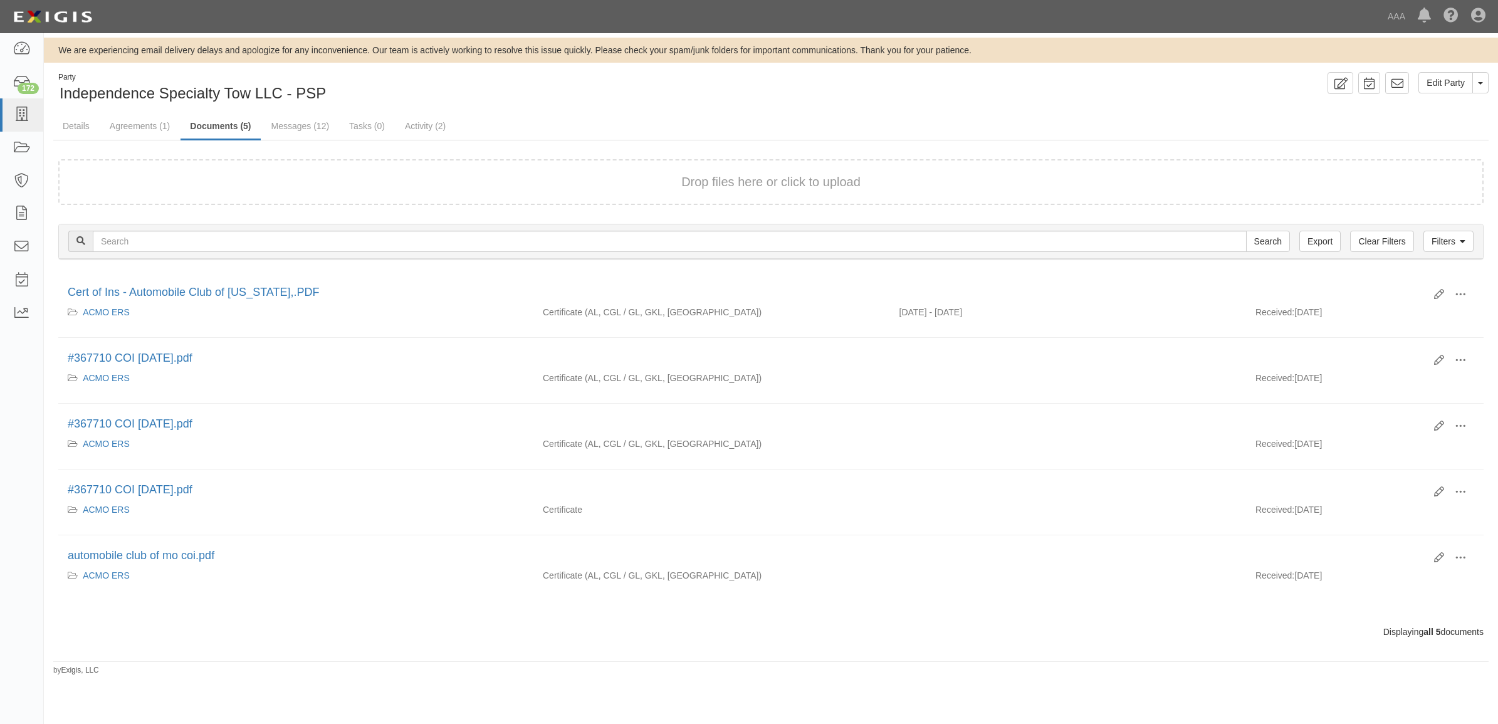
click at [217, 173] on div "Drop files here or click to upload" at bounding box center [771, 182] width 1398 height 18
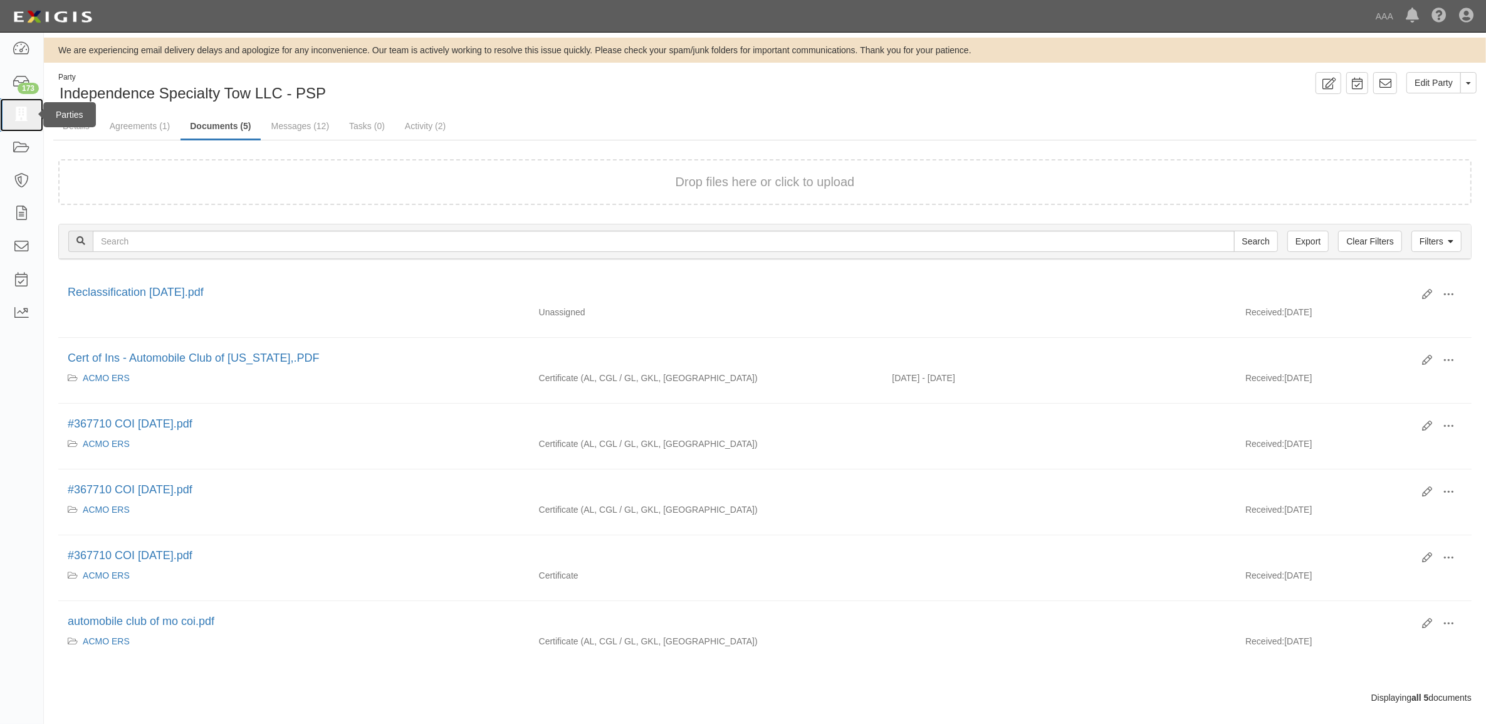
click at [23, 122] on icon at bounding box center [22, 115] width 18 height 14
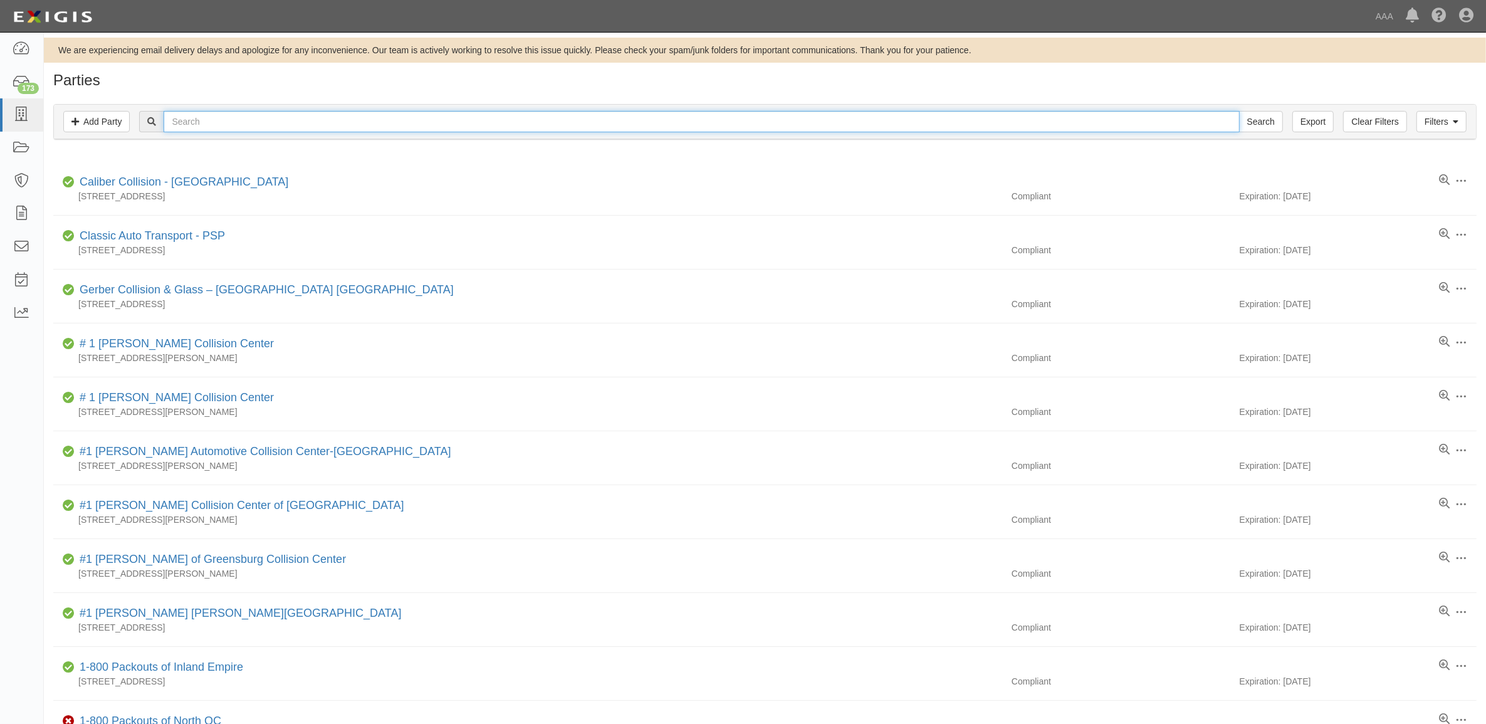
click at [256, 120] on input "text" at bounding box center [701, 121] width 1075 height 21
type input "Beeline"
click at [1239, 111] on input "Search" at bounding box center [1261, 121] width 44 height 21
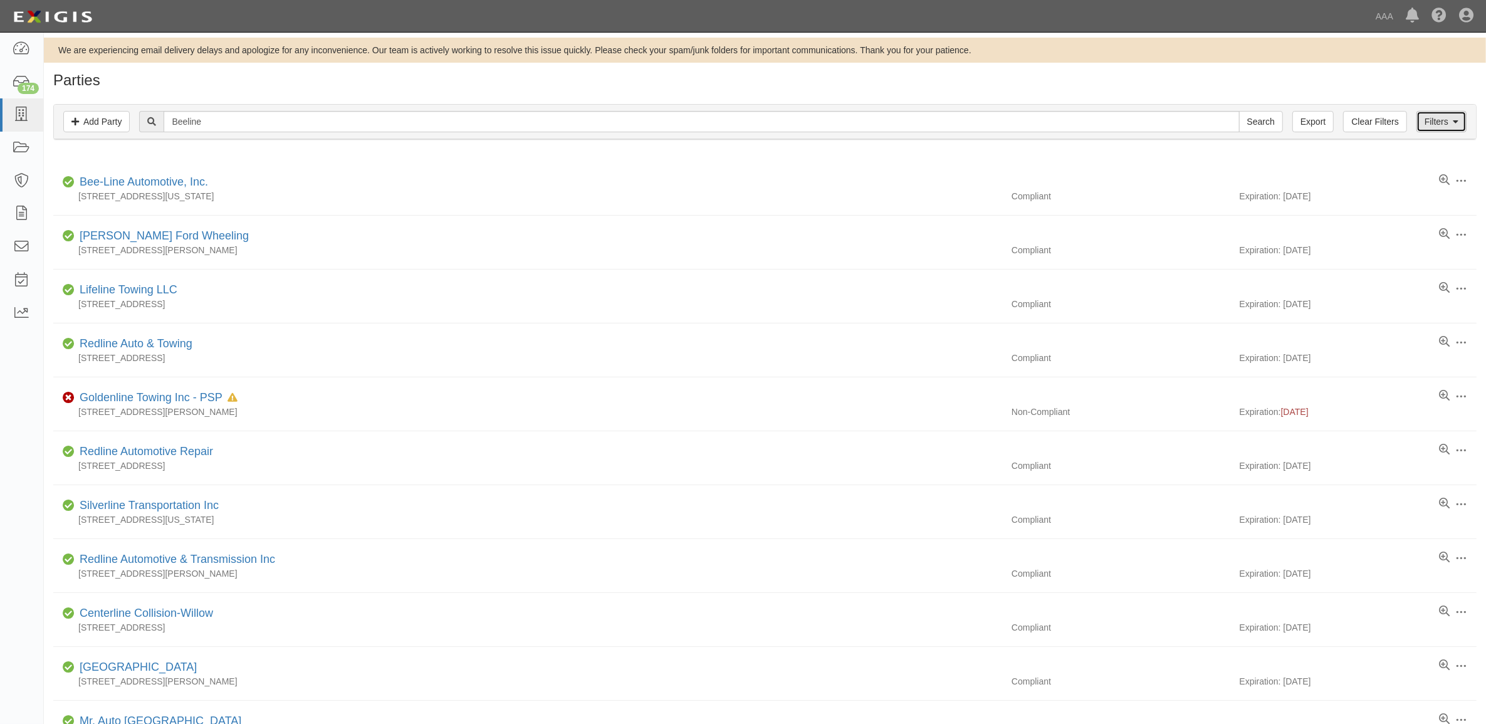
drag, startPoint x: 1426, startPoint y: 120, endPoint x: 1415, endPoint y: 127, distance: 12.7
click at [1426, 120] on link "Filters" at bounding box center [1441, 121] width 50 height 21
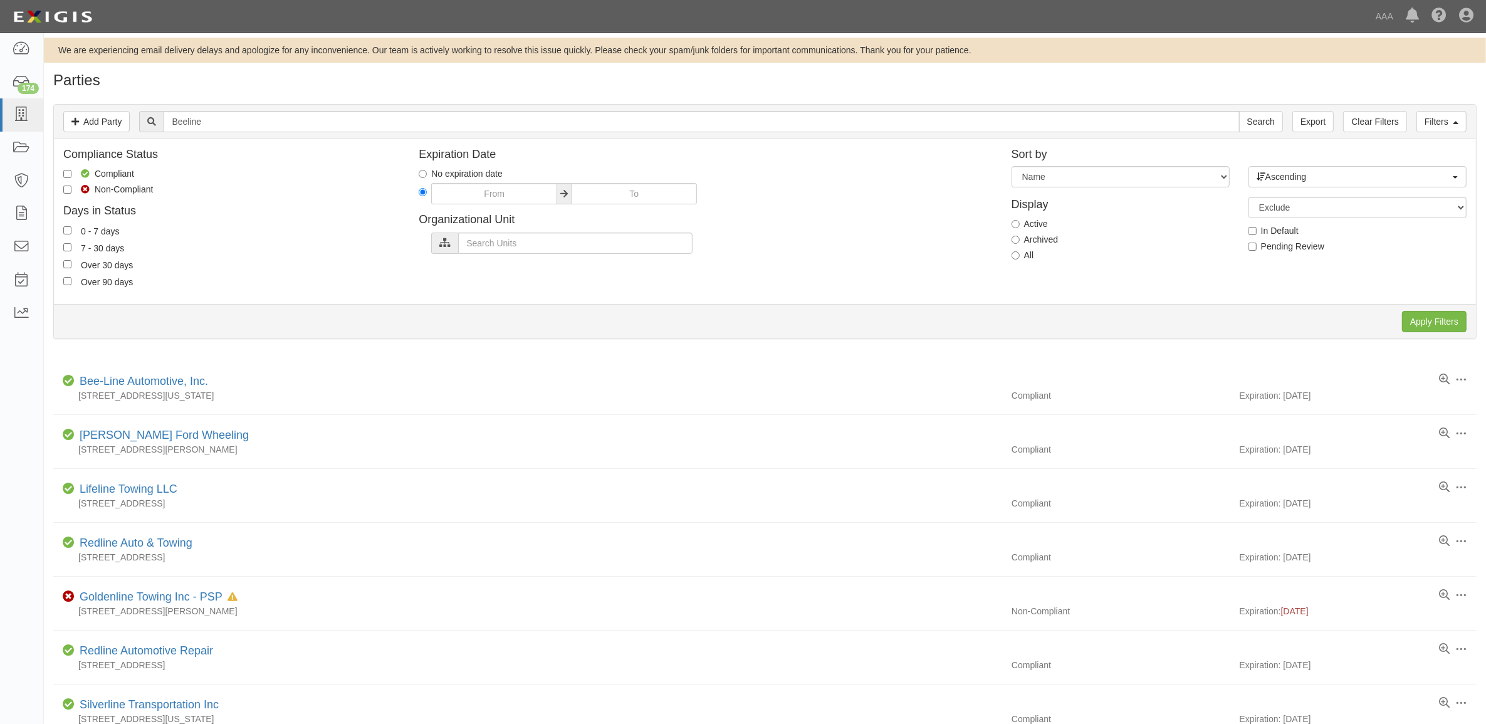
click at [1010, 259] on div "Display Active Archived All" at bounding box center [1120, 227] width 237 height 80
click at [1016, 256] on input "All" at bounding box center [1016, 255] width 8 height 8
radio input "true"
click at [1436, 314] on input "Apply Filters" at bounding box center [1434, 321] width 65 height 21
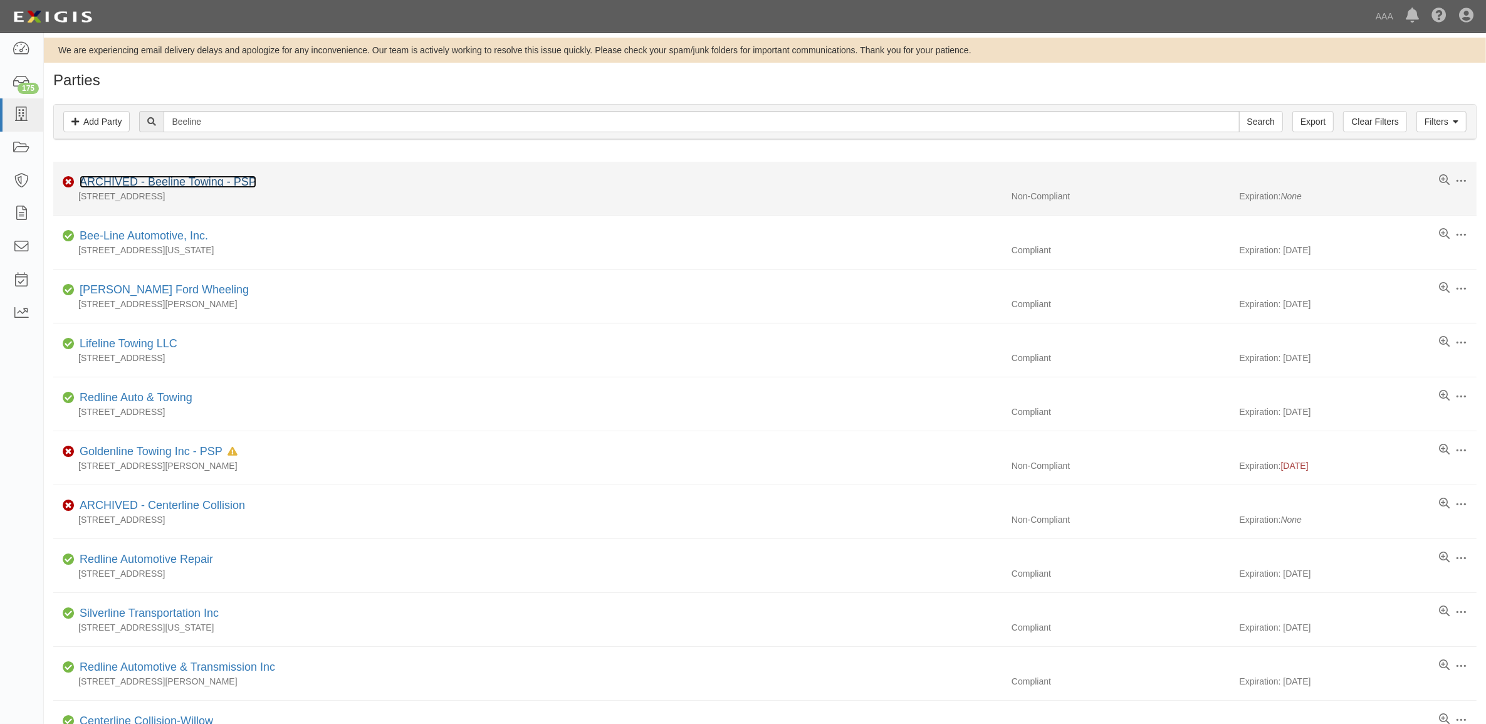
click at [173, 187] on link "ARCHIVED - Beeline Towing - PSP" at bounding box center [168, 181] width 177 height 13
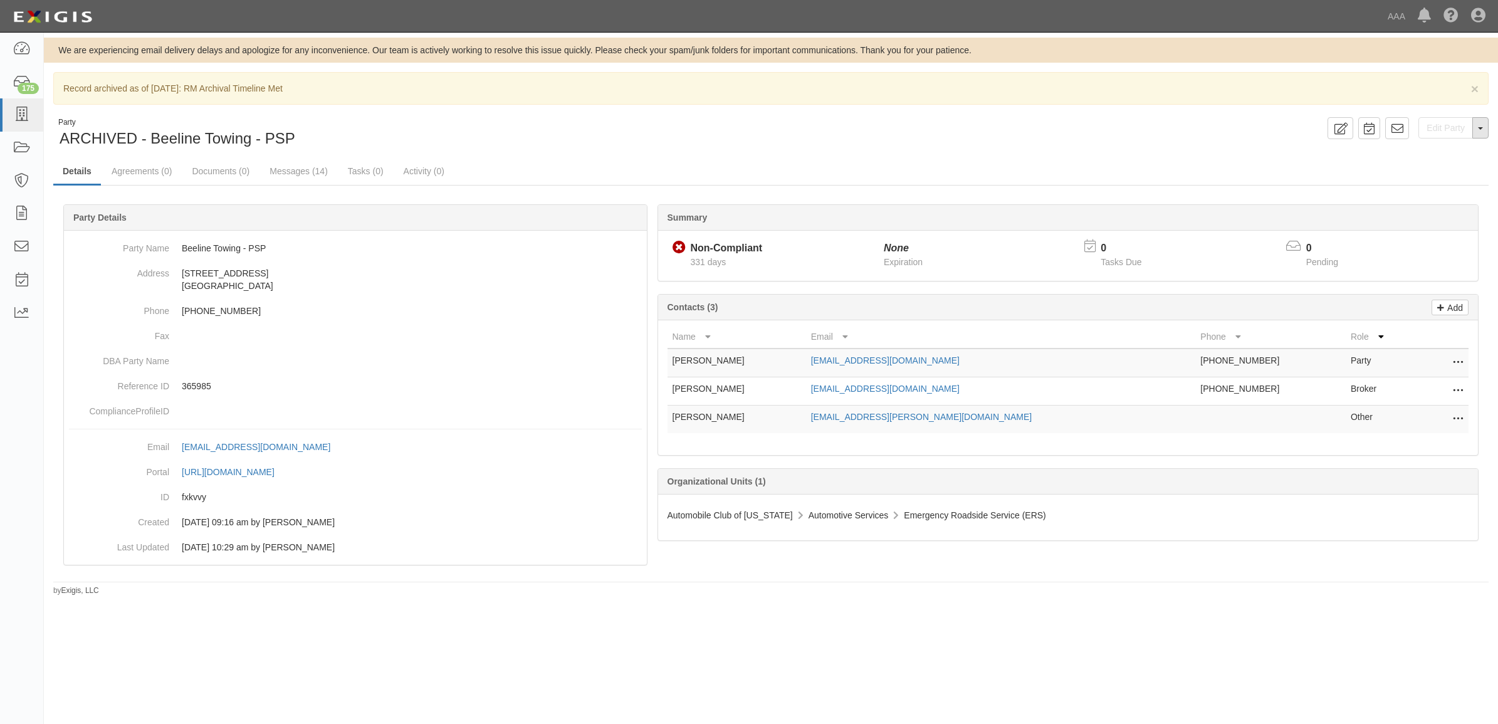
click at [1474, 129] on button "Toggle Party Dropdown" at bounding box center [1480, 127] width 16 height 21
click at [1436, 170] on button "Unarchive Party" at bounding box center [1438, 169] width 99 height 19
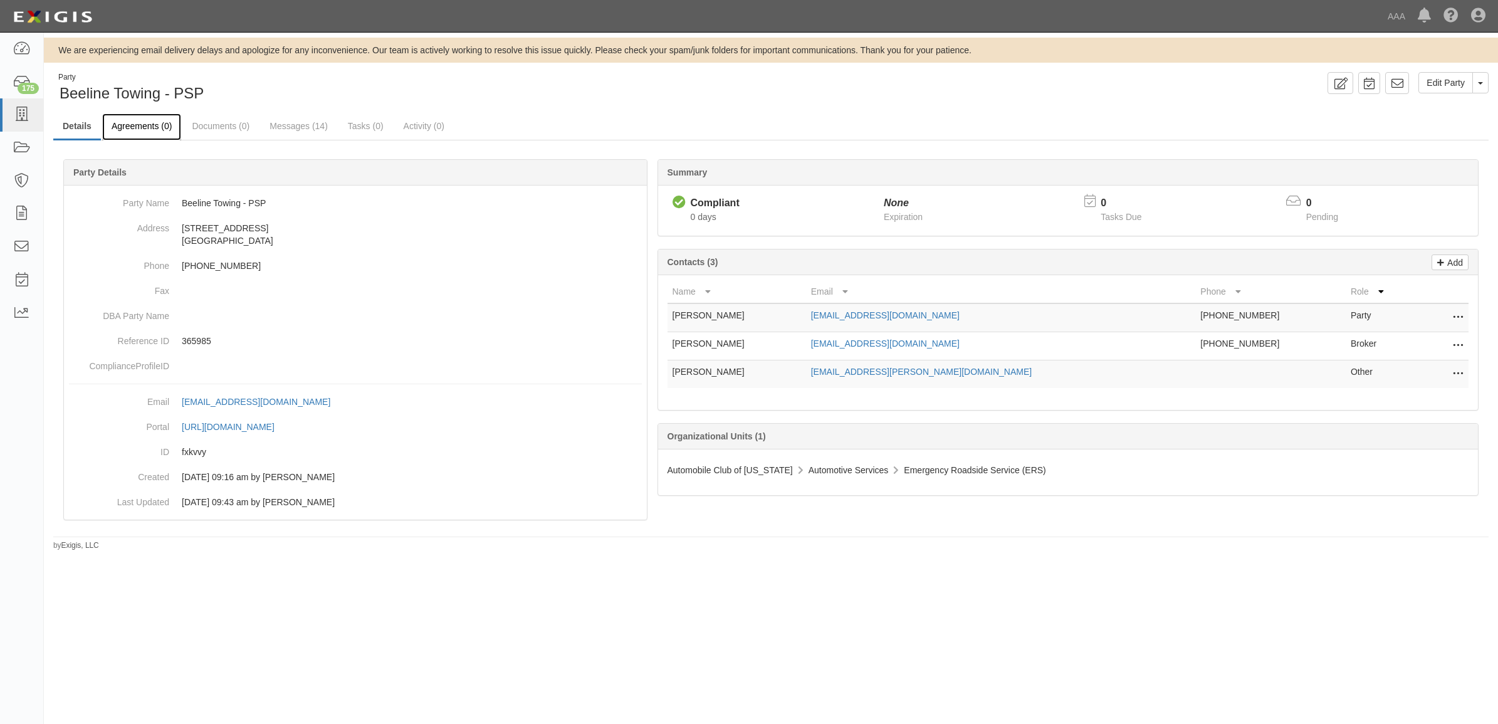
click at [112, 128] on link "Agreements (0)" at bounding box center [141, 126] width 79 height 27
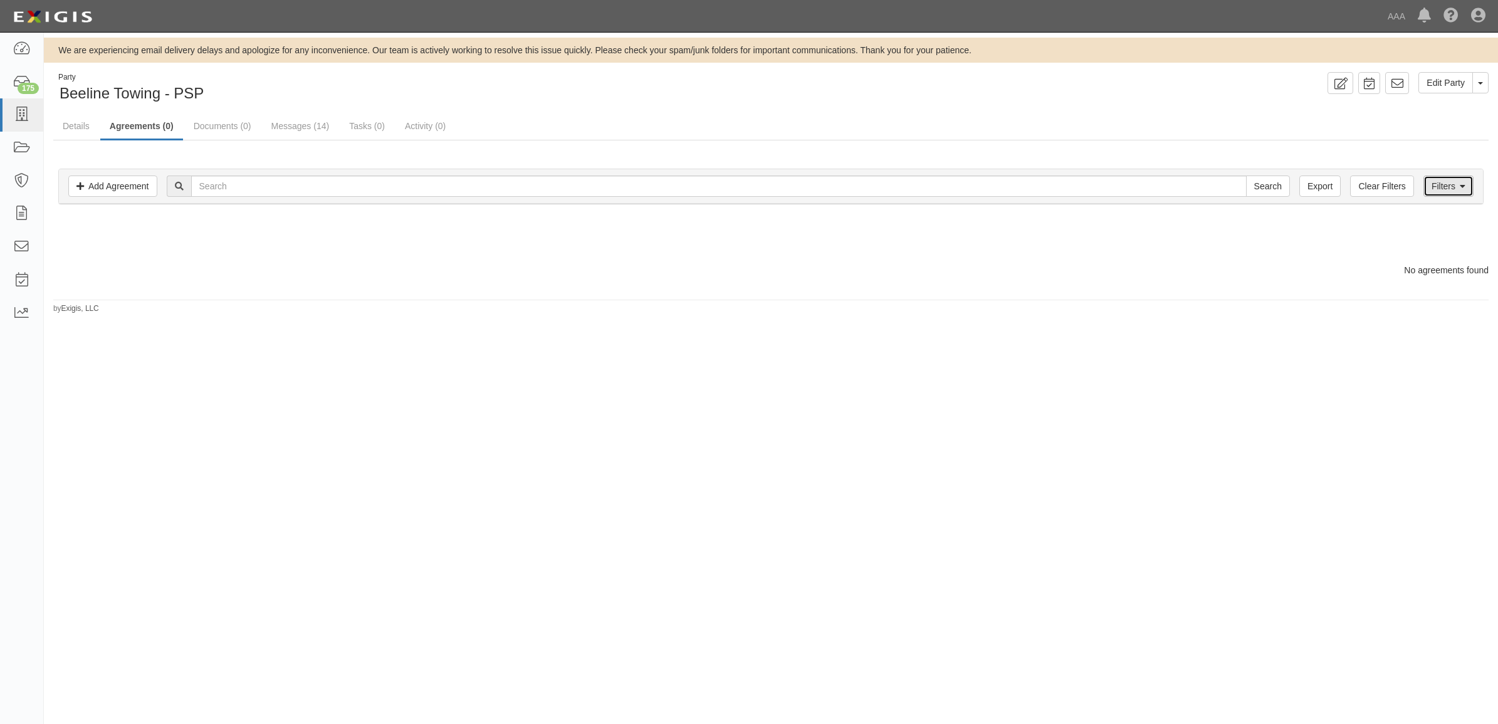
click at [1464, 183] on icon at bounding box center [1463, 186] width 6 height 9
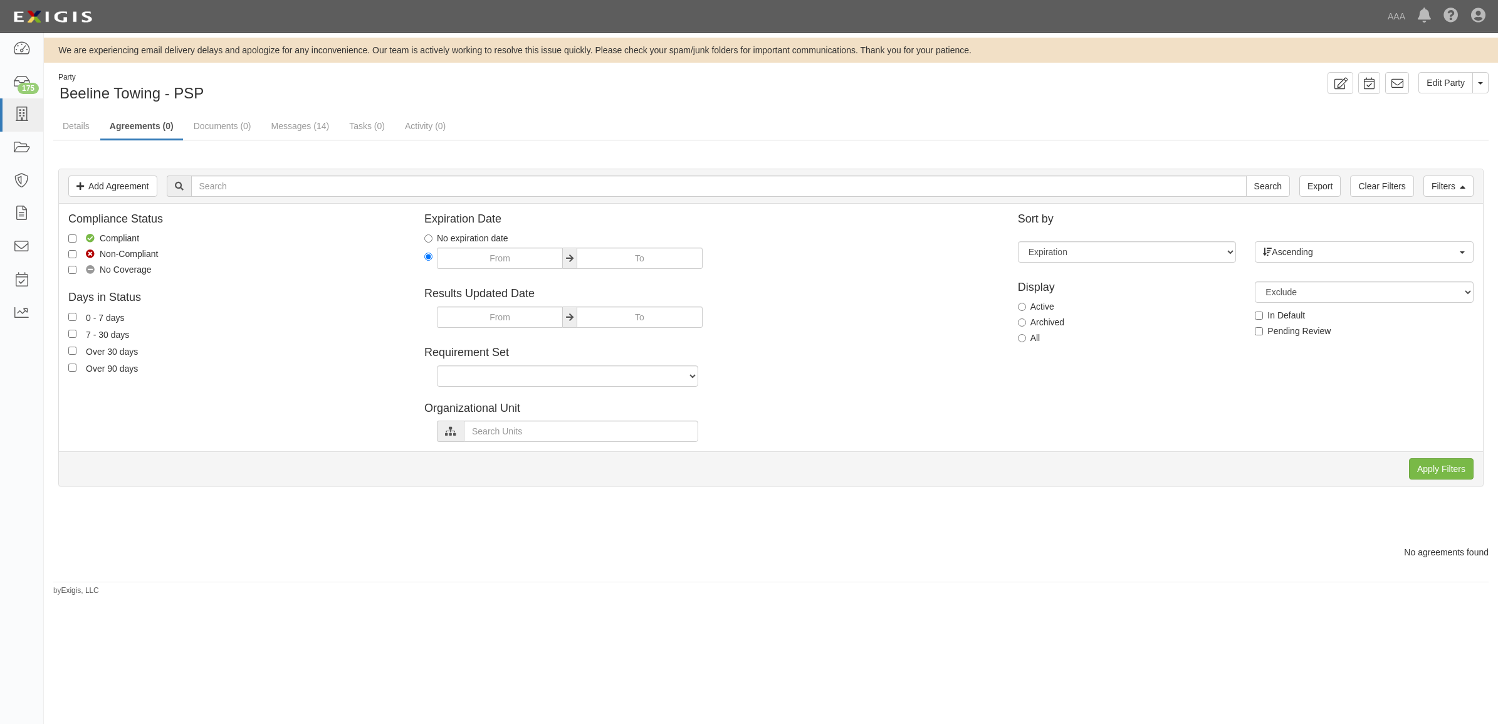
click at [1033, 340] on label "All" at bounding box center [1029, 338] width 23 height 13
click at [1026, 340] on input "All" at bounding box center [1022, 338] width 8 height 8
radio input "true"
click at [1434, 471] on input "Apply Filters" at bounding box center [1441, 468] width 65 height 21
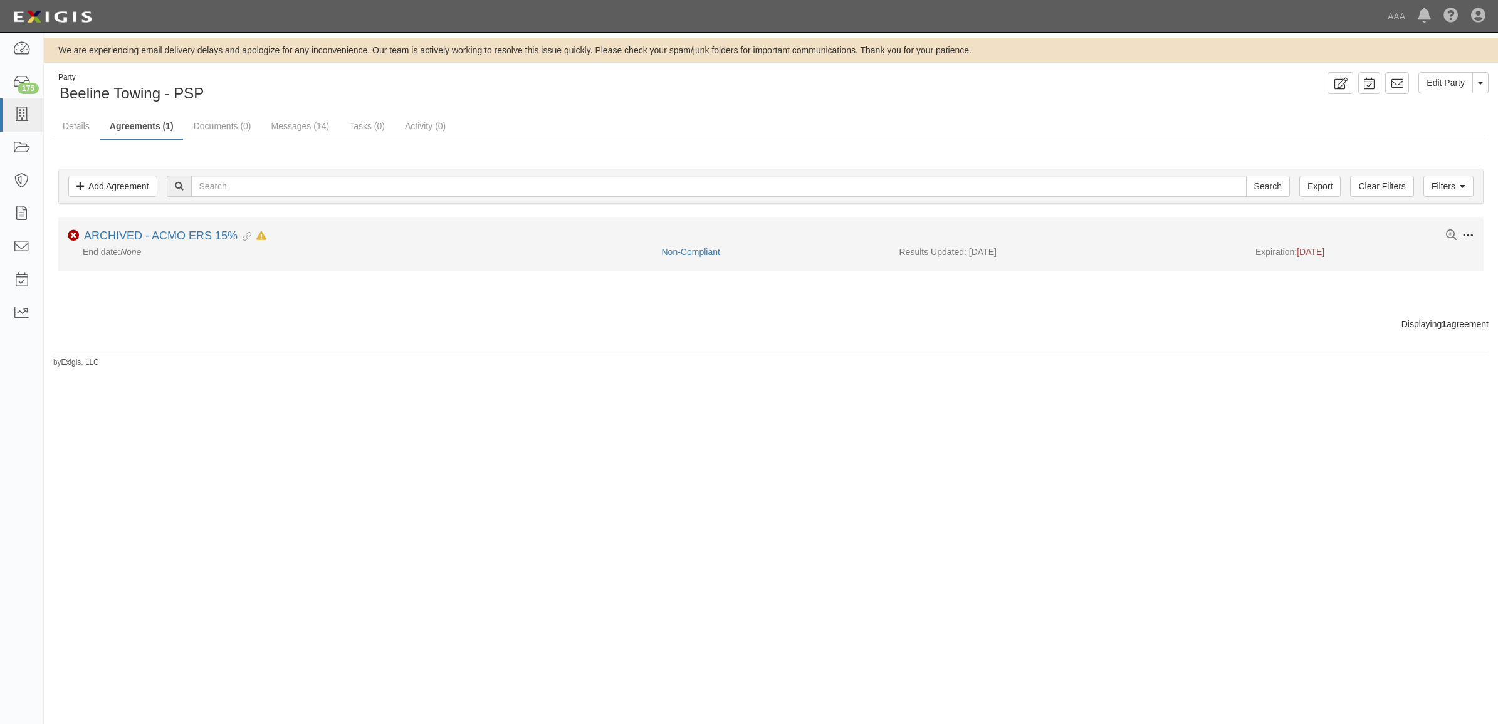
click at [1467, 235] on span at bounding box center [1467, 235] width 11 height 11
click at [1415, 327] on button "Unarchive" at bounding box center [1409, 325] width 99 height 23
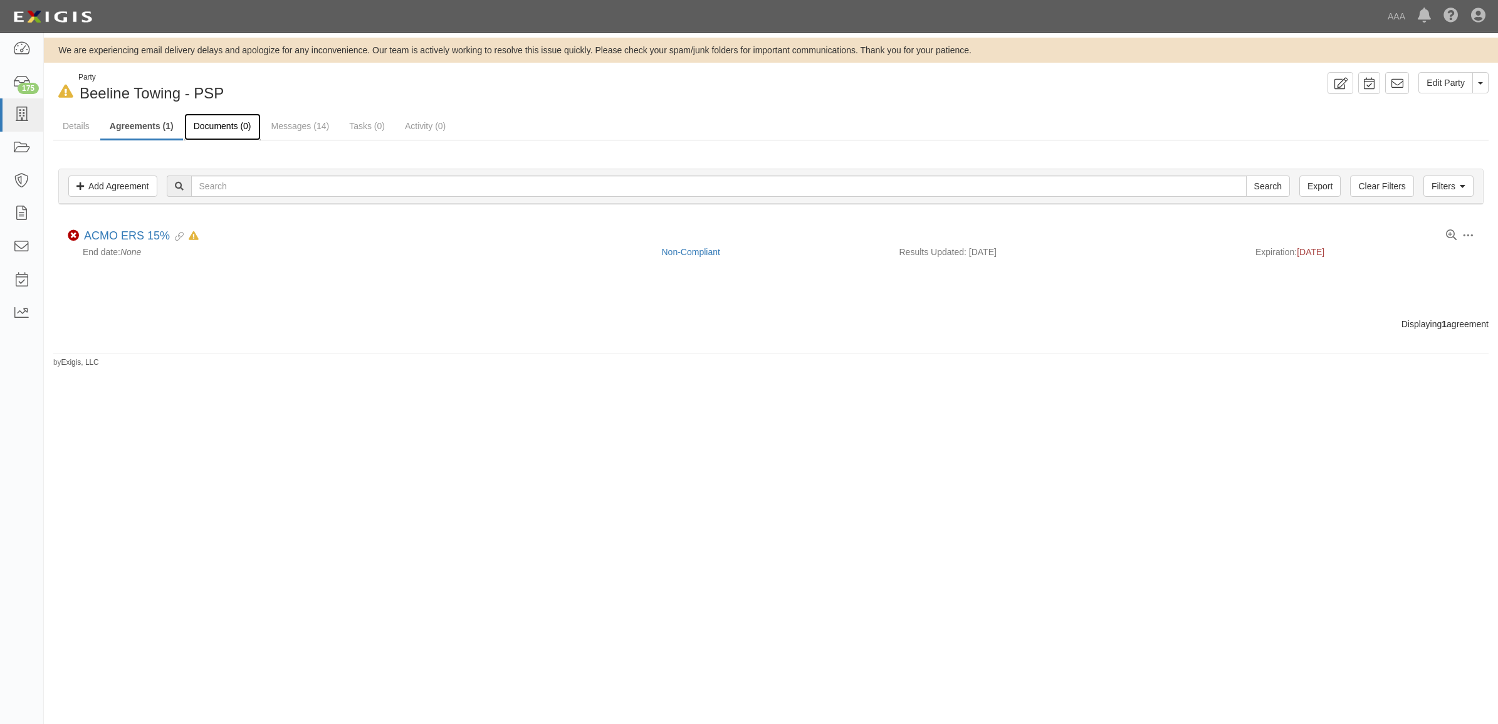
click at [233, 124] on link "Documents (0)" at bounding box center [222, 126] width 76 height 27
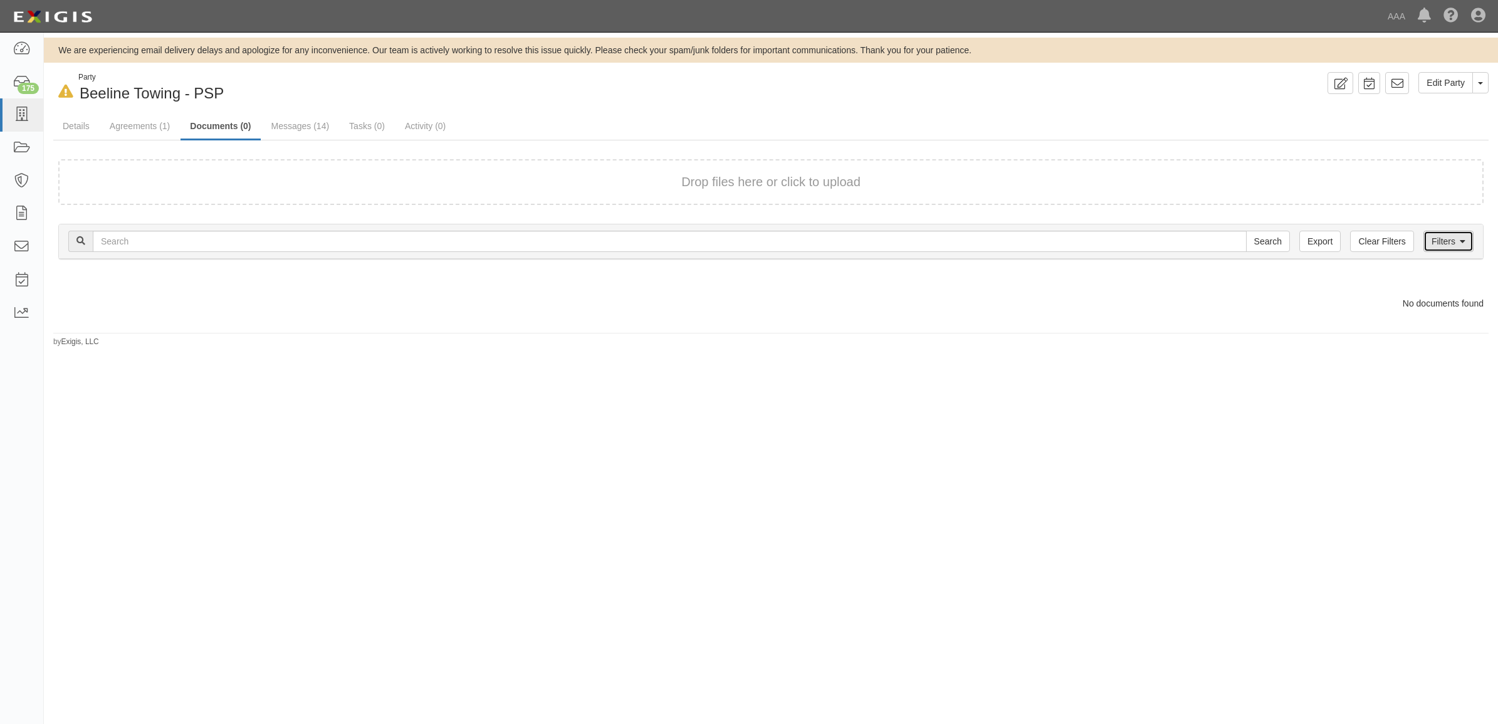
click at [1448, 237] on link "Filters" at bounding box center [1448, 241] width 50 height 21
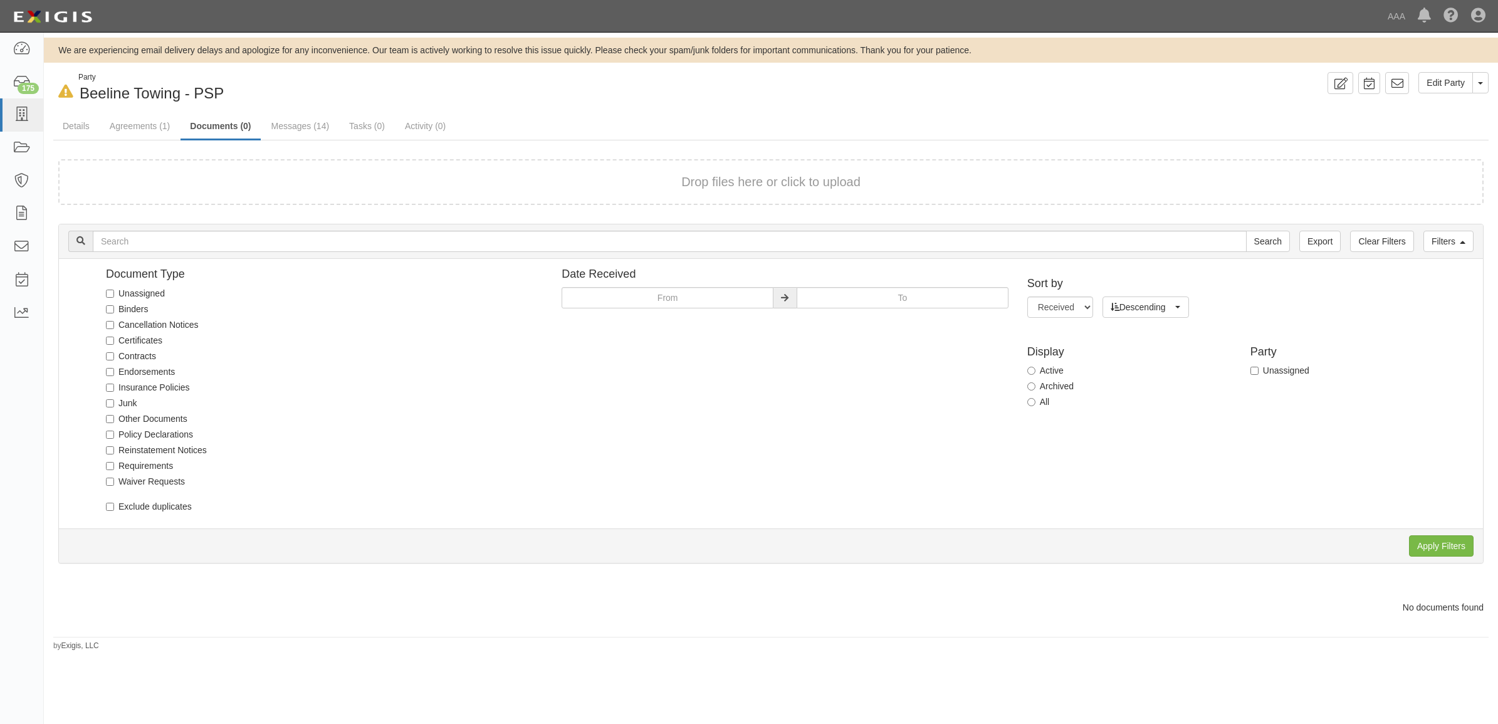
click at [1035, 396] on label "All" at bounding box center [1038, 401] width 23 height 13
click at [1035, 398] on input "All" at bounding box center [1031, 402] width 8 height 8
radio input "true"
click at [1452, 540] on input "Apply Filters" at bounding box center [1441, 545] width 65 height 21
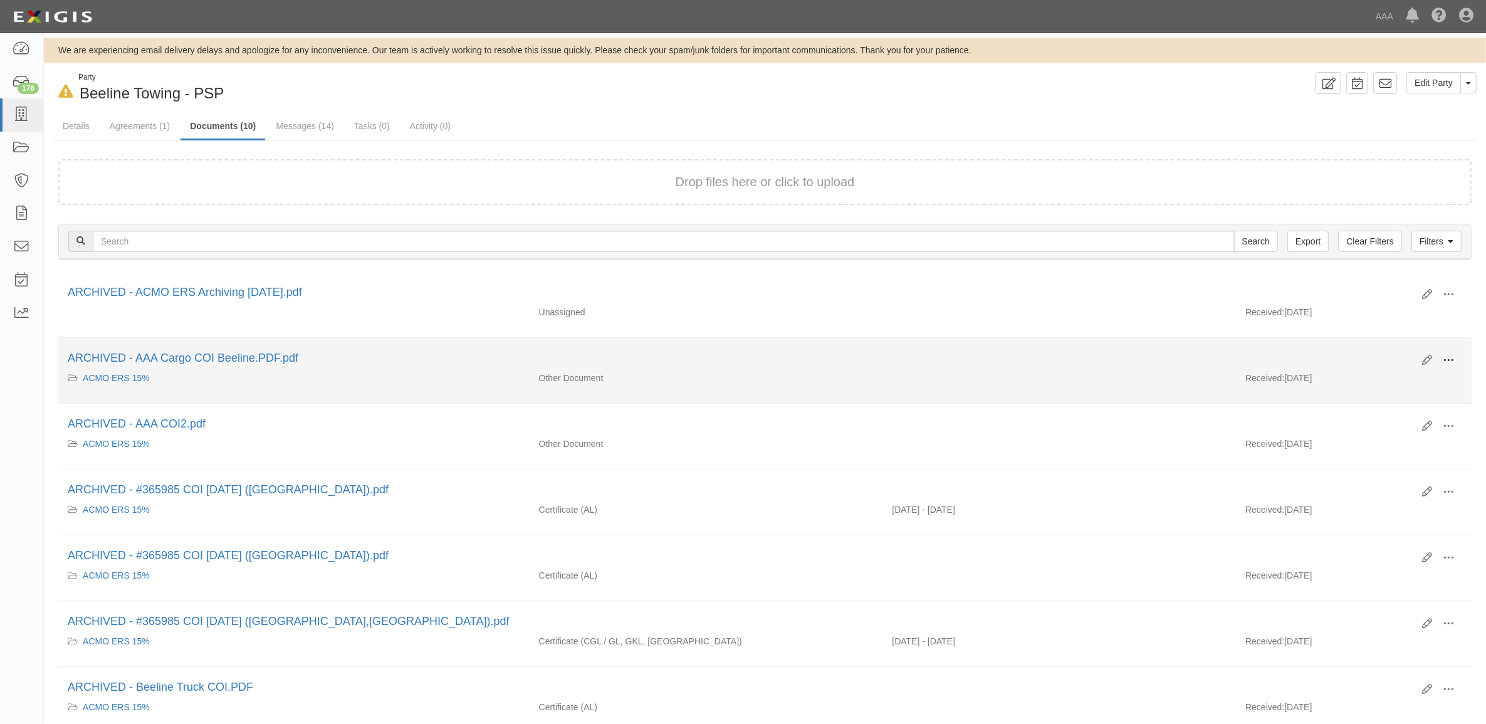
click at [1445, 355] on span at bounding box center [1448, 360] width 11 height 11
click at [1404, 424] on link "Unarchive" at bounding box center [1387, 418] width 99 height 23
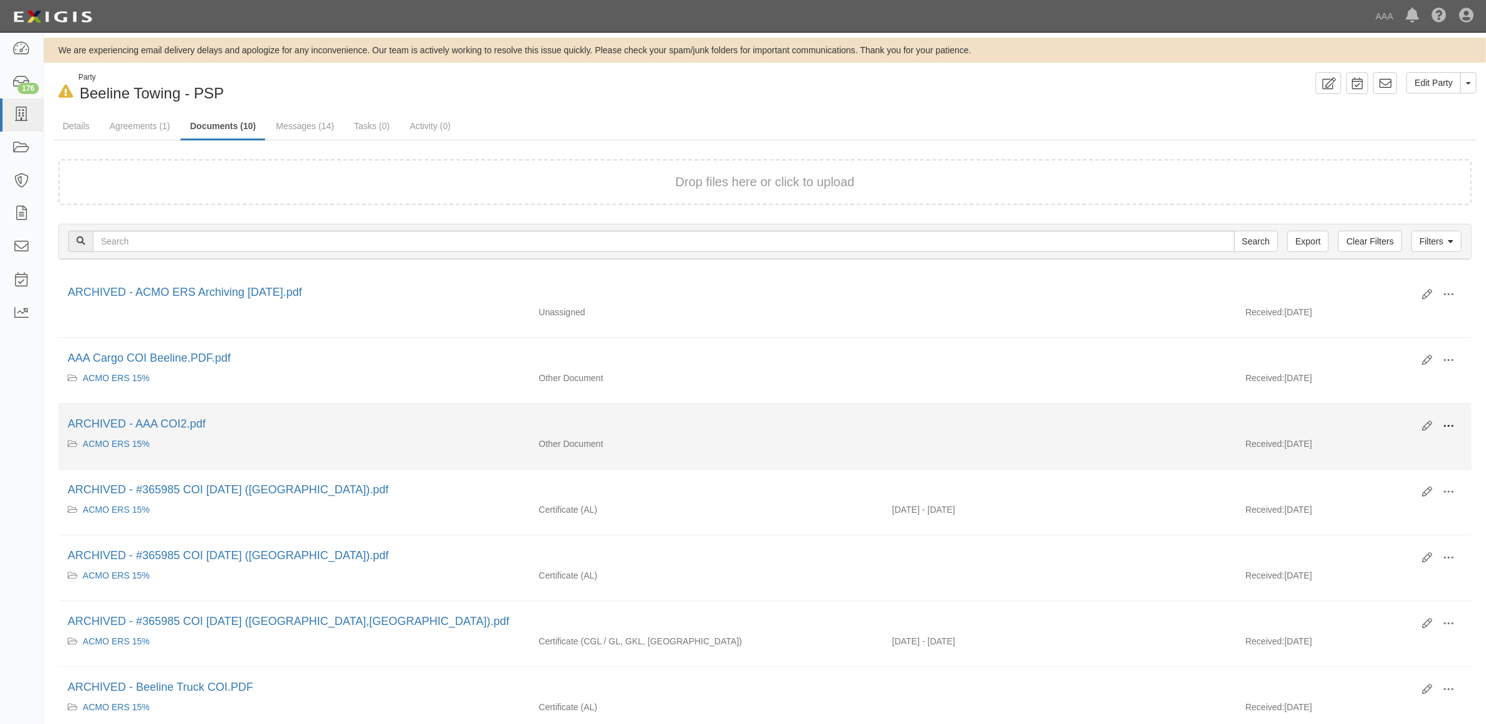
click at [1453, 423] on span at bounding box center [1448, 426] width 11 height 11
click at [1415, 479] on link "Unarchive" at bounding box center [1387, 484] width 99 height 23
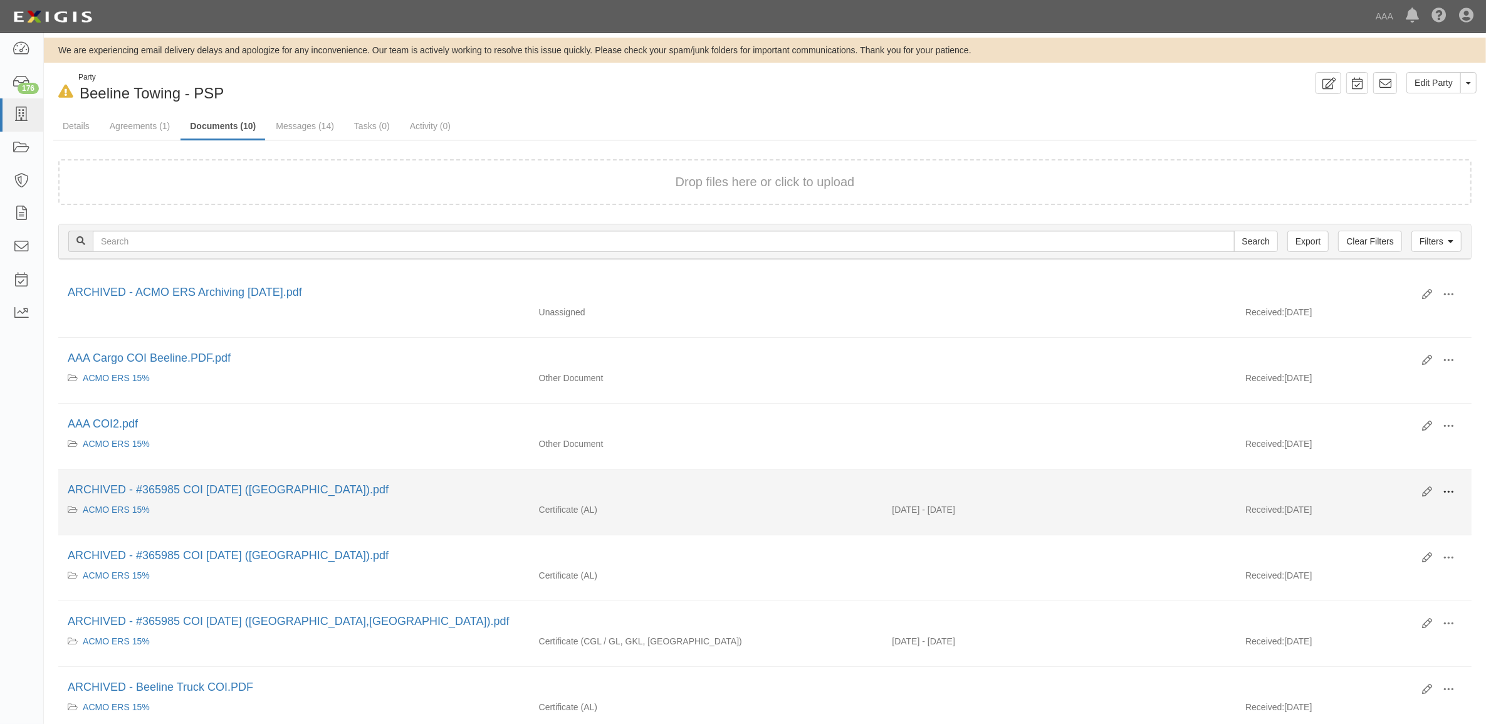
click at [1450, 494] on span at bounding box center [1448, 491] width 11 height 11
click at [1414, 548] on link "Unarchive" at bounding box center [1387, 550] width 99 height 23
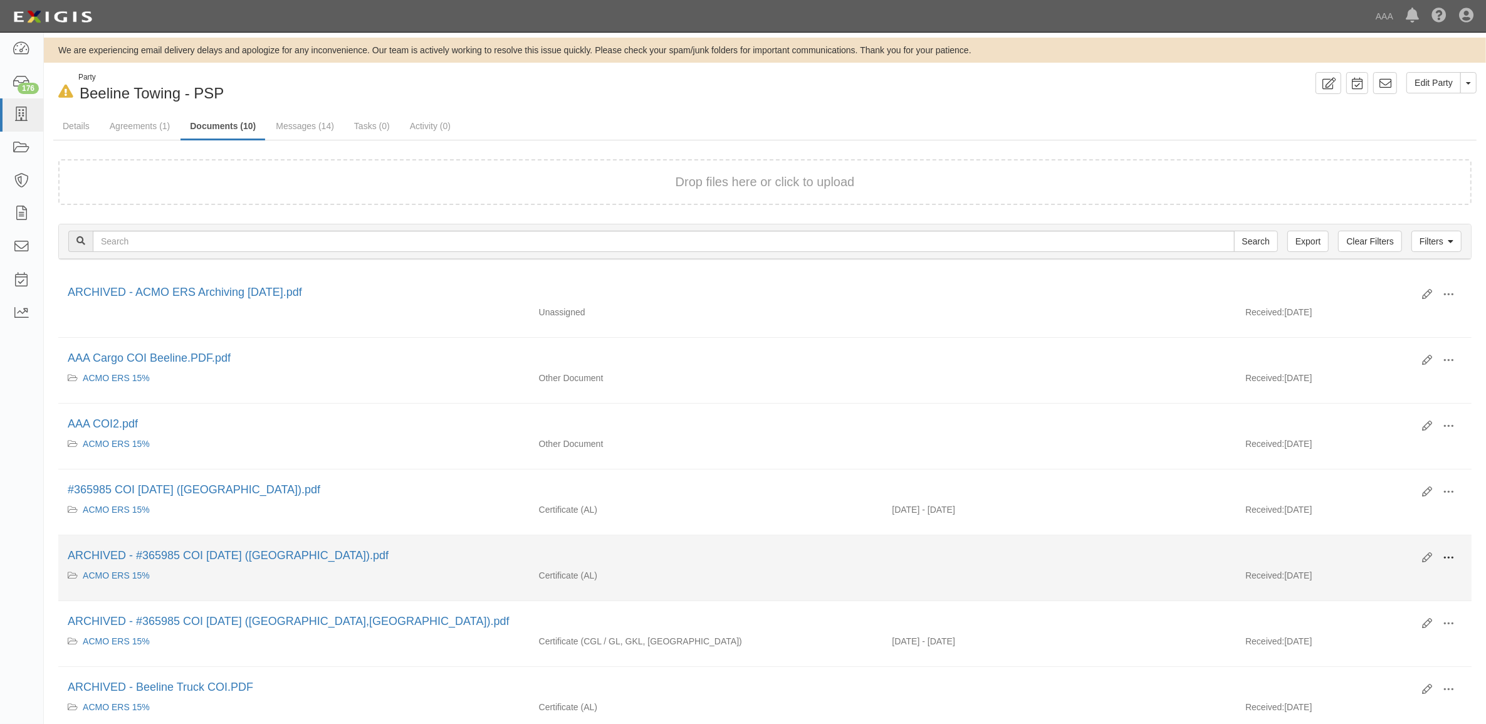
click at [1448, 558] on span at bounding box center [1448, 557] width 11 height 11
click at [1407, 611] on link "Unarchive" at bounding box center [1387, 616] width 99 height 23
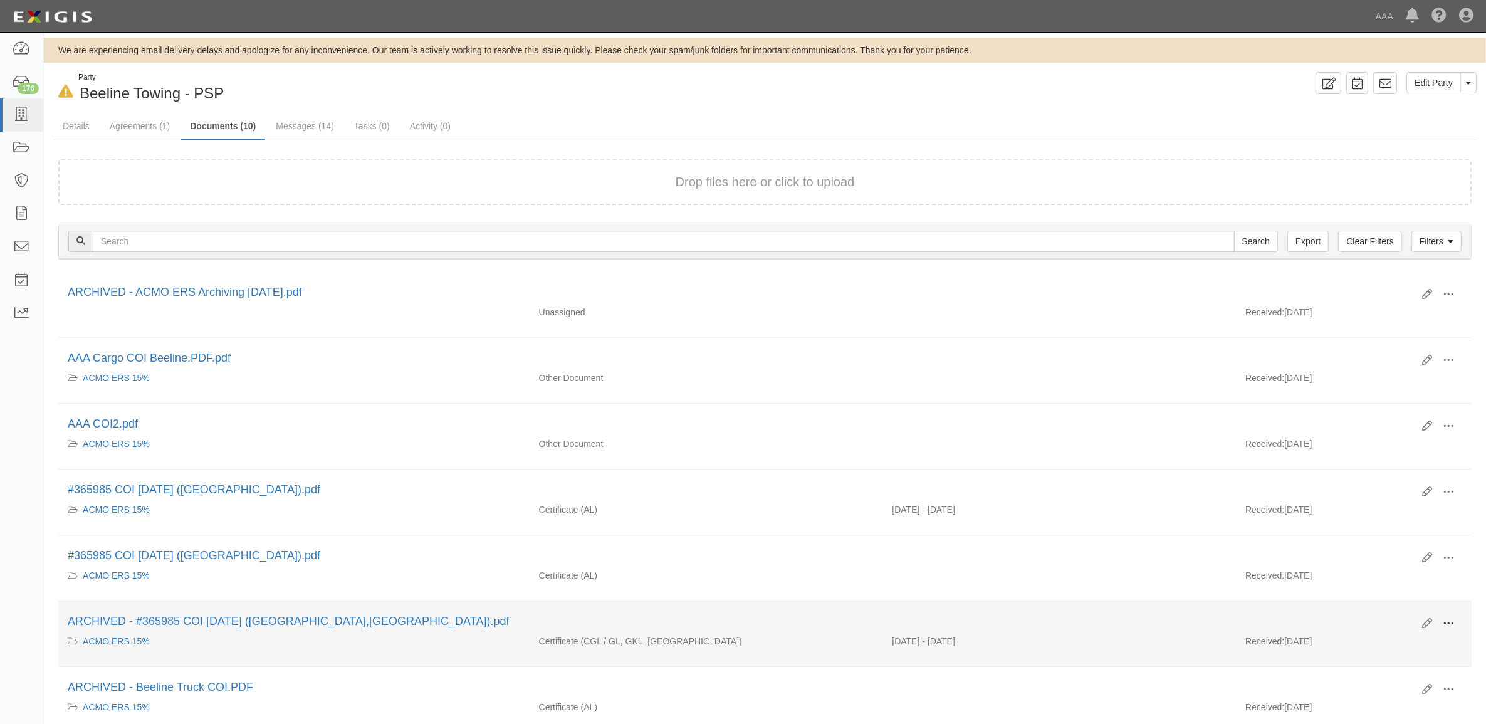
click at [1452, 629] on span at bounding box center [1448, 623] width 11 height 11
click at [1398, 682] on link "Unarchive" at bounding box center [1387, 682] width 99 height 23
click at [1451, 627] on span at bounding box center [1448, 623] width 11 height 11
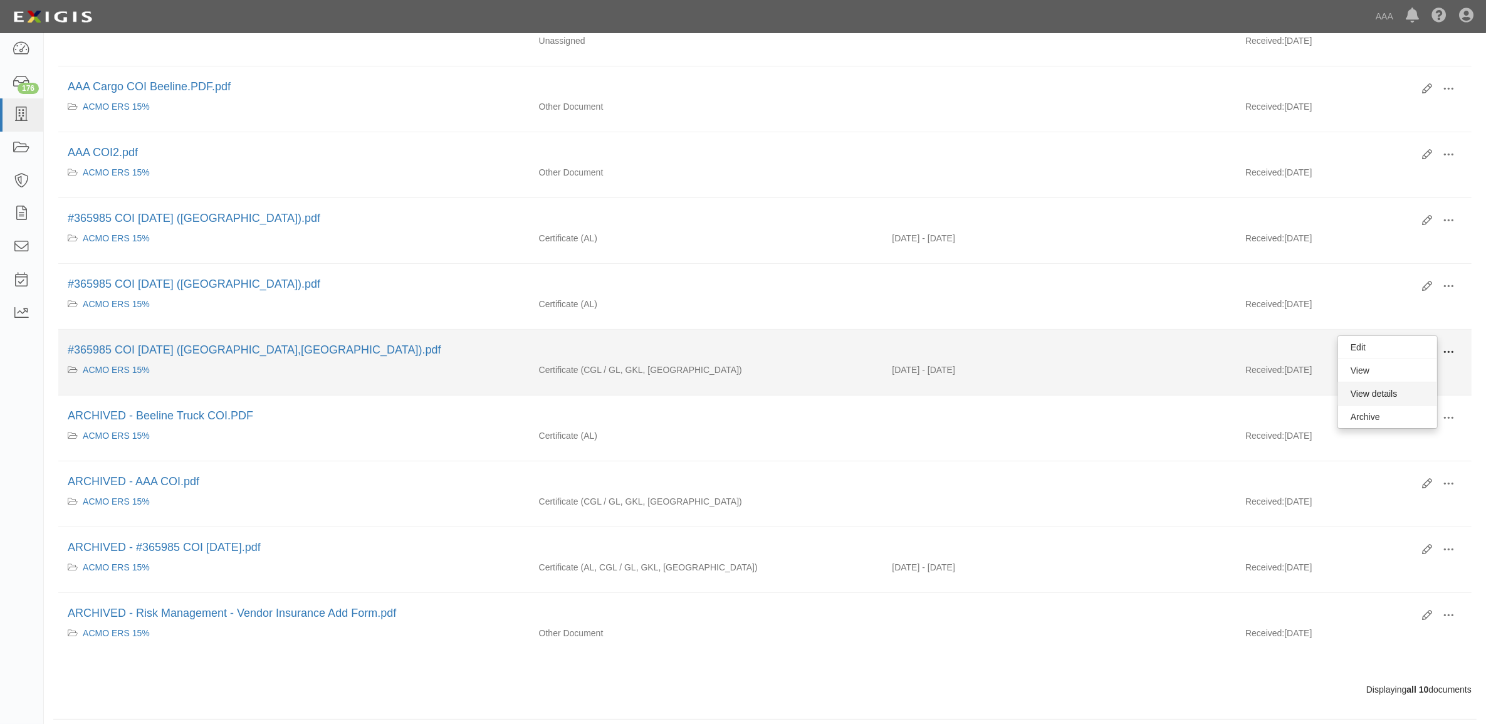
scroll to position [285, 0]
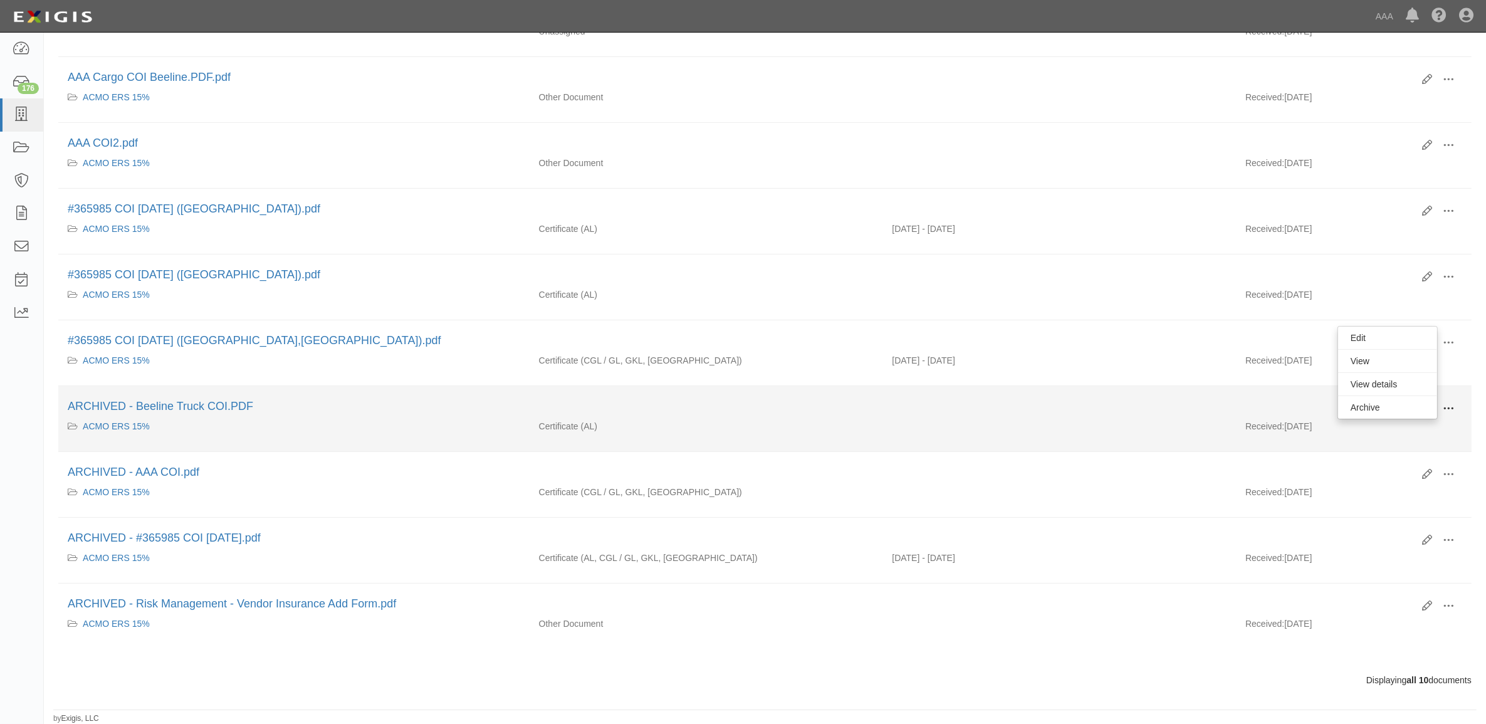
click at [1448, 409] on span at bounding box center [1448, 408] width 11 height 11
click at [1401, 462] on link "Unarchive" at bounding box center [1387, 467] width 99 height 23
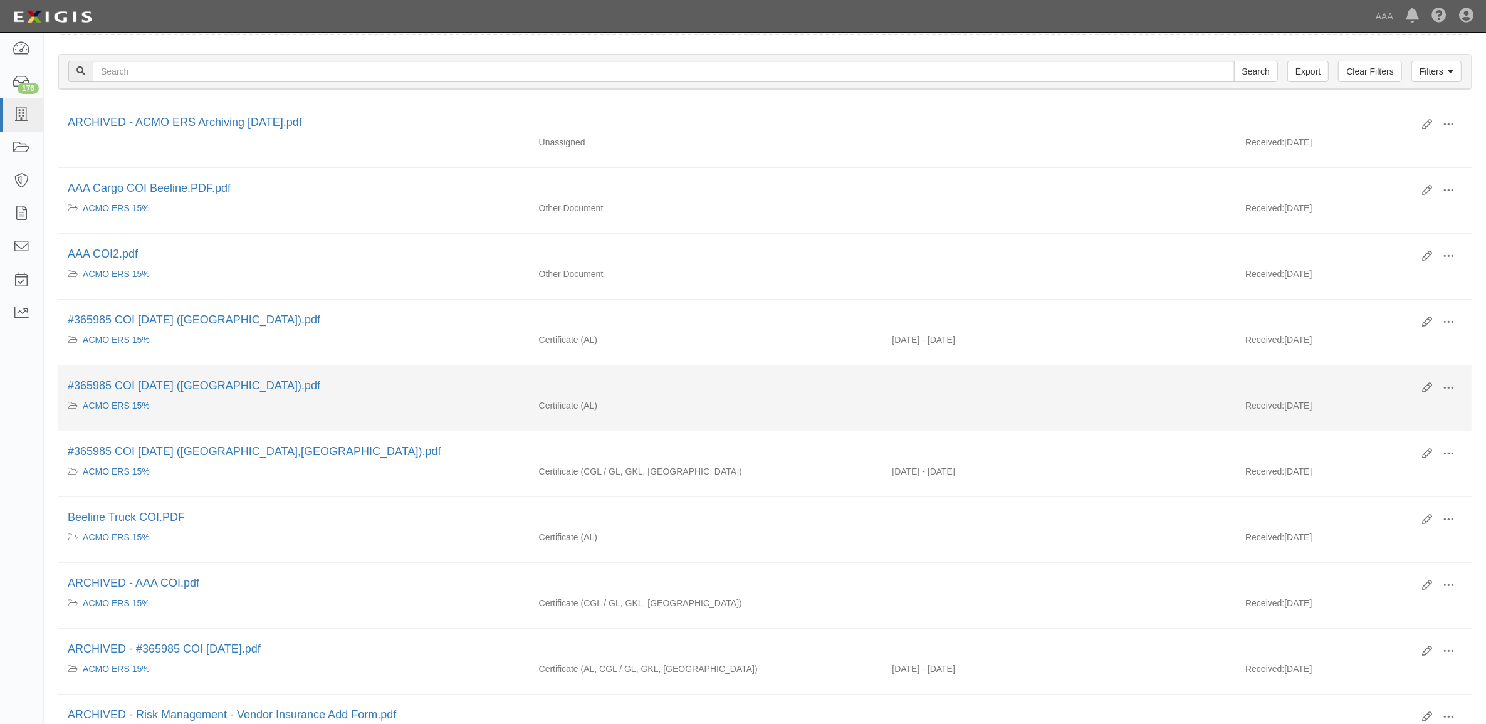
scroll to position [285, 0]
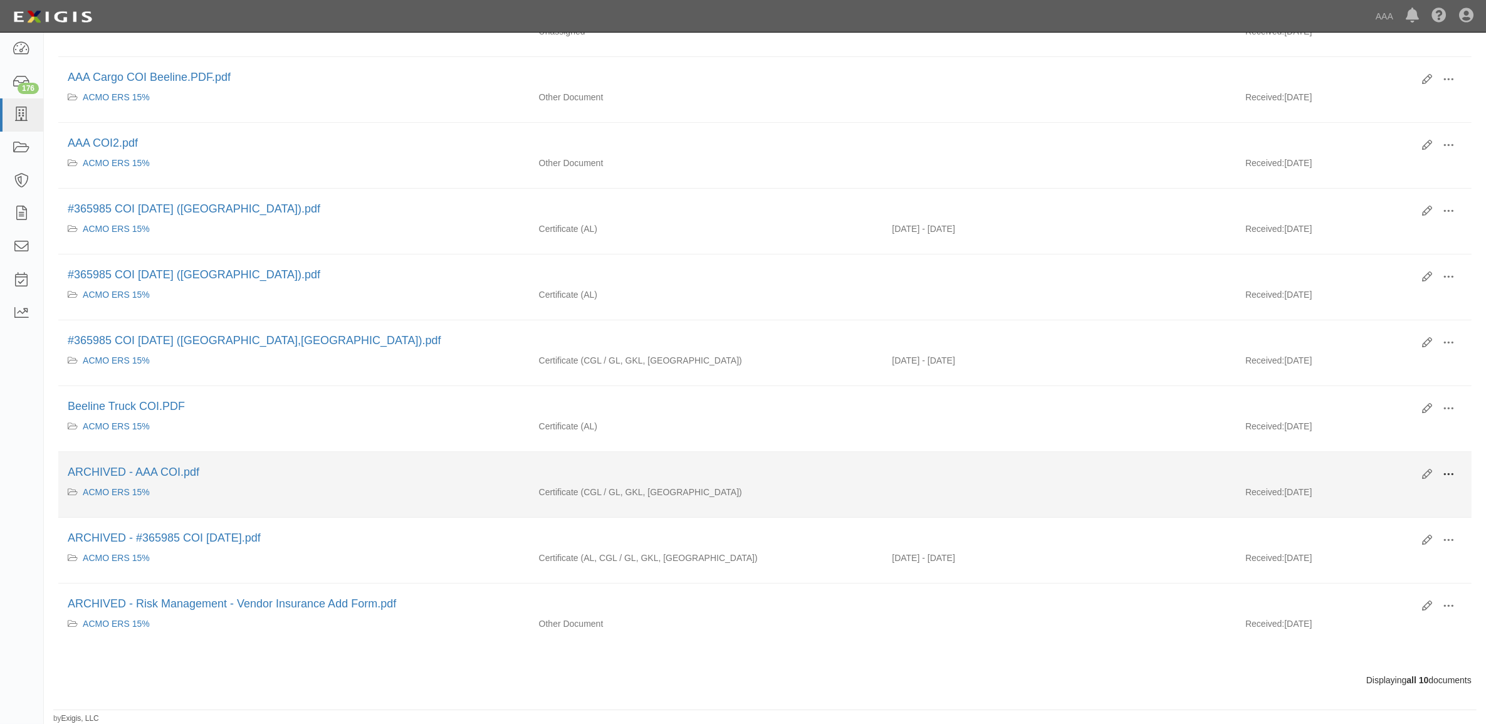
click at [1451, 471] on span at bounding box center [1448, 474] width 11 height 11
click at [1402, 524] on link "Unarchive" at bounding box center [1387, 532] width 99 height 23
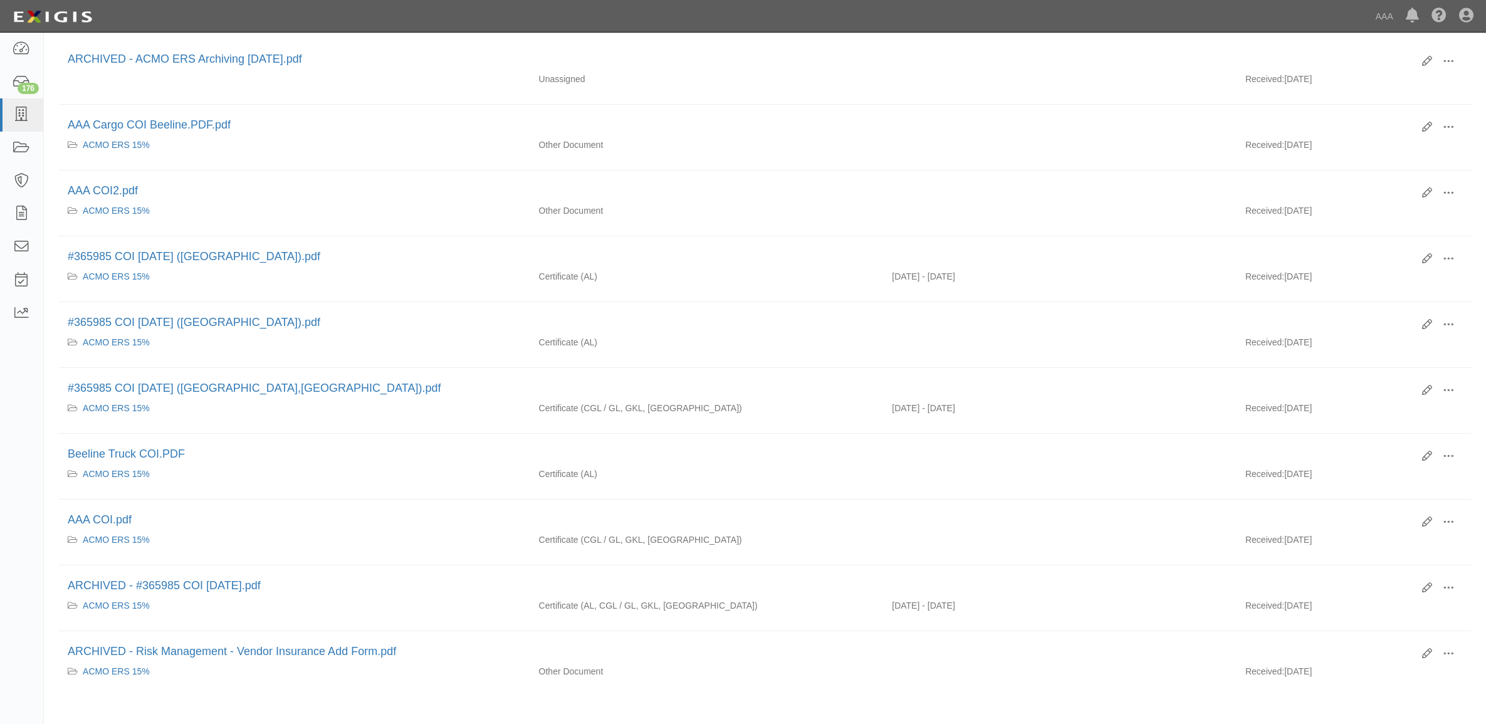
scroll to position [285, 0]
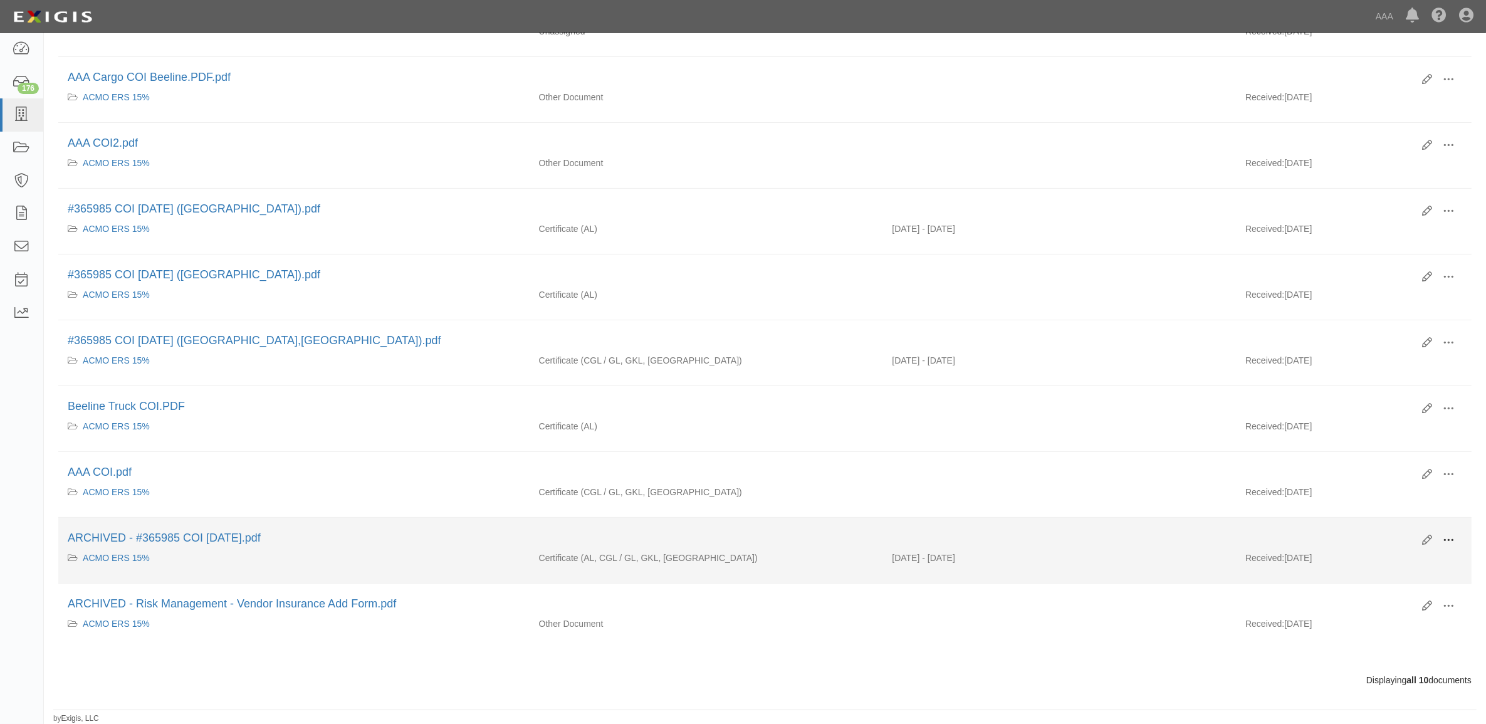
click at [1446, 540] on span at bounding box center [1448, 540] width 11 height 11
click at [1407, 591] on link "Unarchive" at bounding box center [1387, 598] width 99 height 23
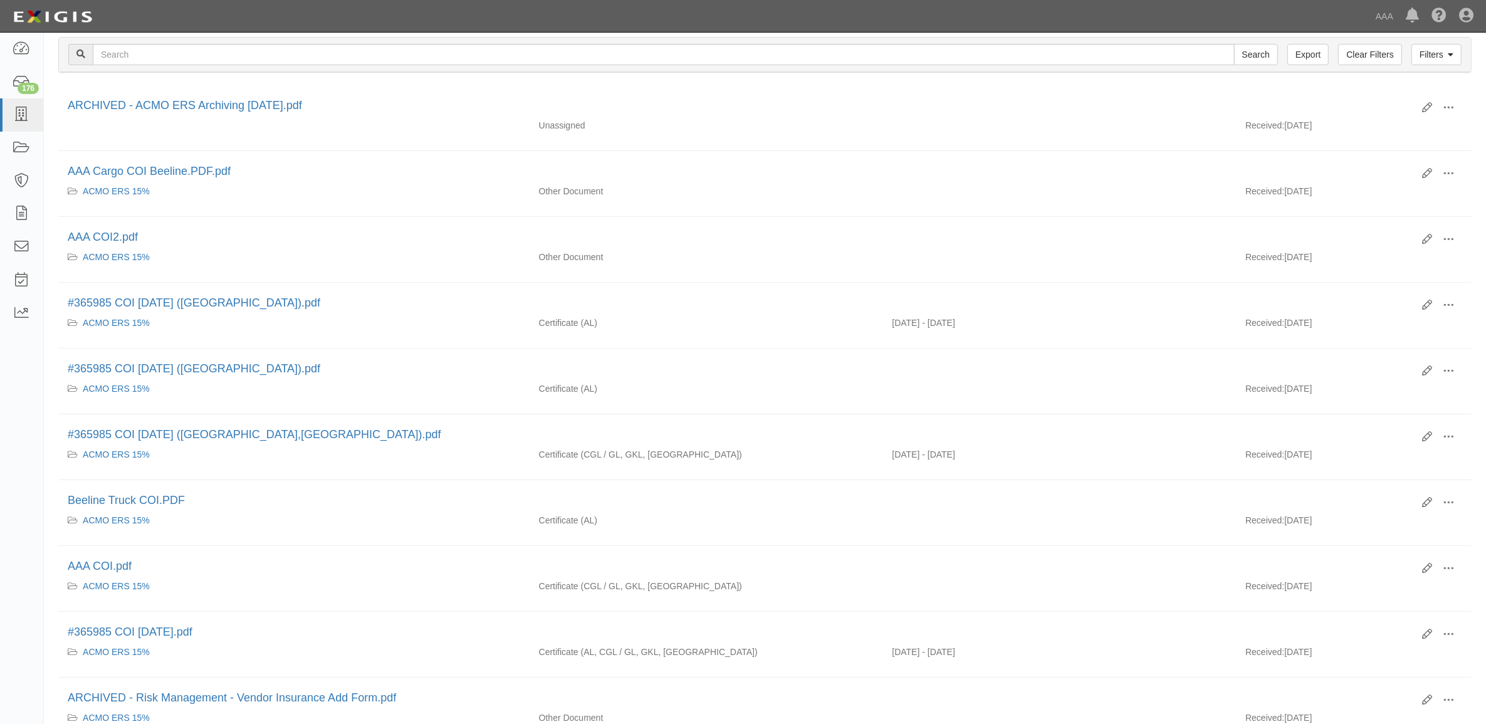
scroll to position [285, 0]
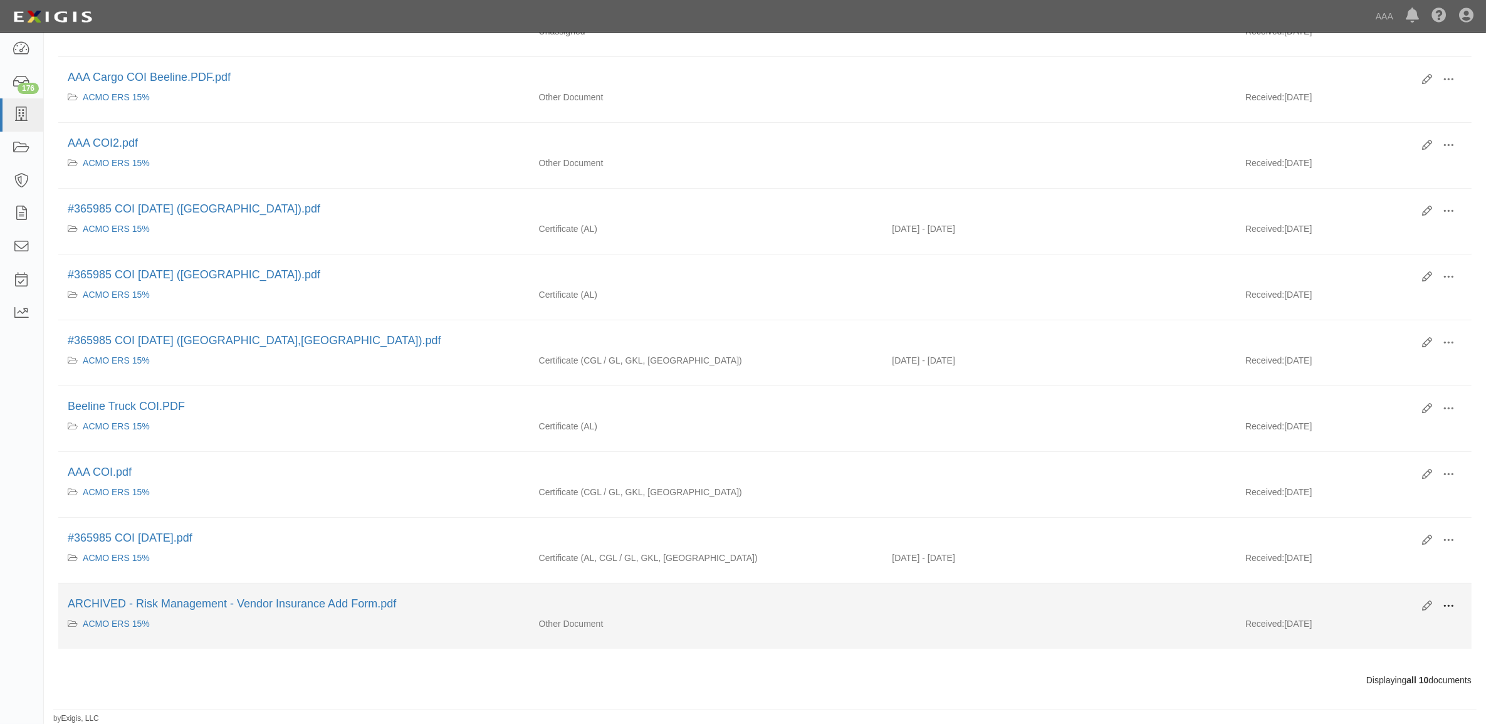
click at [1451, 606] on span at bounding box center [1448, 605] width 11 height 11
click at [1406, 661] on link "Unarchive" at bounding box center [1387, 664] width 99 height 23
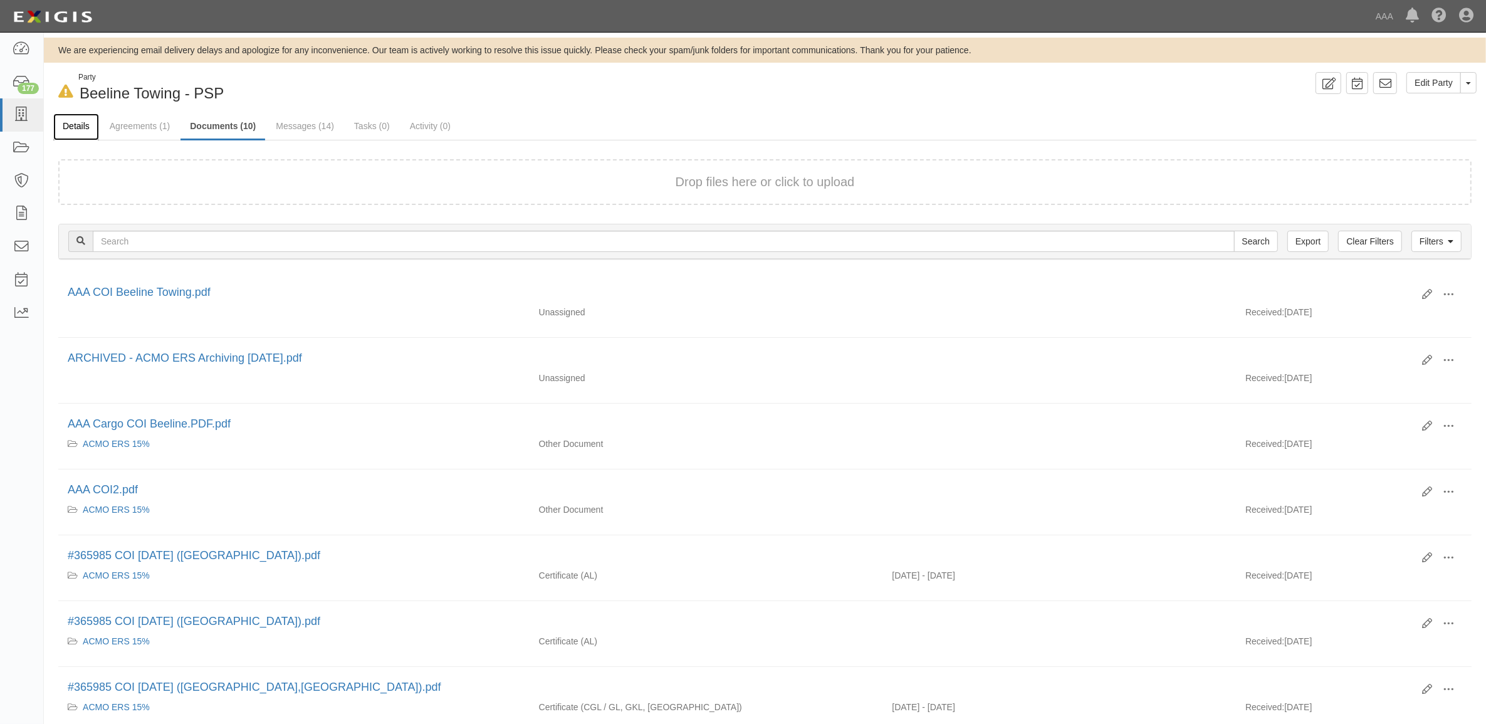
click at [80, 130] on link "Details" at bounding box center [76, 126] width 46 height 27
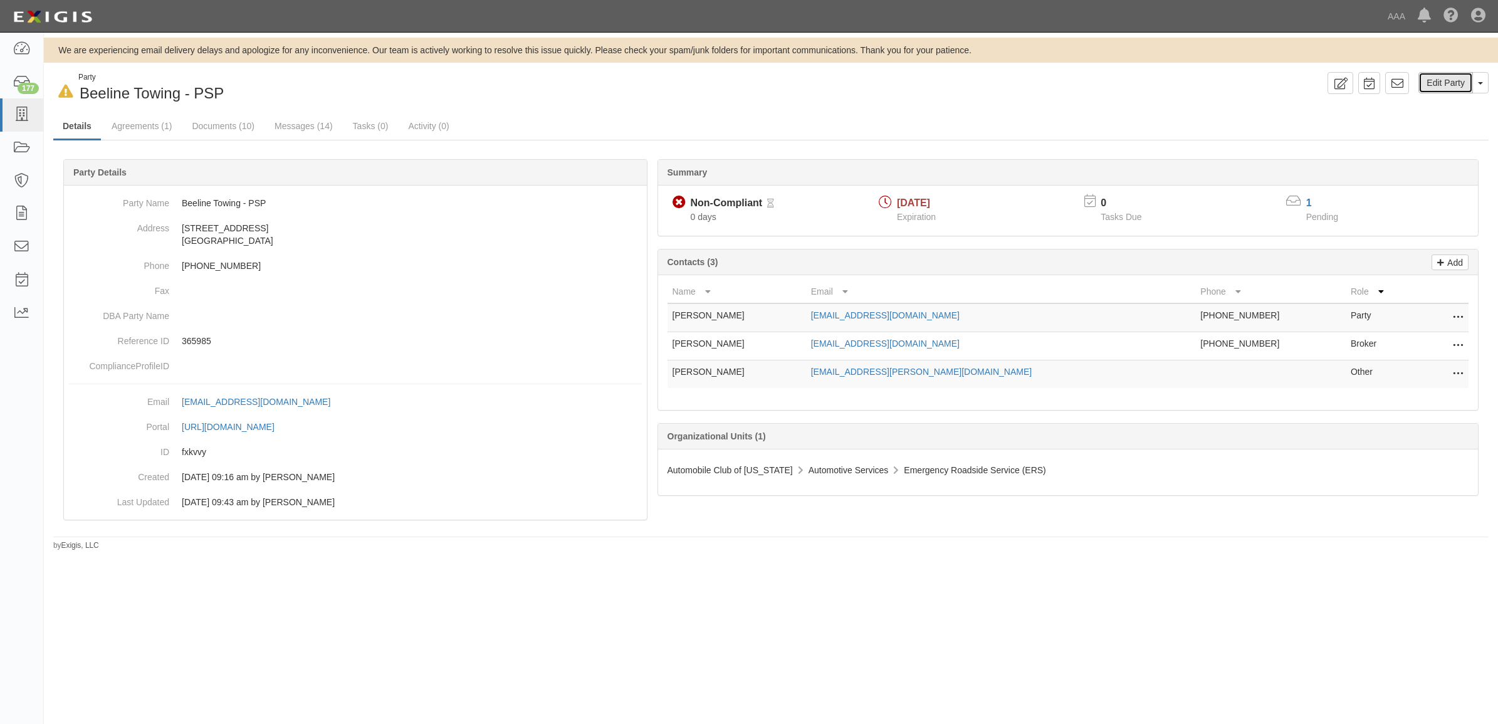
click at [1437, 88] on link "Edit Party" at bounding box center [1445, 82] width 55 height 21
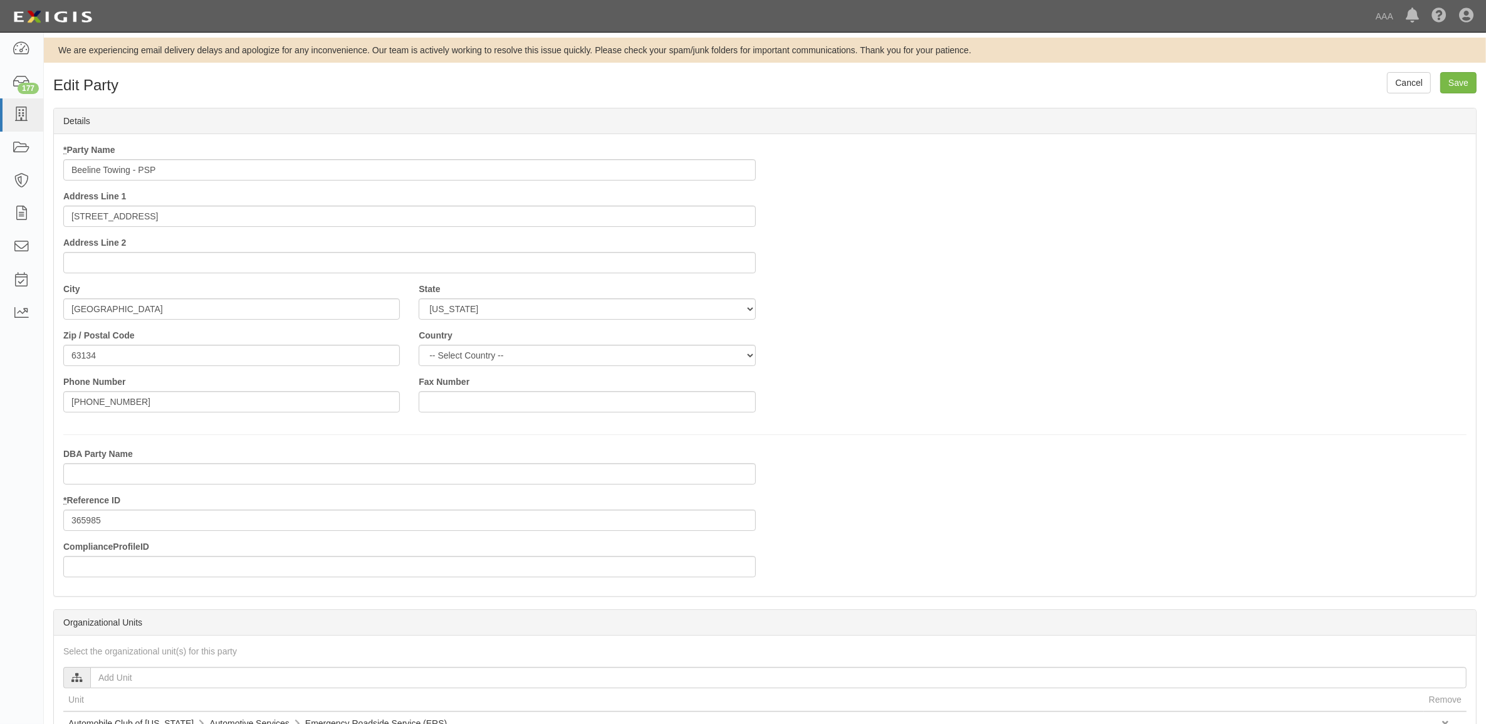
drag, startPoint x: 132, startPoint y: 169, endPoint x: 433, endPoint y: 170, distance: 300.8
click at [431, 171] on input "Beeline Towing - PSP" at bounding box center [409, 169] width 693 height 21
type input "Beeline Towing"
click at [1455, 81] on input "Save" at bounding box center [1458, 82] width 36 height 21
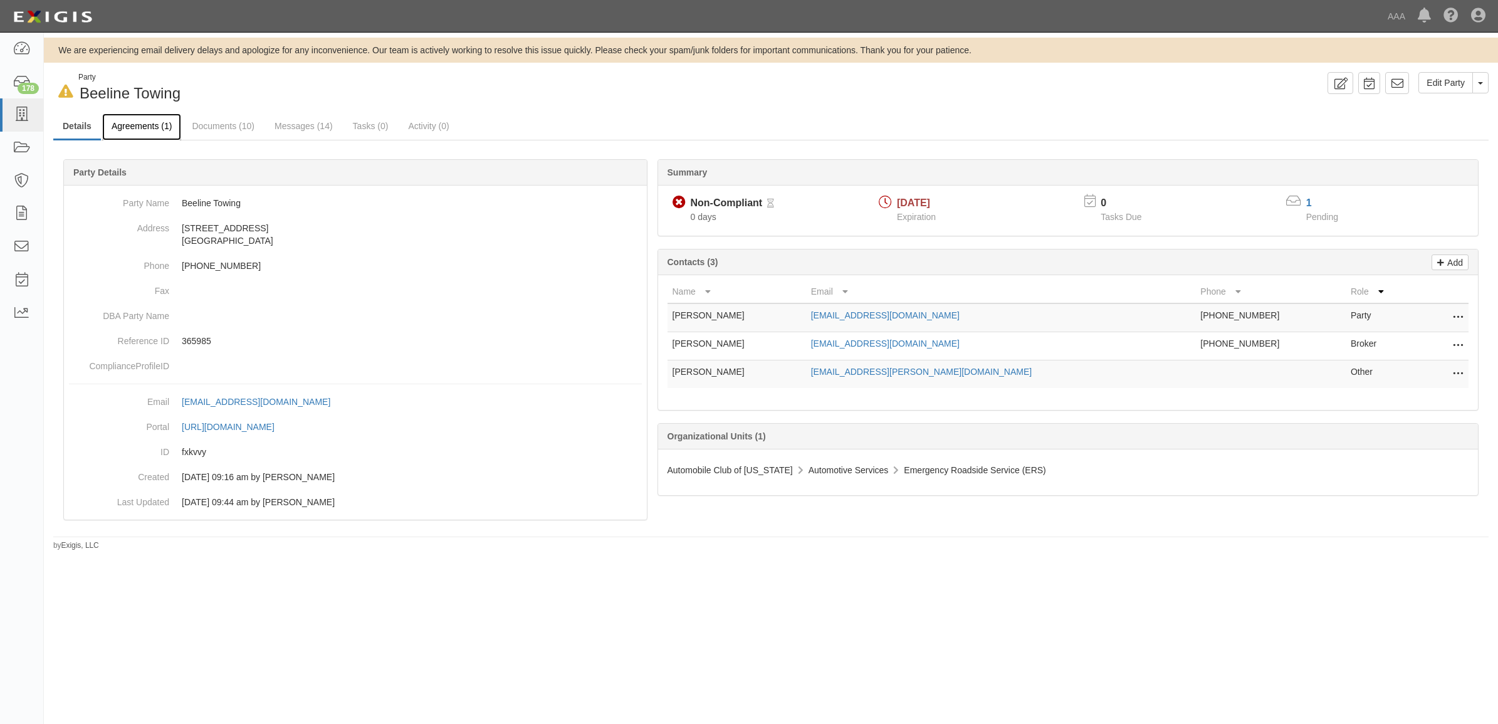
click at [129, 127] on link "Agreements (1)" at bounding box center [141, 126] width 79 height 27
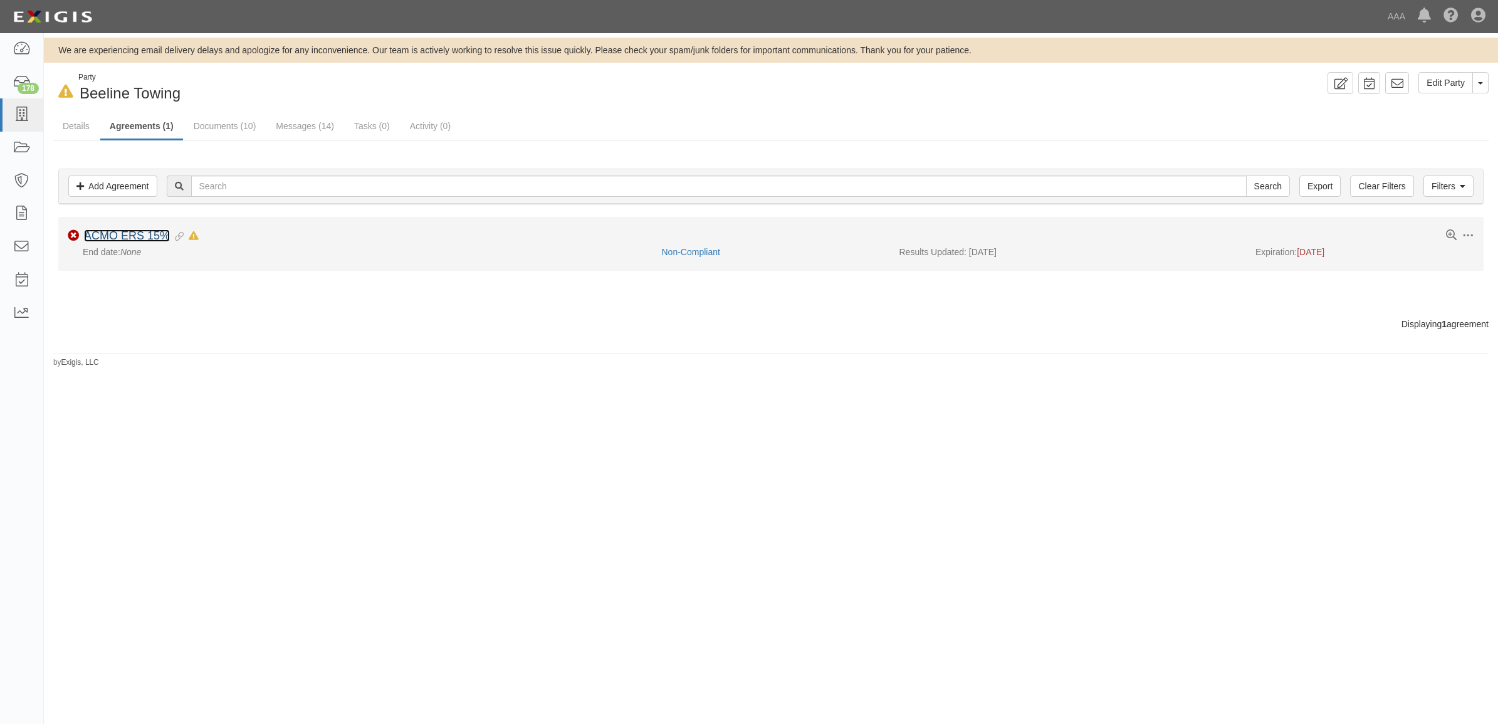
click at [141, 236] on link "ACMO ERS 15%" at bounding box center [127, 235] width 86 height 13
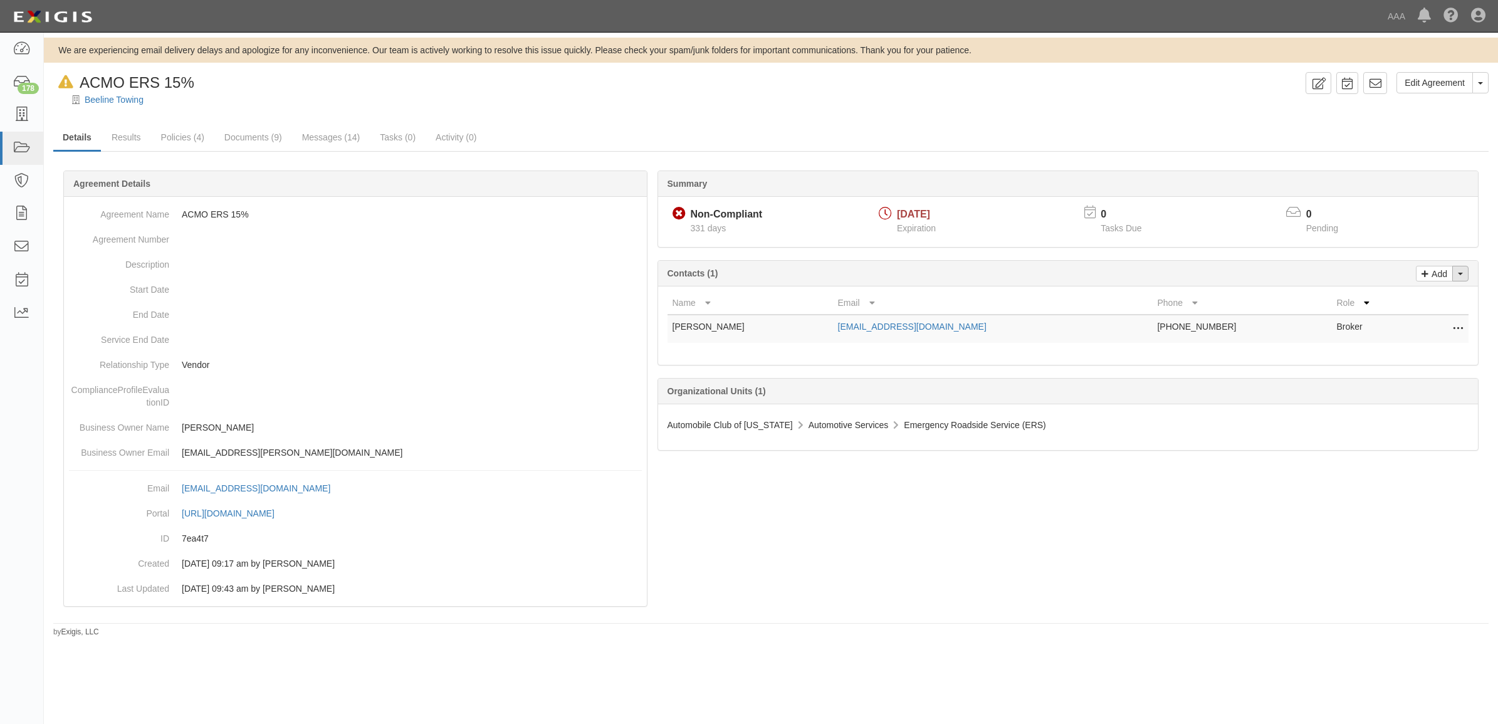
click at [1462, 275] on button "Toggle Contact Dropdown" at bounding box center [1460, 274] width 16 height 16
click at [1414, 299] on link "Change contacts" at bounding box center [1418, 296] width 99 height 16
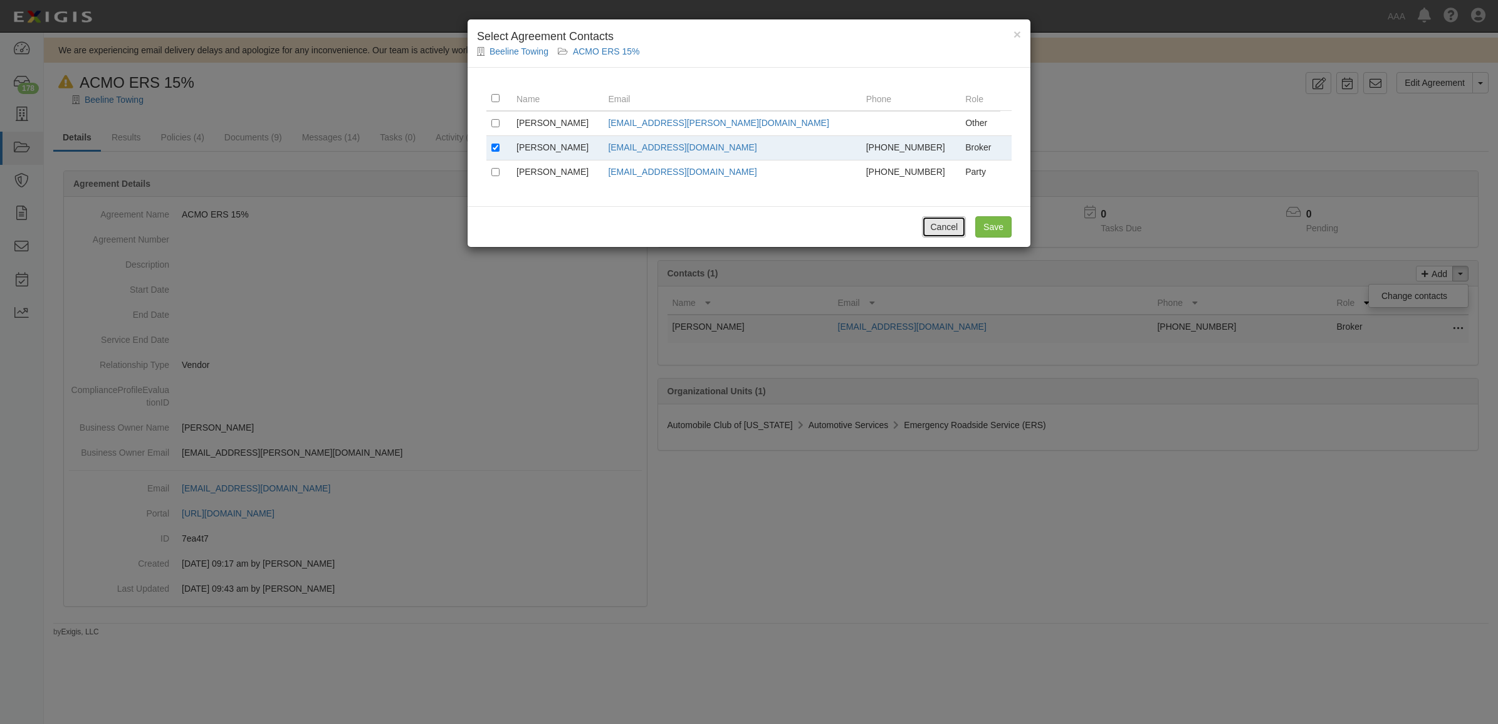
click at [939, 227] on button "Cancel" at bounding box center [944, 226] width 44 height 21
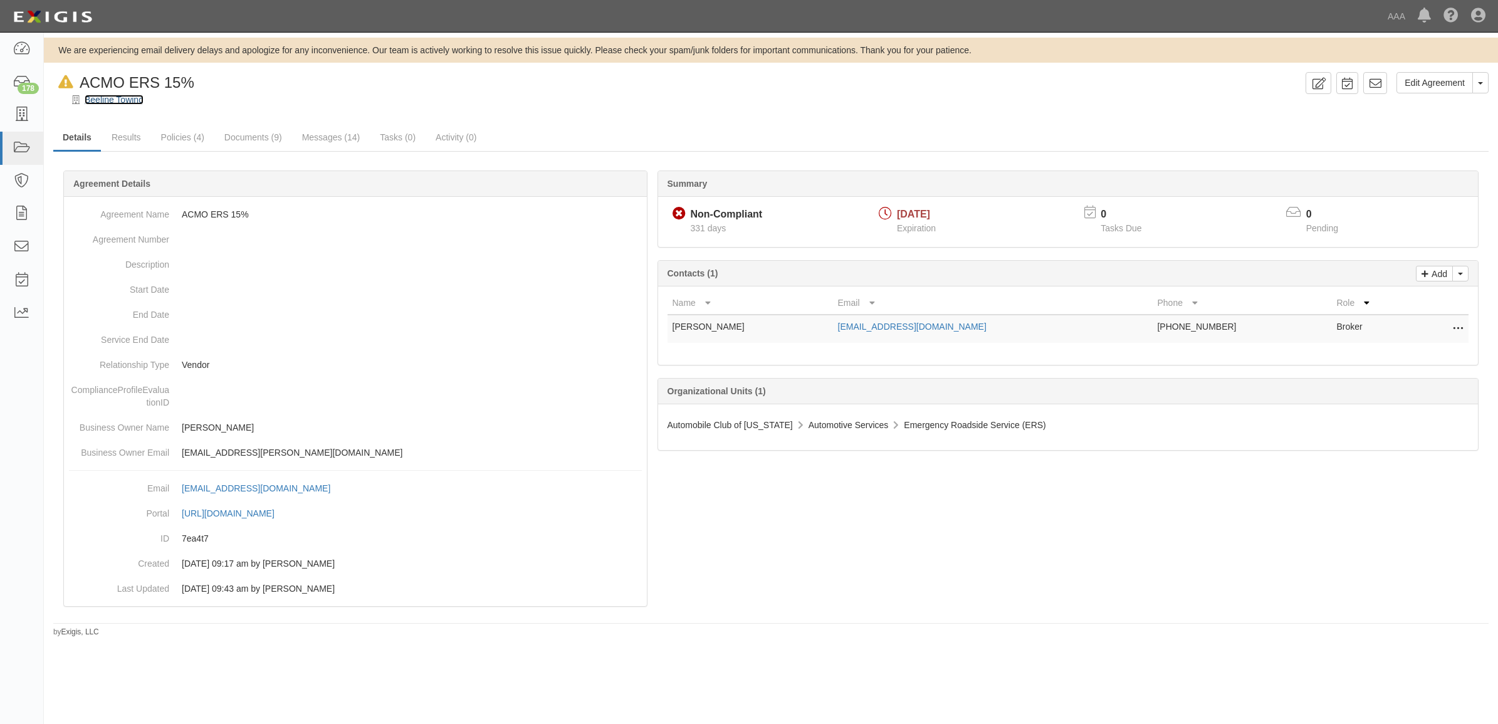
click at [119, 98] on link "Beeline Towing" at bounding box center [114, 100] width 59 height 10
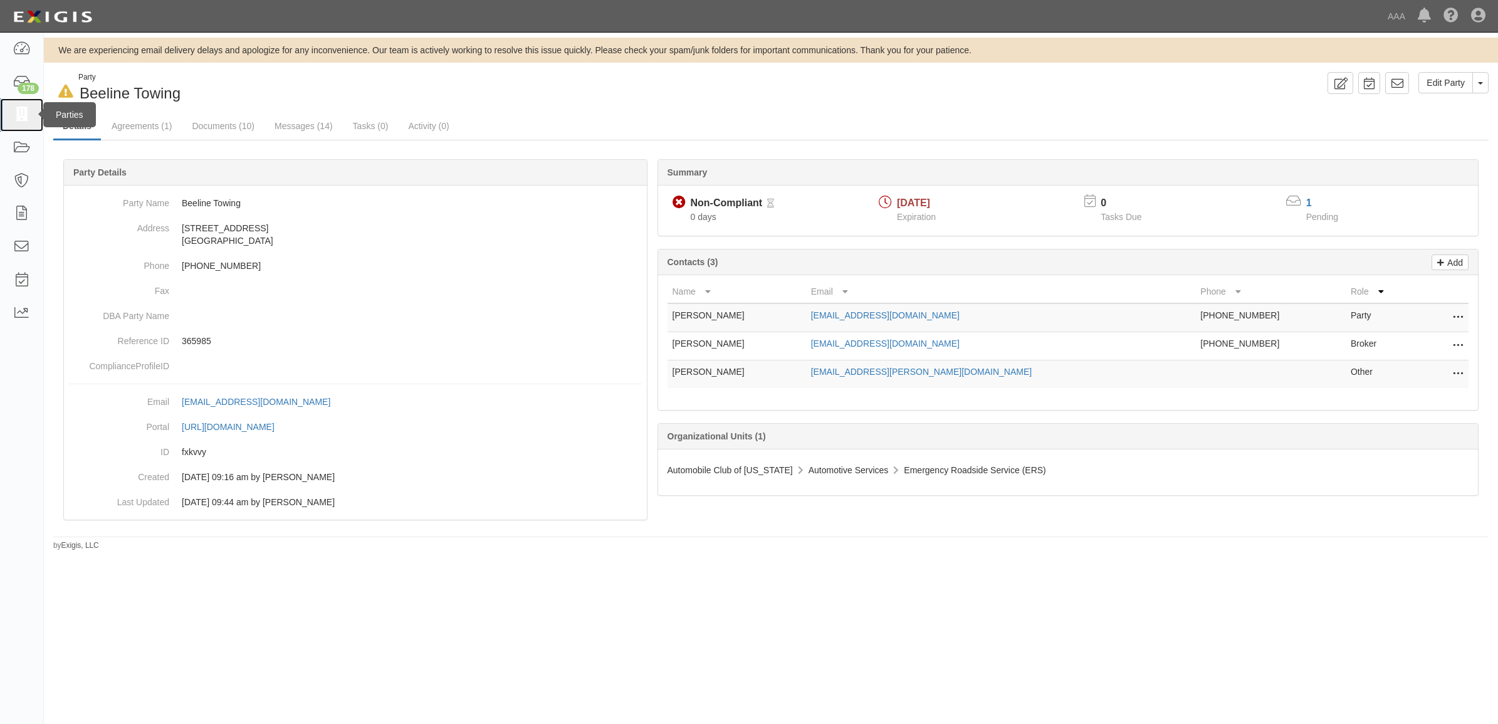
click at [23, 122] on icon at bounding box center [22, 115] width 18 height 14
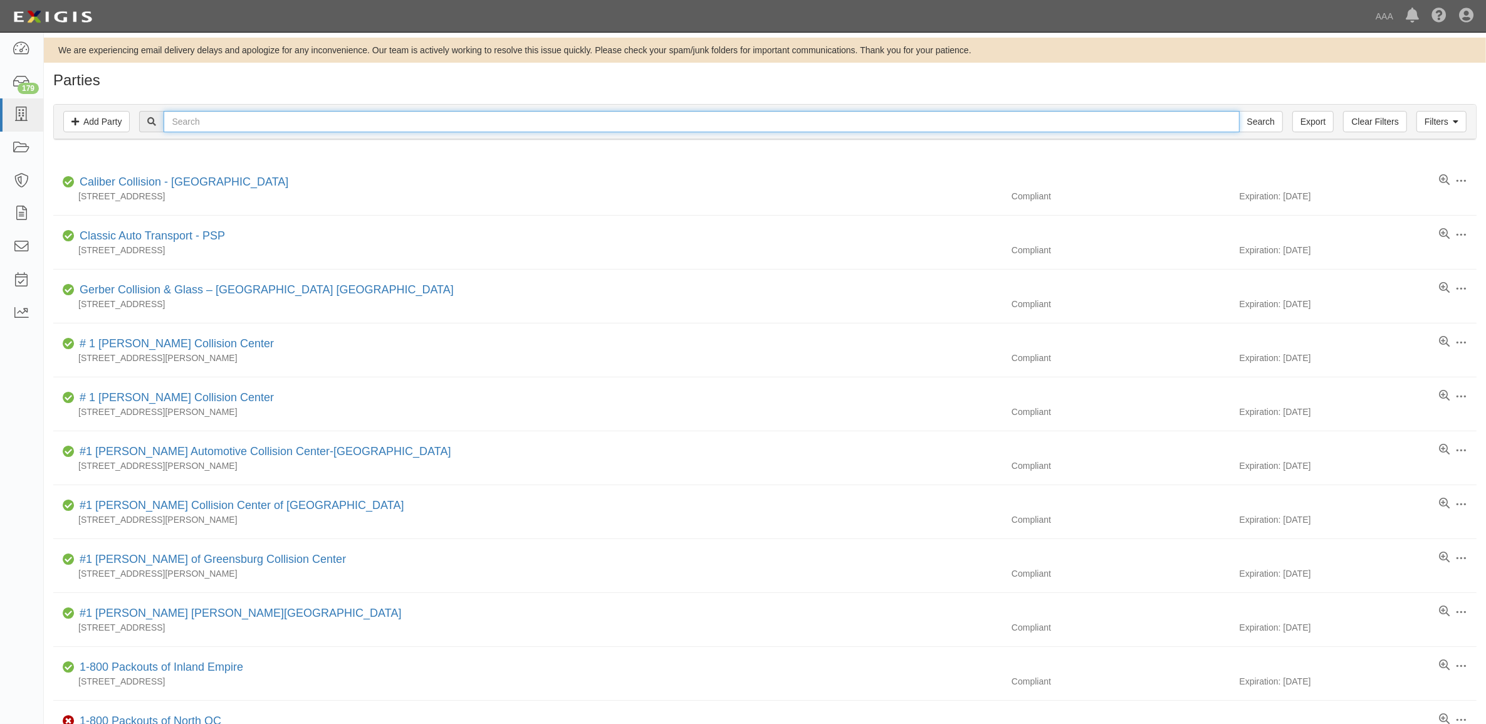
click at [221, 119] on input "text" at bounding box center [701, 121] width 1075 height 21
type input "Beeline"
click at [1239, 111] on input "Search" at bounding box center [1261, 121] width 44 height 21
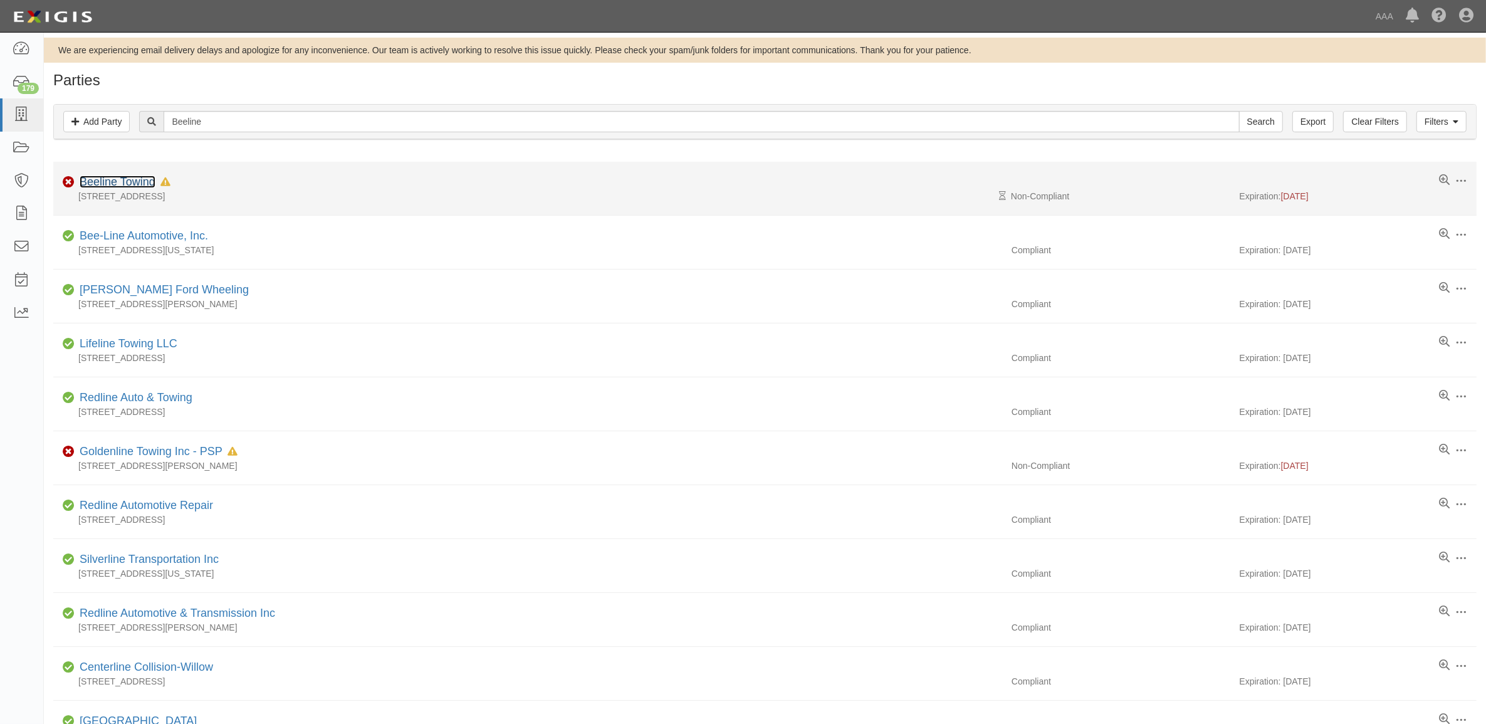
click at [124, 179] on link "Beeline Towing" at bounding box center [118, 181] width 76 height 13
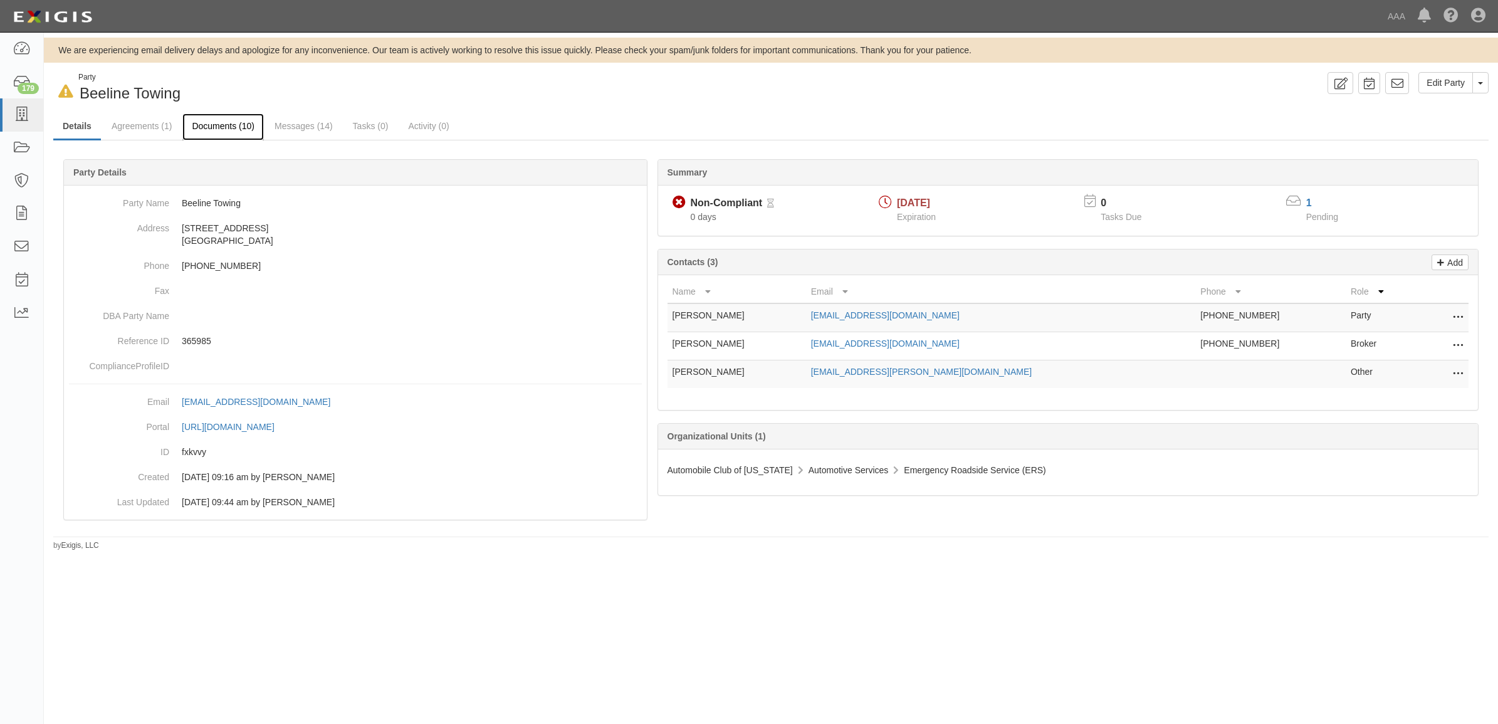
click at [229, 128] on link "Documents (10)" at bounding box center [222, 126] width 81 height 27
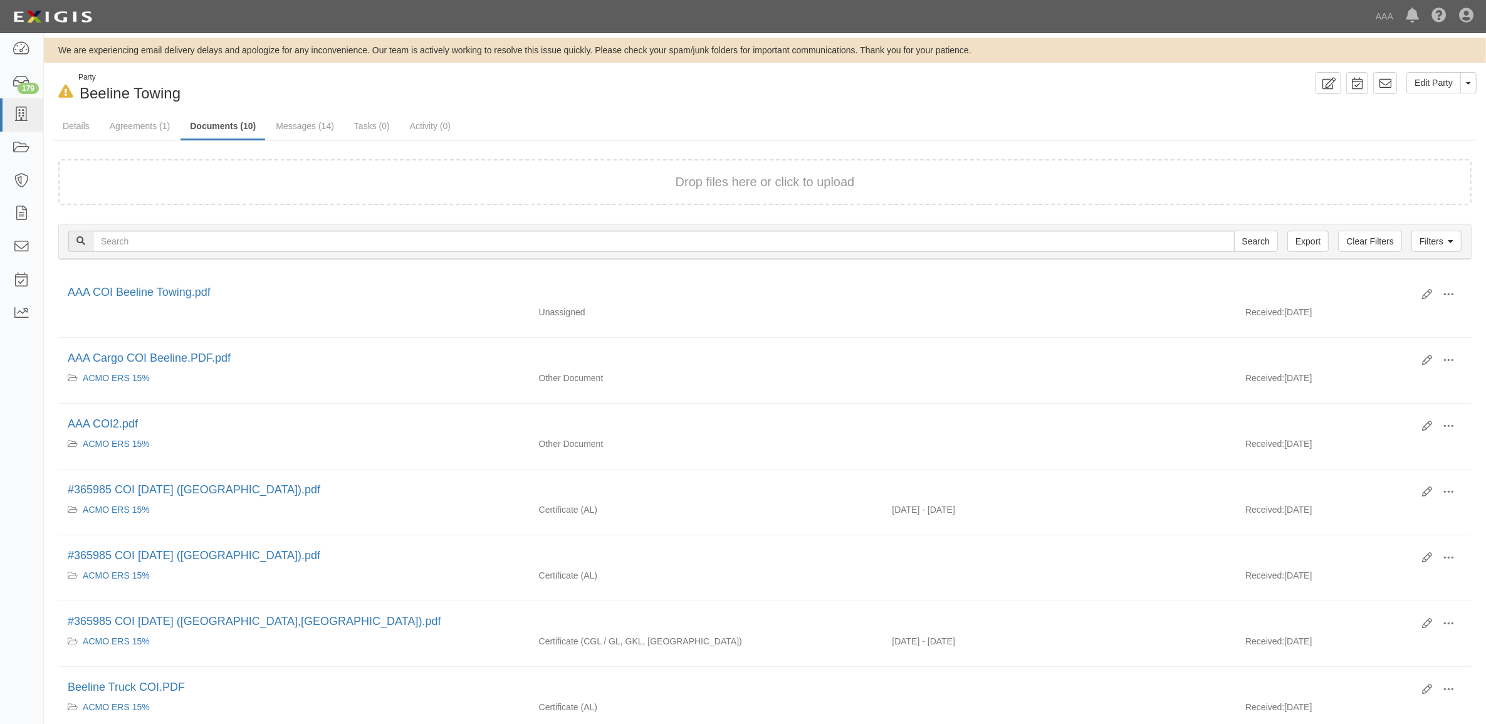
click at [102, 175] on div "Drop files here or click to upload" at bounding box center [765, 182] width 1386 height 18
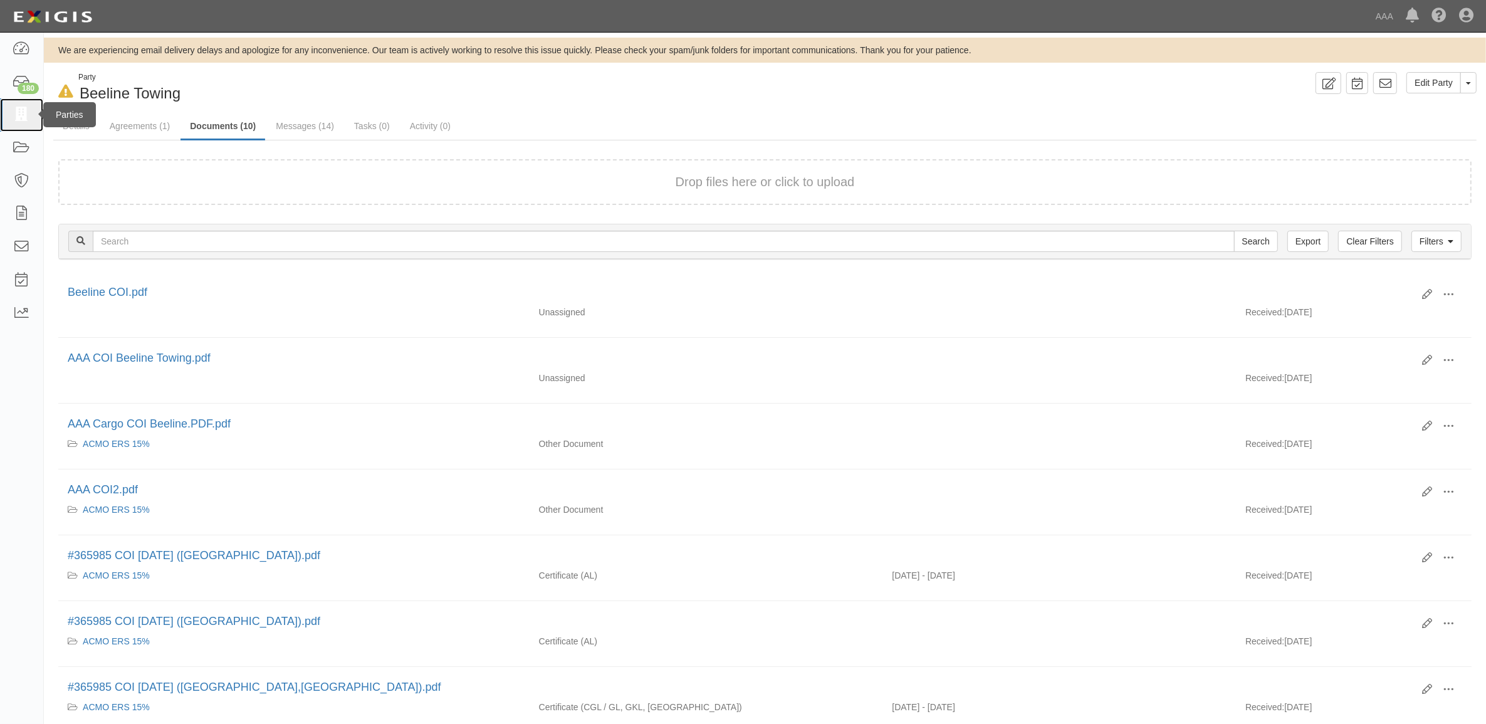
drag, startPoint x: 20, startPoint y: 114, endPoint x: 29, endPoint y: 120, distance: 11.3
click at [20, 114] on icon at bounding box center [22, 115] width 18 height 14
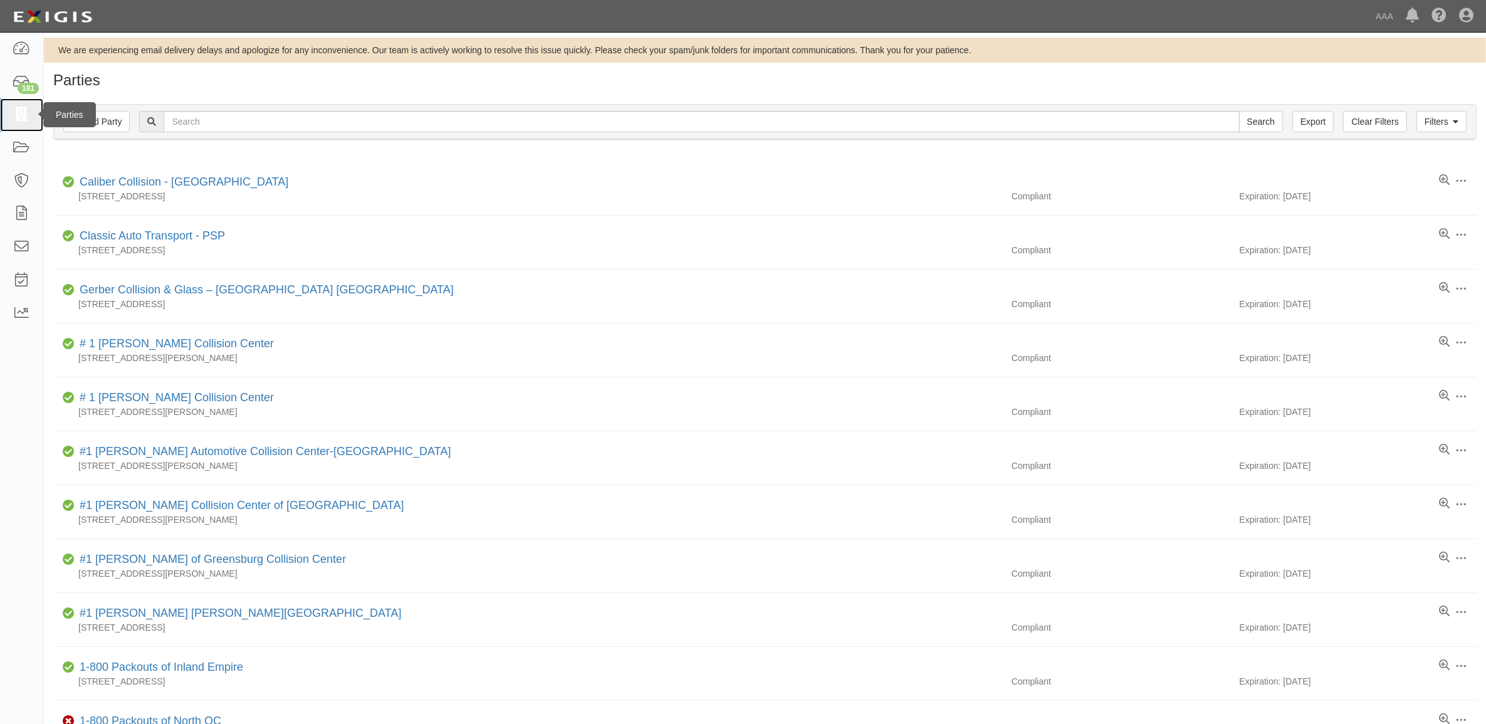
click at [1, 117] on link at bounding box center [21, 114] width 43 height 33
click at [22, 115] on icon at bounding box center [22, 115] width 18 height 14
drag, startPoint x: 227, startPoint y: 139, endPoint x: 227, endPoint y: 126, distance: 12.6
click at [227, 137] on div "Filters Add Party Clear Filters Export Search Filters" at bounding box center [765, 122] width 1422 height 34
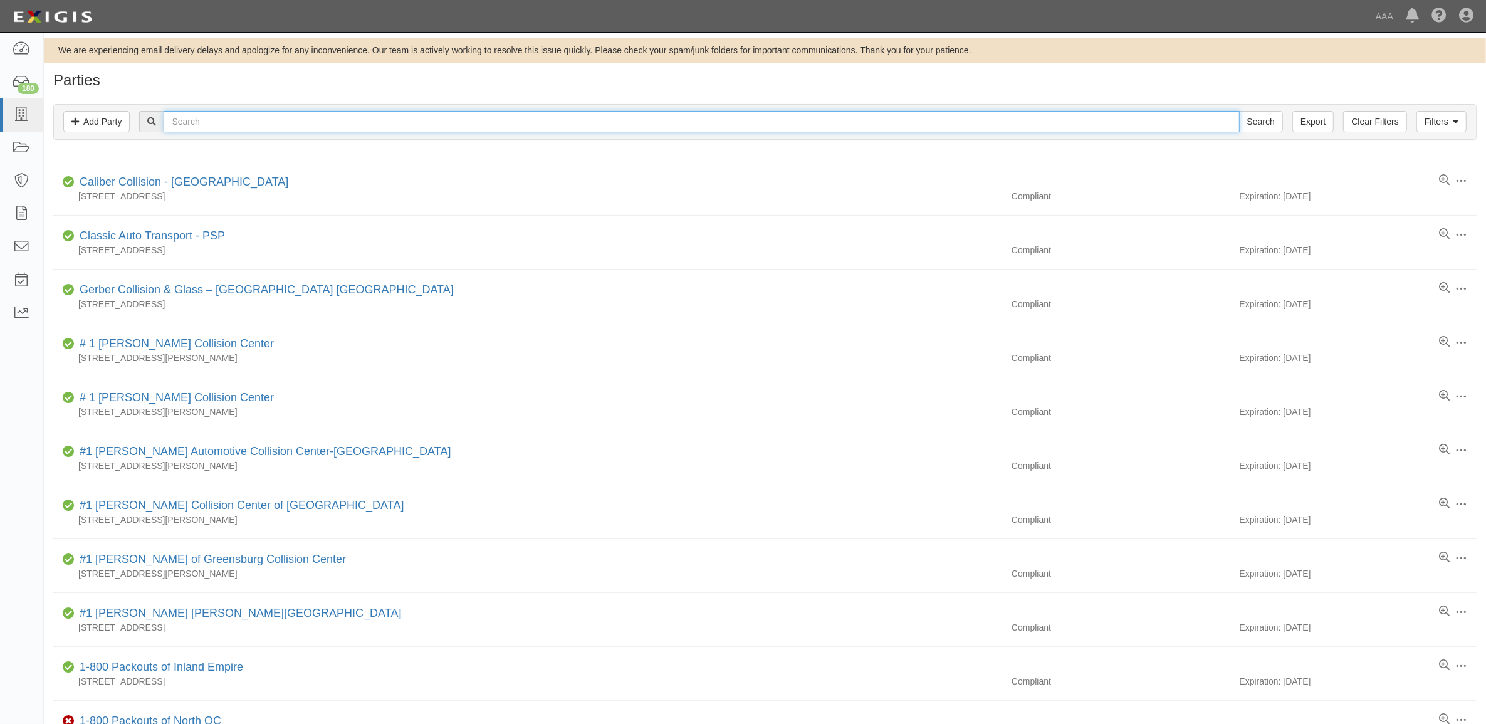
click at [229, 123] on input "text" at bounding box center [701, 121] width 1075 height 21
type input "Caliber"
click at [1239, 111] on input "Search" at bounding box center [1261, 121] width 44 height 21
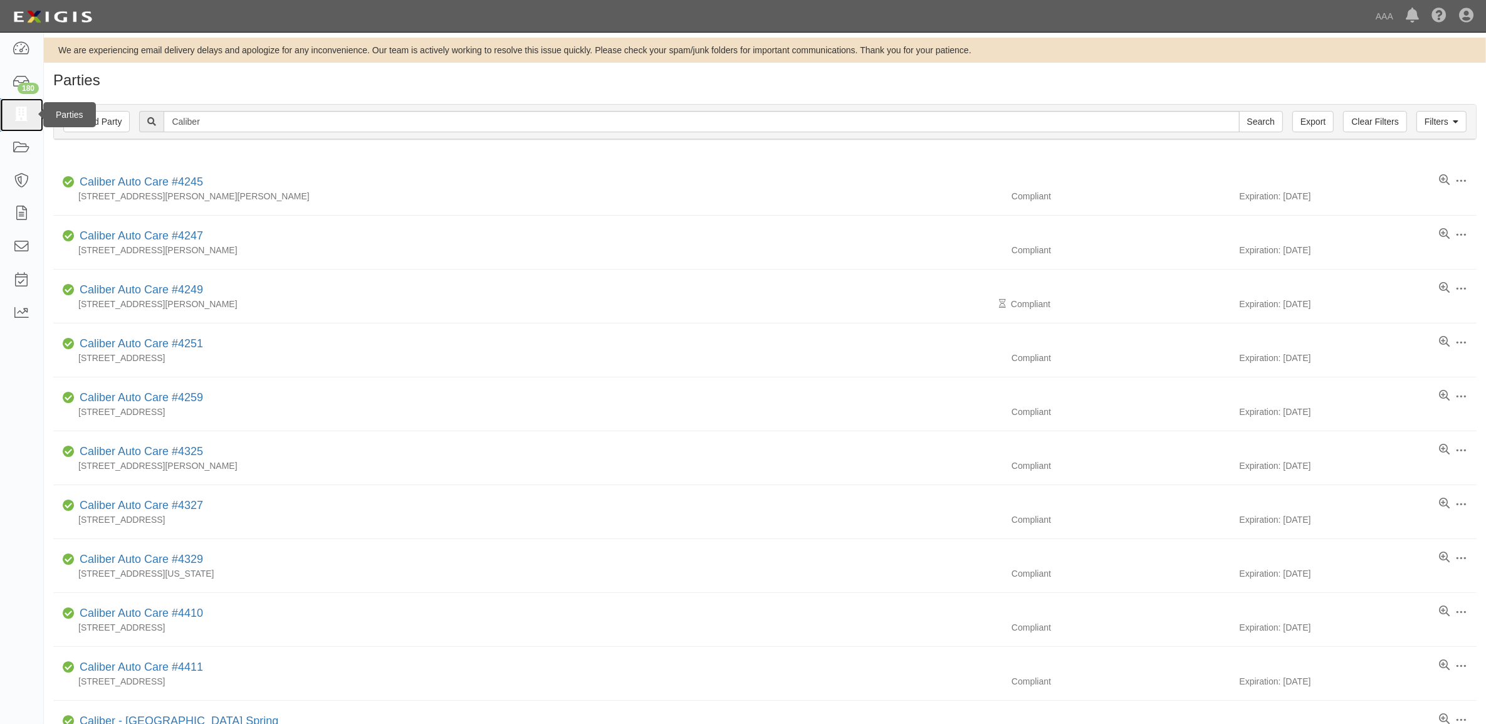
click at [8, 113] on link at bounding box center [21, 114] width 43 height 33
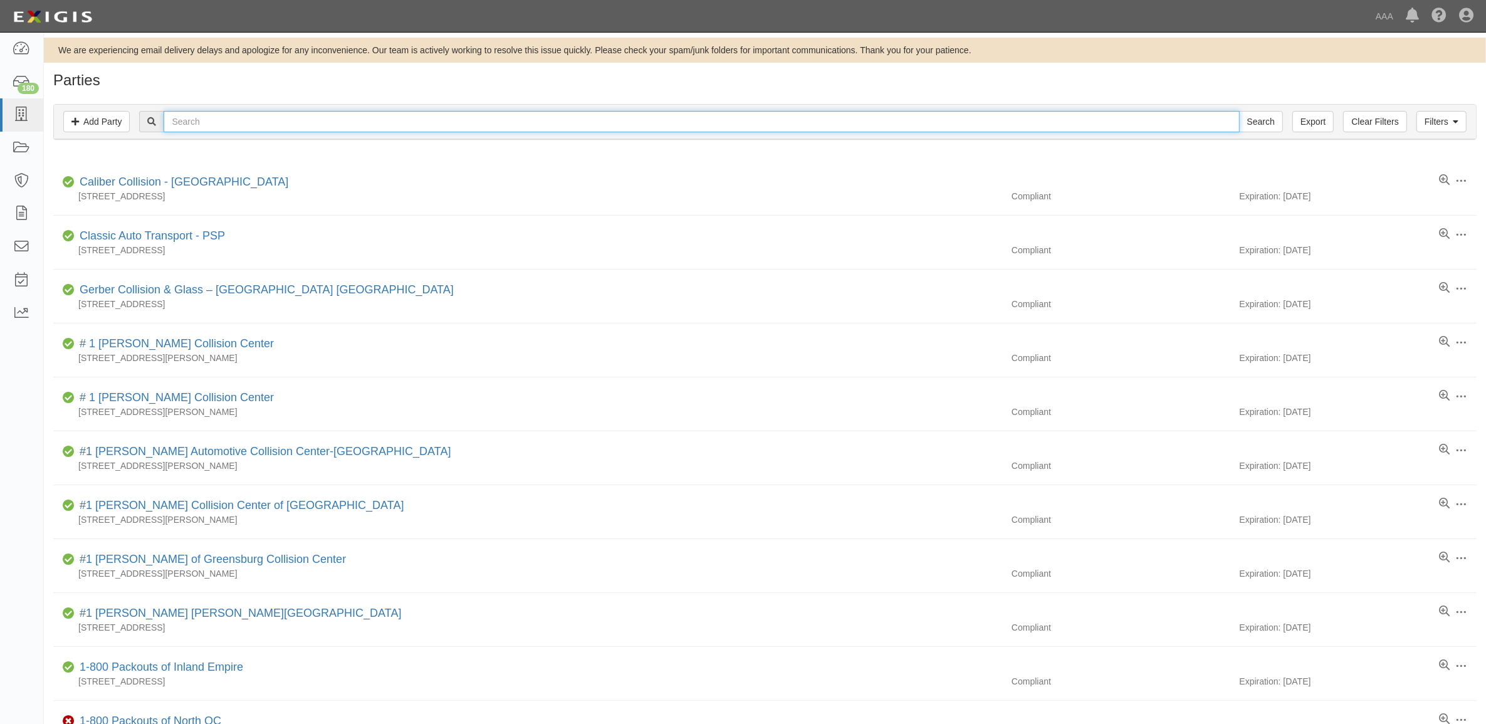
click at [280, 123] on input "text" at bounding box center [701, 121] width 1075 height 21
type input "19741"
click at [1239, 111] on input "Search" at bounding box center [1261, 121] width 44 height 21
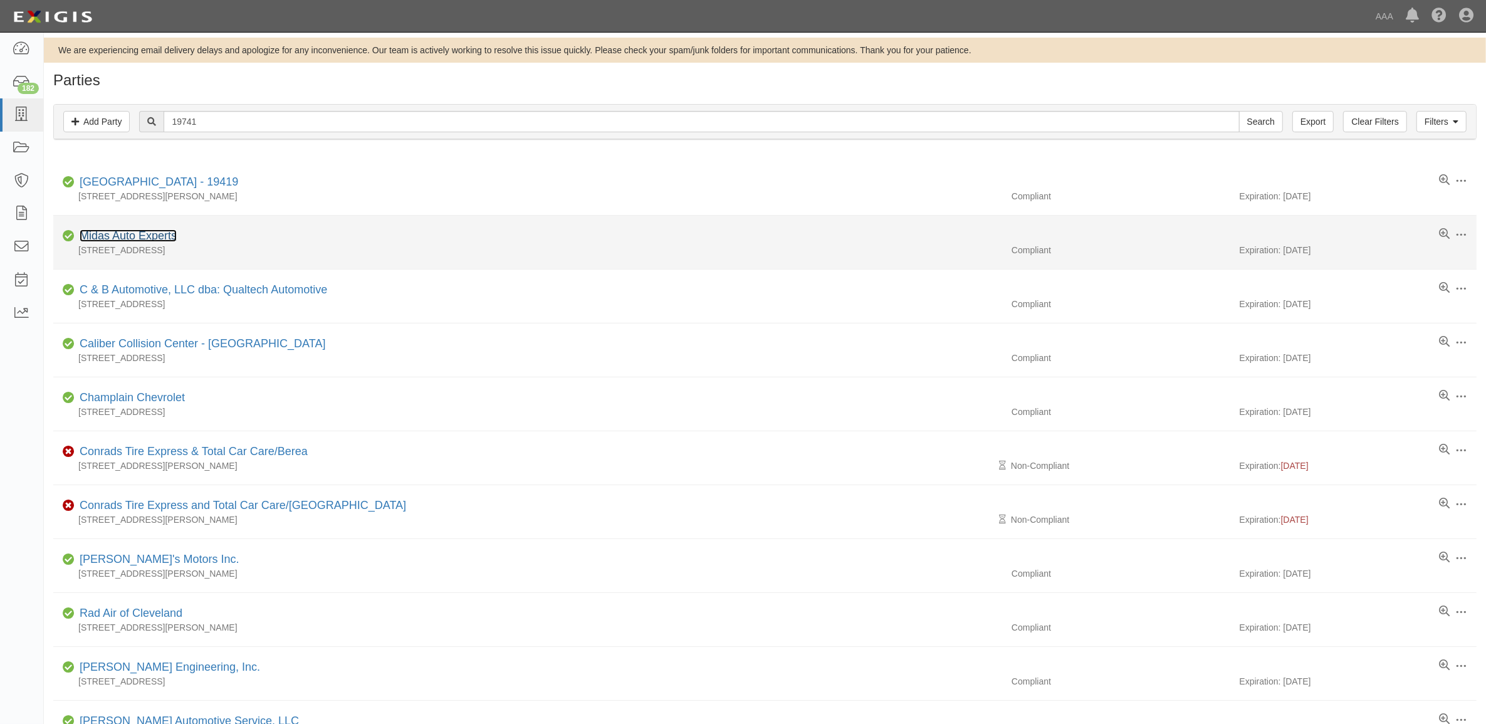
click at [130, 239] on link "Midas Auto Experts" at bounding box center [128, 235] width 97 height 13
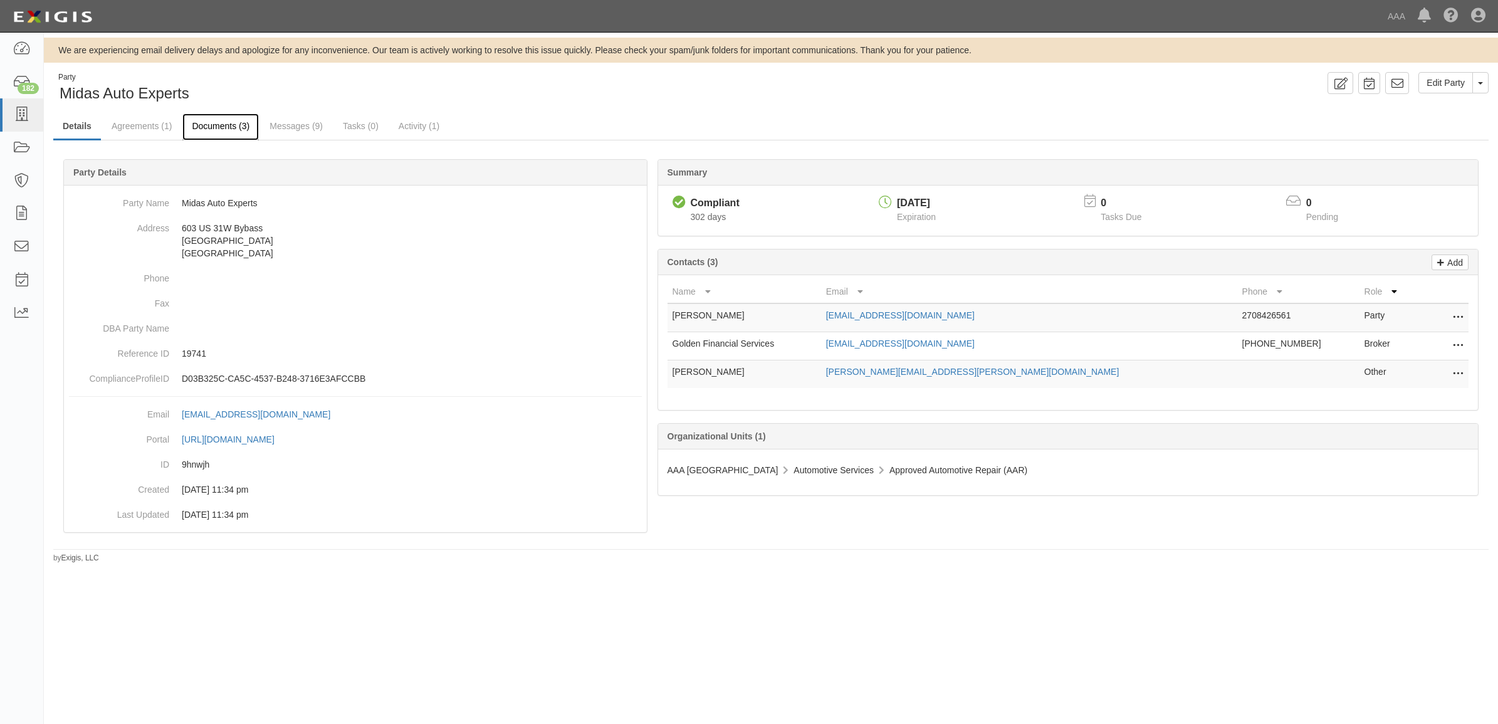
click at [212, 125] on link "Documents (3)" at bounding box center [220, 126] width 76 height 27
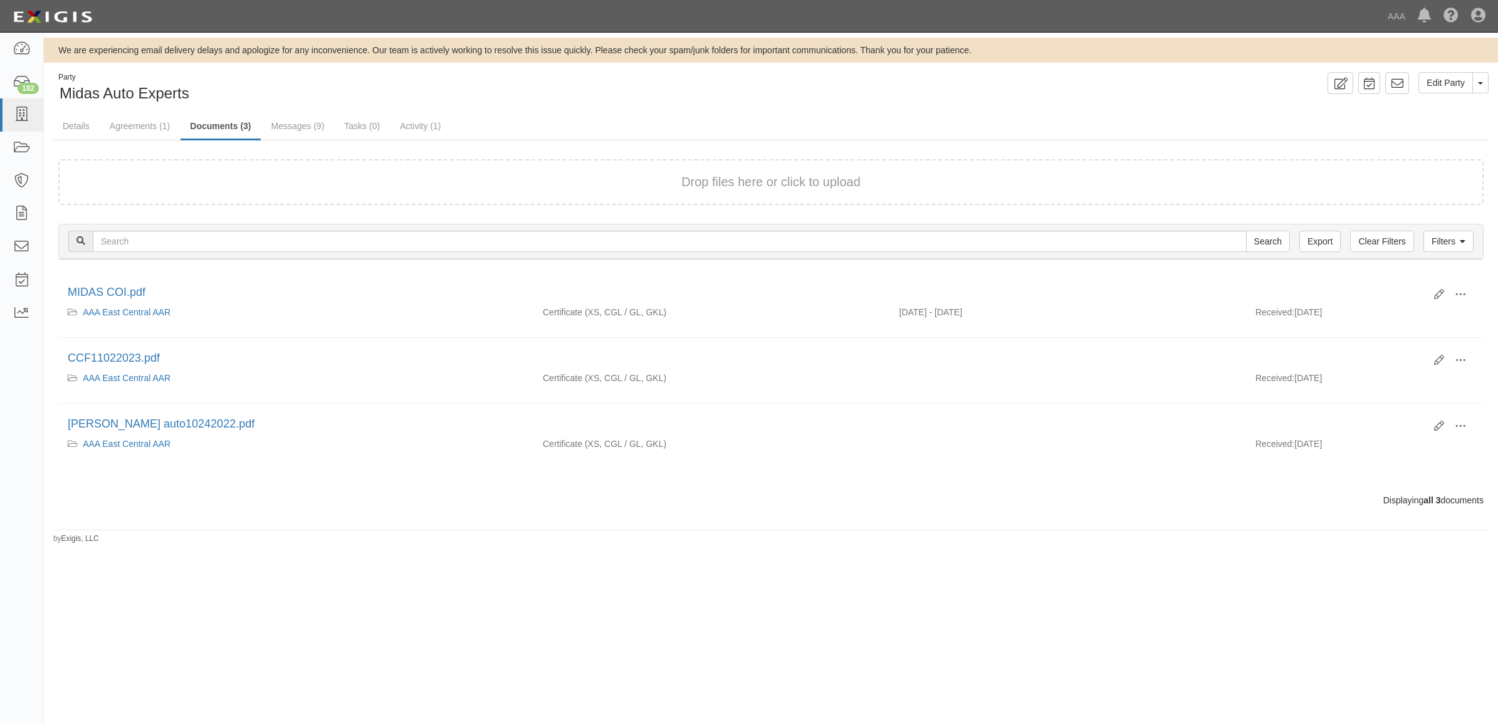
click at [254, 179] on div "Drop files here or click to upload" at bounding box center [771, 182] width 1398 height 18
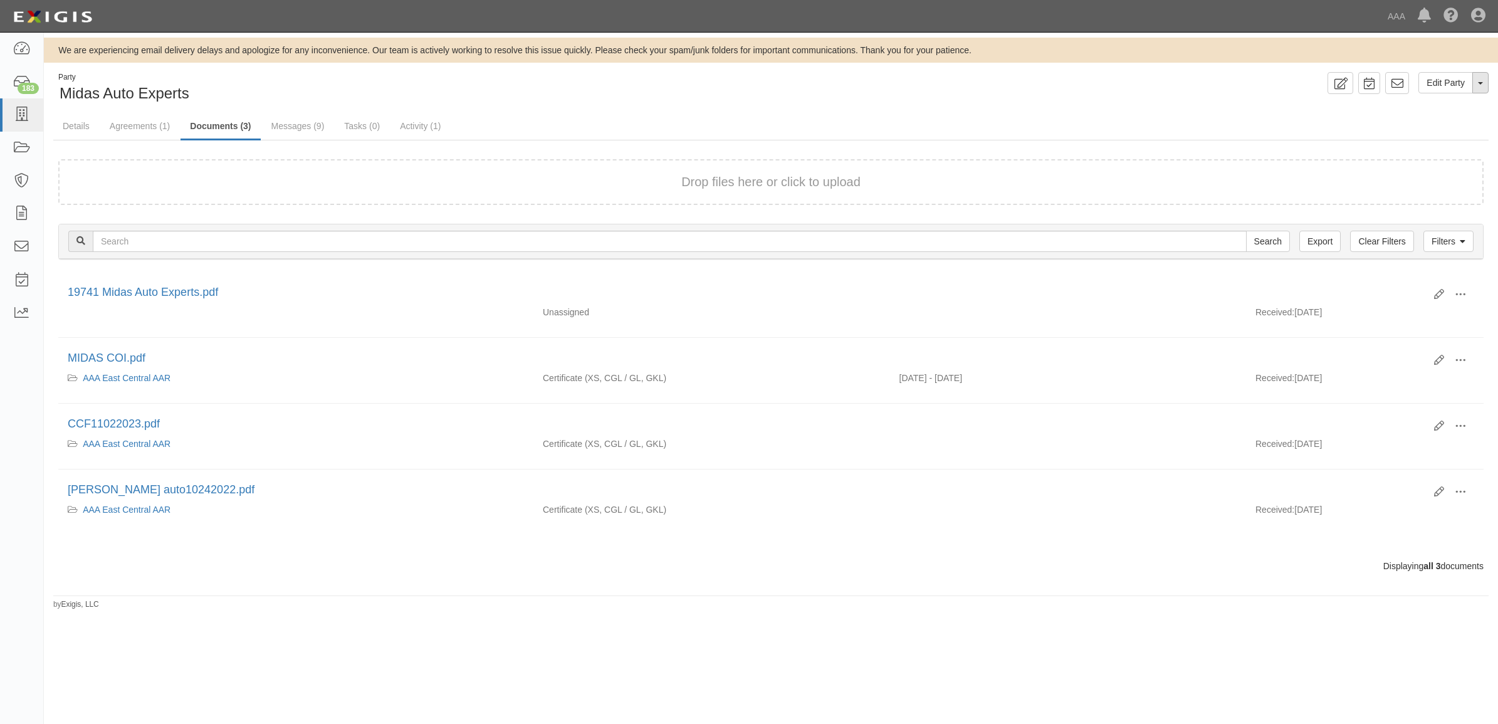
click at [1478, 83] on span "button" at bounding box center [1480, 83] width 5 height 3
click at [1441, 123] on link "Archive Party" at bounding box center [1438, 123] width 99 height 16
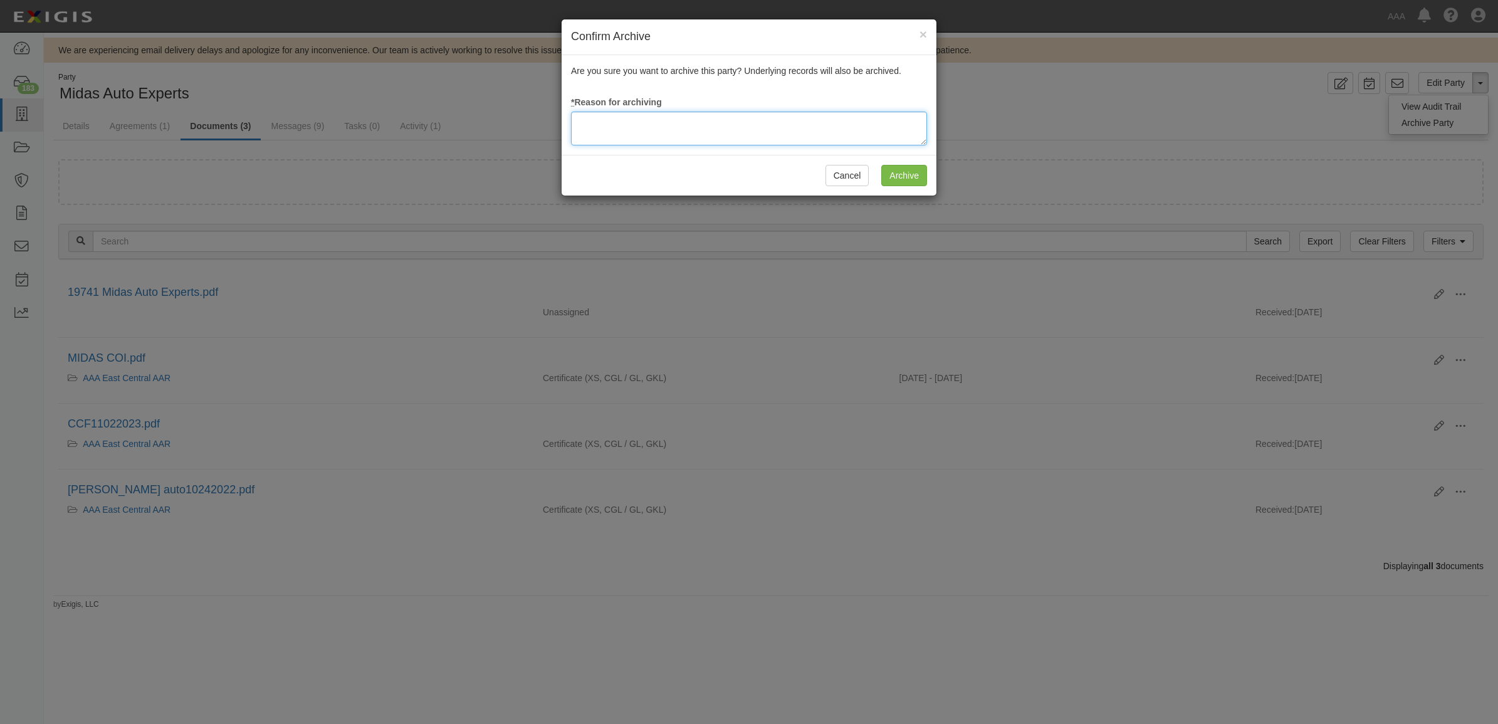
click at [641, 120] on textarea at bounding box center [749, 129] width 356 height 34
type textarea "Station Terminated"
click at [901, 174] on input "Archive" at bounding box center [904, 175] width 46 height 21
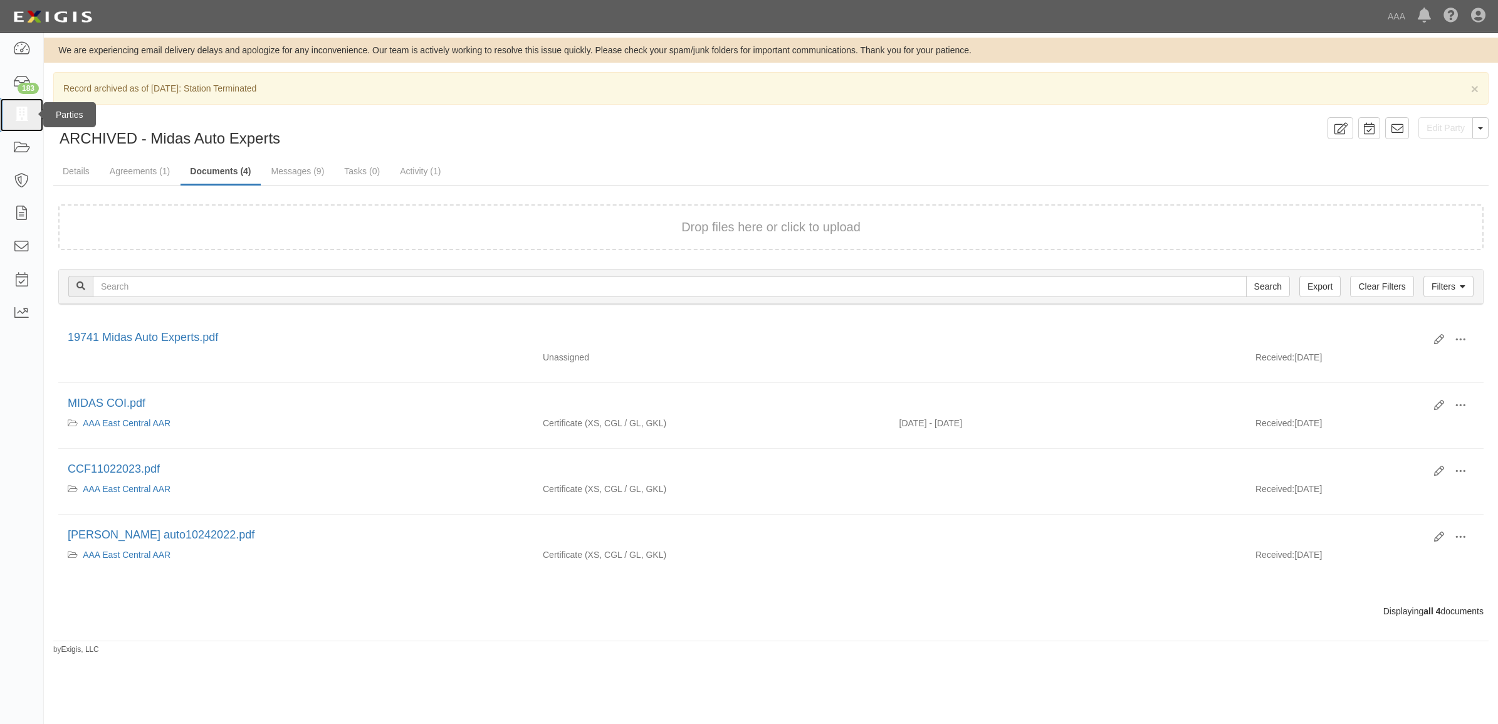
click at [29, 117] on icon at bounding box center [22, 115] width 18 height 14
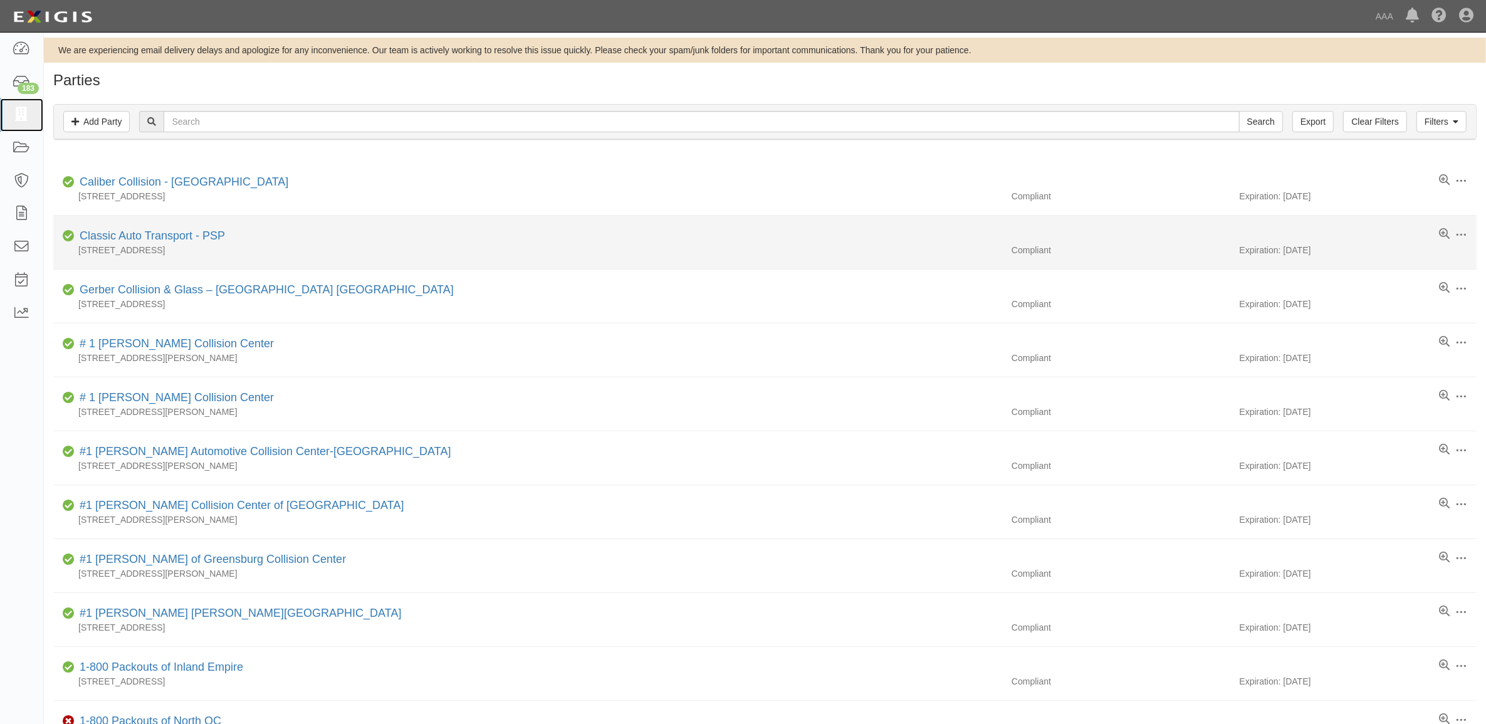
drag, startPoint x: 27, startPoint y: 117, endPoint x: 772, endPoint y: 237, distance: 754.8
click at [27, 117] on icon at bounding box center [22, 115] width 18 height 14
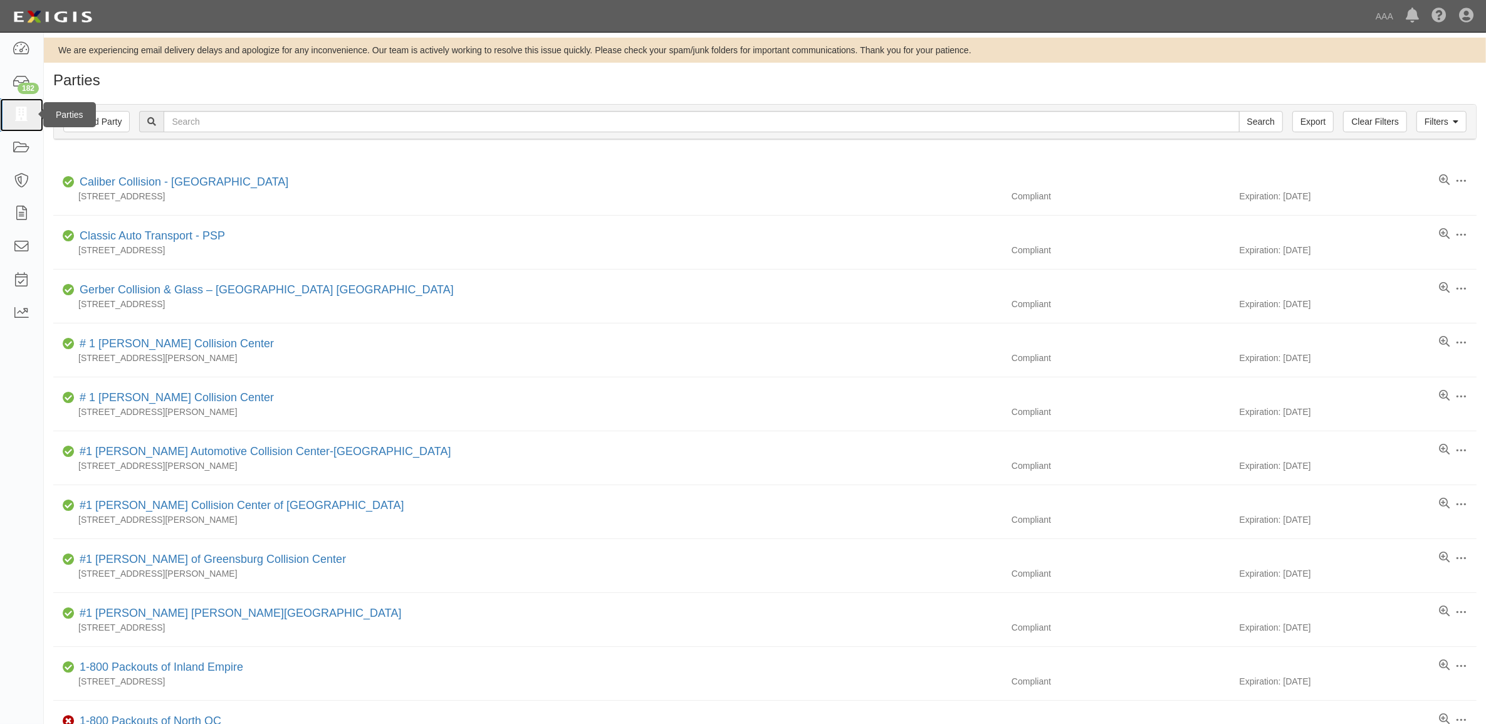
click at [23, 115] on icon at bounding box center [22, 115] width 18 height 14
drag, startPoint x: 26, startPoint y: 110, endPoint x: 411, endPoint y: 148, distance: 387.3
click at [26, 110] on icon at bounding box center [22, 115] width 18 height 14
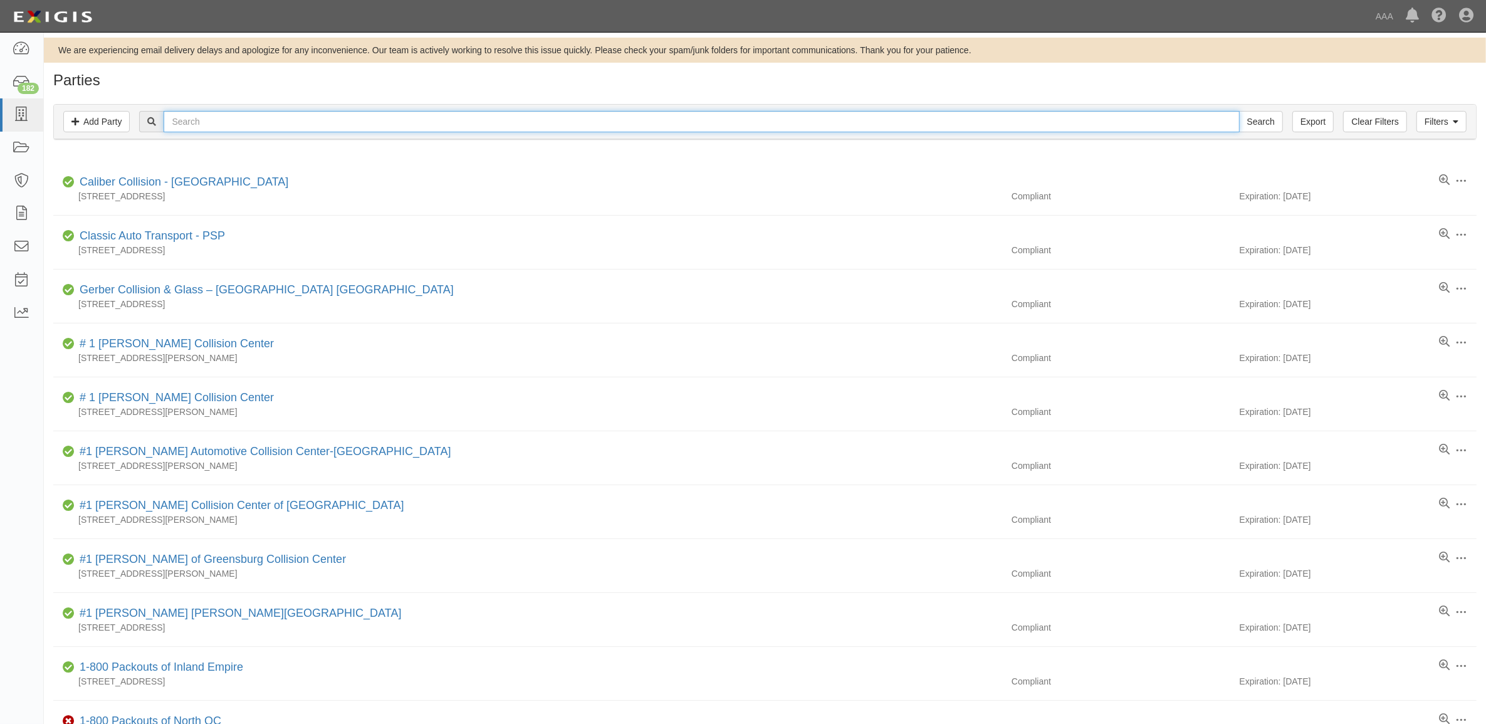
click at [334, 117] on input "text" at bounding box center [701, 121] width 1075 height 21
type input "Whitakers"
click at [1239, 111] on input "Search" at bounding box center [1261, 121] width 44 height 21
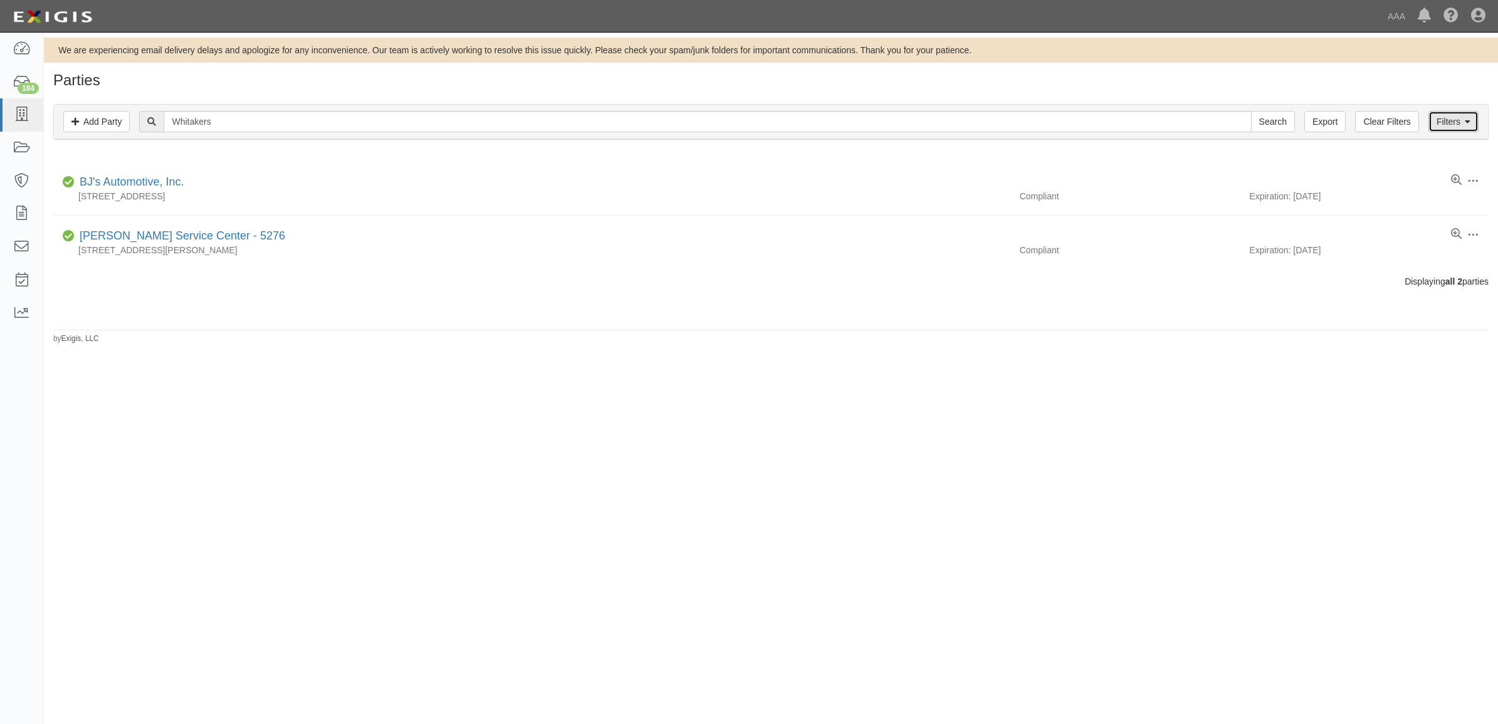
click at [1443, 127] on link "Filters" at bounding box center [1453, 121] width 50 height 21
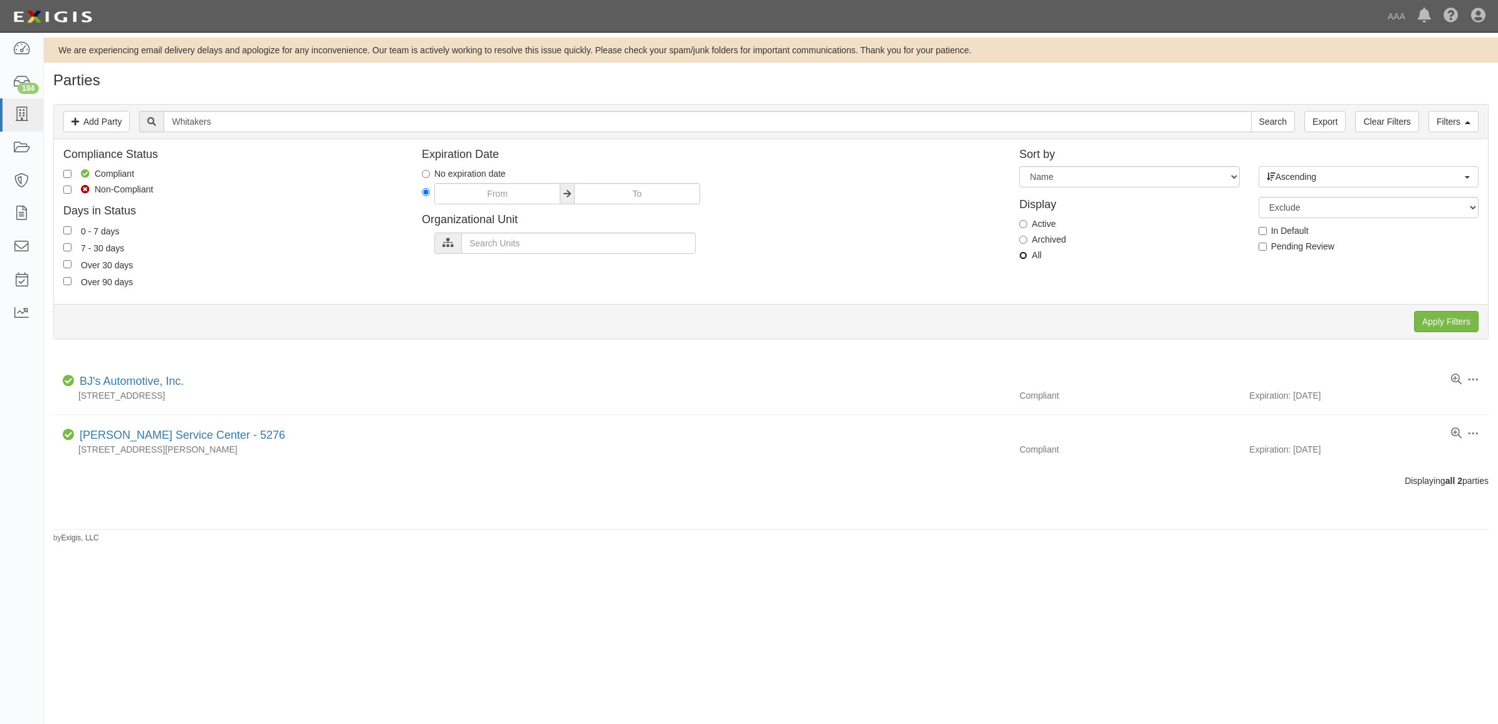
click at [1027, 258] on input "All" at bounding box center [1023, 255] width 8 height 8
radio input "true"
click at [1451, 314] on input "Apply Filters" at bounding box center [1446, 321] width 65 height 21
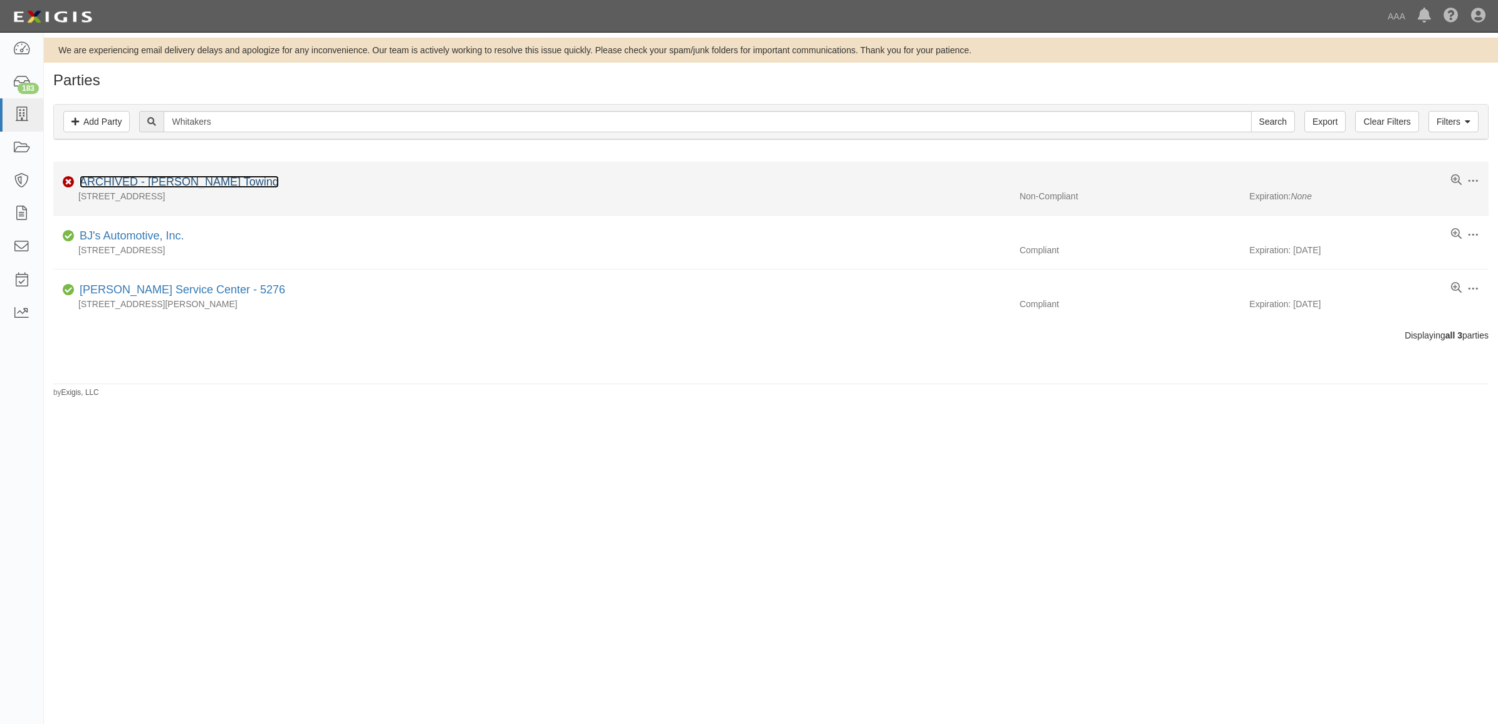
click at [139, 179] on link "ARCHIVED - [PERSON_NAME] Towing" at bounding box center [179, 181] width 199 height 13
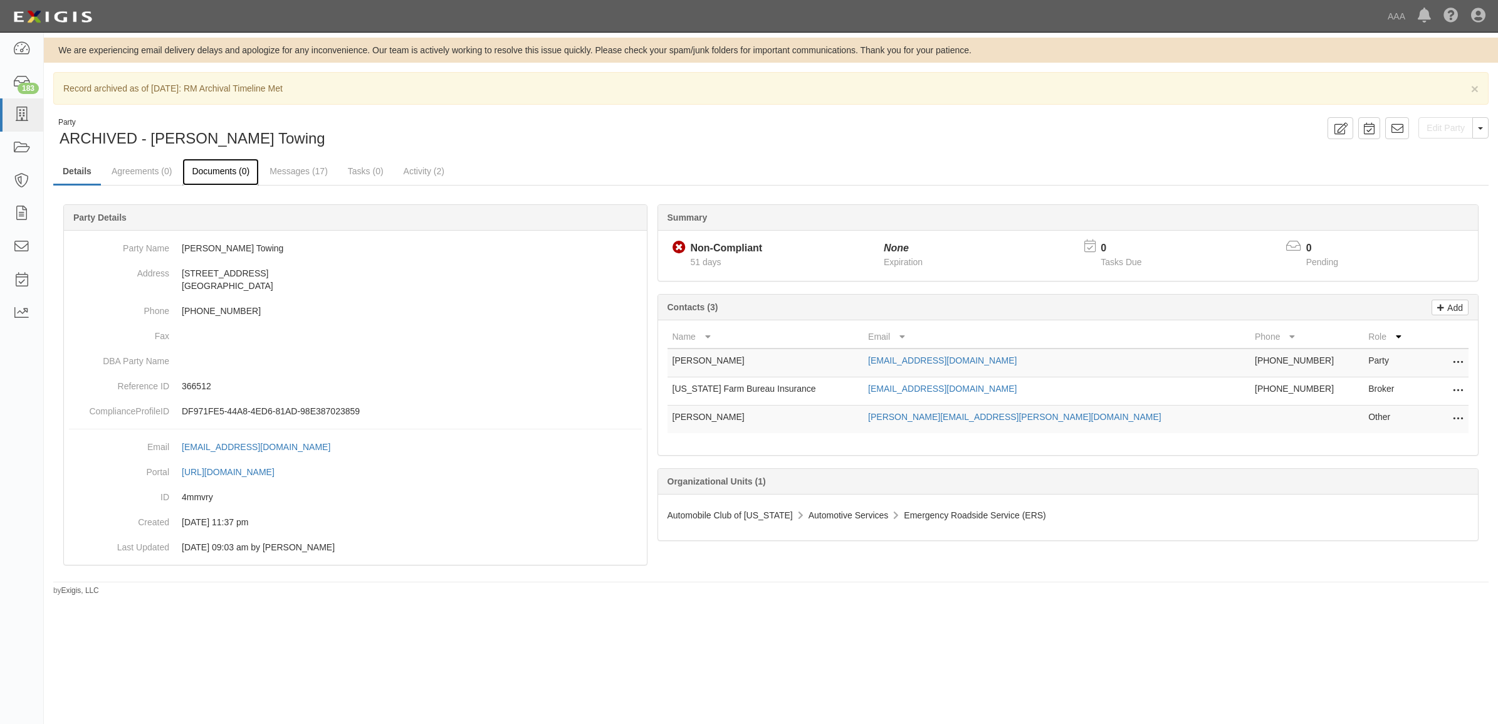
click at [217, 169] on link "Documents (0)" at bounding box center [220, 172] width 76 height 27
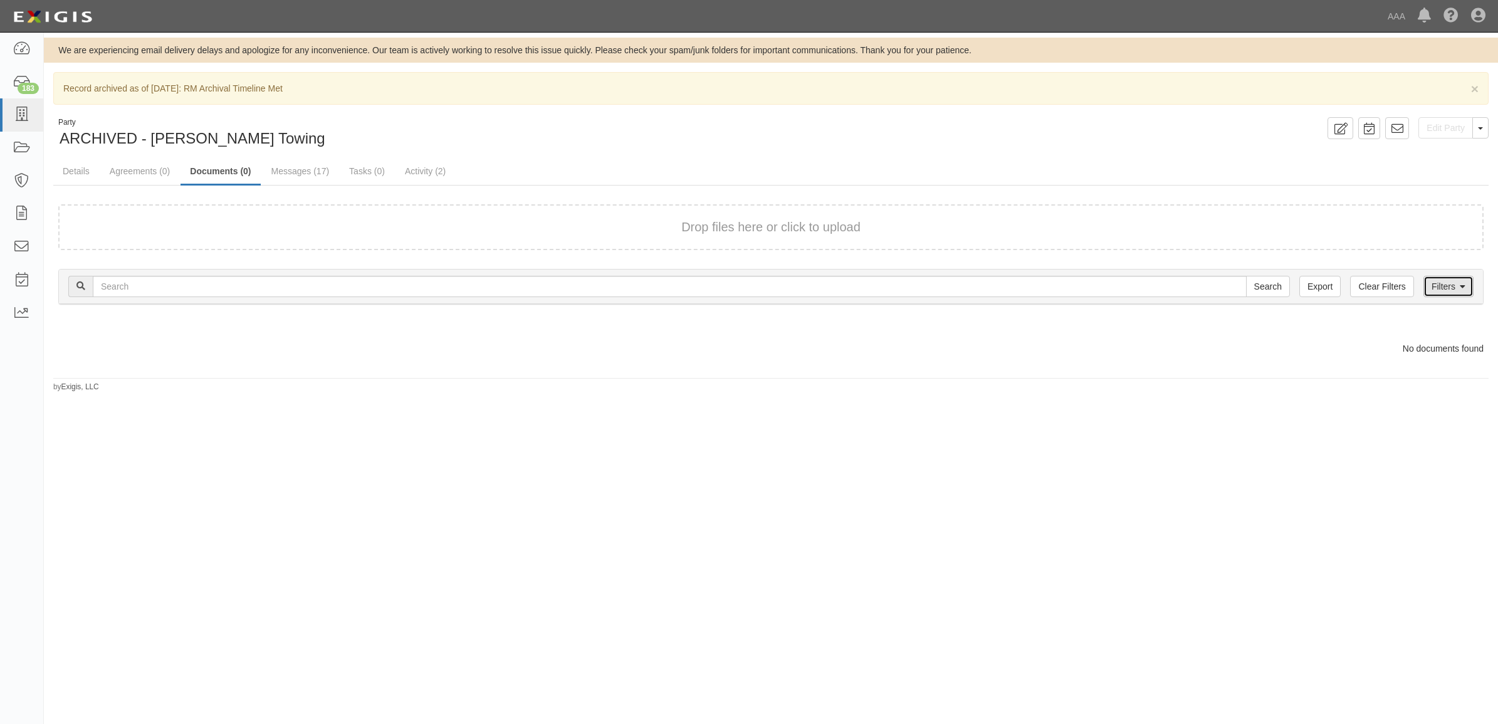
click at [1448, 279] on link "Filters" at bounding box center [1448, 286] width 50 height 21
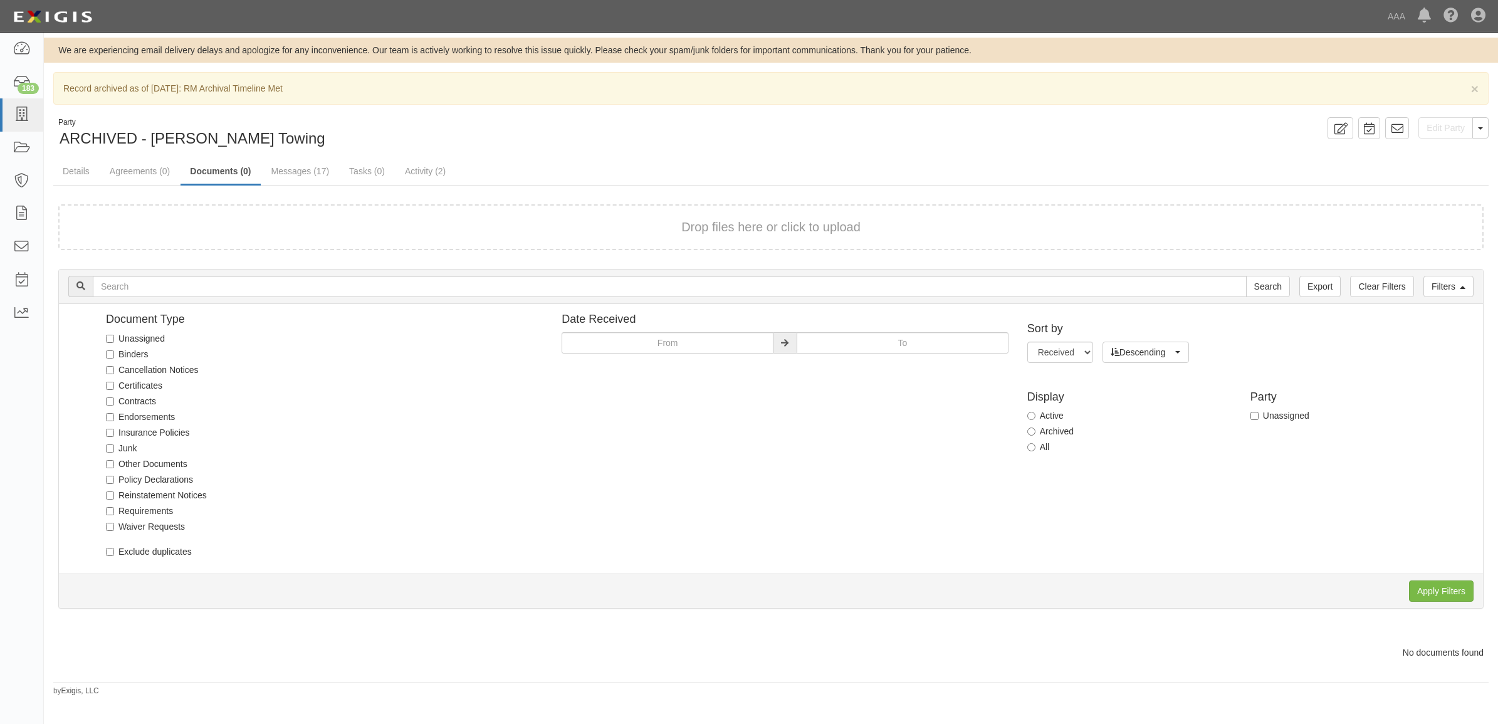
click at [1038, 449] on label "All" at bounding box center [1038, 447] width 23 height 13
click at [1035, 449] on input "All" at bounding box center [1031, 447] width 8 height 8
radio input "true"
click at [1453, 599] on input "Apply Filters" at bounding box center [1441, 590] width 65 height 21
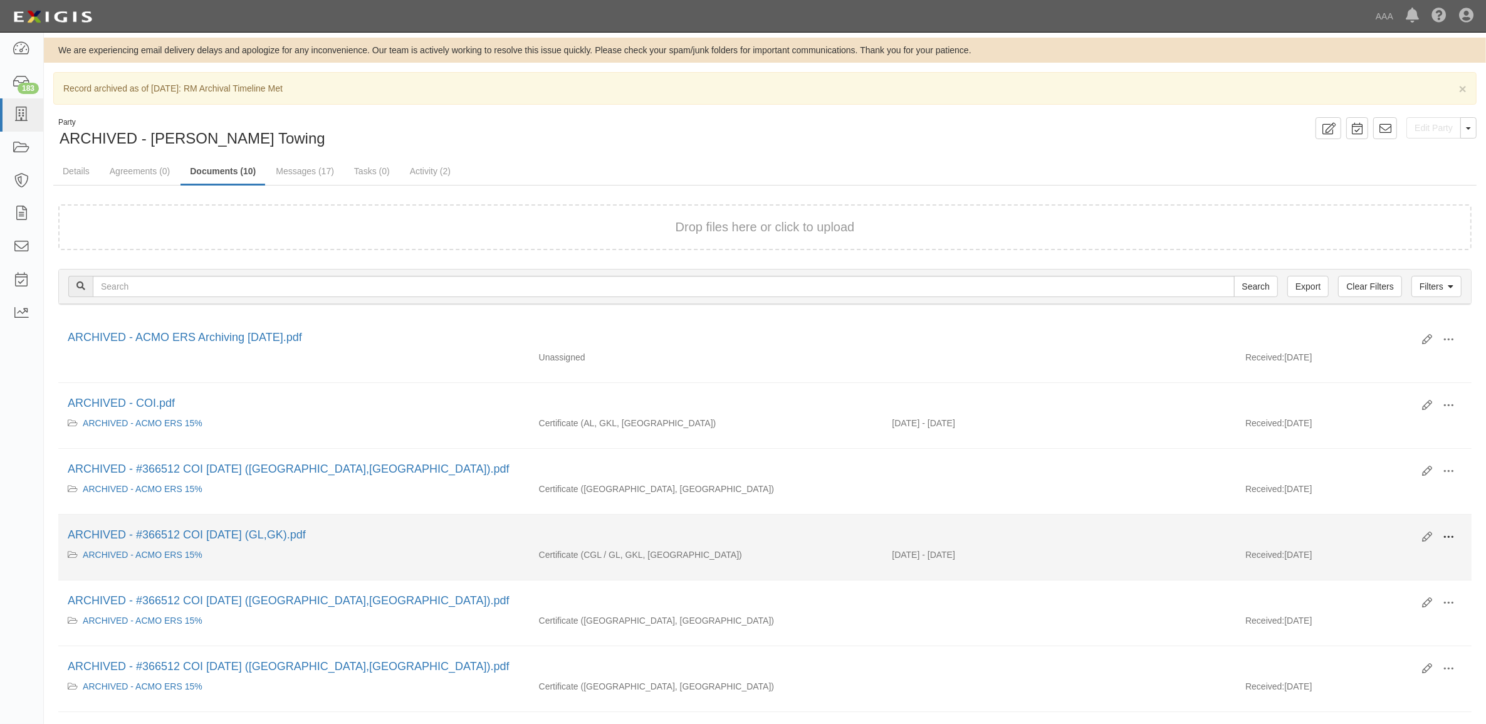
click at [1451, 536] on span at bounding box center [1448, 536] width 11 height 11
click at [1354, 564] on link "View details" at bounding box center [1387, 572] width 99 height 23
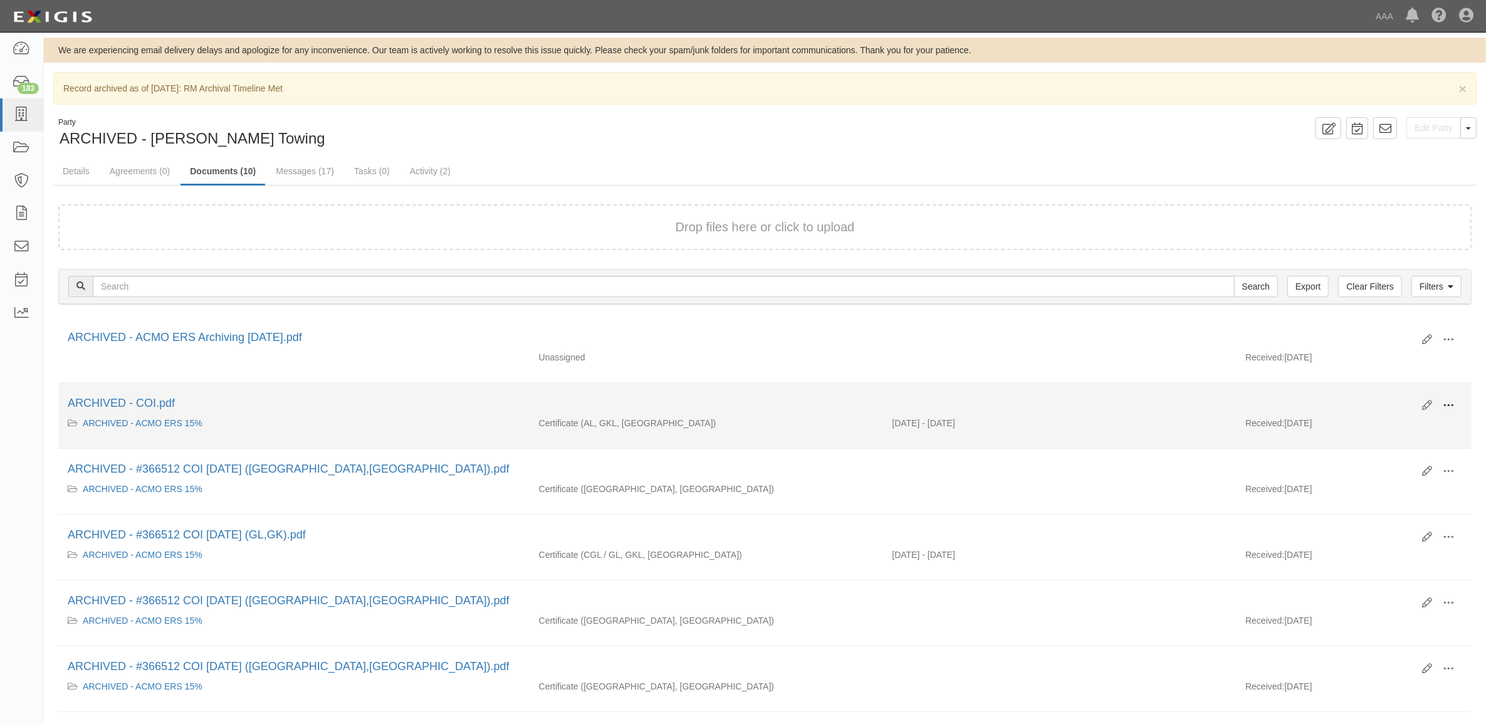
click at [1453, 405] on span at bounding box center [1448, 405] width 11 height 11
click at [1414, 419] on link "View" at bounding box center [1387, 417] width 99 height 23
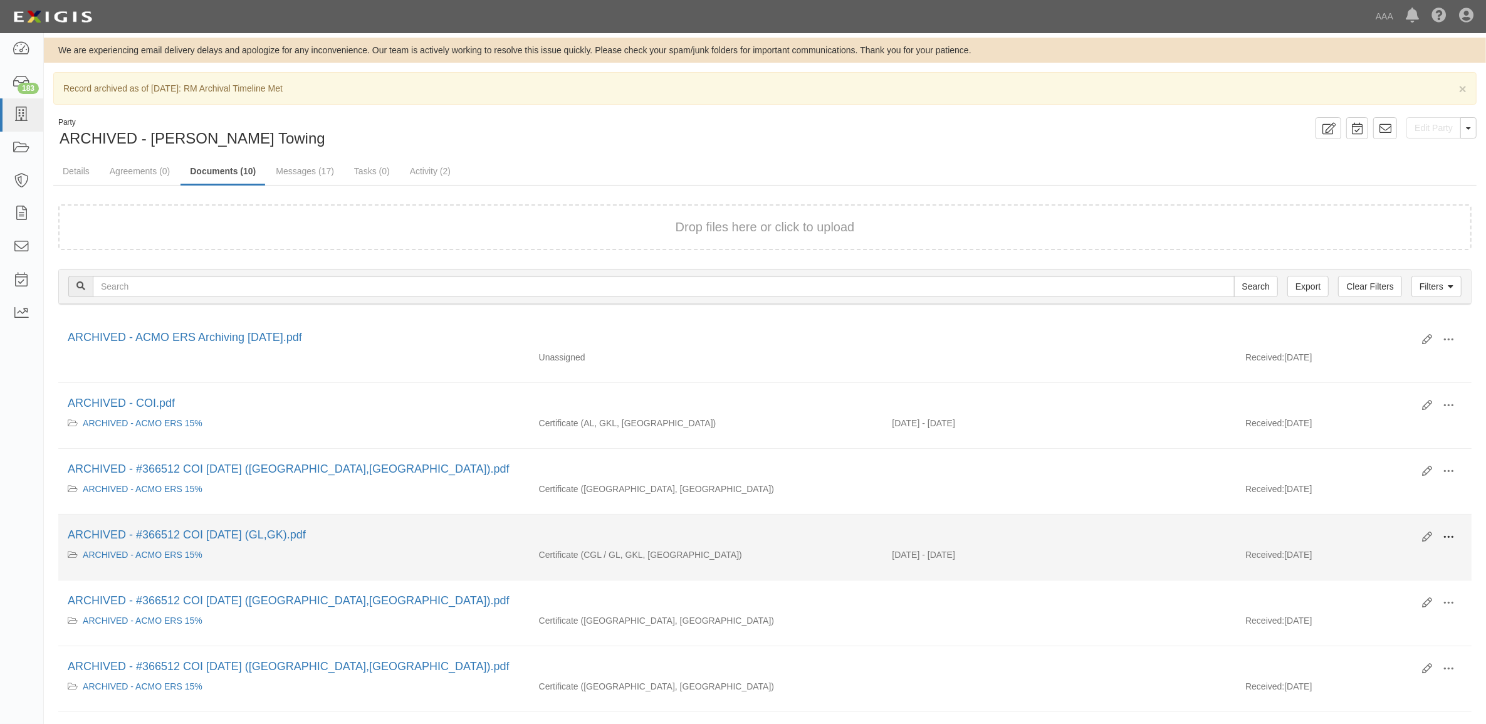
click at [1449, 538] on span at bounding box center [1448, 536] width 11 height 11
click at [1406, 559] on link "View" at bounding box center [1387, 549] width 99 height 23
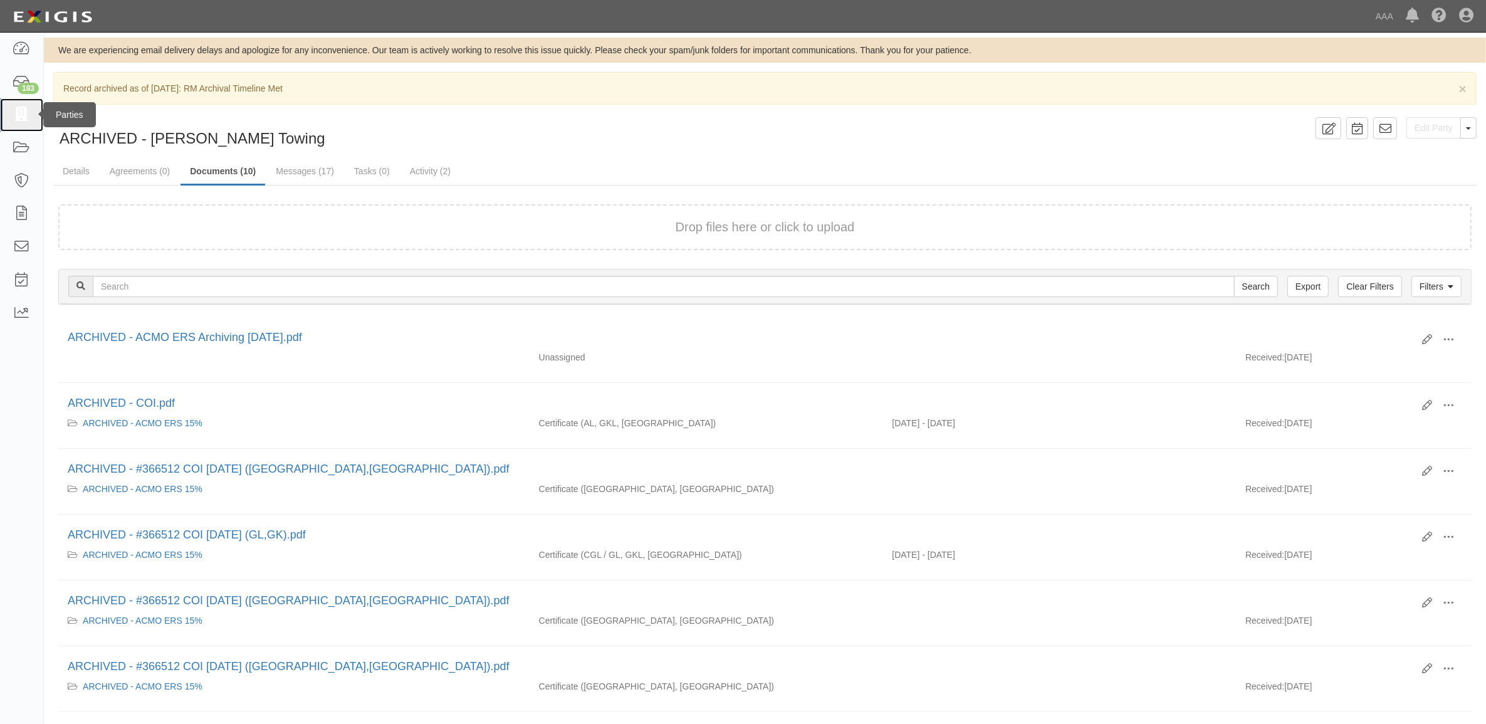
drag, startPoint x: 28, startPoint y: 113, endPoint x: 36, endPoint y: 116, distance: 8.5
click at [28, 113] on icon at bounding box center [22, 115] width 18 height 14
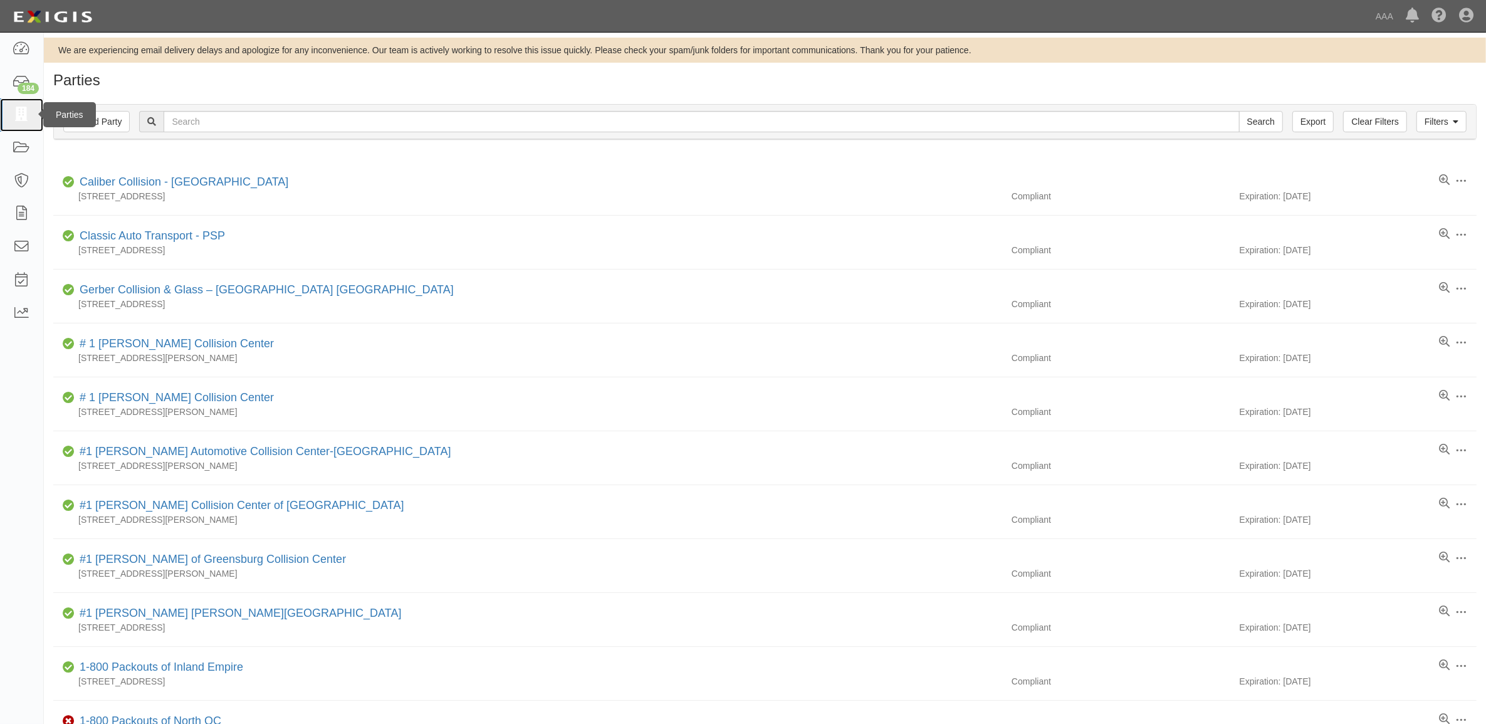
click at [28, 113] on icon at bounding box center [22, 115] width 18 height 14
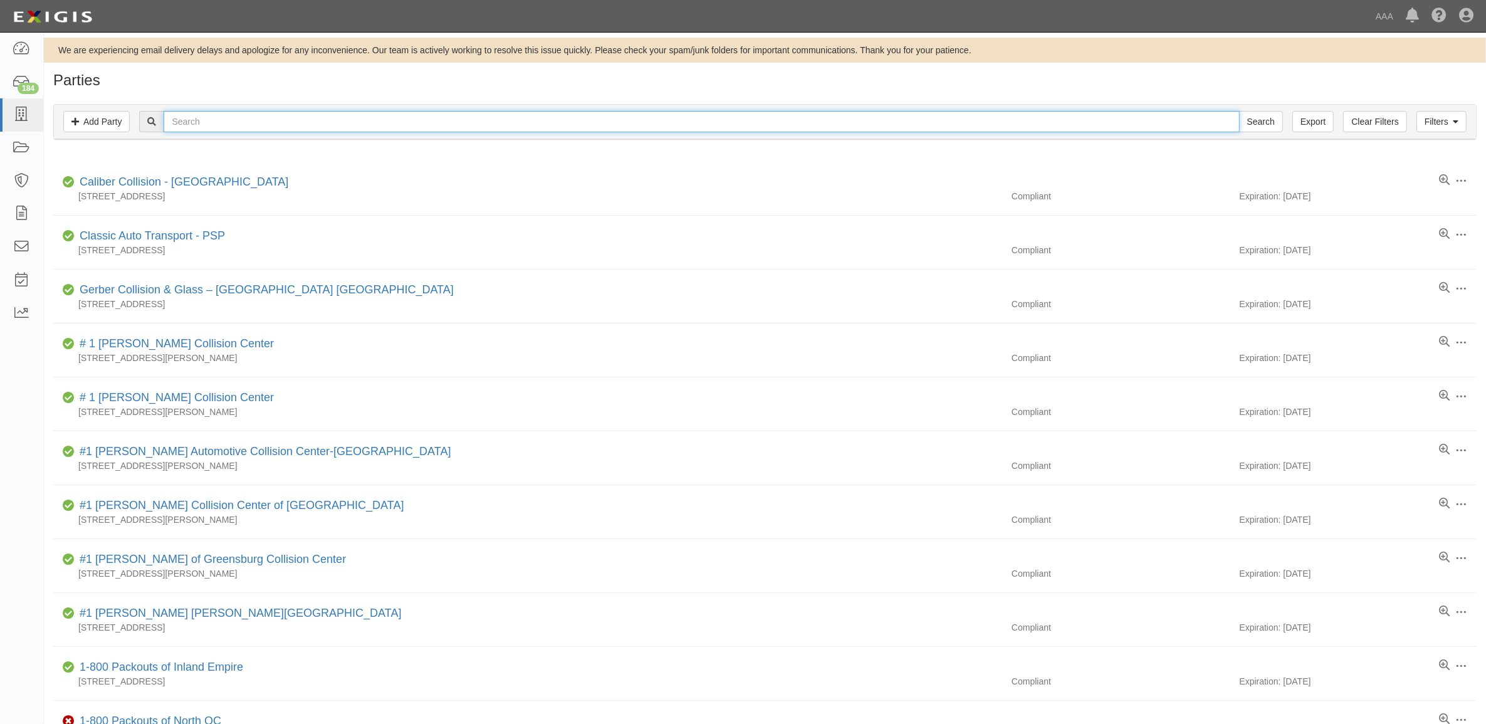
click at [213, 122] on input "text" at bounding box center [701, 121] width 1075 height 21
paste input "20357"
type input "20357"
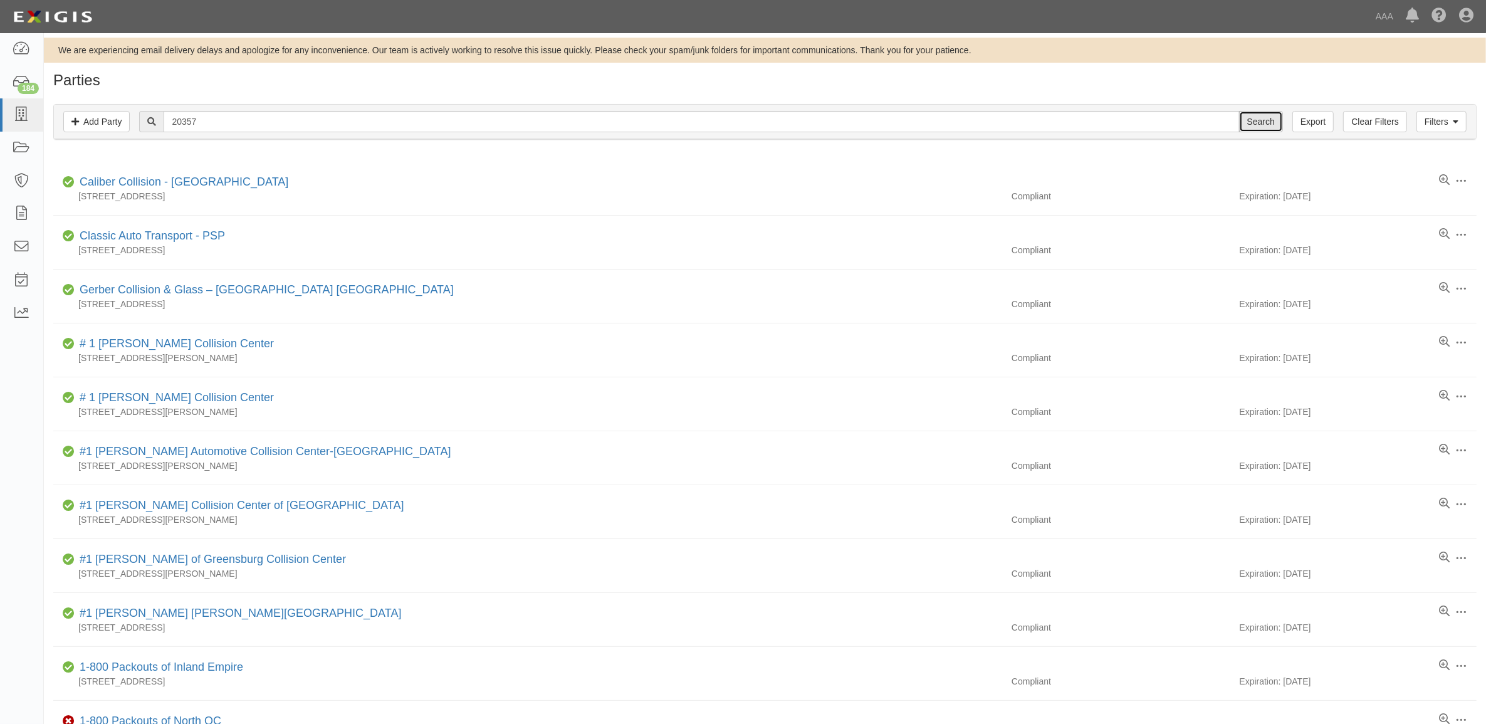
click at [1267, 119] on input "Search" at bounding box center [1261, 121] width 44 height 21
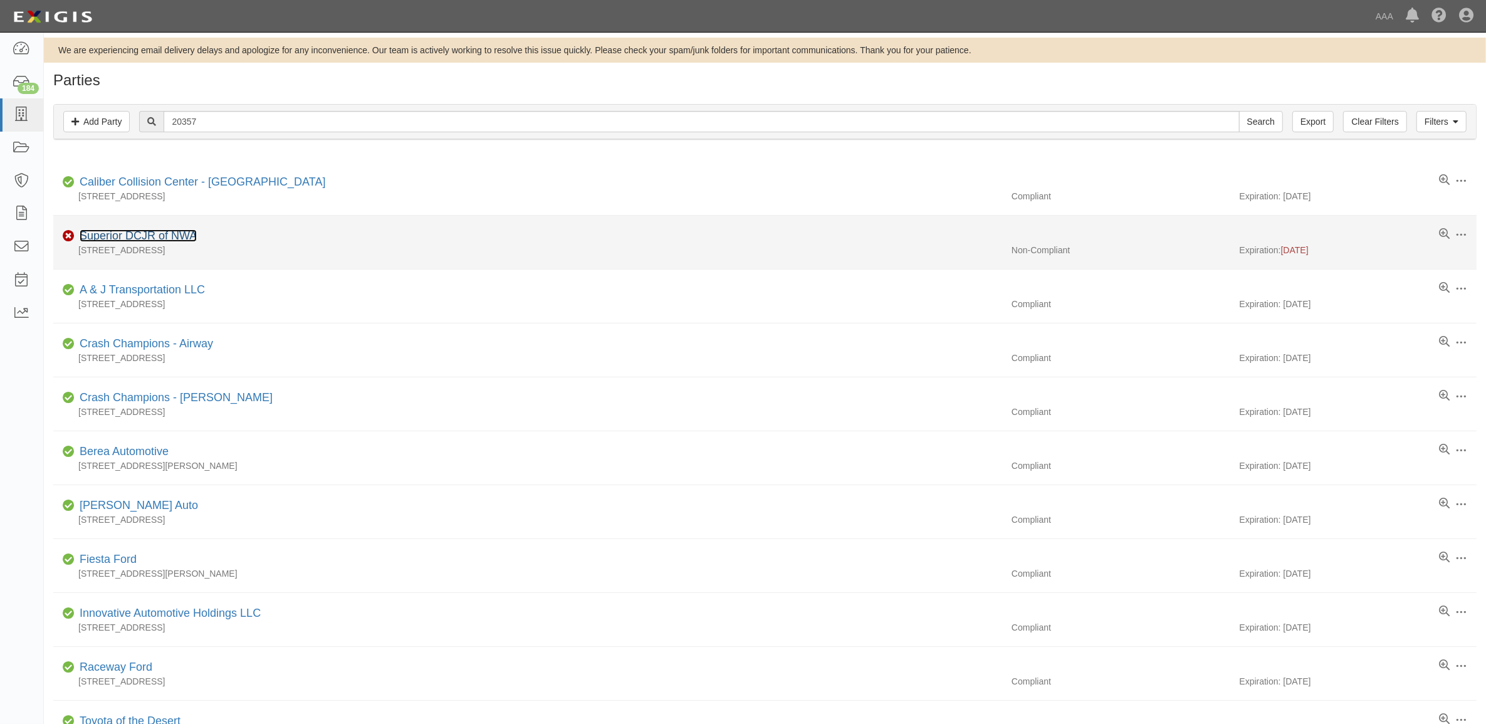
click at [159, 234] on link "Superior DCJR of NWA" at bounding box center [138, 235] width 117 height 13
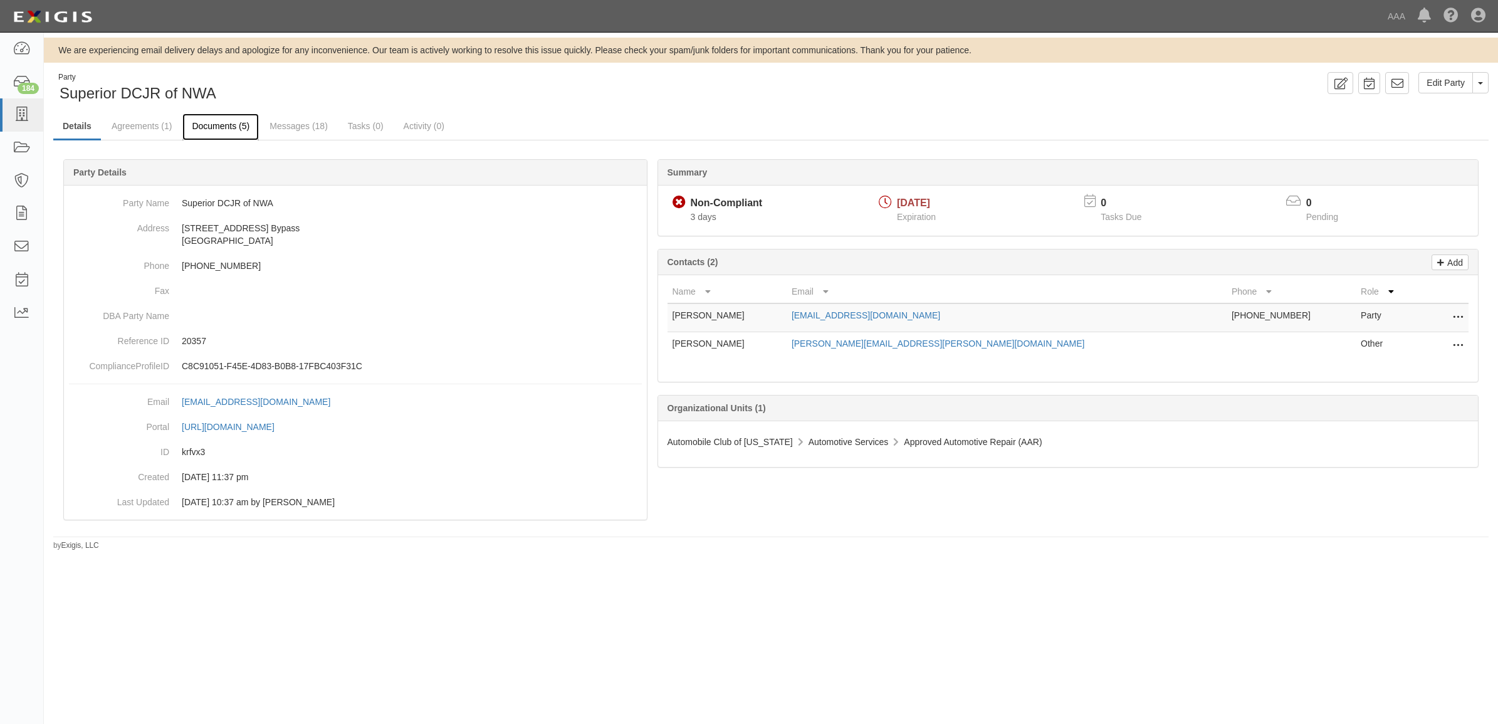
click at [214, 129] on link "Documents (5)" at bounding box center [220, 126] width 76 height 27
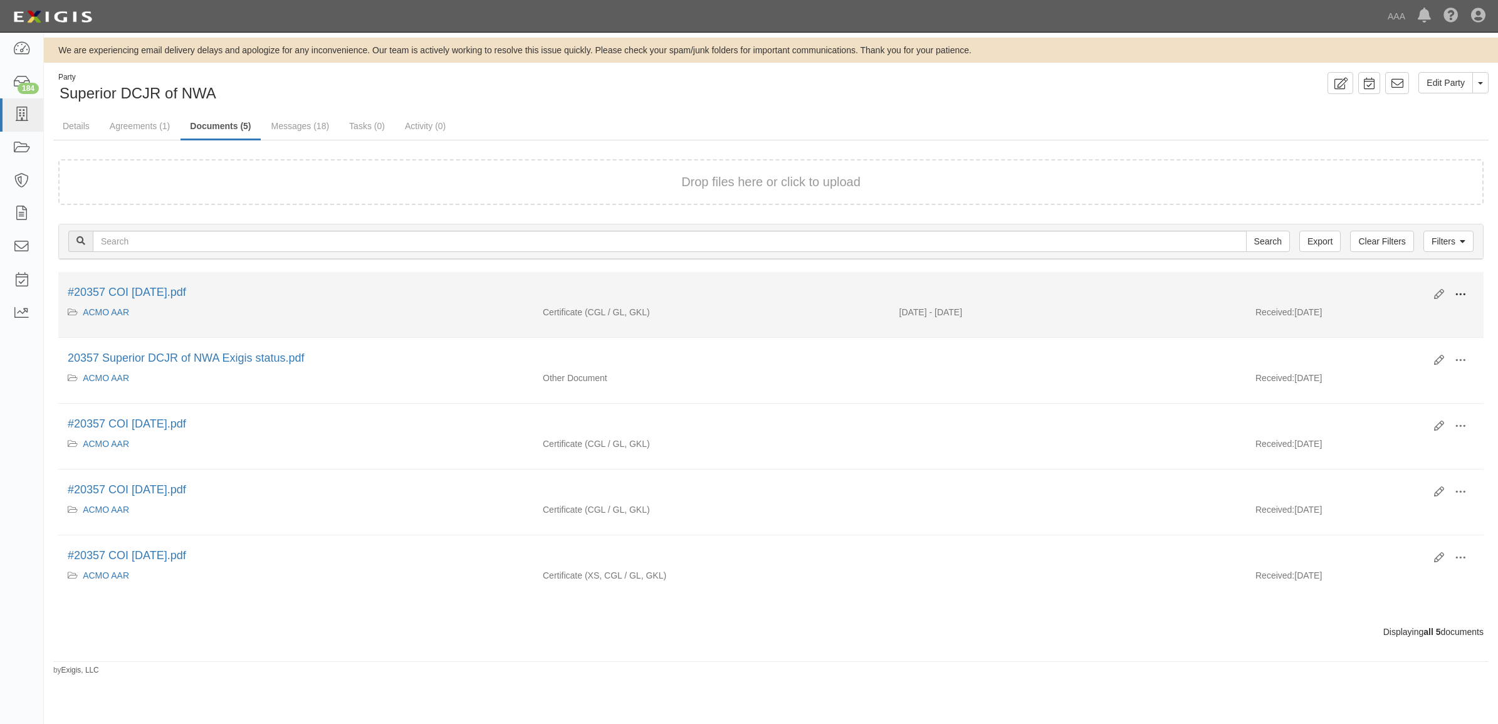
click at [1463, 293] on span at bounding box center [1460, 294] width 11 height 11
click at [1420, 311] on link "View" at bounding box center [1399, 312] width 99 height 23
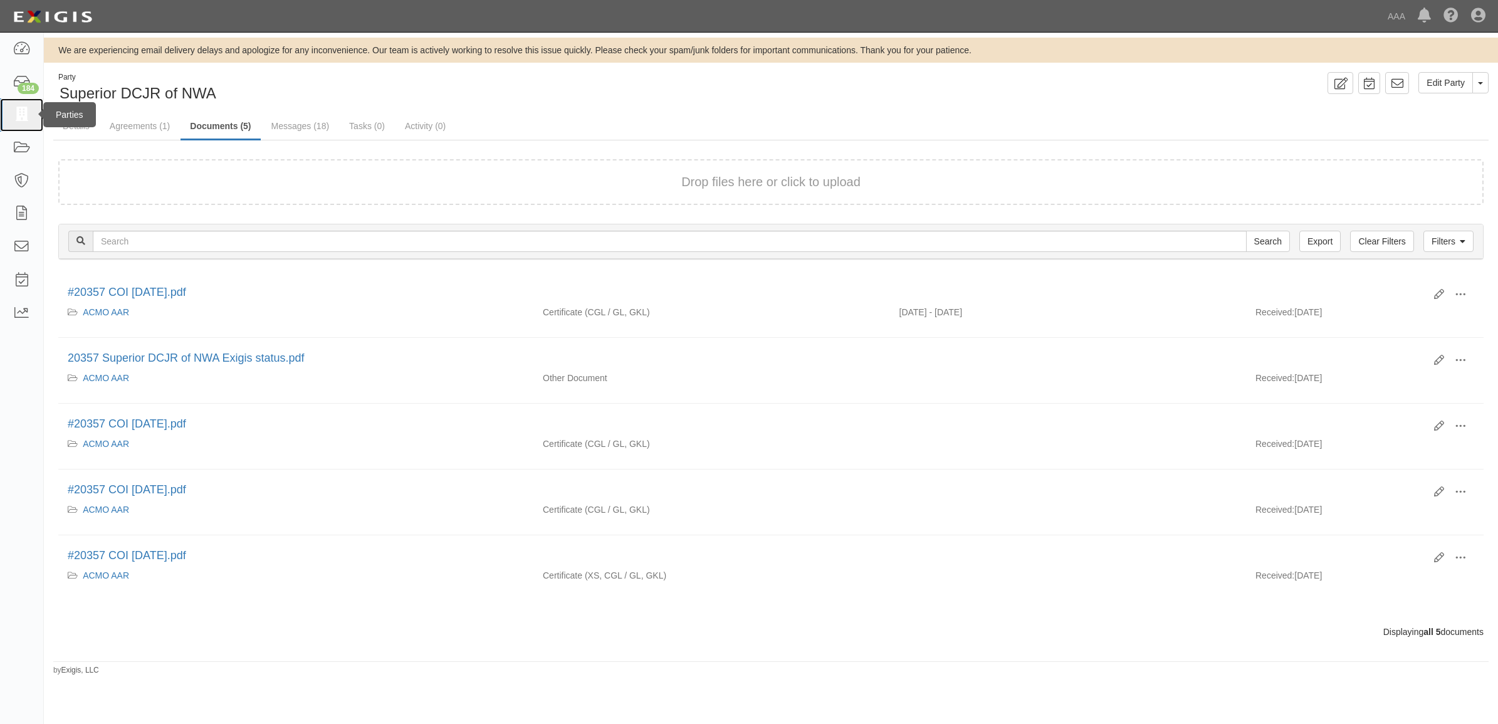
click at [33, 120] on link at bounding box center [21, 114] width 43 height 33
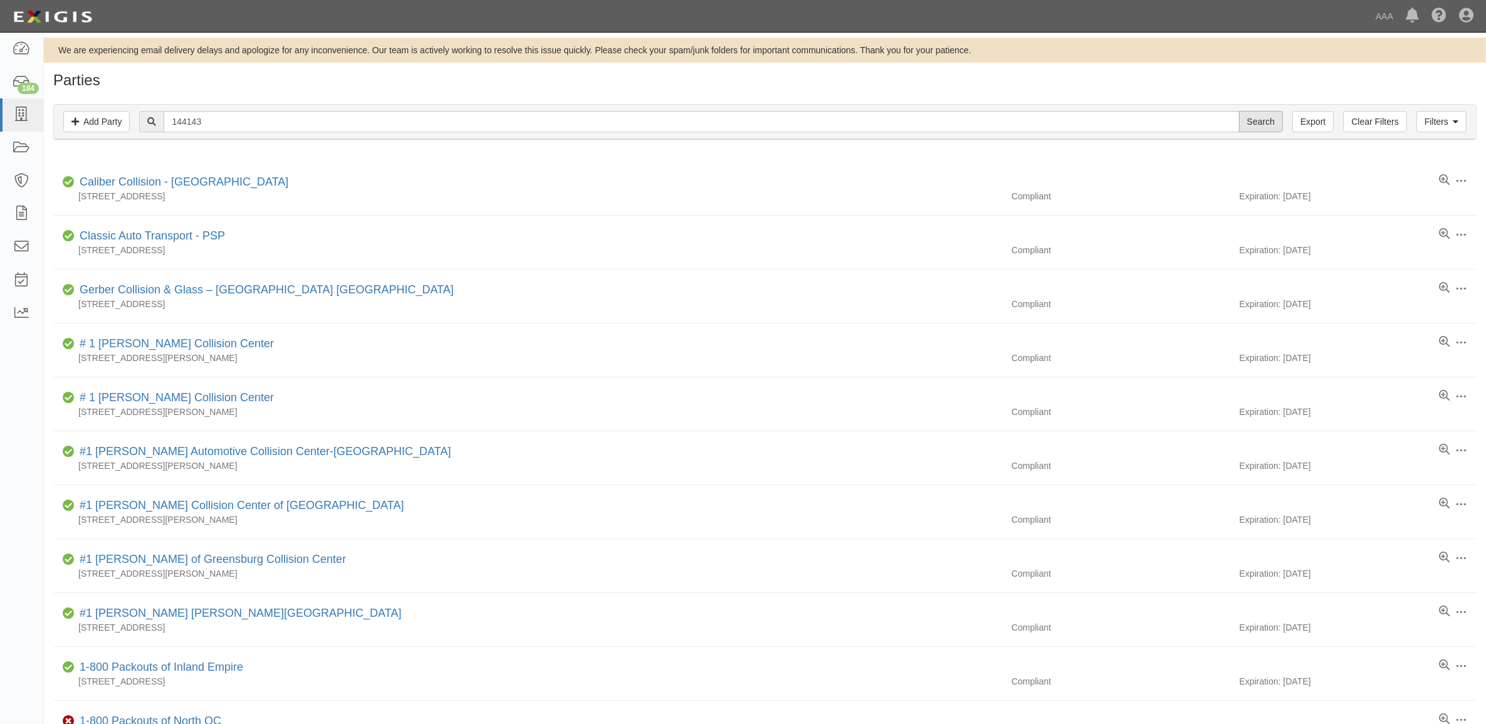
type input "144143"
click at [1257, 125] on input "Search" at bounding box center [1261, 121] width 44 height 21
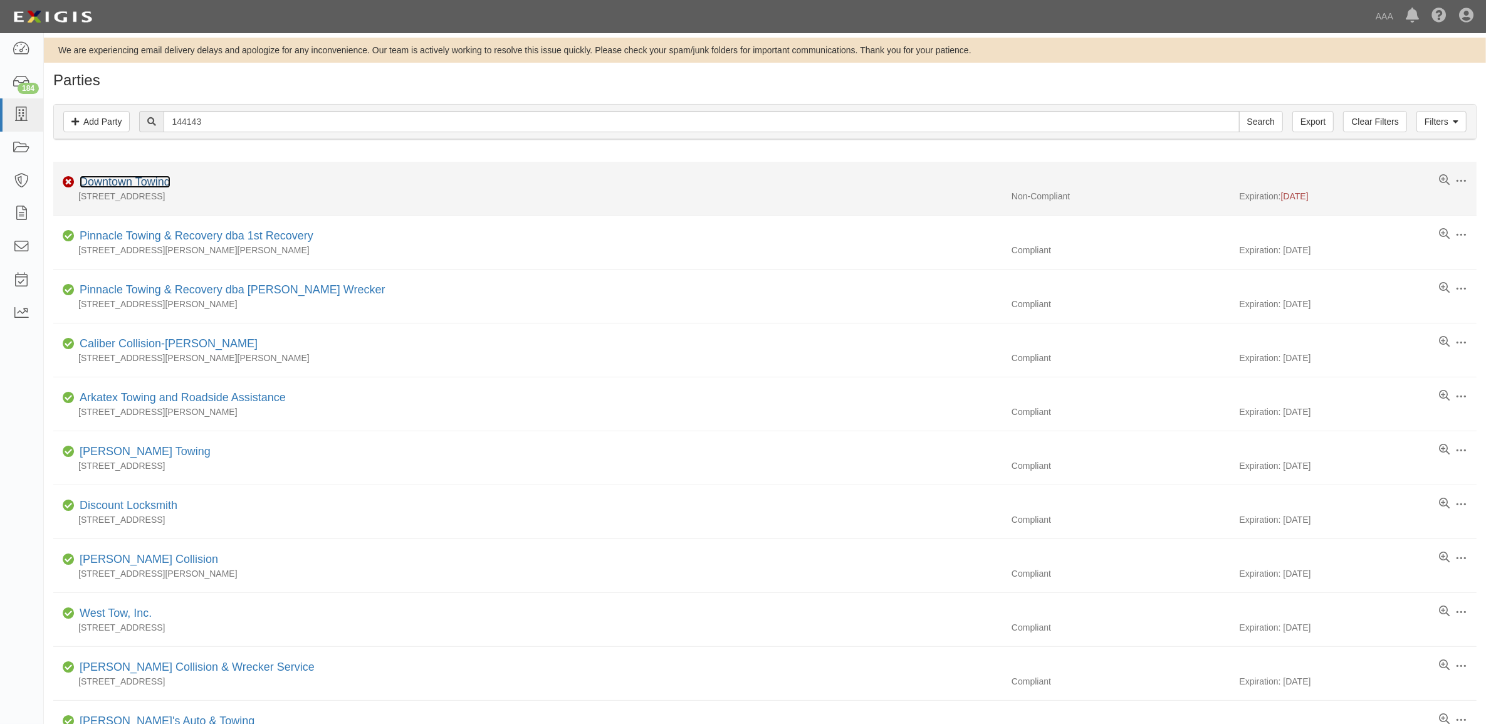
click at [146, 182] on link "Downtown Towing" at bounding box center [125, 181] width 91 height 13
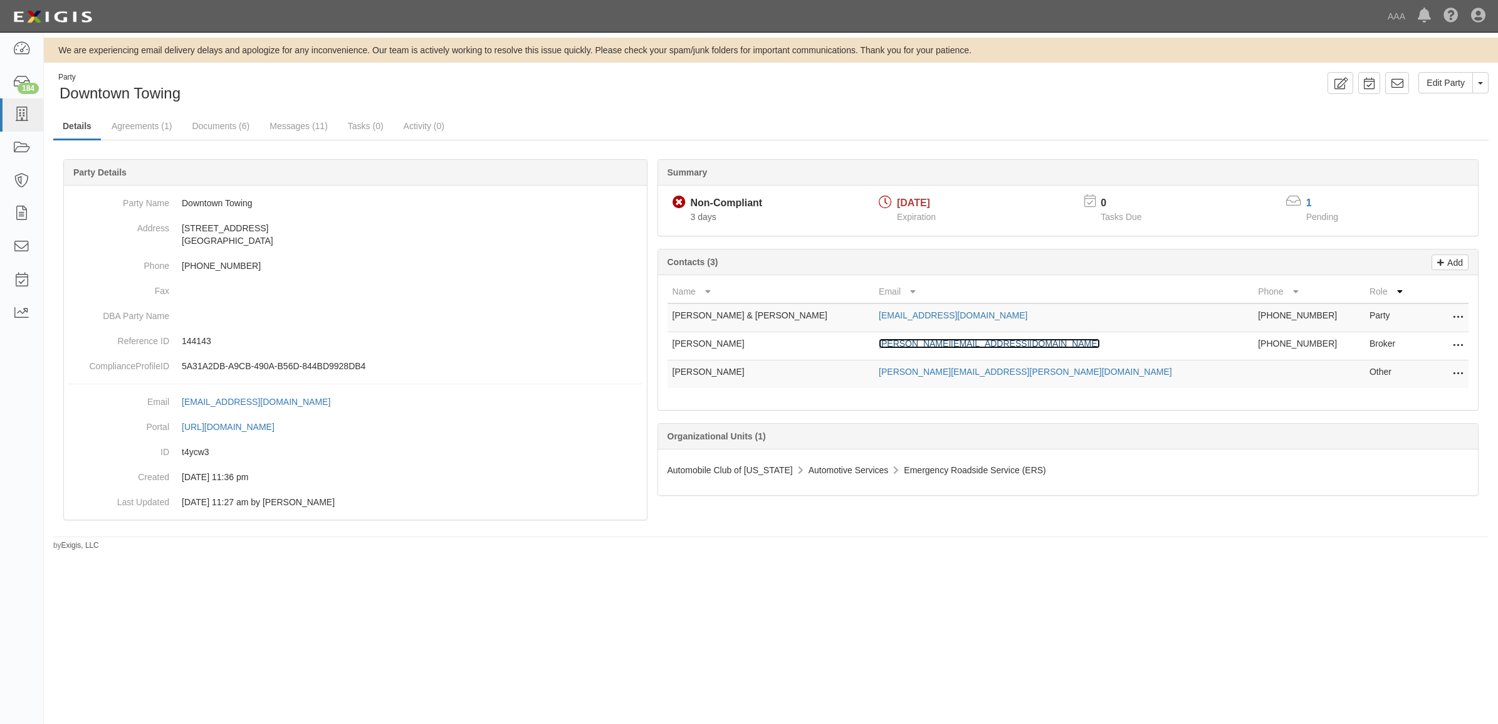
click at [910, 347] on link "[PERSON_NAME][EMAIL_ADDRESS][DOMAIN_NAME]" at bounding box center [989, 343] width 221 height 10
click at [201, 124] on link "Documents (6)" at bounding box center [220, 126] width 76 height 27
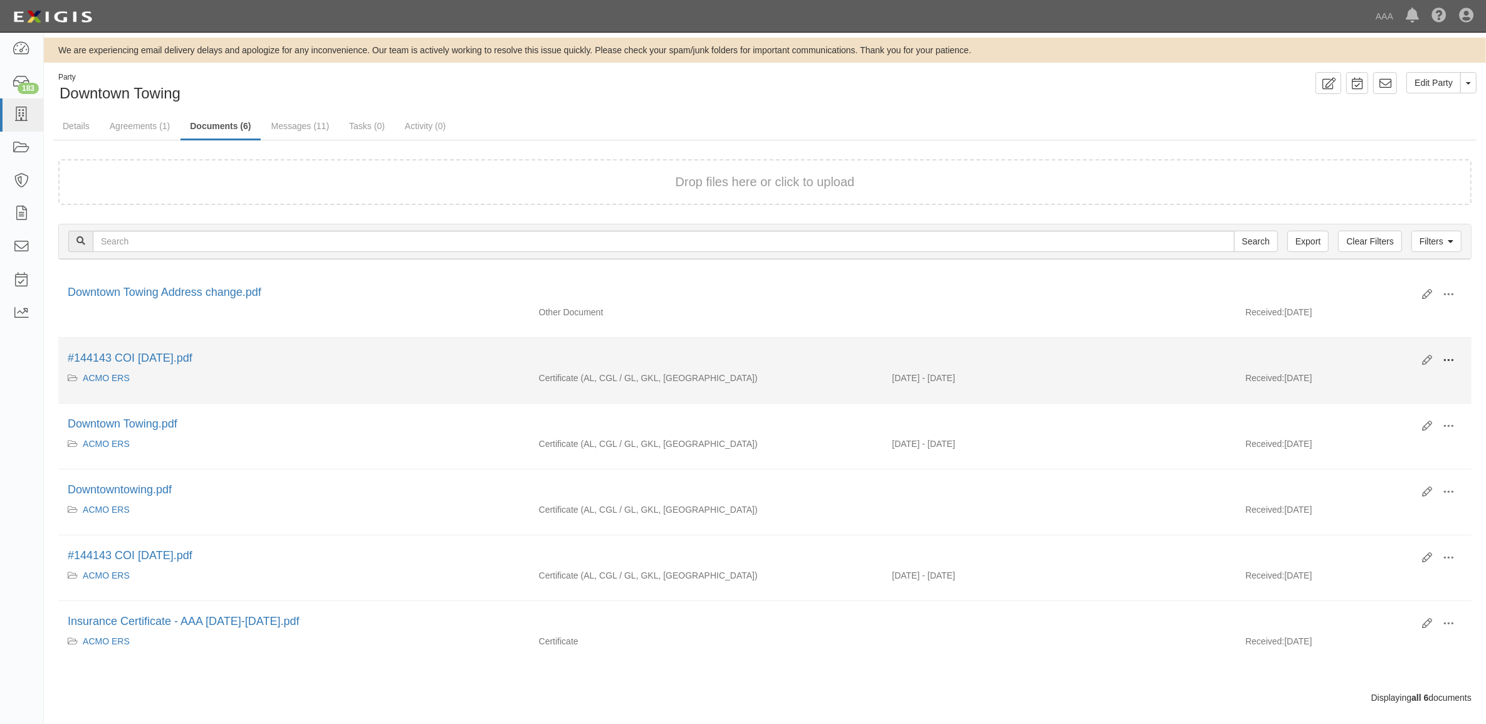
click at [1448, 356] on span at bounding box center [1448, 360] width 11 height 11
click at [1380, 375] on link "View" at bounding box center [1387, 378] width 99 height 23
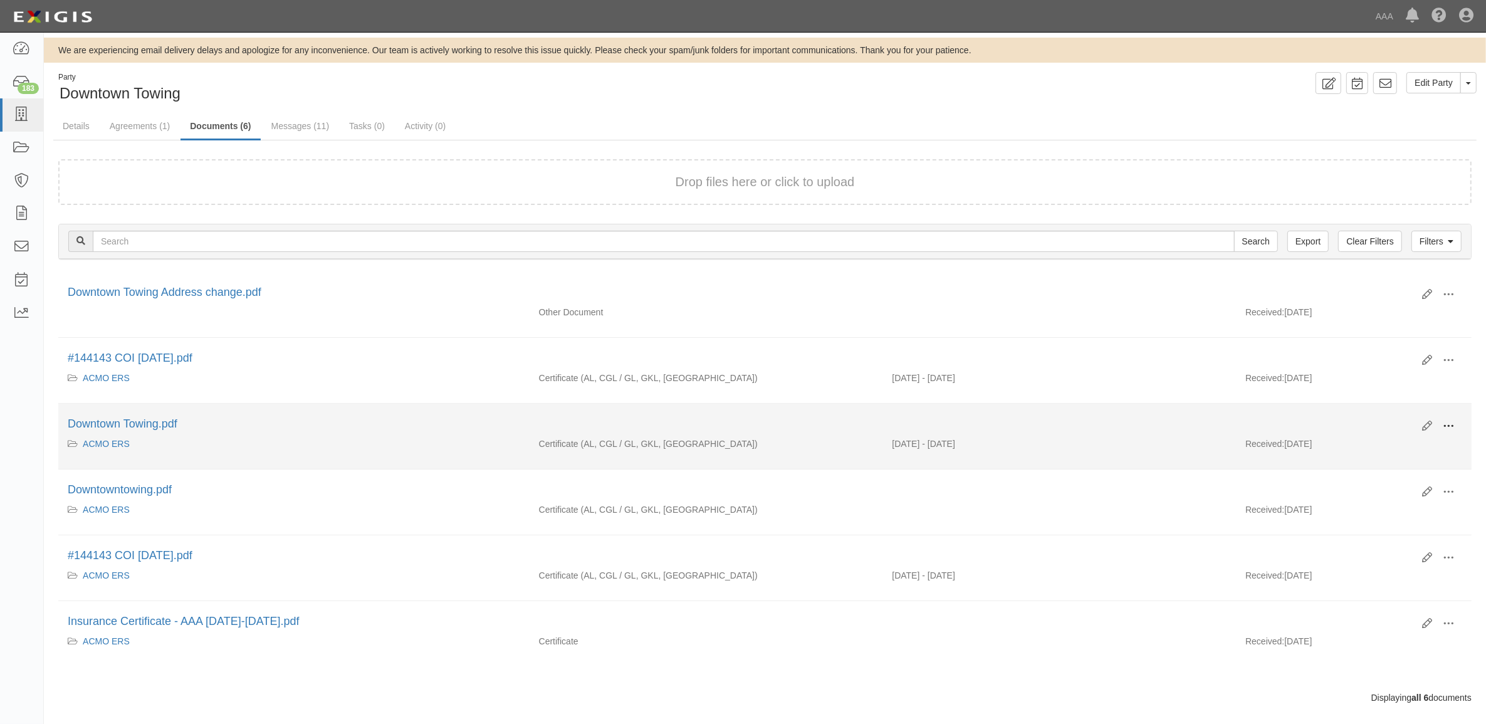
drag, startPoint x: 1449, startPoint y: 424, endPoint x: 1439, endPoint y: 431, distance: 12.2
click at [1448, 424] on span at bounding box center [1448, 426] width 11 height 11
click at [1413, 443] on link "View" at bounding box center [1387, 444] width 99 height 23
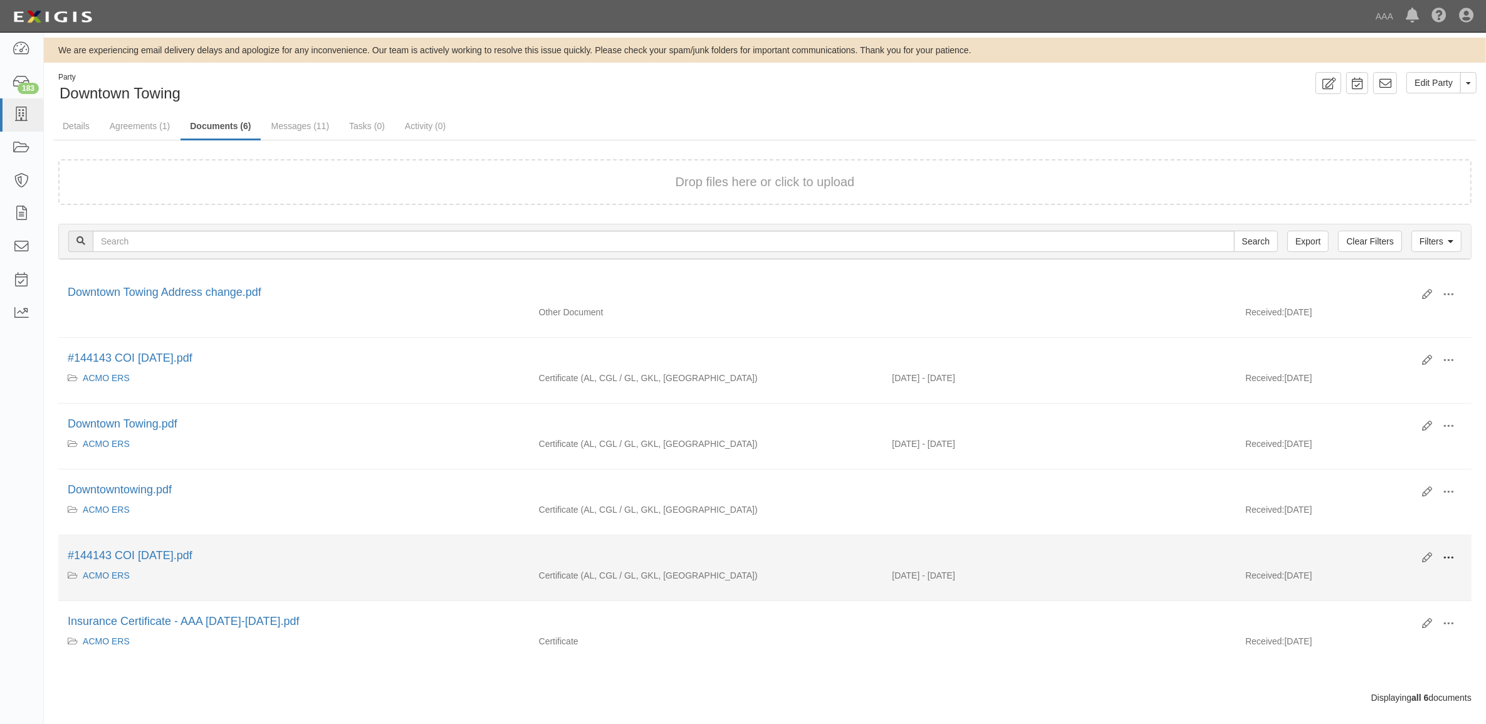
click at [1452, 558] on span at bounding box center [1448, 557] width 11 height 11
click at [1426, 575] on link "View" at bounding box center [1387, 576] width 99 height 23
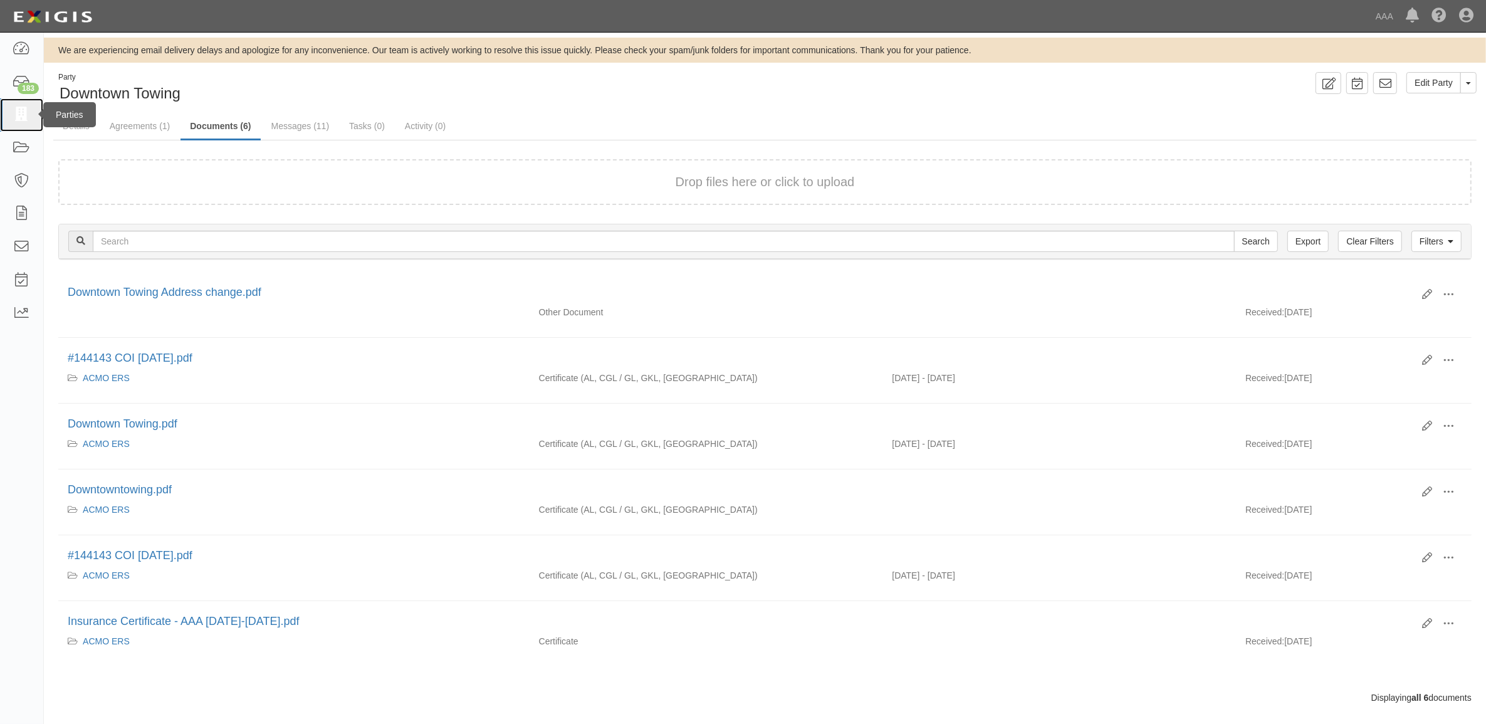
click at [29, 116] on icon at bounding box center [22, 115] width 18 height 14
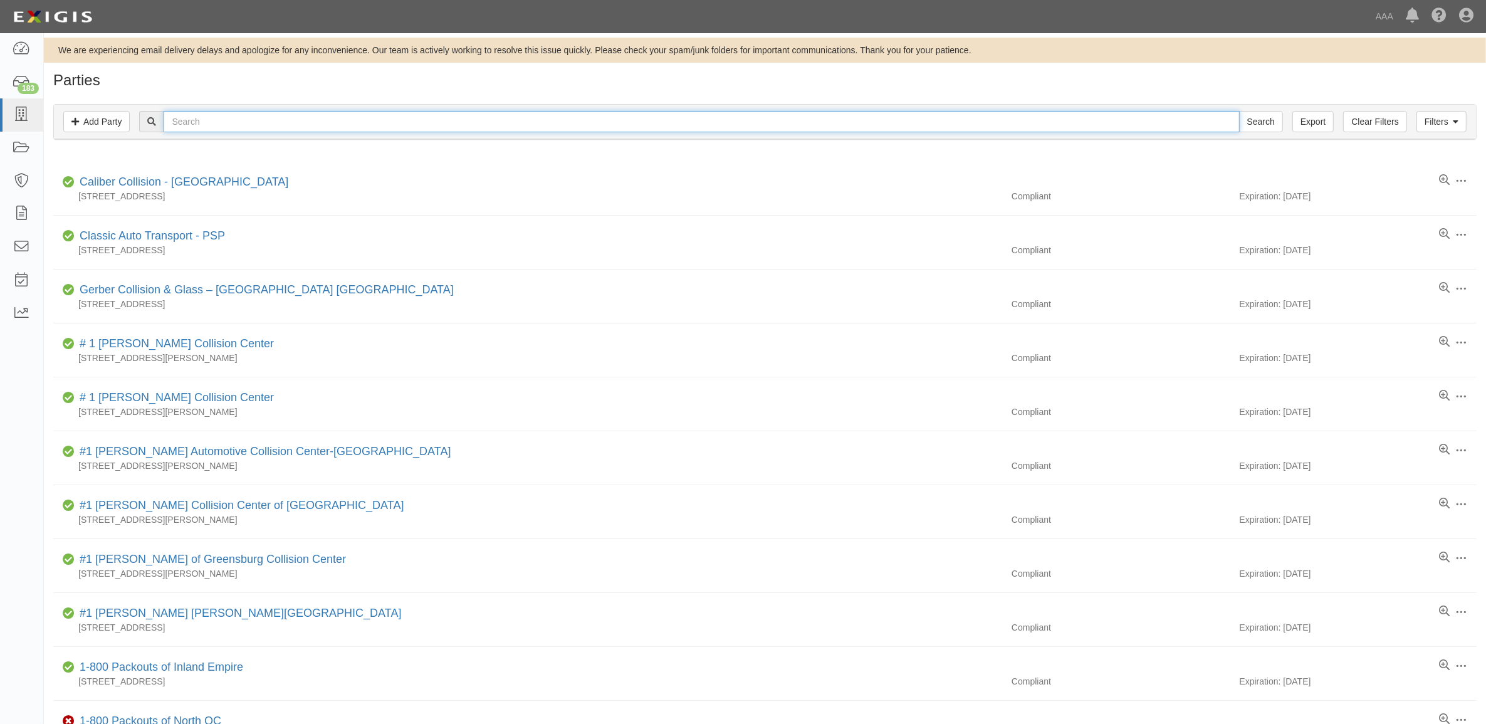
click at [462, 124] on input "text" at bounding box center [701, 121] width 1075 height 21
type input "20142"
click at [1239, 111] on input "Search" at bounding box center [1261, 121] width 44 height 21
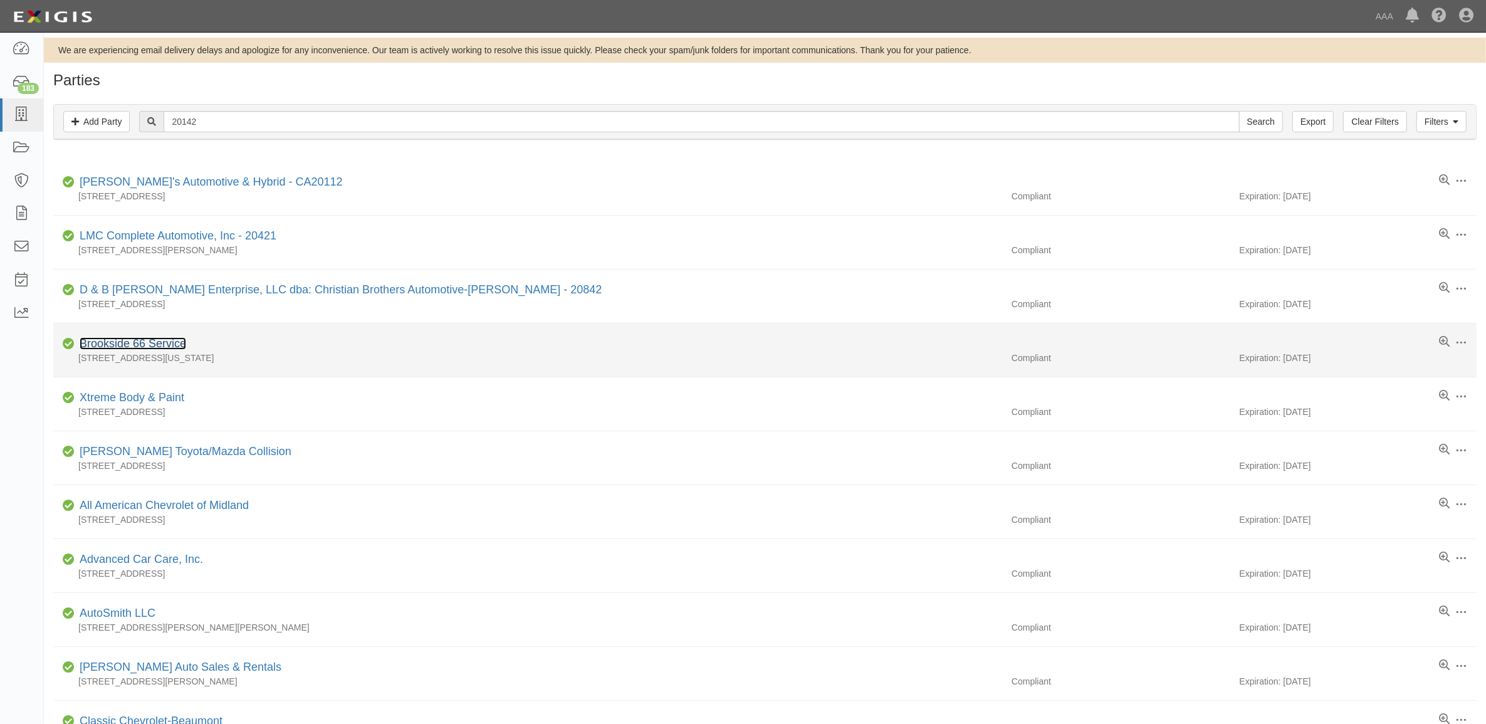
click at [165, 342] on link "Brookside 66 Service" at bounding box center [133, 343] width 107 height 13
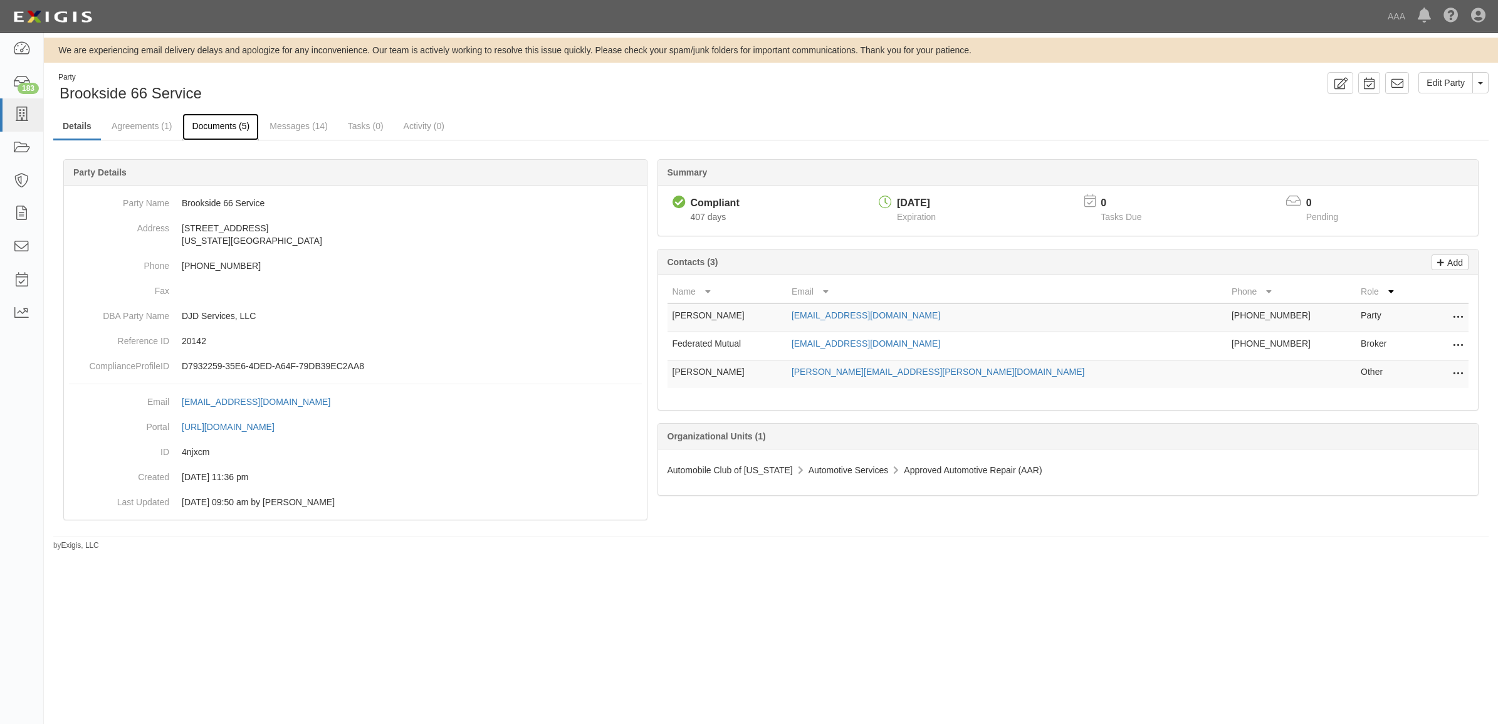
click at [227, 125] on link "Documents (5)" at bounding box center [220, 126] width 76 height 27
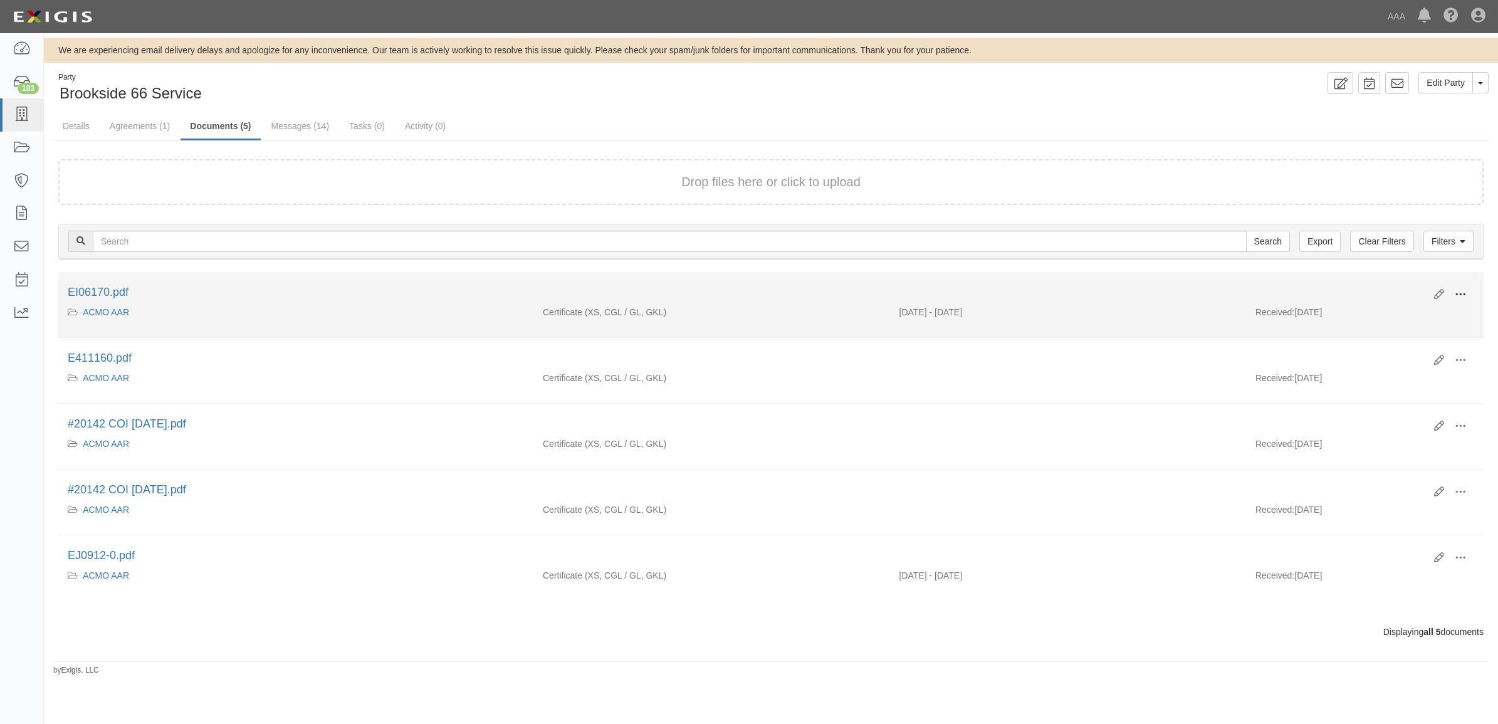
click at [1458, 292] on span at bounding box center [1460, 294] width 11 height 11
click at [1430, 311] on link "View" at bounding box center [1399, 312] width 99 height 23
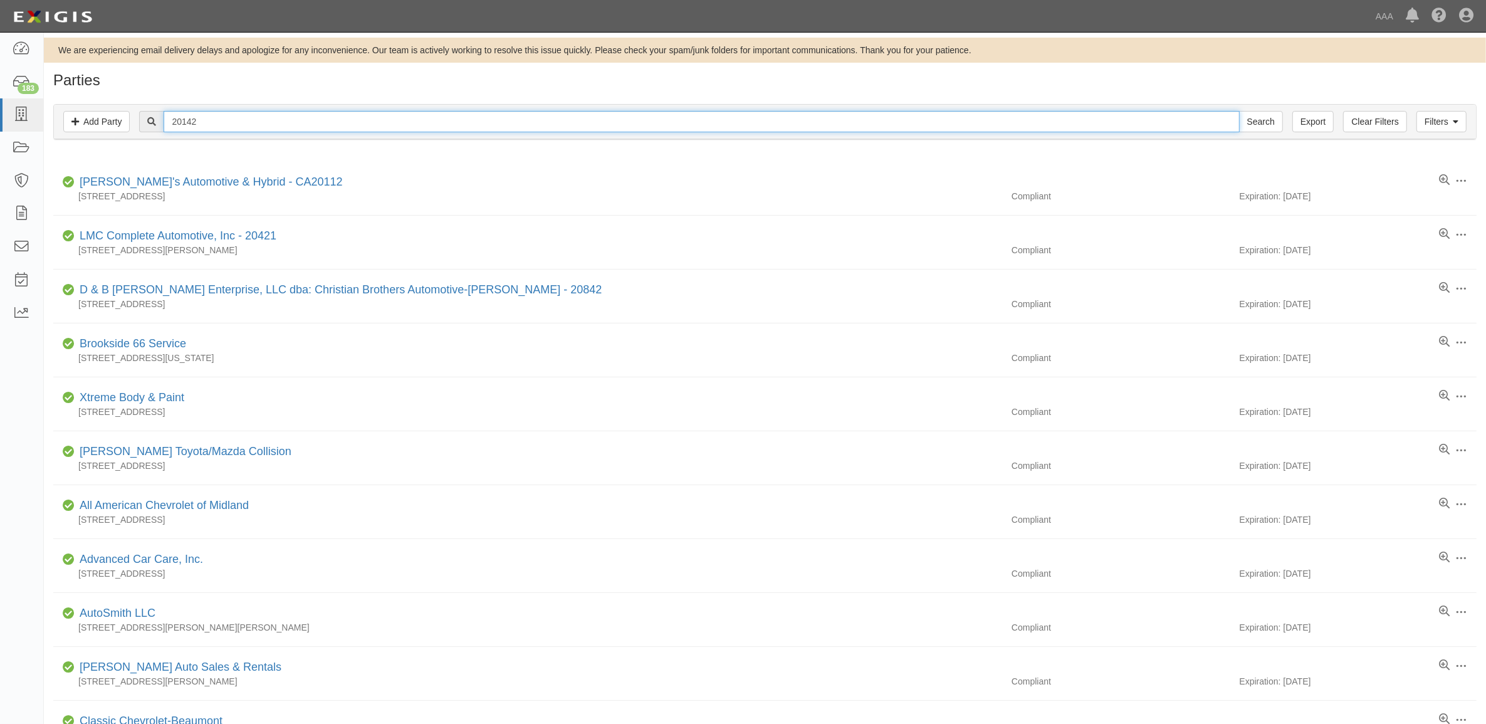
click at [255, 121] on input "20142" at bounding box center [701, 121] width 1075 height 21
type input "21177"
click at [1239, 111] on input "Search" at bounding box center [1261, 121] width 44 height 21
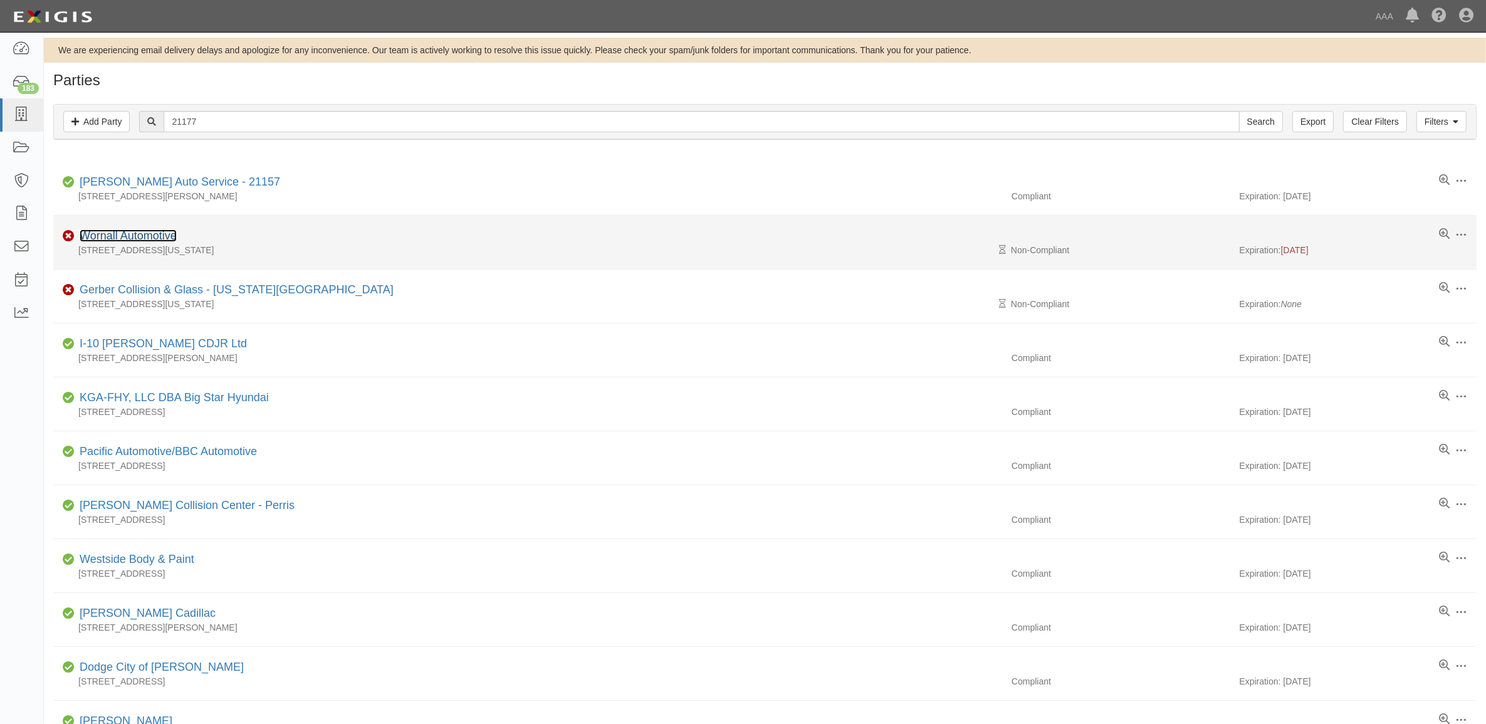
click at [135, 236] on link "Wornall Automotive" at bounding box center [128, 235] width 97 height 13
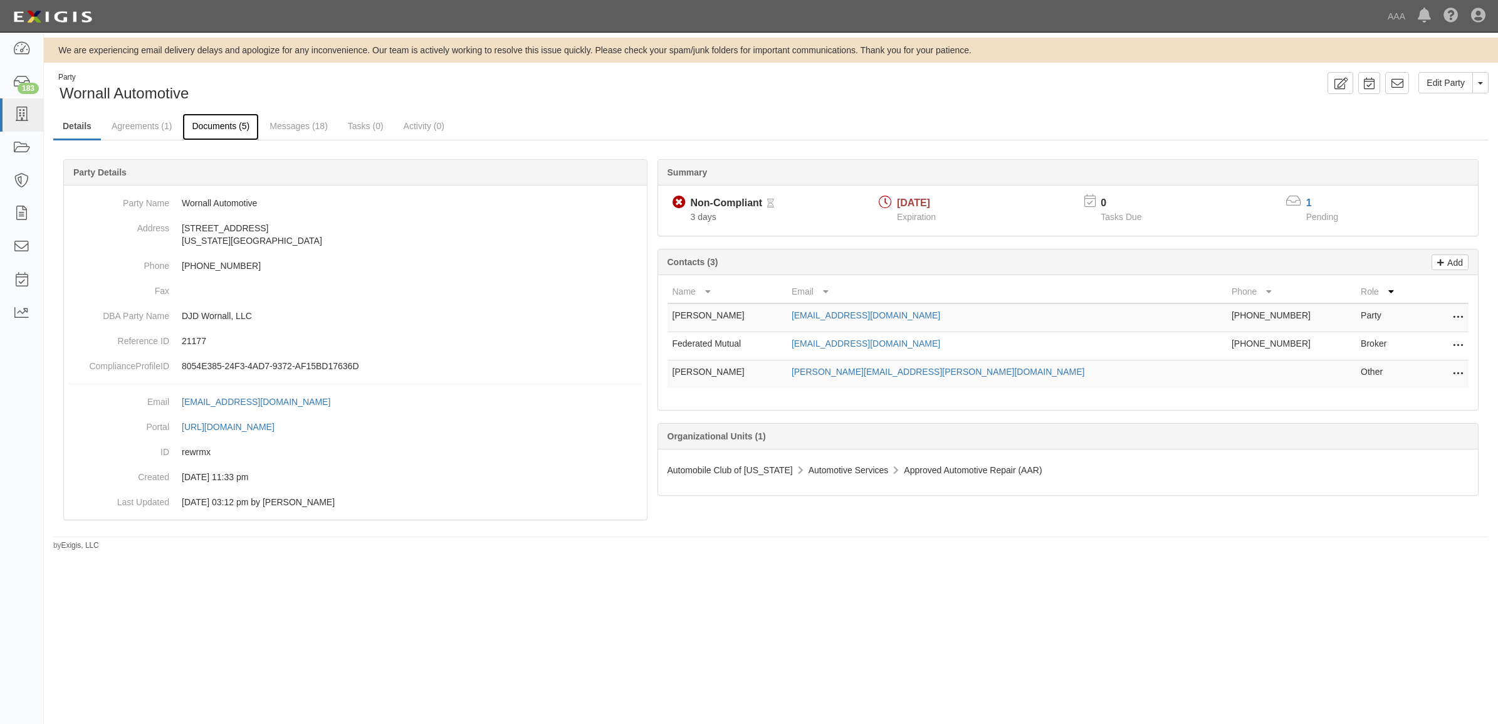
click at [219, 125] on link "Documents (5)" at bounding box center [220, 126] width 76 height 27
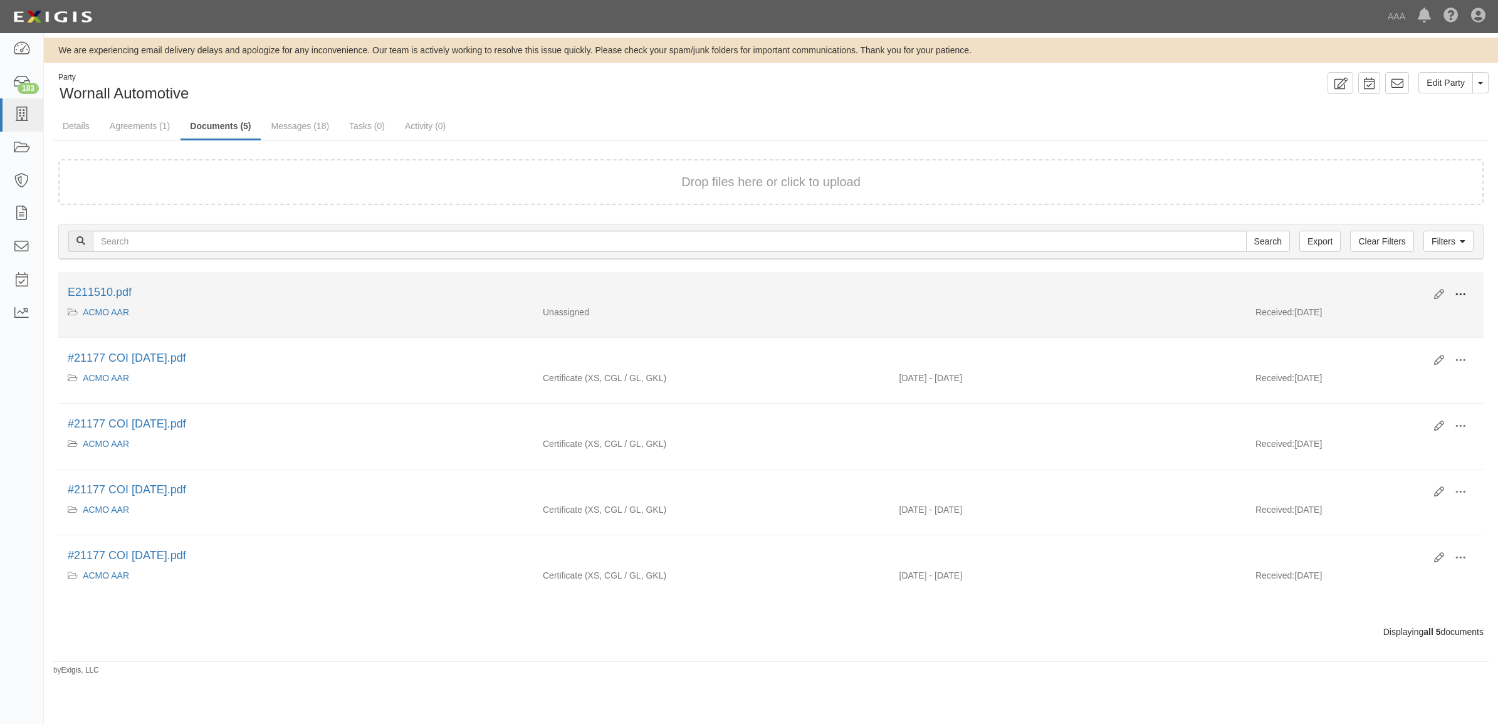
click at [1446, 289] on button at bounding box center [1460, 295] width 28 height 21
click at [1412, 308] on link "View" at bounding box center [1399, 312] width 99 height 23
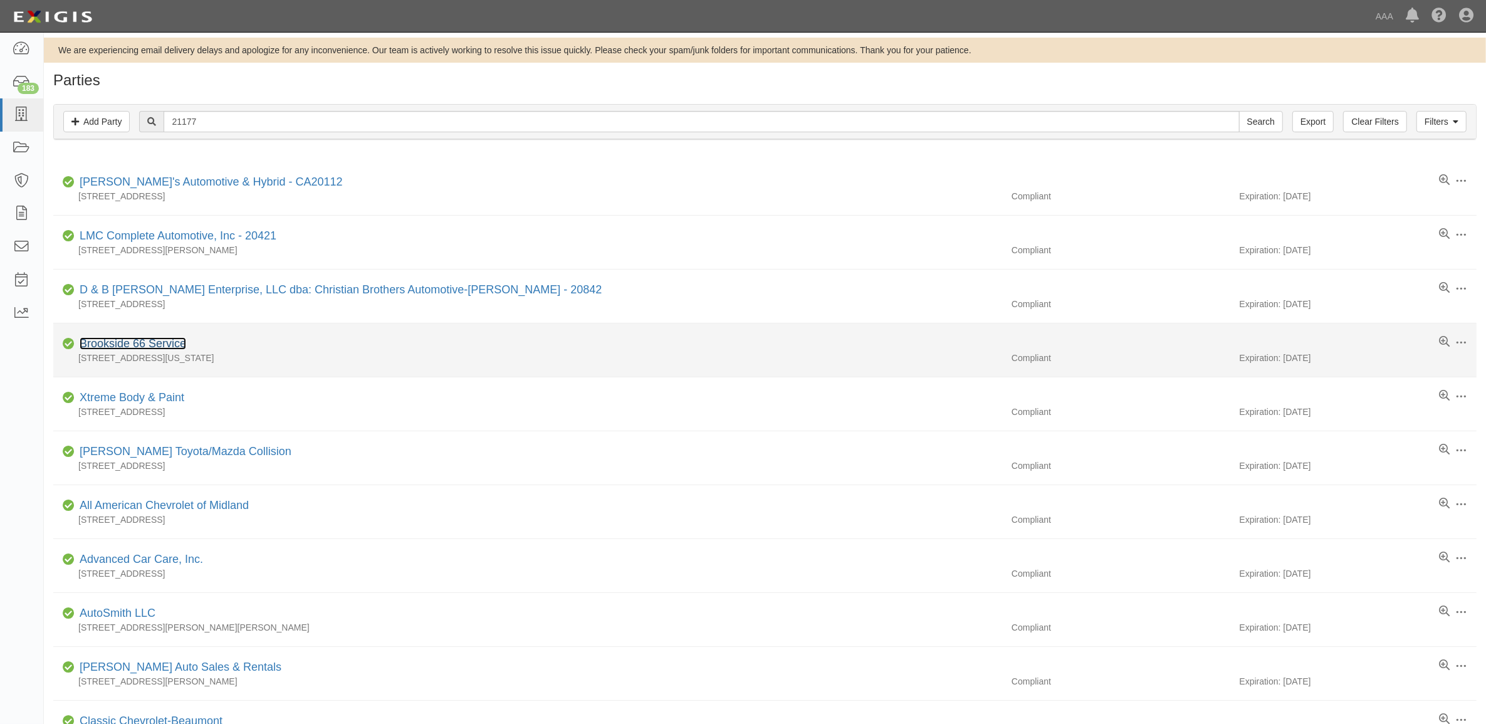
click at [164, 339] on link "Brookside 66 Service" at bounding box center [133, 343] width 107 height 13
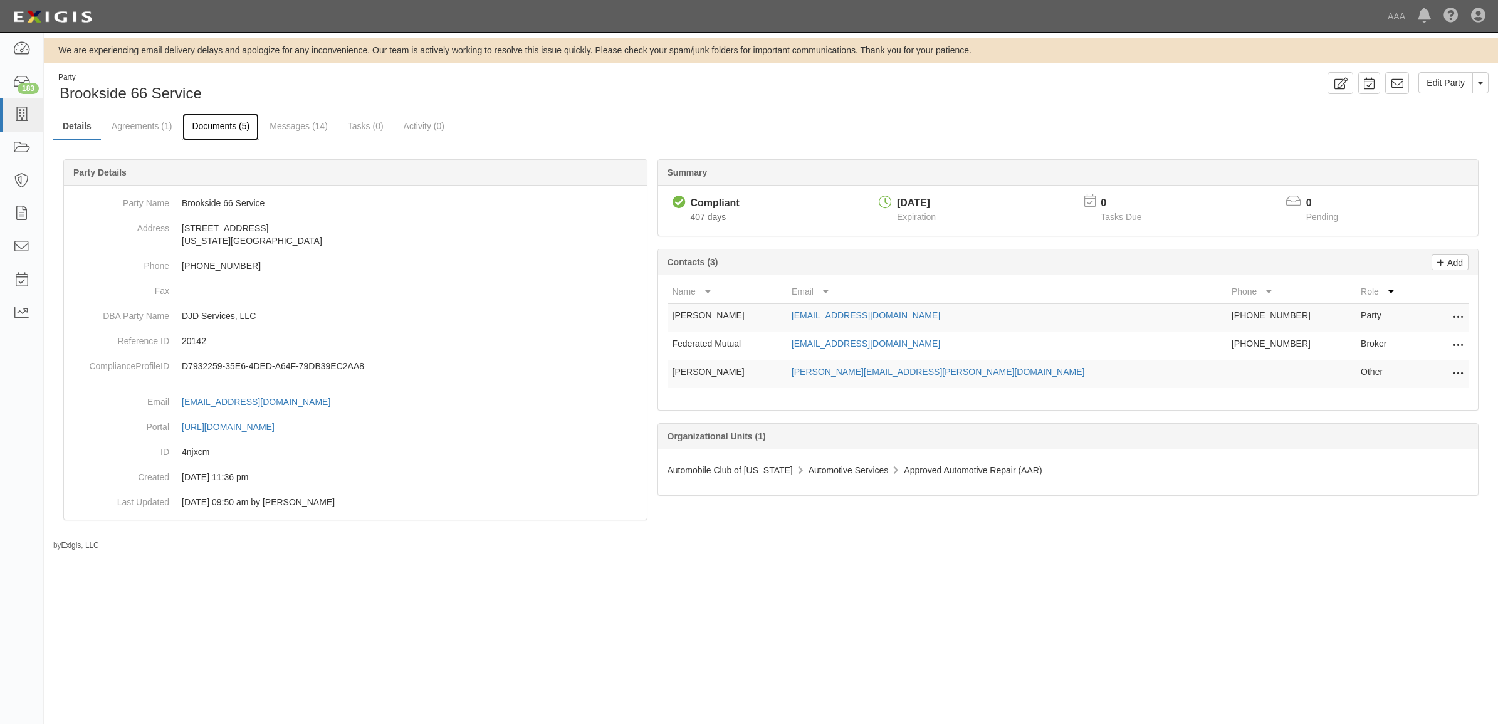
click at [218, 120] on link "Documents (5)" at bounding box center [220, 126] width 76 height 27
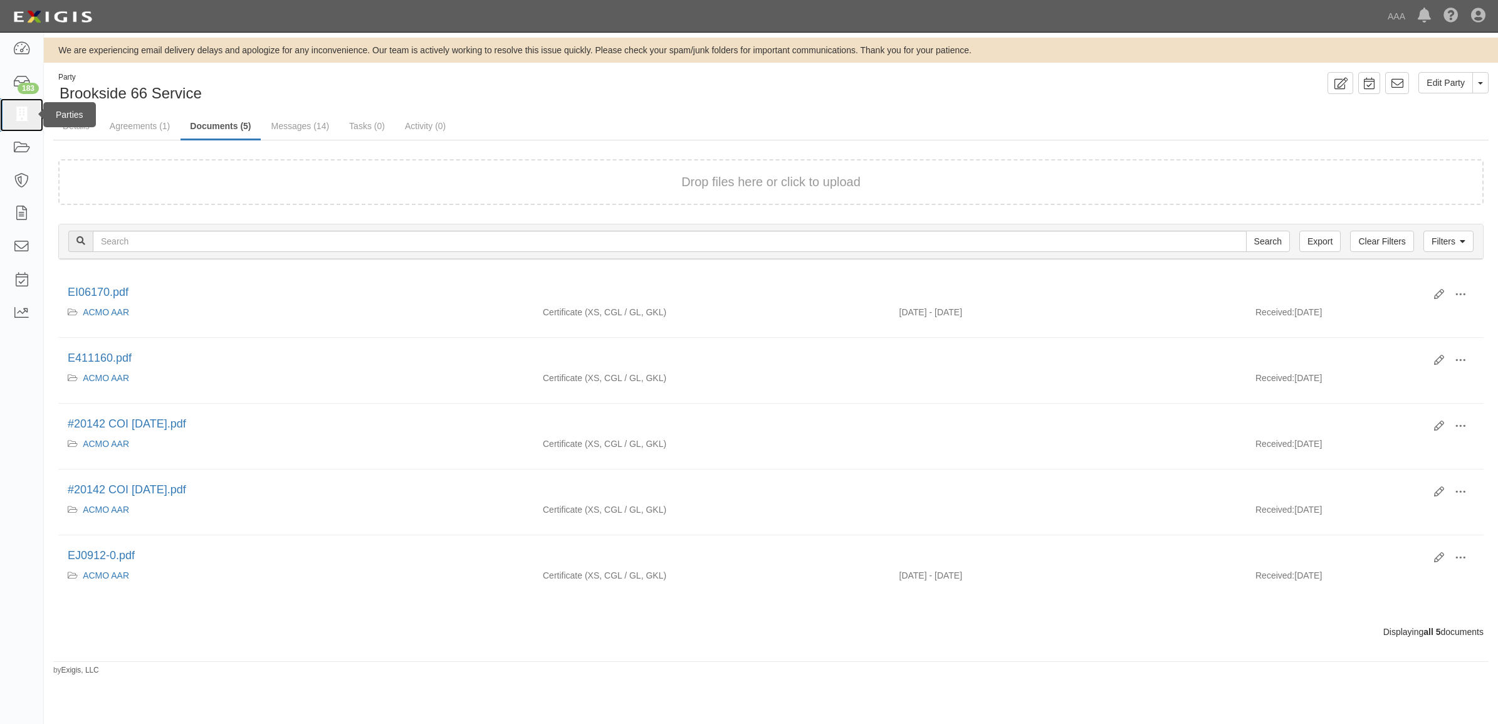
click at [8, 125] on link at bounding box center [21, 114] width 43 height 33
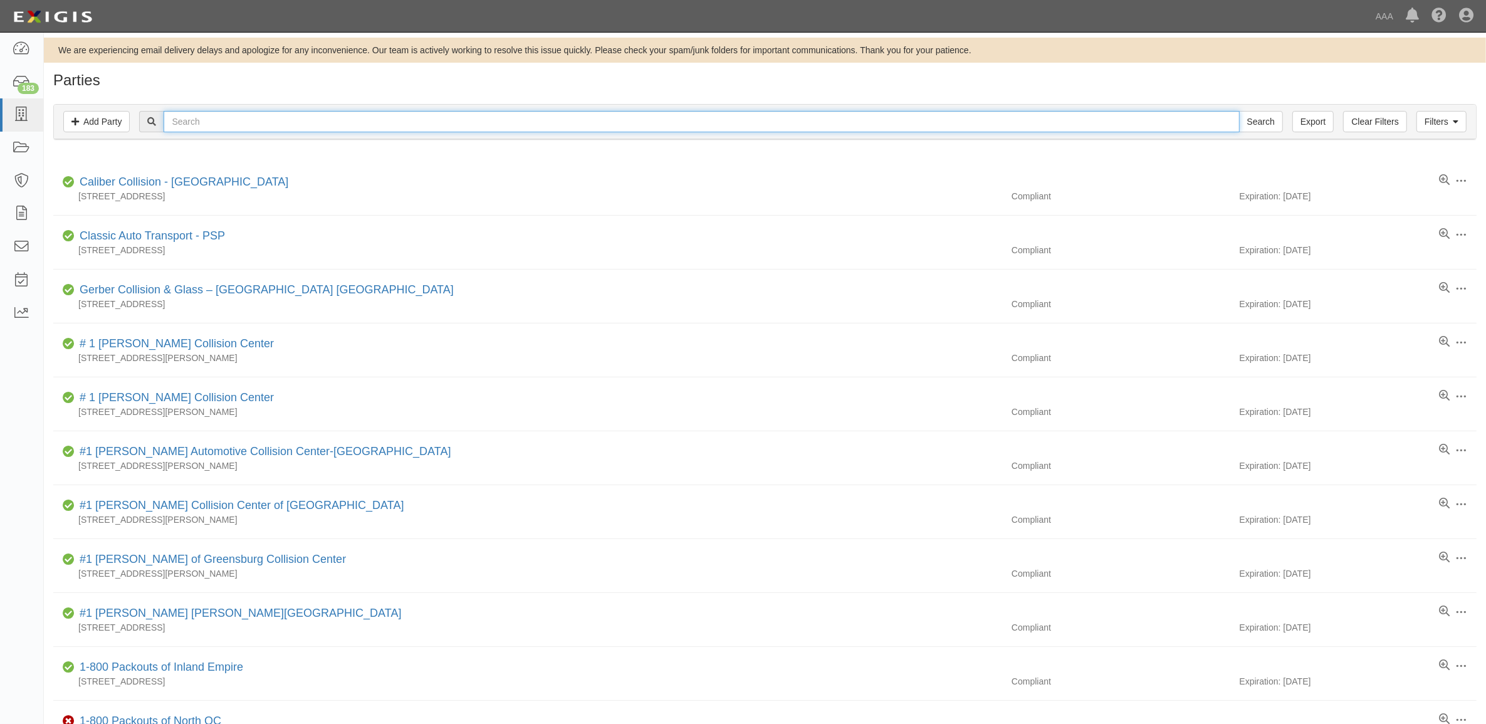
click at [305, 127] on input "text" at bounding box center [701, 121] width 1075 height 21
type input "KC Autoworks"
click at [1239, 111] on input "Search" at bounding box center [1261, 121] width 44 height 21
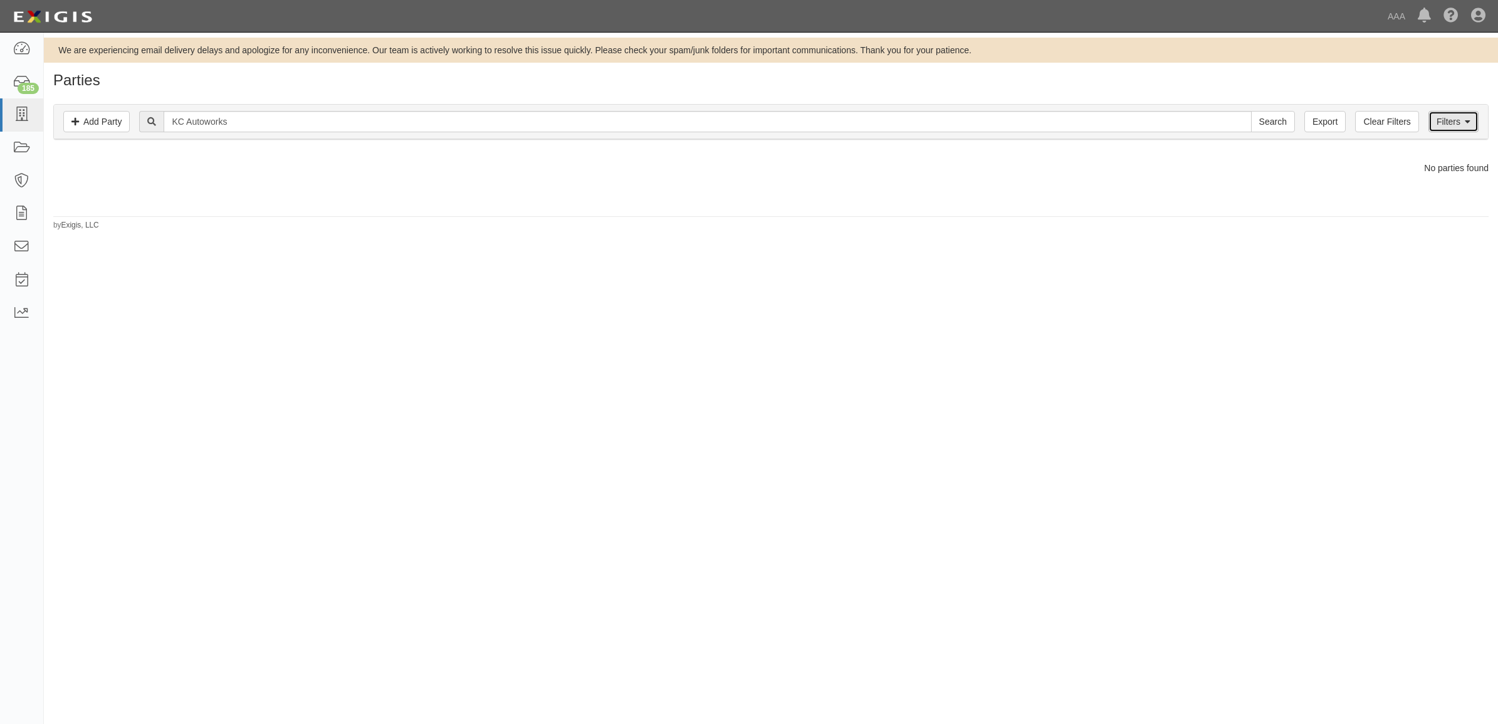
click at [1458, 126] on link "Filters" at bounding box center [1453, 121] width 50 height 21
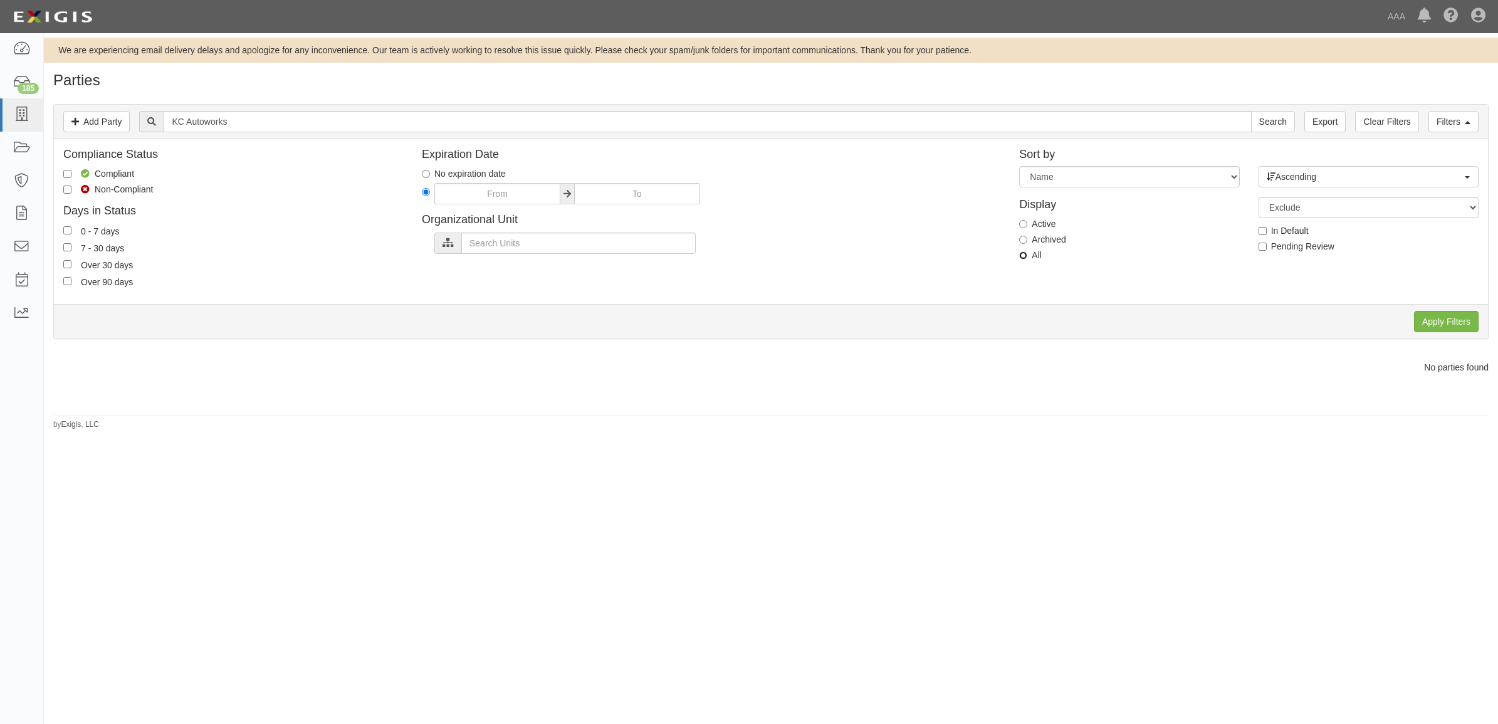
click at [1023, 259] on input "All" at bounding box center [1023, 255] width 8 height 8
radio input "true"
click at [1446, 317] on input "Apply Filters" at bounding box center [1446, 321] width 65 height 21
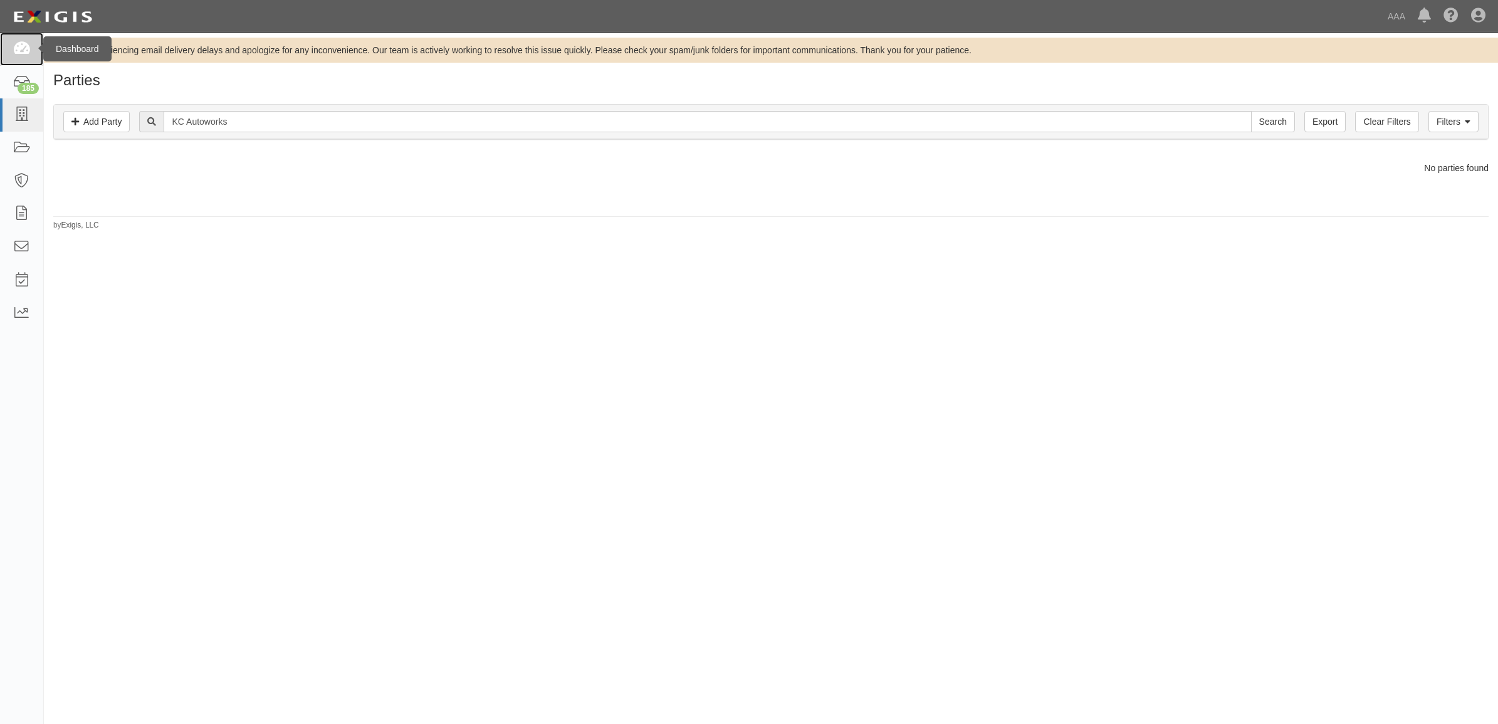
click at [25, 52] on icon at bounding box center [22, 49] width 18 height 14
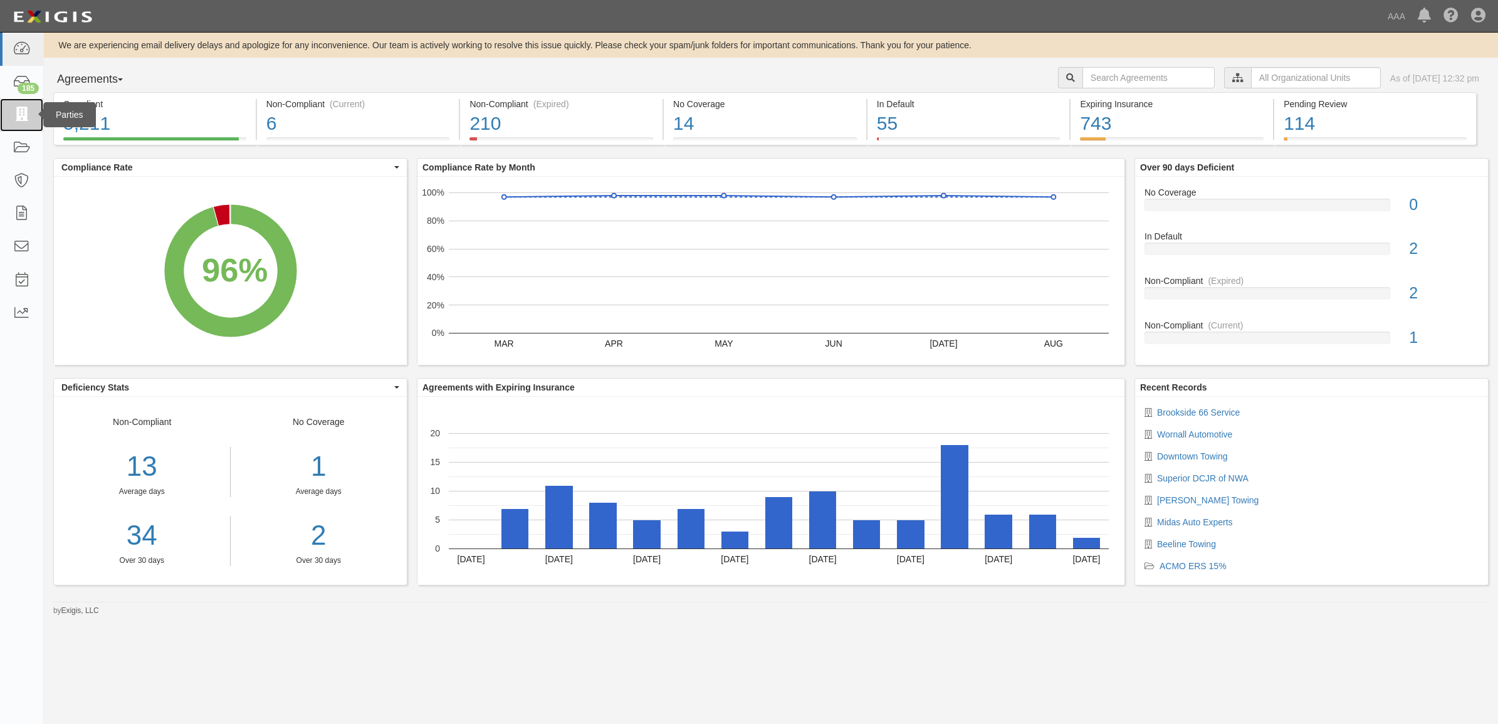
click at [26, 120] on icon at bounding box center [22, 115] width 18 height 14
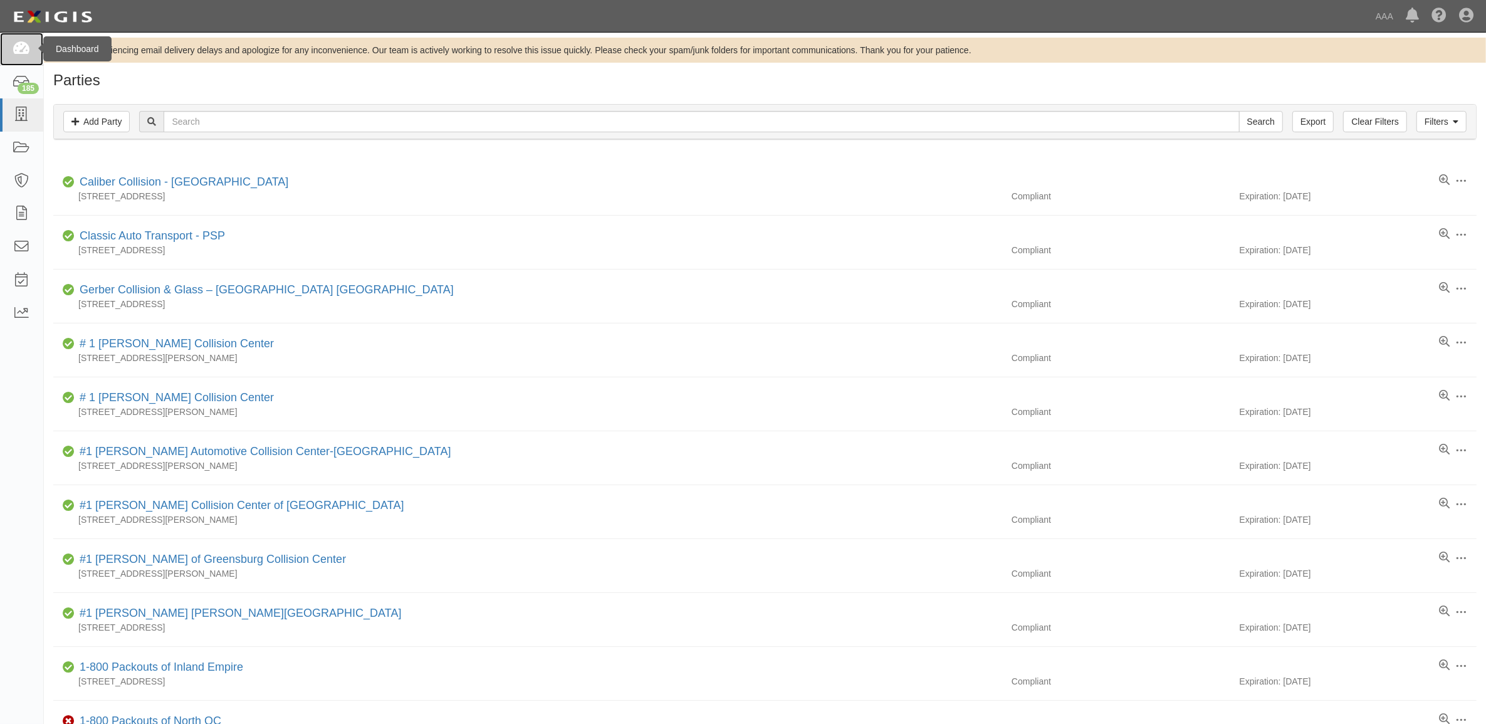
click at [33, 45] on link at bounding box center [21, 49] width 43 height 33
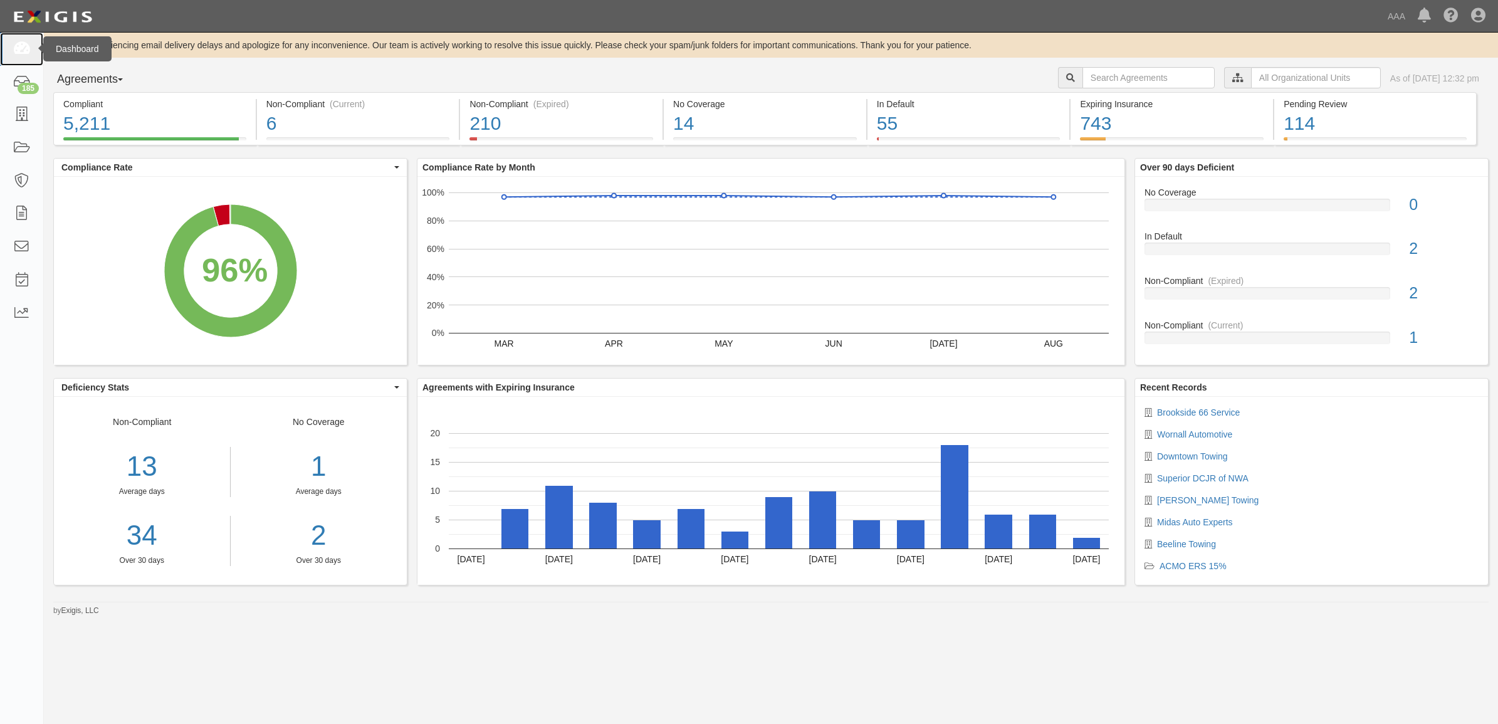
click at [23, 53] on icon at bounding box center [22, 49] width 18 height 14
